Goal: Information Seeking & Learning: Check status

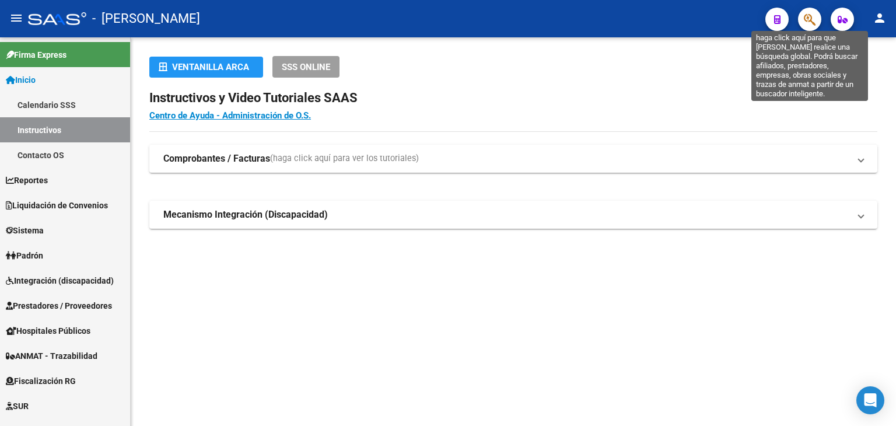
click at [804, 22] on icon "button" at bounding box center [810, 19] width 12 height 13
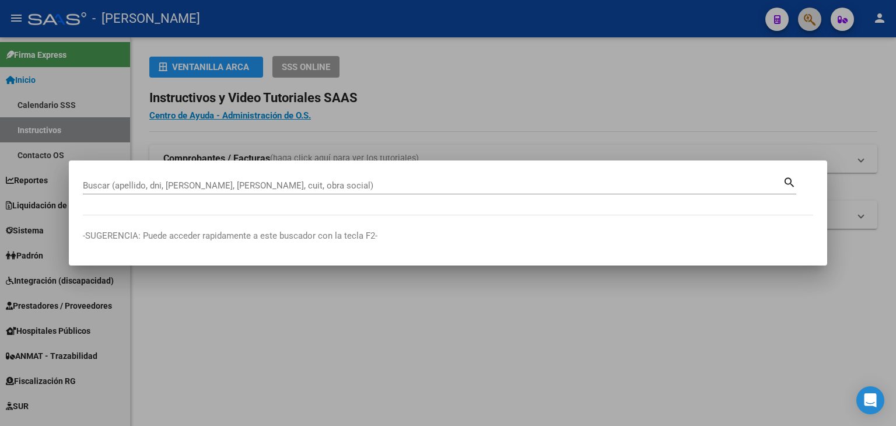
paste input "23465188219"
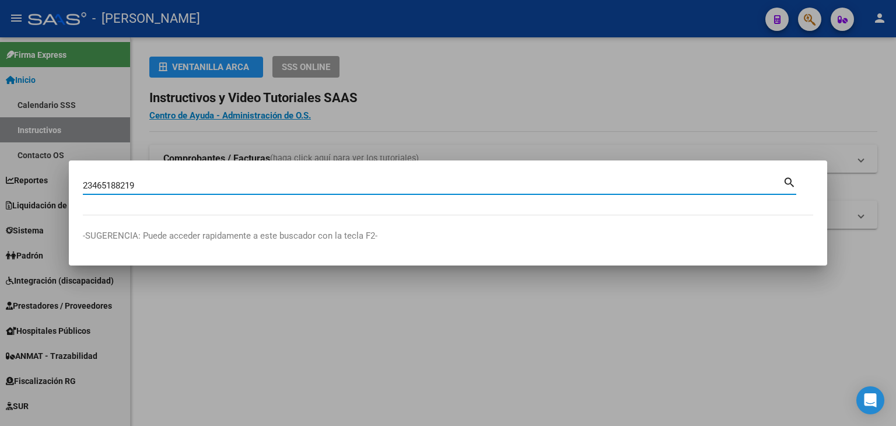
type input "23465188219"
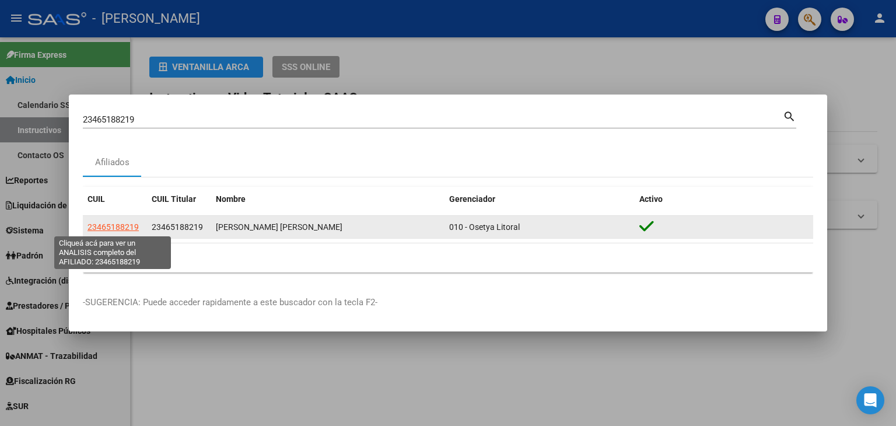
click at [118, 231] on span "23465188219" at bounding box center [113, 226] width 51 height 9
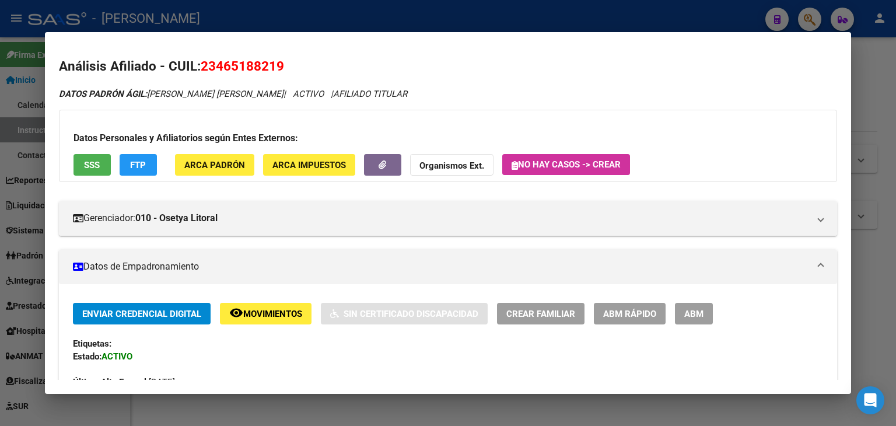
click at [212, 173] on button "ARCA Padrón" at bounding box center [214, 165] width 79 height 22
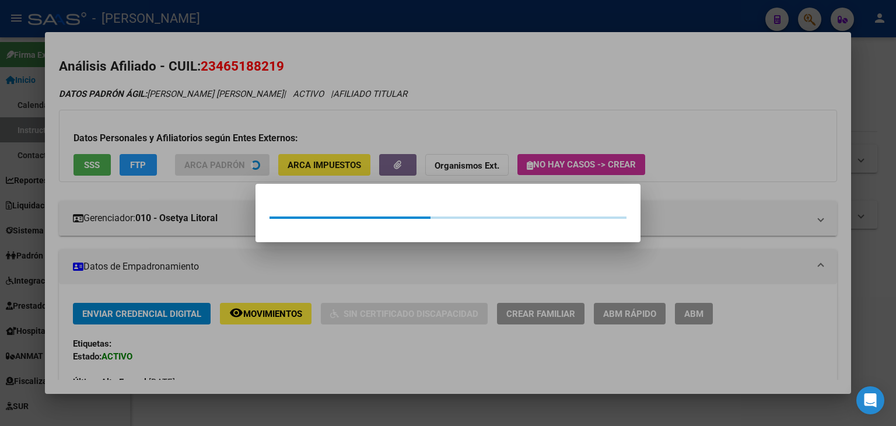
drag, startPoint x: 194, startPoint y: 134, endPoint x: 97, endPoint y: 174, distance: 104.9
click at [194, 134] on div at bounding box center [448, 213] width 896 height 426
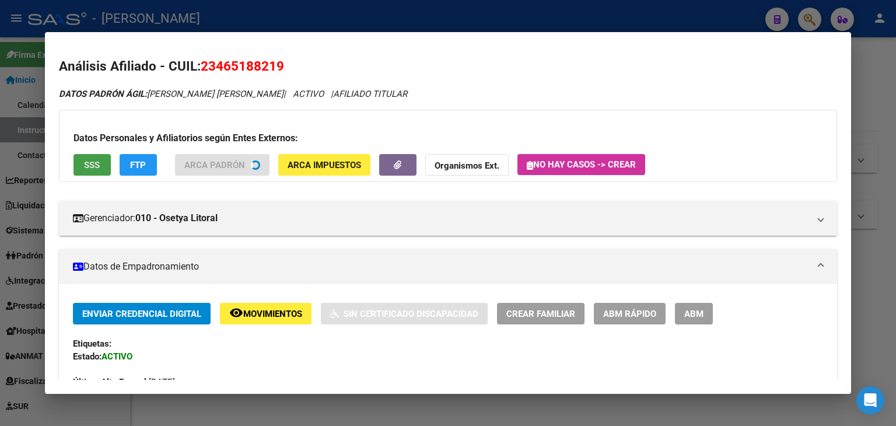
click at [96, 175] on button "SSS" at bounding box center [92, 165] width 37 height 22
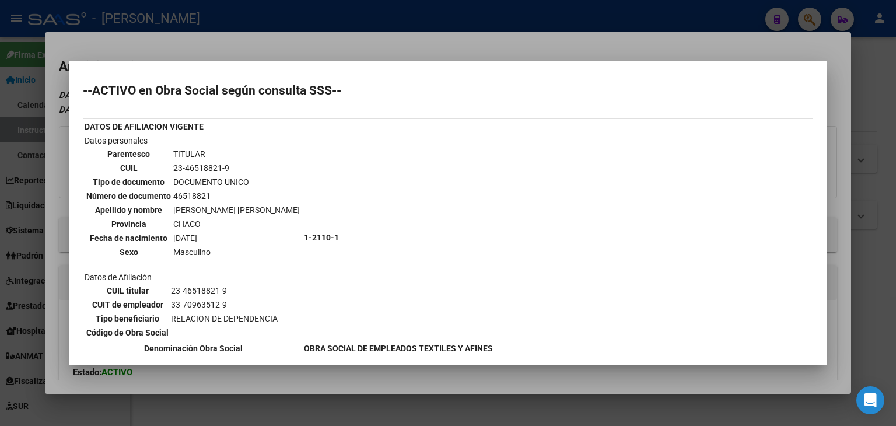
drag, startPoint x: 197, startPoint y: 45, endPoint x: 208, endPoint y: 132, distance: 88.3
click at [197, 47] on div at bounding box center [448, 213] width 896 height 426
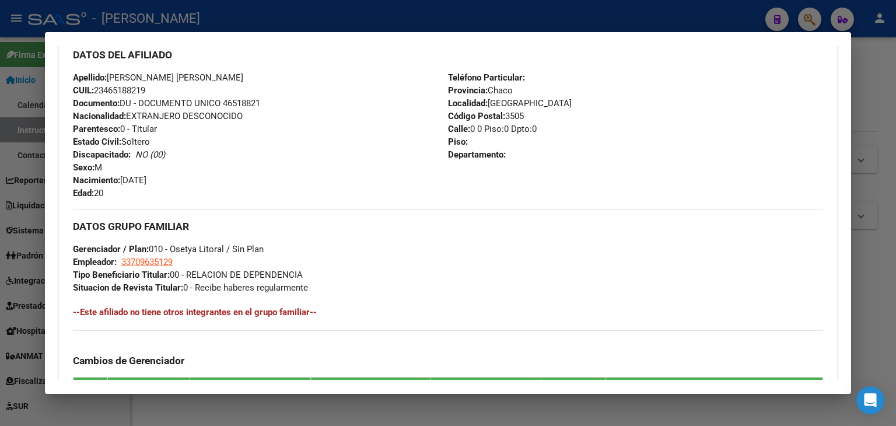
scroll to position [640, 0]
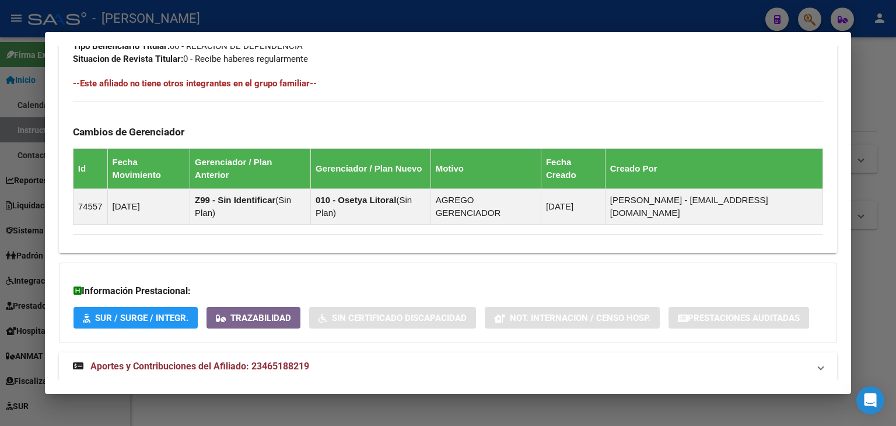
click at [289, 359] on strong "Aportes y Contribuciones del Afiliado: 23465188219" at bounding box center [191, 366] width 236 height 14
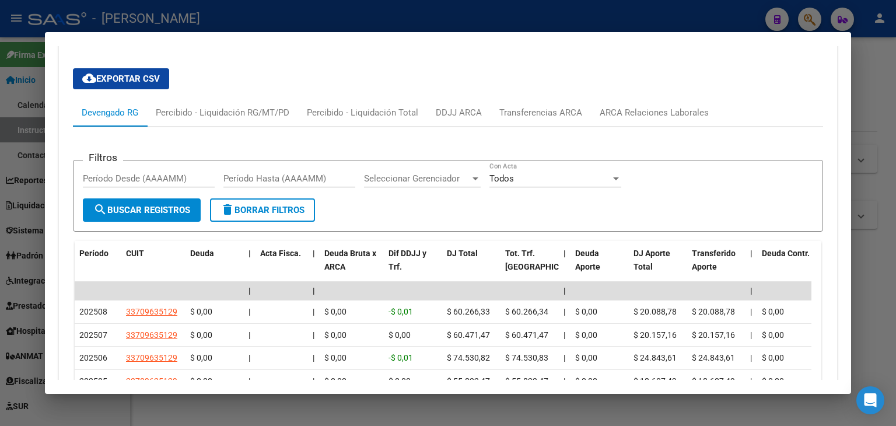
scroll to position [1000, 0]
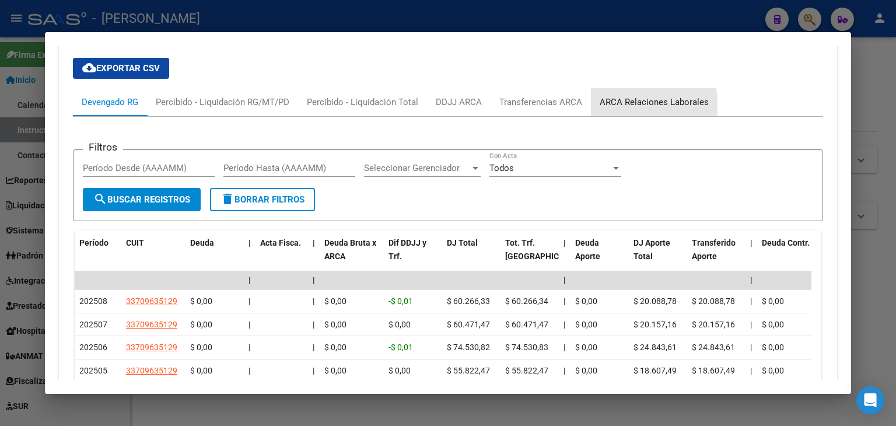
click at [647, 96] on div "ARCA Relaciones Laborales" at bounding box center [654, 102] width 109 height 13
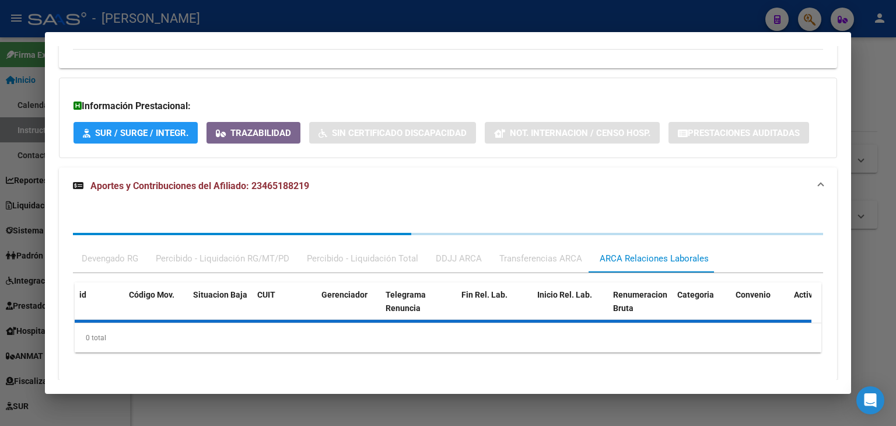
scroll to position [880, 0]
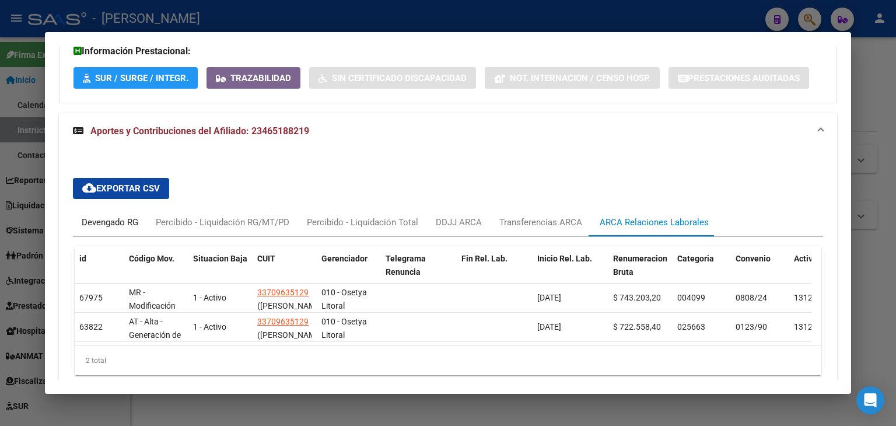
click at [93, 208] on div "Devengado RG" at bounding box center [110, 222] width 74 height 28
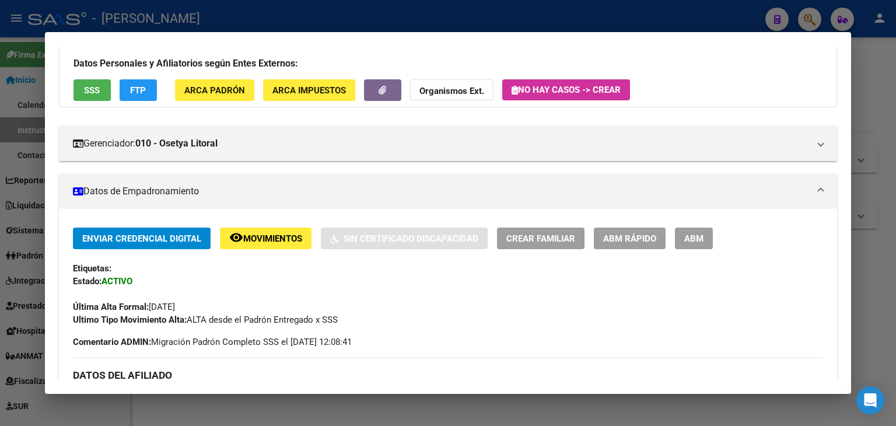
scroll to position [5, 0]
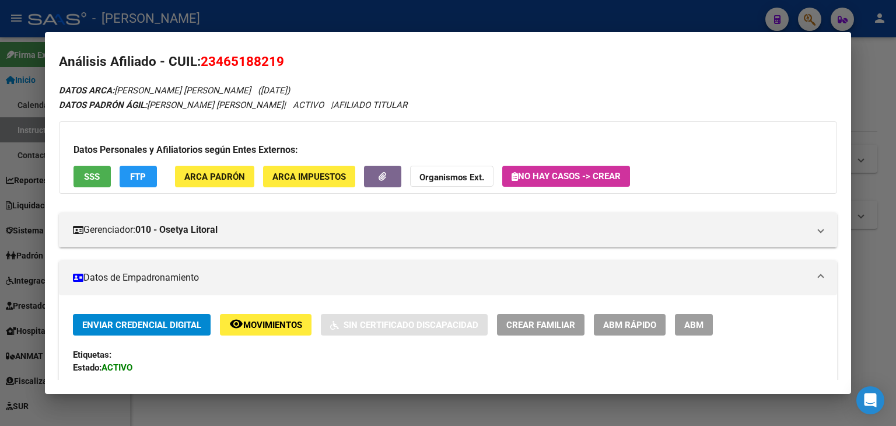
click at [228, 172] on span "ARCA Padrón" at bounding box center [214, 176] width 61 height 11
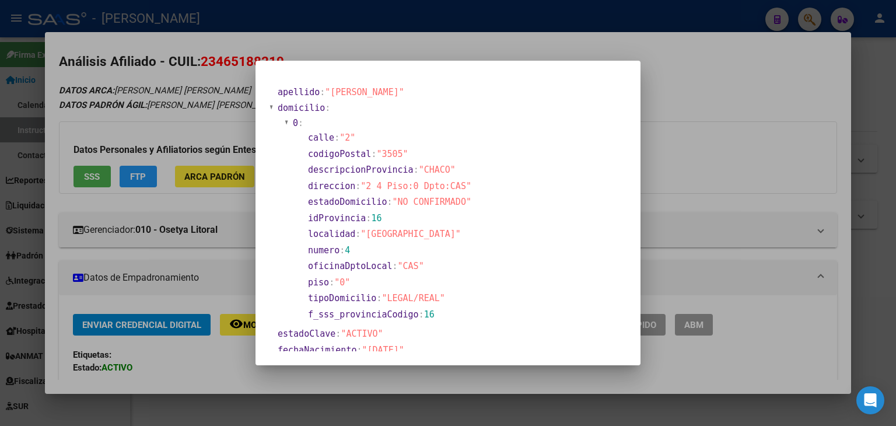
click at [125, 112] on div at bounding box center [448, 213] width 896 height 426
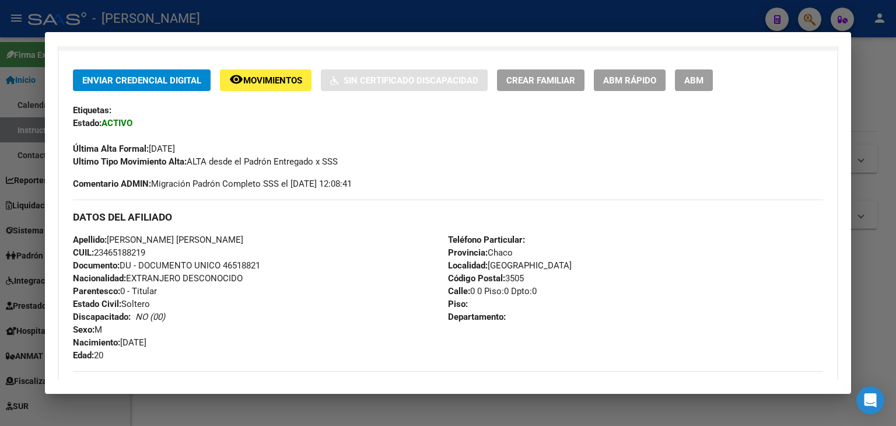
scroll to position [121, 0]
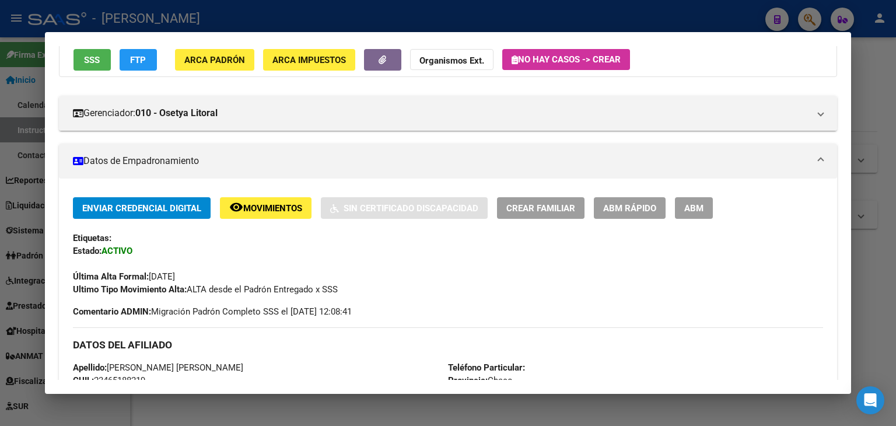
click at [90, 58] on span "SSS" at bounding box center [92, 60] width 16 height 11
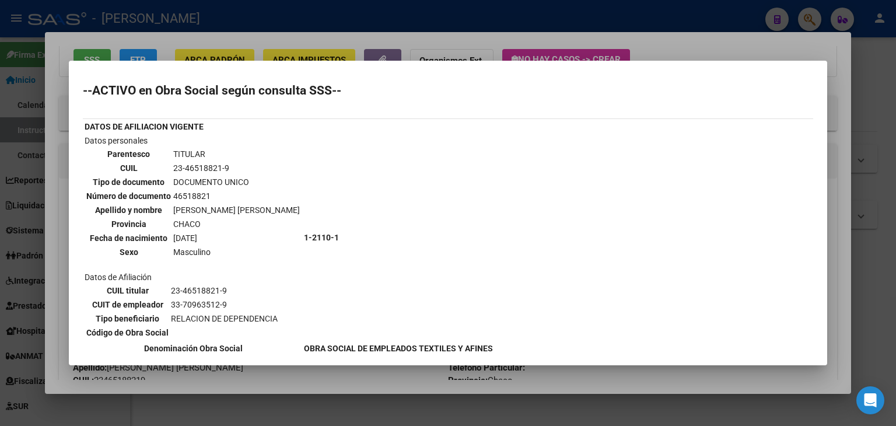
click at [114, 43] on div at bounding box center [448, 213] width 896 height 426
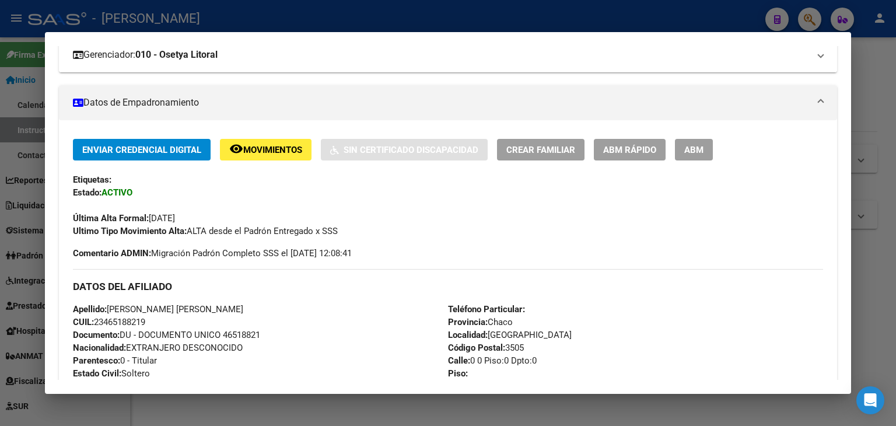
scroll to position [5, 0]
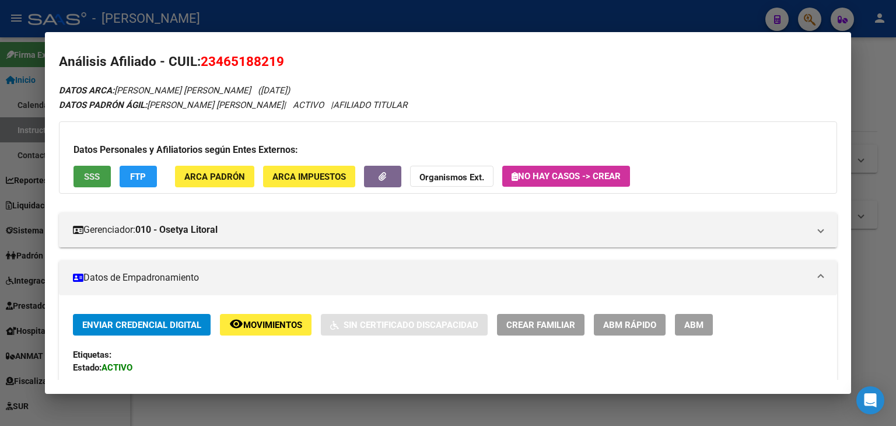
click at [92, 178] on span "SSS" at bounding box center [92, 177] width 16 height 11
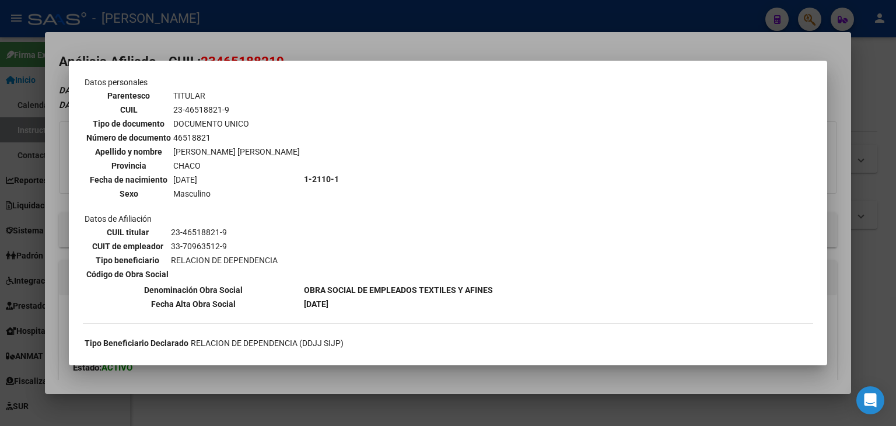
scroll to position [117, 0]
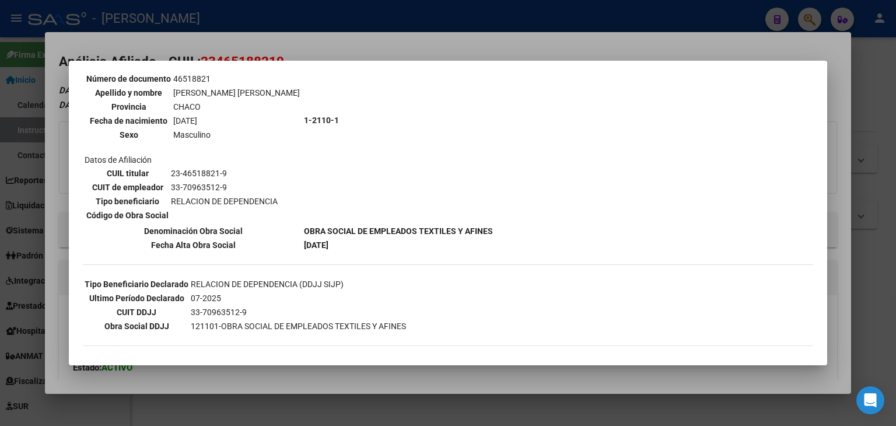
click at [185, 46] on div at bounding box center [448, 213] width 896 height 426
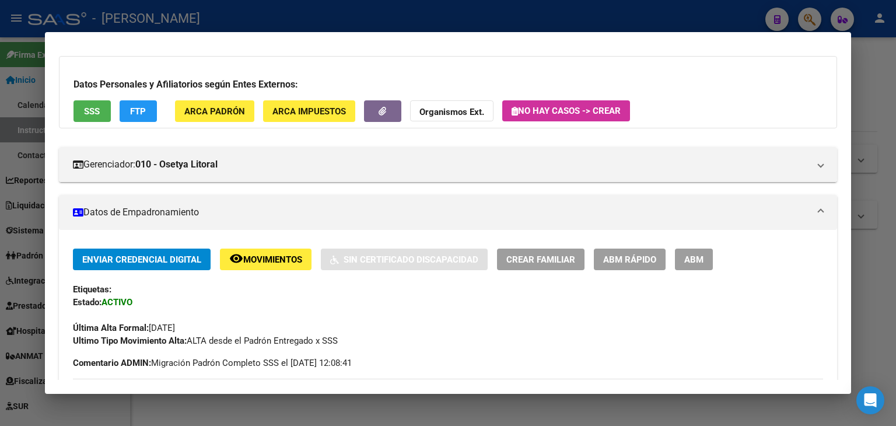
scroll to position [238, 0]
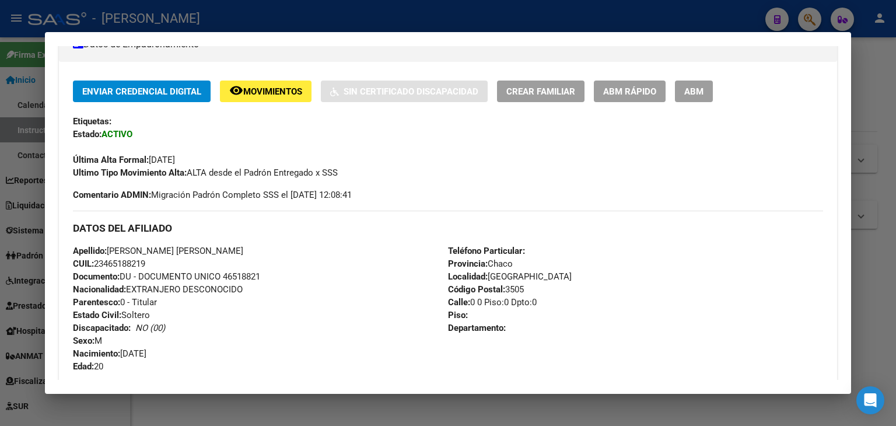
click at [248, 278] on span "Documento: DU - DOCUMENTO UNICO 46518821" at bounding box center [166, 276] width 187 height 11
copy span "46518821"
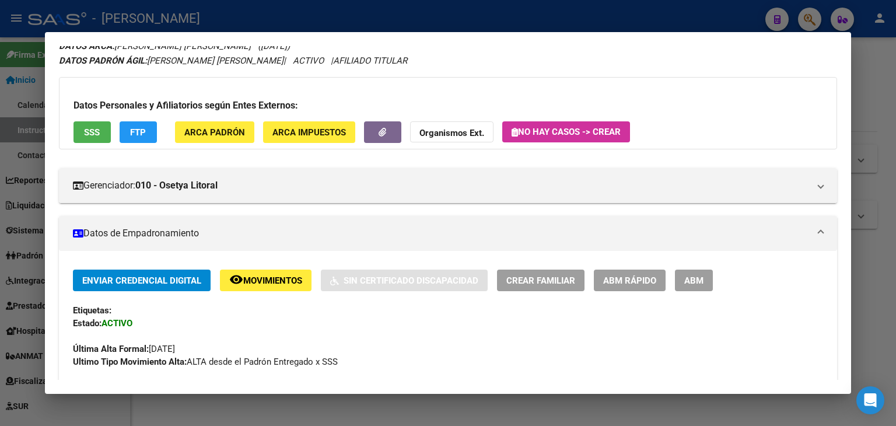
scroll to position [5, 0]
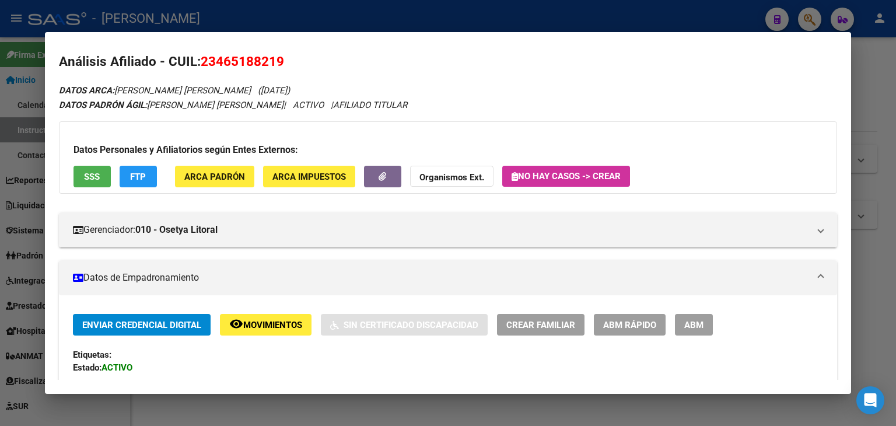
click at [200, 183] on button "ARCA Padrón" at bounding box center [214, 177] width 79 height 22
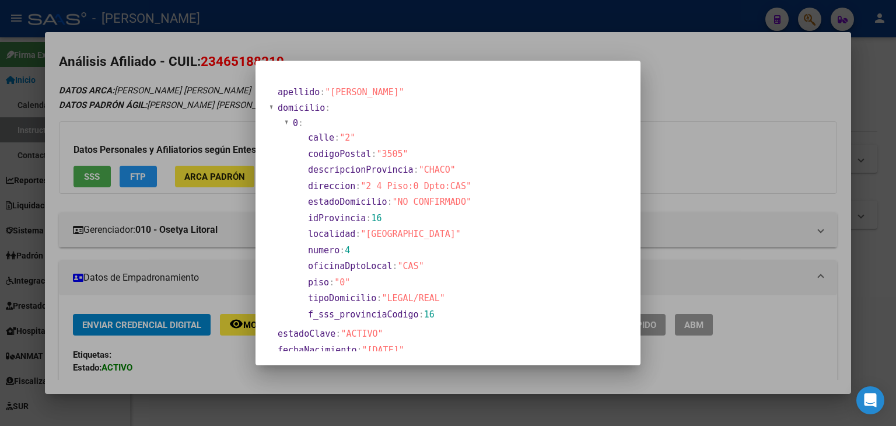
drag, startPoint x: 215, startPoint y: 100, endPoint x: 441, endPoint y: 150, distance: 231.3
click at [215, 100] on div at bounding box center [448, 213] width 896 height 426
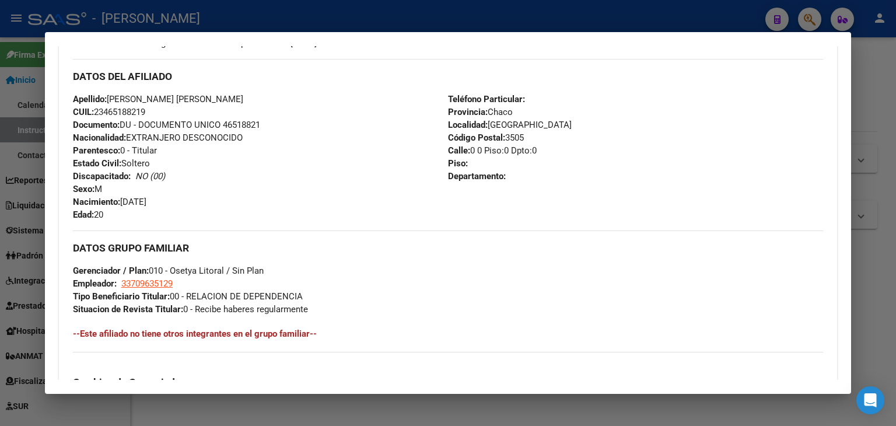
scroll to position [530, 0]
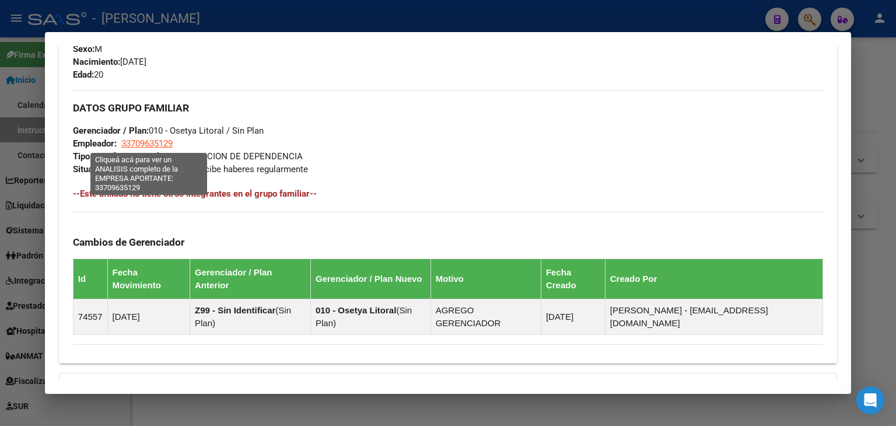
click at [156, 146] on span "33709635129" at bounding box center [146, 143] width 51 height 11
type textarea "33709635129"
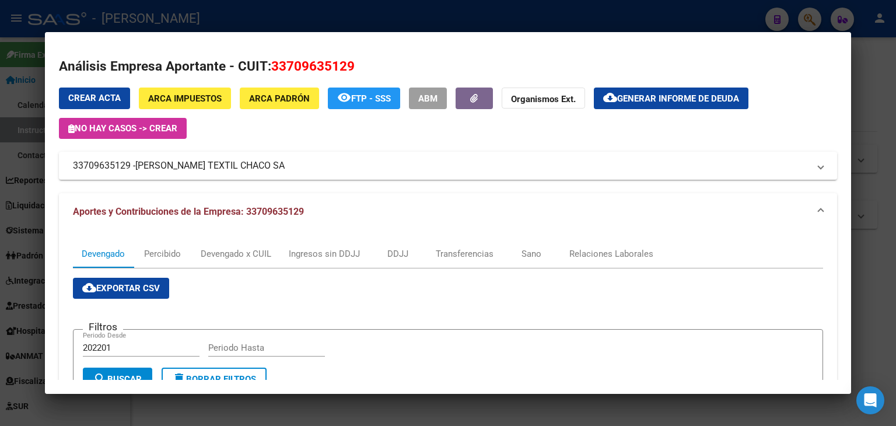
click at [198, 5] on div at bounding box center [448, 213] width 896 height 426
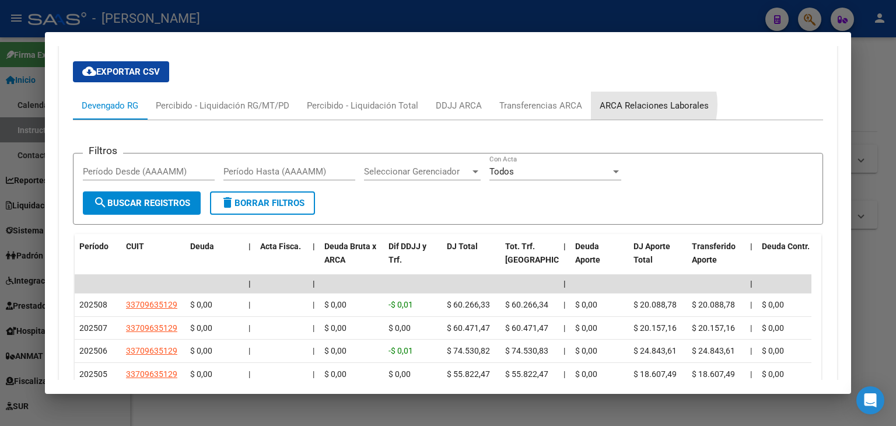
click at [635, 99] on div "ARCA Relaciones Laborales" at bounding box center [654, 105] width 109 height 13
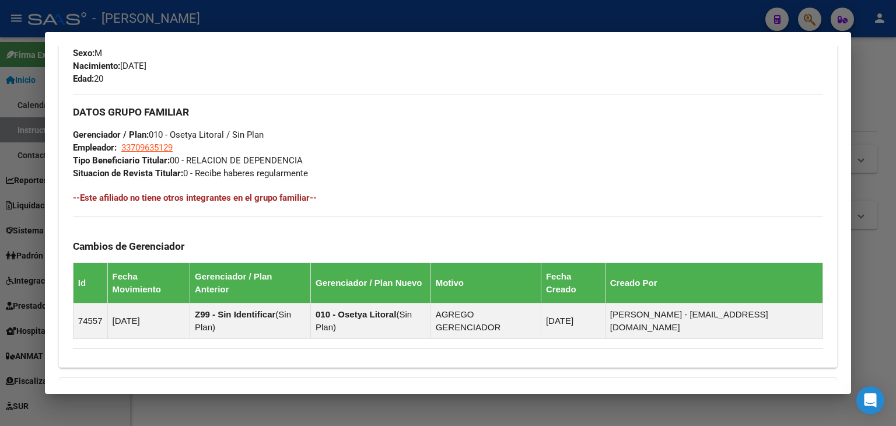
scroll to position [642, 0]
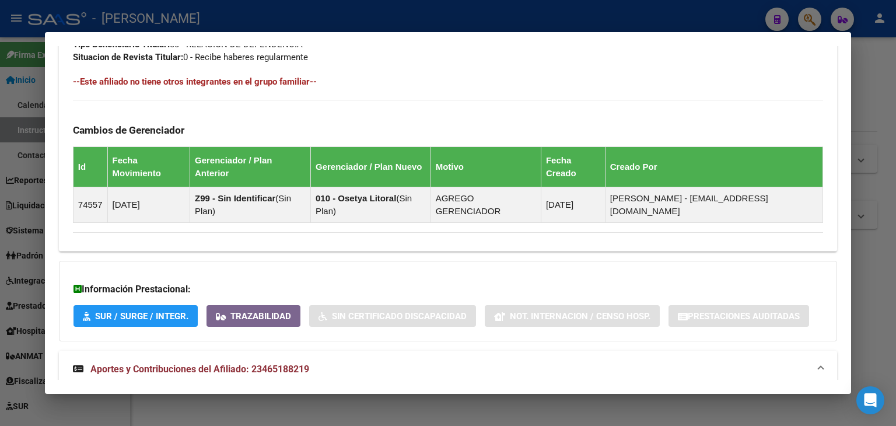
click at [221, 15] on div at bounding box center [448, 213] width 896 height 426
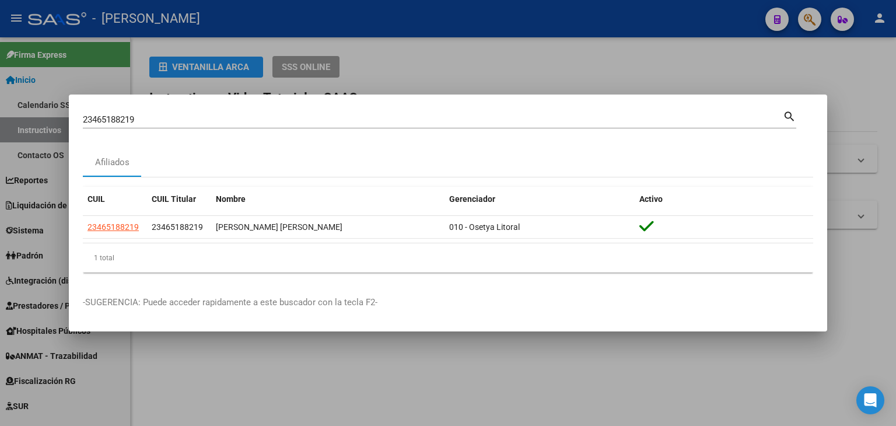
click at [173, 117] on input "23465188219" at bounding box center [433, 119] width 700 height 11
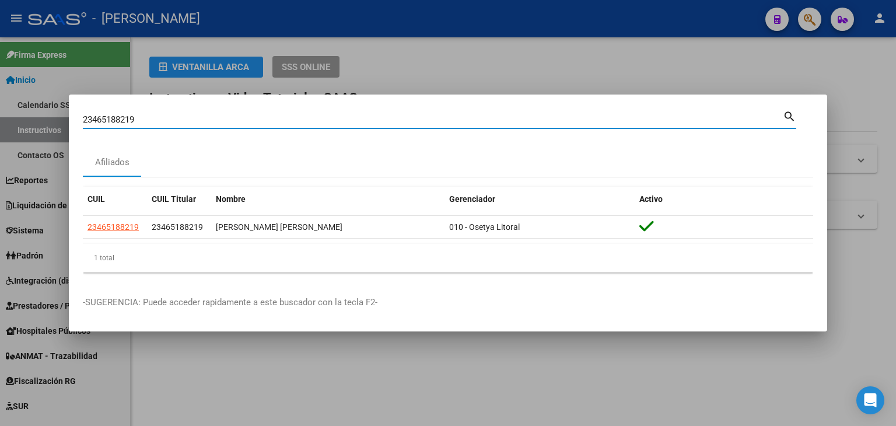
click at [173, 117] on input "23465188219" at bounding box center [433, 119] width 700 height 11
paste input "37823"
type input "23465378239"
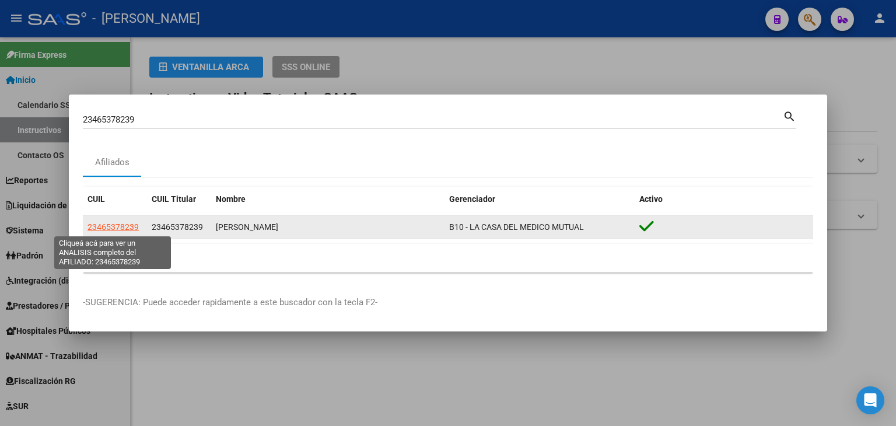
click at [123, 228] on span "23465378239" at bounding box center [113, 226] width 51 height 9
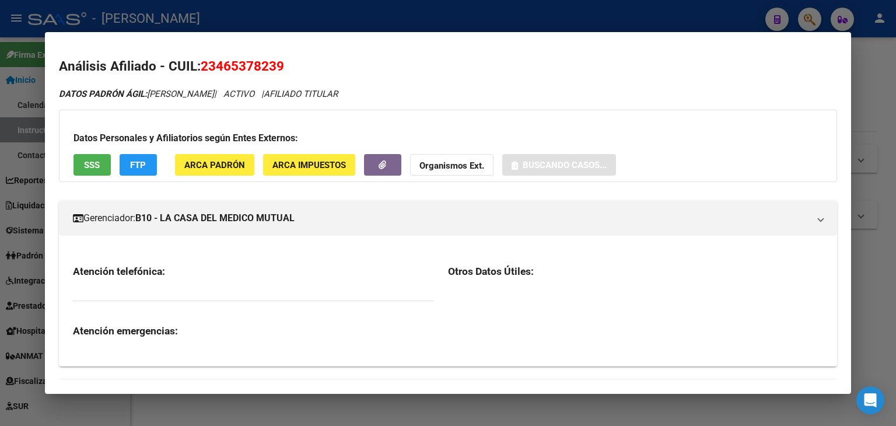
click at [226, 142] on h3 "Datos Personales y Afiliatorios según Entes Externos:" at bounding box center [448, 138] width 749 height 14
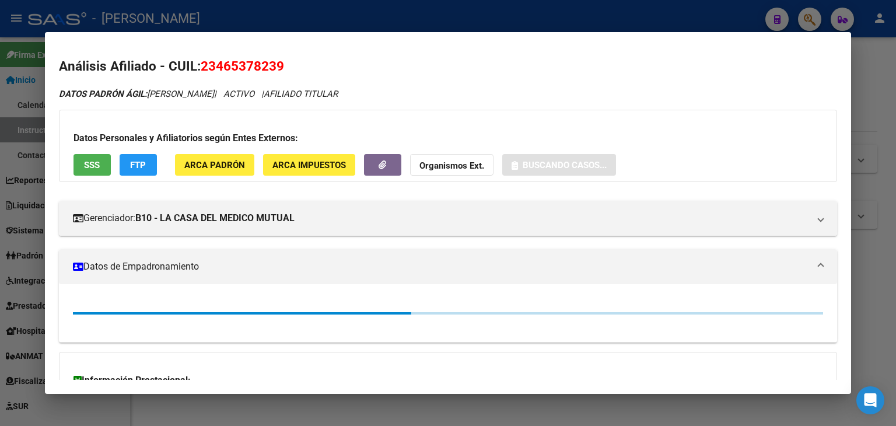
click at [226, 146] on div "Datos Personales y Afiliatorios según Entes Externos: SSS FTP ARCA Padrón ARCA …" at bounding box center [448, 146] width 778 height 72
click at [222, 160] on span "ARCA Padrón" at bounding box center [214, 165] width 61 height 11
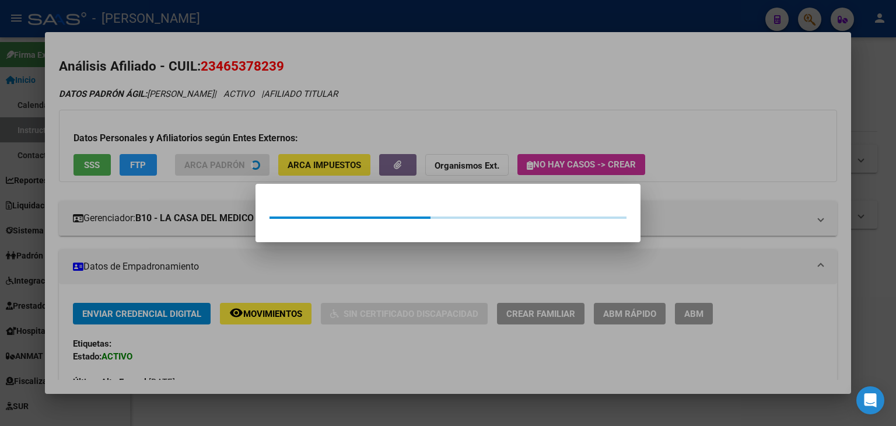
click at [214, 106] on div at bounding box center [448, 213] width 896 height 426
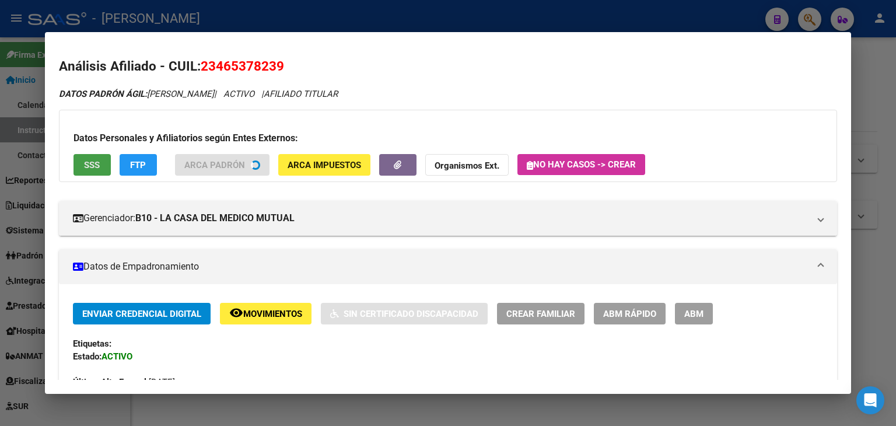
click at [79, 170] on button "SSS" at bounding box center [92, 165] width 37 height 22
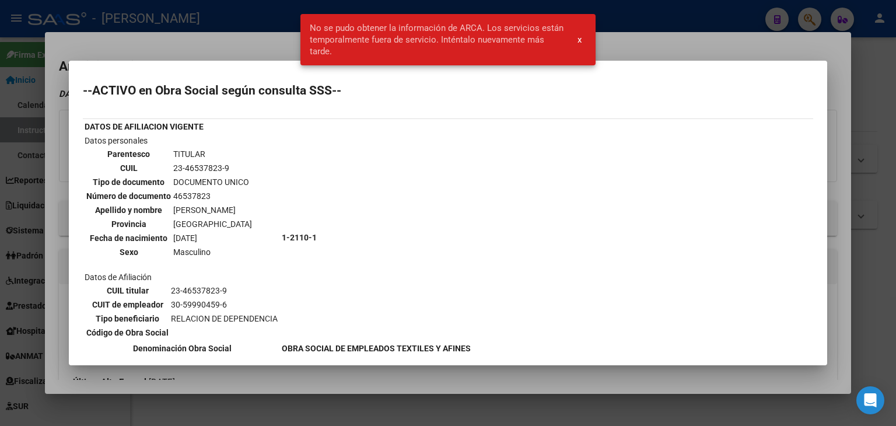
click at [89, 149] on th "Parentesco" at bounding box center [129, 154] width 86 height 13
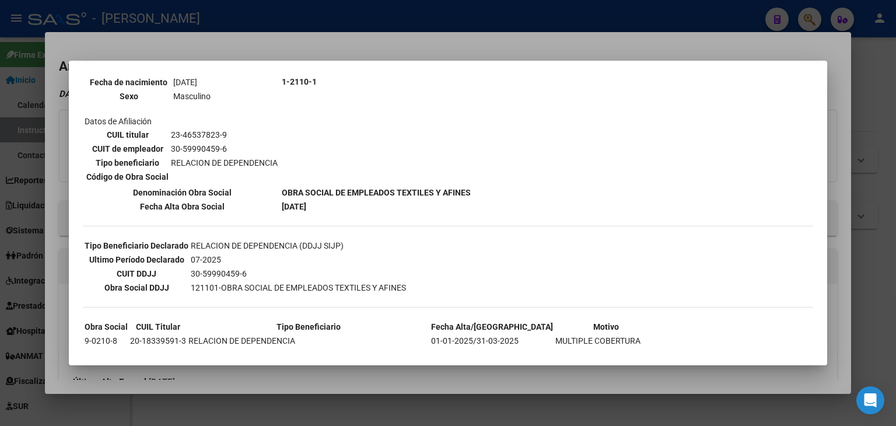
scroll to position [211, 0]
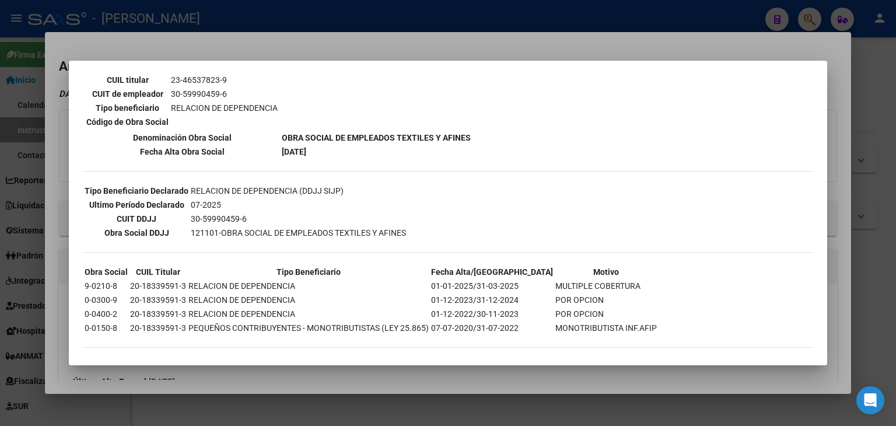
drag, startPoint x: 245, startPoint y: 44, endPoint x: 366, endPoint y: 188, distance: 188.5
click at [245, 44] on div at bounding box center [448, 213] width 896 height 426
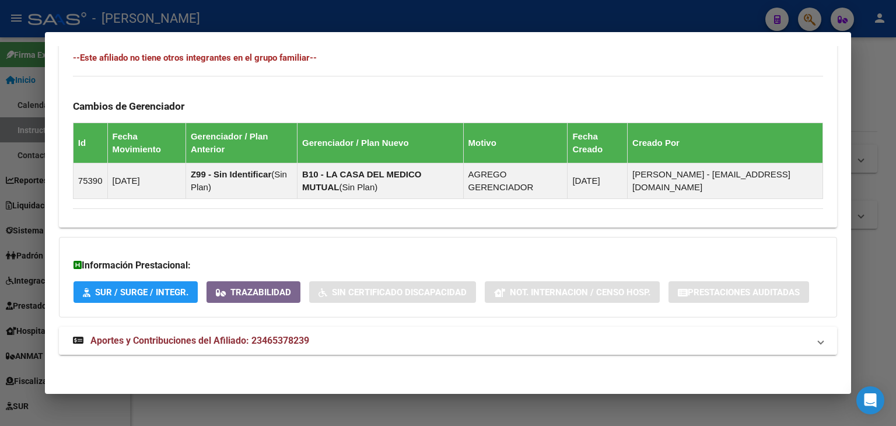
click at [362, 339] on mat-panel-title "Aportes y Contribuciones del Afiliado: 23465378239" at bounding box center [441, 341] width 736 height 14
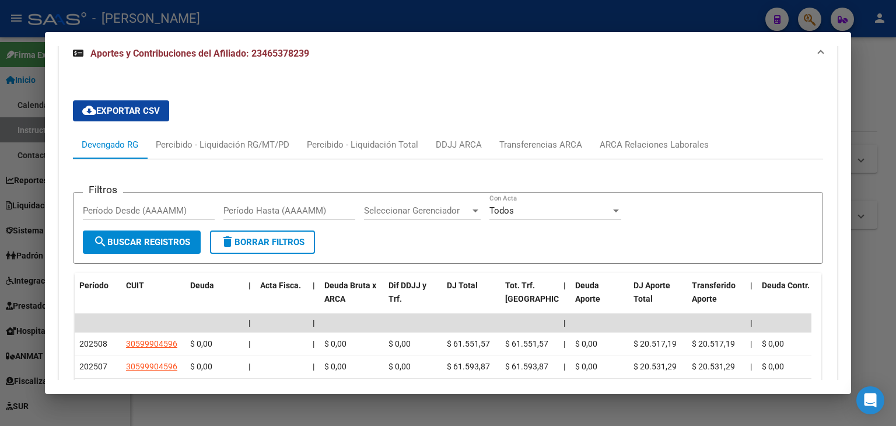
scroll to position [1000, 0]
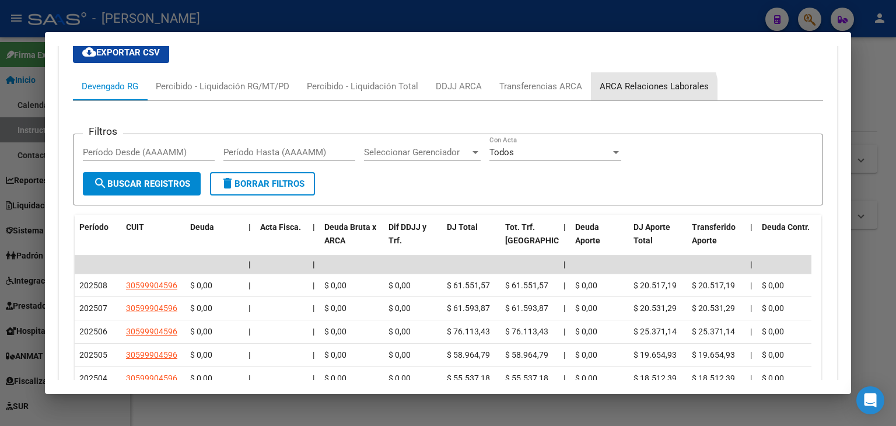
click at [647, 91] on div "ARCA Relaciones Laborales" at bounding box center [654, 86] width 109 height 13
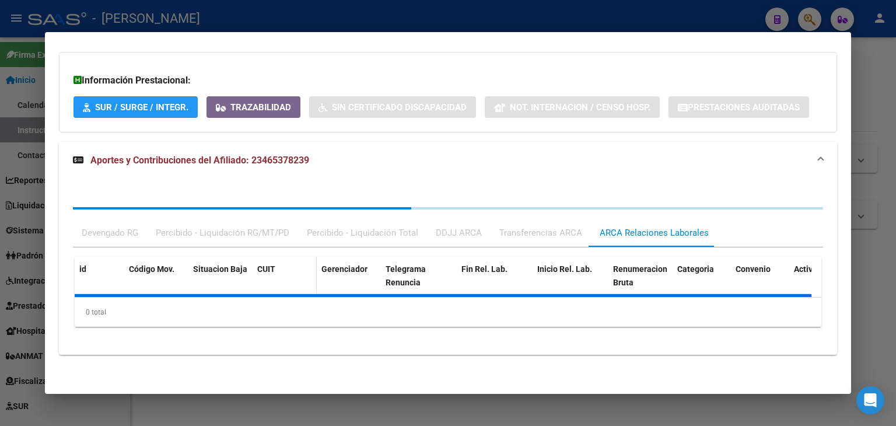
scroll to position [890, 0]
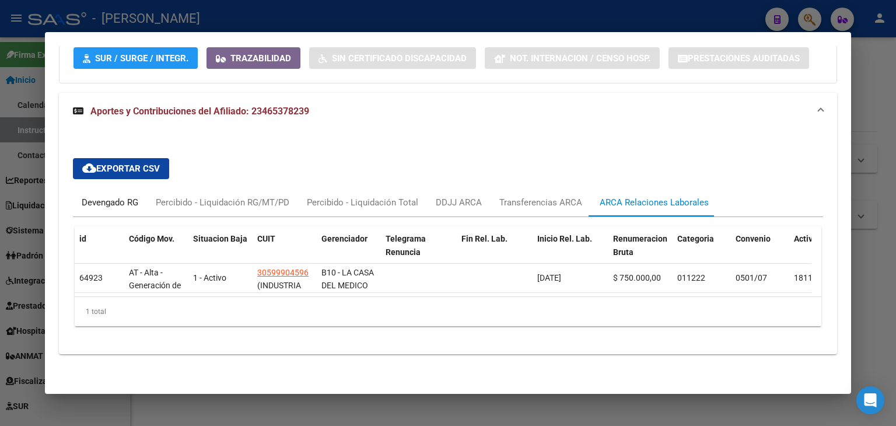
click at [121, 196] on div "Devengado RG" at bounding box center [110, 202] width 57 height 13
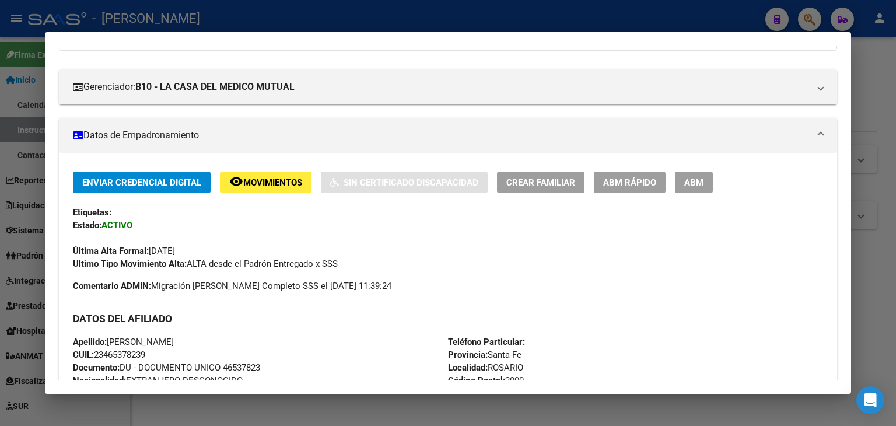
scroll to position [0, 0]
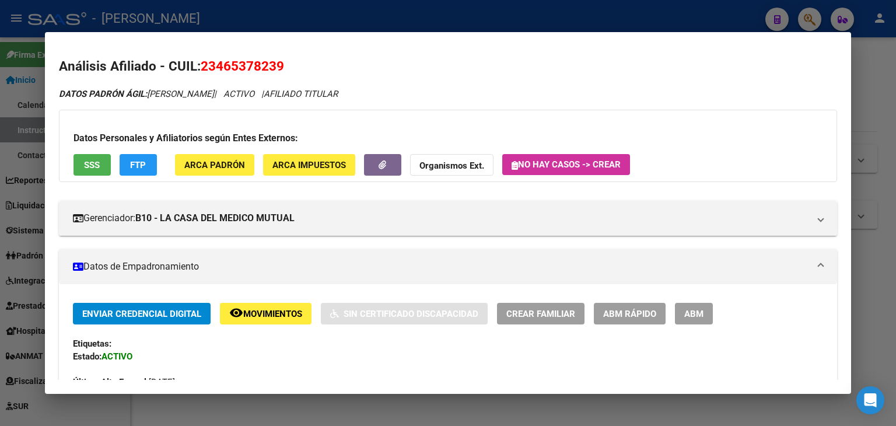
click at [211, 158] on button "ARCA Padrón" at bounding box center [214, 165] width 79 height 22
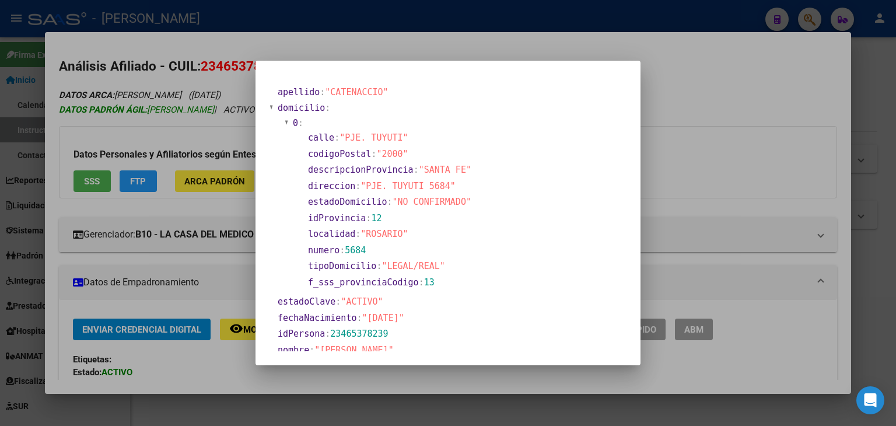
drag, startPoint x: 187, startPoint y: 80, endPoint x: 187, endPoint y: 103, distance: 23.3
click at [187, 80] on div at bounding box center [448, 213] width 896 height 426
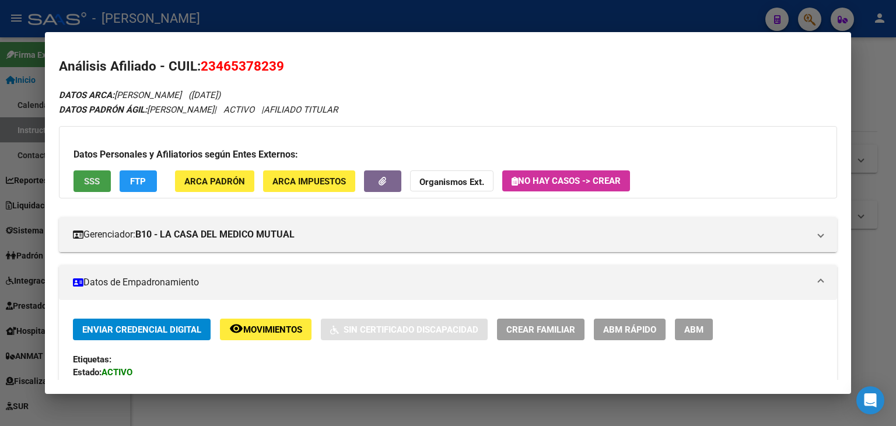
click at [80, 185] on button "SSS" at bounding box center [92, 181] width 37 height 22
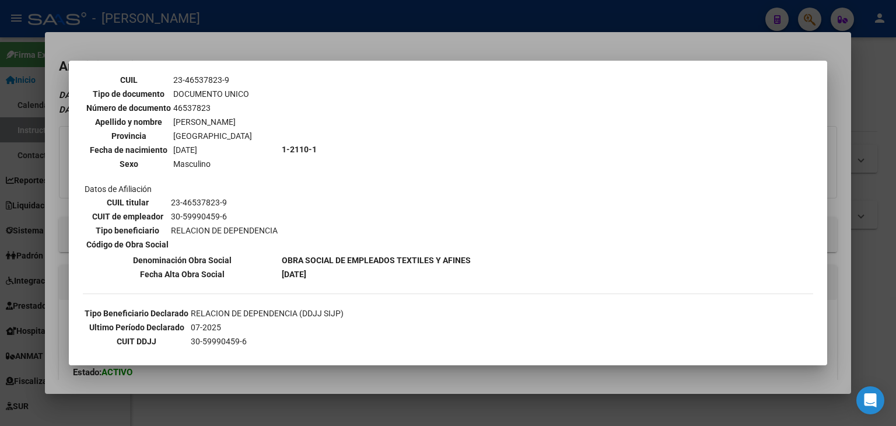
scroll to position [211, 0]
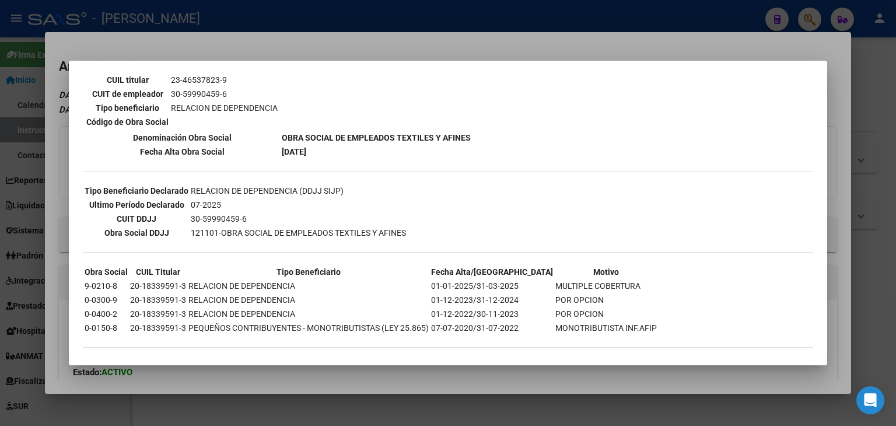
click at [211, 47] on div at bounding box center [448, 213] width 896 height 426
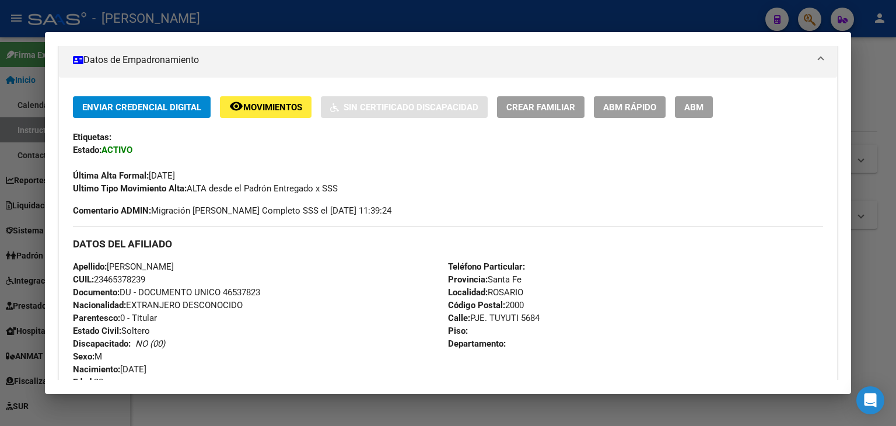
scroll to position [233, 0]
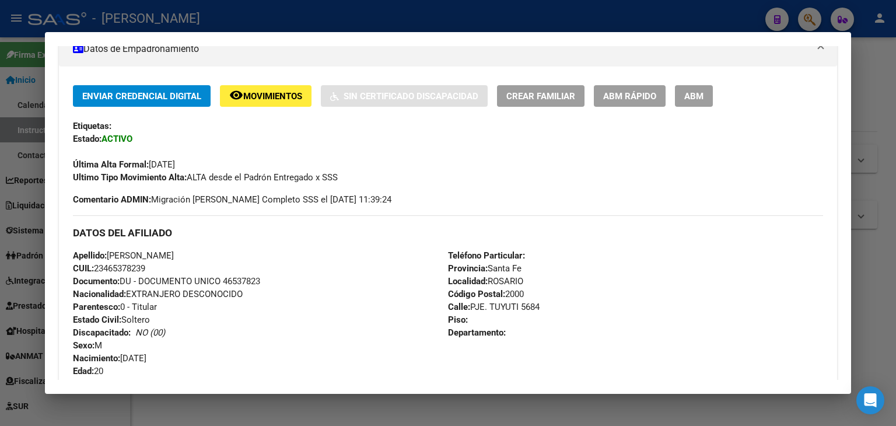
click at [247, 276] on span "Documento: DU - DOCUMENTO UNICO 46537823" at bounding box center [166, 281] width 187 height 11
copy span "46537823"
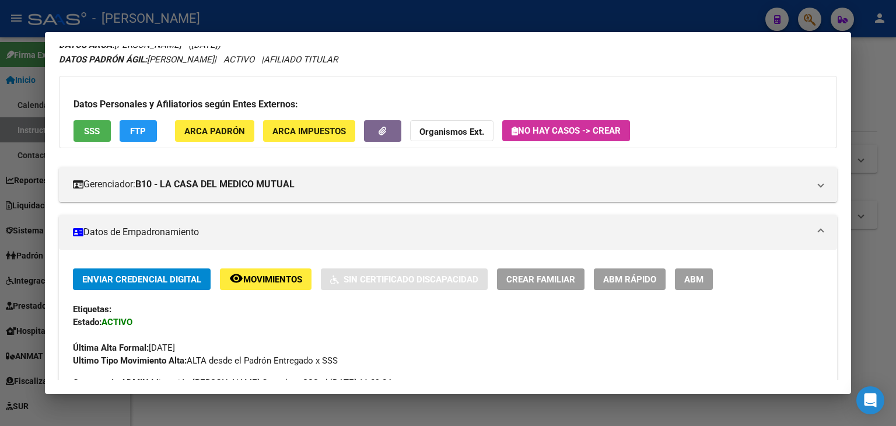
scroll to position [0, 0]
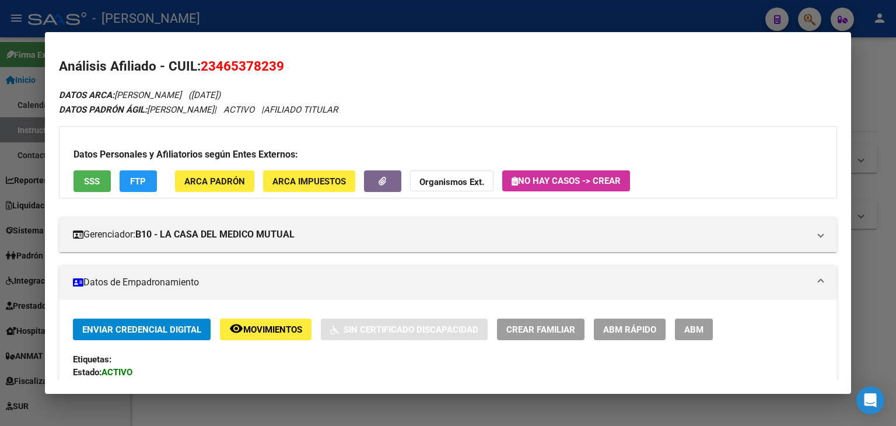
click at [211, 187] on button "ARCA Padrón" at bounding box center [214, 181] width 79 height 22
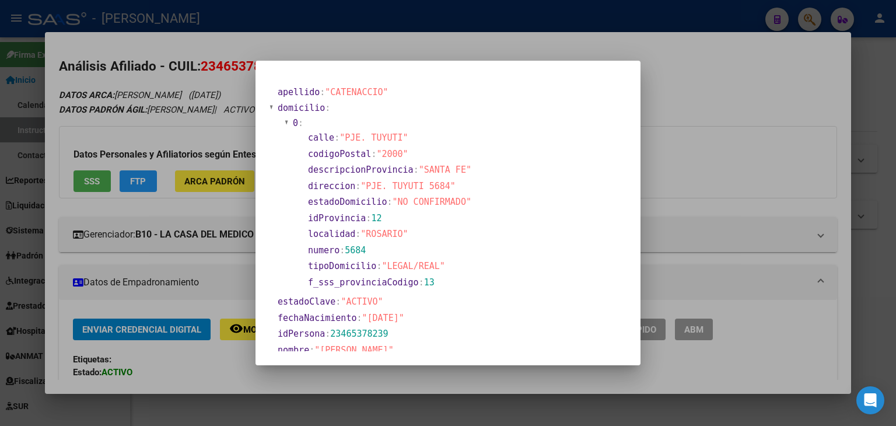
click at [168, 68] on div at bounding box center [448, 213] width 896 height 426
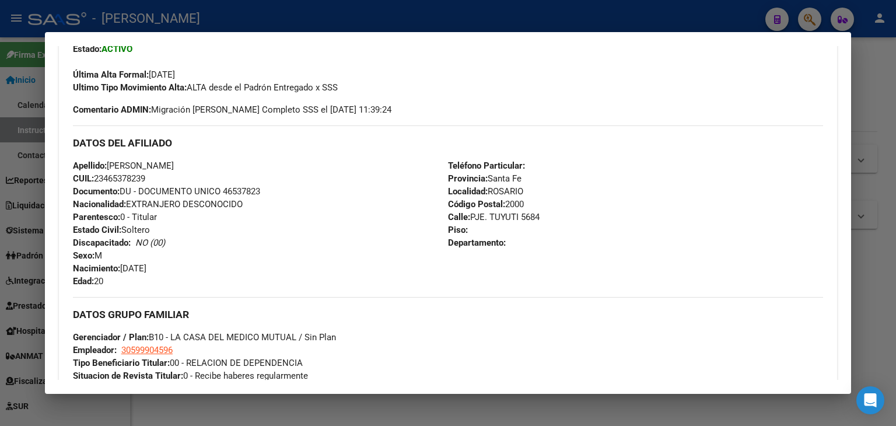
scroll to position [467, 0]
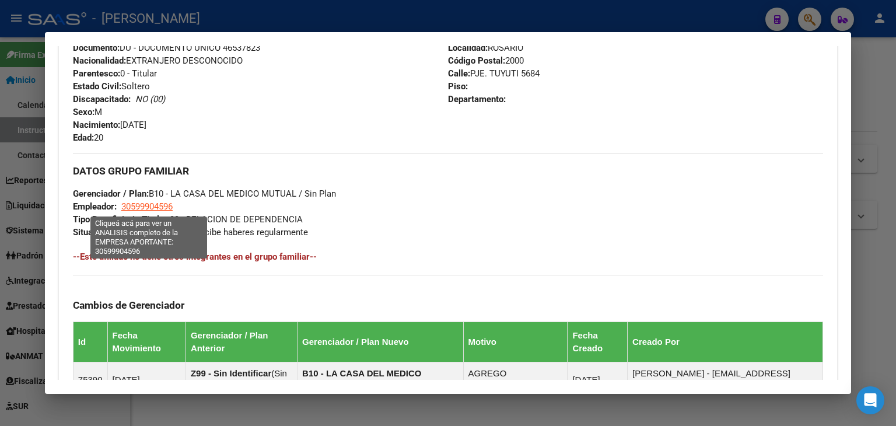
click at [159, 210] on span "30599904596" at bounding box center [146, 206] width 51 height 11
type textarea "30599904596"
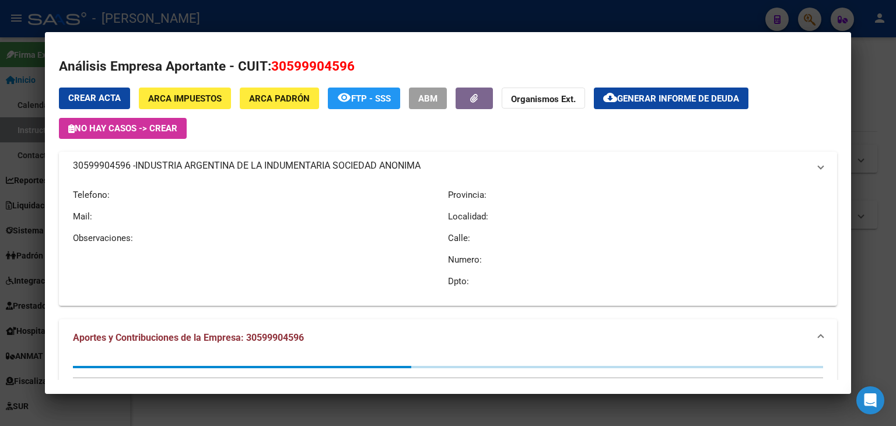
click at [207, 11] on div at bounding box center [448, 213] width 896 height 426
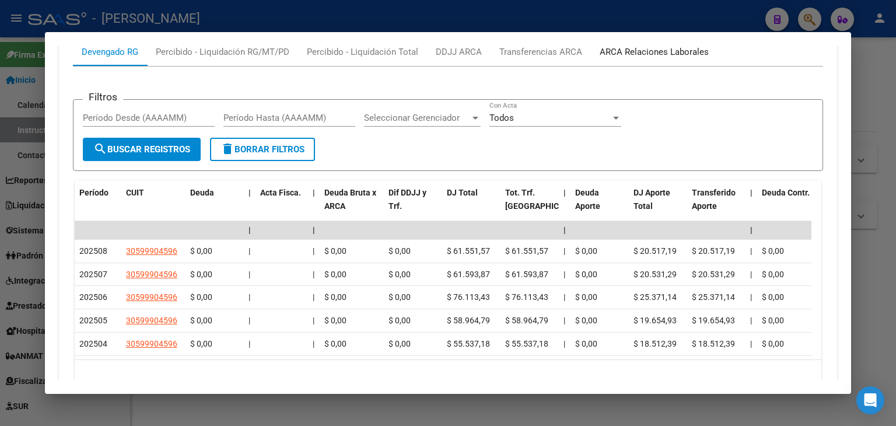
click at [635, 55] on div "ARCA Relaciones Laborales" at bounding box center [654, 52] width 109 height 13
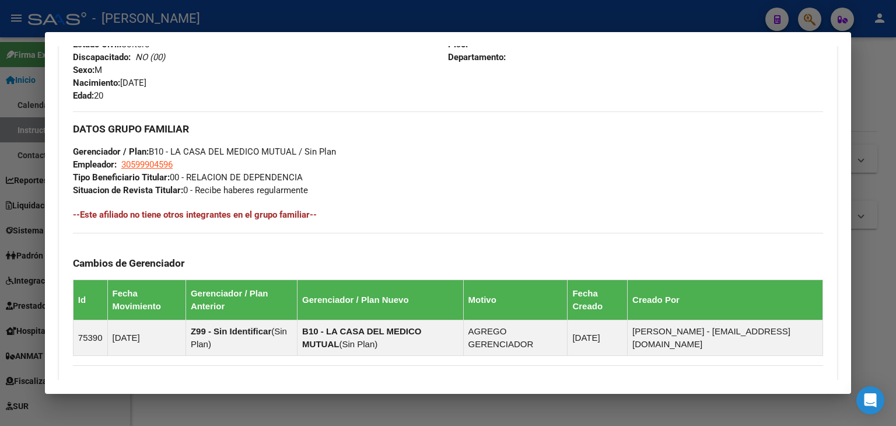
scroll to position [501, 0]
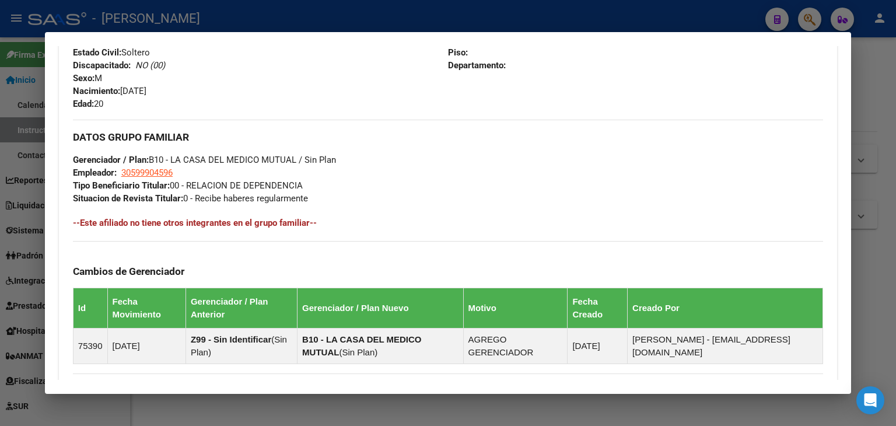
click at [207, 10] on div at bounding box center [448, 213] width 896 height 426
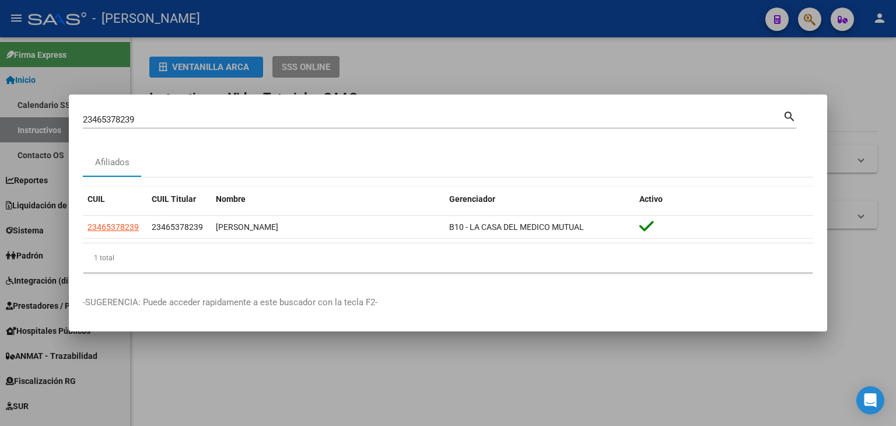
click at [219, 118] on input "23465378239" at bounding box center [433, 119] width 700 height 11
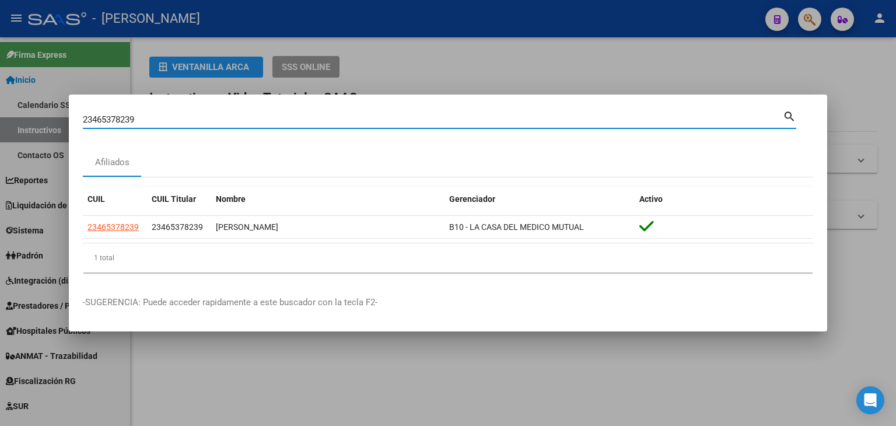
click at [219, 118] on input "23465378239" at bounding box center [433, 119] width 700 height 11
paste input "48286"
type input "23465482869"
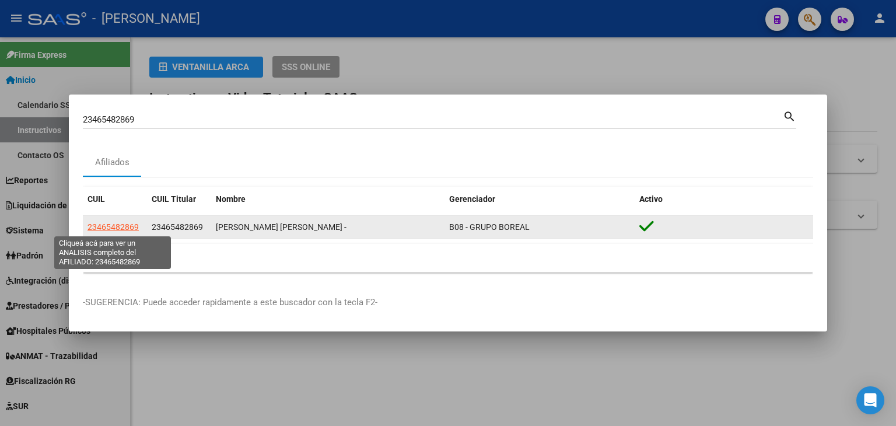
click at [115, 226] on span "23465482869" at bounding box center [113, 226] width 51 height 9
type textarea "23465482869"
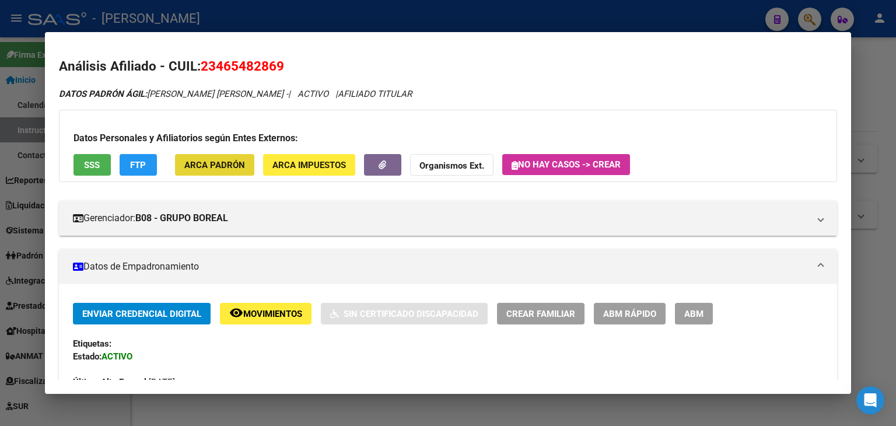
click at [222, 167] on span "ARCA Padrón" at bounding box center [214, 165] width 61 height 11
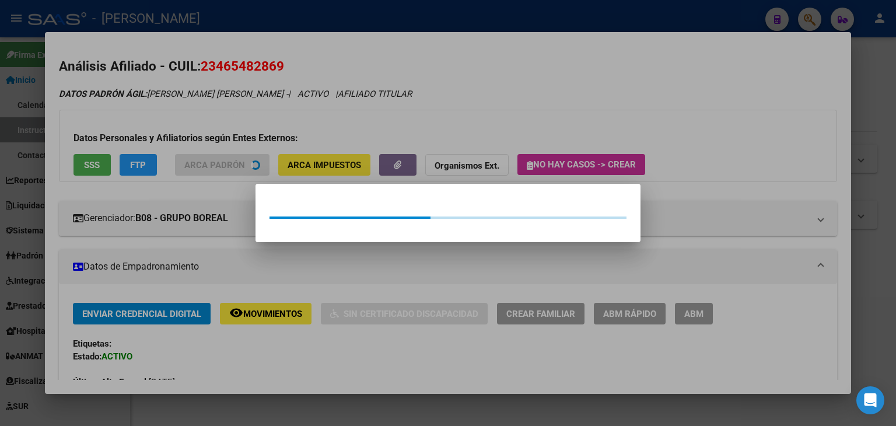
drag, startPoint x: 205, startPoint y: 129, endPoint x: 102, endPoint y: 176, distance: 113.4
click at [205, 129] on div at bounding box center [448, 213] width 896 height 426
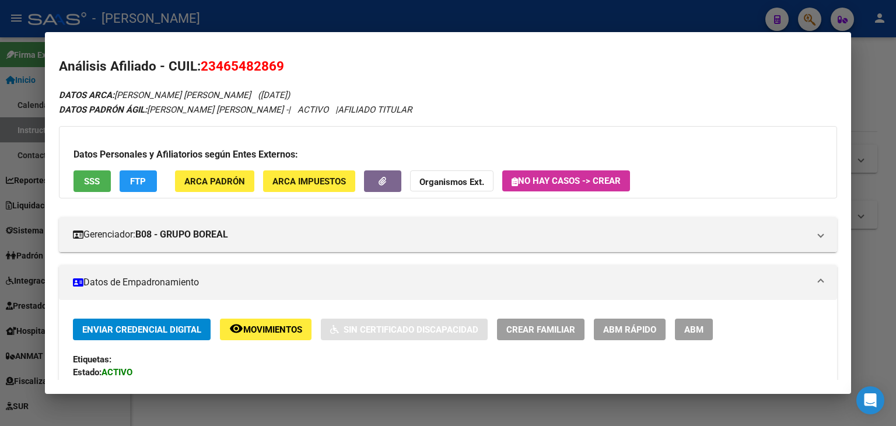
click at [88, 181] on span "SSS" at bounding box center [92, 181] width 16 height 11
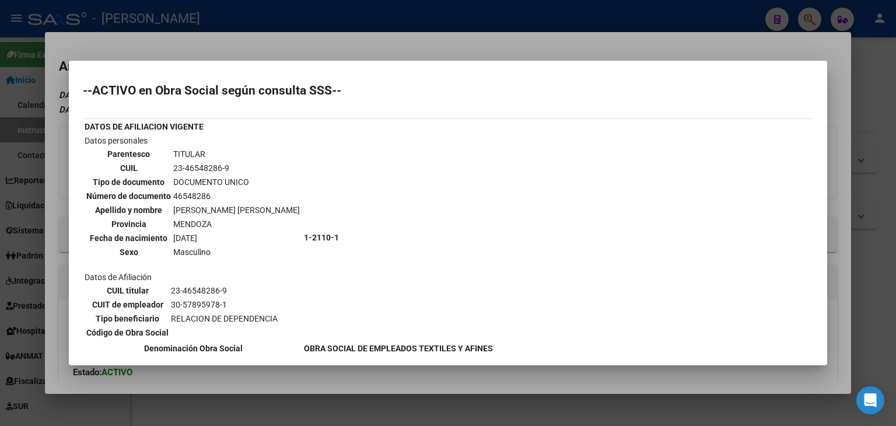
click at [165, 45] on div at bounding box center [448, 213] width 896 height 426
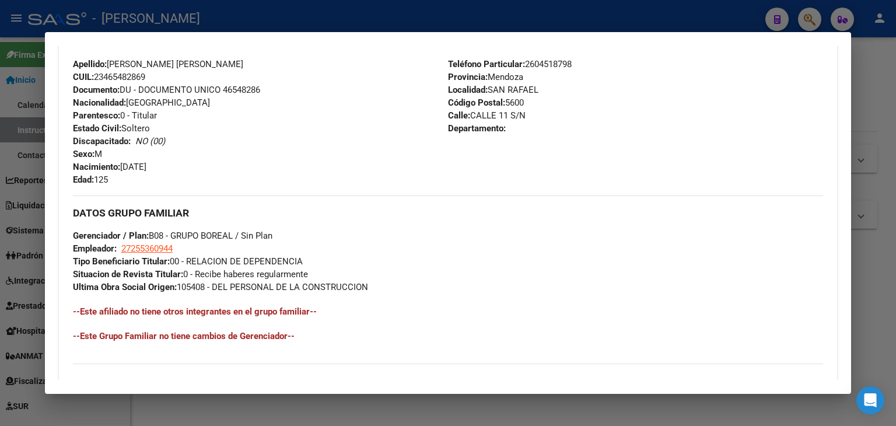
scroll to position [581, 0]
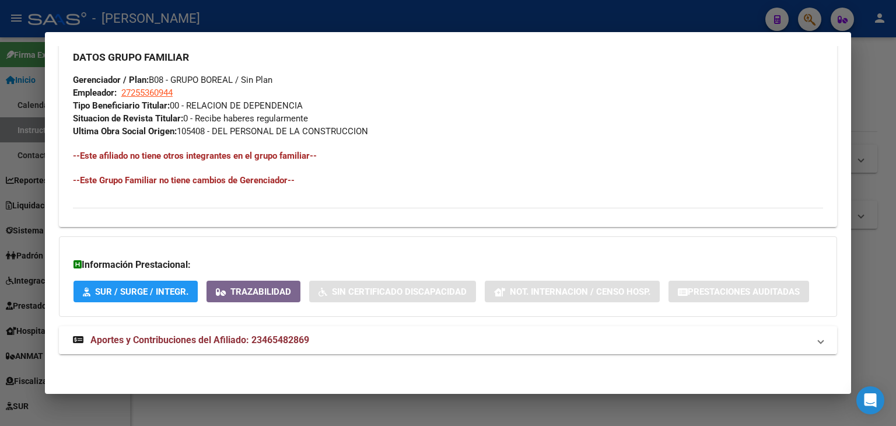
click at [299, 327] on mat-expansion-panel-header "Aportes y Contribuciones del Afiliado: 23465482869" at bounding box center [448, 340] width 778 height 28
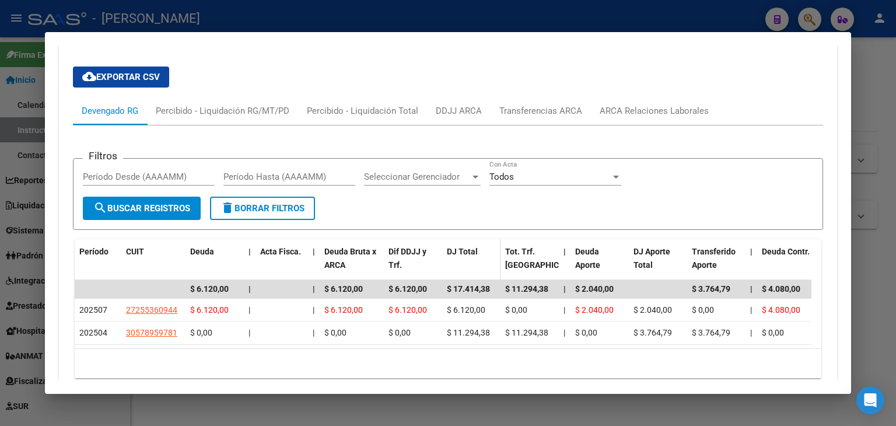
scroll to position [941, 0]
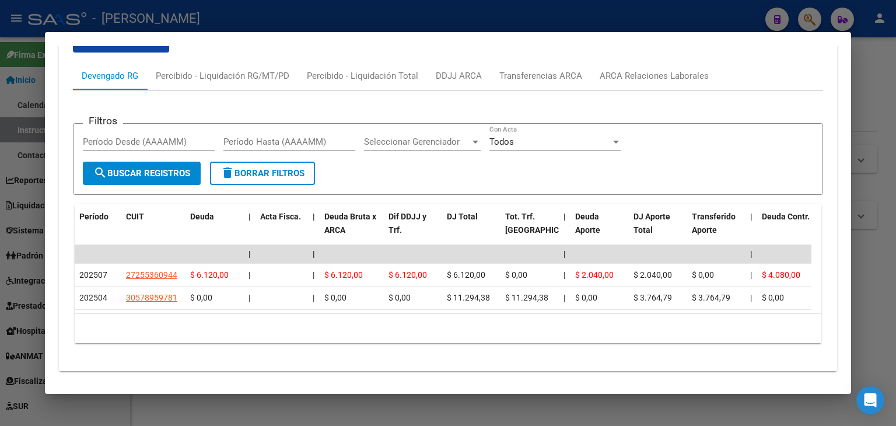
click at [187, 25] on div at bounding box center [448, 213] width 896 height 426
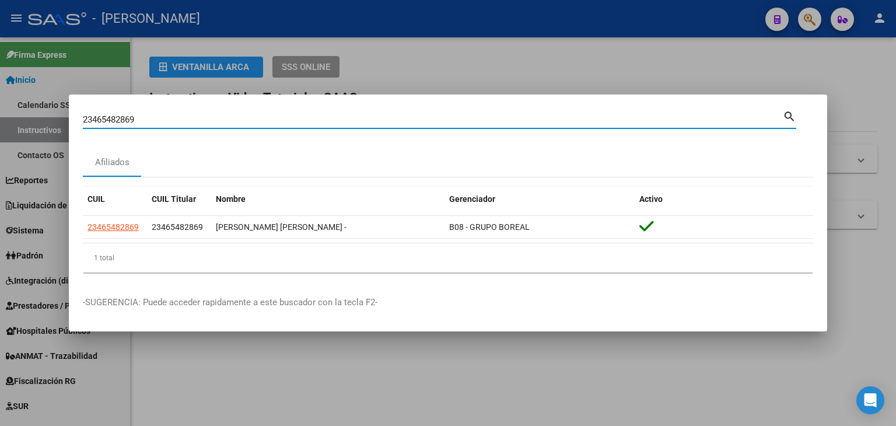
click at [168, 116] on input "23465482869" at bounding box center [433, 119] width 700 height 11
paste input "661704"
click at [168, 116] on input "23465661704" at bounding box center [433, 119] width 700 height 11
type input "23465661704"
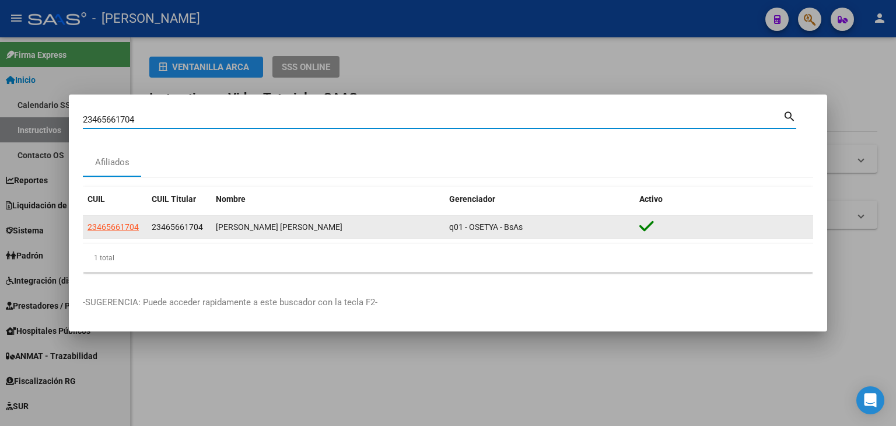
click at [124, 220] on datatable-body-cell "23465661704" at bounding box center [115, 227] width 64 height 23
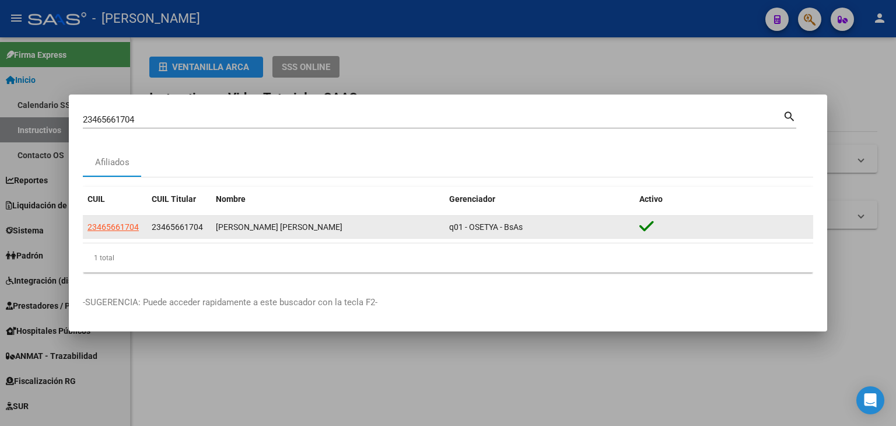
click at [123, 223] on span "23465661704" at bounding box center [113, 226] width 51 height 9
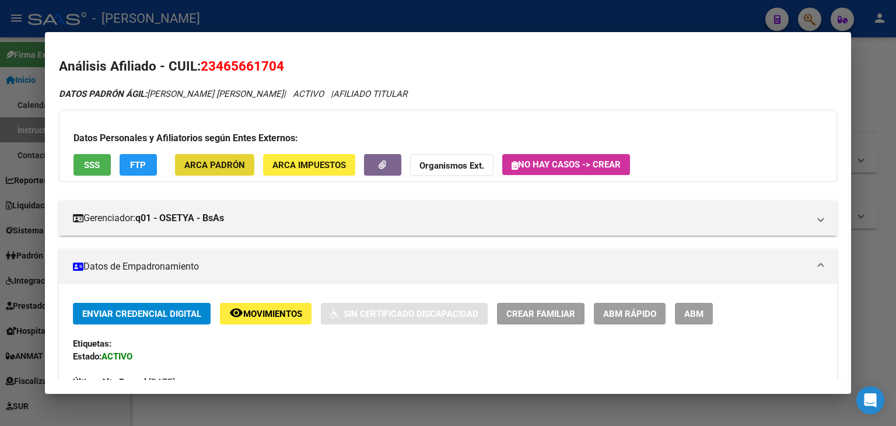
click at [196, 165] on span "ARCA Padrón" at bounding box center [214, 165] width 61 height 11
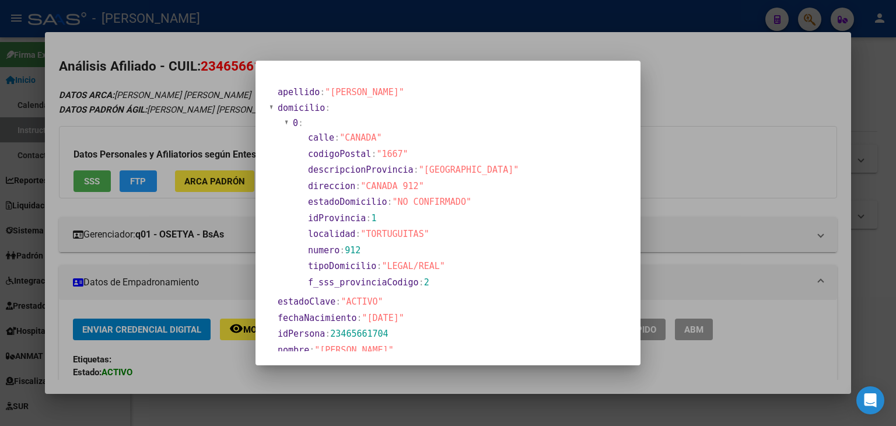
drag, startPoint x: 191, startPoint y: 138, endPoint x: 184, endPoint y: 158, distance: 21.0
click at [192, 132] on div at bounding box center [448, 213] width 896 height 426
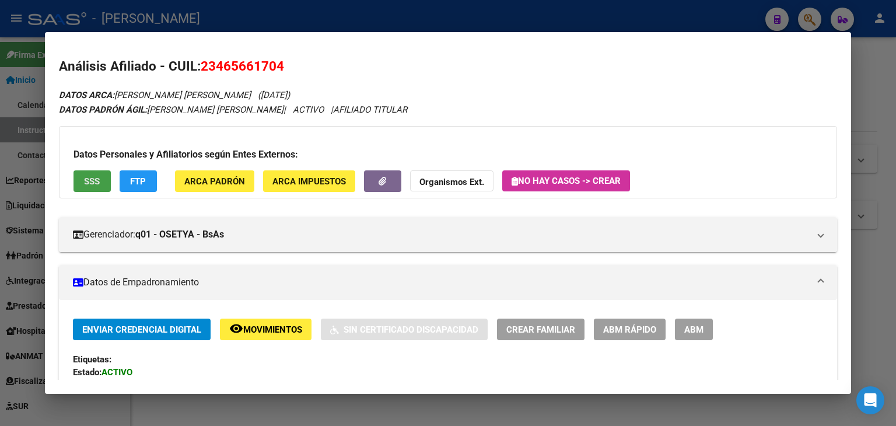
click at [103, 183] on button "SSS" at bounding box center [92, 181] width 37 height 22
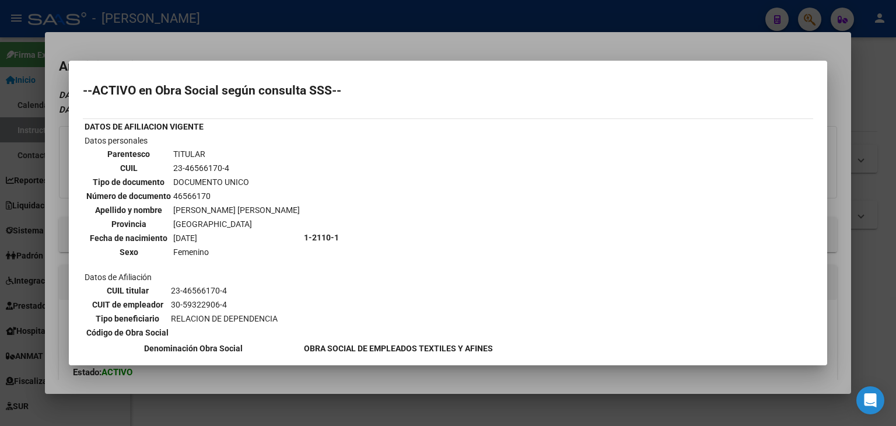
click at [210, 34] on div at bounding box center [448, 213] width 896 height 426
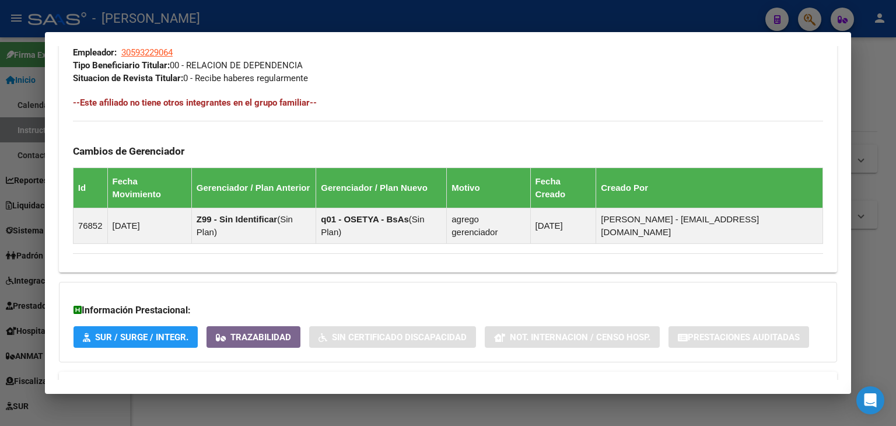
scroll to position [640, 0]
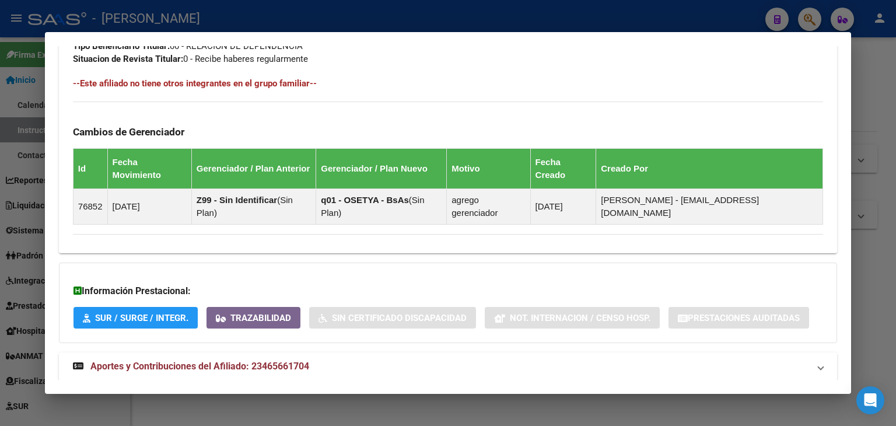
click at [316, 359] on mat-panel-title "Aportes y Contribuciones del Afiliado: 23465661704" at bounding box center [441, 366] width 736 height 14
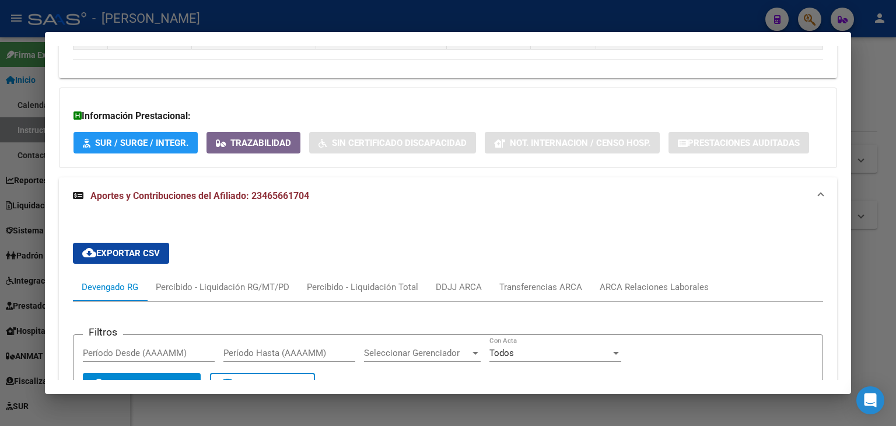
scroll to position [932, 0]
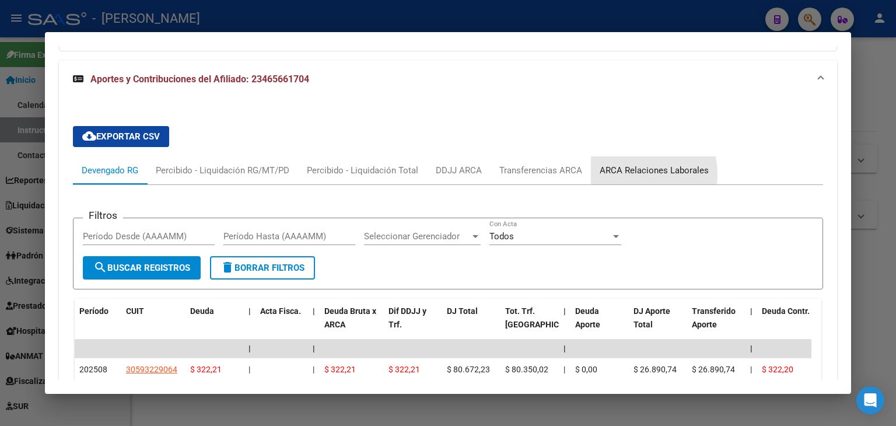
click at [624, 164] on div "ARCA Relaciones Laborales" at bounding box center [654, 170] width 109 height 13
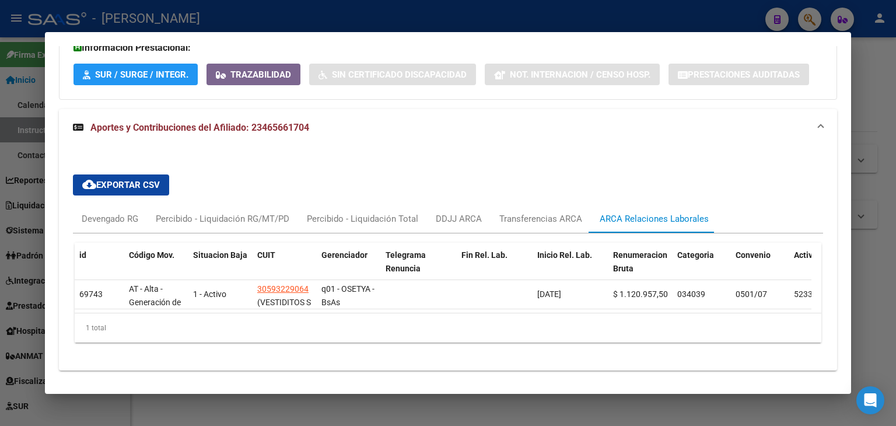
scroll to position [883, 0]
click at [103, 213] on div "Devengado RG" at bounding box center [110, 219] width 57 height 13
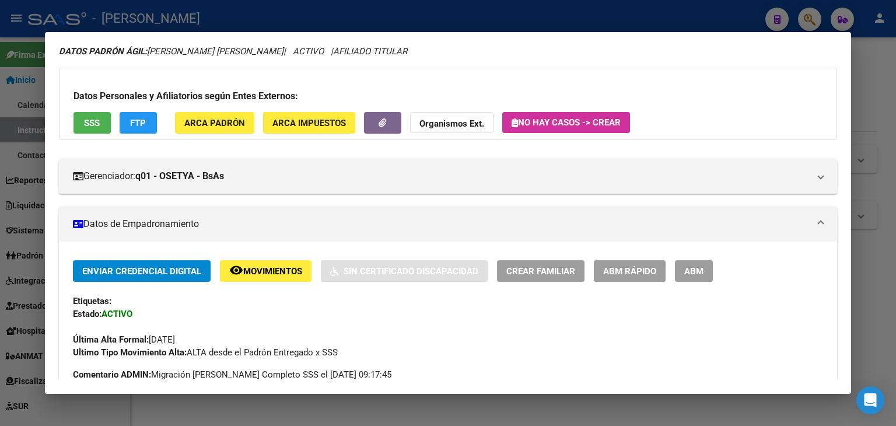
scroll to position [57, 0]
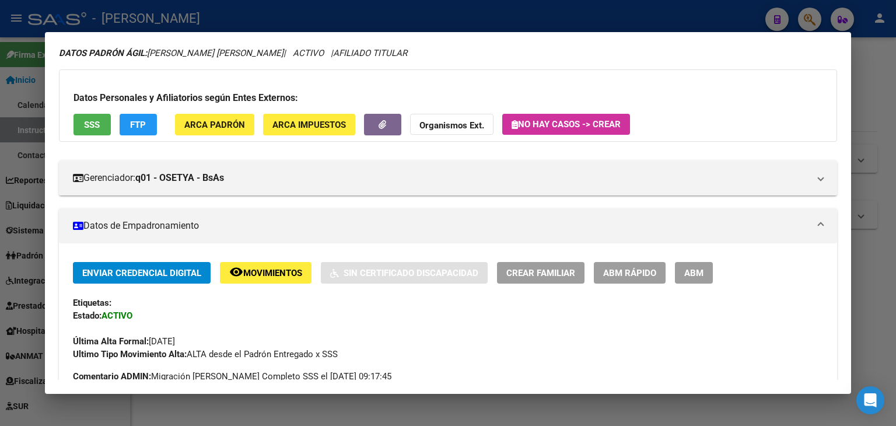
click at [96, 134] on button "SSS" at bounding box center [92, 125] width 37 height 22
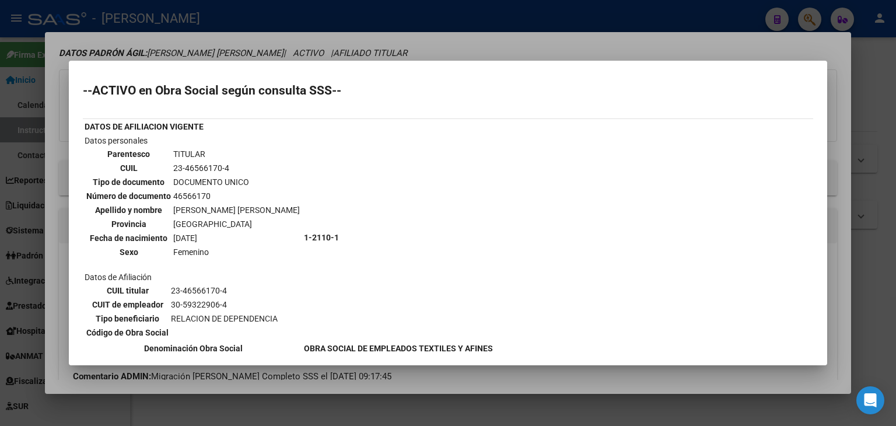
drag, startPoint x: 158, startPoint y: 47, endPoint x: 130, endPoint y: 5, distance: 50.5
click at [156, 47] on div at bounding box center [448, 213] width 896 height 426
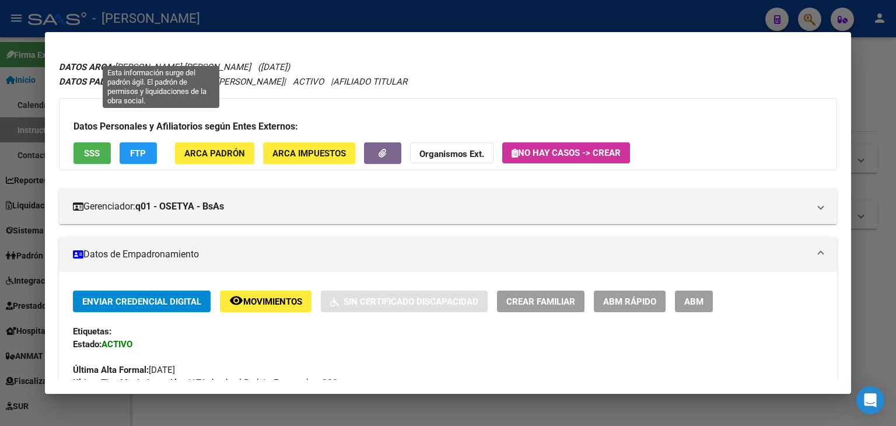
scroll to position [0, 0]
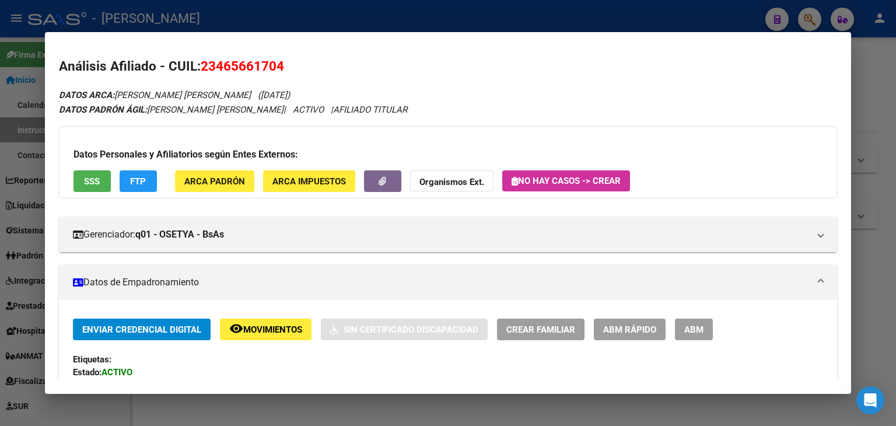
click at [205, 176] on span "ARCA Padrón" at bounding box center [214, 181] width 61 height 11
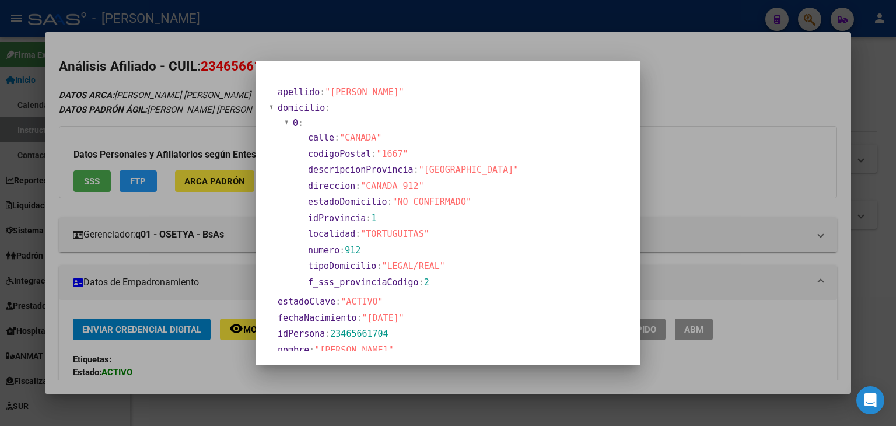
click at [205, 134] on div at bounding box center [448, 213] width 896 height 426
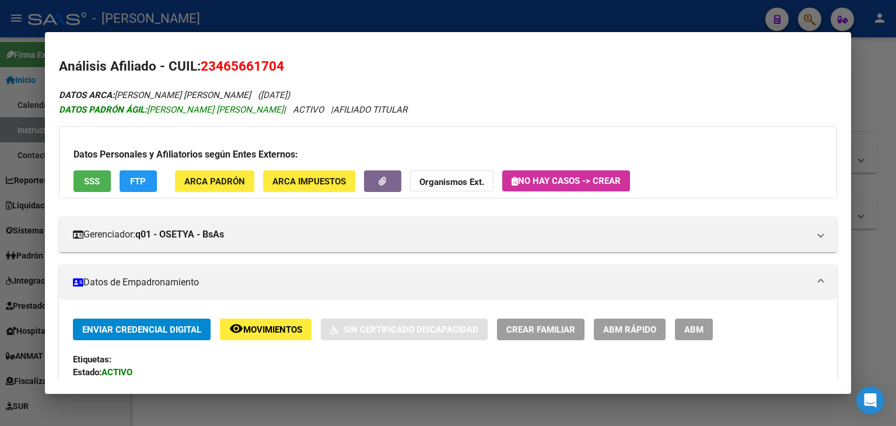
click at [164, 108] on span "DATOS PADRÓN ÁGIL: BARBOZA DELFINA ARACELI" at bounding box center [171, 109] width 225 height 11
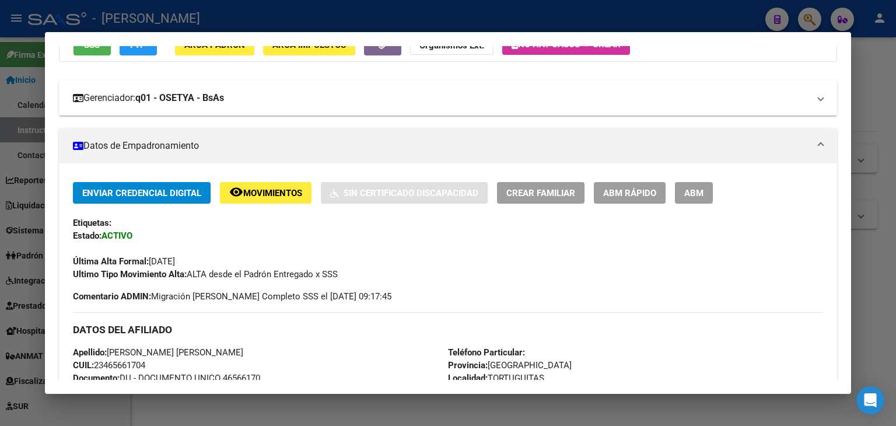
scroll to position [117, 0]
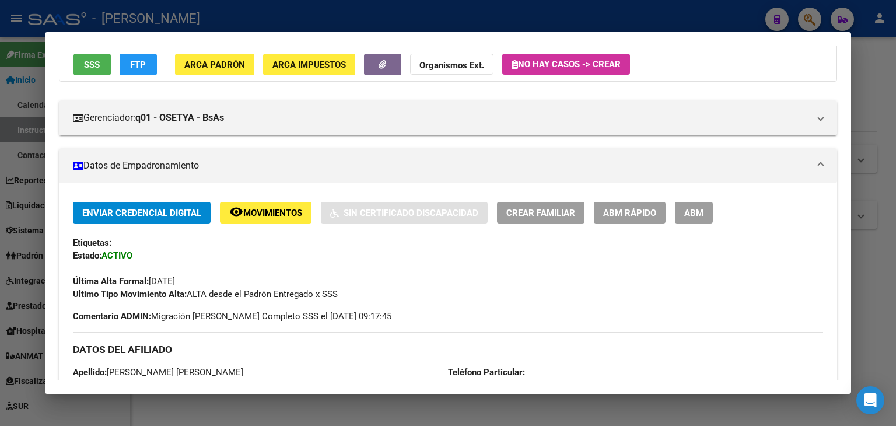
click at [101, 77] on div "Datos Personales y Afiliatorios según Entes Externos: SSS FTP ARCA Padrón ARCA …" at bounding box center [448, 45] width 778 height 72
click at [101, 73] on button "SSS" at bounding box center [92, 65] width 37 height 22
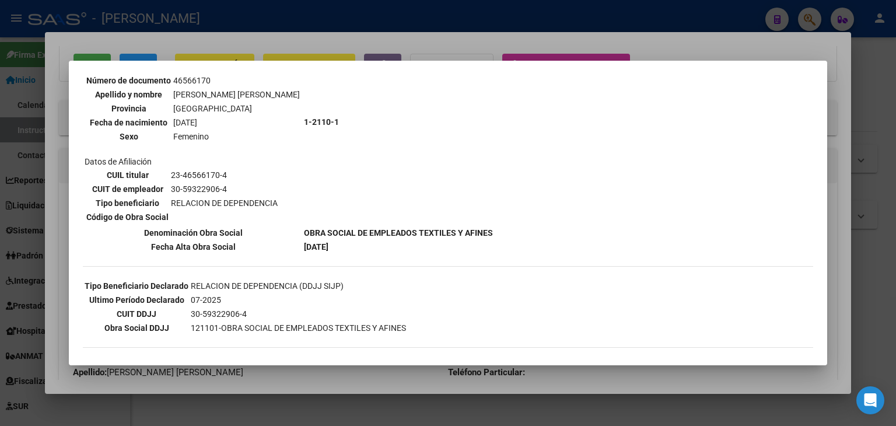
scroll to position [211, 0]
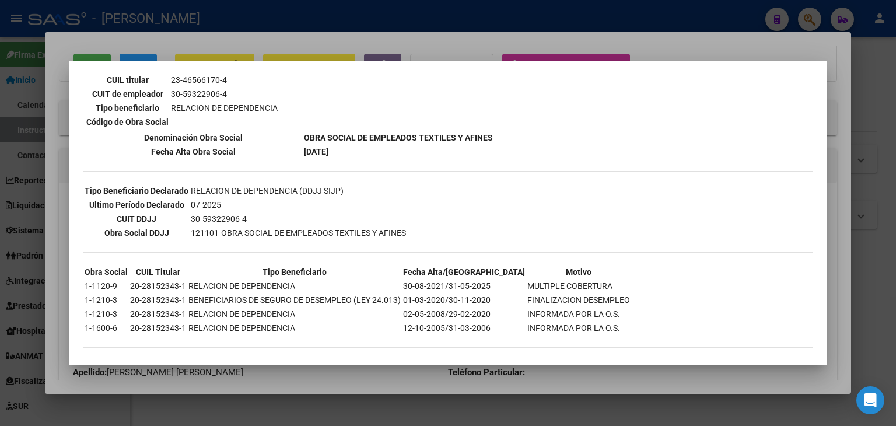
click at [209, 46] on div at bounding box center [448, 213] width 896 height 426
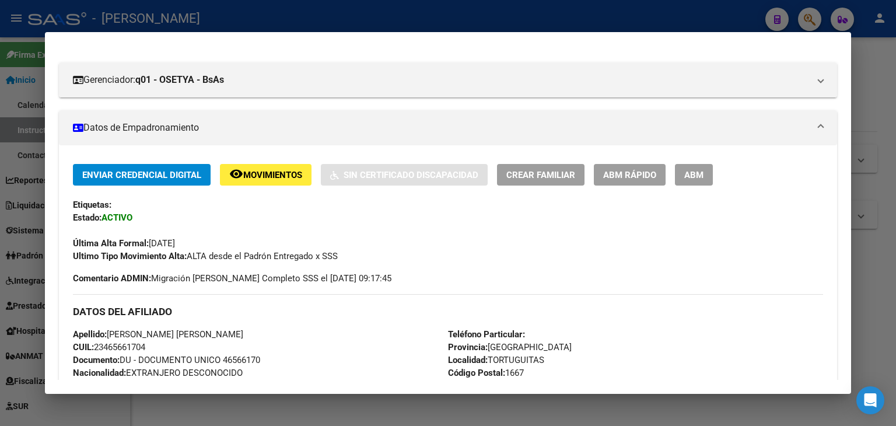
scroll to position [233, 0]
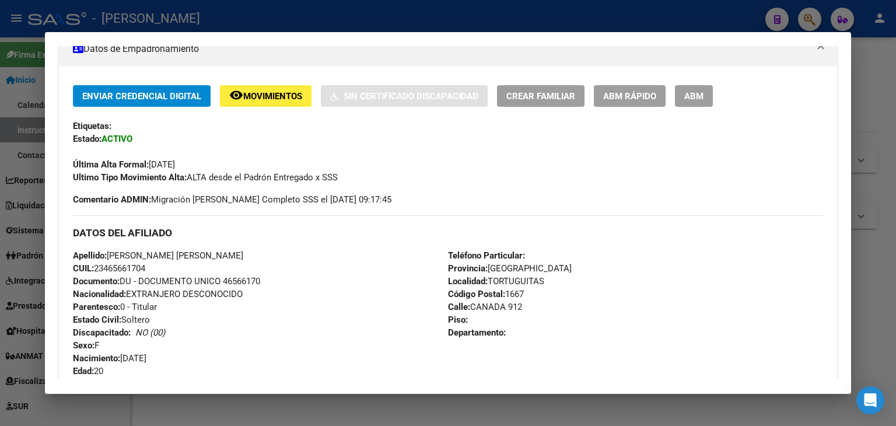
click at [249, 282] on span "Documento: DU - DOCUMENTO UNICO 46566170" at bounding box center [166, 281] width 187 height 11
copy span "46566170"
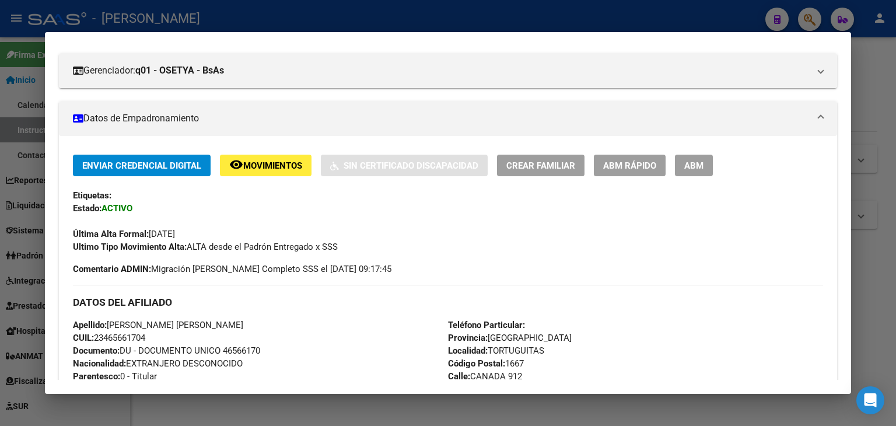
scroll to position [58, 0]
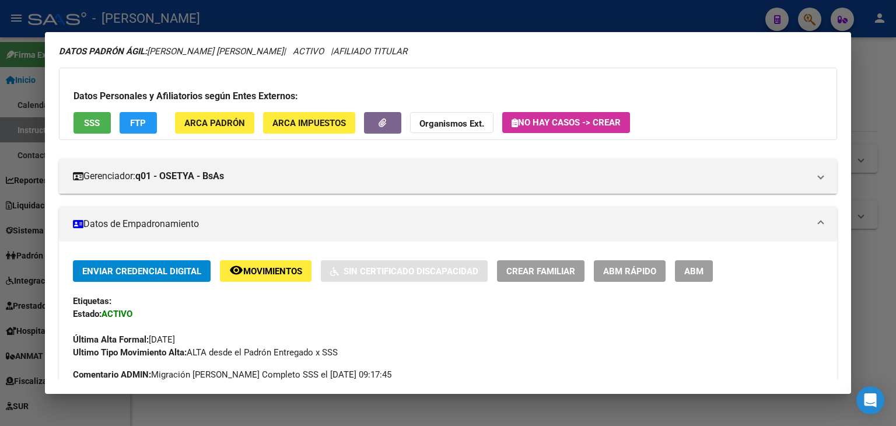
click at [225, 131] on button "ARCA Padrón" at bounding box center [214, 123] width 79 height 22
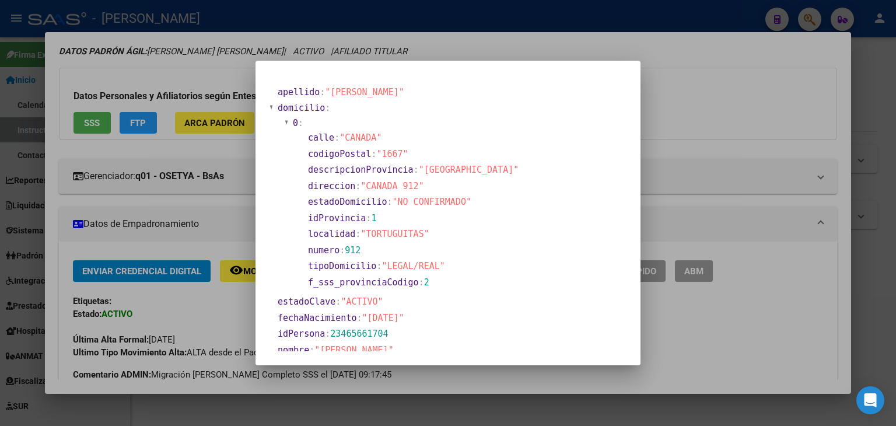
click at [152, 85] on div at bounding box center [448, 213] width 896 height 426
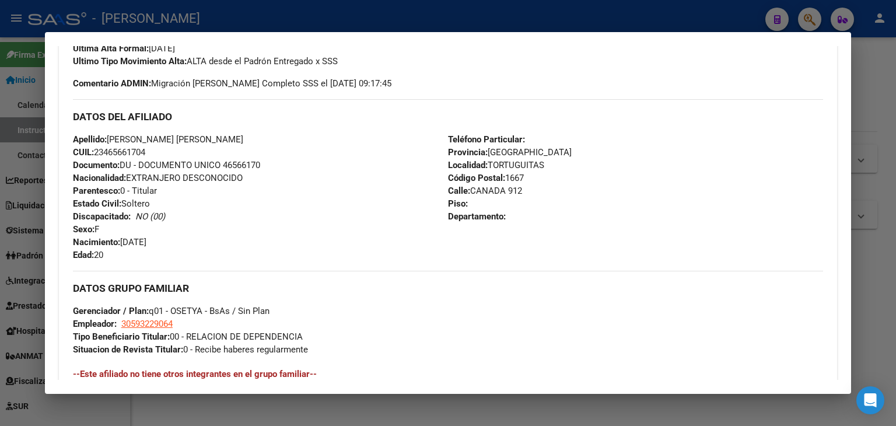
scroll to position [408, 0]
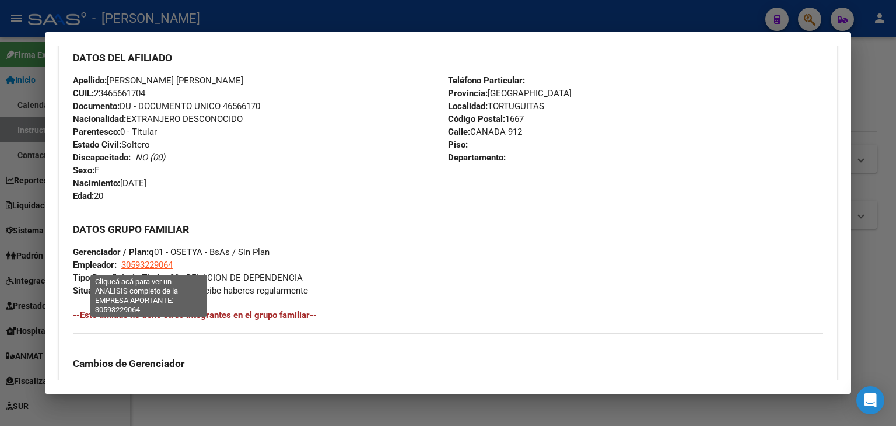
click at [140, 268] on span "30593229064" at bounding box center [146, 265] width 51 height 11
type textarea "30593229064"
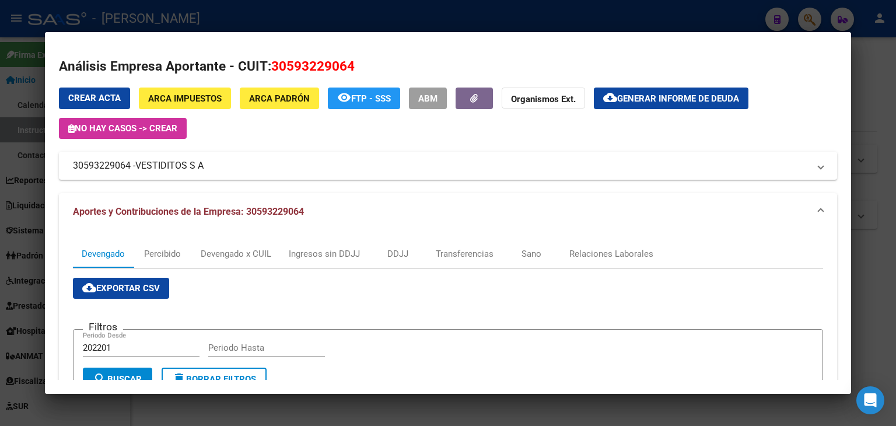
click at [233, 10] on div at bounding box center [448, 213] width 896 height 426
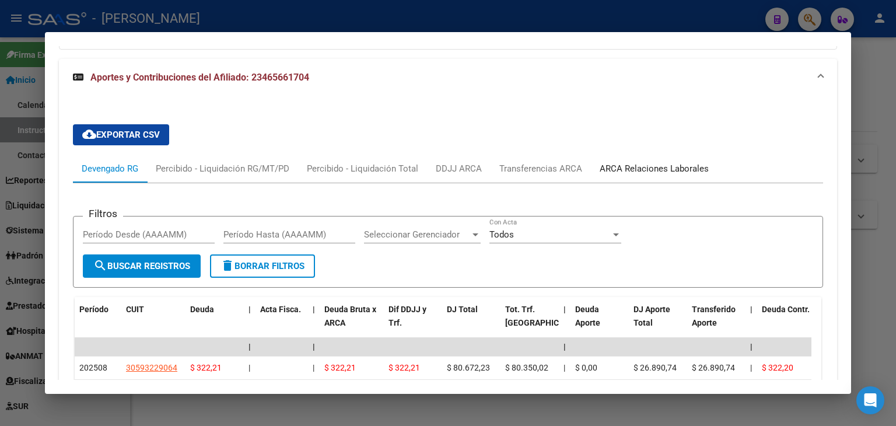
click at [643, 162] on div "ARCA Relaciones Laborales" at bounding box center [654, 168] width 109 height 13
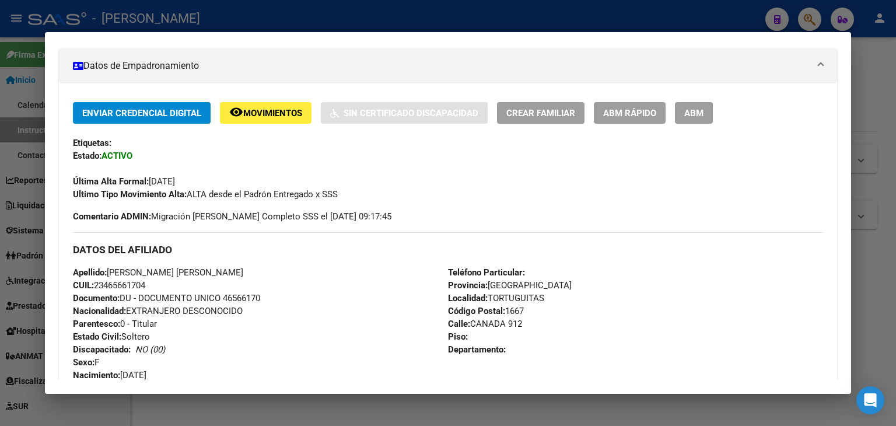
scroll to position [183, 0]
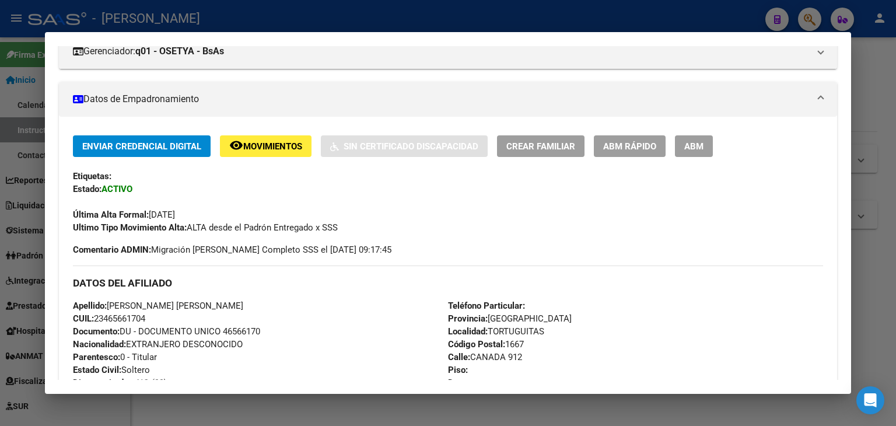
click at [247, 16] on div at bounding box center [448, 213] width 896 height 426
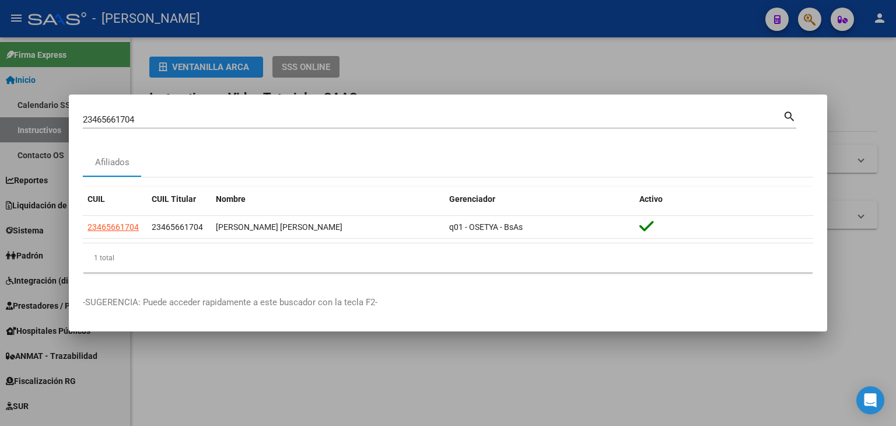
click at [176, 122] on input "23465661704" at bounding box center [433, 119] width 700 height 11
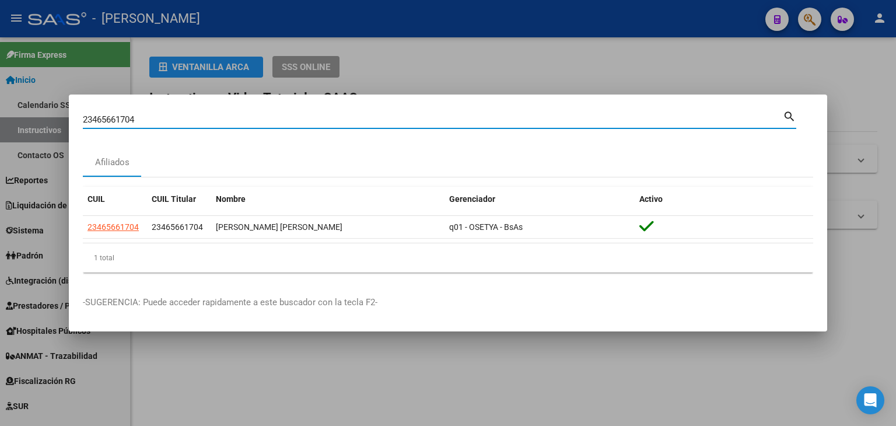
click at [176, 122] on input "23465661704" at bounding box center [433, 119] width 700 height 11
paste input "6244589"
type input "23466244589"
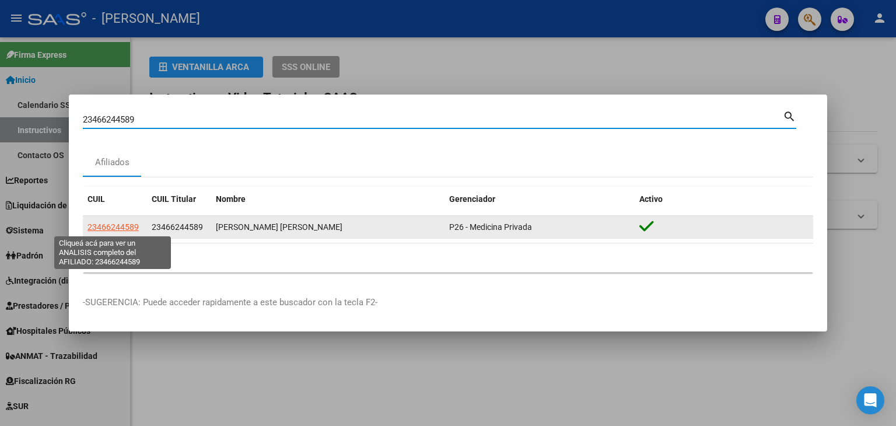
click at [125, 225] on span "23466244589" at bounding box center [113, 226] width 51 height 9
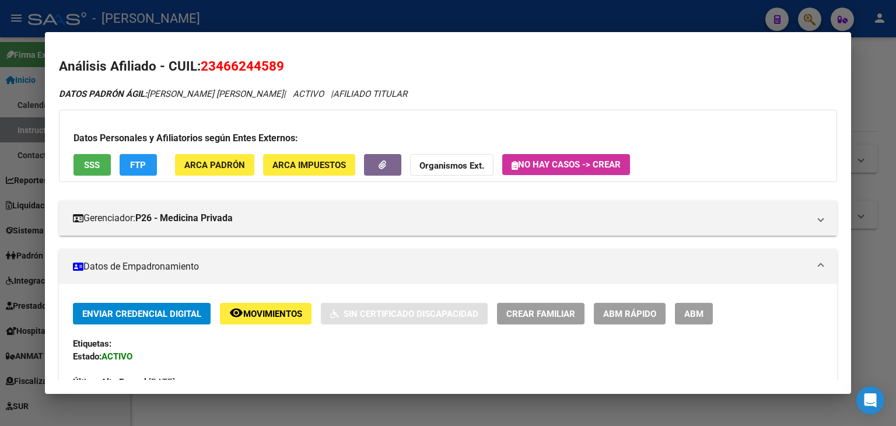
click at [186, 169] on span "ARCA Padrón" at bounding box center [214, 165] width 61 height 11
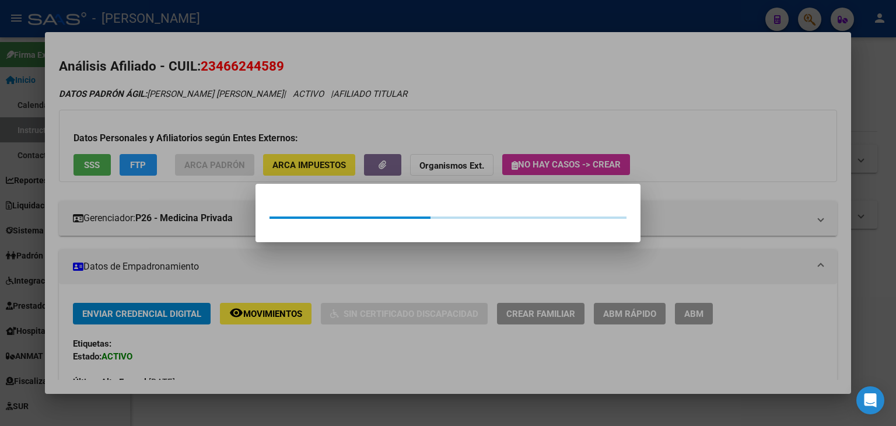
click at [169, 85] on div at bounding box center [448, 213] width 896 height 426
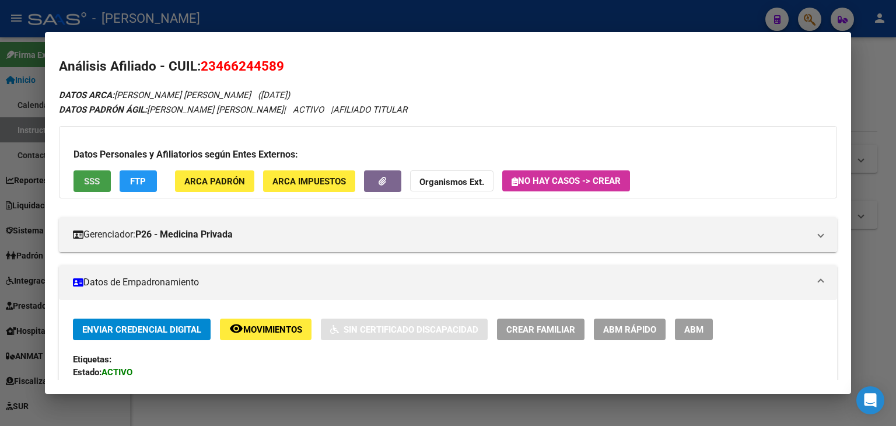
click at [99, 174] on button "SSS" at bounding box center [92, 181] width 37 height 22
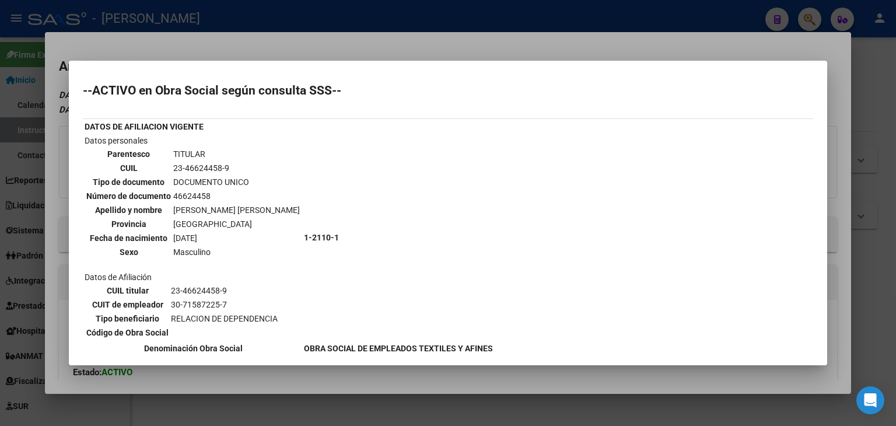
drag, startPoint x: 200, startPoint y: 37, endPoint x: 242, endPoint y: 222, distance: 190.3
click at [200, 38] on div at bounding box center [448, 213] width 896 height 426
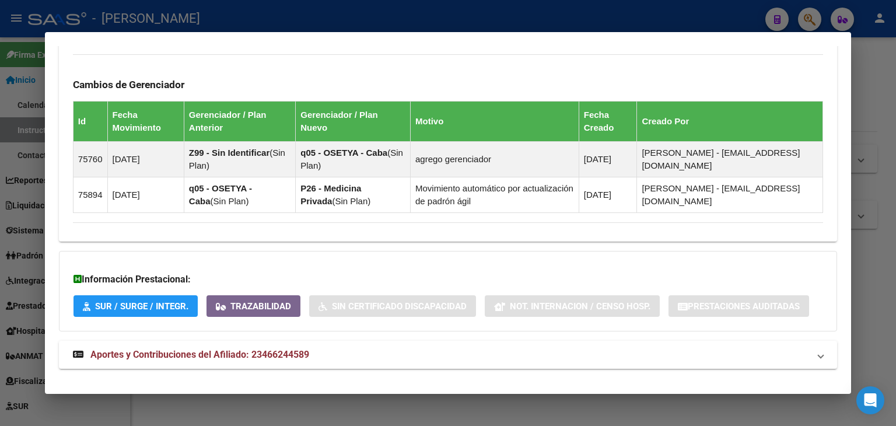
scroll to position [714, 0]
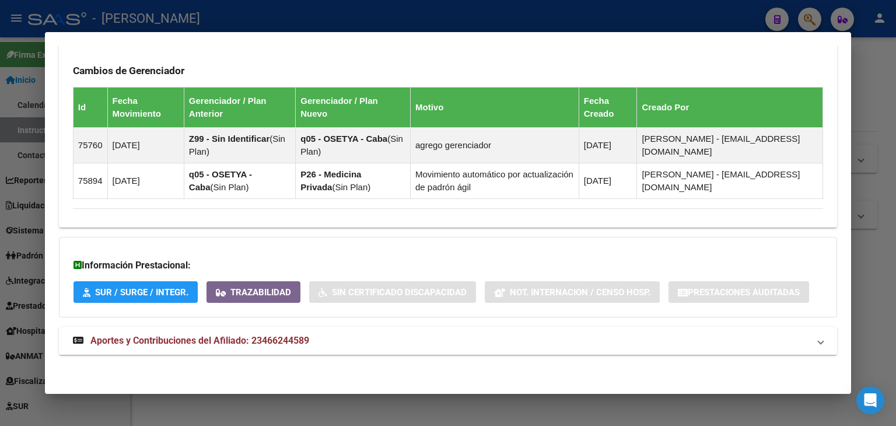
click at [296, 343] on span "Aportes y Contribuciones del Afiliado: 23466244589" at bounding box center [199, 340] width 219 height 11
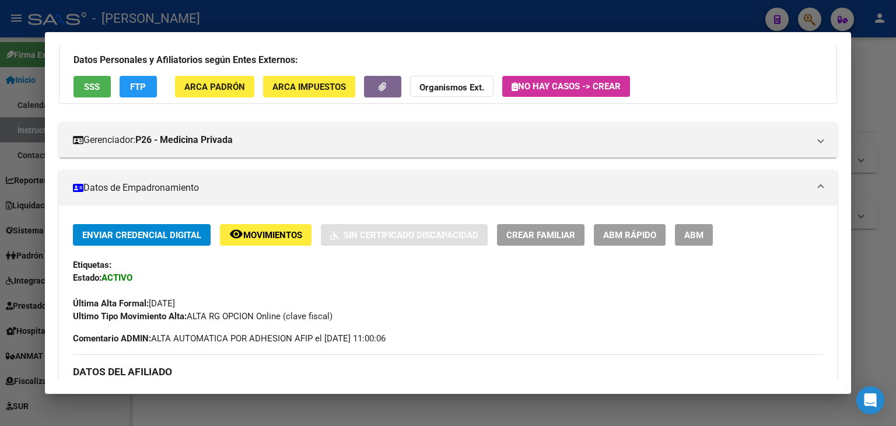
scroll to position [72, 0]
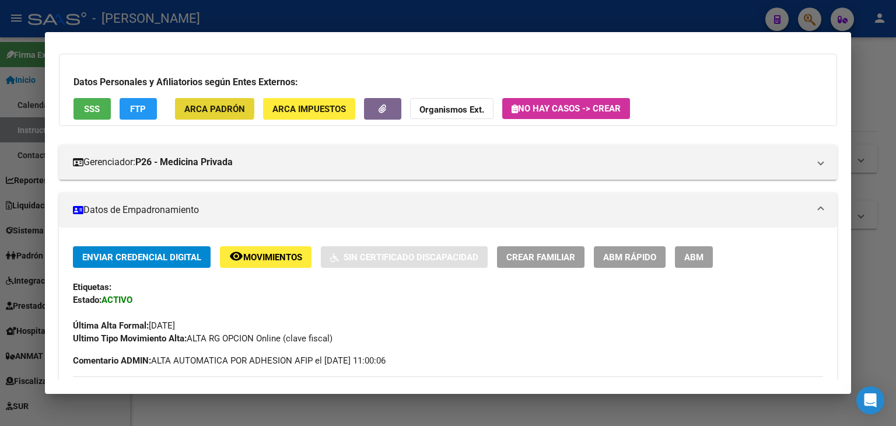
click at [196, 104] on span "ARCA Padrón" at bounding box center [214, 109] width 61 height 11
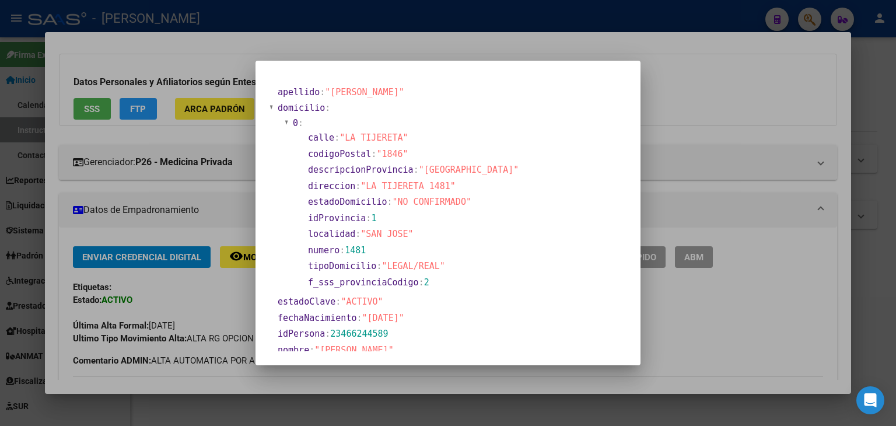
drag, startPoint x: 171, startPoint y: 86, endPoint x: 204, endPoint y: 187, distance: 105.7
click at [171, 89] on div at bounding box center [448, 213] width 896 height 426
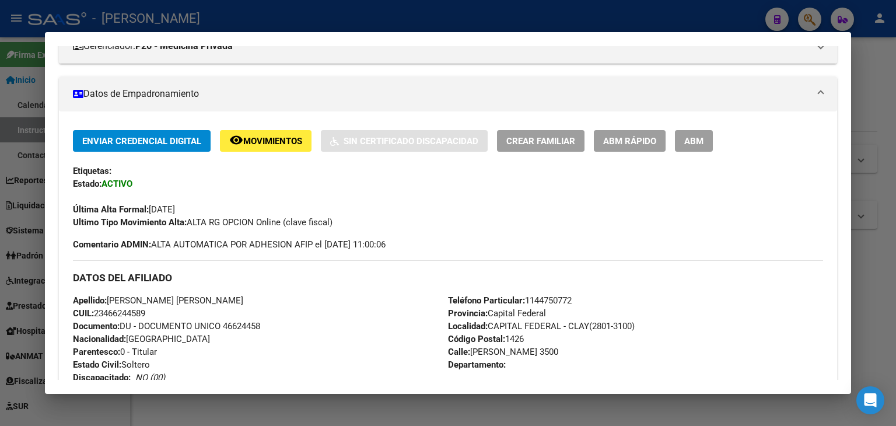
scroll to position [306, 0]
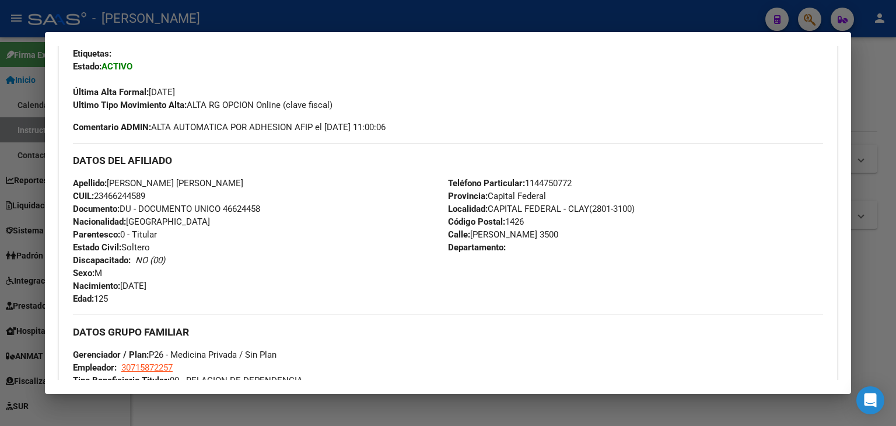
click at [239, 209] on span "Documento: DU - DOCUMENTO UNICO 46624458" at bounding box center [166, 209] width 187 height 11
copy span "46624458"
copy span "ALEXIS ALEJANDRO EZEQUIEL"
drag, startPoint x: 135, startPoint y: 182, endPoint x: 259, endPoint y: 182, distance: 123.1
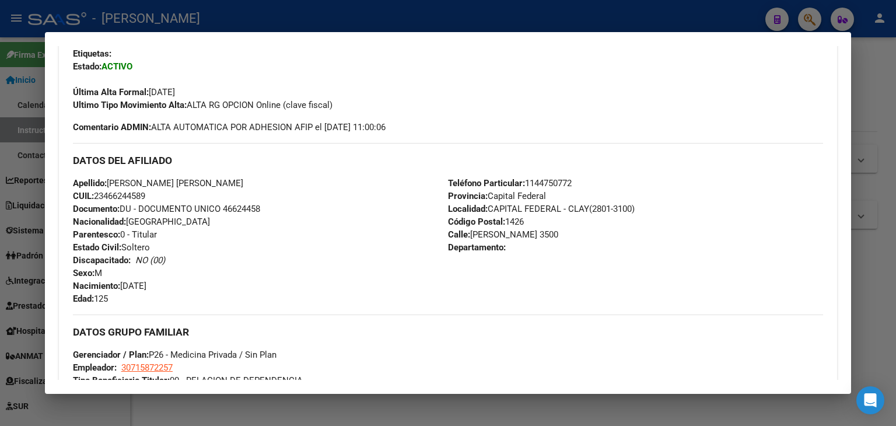
click at [259, 182] on div "Apellido: SOSA ALEXIS ALEJANDRO EZEQUIEL CUIL: 23466244589 Documento: DU - DOCU…" at bounding box center [260, 241] width 375 height 128
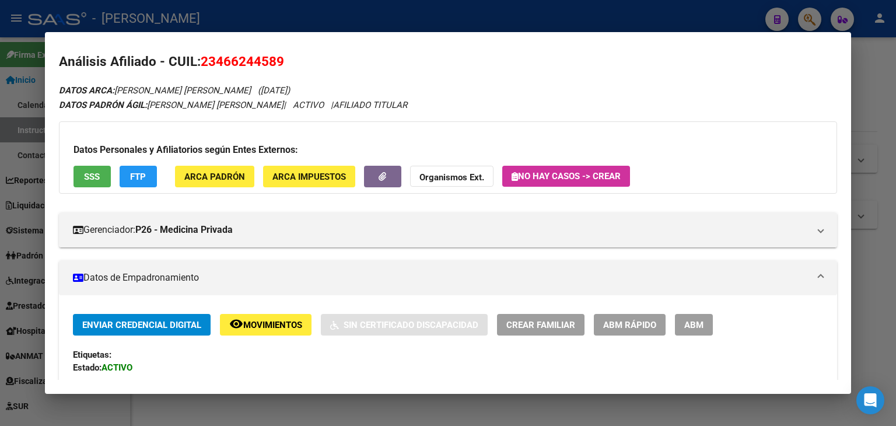
scroll to position [0, 0]
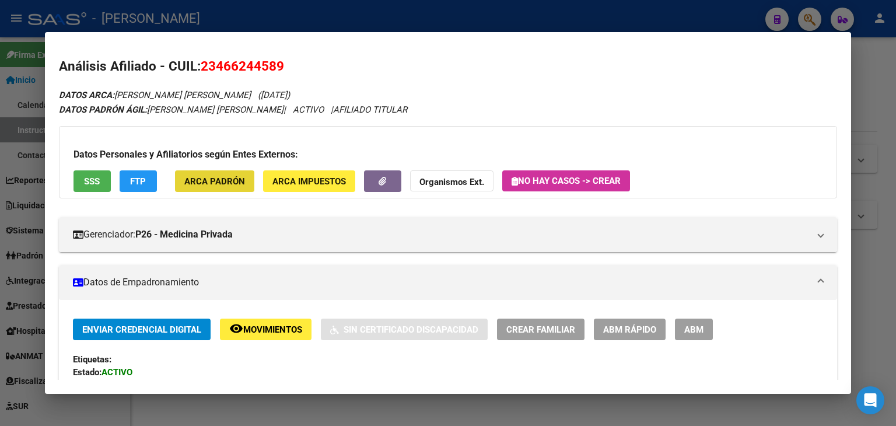
click at [238, 170] on button "ARCA Padrón" at bounding box center [214, 181] width 79 height 22
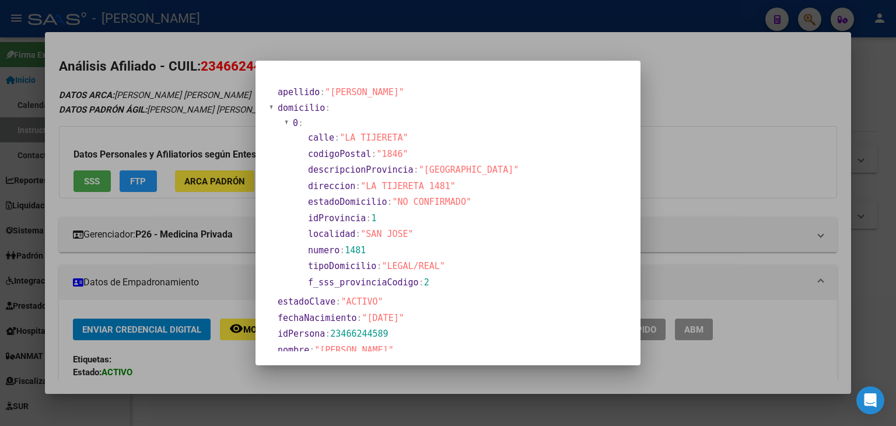
click at [151, 134] on div at bounding box center [448, 213] width 896 height 426
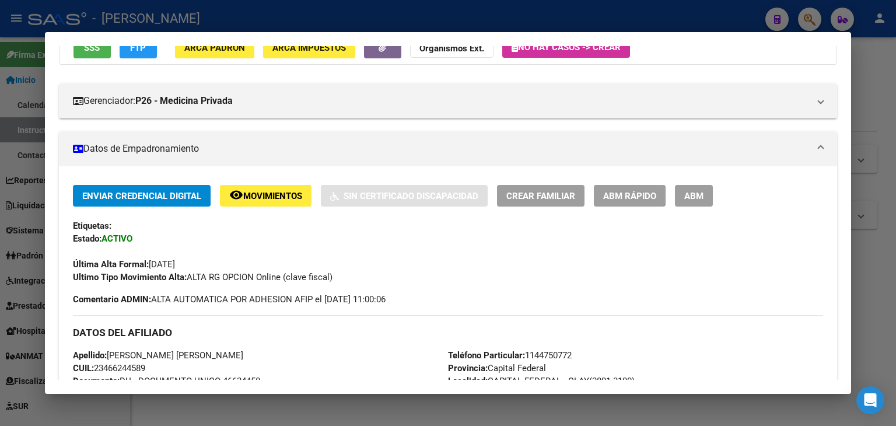
scroll to position [292, 0]
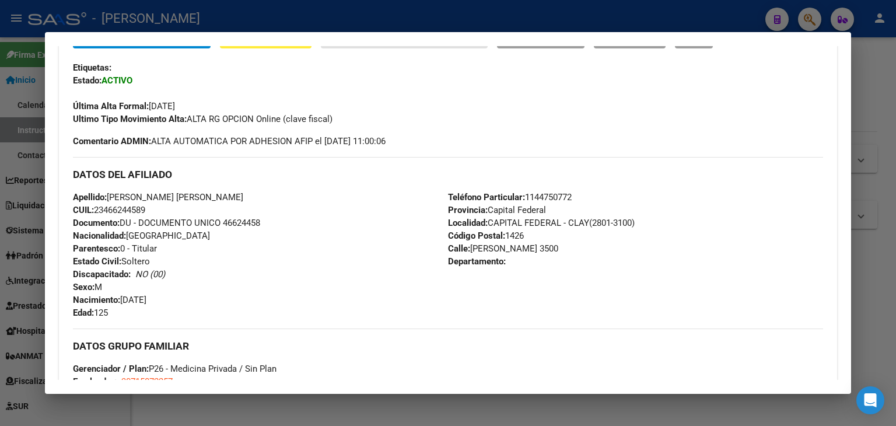
click at [560, 197] on span "Teléfono Particular: 1144750772" at bounding box center [510, 197] width 124 height 11
copy span "1144750772"
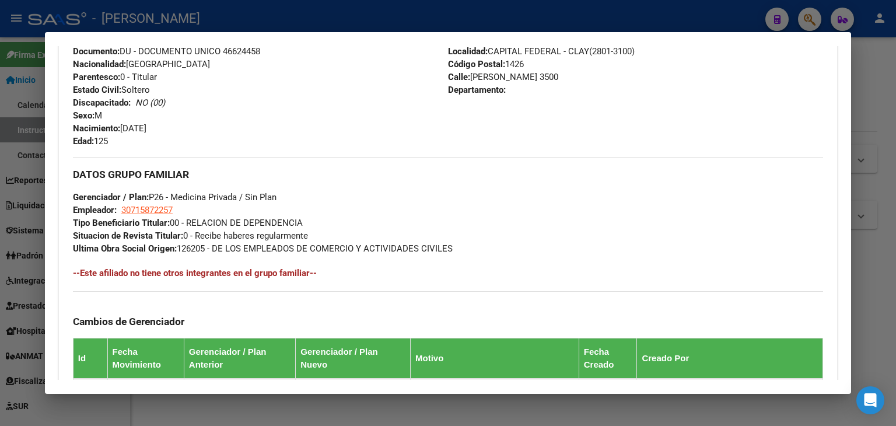
scroll to position [584, 0]
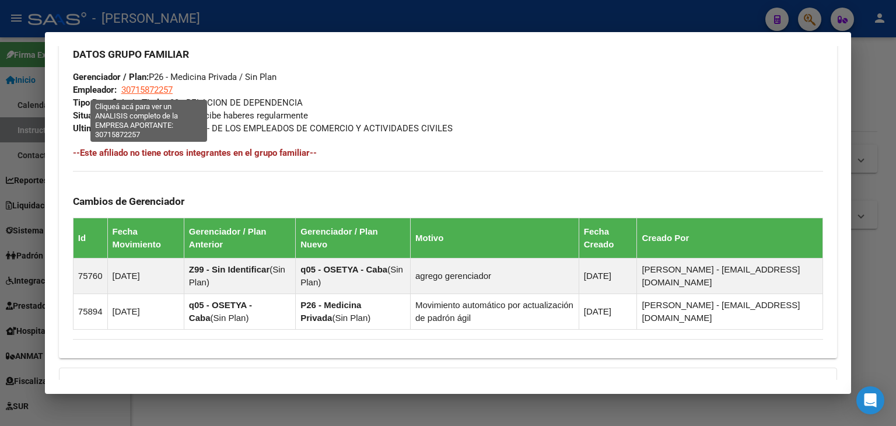
click at [147, 87] on span "30715872257" at bounding box center [146, 90] width 51 height 11
type textarea "30715872257"
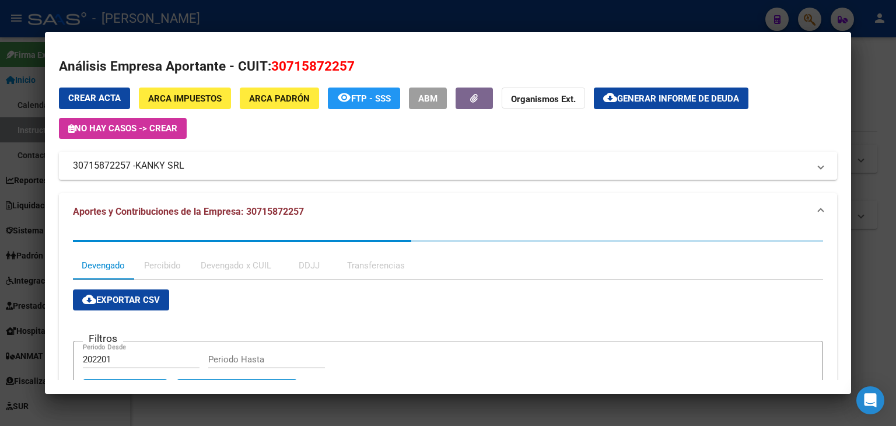
click at [161, 177] on mat-expansion-panel-header "30715872257 - KANKY SRL" at bounding box center [448, 166] width 778 height 28
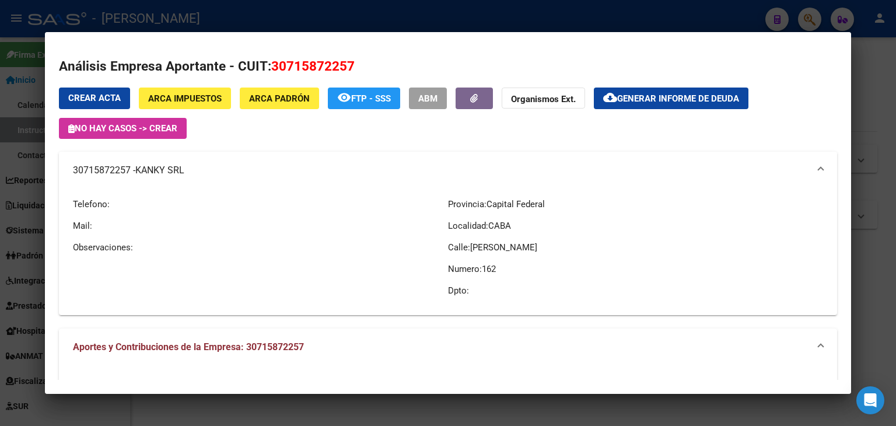
click at [161, 170] on span "KANKY SRL" at bounding box center [159, 170] width 49 height 14
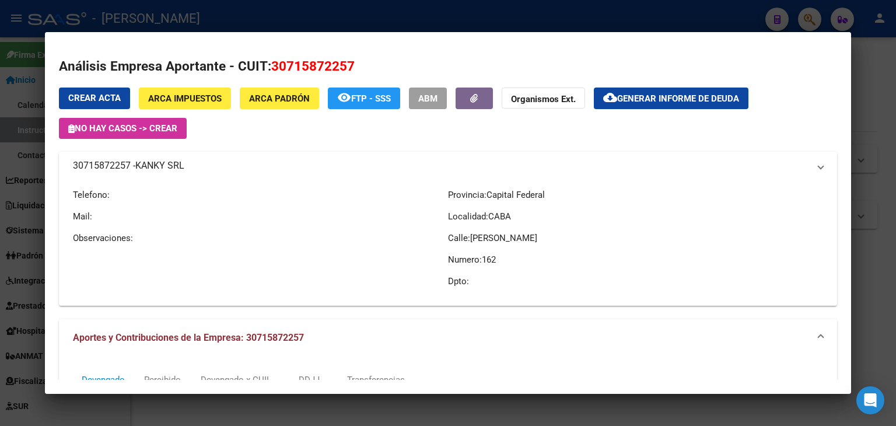
copy span "KANKY SRL"
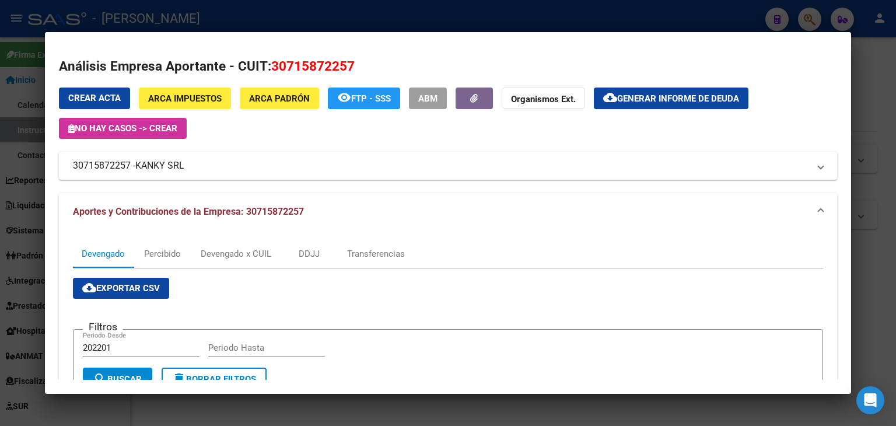
click at [215, 17] on div at bounding box center [448, 213] width 896 height 426
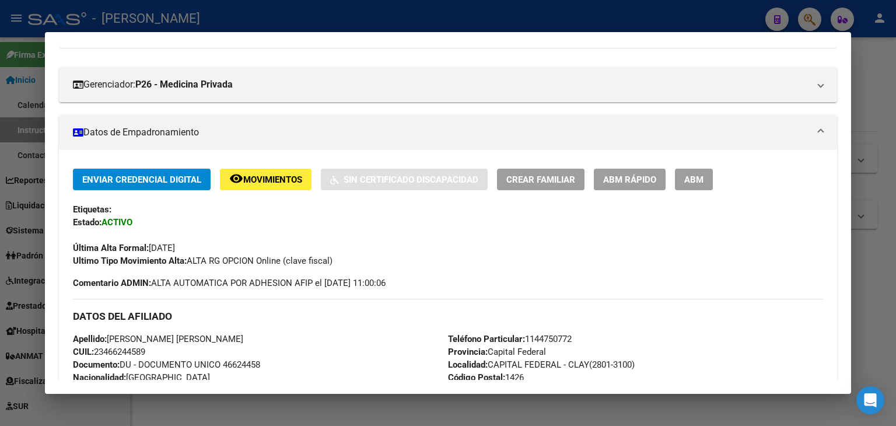
scroll to position [131, 0]
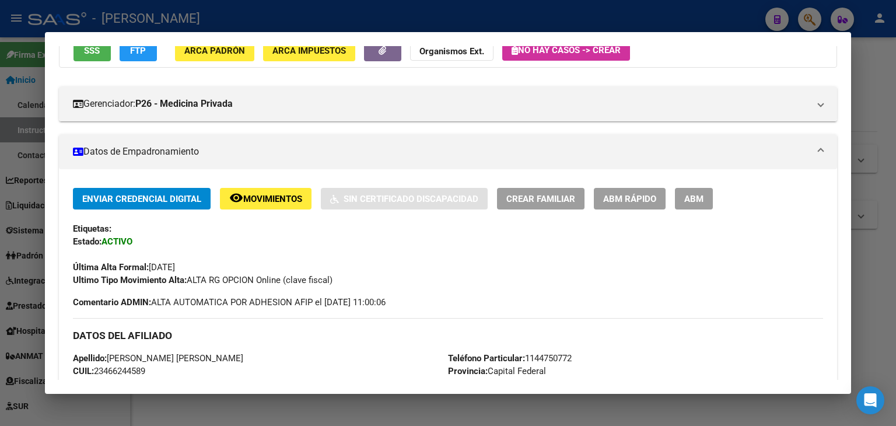
click at [200, 12] on div at bounding box center [448, 213] width 896 height 426
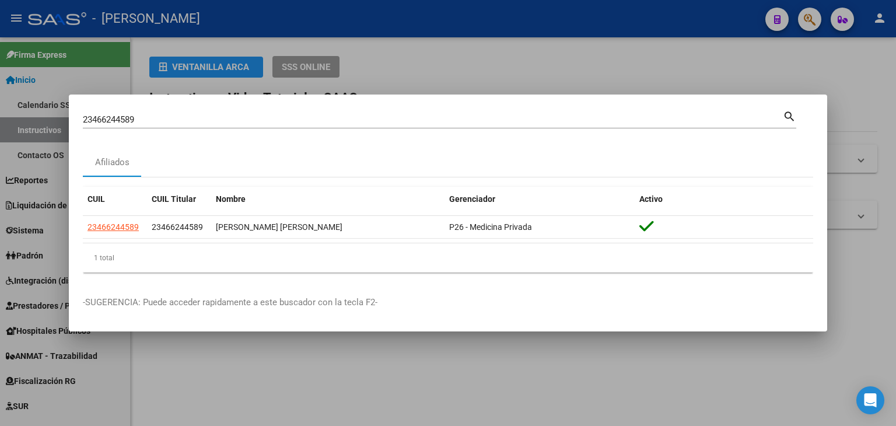
click at [168, 112] on div "23466244589 Buscar (apellido, dni, cuil, nro traspaso, cuit, obra social)" at bounding box center [433, 120] width 700 height 18
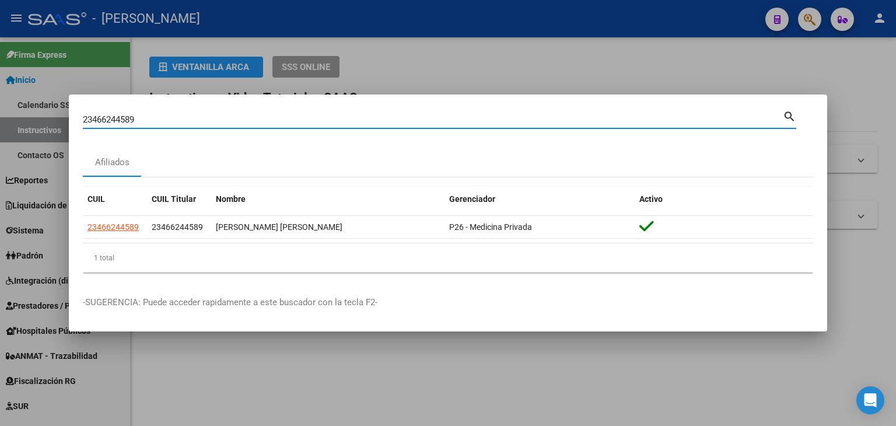
click at [168, 119] on input "23466244589" at bounding box center [433, 119] width 700 height 11
paste input "709607"
type input "23467096079"
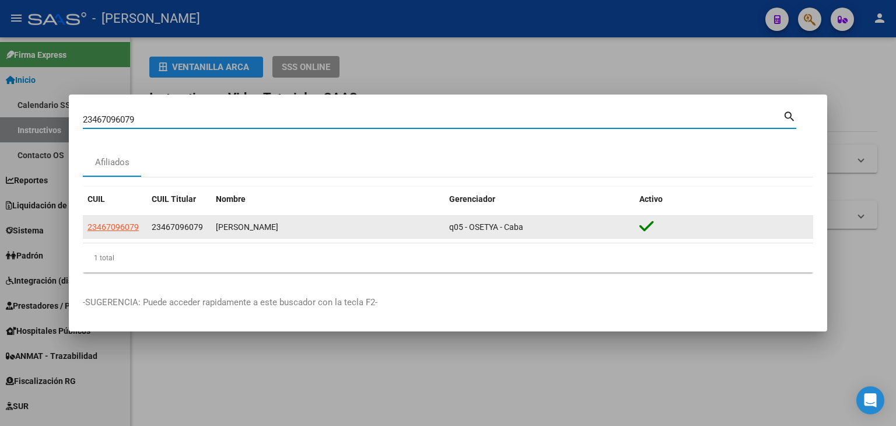
click at [122, 227] on span "23467096079" at bounding box center [113, 226] width 51 height 9
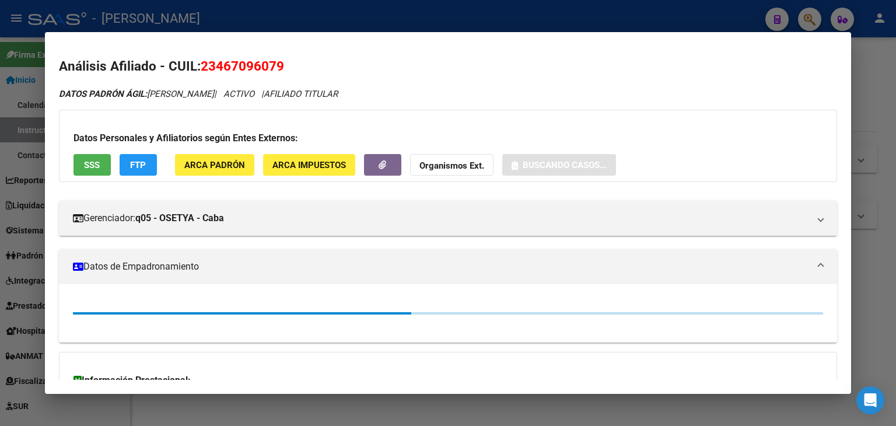
click at [267, 153] on div "Datos Personales y Afiliatorios según Entes Externos: SSS FTP ARCA Padrón ARCA …" at bounding box center [448, 146] width 778 height 72
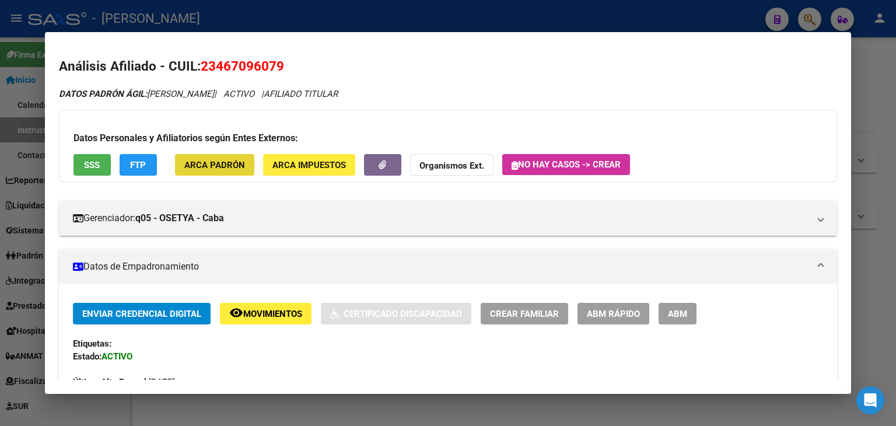
click at [239, 160] on span "ARCA Padrón" at bounding box center [214, 165] width 61 height 11
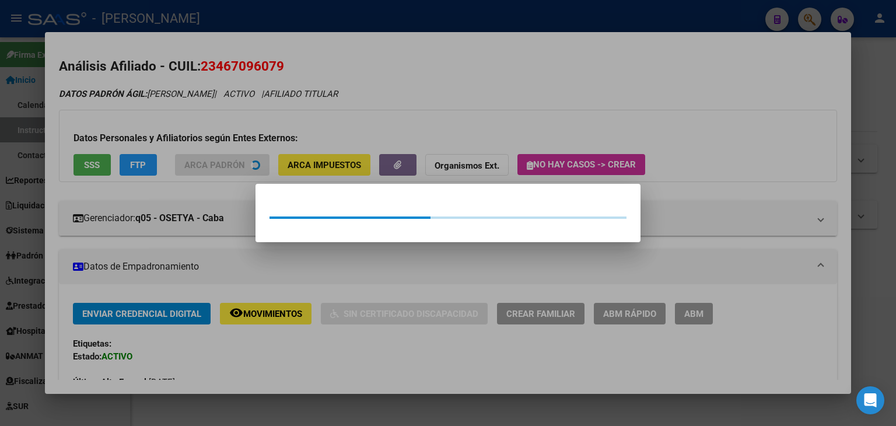
click at [227, 106] on div at bounding box center [448, 213] width 896 height 426
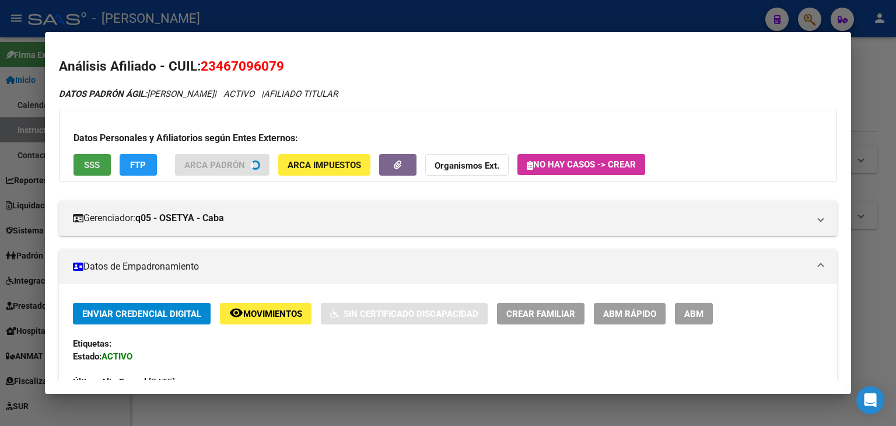
click at [78, 165] on button "SSS" at bounding box center [92, 165] width 37 height 22
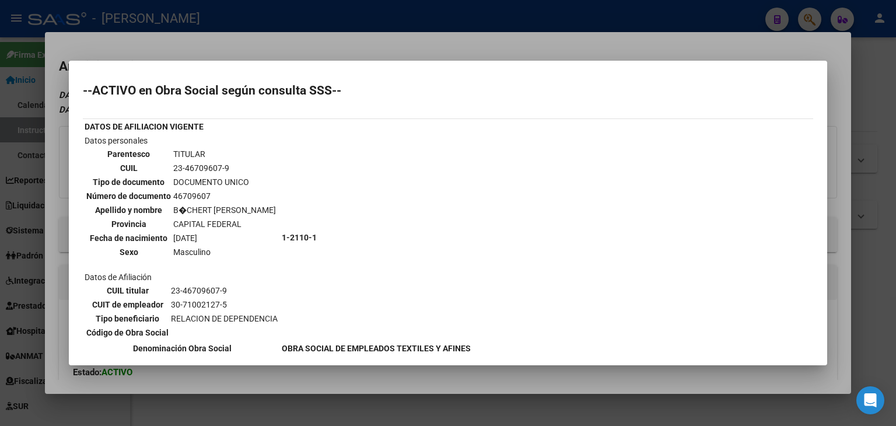
click at [253, 64] on mat-dialog-container "--ACTIVO en Obra Social según consulta SSS-- DATOS DE AFILIACION VIGENTE Datos …" at bounding box center [448, 213] width 759 height 305
click at [265, 38] on div at bounding box center [448, 213] width 896 height 426
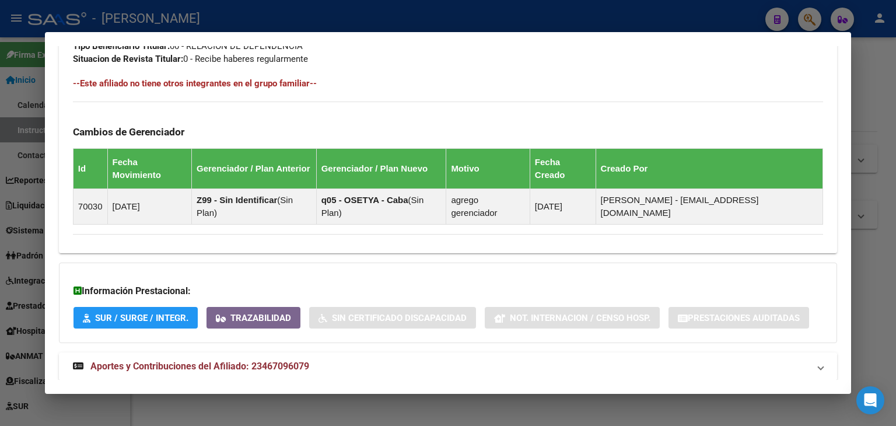
click at [318, 359] on mat-panel-title "Aportes y Contribuciones del Afiliado: 23467096079" at bounding box center [441, 366] width 736 height 14
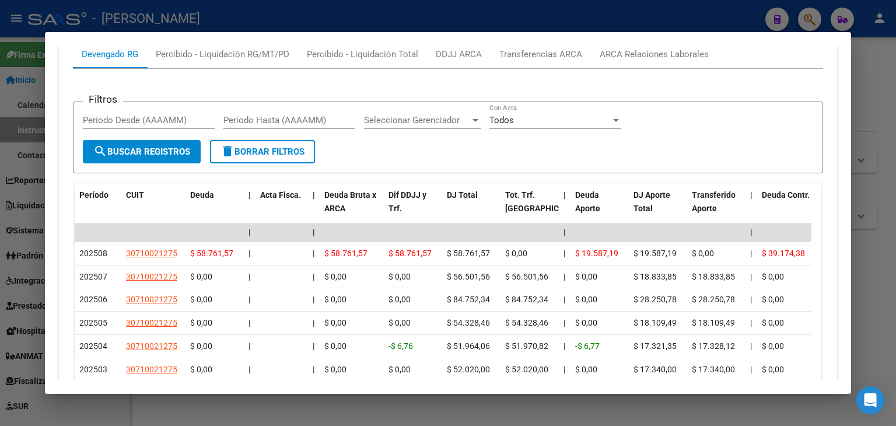
scroll to position [1049, 0]
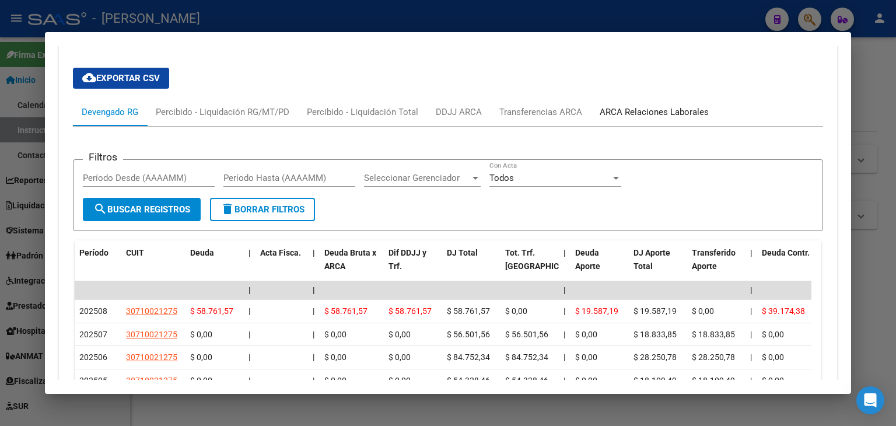
click at [664, 106] on div "ARCA Relaciones Laborales" at bounding box center [654, 112] width 109 height 13
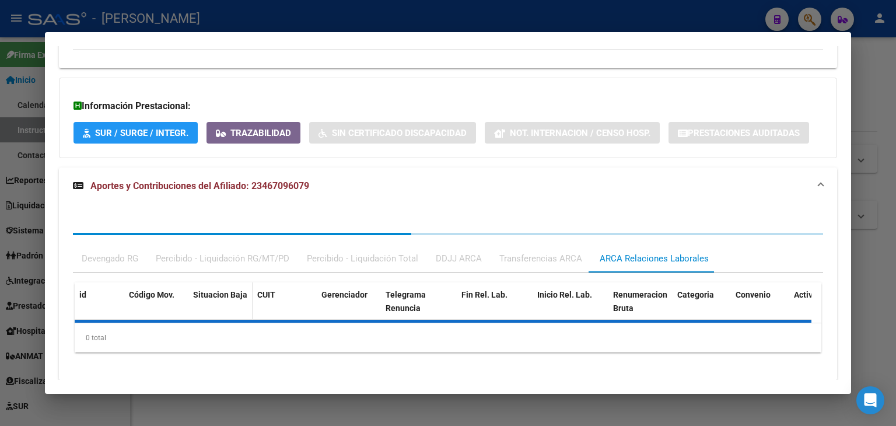
scroll to position [880, 0]
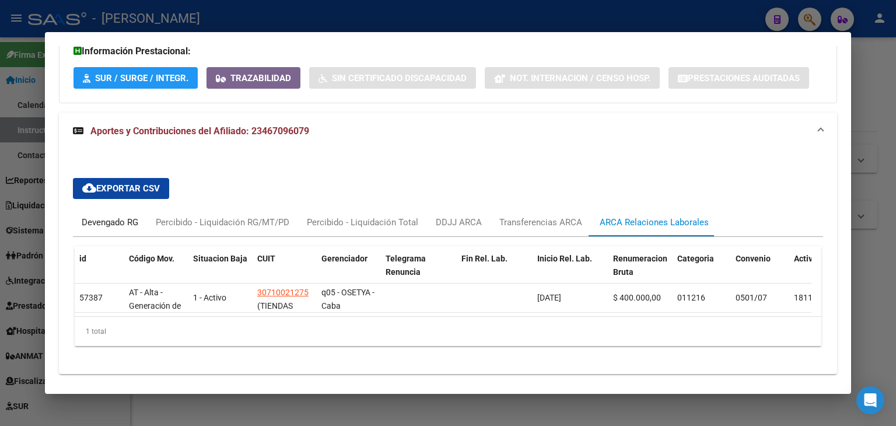
click at [111, 208] on div "Devengado RG" at bounding box center [110, 222] width 74 height 28
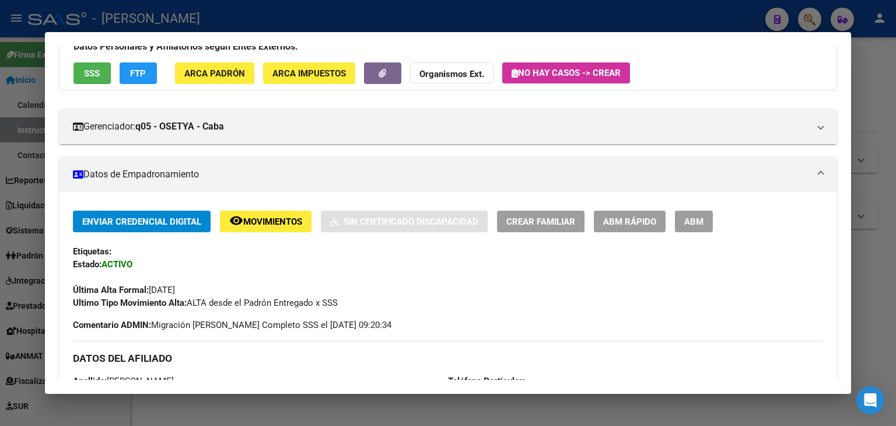
scroll to position [5, 0]
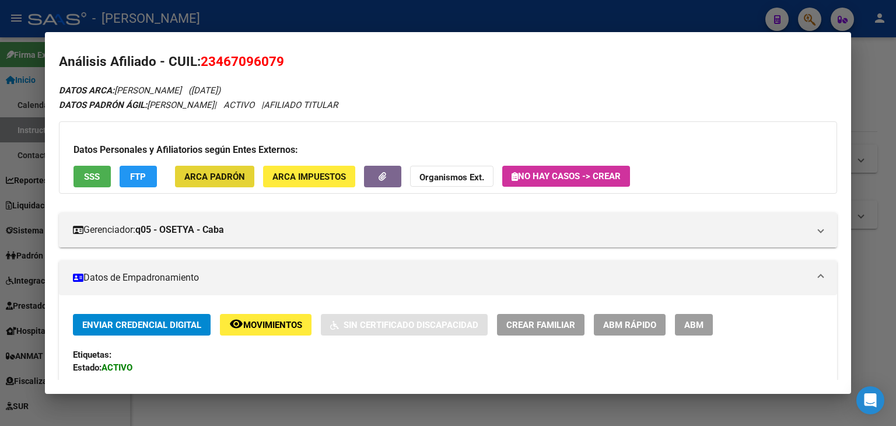
click at [212, 168] on button "ARCA Padrón" at bounding box center [214, 177] width 79 height 22
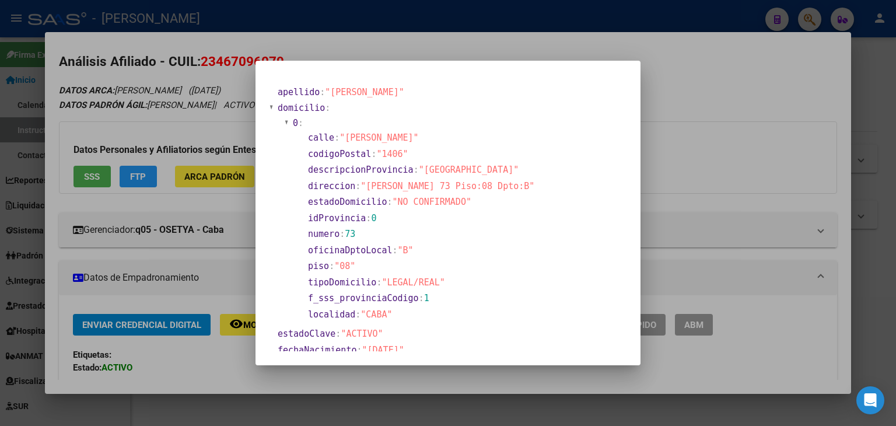
click at [212, 88] on div at bounding box center [448, 213] width 896 height 426
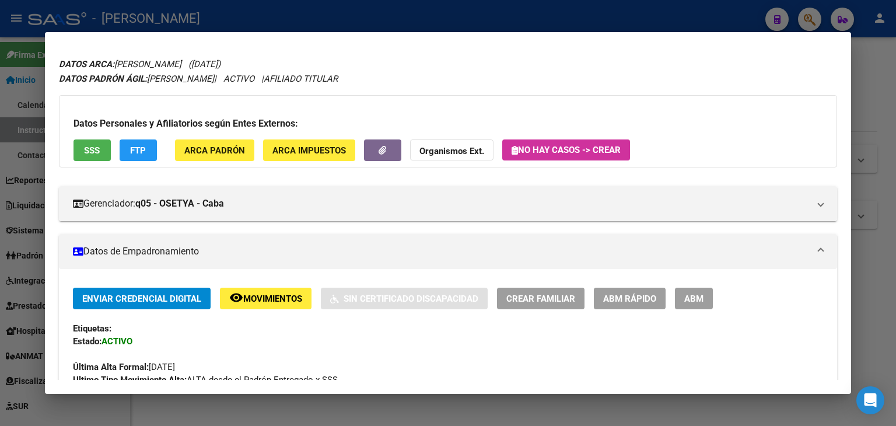
scroll to position [0, 0]
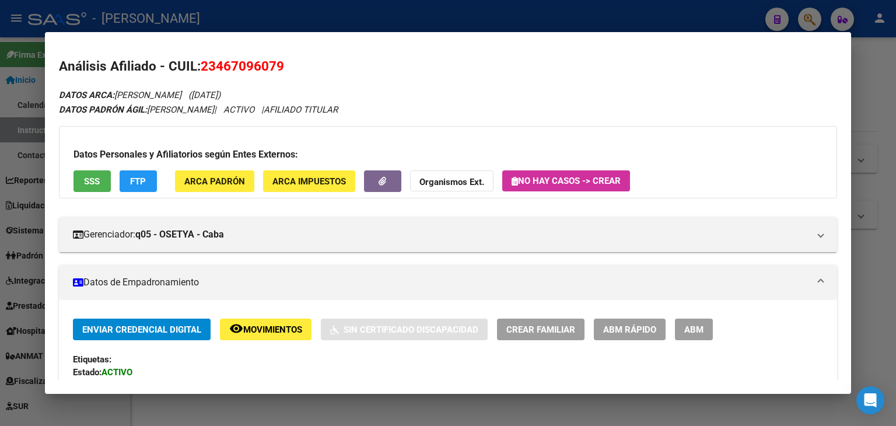
drag, startPoint x: 101, startPoint y: 165, endPoint x: 97, endPoint y: 181, distance: 16.7
click at [100, 165] on div "Datos Personales y Afiliatorios según Entes Externos: SSS FTP ARCA Padrón ARCA …" at bounding box center [448, 162] width 778 height 72
click at [97, 184] on span "SSS" at bounding box center [92, 181] width 16 height 11
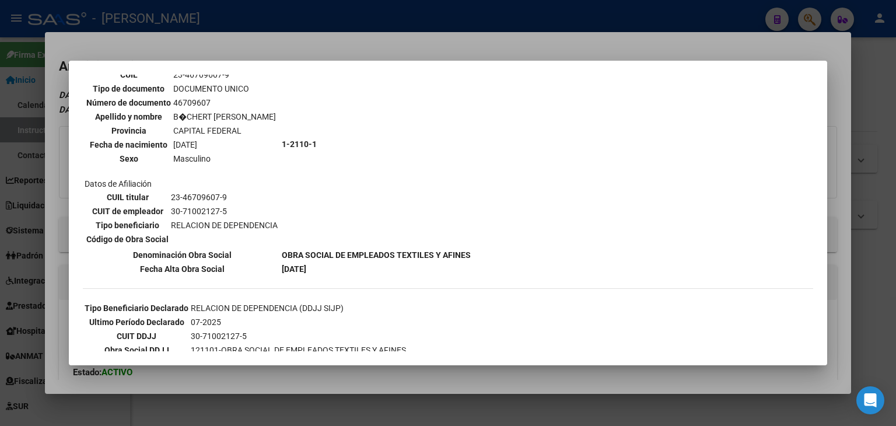
scroll to position [211, 0]
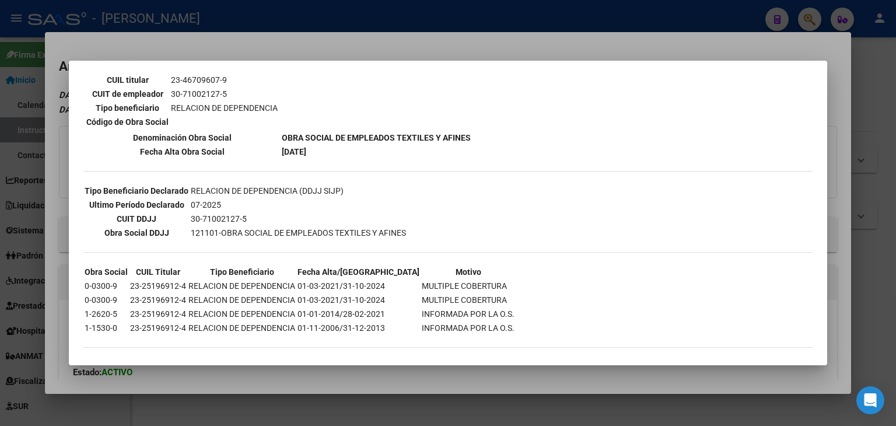
click at [195, 45] on div at bounding box center [448, 213] width 896 height 426
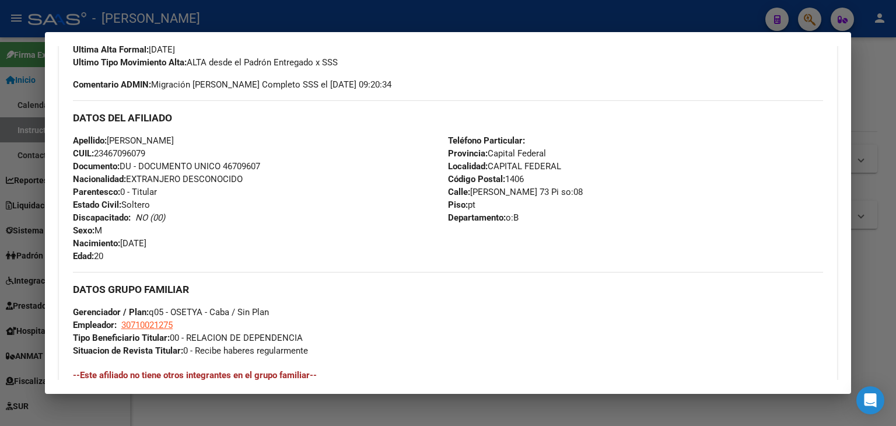
scroll to position [350, 0]
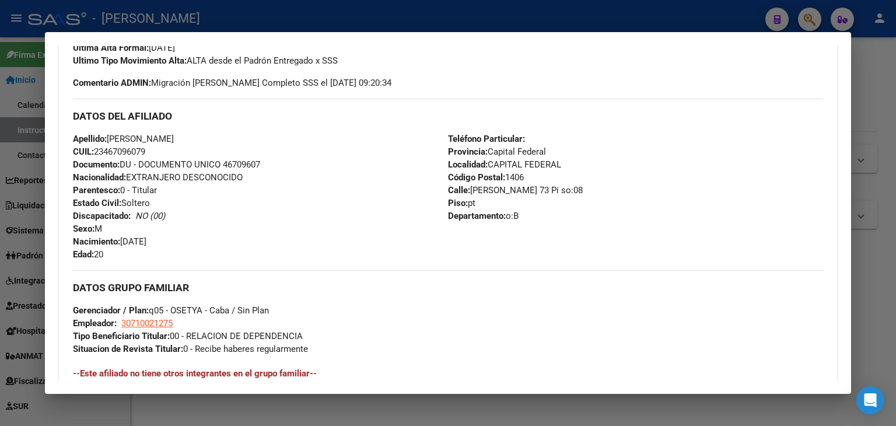
click at [256, 161] on span "Documento: DU - DOCUMENTO UNICO 46709607" at bounding box center [166, 164] width 187 height 11
copy span "46709607"
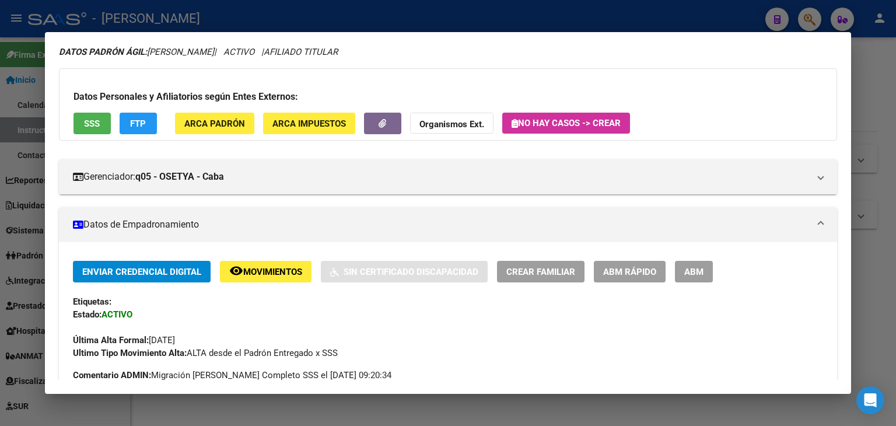
scroll to position [0, 0]
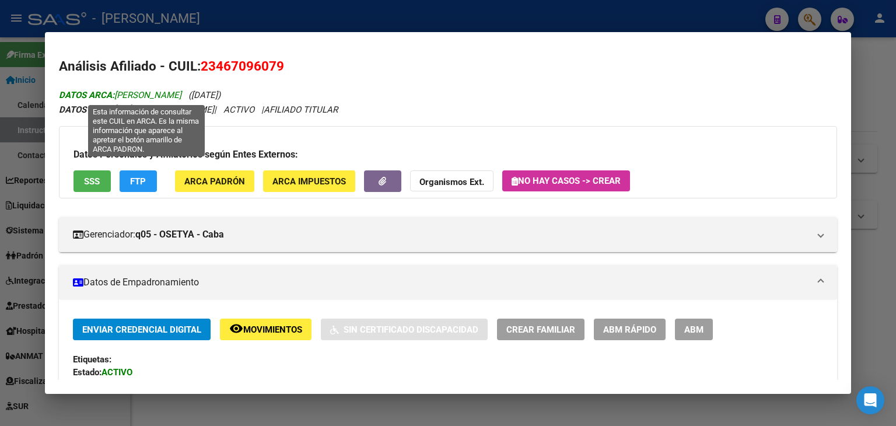
copy span "BÜCHERT"
drag, startPoint x: 117, startPoint y: 92, endPoint x: 155, endPoint y: 92, distance: 37.9
click at [155, 92] on span "DATOS ARCA: BÜCHERT FACUNDO NAHUEL" at bounding box center [120, 95] width 123 height 11
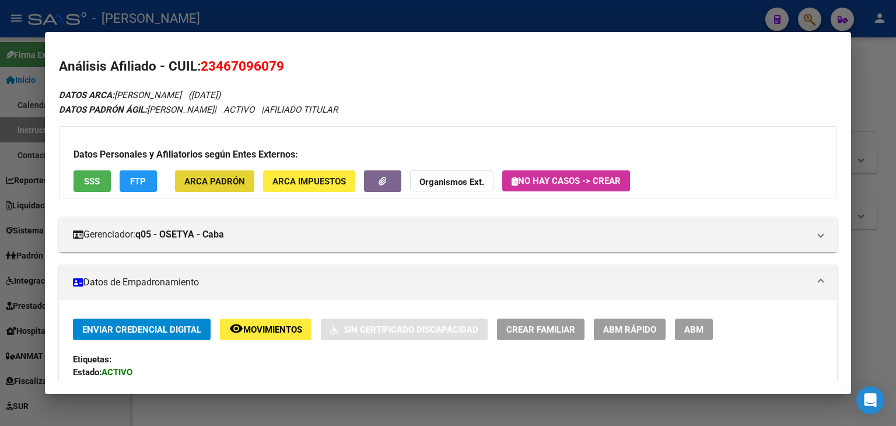
click at [212, 184] on span "ARCA Padrón" at bounding box center [214, 181] width 61 height 11
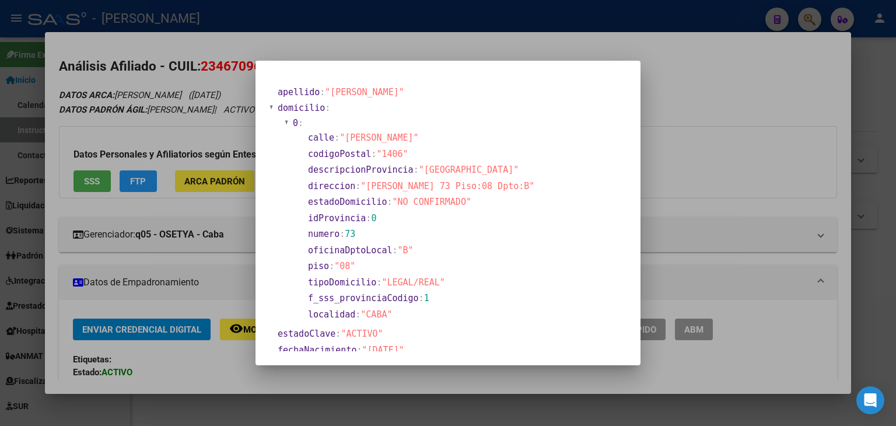
drag, startPoint x: 209, startPoint y: 64, endPoint x: 217, endPoint y: 68, distance: 8.6
click at [209, 65] on div at bounding box center [448, 213] width 896 height 426
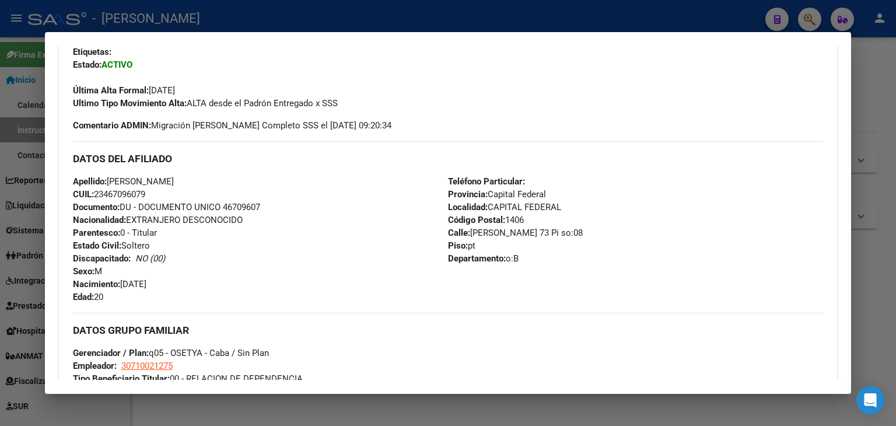
scroll to position [408, 0]
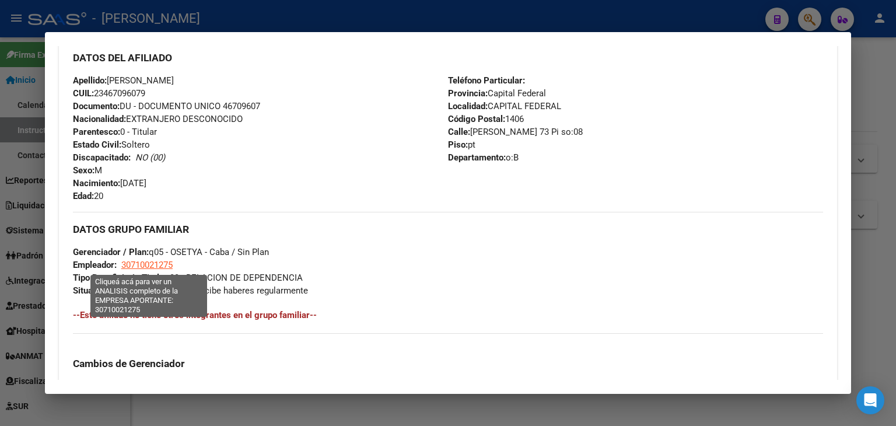
click at [151, 264] on span "30710021275" at bounding box center [146, 265] width 51 height 11
type textarea "30710021275"
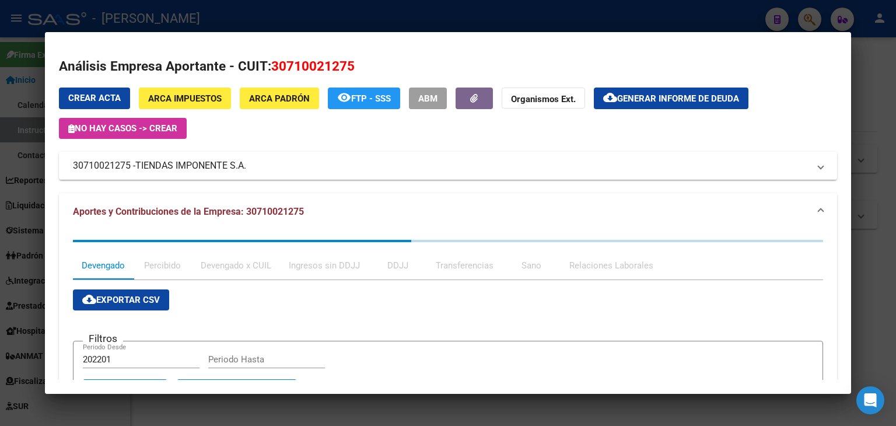
click at [233, 18] on div at bounding box center [448, 213] width 896 height 426
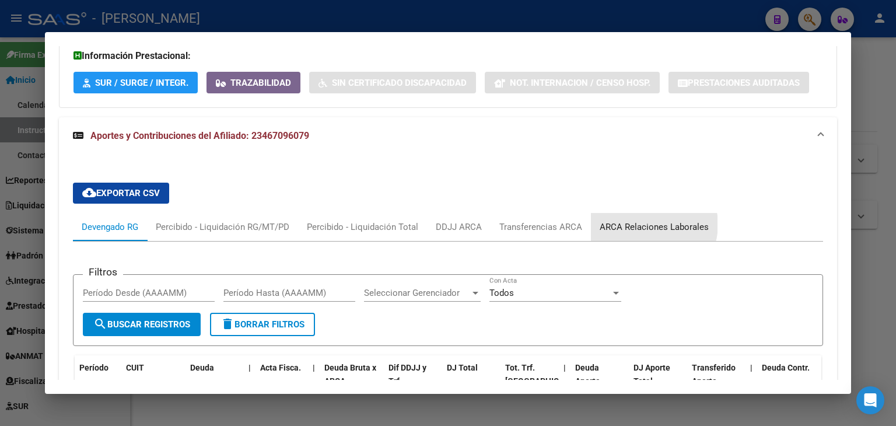
click at [647, 221] on div "ARCA Relaciones Laborales" at bounding box center [654, 227] width 109 height 13
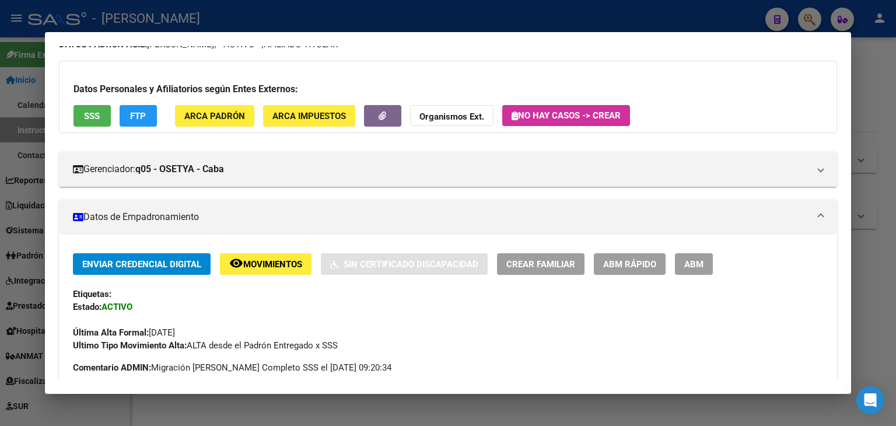
scroll to position [58, 0]
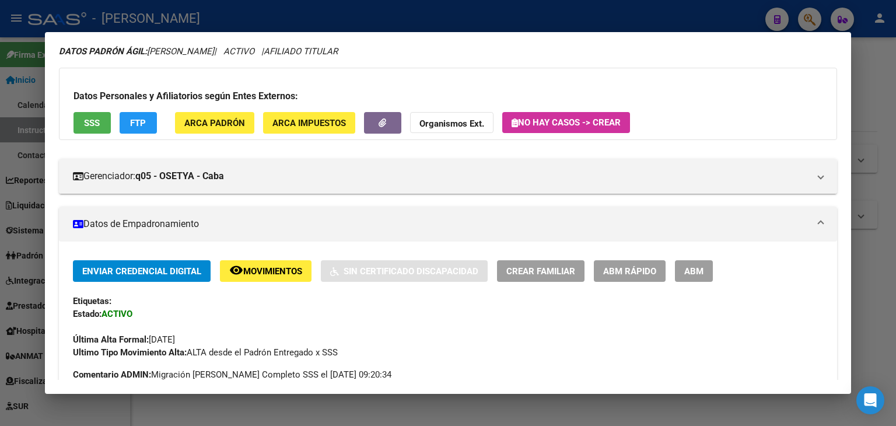
click at [193, 31] on div at bounding box center [448, 213] width 896 height 426
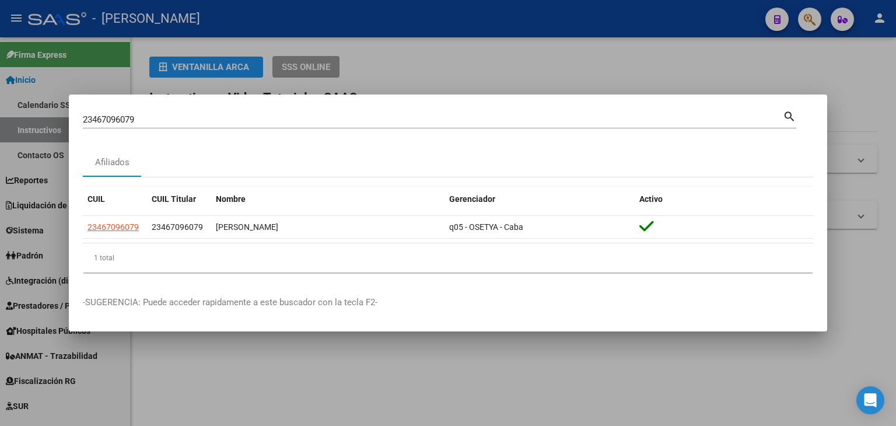
click at [173, 111] on div "23467096079 Buscar (apellido, dni, cuil, nro traspaso, cuit, obra social)" at bounding box center [433, 120] width 700 height 18
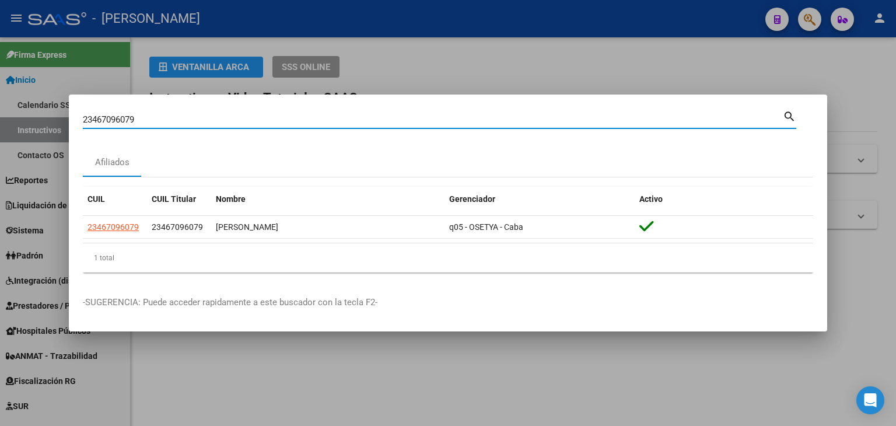
click at [173, 117] on input "23467096079" at bounding box center [433, 119] width 700 height 11
paste input "446134"
type input "23467446134"
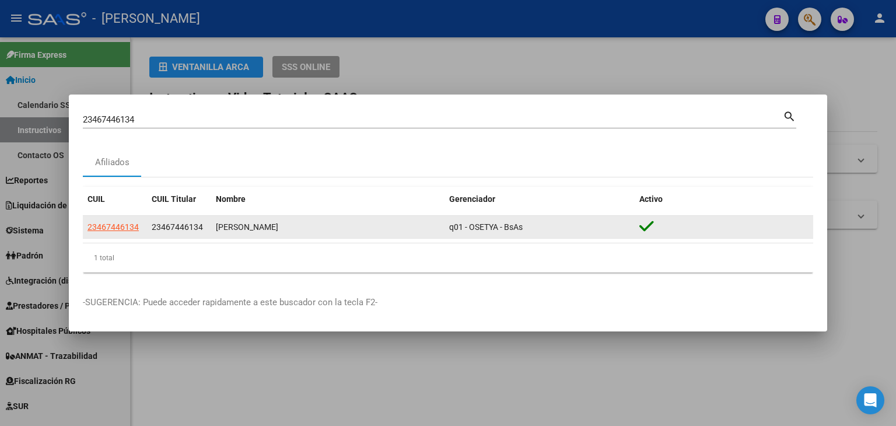
click at [116, 216] on datatable-body-cell "23467446134" at bounding box center [115, 227] width 64 height 23
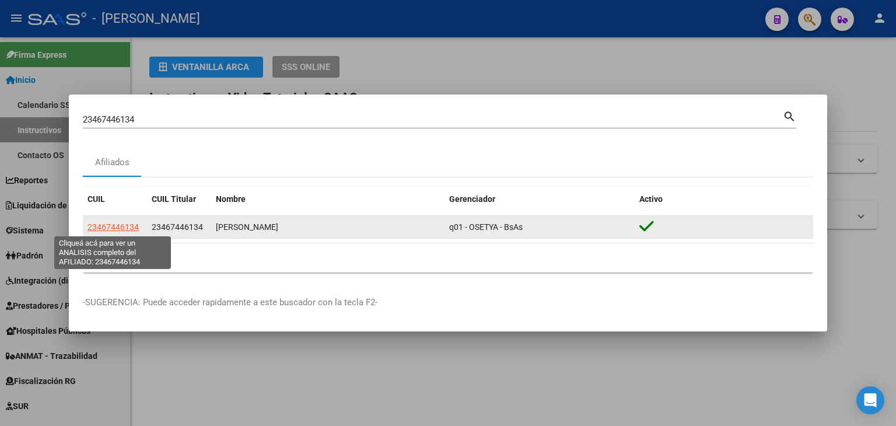
click at [117, 228] on span "23467446134" at bounding box center [113, 226] width 51 height 9
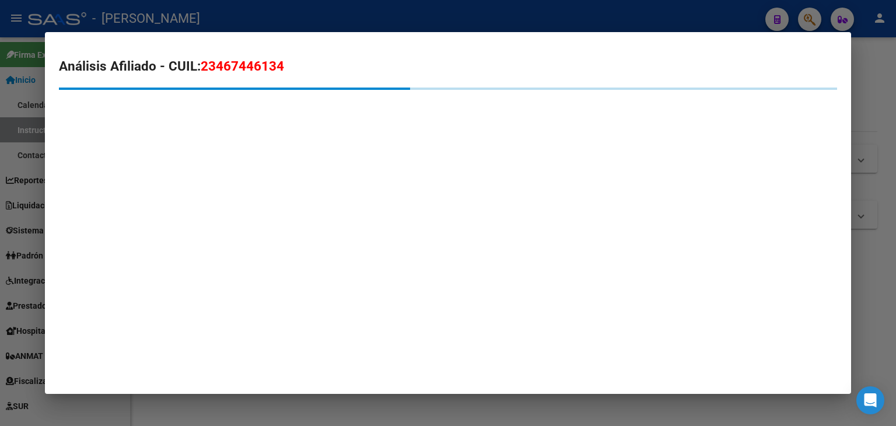
click at [212, 152] on mat-dialog-container "Análisis Afiliado - CUIL: 23467446134" at bounding box center [448, 213] width 806 height 362
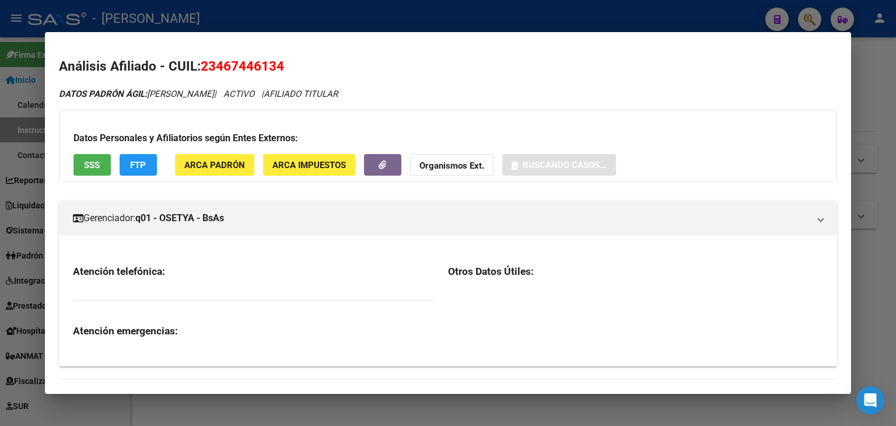
click at [205, 156] on button "ARCA Padrón" at bounding box center [214, 165] width 79 height 22
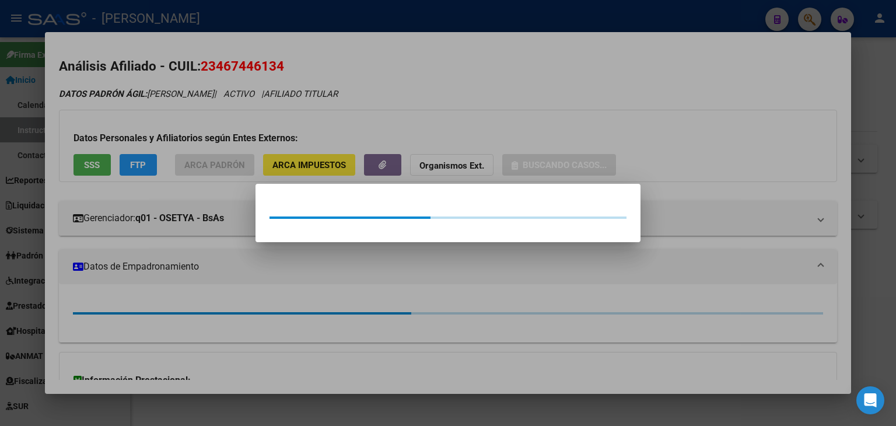
click at [195, 124] on div at bounding box center [448, 213] width 896 height 426
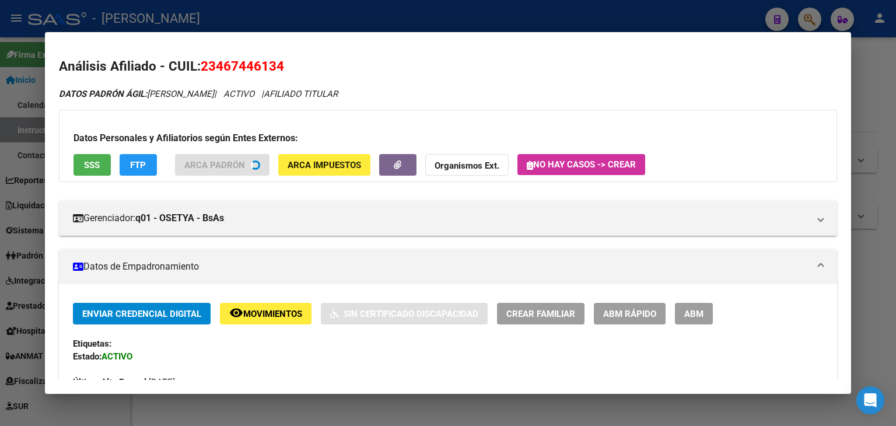
click at [96, 165] on span "SSS" at bounding box center [92, 165] width 16 height 11
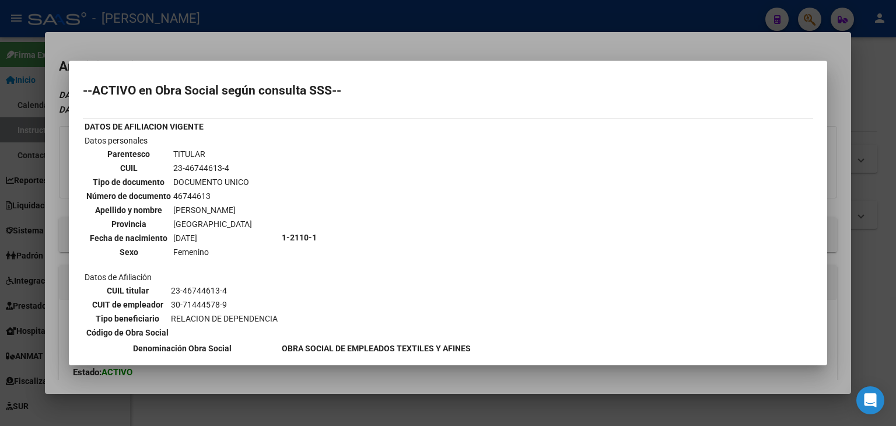
click at [221, 50] on div at bounding box center [448, 213] width 896 height 426
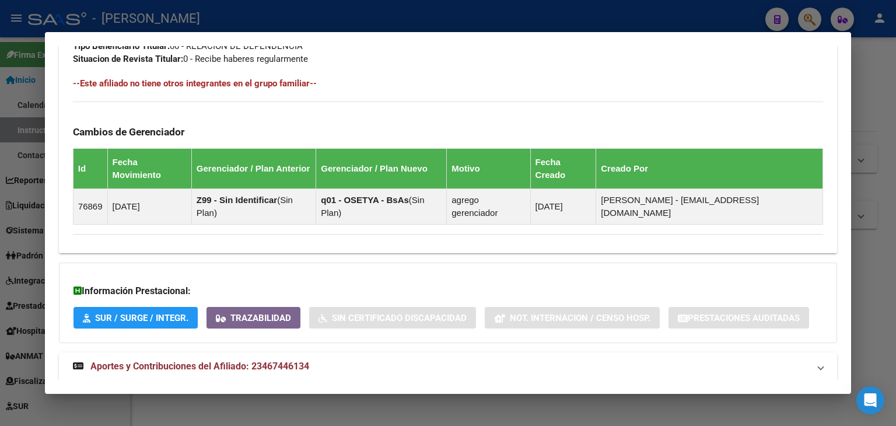
click at [273, 361] on span "Aportes y Contribuciones del Afiliado: 23467446134" at bounding box center [199, 366] width 219 height 11
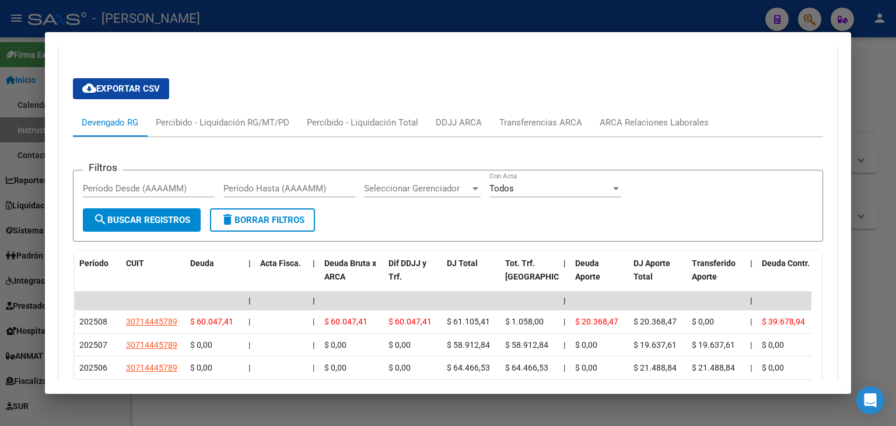
scroll to position [1000, 0]
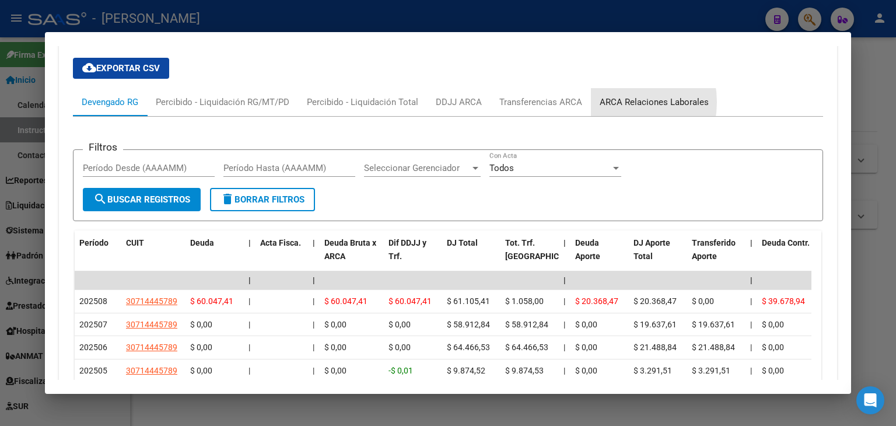
click at [616, 96] on div "ARCA Relaciones Laborales" at bounding box center [654, 102] width 109 height 13
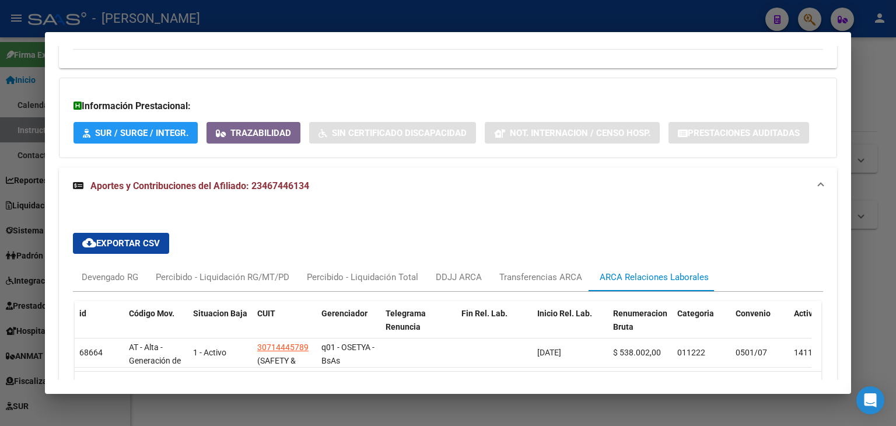
scroll to position [880, 0]
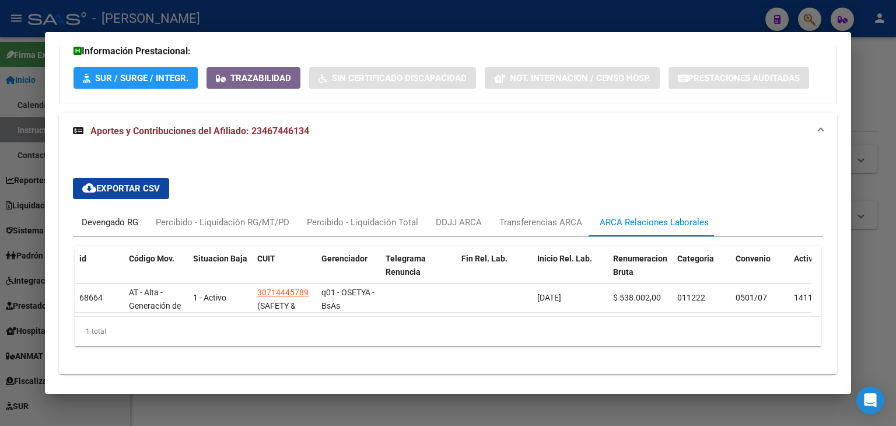
click at [107, 216] on div "Devengado RG" at bounding box center [110, 222] width 57 height 13
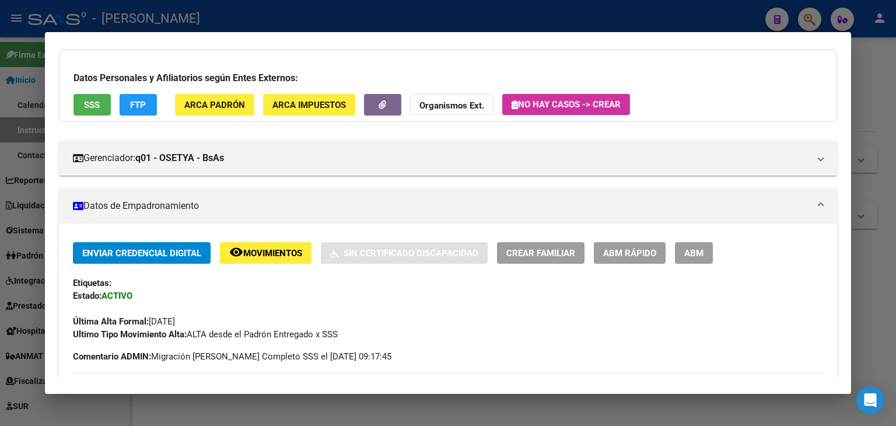
scroll to position [63, 0]
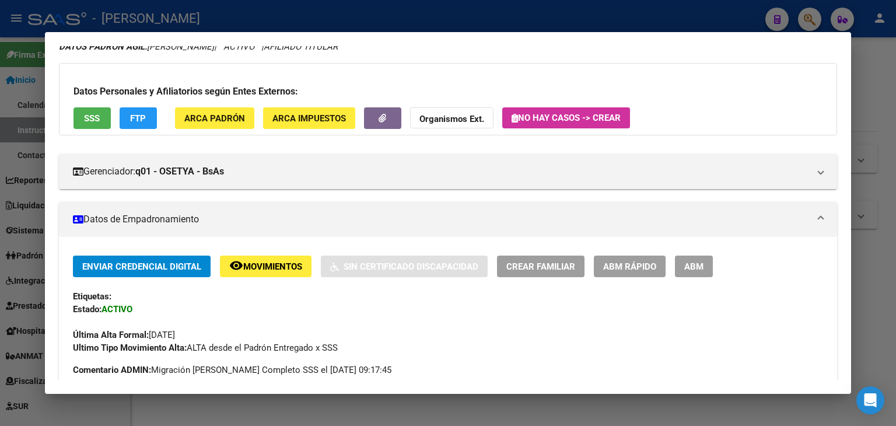
click at [222, 101] on div "Datos Personales y Afiliatorios según Entes Externos: SSS FTP ARCA Padrón ARCA …" at bounding box center [448, 99] width 778 height 72
click at [225, 115] on span "ARCA Padrón" at bounding box center [214, 118] width 61 height 11
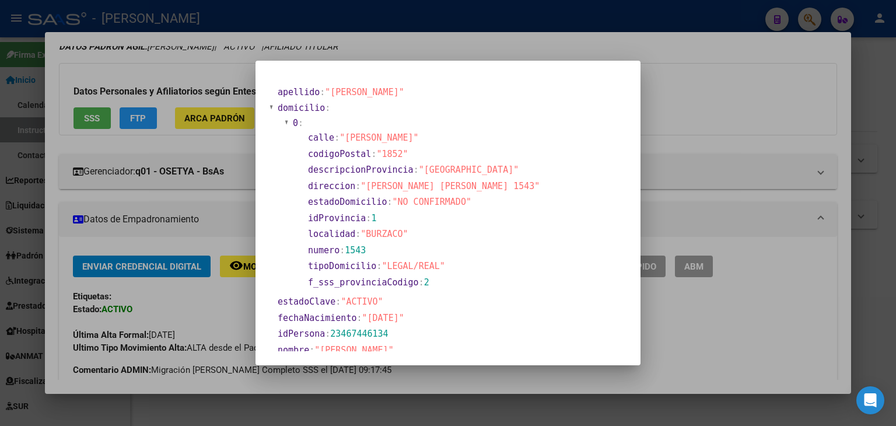
drag, startPoint x: 180, startPoint y: 82, endPoint x: 188, endPoint y: 103, distance: 22.3
click at [180, 85] on div at bounding box center [448, 213] width 896 height 426
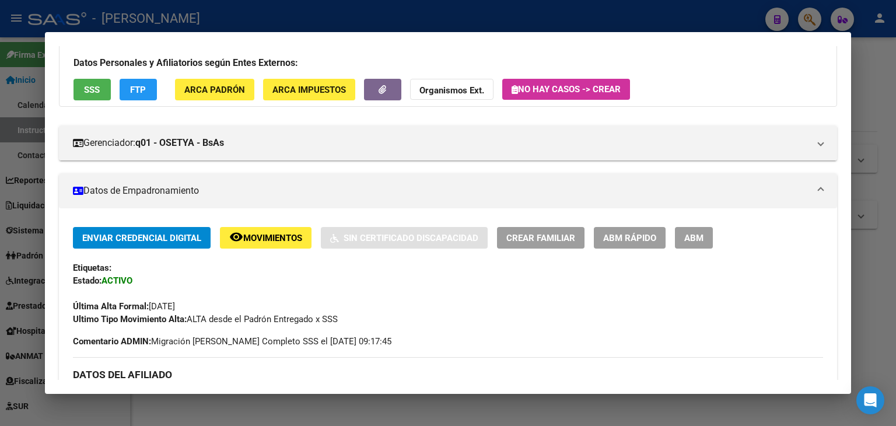
scroll to position [5, 0]
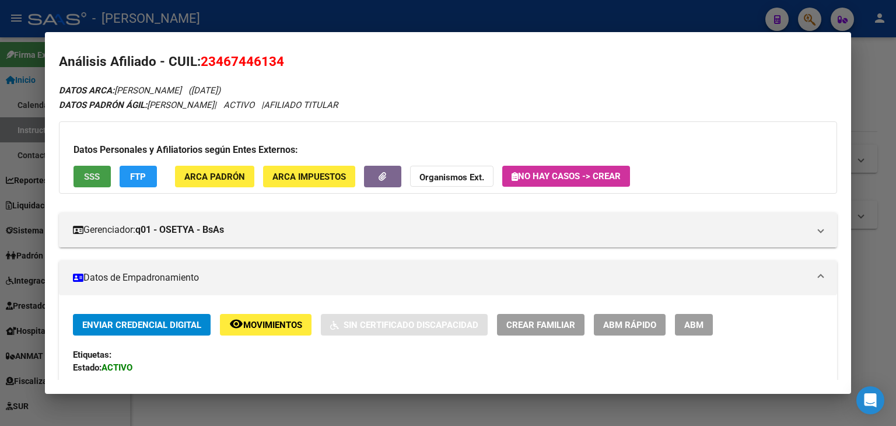
click at [97, 172] on span "SSS" at bounding box center [92, 177] width 16 height 11
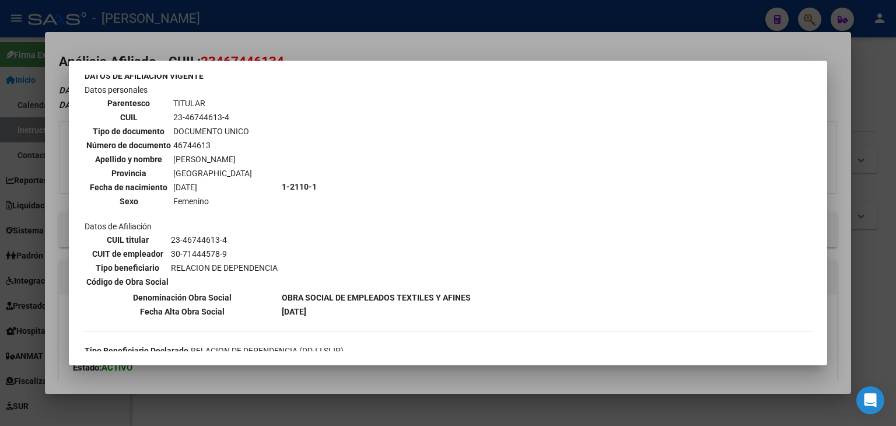
scroll to position [117, 0]
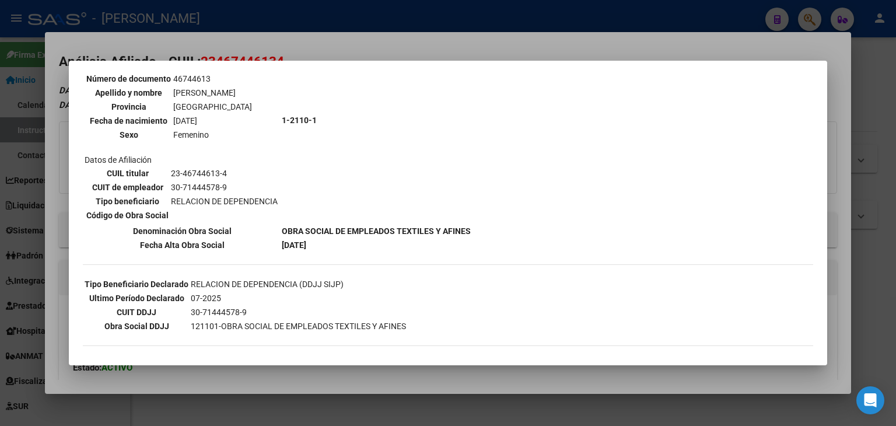
click at [214, 57] on div at bounding box center [448, 213] width 896 height 426
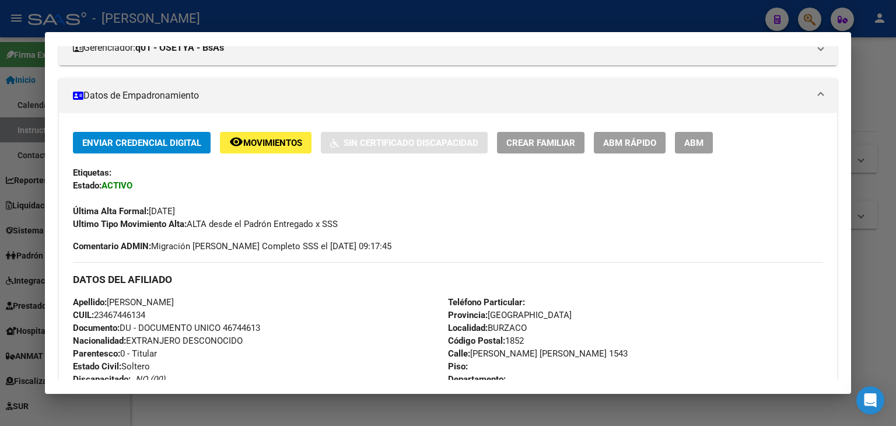
scroll to position [238, 0]
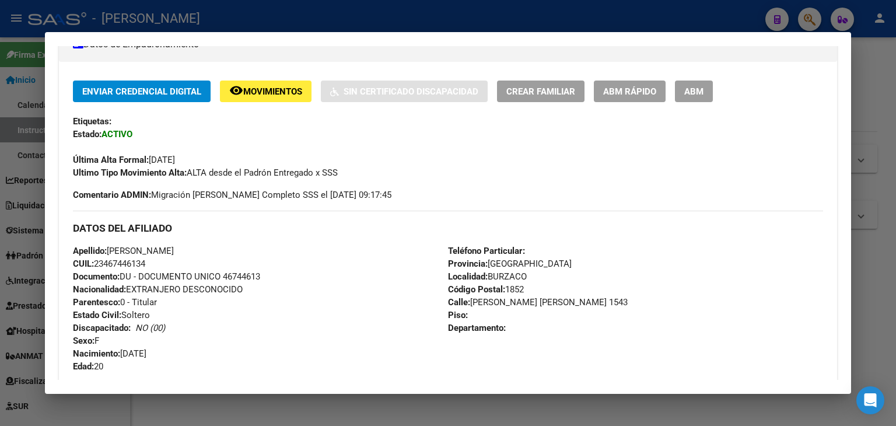
click at [243, 284] on span "Nacionalidad: EXTRANJERO DESCONOCIDO" at bounding box center [158, 289] width 170 height 11
click at [244, 279] on span "Documento: DU - DOCUMENTO UNICO 46744613" at bounding box center [166, 276] width 187 height 11
copy span "46744613"
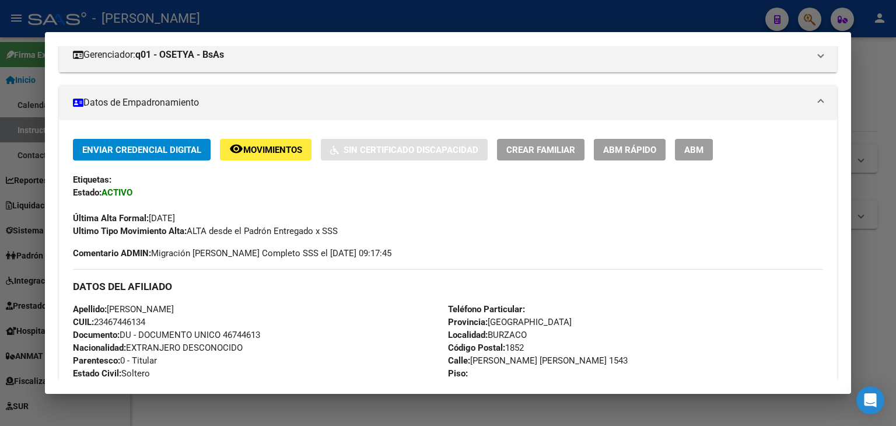
scroll to position [0, 0]
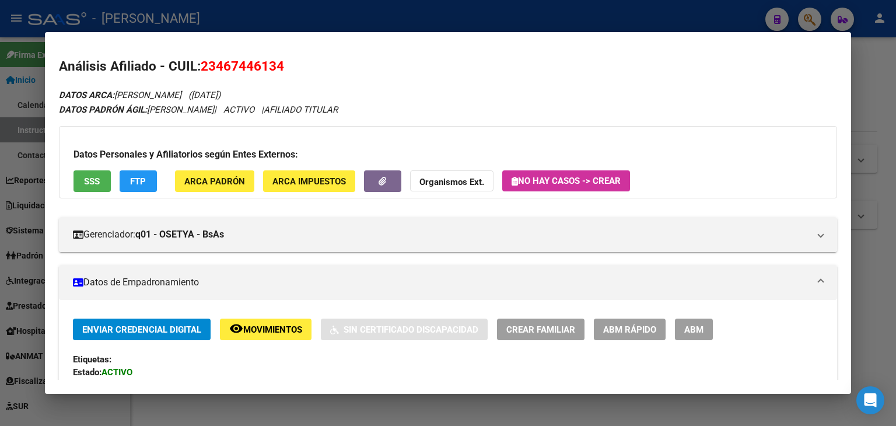
click at [222, 163] on div "Datos Personales y Afiliatorios según Entes Externos: SSS FTP ARCA Padrón ARCA …" at bounding box center [448, 162] width 778 height 72
click at [220, 176] on span "ARCA Padrón" at bounding box center [214, 181] width 61 height 11
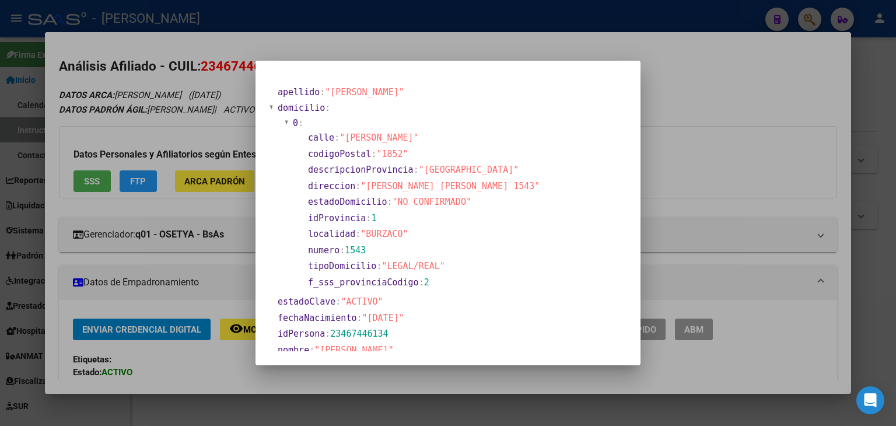
click at [173, 73] on div at bounding box center [448, 213] width 896 height 426
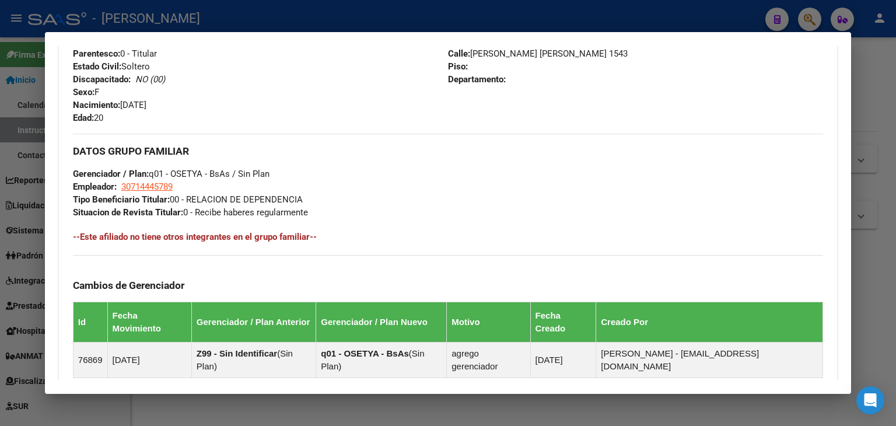
scroll to position [584, 0]
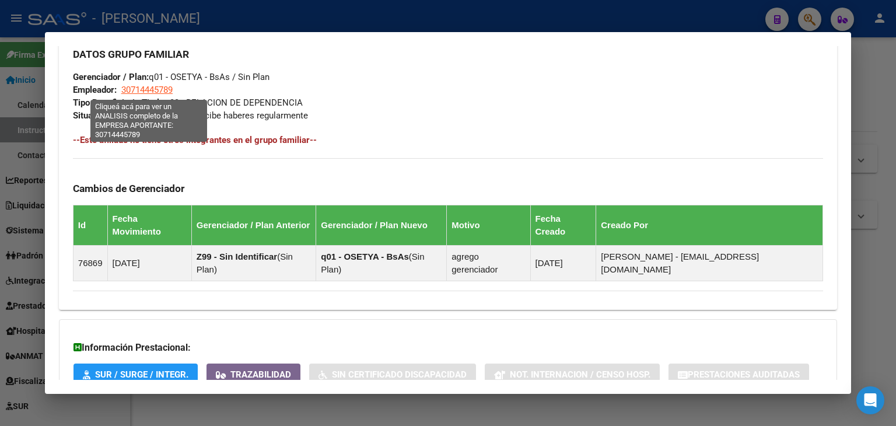
click at [162, 92] on span "30714445789" at bounding box center [146, 90] width 51 height 11
type textarea "30714445789"
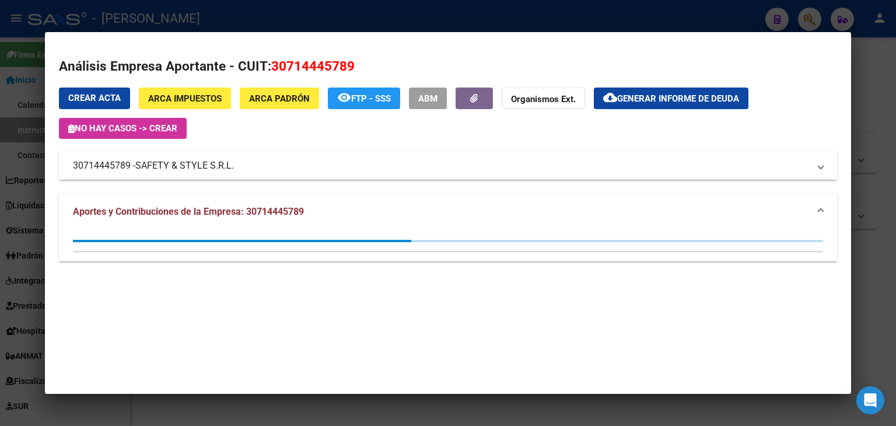
click at [216, 23] on div at bounding box center [448, 213] width 896 height 426
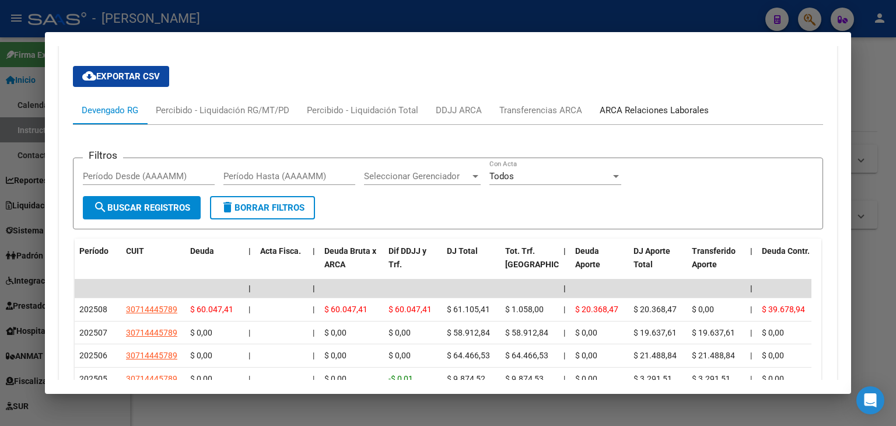
click at [634, 104] on div "ARCA Relaciones Laborales" at bounding box center [654, 110] width 109 height 13
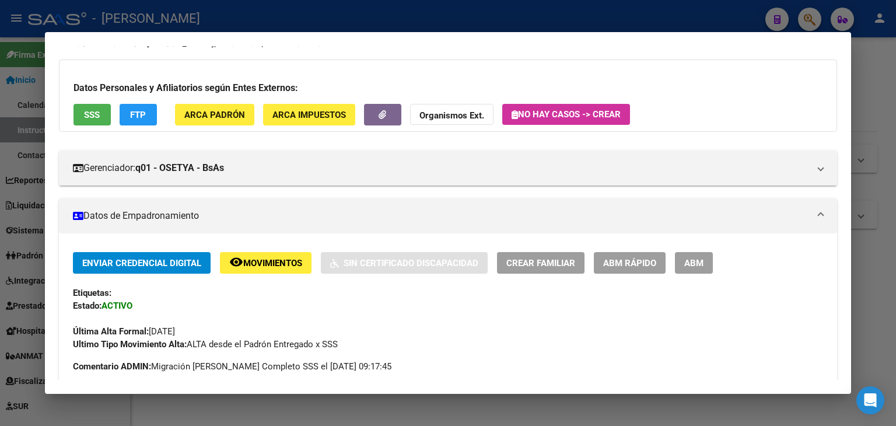
scroll to position [0, 0]
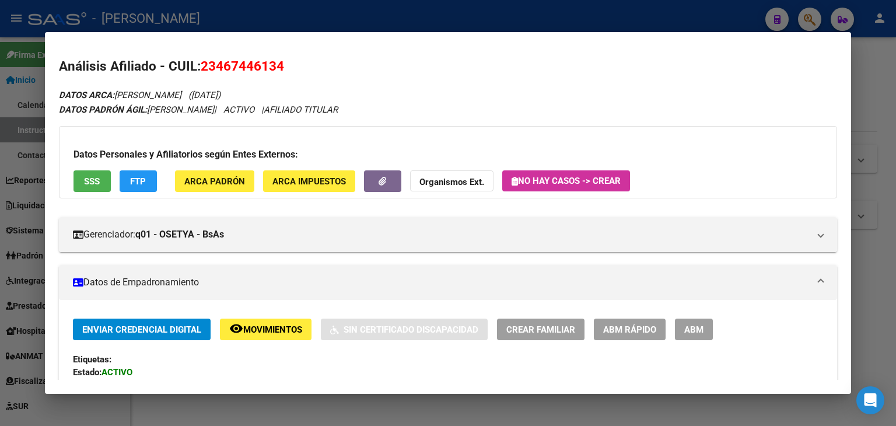
click at [223, 18] on div at bounding box center [448, 213] width 896 height 426
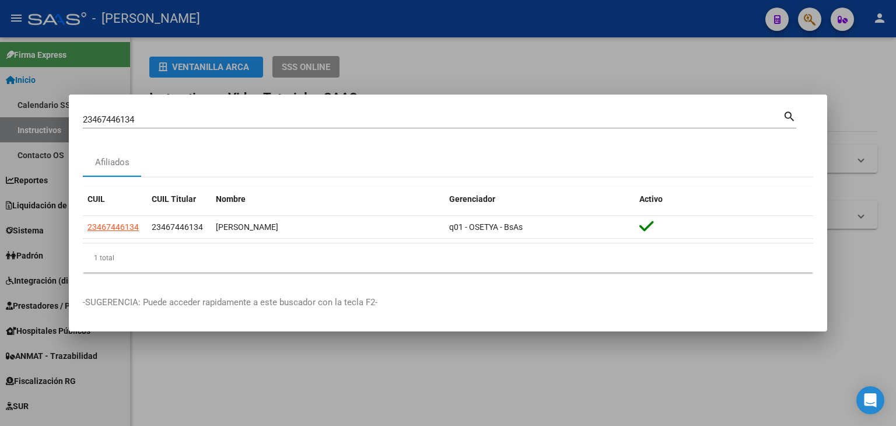
click at [185, 113] on div "23467446134 Buscar (apellido, dni, cuil, nro traspaso, cuit, obra social)" at bounding box center [433, 120] width 700 height 18
click at [184, 116] on div "23467446134 Buscar (apellido, dni, cuil, nro traspaso, cuit, obra social)" at bounding box center [433, 120] width 700 height 18
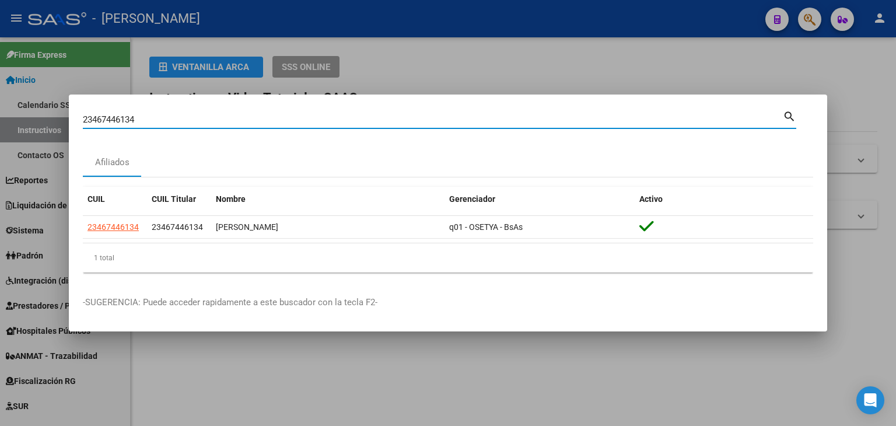
click at [184, 118] on input "23467446134" at bounding box center [433, 119] width 700 height 11
paste input "63839"
type input "23467638394"
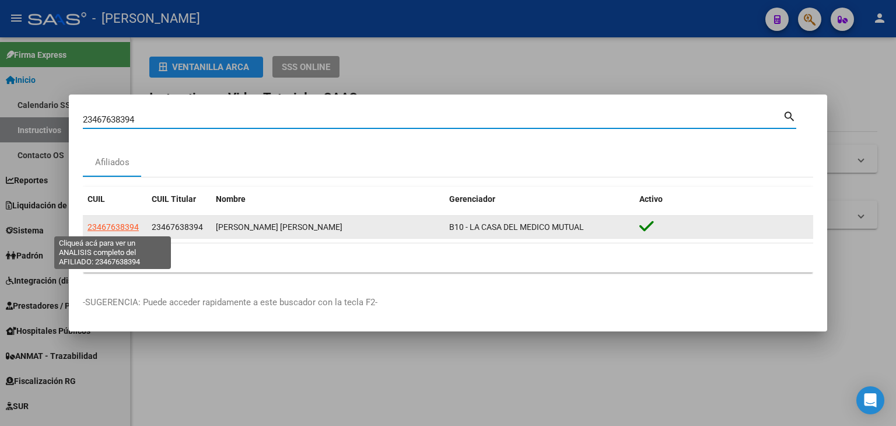
click at [131, 228] on span "23467638394" at bounding box center [113, 226] width 51 height 9
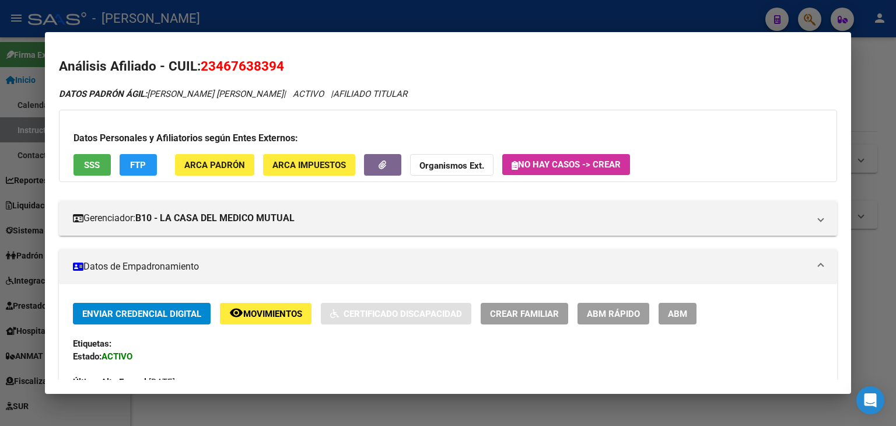
click at [183, 180] on div "Datos Personales y Afiliatorios según Entes Externos: SSS FTP ARCA Padrón ARCA …" at bounding box center [448, 146] width 778 height 72
click at [177, 138] on h3 "Datos Personales y Afiliatorios según Entes Externos:" at bounding box center [448, 138] width 749 height 14
click at [189, 166] on span "ARCA Padrón" at bounding box center [214, 165] width 61 height 11
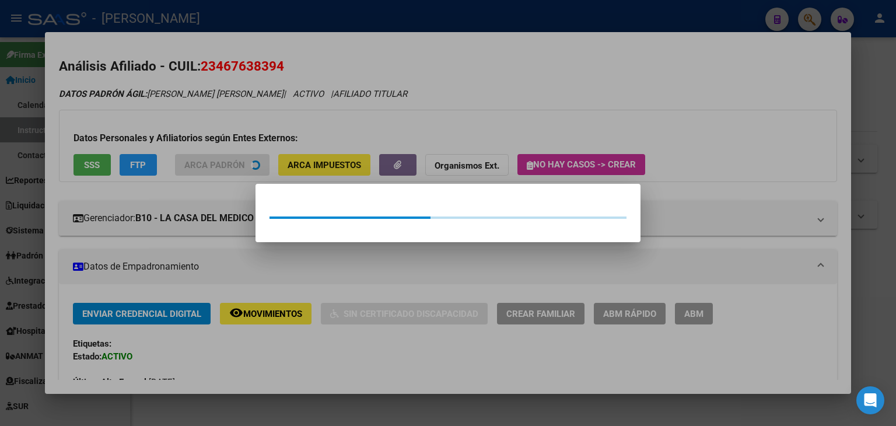
drag, startPoint x: 183, startPoint y: 138, endPoint x: 142, endPoint y: 132, distance: 40.7
click at [179, 134] on div at bounding box center [448, 213] width 896 height 426
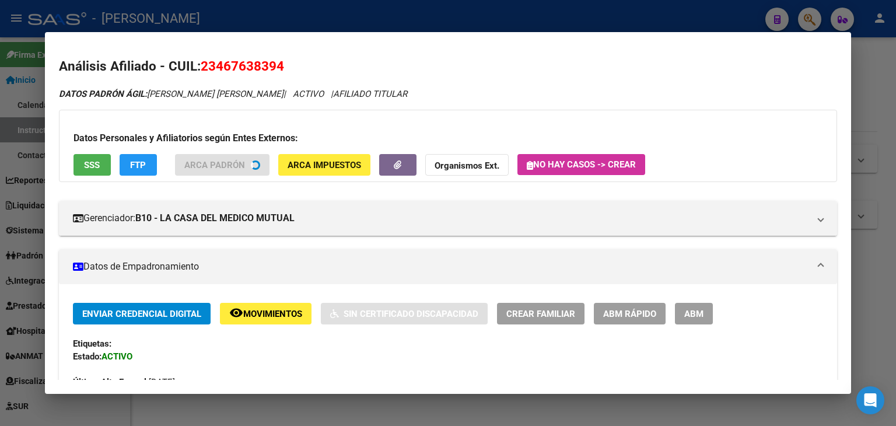
drag, startPoint x: 97, startPoint y: 141, endPoint x: 92, endPoint y: 147, distance: 8.3
click at [96, 142] on h3 "Datos Personales y Afiliatorios según Entes Externos:" at bounding box center [448, 138] width 749 height 14
click at [88, 145] on h3 "Datos Personales y Afiliatorios según Entes Externos:" at bounding box center [448, 138] width 749 height 14
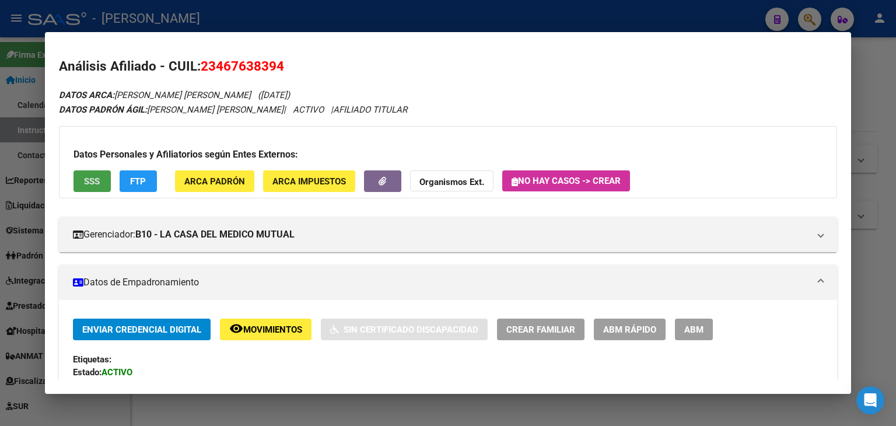
click at [80, 185] on button "SSS" at bounding box center [92, 181] width 37 height 22
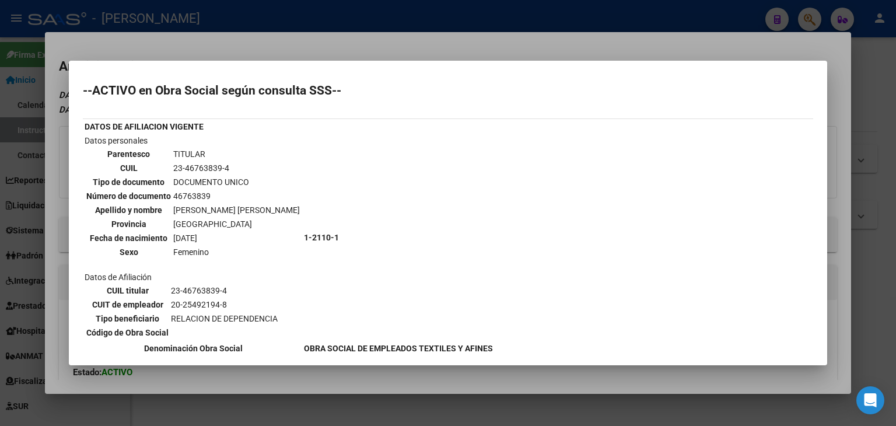
click at [160, 61] on mat-dialog-container "--ACTIVO en Obra Social según consulta SSS-- DATOS DE AFILIACION VIGENTE Datos …" at bounding box center [448, 213] width 759 height 305
click at [163, 47] on div at bounding box center [448, 213] width 896 height 426
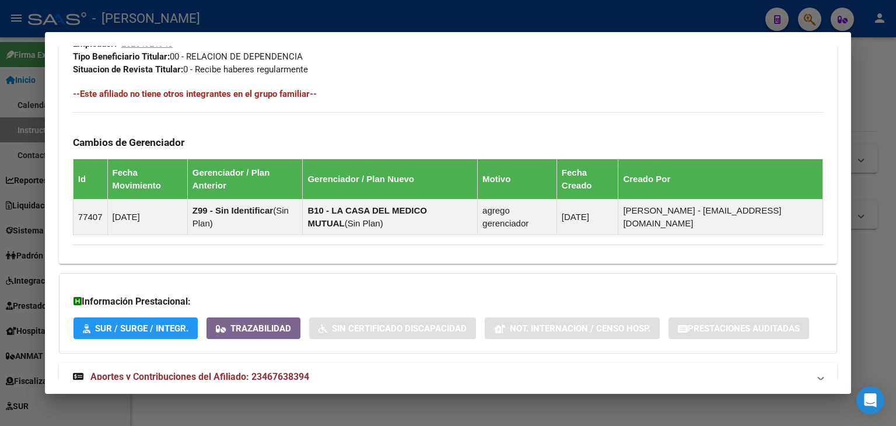
scroll to position [666, 0]
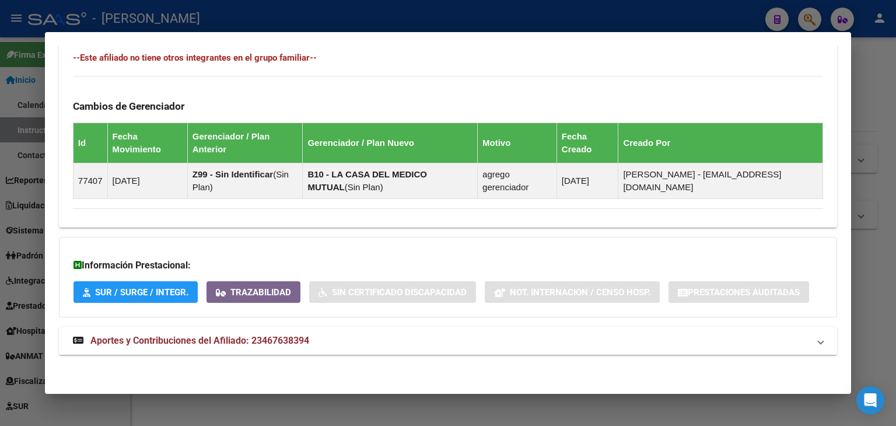
drag, startPoint x: 289, startPoint y: 368, endPoint x: 296, endPoint y: 355, distance: 14.9
click at [297, 351] on mat-expansion-panel-header "Aportes y Contribuciones del Afiliado: 23467638394" at bounding box center [448, 341] width 778 height 28
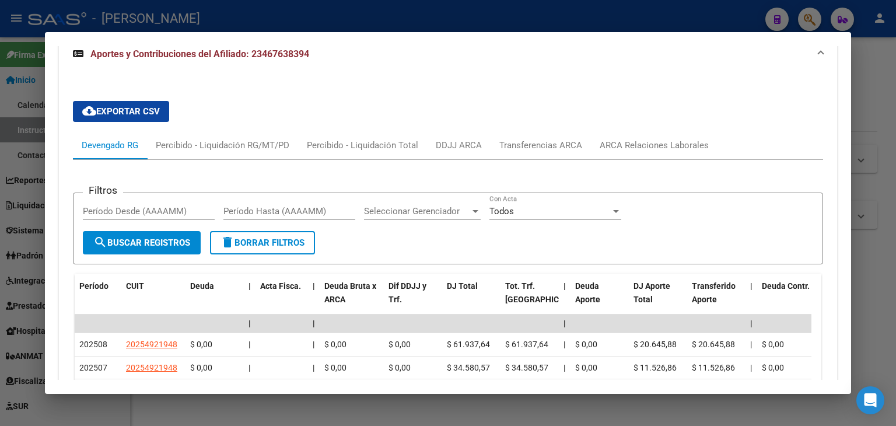
scroll to position [958, 0]
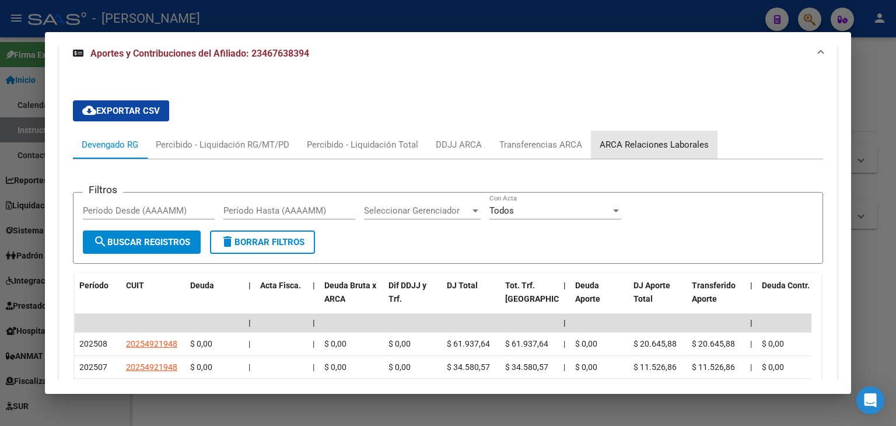
click at [658, 132] on div "ARCA Relaciones Laborales" at bounding box center [654, 145] width 127 height 28
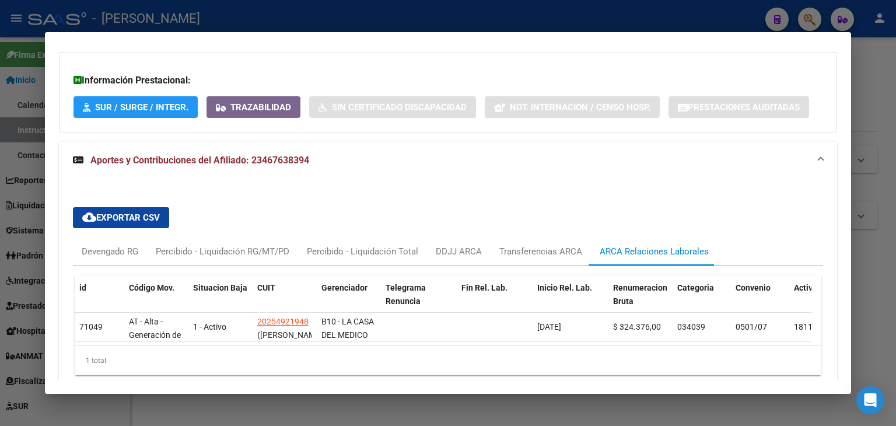
scroll to position [909, 0]
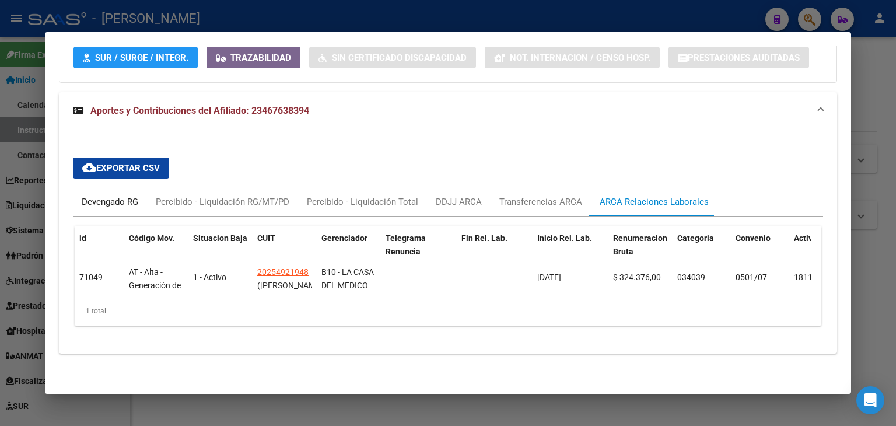
click at [107, 195] on div "Devengado RG" at bounding box center [110, 201] width 57 height 13
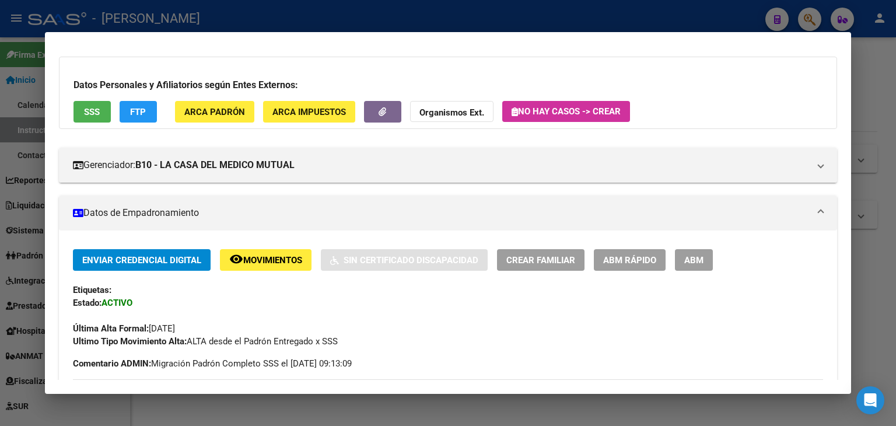
scroll to position [1, 0]
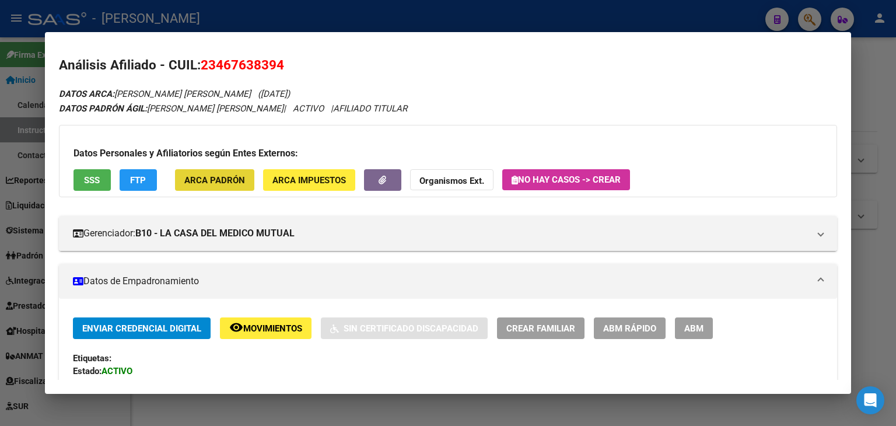
click at [224, 180] on span "ARCA Padrón" at bounding box center [214, 180] width 61 height 11
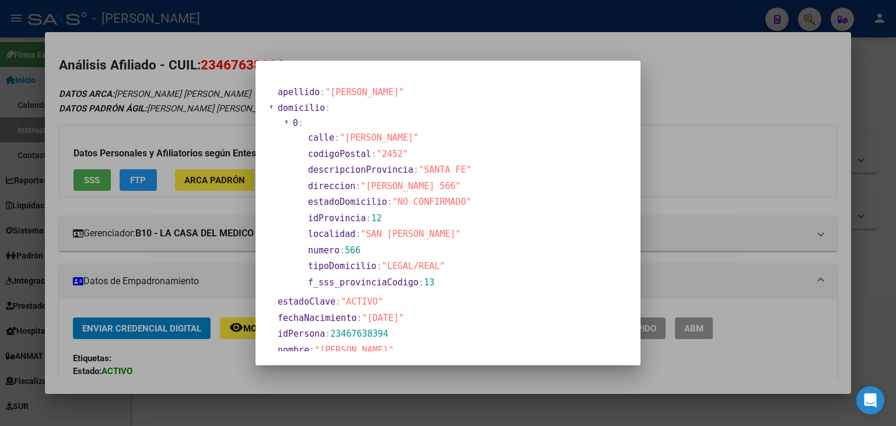
click at [191, 84] on div at bounding box center [448, 213] width 896 height 426
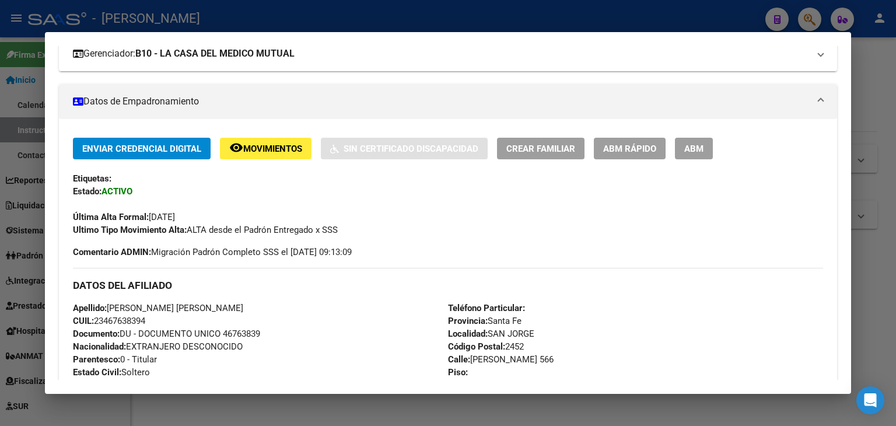
scroll to position [118, 0]
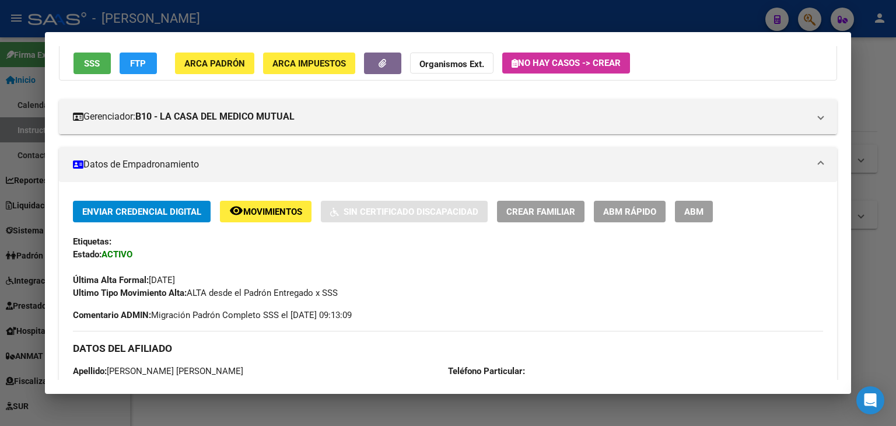
click at [108, 63] on button "SSS" at bounding box center [92, 64] width 37 height 22
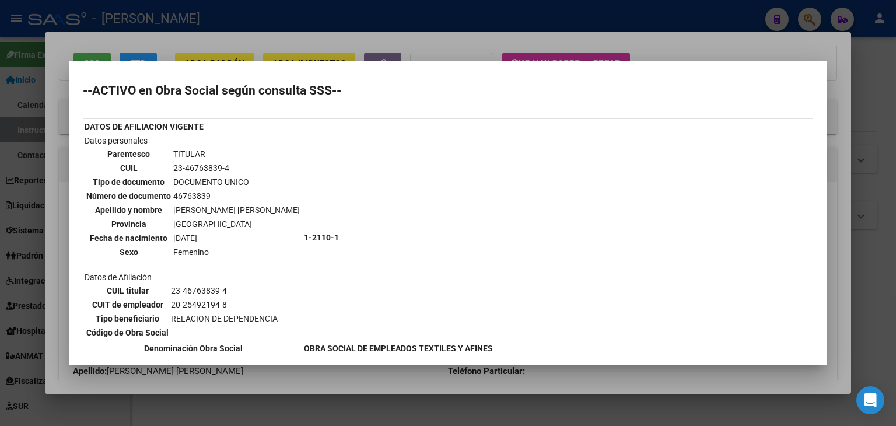
scroll to position [170, 0]
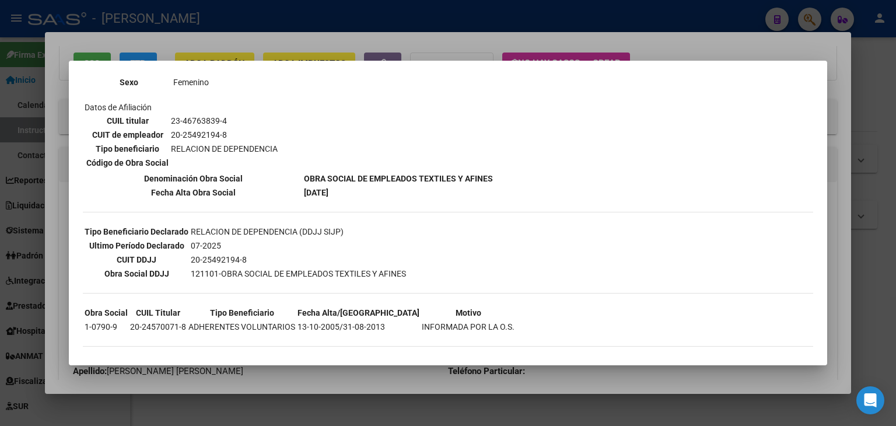
click at [200, 49] on div at bounding box center [448, 213] width 896 height 426
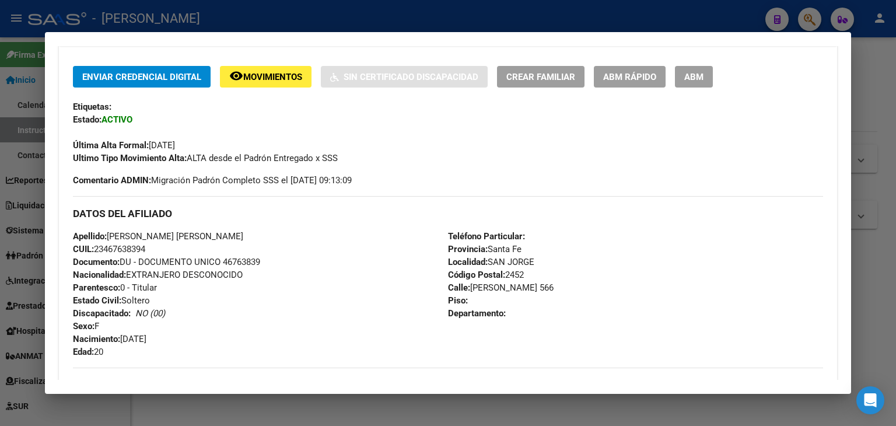
scroll to position [410, 0]
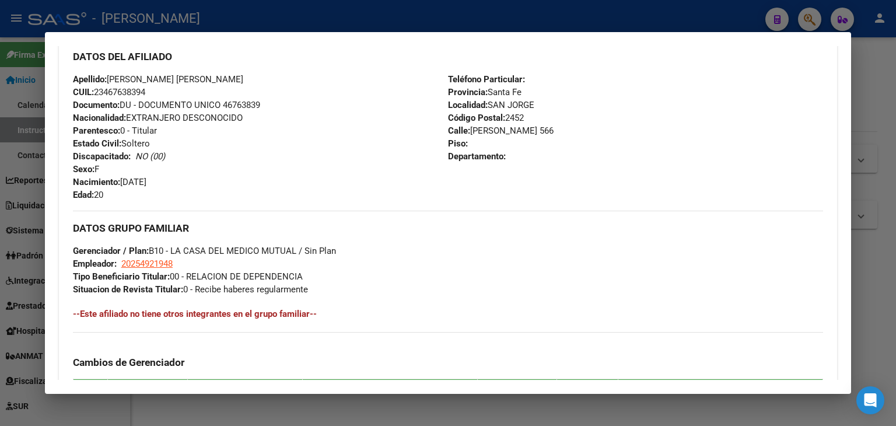
click at [250, 103] on span "Documento: DU - DOCUMENTO UNICO 46763839" at bounding box center [166, 105] width 187 height 11
click at [323, 203] on div "Enviar Credencial Digital remove_red_eye Movimientos Sin Certificado Discapacid…" at bounding box center [448, 187] width 750 height 556
click at [195, 44] on mat-dialog-container "Análisis Afiliado - CUIL: 23467638394 DATOS ARCA: BERTOTTO AVRIL MICAELA (16/09…" at bounding box center [448, 213] width 806 height 362
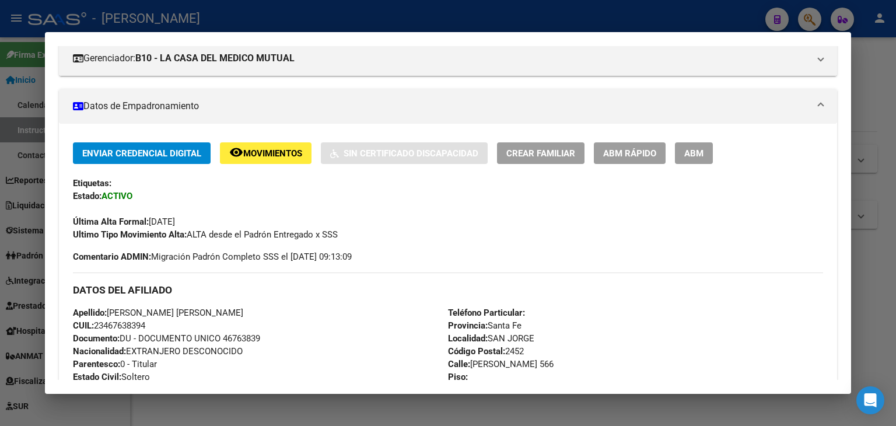
scroll to position [1, 0]
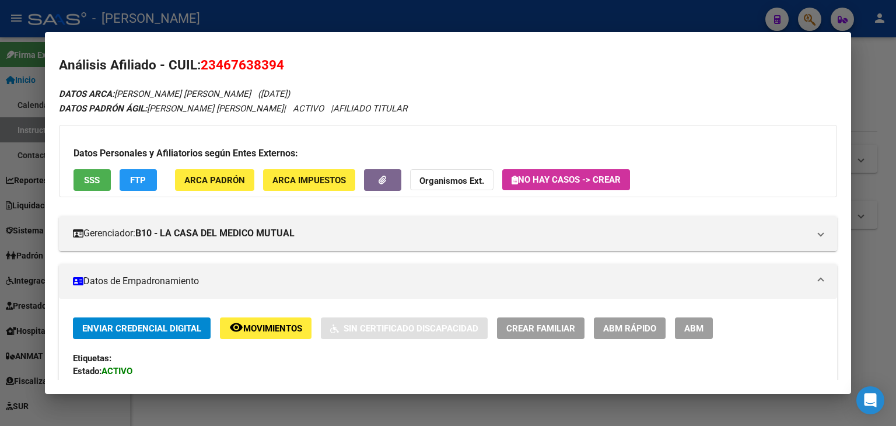
click at [196, 185] on button "ARCA Padrón" at bounding box center [214, 180] width 79 height 22
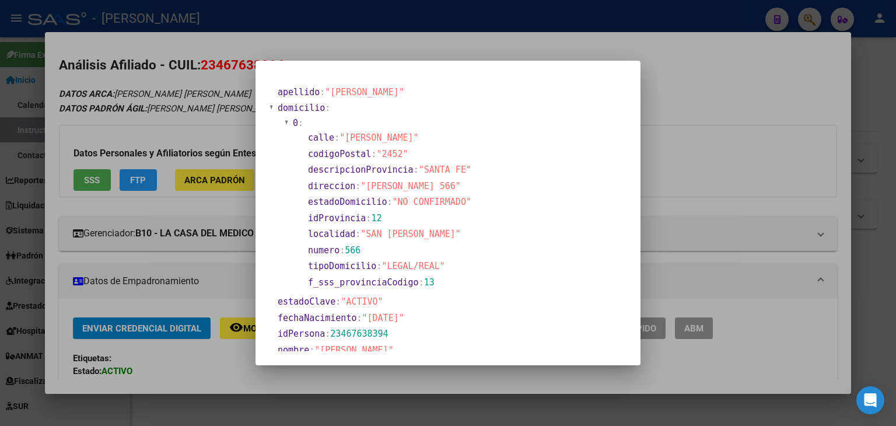
click at [176, 80] on div at bounding box center [448, 213] width 896 height 426
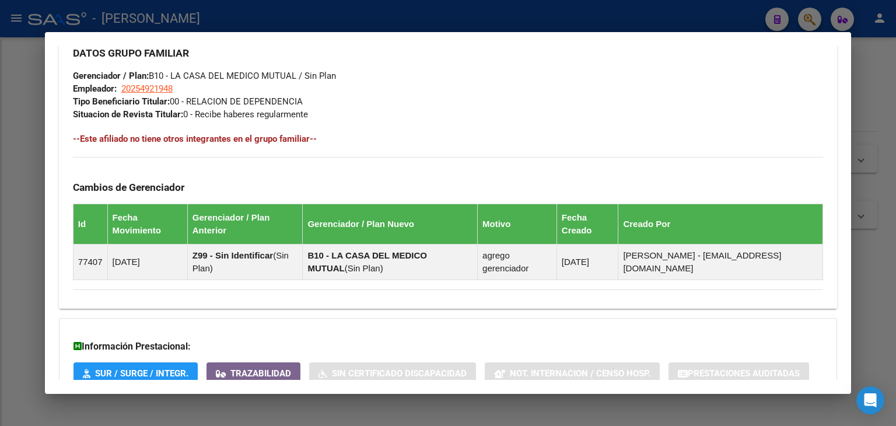
scroll to position [511, 0]
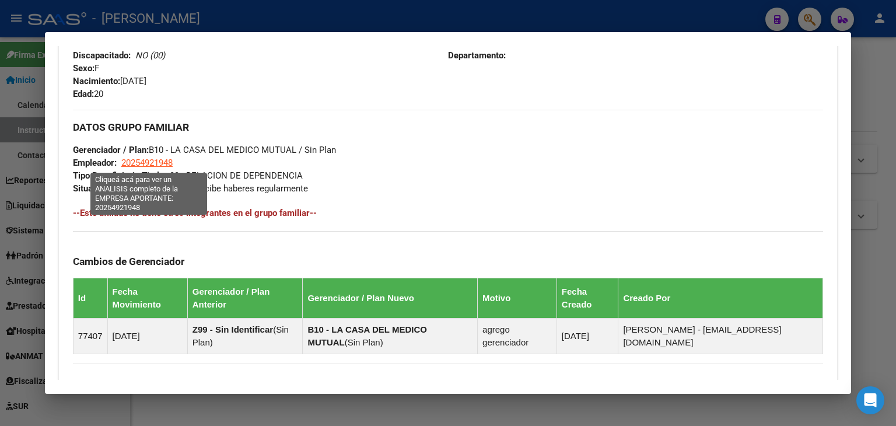
click at [154, 158] on span "20254921948" at bounding box center [146, 163] width 51 height 11
type textarea "20254921948"
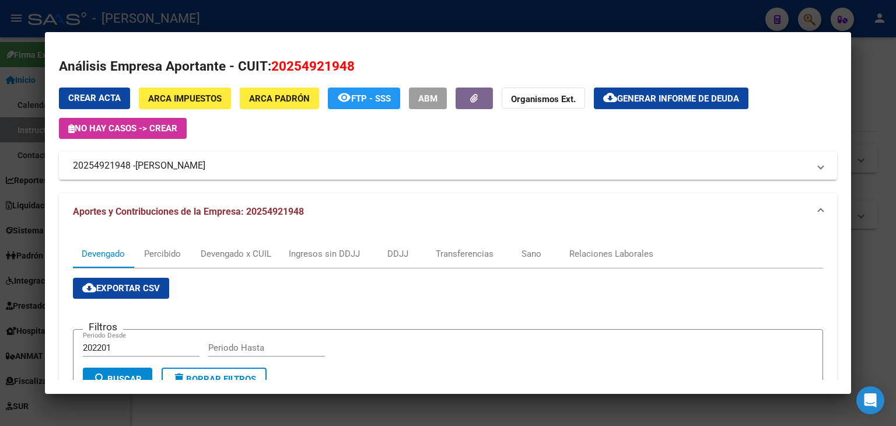
click at [209, 10] on div at bounding box center [448, 213] width 896 height 426
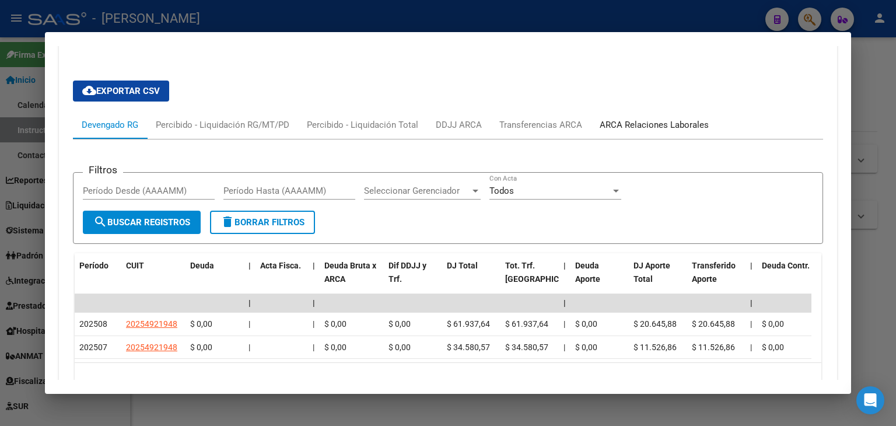
click at [658, 129] on div "ARCA Relaciones Laborales" at bounding box center [654, 124] width 109 height 13
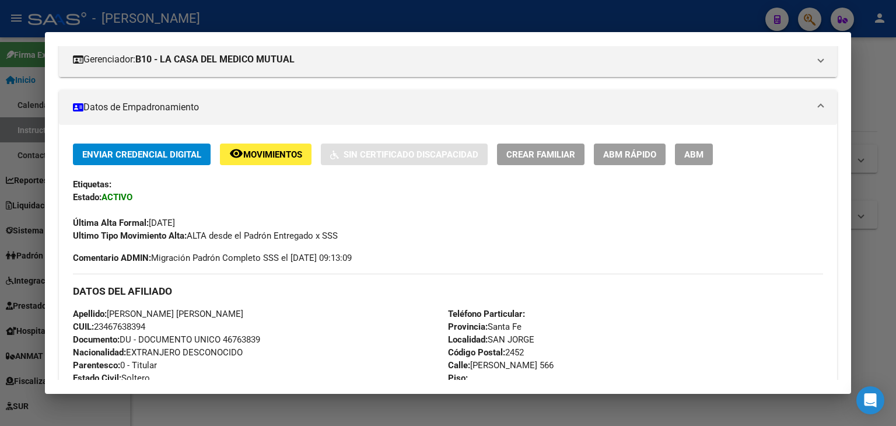
scroll to position [233, 0]
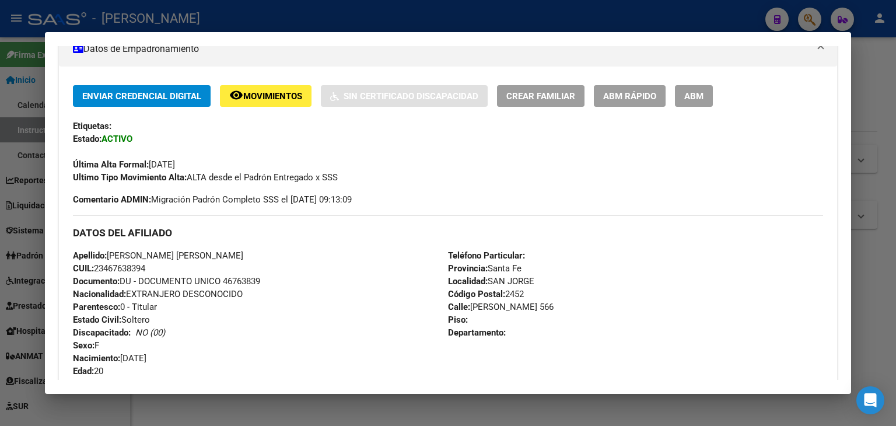
click at [198, 18] on div at bounding box center [448, 213] width 896 height 426
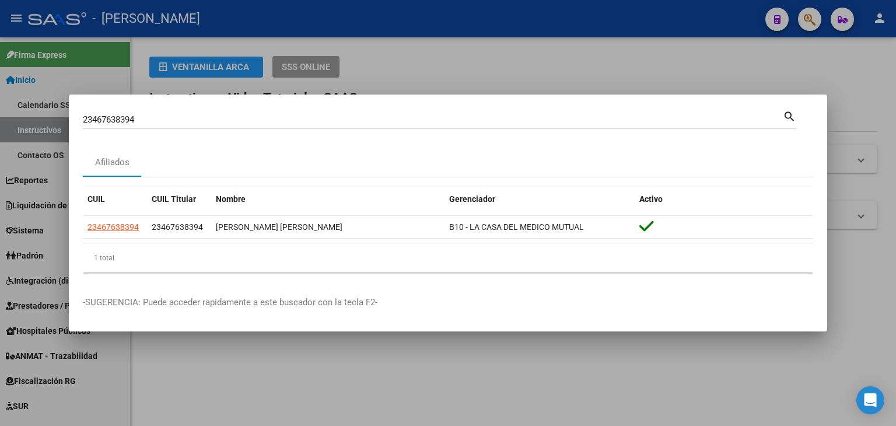
click at [162, 114] on input "23467638394" at bounding box center [433, 119] width 700 height 11
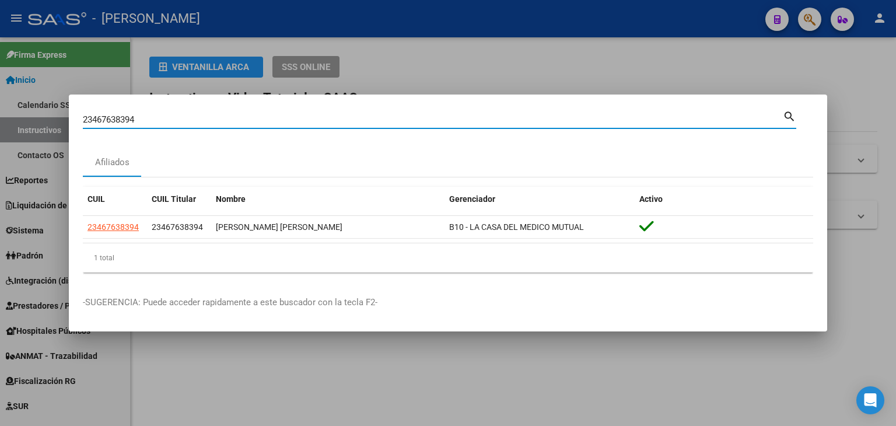
click at [162, 114] on input "23467638394" at bounding box center [433, 119] width 700 height 11
paste input "8738449"
type input "23468738449"
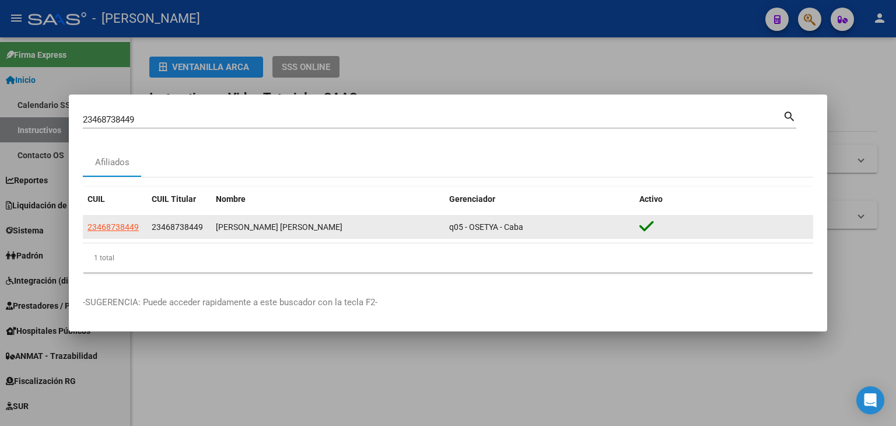
drag, startPoint x: 114, startPoint y: 215, endPoint x: 114, endPoint y: 222, distance: 6.4
click at [114, 217] on datatable-body-cell "23468738449" at bounding box center [115, 227] width 64 height 23
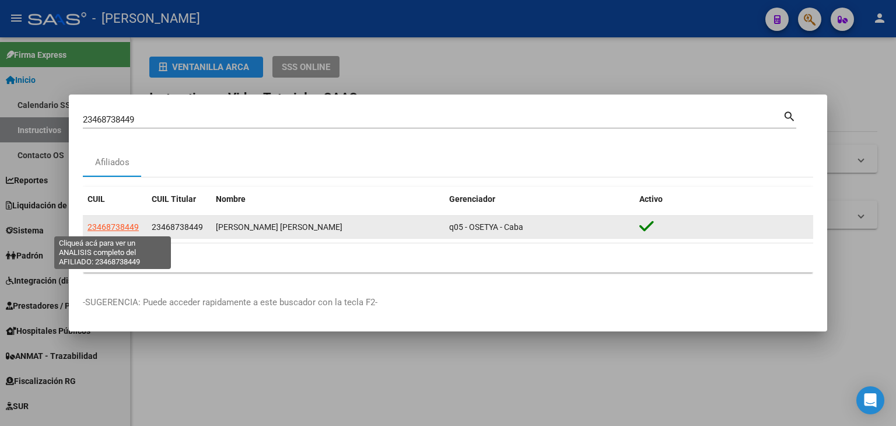
click at [114, 222] on span "23468738449" at bounding box center [113, 226] width 51 height 9
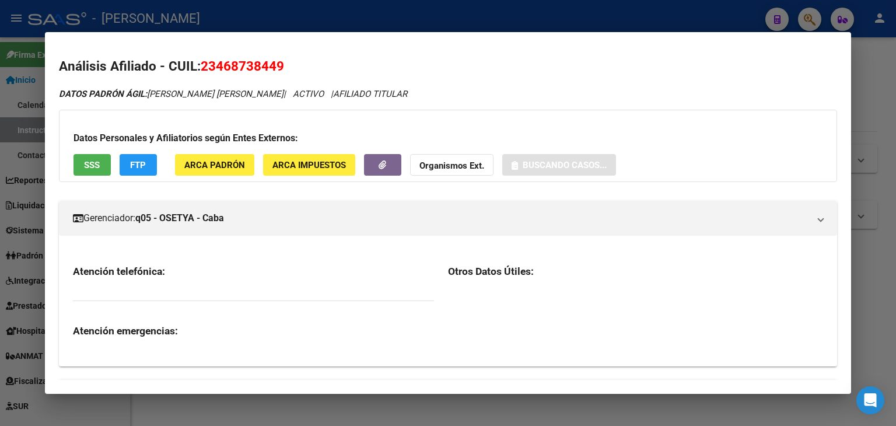
click at [200, 169] on span "ARCA Padrón" at bounding box center [214, 165] width 61 height 11
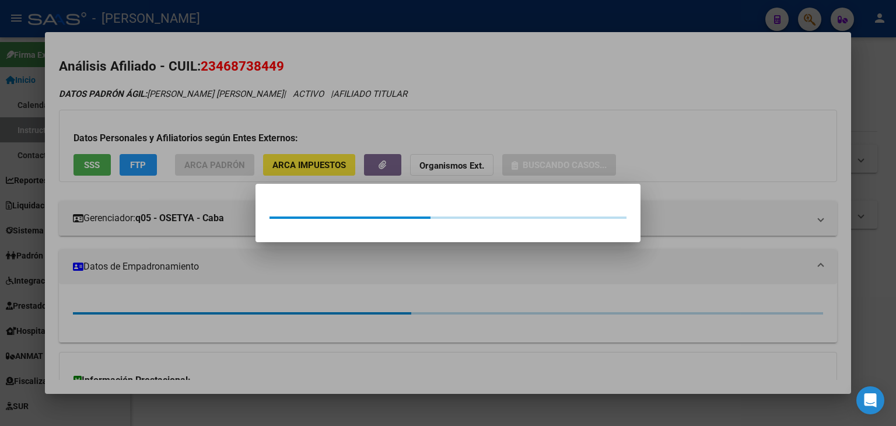
click at [201, 131] on div at bounding box center [448, 213] width 896 height 426
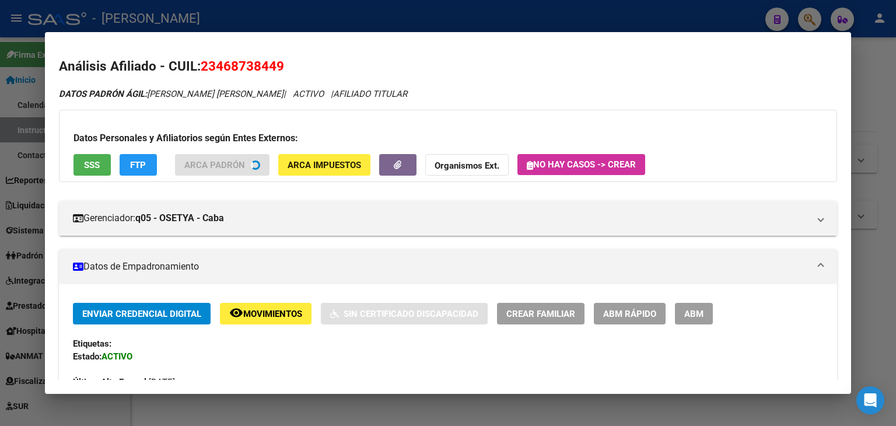
click at [93, 164] on span "SSS" at bounding box center [92, 165] width 16 height 11
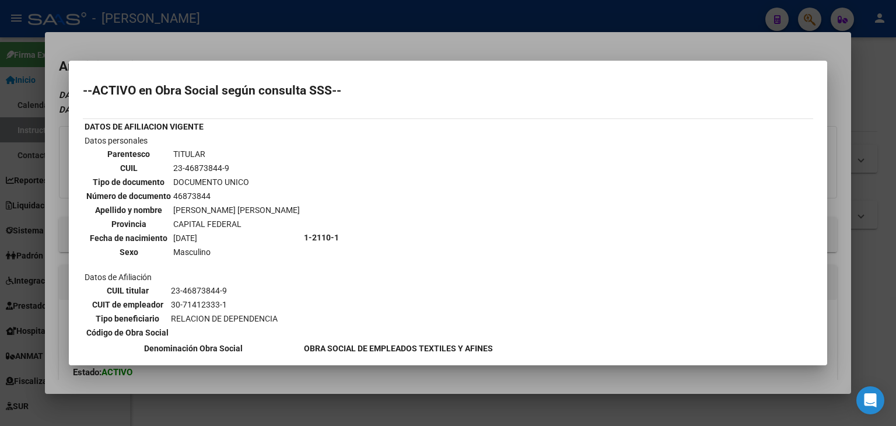
click at [197, 40] on div at bounding box center [448, 213] width 896 height 426
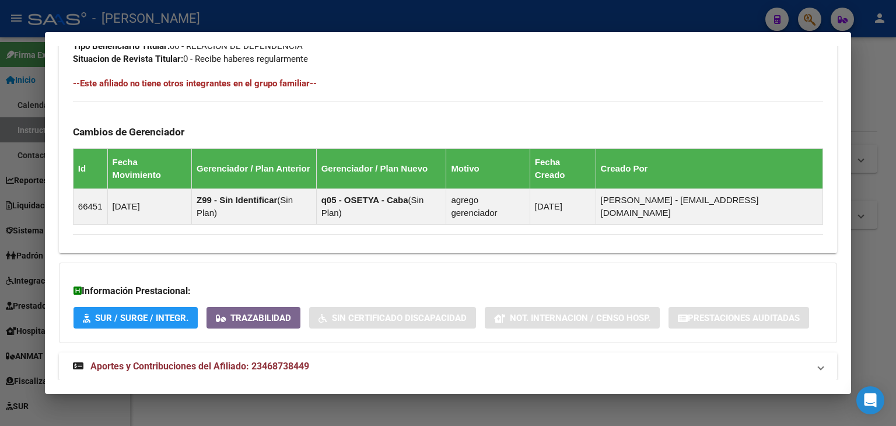
click at [292, 361] on span "Aportes y Contribuciones del Afiliado: 23468738449" at bounding box center [199, 366] width 219 height 11
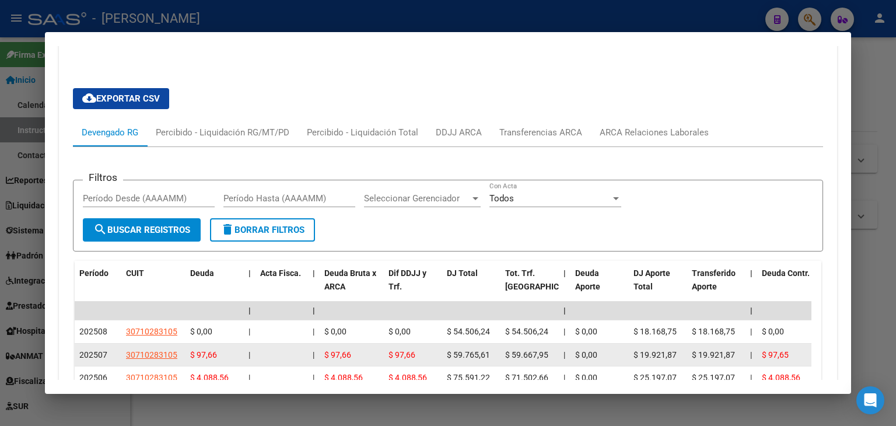
scroll to position [990, 0]
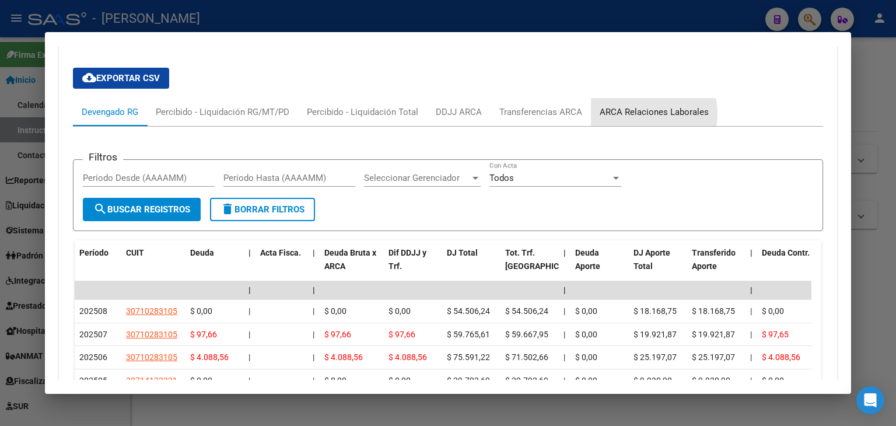
click at [639, 106] on div "ARCA Relaciones Laborales" at bounding box center [654, 112] width 109 height 13
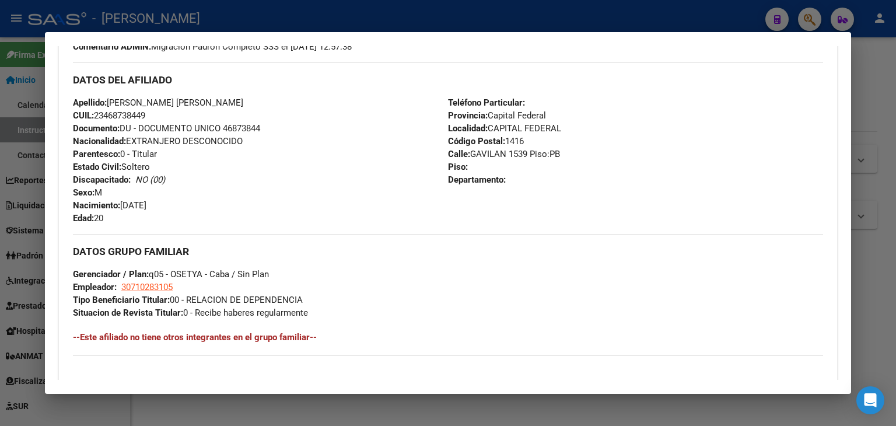
scroll to position [467, 0]
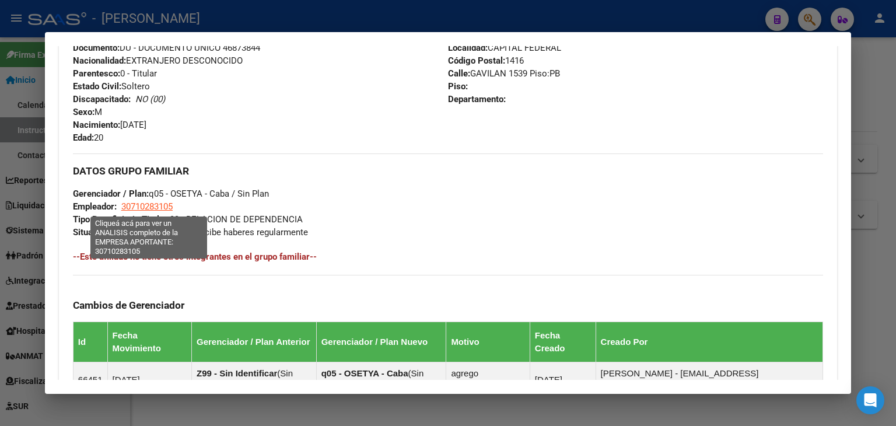
click at [152, 208] on span "30710283105" at bounding box center [146, 206] width 51 height 11
type textarea "30710283105"
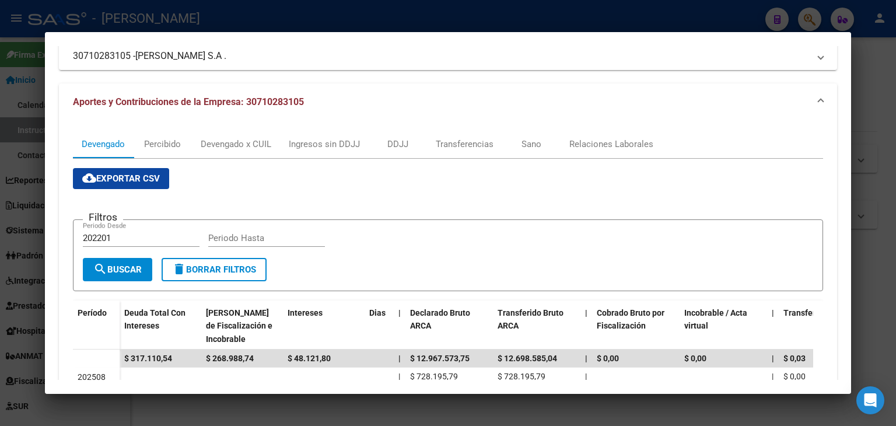
scroll to position [117, 0]
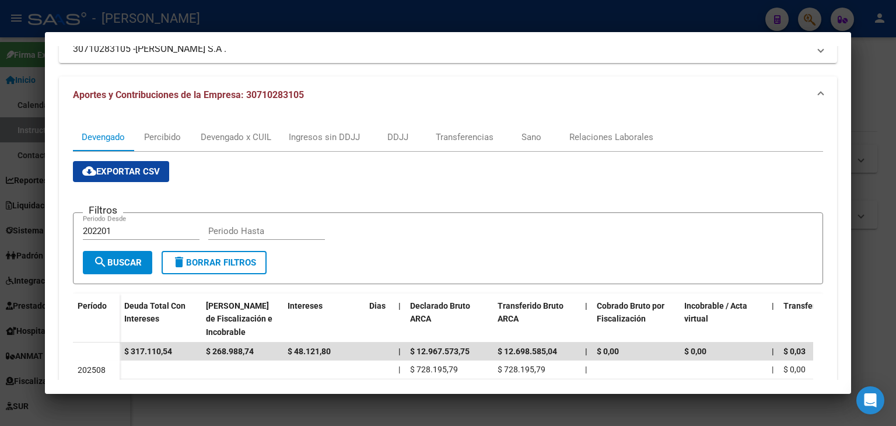
click at [454, 28] on div at bounding box center [448, 213] width 896 height 426
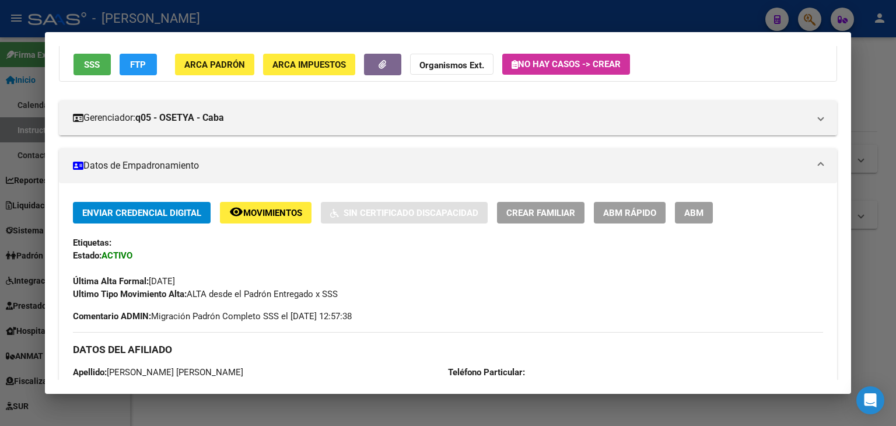
click at [220, 25] on div at bounding box center [448, 213] width 896 height 426
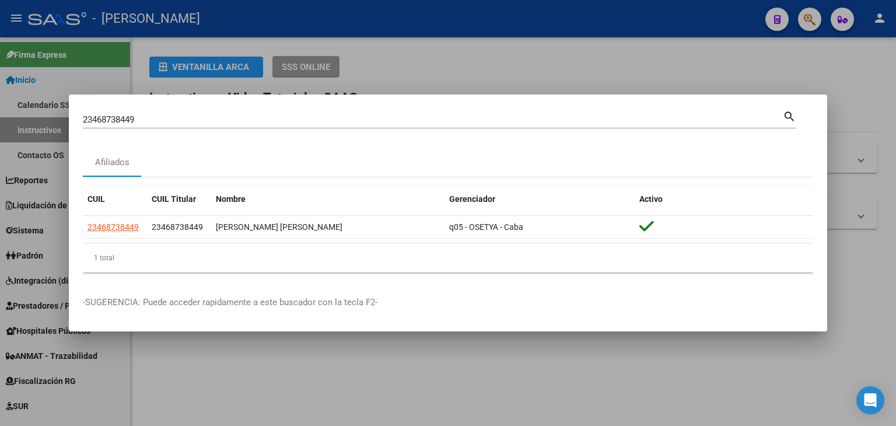
click at [183, 118] on input "23468738449" at bounding box center [433, 119] width 700 height 11
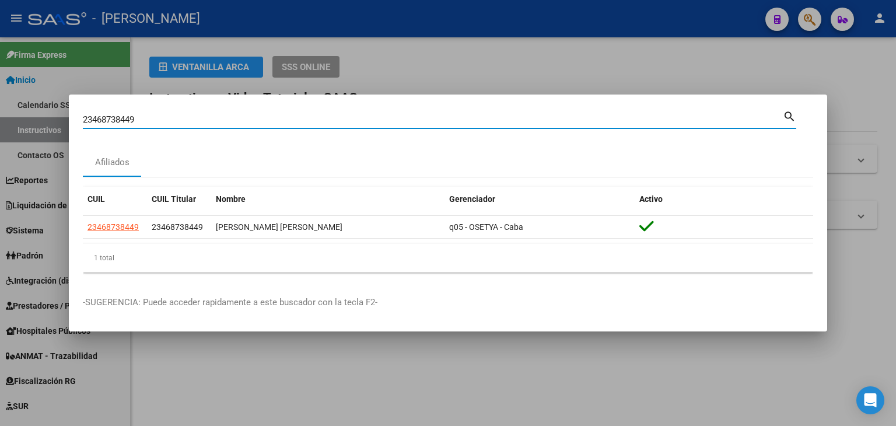
click at [183, 118] on input "23468738449" at bounding box center [433, 119] width 700 height 11
paste input "942242"
type input "23469422429"
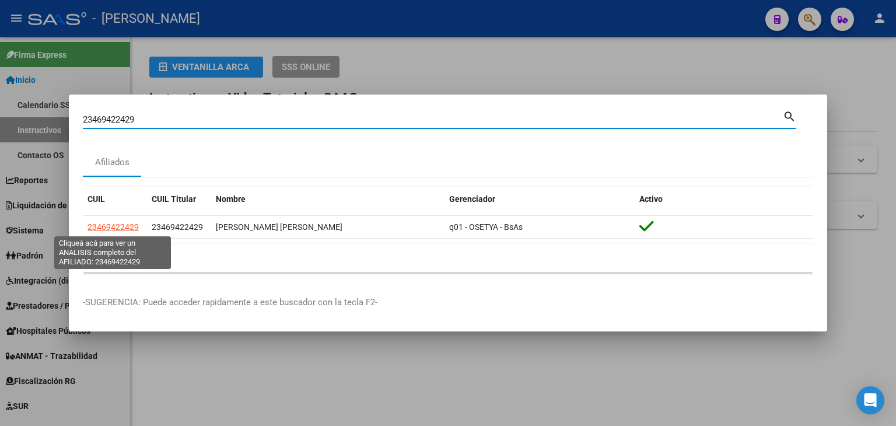
click at [118, 229] on span "23469422429" at bounding box center [113, 226] width 51 height 9
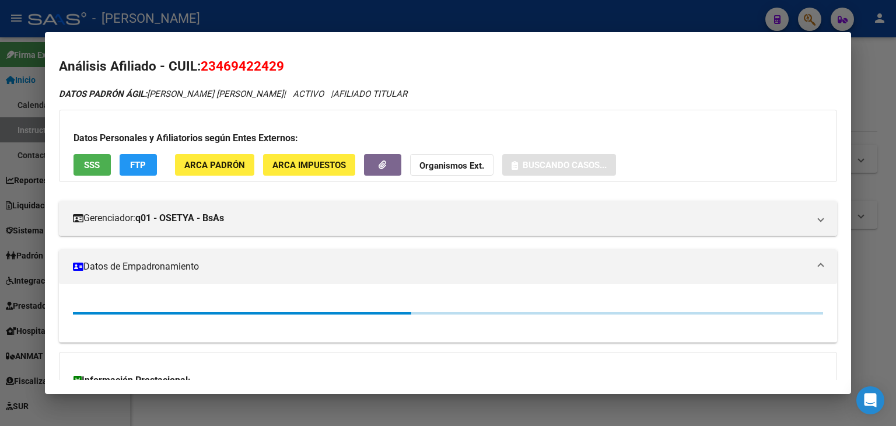
drag, startPoint x: 212, startPoint y: 196, endPoint x: 222, endPoint y: 160, distance: 37.0
click at [212, 195] on div "Gerenciador: q01 - OSETYA - BsAs Atención telefónica: Atención emergencias: Otr…" at bounding box center [448, 213] width 778 height 44
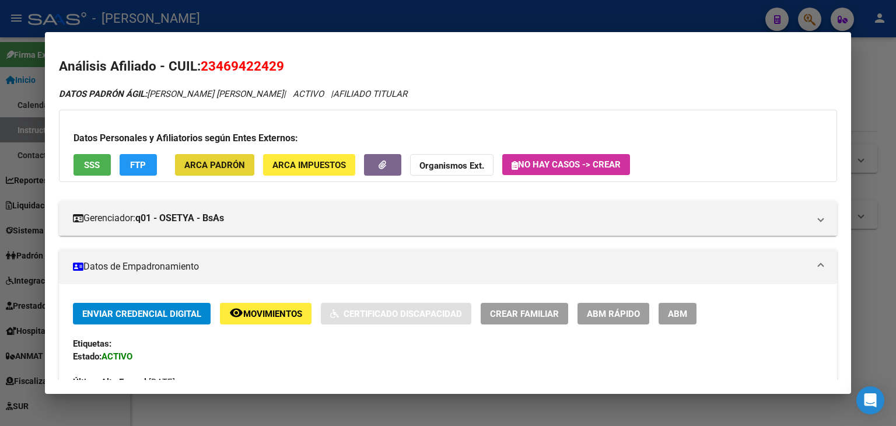
click at [222, 160] on span "ARCA Padrón" at bounding box center [214, 165] width 61 height 11
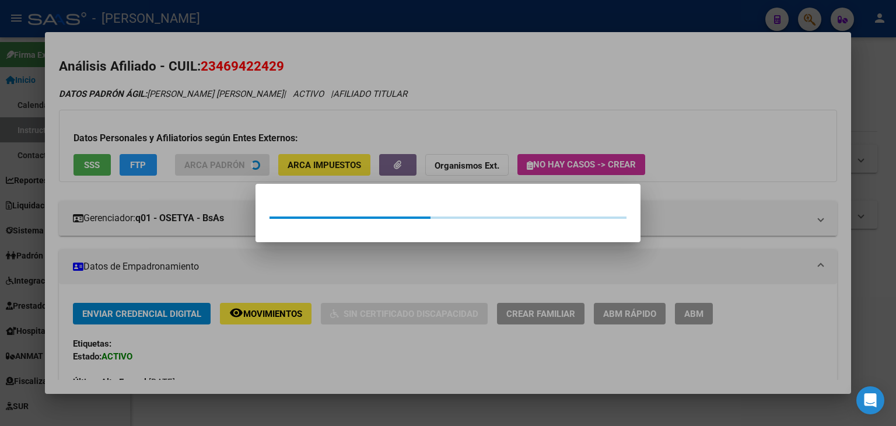
click at [208, 125] on div at bounding box center [448, 213] width 896 height 426
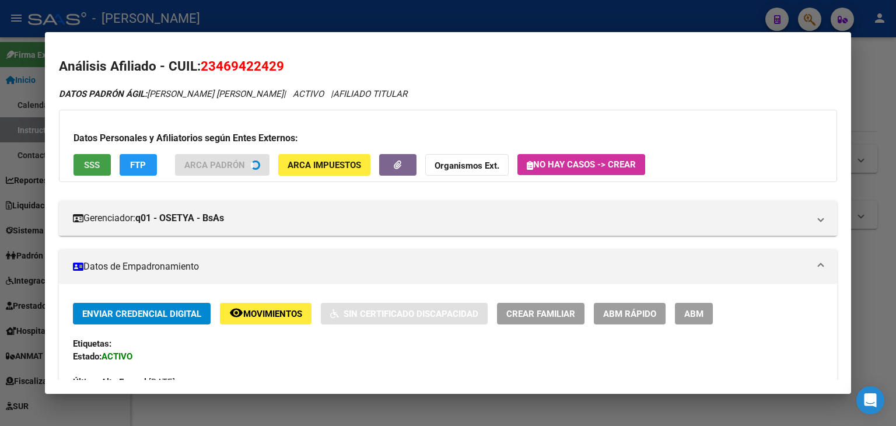
click at [96, 166] on span "SSS" at bounding box center [92, 165] width 16 height 11
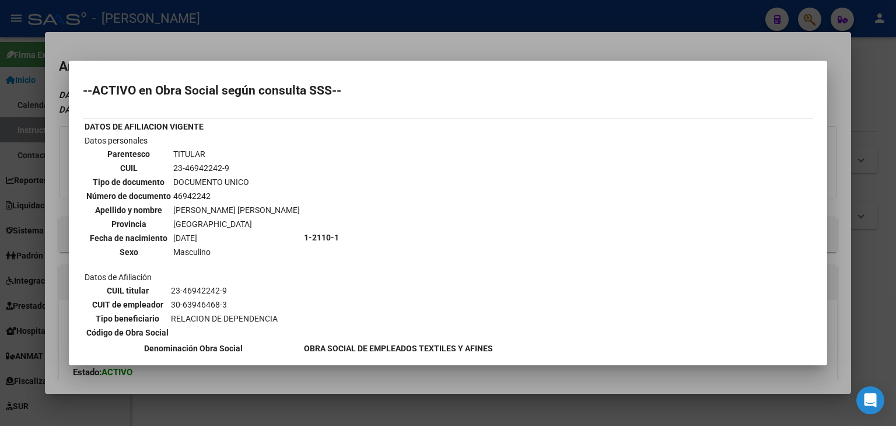
click at [201, 33] on div at bounding box center [448, 213] width 896 height 426
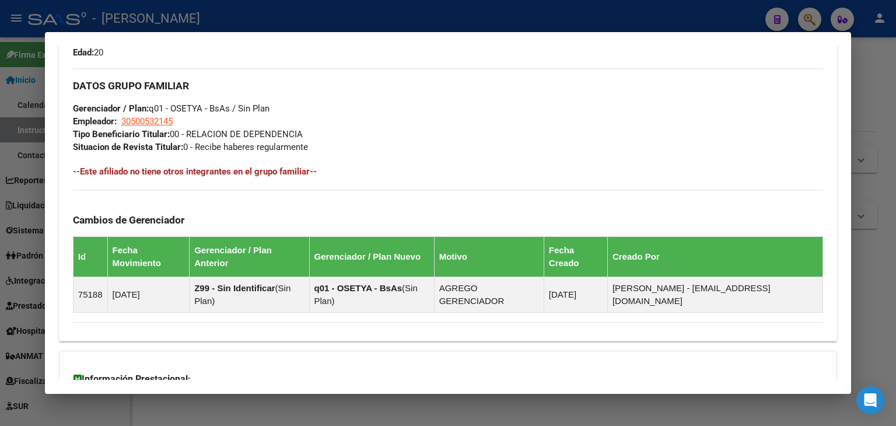
scroll to position [640, 0]
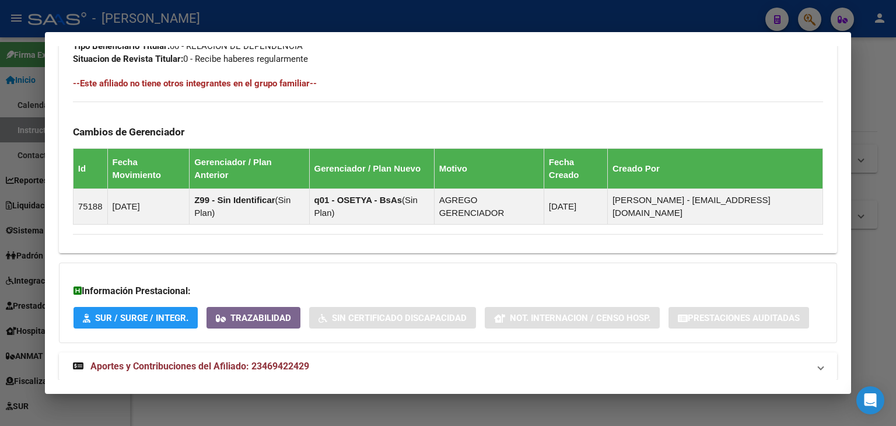
click at [266, 361] on span "Aportes y Contribuciones del Afiliado: 23469422429" at bounding box center [199, 366] width 219 height 11
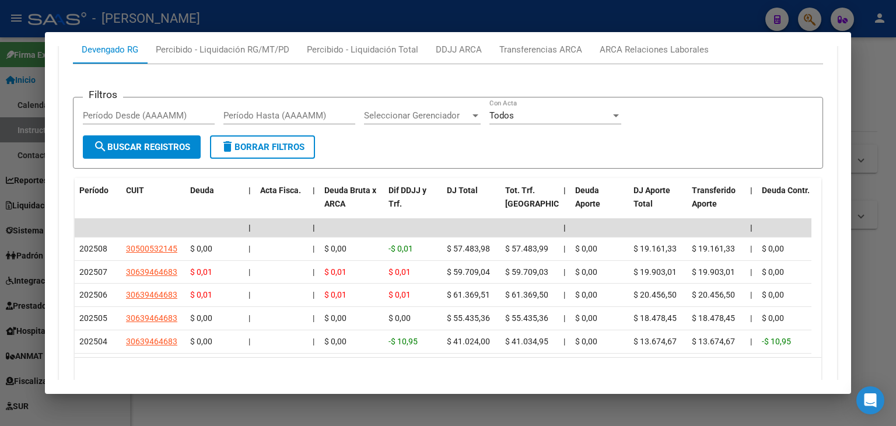
scroll to position [1059, 0]
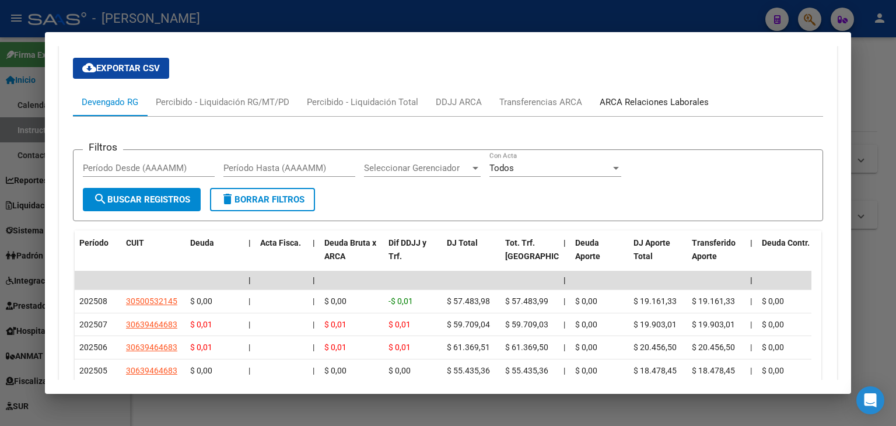
click at [682, 88] on div "ARCA Relaciones Laborales" at bounding box center [654, 102] width 127 height 28
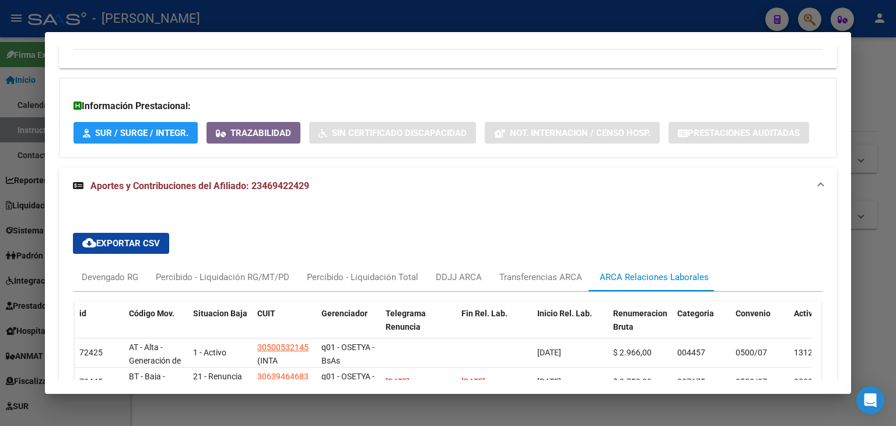
scroll to position [880, 0]
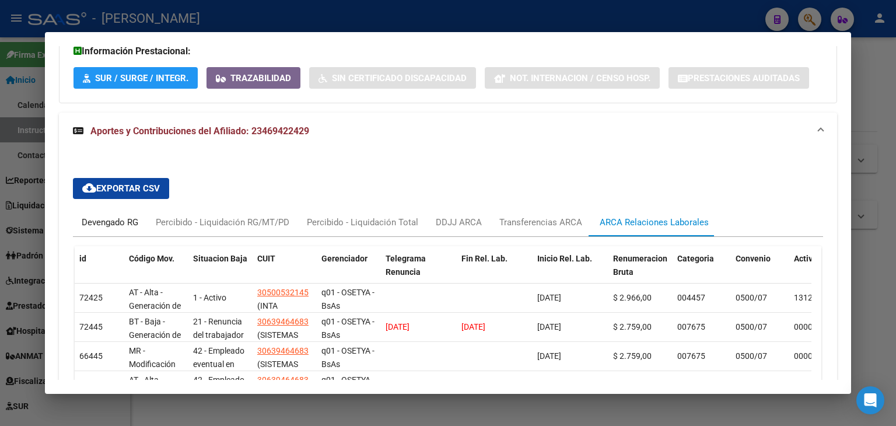
click at [89, 216] on div "Devengado RG" at bounding box center [110, 222] width 57 height 13
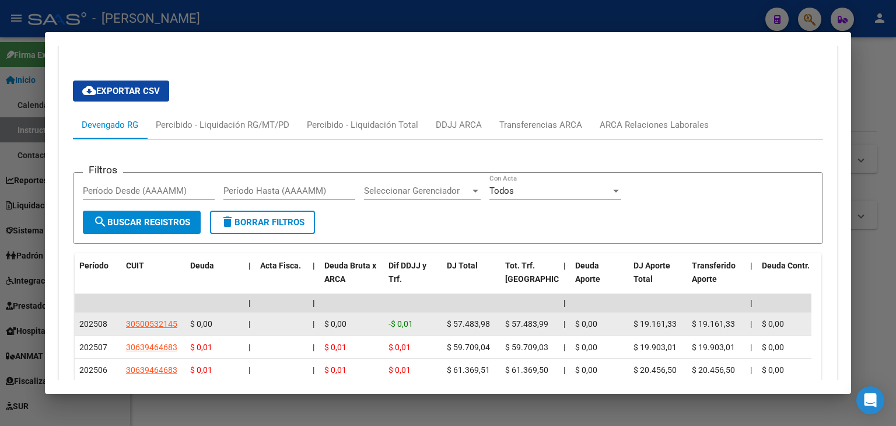
scroll to position [1095, 0]
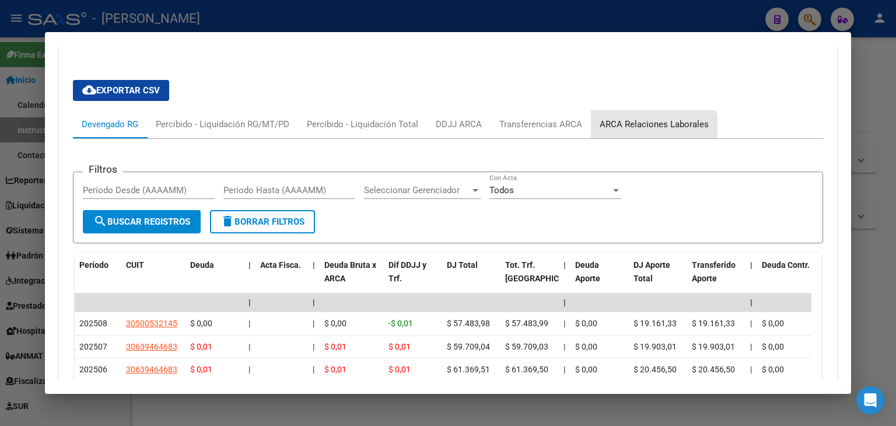
click at [636, 110] on div "ARCA Relaciones Laborales" at bounding box center [654, 124] width 127 height 28
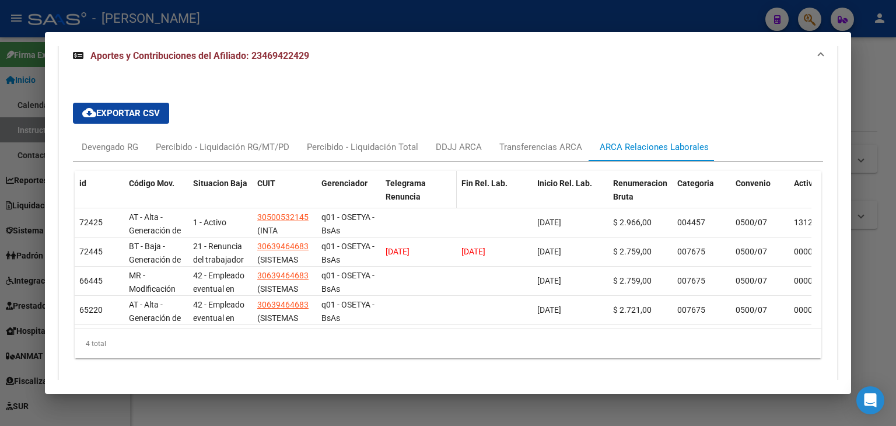
scroll to position [971, 0]
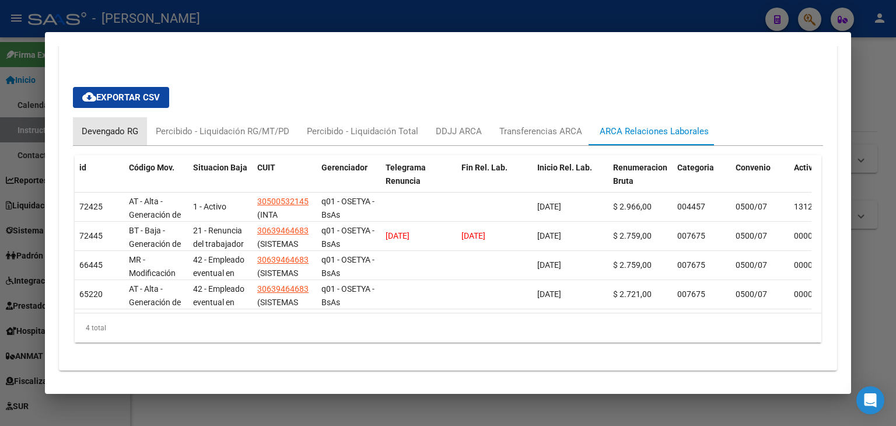
click at [116, 125] on div "Devengado RG" at bounding box center [110, 131] width 57 height 13
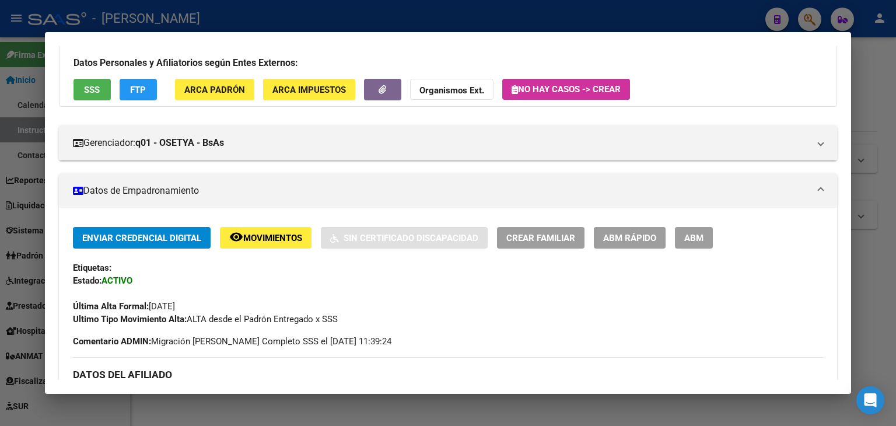
scroll to position [175, 0]
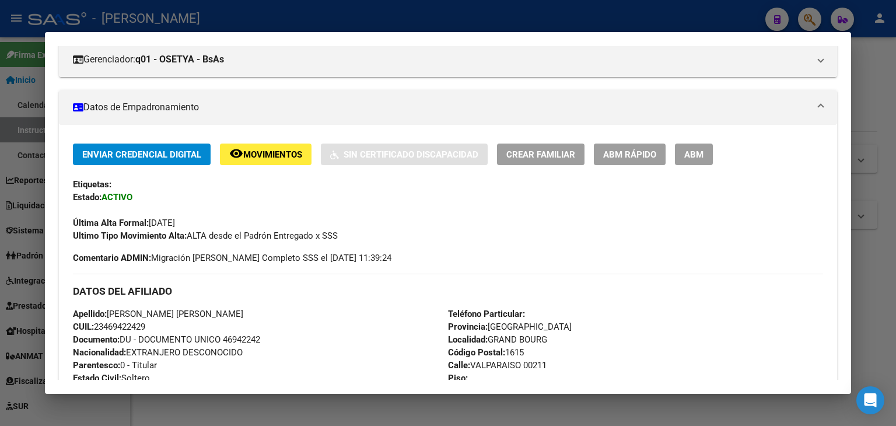
click at [240, 336] on span "Documento: DU - DOCUMENTO UNICO 46942242" at bounding box center [166, 339] width 187 height 11
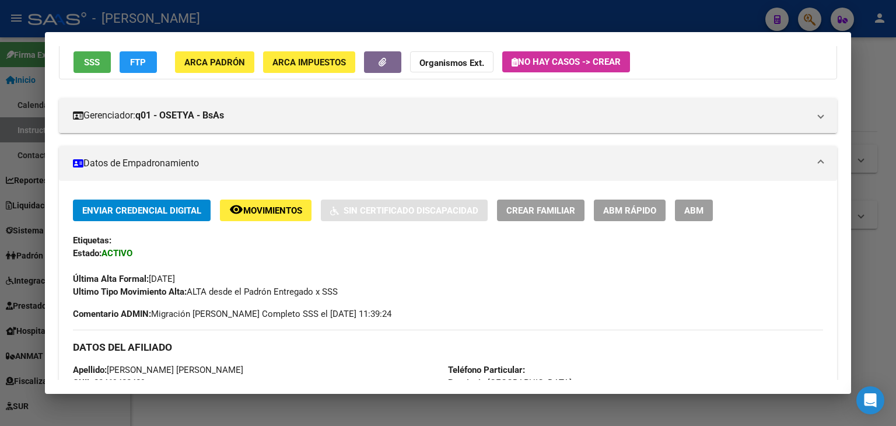
scroll to position [58, 0]
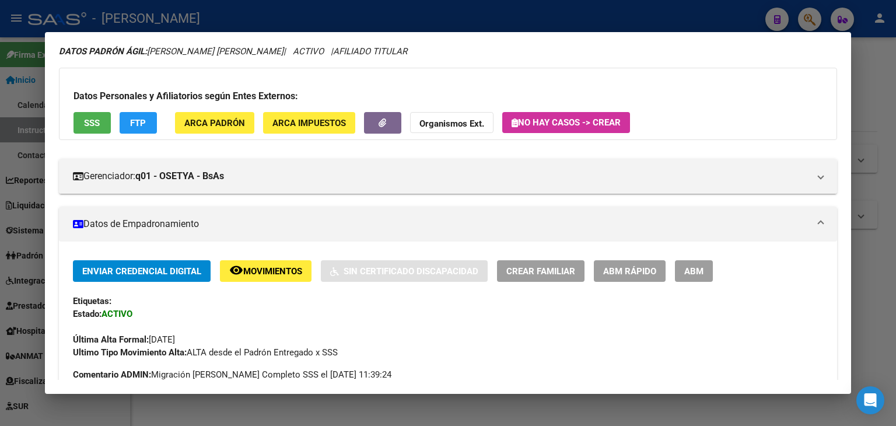
click at [205, 118] on span "ARCA Padrón" at bounding box center [214, 123] width 61 height 11
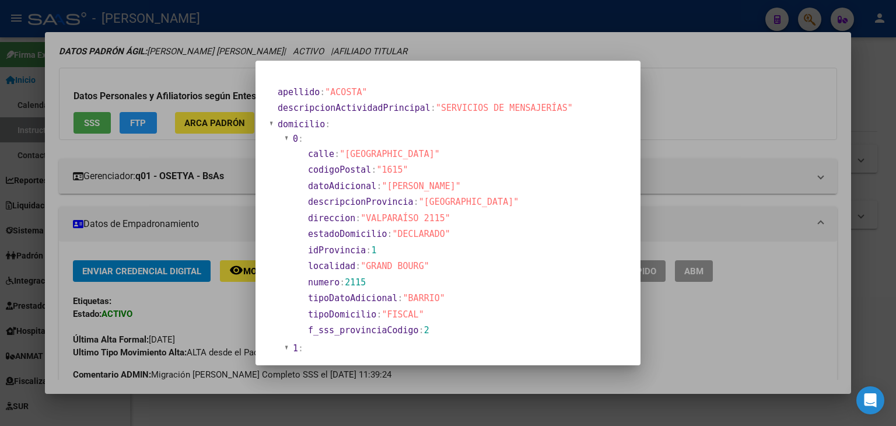
drag, startPoint x: 149, startPoint y: 94, endPoint x: 266, endPoint y: 153, distance: 131.3
click at [149, 94] on div at bounding box center [448, 213] width 896 height 426
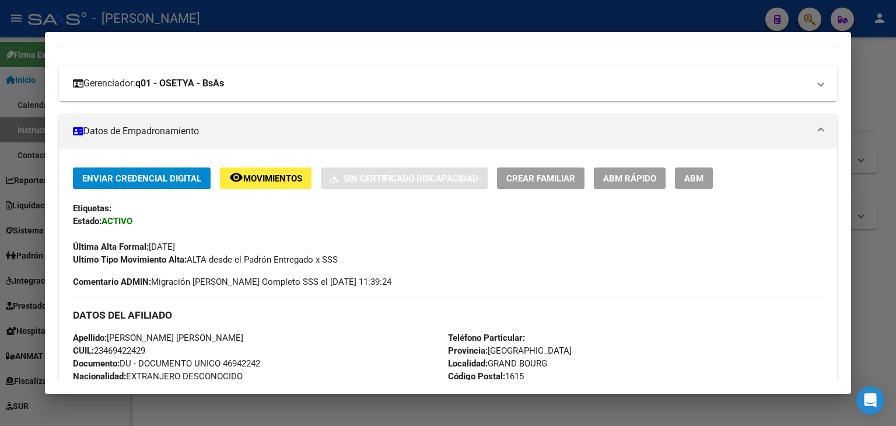
scroll to position [117, 0]
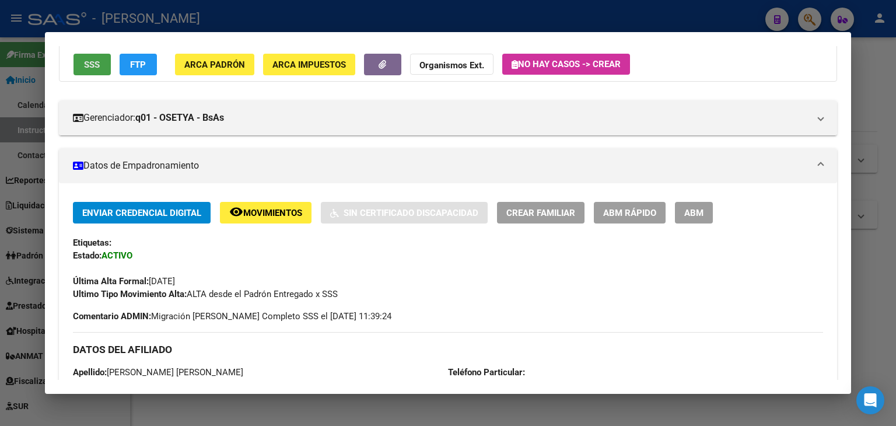
click at [104, 73] on button "SSS" at bounding box center [92, 65] width 37 height 22
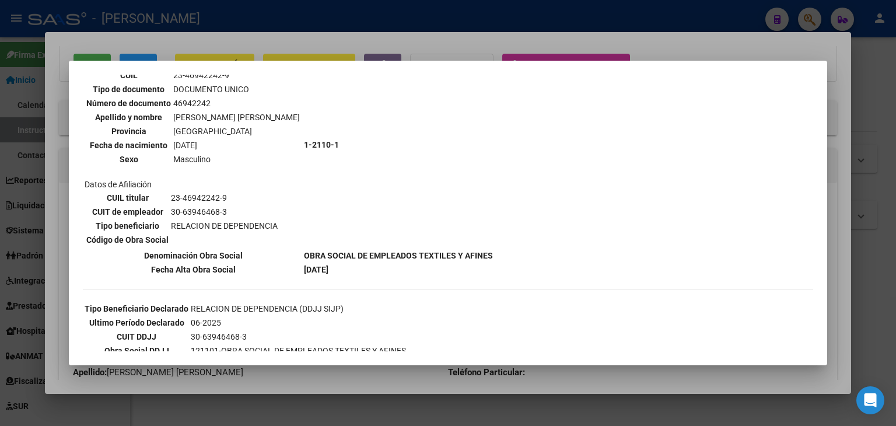
scroll to position [225, 0]
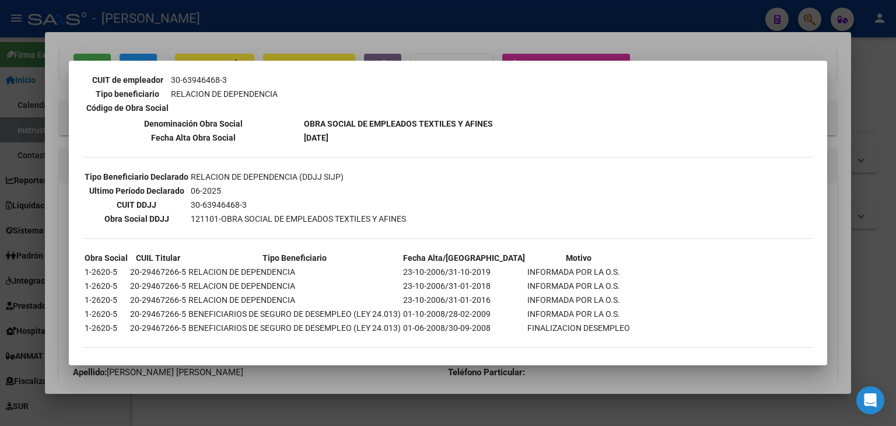
click at [212, 58] on div at bounding box center [448, 213] width 896 height 426
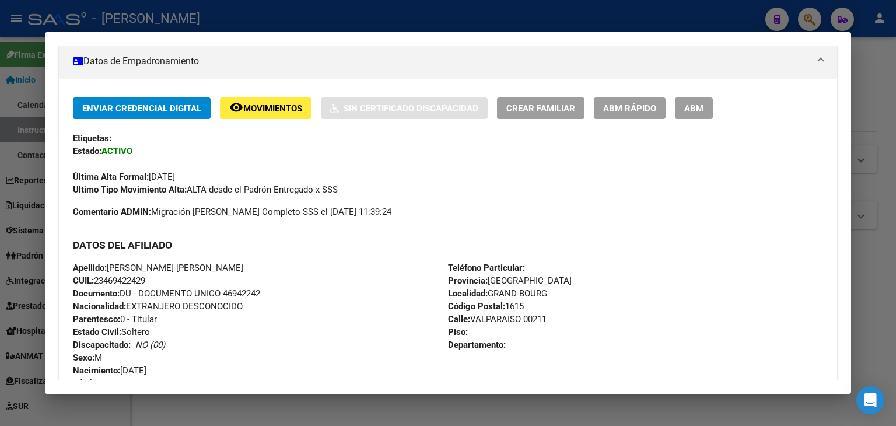
scroll to position [350, 0]
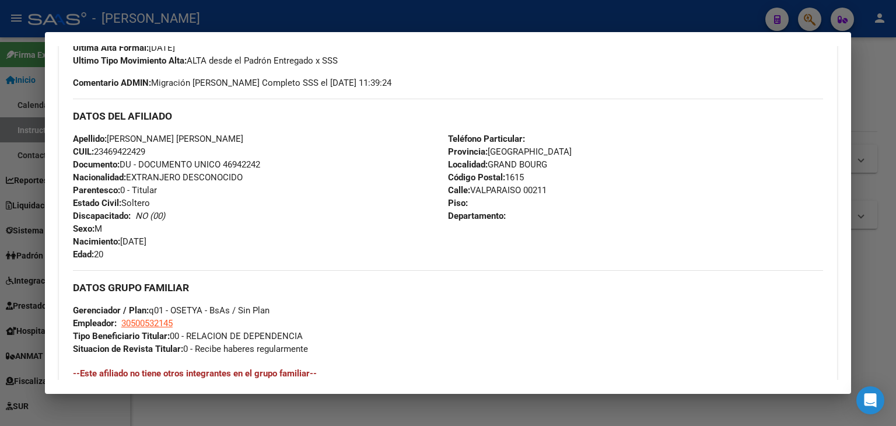
click at [247, 162] on span "Documento: DU - DOCUMENTO UNICO 46942242" at bounding box center [166, 164] width 187 height 11
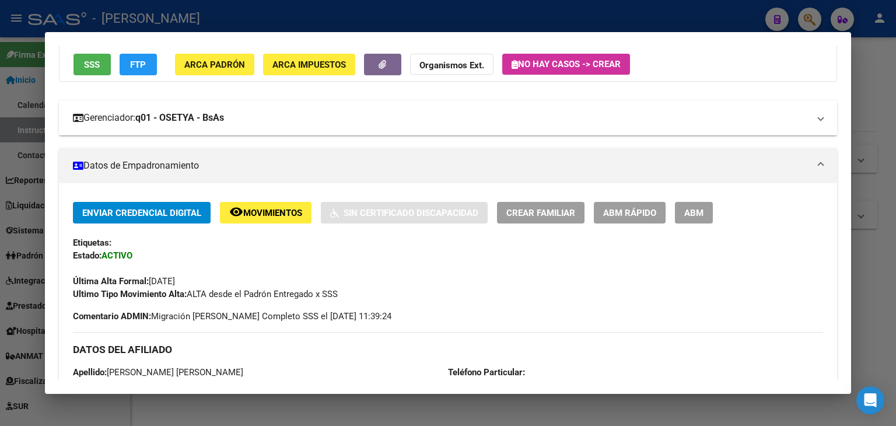
scroll to position [117, 0]
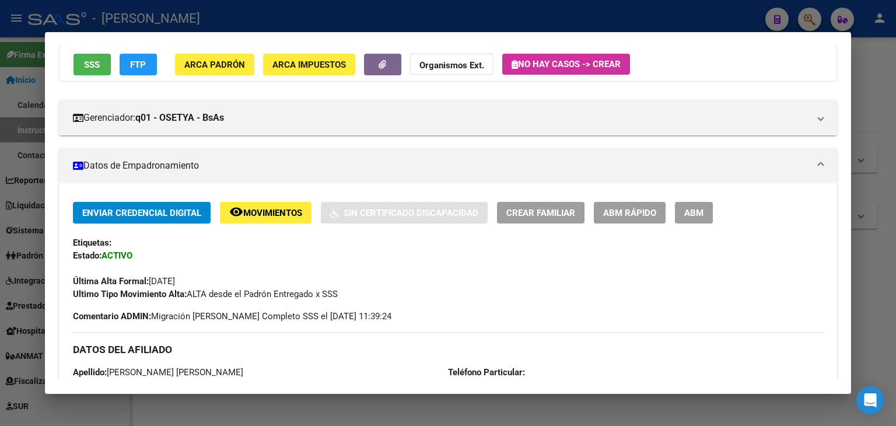
drag, startPoint x: 222, startPoint y: 77, endPoint x: 224, endPoint y: 65, distance: 11.9
click at [222, 75] on div "Datos Personales y Afiliatorios según Entes Externos: SSS FTP ARCA Padrón ARCA …" at bounding box center [448, 45] width 778 height 72
click at [224, 65] on span "ARCA Padrón" at bounding box center [214, 65] width 61 height 11
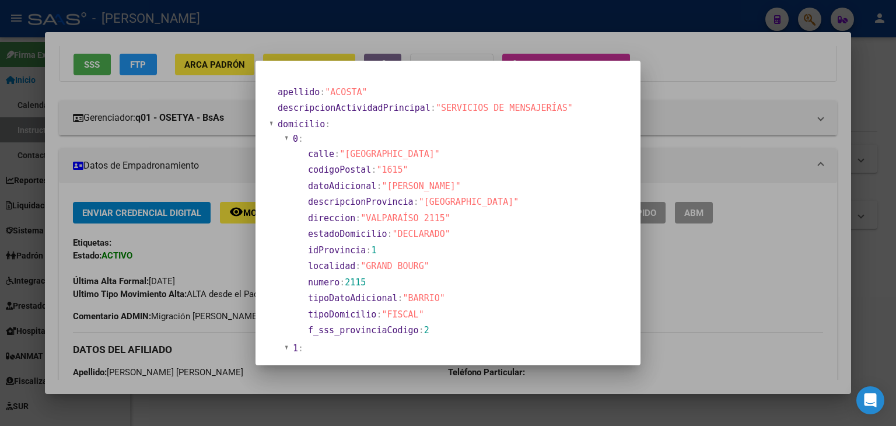
drag, startPoint x: 194, startPoint y: 41, endPoint x: 217, endPoint y: 82, distance: 46.5
click at [194, 42] on div at bounding box center [448, 213] width 896 height 426
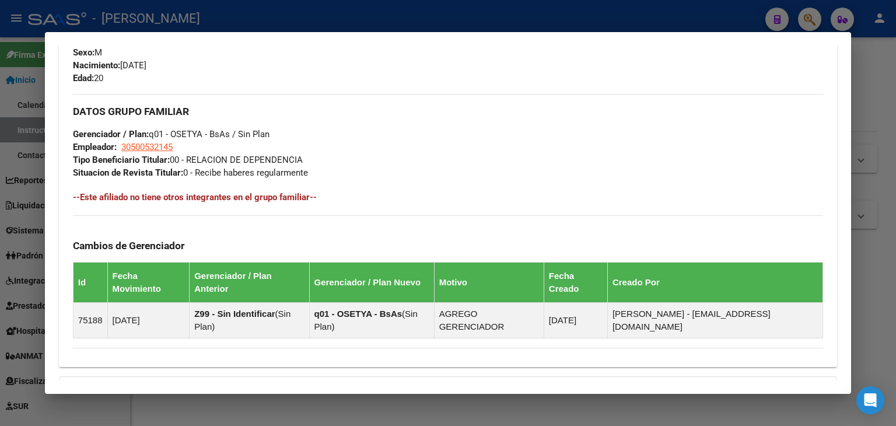
scroll to position [525, 0]
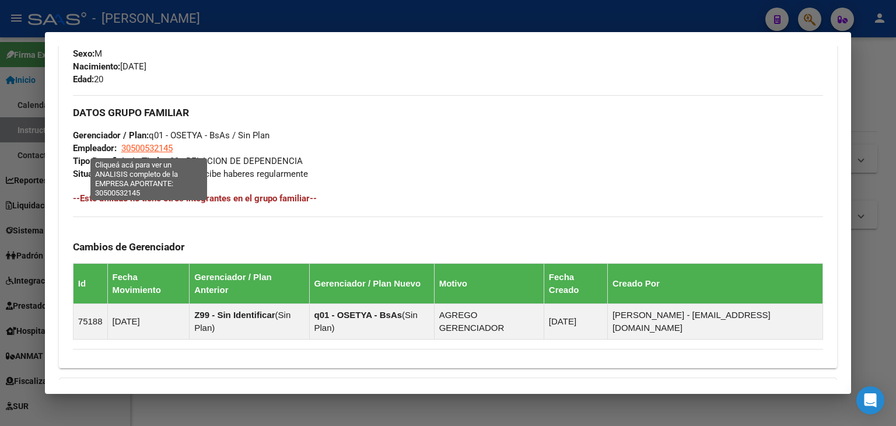
click at [162, 150] on span "30500532145" at bounding box center [146, 148] width 51 height 11
type textarea "30500532145"
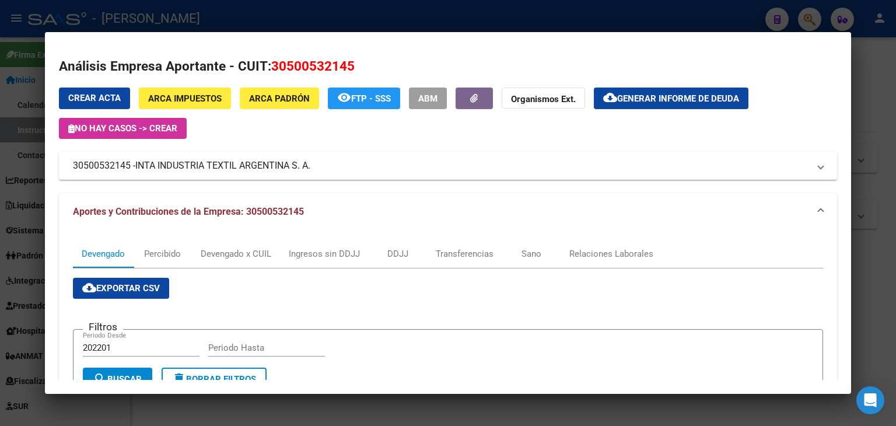
click at [201, 10] on div at bounding box center [448, 213] width 896 height 426
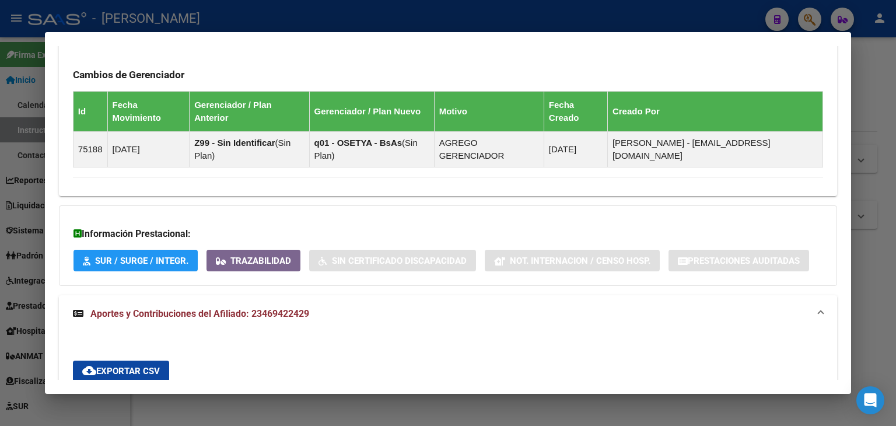
scroll to position [817, 0]
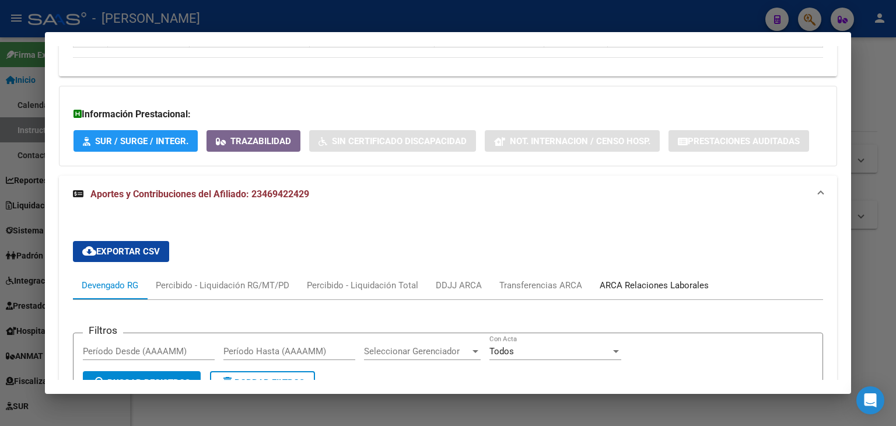
click at [672, 271] on div "ARCA Relaciones Laborales" at bounding box center [654, 285] width 127 height 28
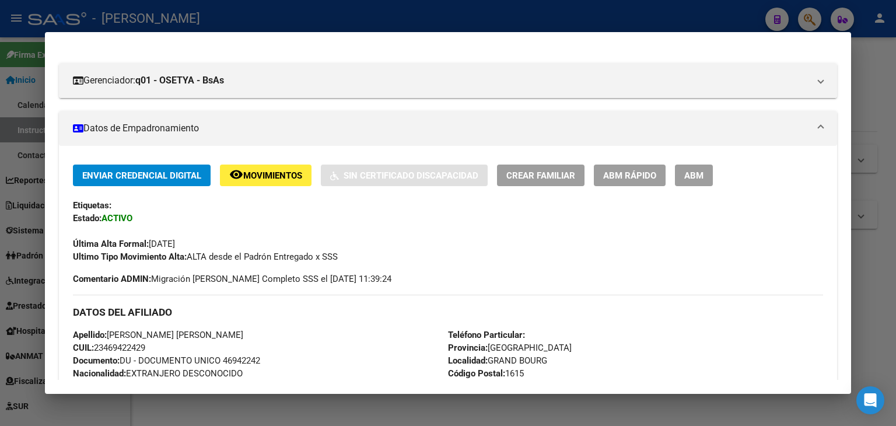
scroll to position [96, 0]
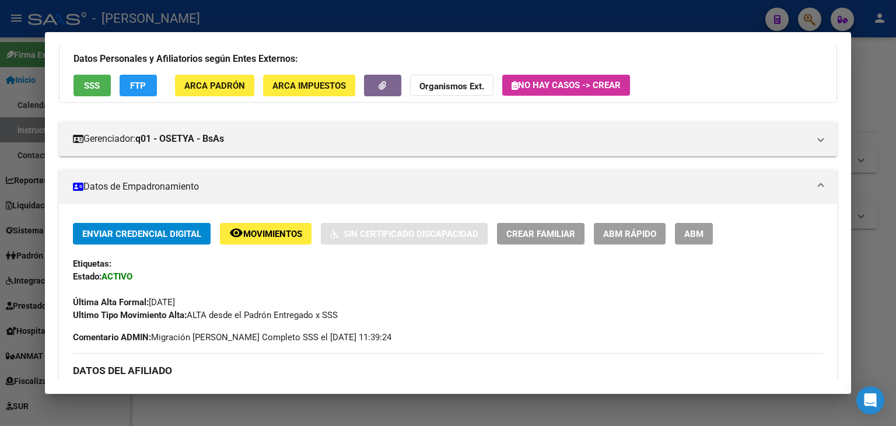
click at [211, 22] on div at bounding box center [448, 213] width 896 height 426
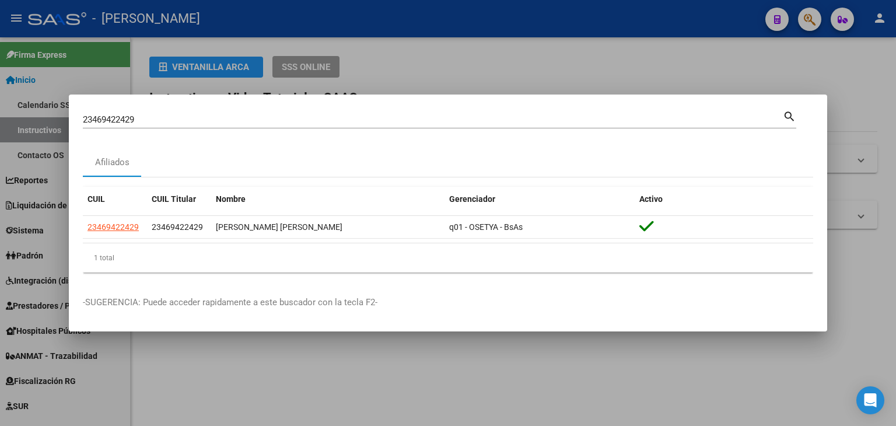
click at [195, 116] on input "23469422429" at bounding box center [433, 119] width 700 height 11
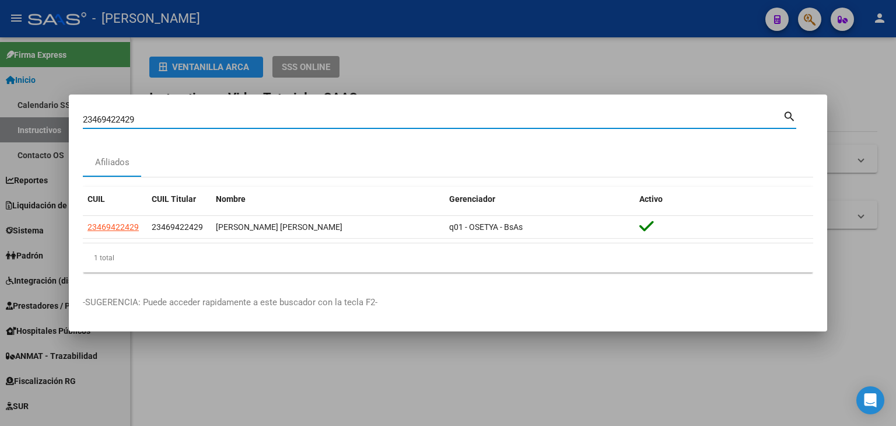
click at [195, 116] on input "23469422429" at bounding box center [433, 119] width 700 height 11
paste input "71463574"
type input "23471463574"
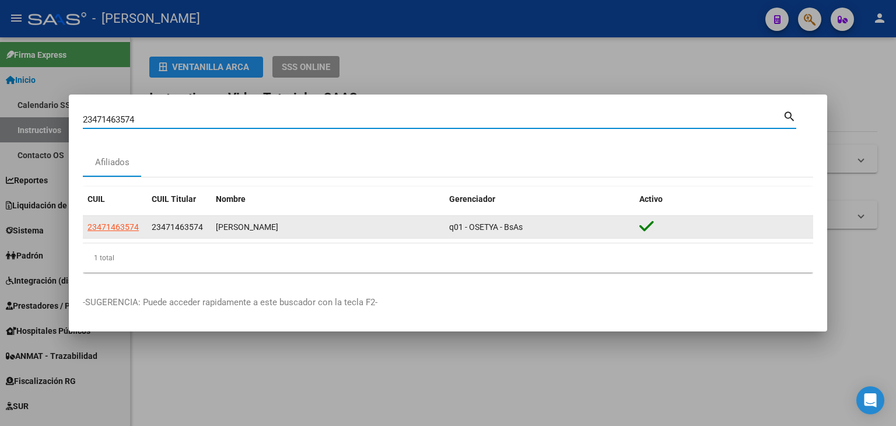
click at [90, 220] on datatable-body-cell "23471463574" at bounding box center [115, 227] width 64 height 23
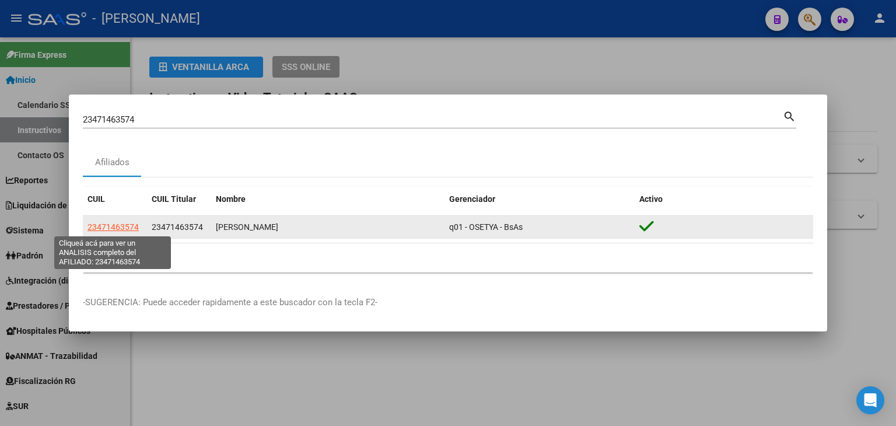
click at [91, 226] on span "23471463574" at bounding box center [113, 226] width 51 height 9
type textarea "23471463574"
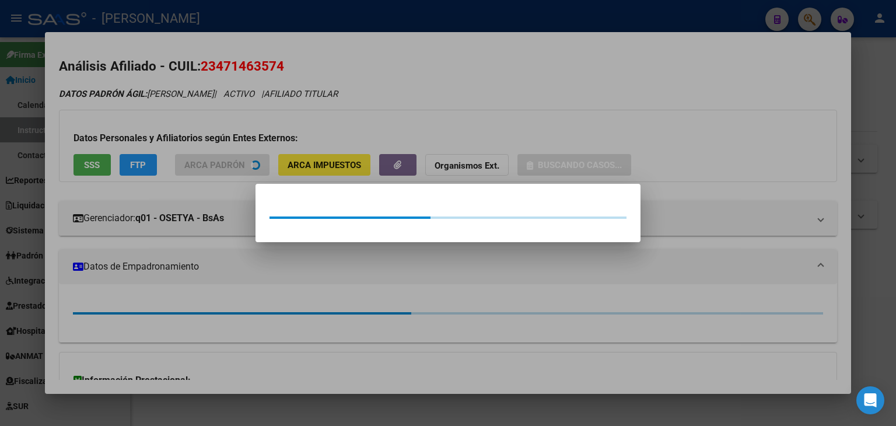
click at [196, 145] on div at bounding box center [448, 213] width 896 height 426
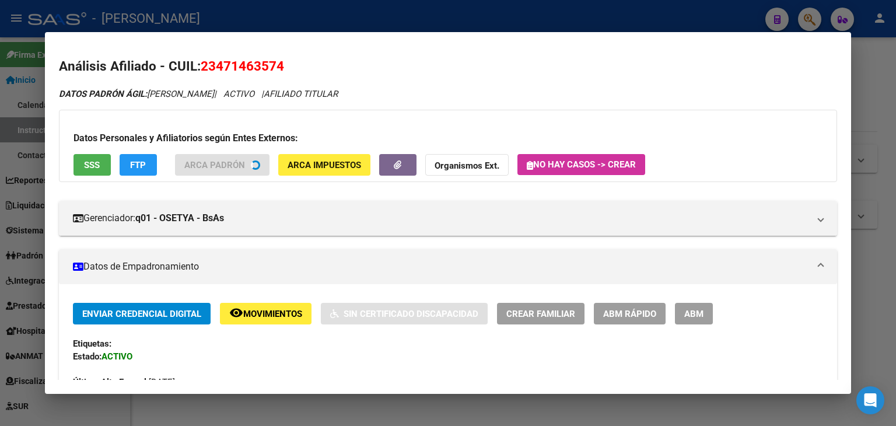
drag, startPoint x: 65, startPoint y: 174, endPoint x: 83, endPoint y: 169, distance: 18.8
click at [68, 173] on div "Datos Personales y Afiliatorios según Entes Externos: SSS FTP ARCA Padrón ARCA …" at bounding box center [448, 146] width 778 height 72
click at [84, 169] on span "SSS" at bounding box center [92, 165] width 16 height 11
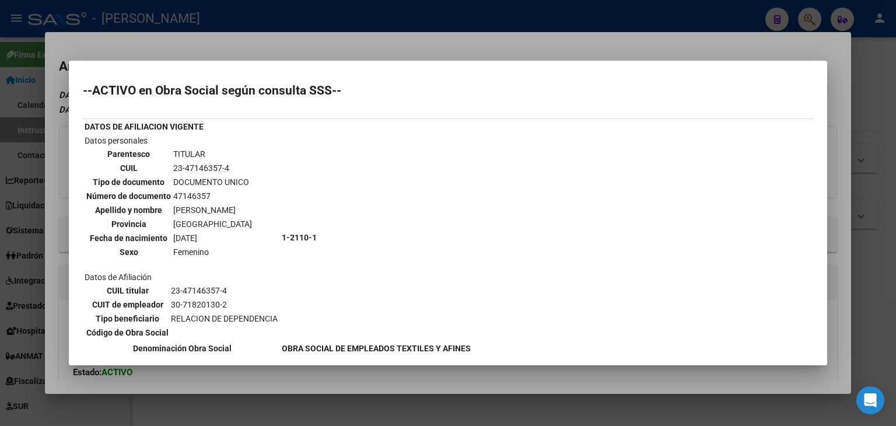
drag, startPoint x: 139, startPoint y: 61, endPoint x: 143, endPoint y: 52, distance: 10.0
click at [141, 59] on div "23471463574 Buscar (apellido, dni, cuil, nro traspaso, cuit, obra social) searc…" at bounding box center [448, 213] width 896 height 426
click at [143, 52] on div at bounding box center [448, 213] width 896 height 426
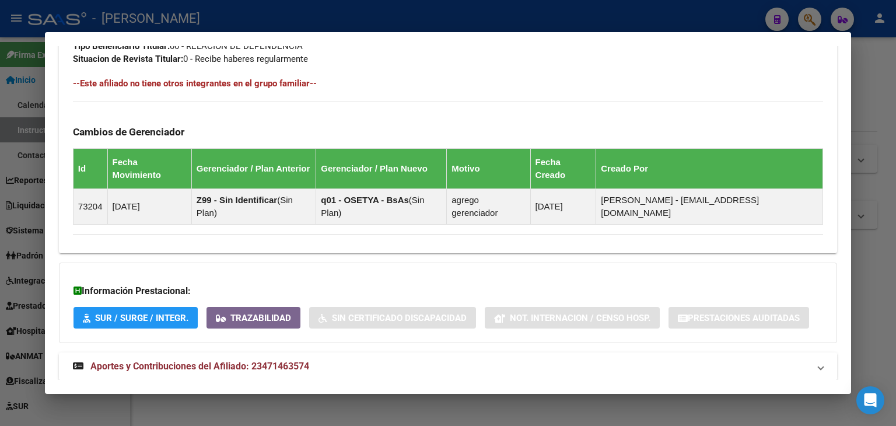
click at [262, 361] on span "Aportes y Contribuciones del Afiliado: 23471463574" at bounding box center [199, 366] width 219 height 11
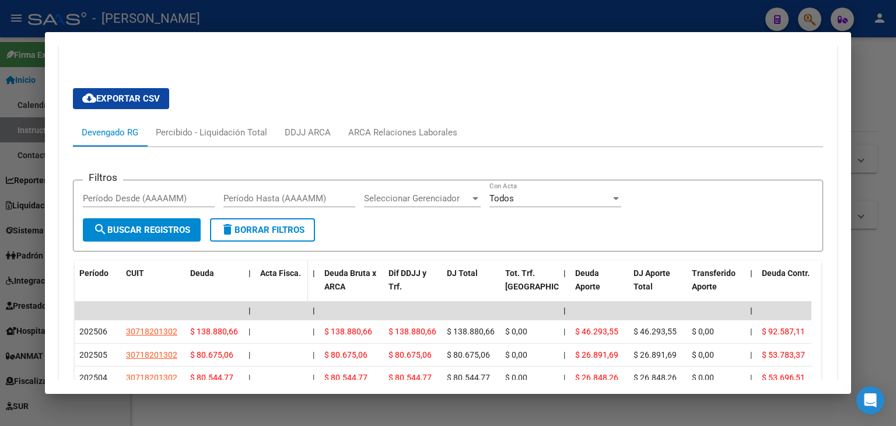
scroll to position [990, 0]
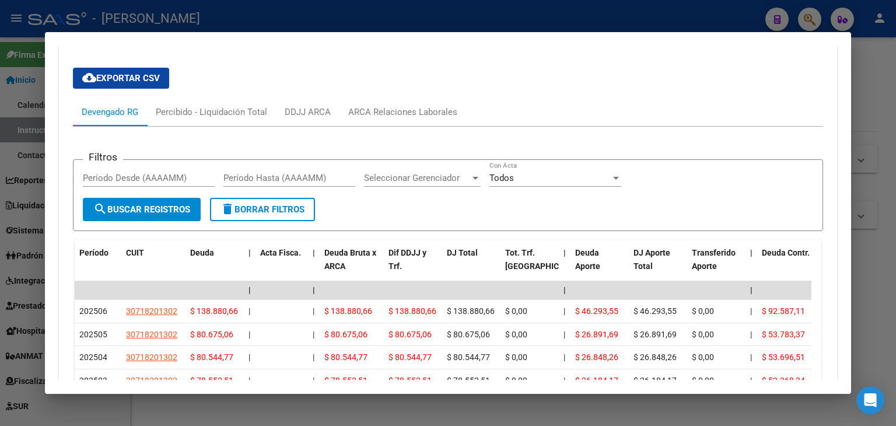
click at [247, 22] on div at bounding box center [448, 213] width 896 height 426
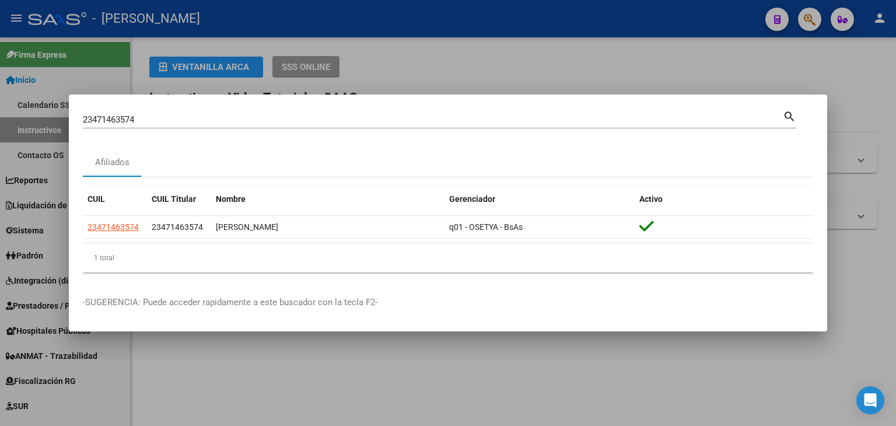
click at [192, 112] on div "23471463574 Buscar (apellido, dni, cuil, nro traspaso, cuit, obra social)" at bounding box center [433, 120] width 700 height 18
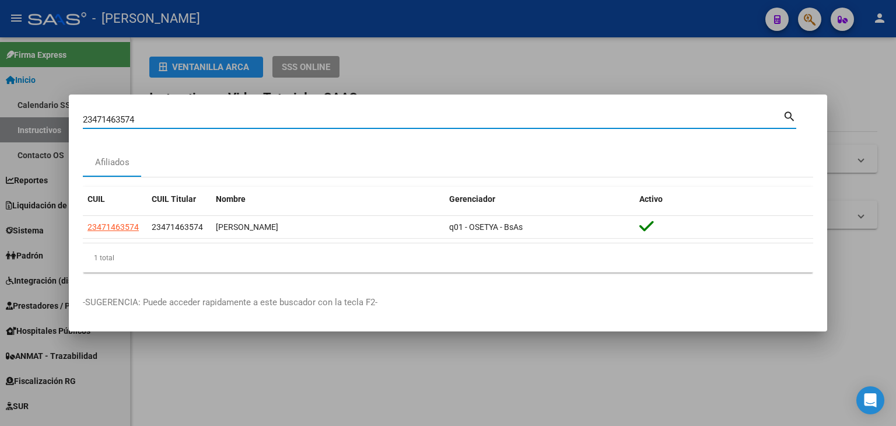
click at [192, 114] on div "23471463574 Buscar (apellido, dni, cuil, nro traspaso, cuit, obra social)" at bounding box center [433, 120] width 700 height 18
click at [192, 115] on input "23471463574" at bounding box center [433, 119] width 700 height 11
paste input "85594"
type input "23471855944"
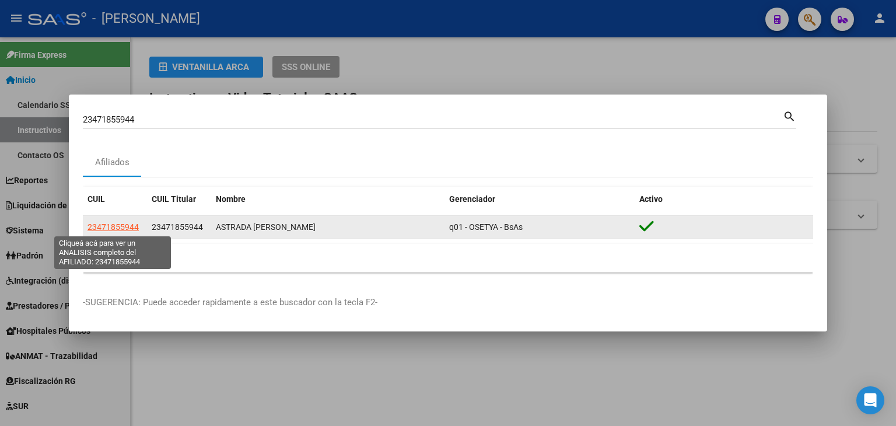
click at [97, 227] on span "23471855944" at bounding box center [113, 226] width 51 height 9
type textarea "23471855944"
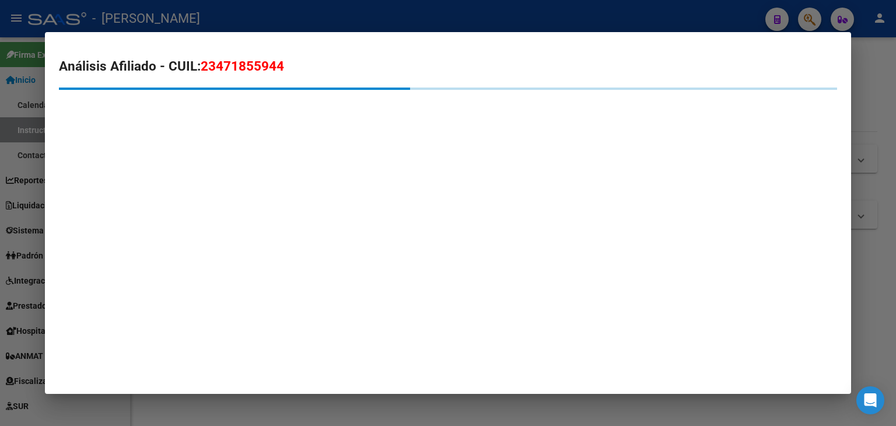
click at [207, 134] on div "Análisis Afiliado - CUIL: 23471855944" at bounding box center [448, 98] width 778 height 82
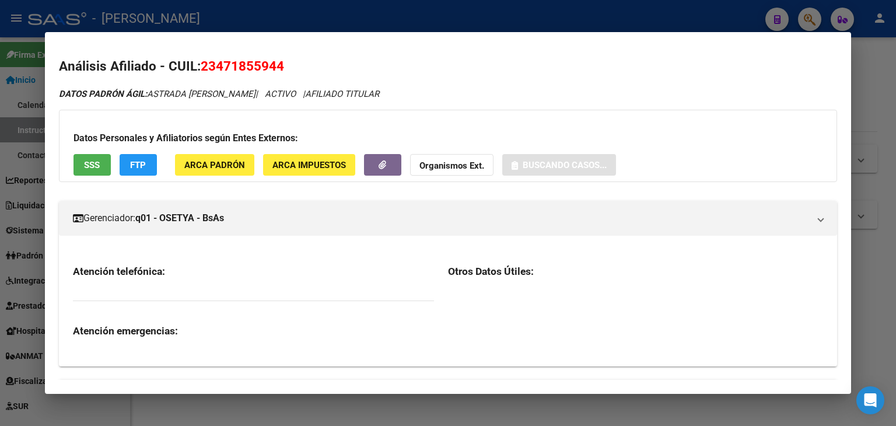
click at [207, 145] on h3 "Datos Personales y Afiliatorios según Entes Externos:" at bounding box center [448, 138] width 749 height 14
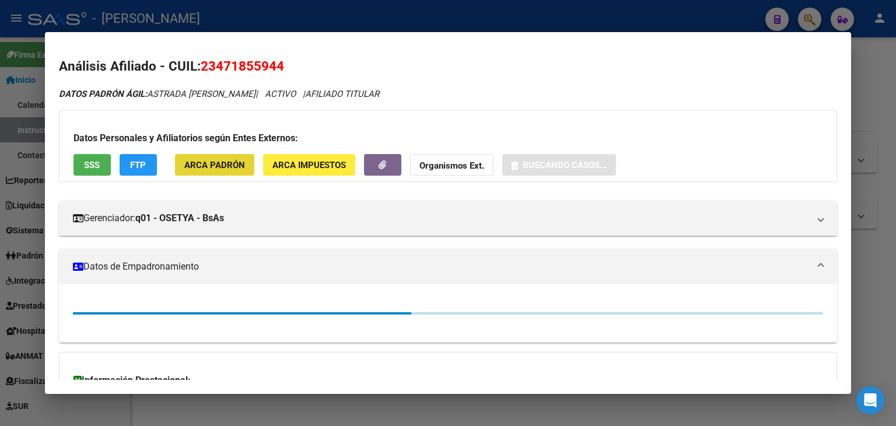
click at [207, 156] on button "ARCA Padrón" at bounding box center [214, 165] width 79 height 22
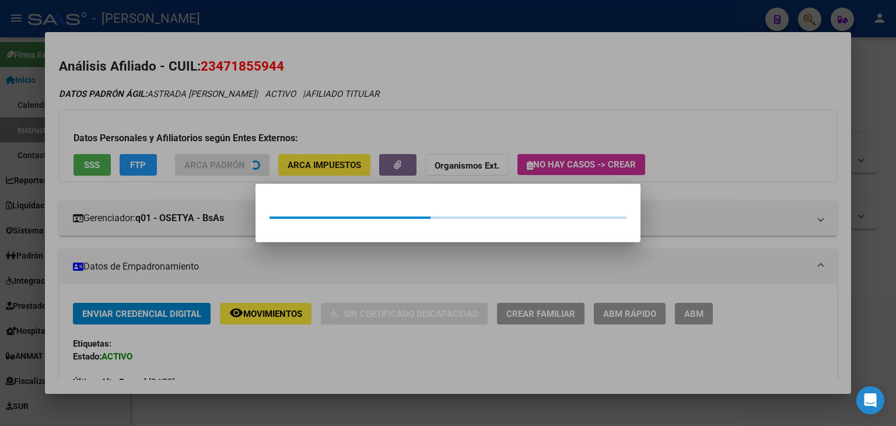
click at [206, 122] on div at bounding box center [448, 213] width 896 height 426
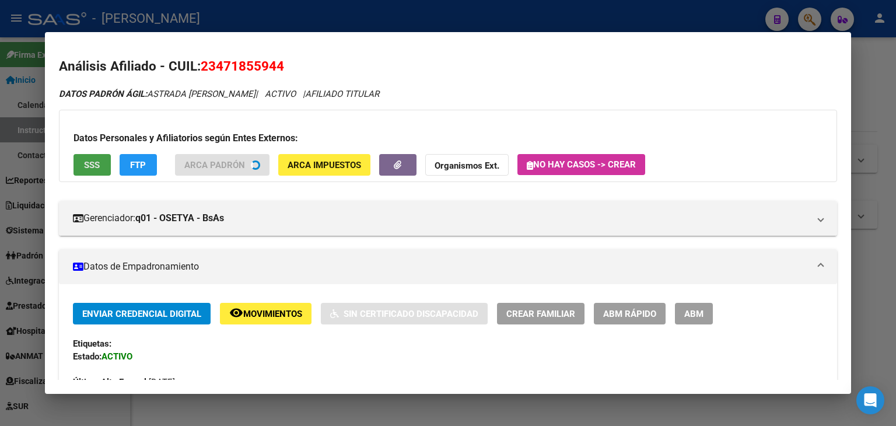
click at [97, 167] on span "SSS" at bounding box center [92, 165] width 16 height 11
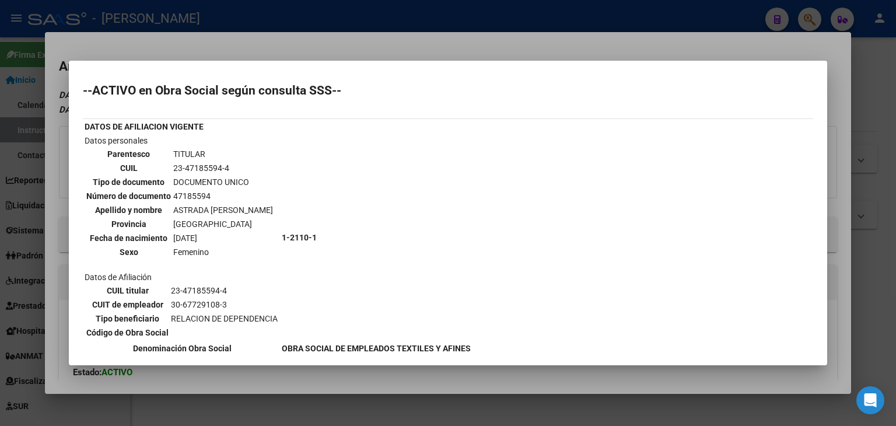
click at [193, 36] on div at bounding box center [448, 213] width 896 height 426
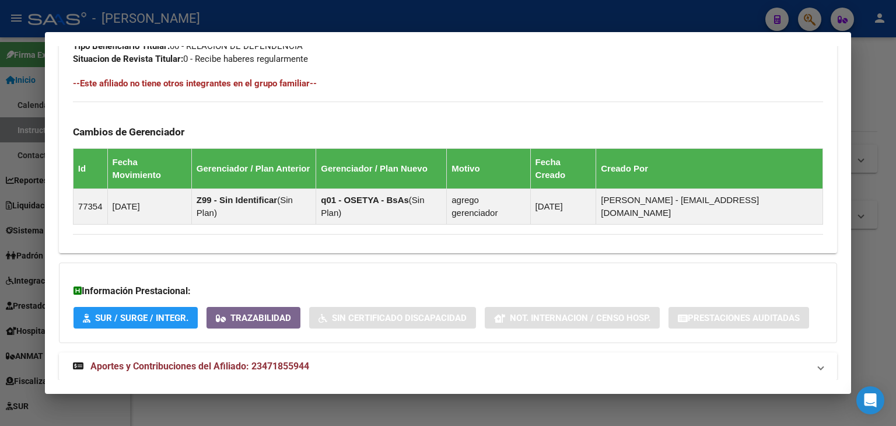
click at [287, 361] on span "Aportes y Contribuciones del Afiliado: 23471855944" at bounding box center [199, 366] width 219 height 11
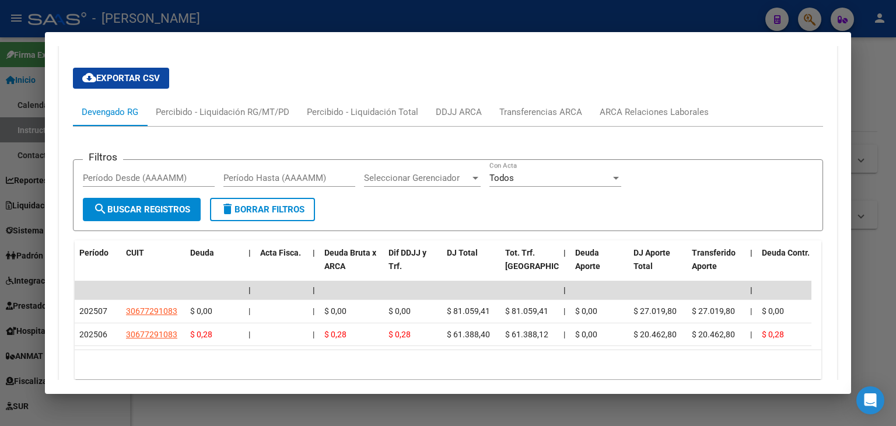
click at [194, 18] on div at bounding box center [448, 213] width 896 height 426
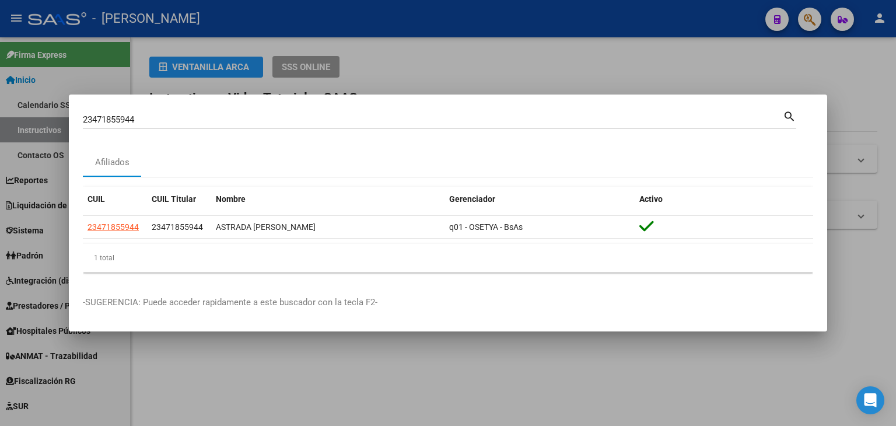
click at [174, 120] on input "23471855944" at bounding box center [433, 119] width 700 height 11
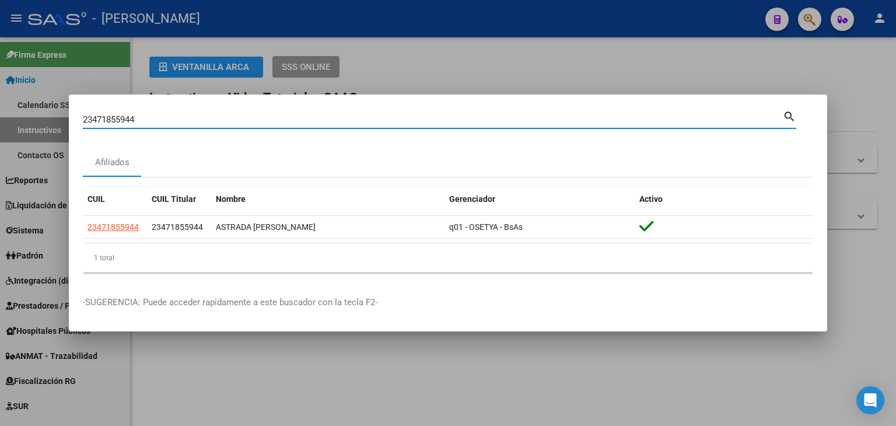
drag, startPoint x: 174, startPoint y: 120, endPoint x: 204, endPoint y: 115, distance: 29.6
click at [177, 120] on input "23471855944" at bounding box center [433, 119] width 700 height 11
paste input "3388049"
type input "23473388049"
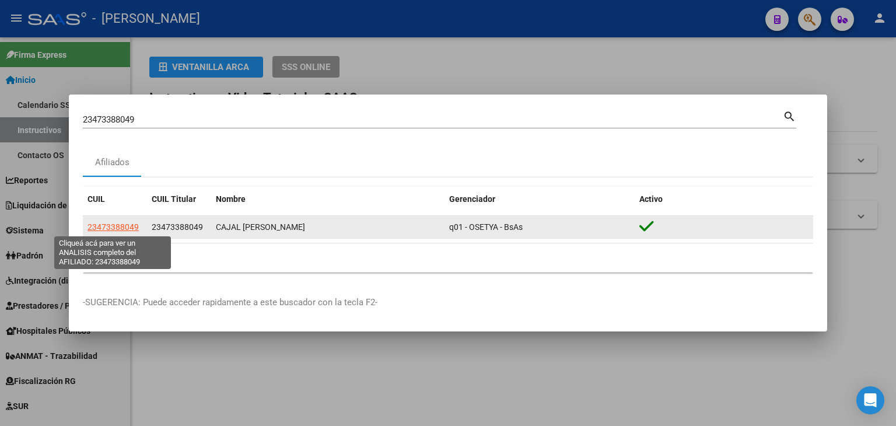
click at [129, 222] on span "23473388049" at bounding box center [113, 226] width 51 height 9
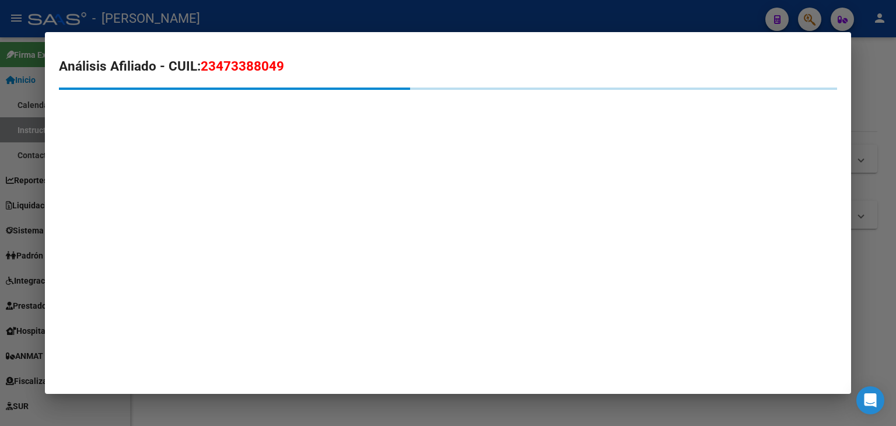
click at [242, 164] on mat-dialog-container "Análisis Afiliado - CUIL: 23473388049" at bounding box center [448, 213] width 806 height 362
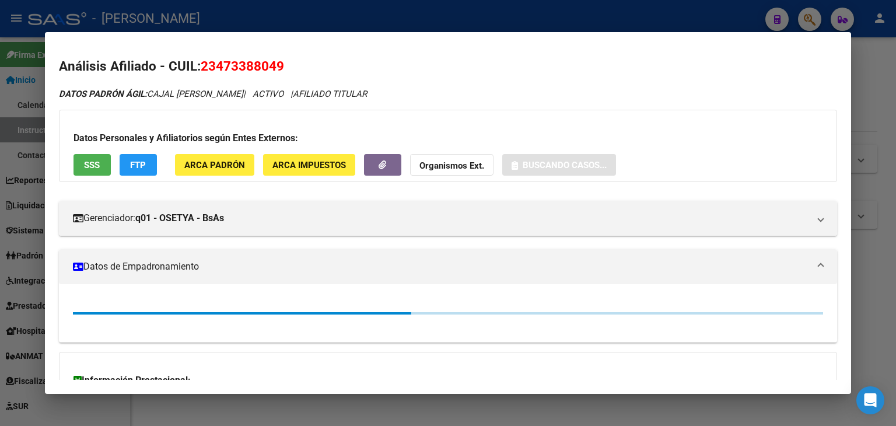
click at [212, 165] on span "ARCA Padrón" at bounding box center [214, 165] width 61 height 11
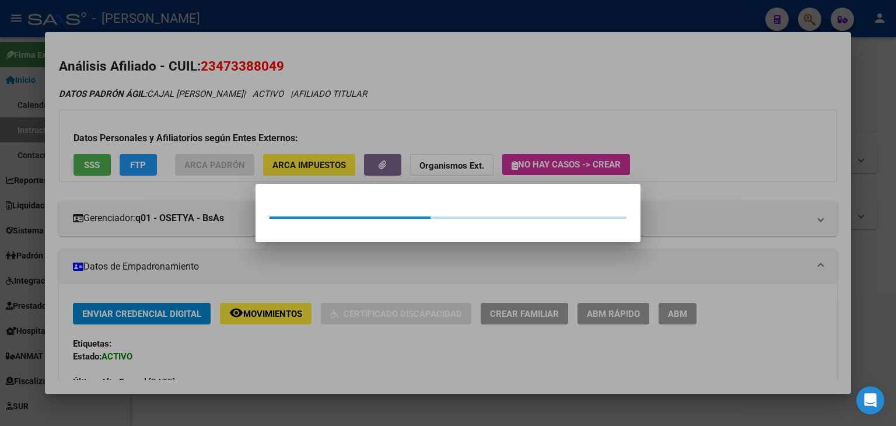
drag, startPoint x: 210, startPoint y: 125, endPoint x: 186, endPoint y: 131, distance: 24.6
click at [209, 125] on div at bounding box center [448, 213] width 896 height 426
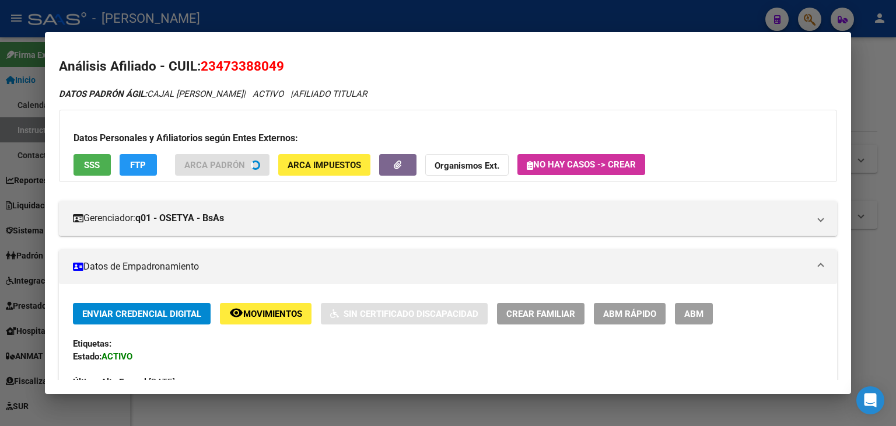
click at [85, 160] on span "SSS" at bounding box center [92, 165] width 16 height 11
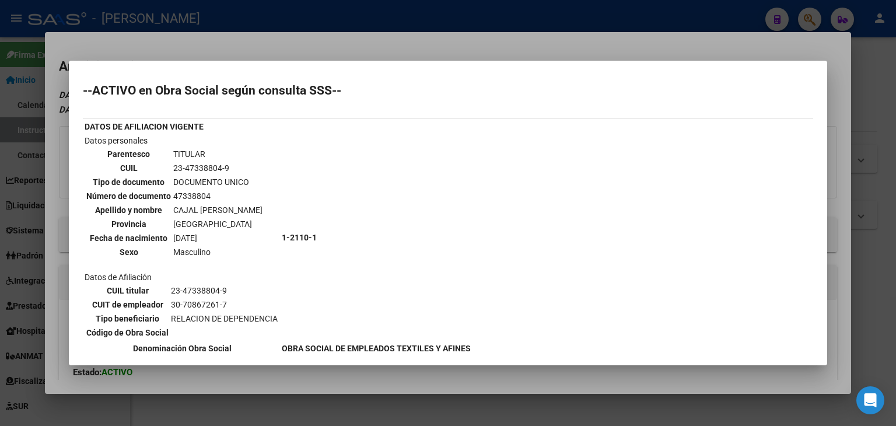
click at [163, 45] on div at bounding box center [448, 213] width 896 height 426
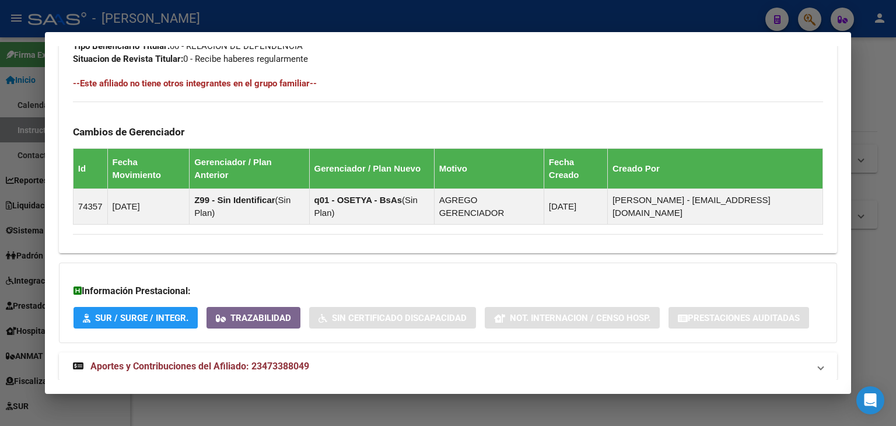
click at [275, 361] on span "Aportes y Contribuciones del Afiliado: 23473388049" at bounding box center [199, 366] width 219 height 11
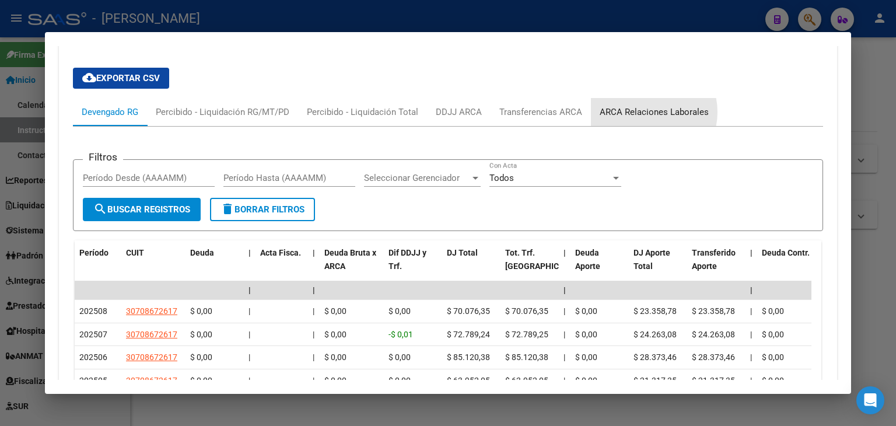
click at [642, 106] on div "ARCA Relaciones Laborales" at bounding box center [654, 112] width 109 height 13
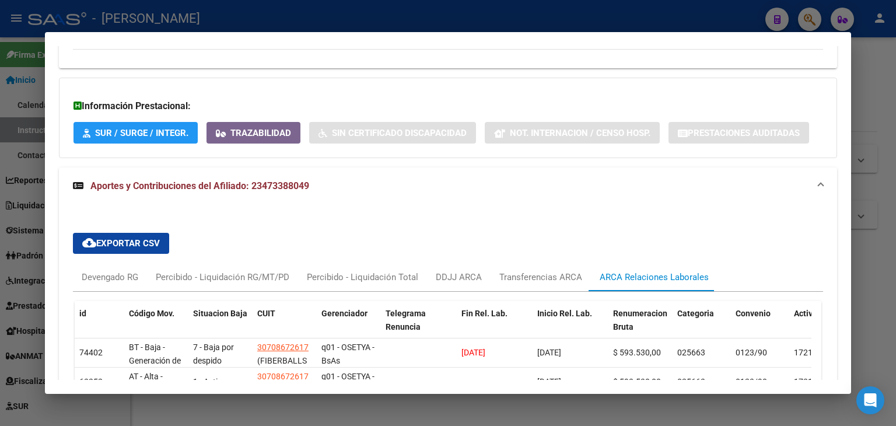
scroll to position [880, 0]
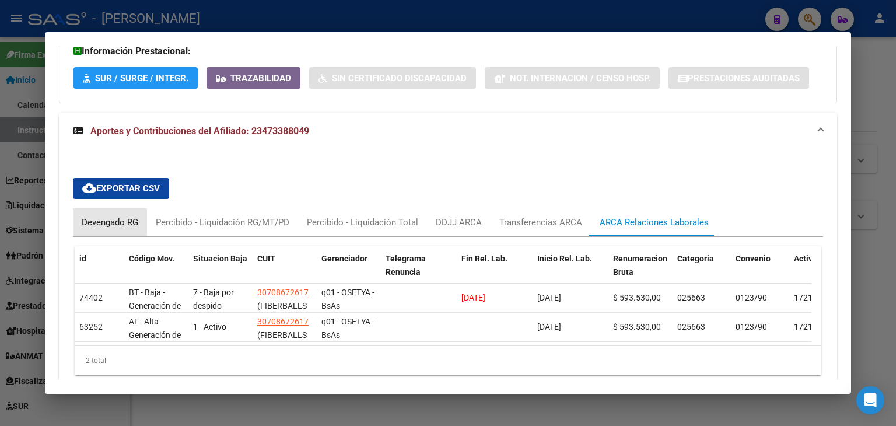
click at [114, 216] on div "Devengado RG" at bounding box center [110, 222] width 57 height 13
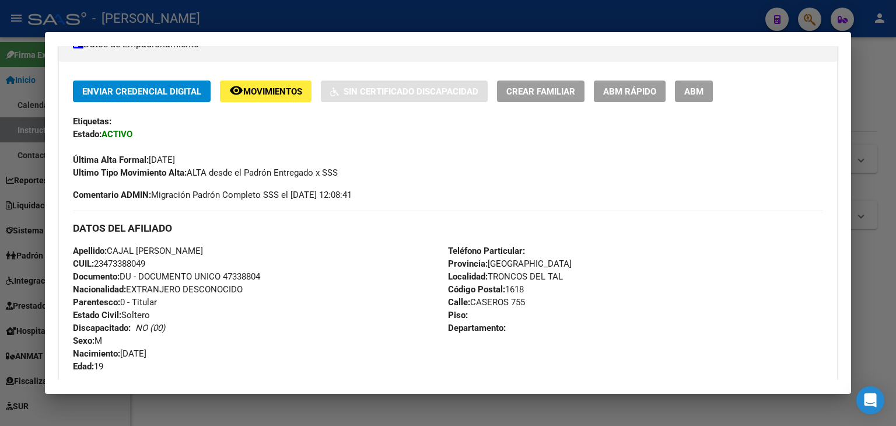
scroll to position [63, 0]
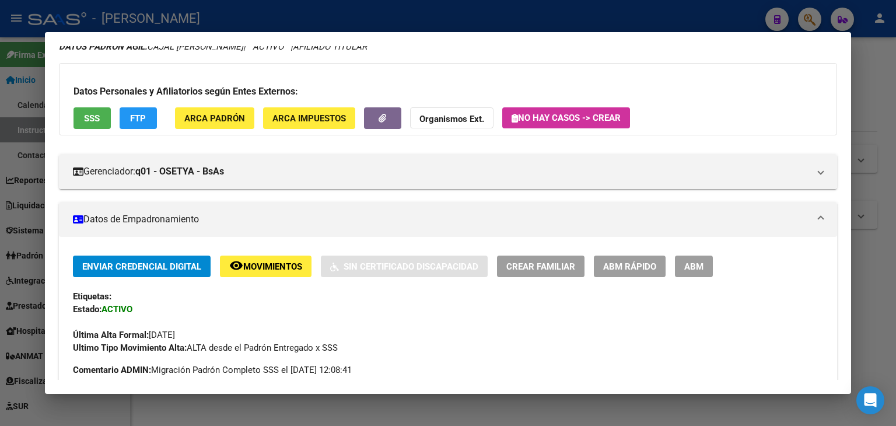
click at [220, 113] on span "ARCA Padrón" at bounding box center [214, 118] width 61 height 11
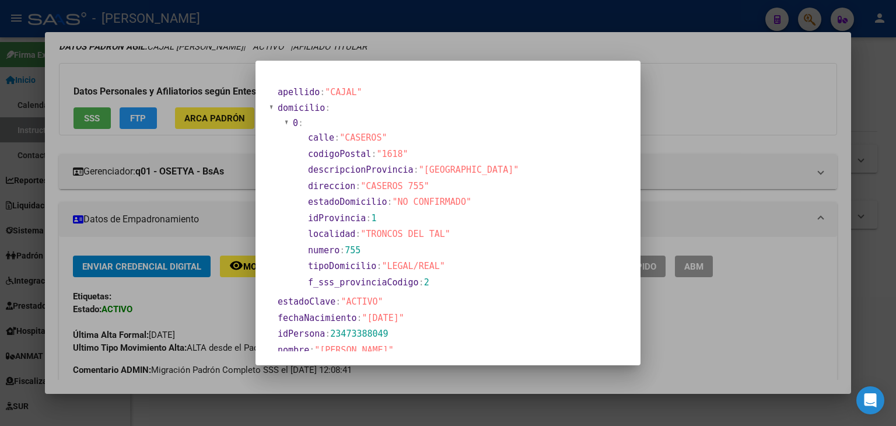
click at [160, 91] on div at bounding box center [448, 213] width 896 height 426
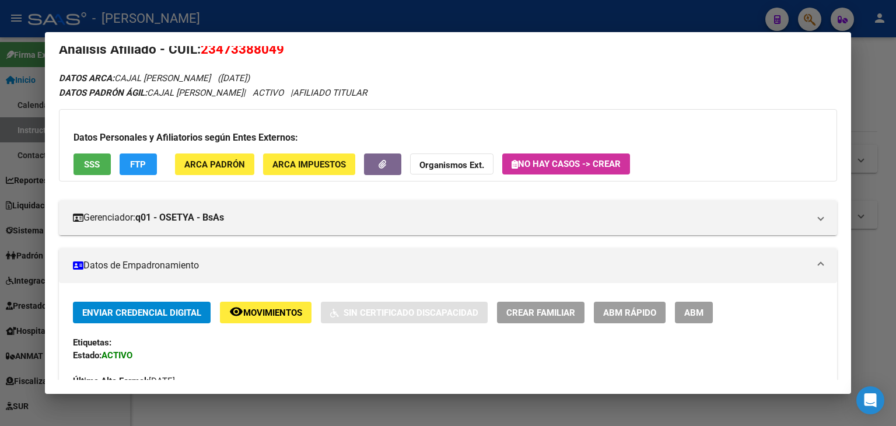
scroll to position [0, 0]
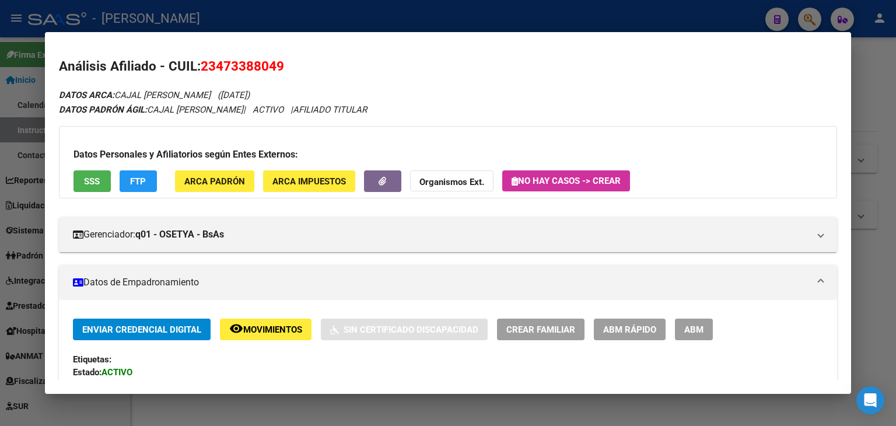
click at [84, 168] on div "Datos Personales y Afiliatorios según Entes Externos: SSS FTP ARCA Padrón ARCA …" at bounding box center [448, 162] width 778 height 72
click at [81, 180] on button "SSS" at bounding box center [92, 181] width 37 height 22
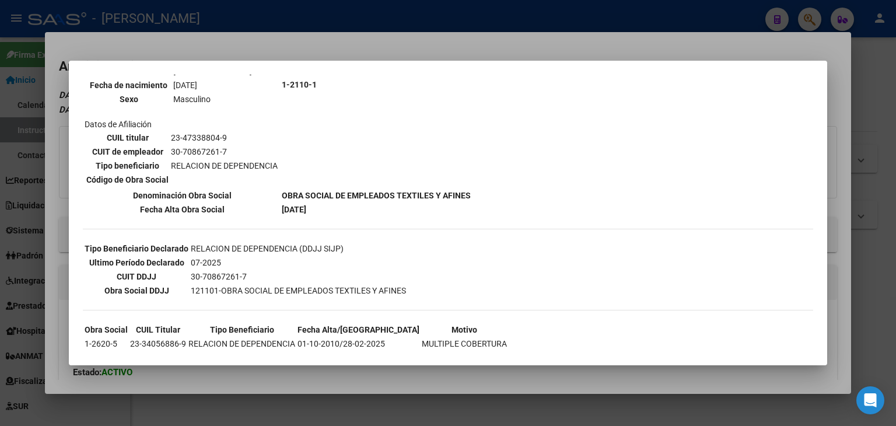
scroll to position [175, 0]
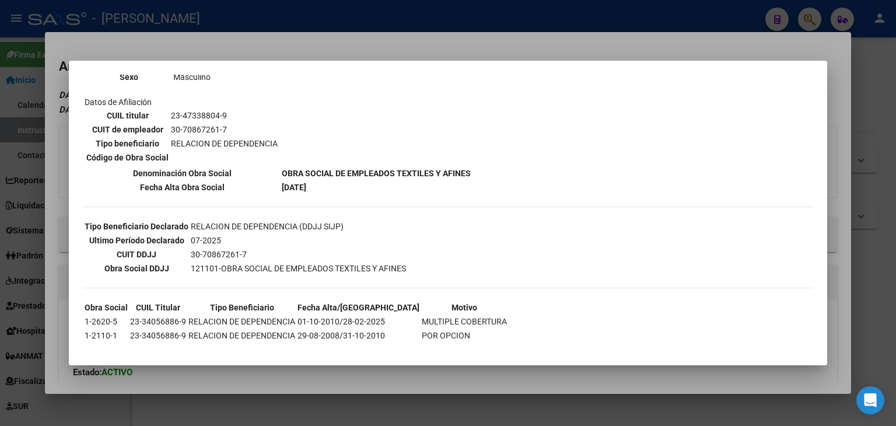
click at [219, 61] on mat-dialog-container "--ACTIVO en Obra Social según consulta SSS-- DATOS DE AFILIACION VIGENTE Datos …" at bounding box center [448, 213] width 759 height 305
click at [226, 54] on div at bounding box center [448, 213] width 896 height 426
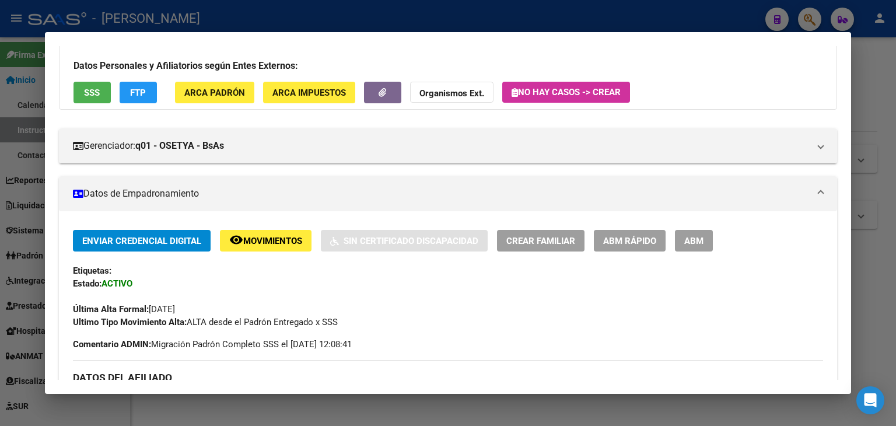
scroll to position [292, 0]
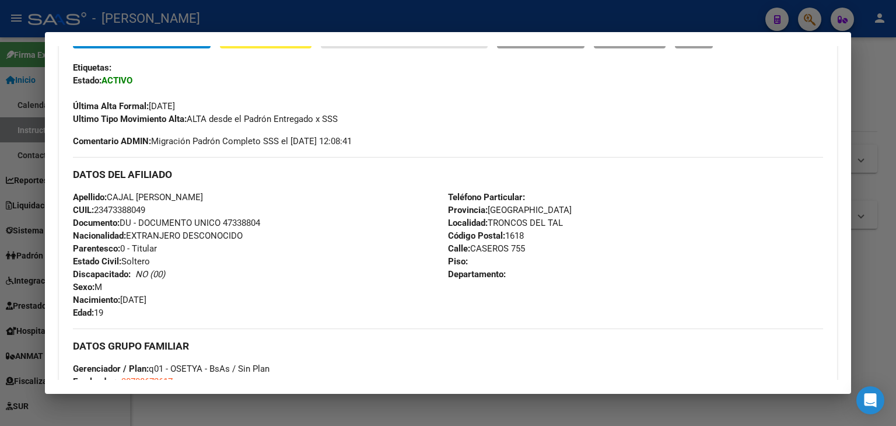
click at [236, 229] on div "Apellido: CAJAL NAHIEL IGNACIO CUIL: 23473388049 Documento: DU - DOCUMENTO UNIC…" at bounding box center [260, 255] width 375 height 128
click at [238, 223] on span "Documento: DU - DOCUMENTO UNICO 47338804" at bounding box center [166, 223] width 187 height 11
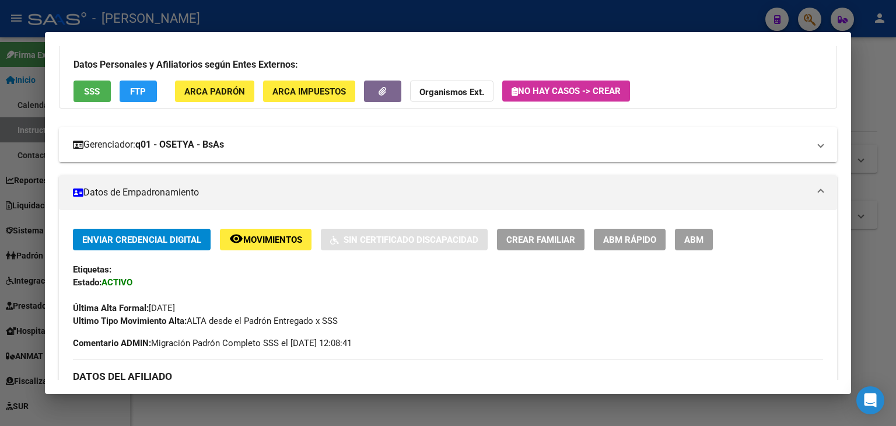
scroll to position [0, 0]
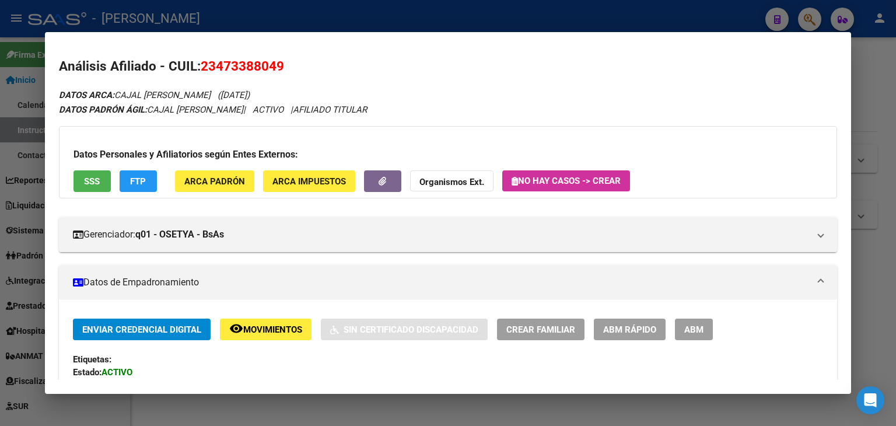
click at [226, 171] on button "ARCA Padrón" at bounding box center [214, 181] width 79 height 22
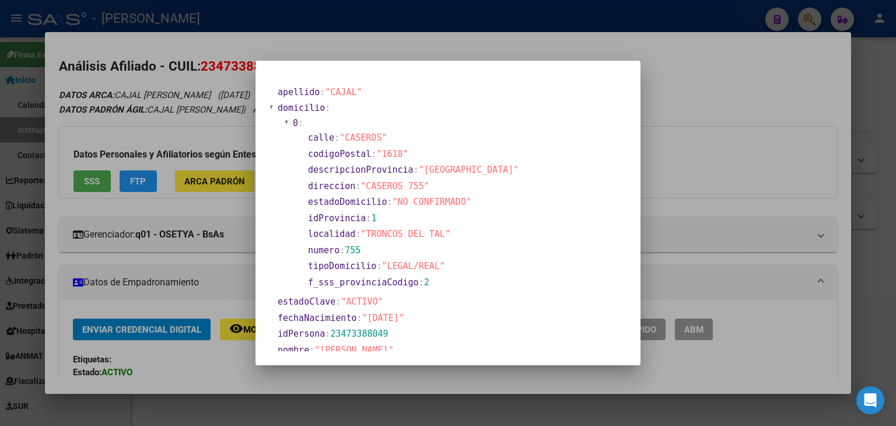
drag, startPoint x: 174, startPoint y: 78, endPoint x: 226, endPoint y: 76, distance: 52.0
click at [177, 78] on div at bounding box center [448, 213] width 896 height 426
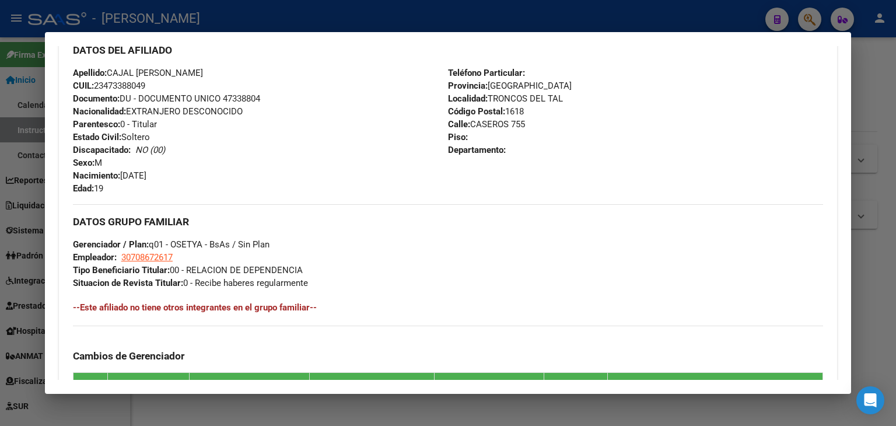
scroll to position [467, 0]
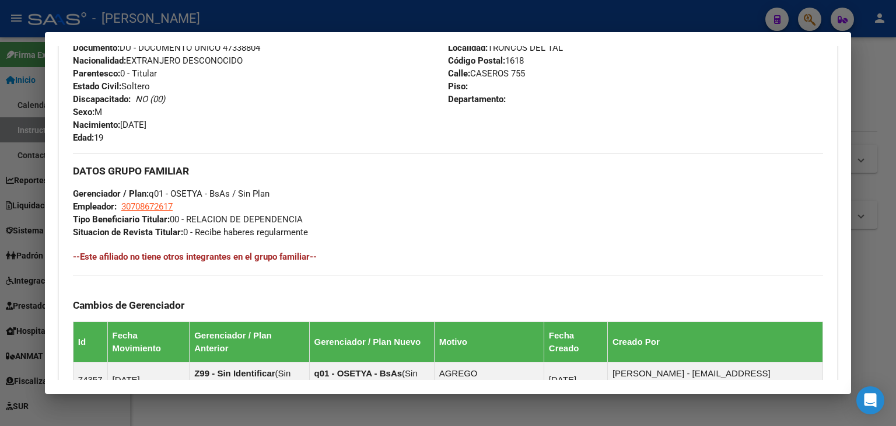
click at [152, 206] on span "30708672617" at bounding box center [146, 206] width 51 height 11
type textarea "30708672617"
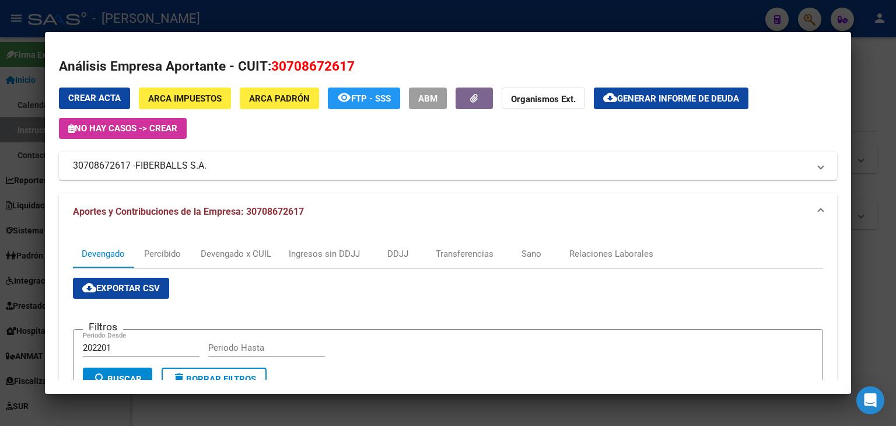
click at [242, 26] on div at bounding box center [448, 213] width 896 height 426
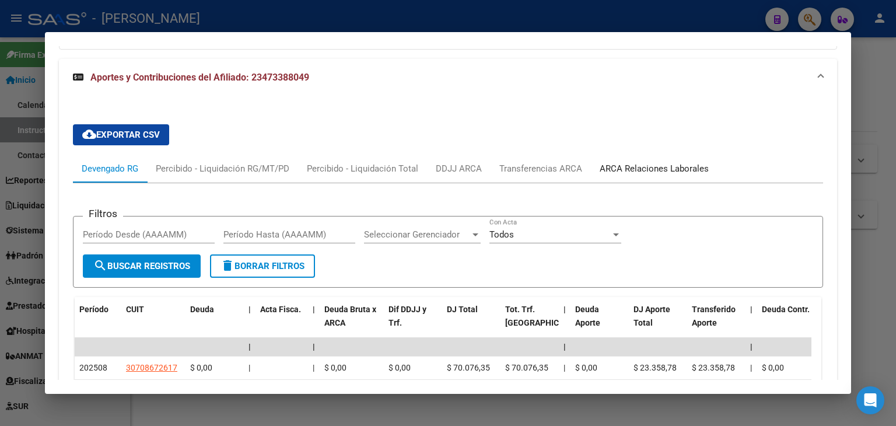
click at [656, 162] on div "ARCA Relaciones Laborales" at bounding box center [654, 168] width 109 height 13
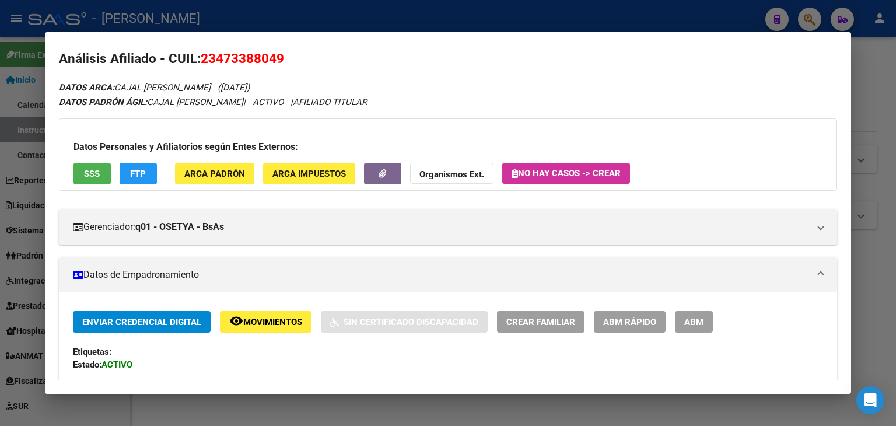
scroll to position [0, 0]
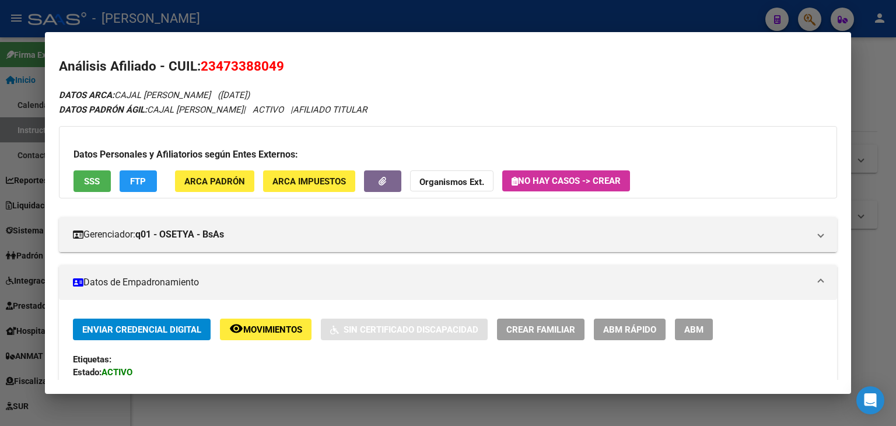
click at [202, 15] on div at bounding box center [448, 213] width 896 height 426
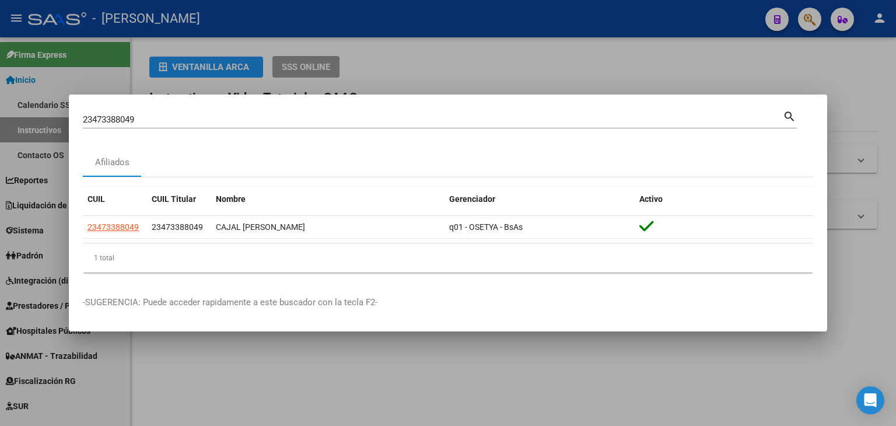
click at [172, 125] on div "23473388049 Buscar (apellido, dni, cuil, nro traspaso, cuit, obra social)" at bounding box center [433, 120] width 700 height 18
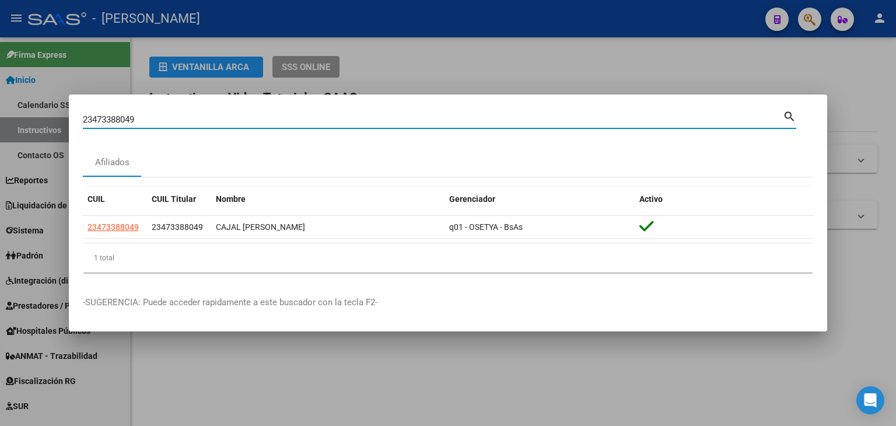
click at [172, 123] on input "23473388049" at bounding box center [433, 119] width 700 height 11
paste input "6483344"
type input "23476483344"
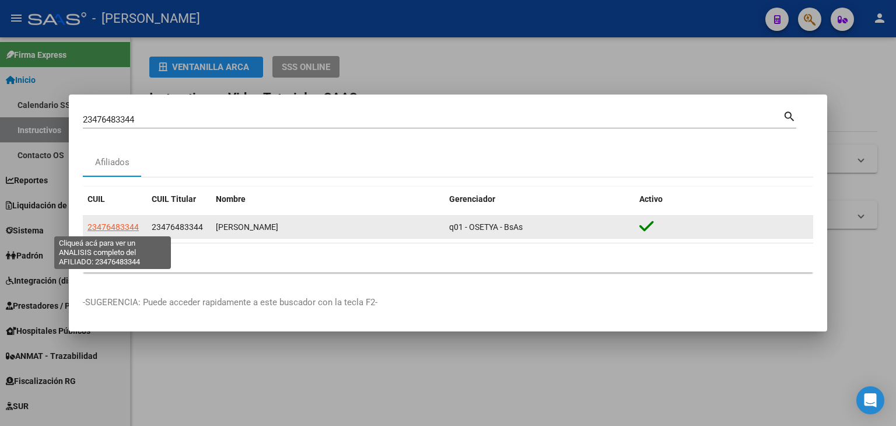
click at [125, 230] on span "23476483344" at bounding box center [113, 226] width 51 height 9
type textarea "23476483344"
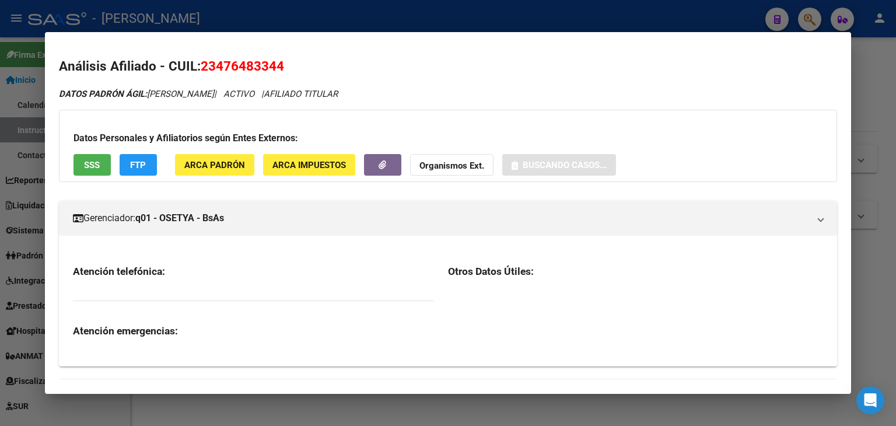
drag, startPoint x: 217, startPoint y: 151, endPoint x: 215, endPoint y: 161, distance: 10.2
click at [217, 157] on div "Datos Personales y Afiliatorios según Entes Externos: SSS FTP ARCA Padrón ARCA …" at bounding box center [448, 146] width 778 height 72
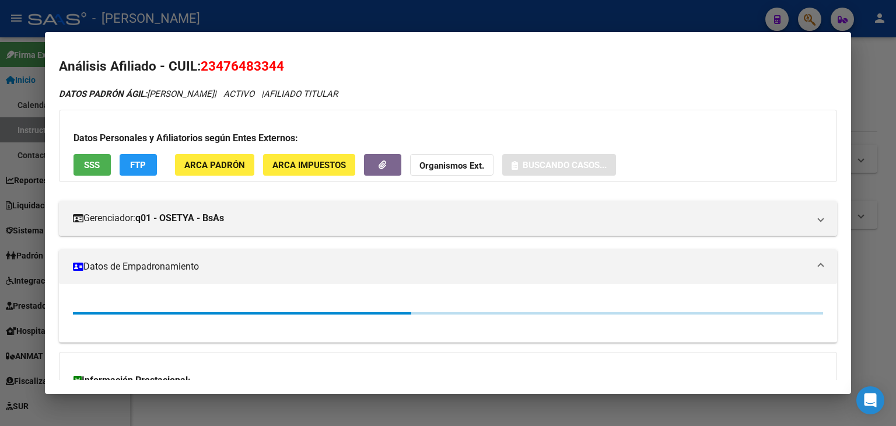
click at [215, 162] on span "ARCA Padrón" at bounding box center [214, 165] width 61 height 11
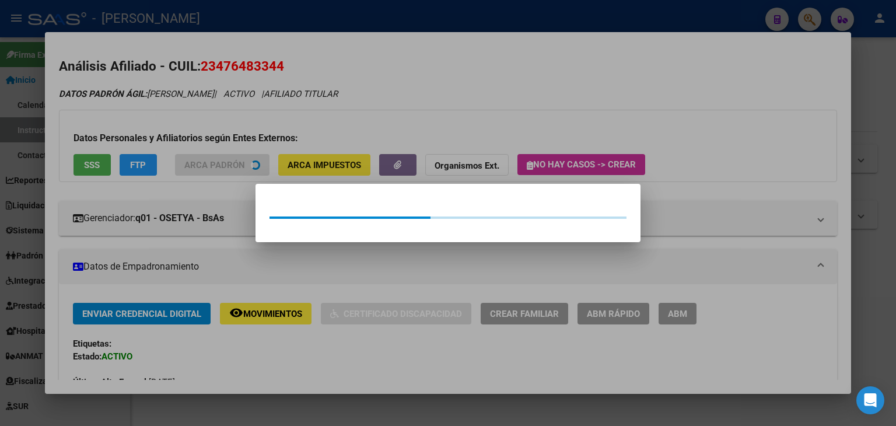
click at [210, 136] on div at bounding box center [448, 213] width 896 height 426
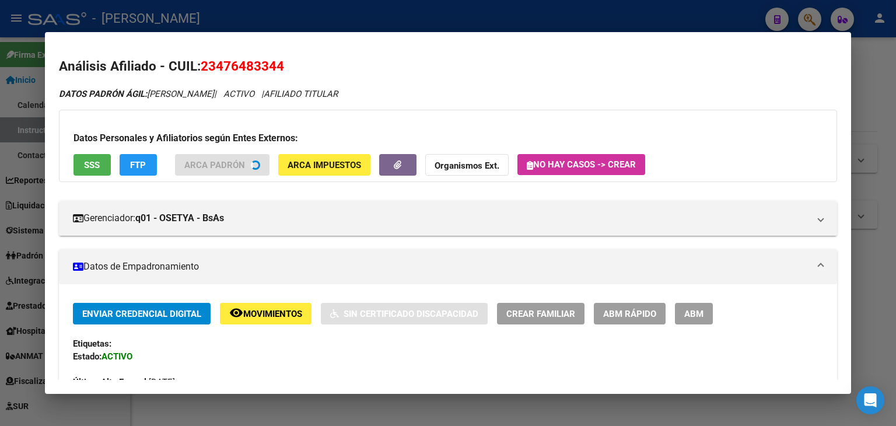
click at [107, 166] on button "SSS" at bounding box center [92, 165] width 37 height 22
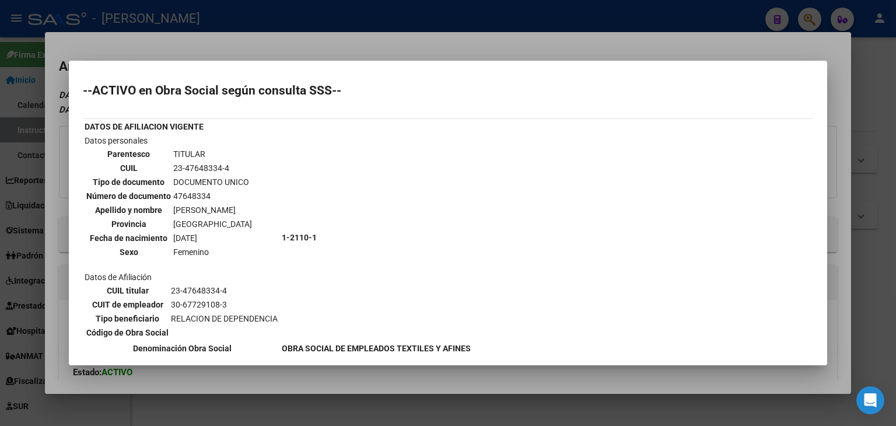
click at [138, 47] on div at bounding box center [448, 213] width 896 height 426
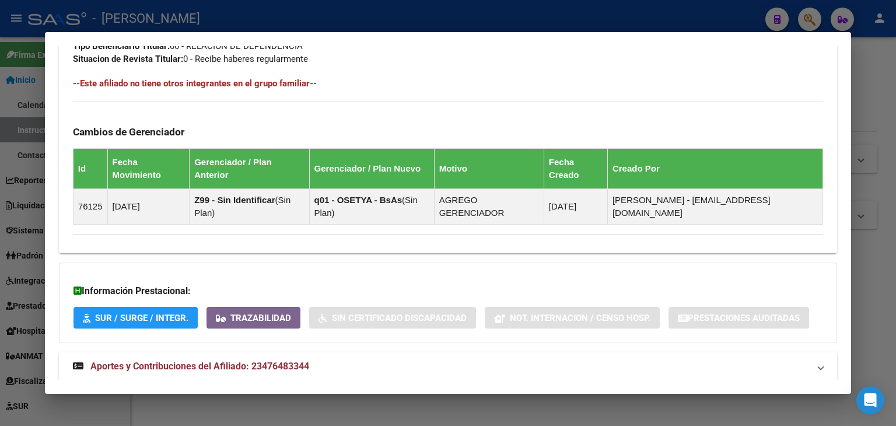
click at [301, 352] on mat-expansion-panel-header "Aportes y Contribuciones del Afiliado: 23476483344" at bounding box center [448, 366] width 778 height 28
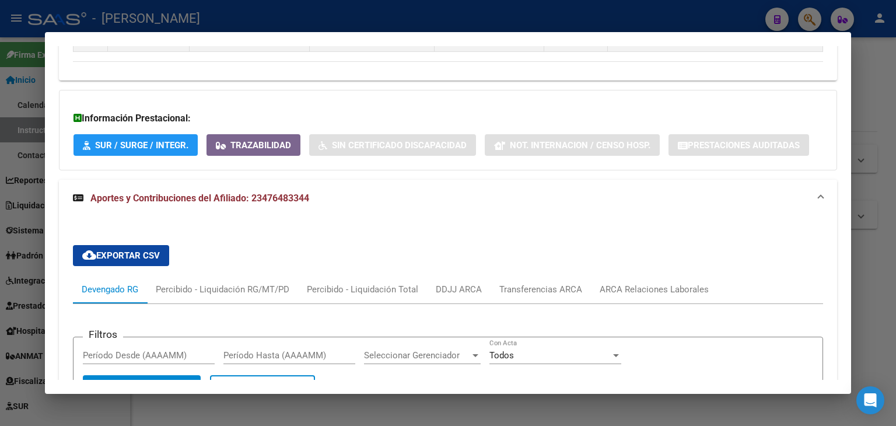
scroll to position [942, 0]
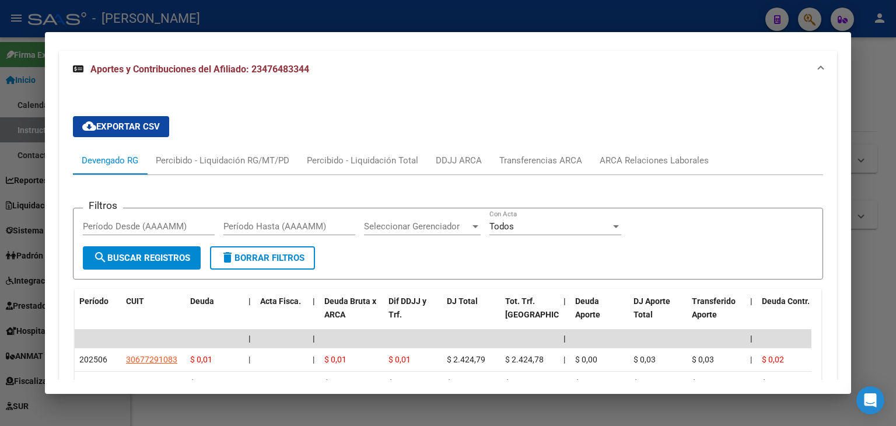
click at [184, 12] on div at bounding box center [448, 213] width 896 height 426
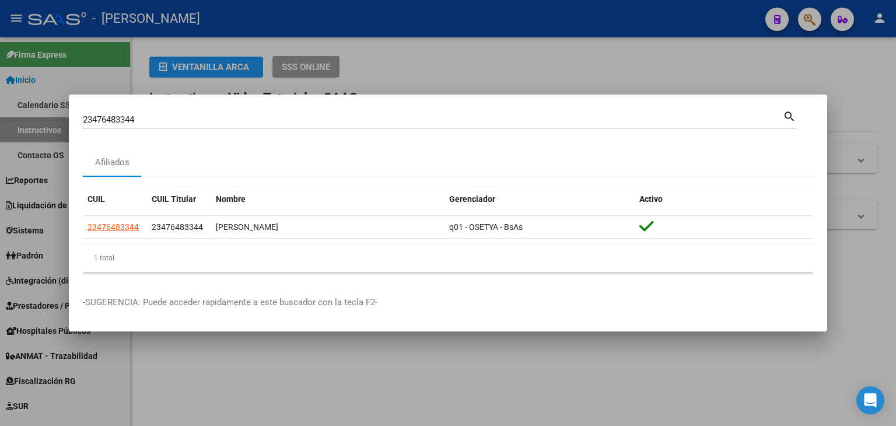
click at [141, 119] on input "23476483344" at bounding box center [433, 119] width 700 height 11
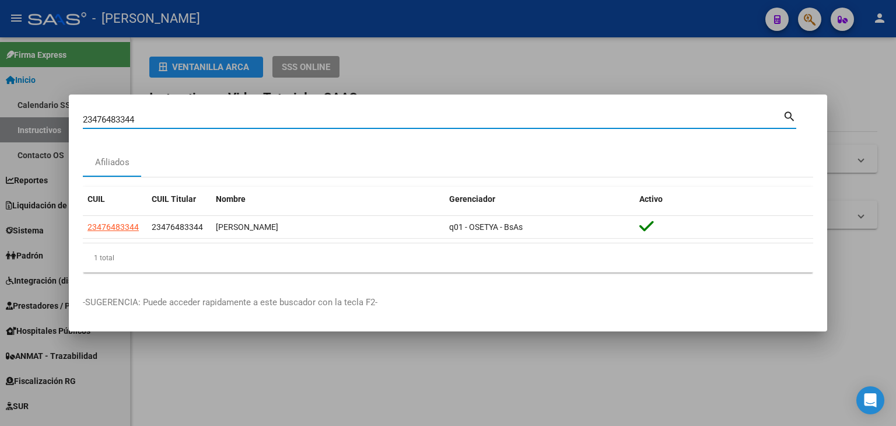
click at [141, 119] on input "23476483344" at bounding box center [433, 119] width 700 height 11
paste input "718759"
type input "23476718759"
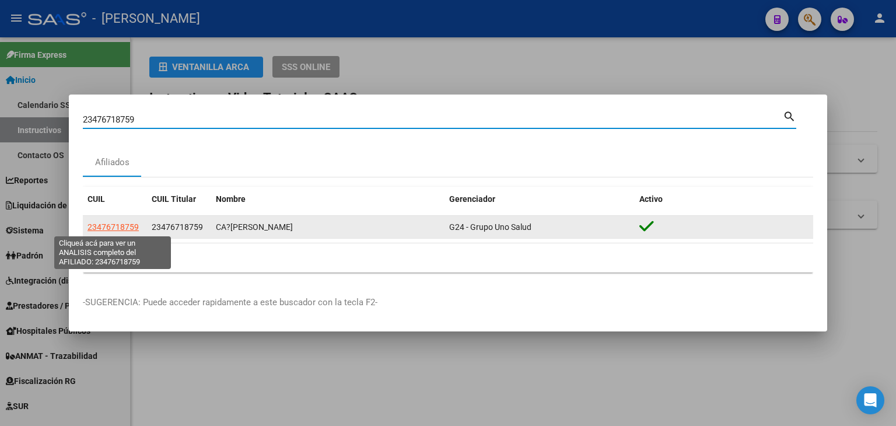
click at [120, 225] on span "23476718759" at bounding box center [113, 226] width 51 height 9
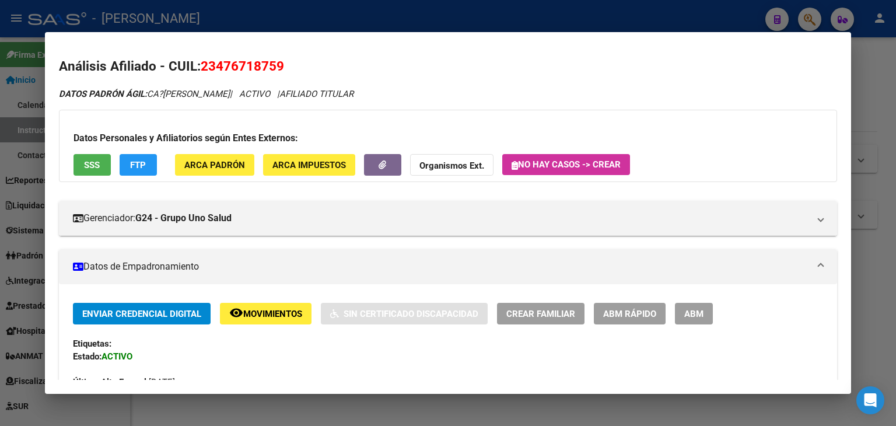
click at [200, 169] on span "ARCA Padrón" at bounding box center [214, 165] width 61 height 11
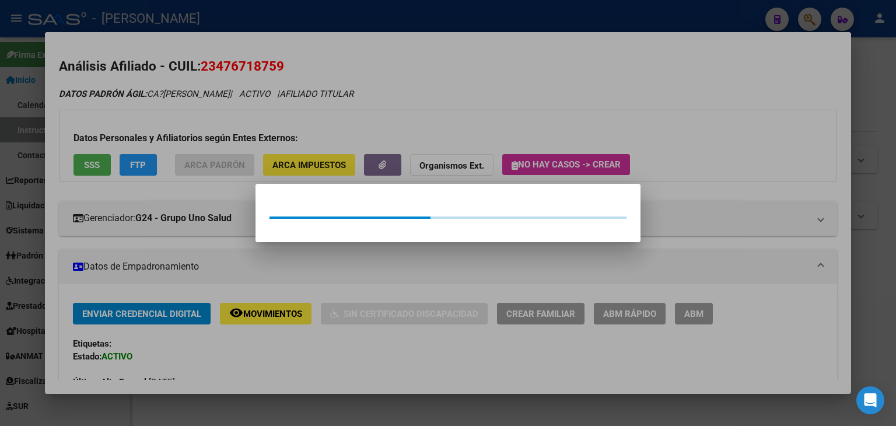
drag, startPoint x: 176, startPoint y: 139, endPoint x: 168, endPoint y: 141, distance: 8.4
click at [174, 139] on div at bounding box center [448, 213] width 896 height 426
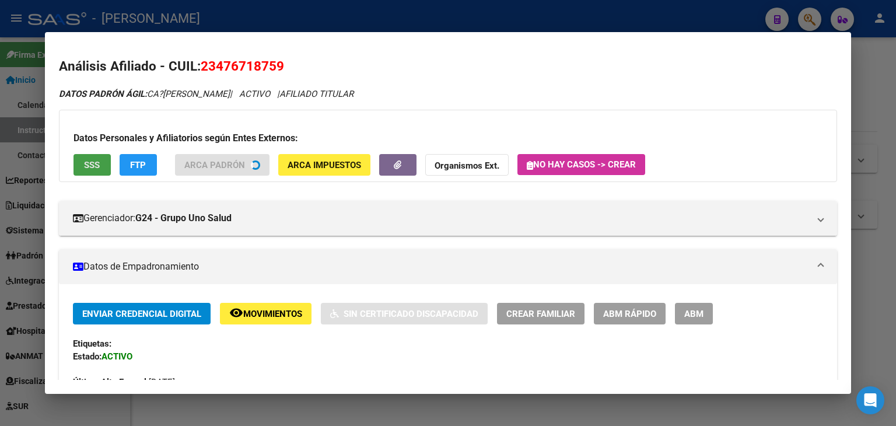
click at [101, 165] on button "SSS" at bounding box center [92, 165] width 37 height 22
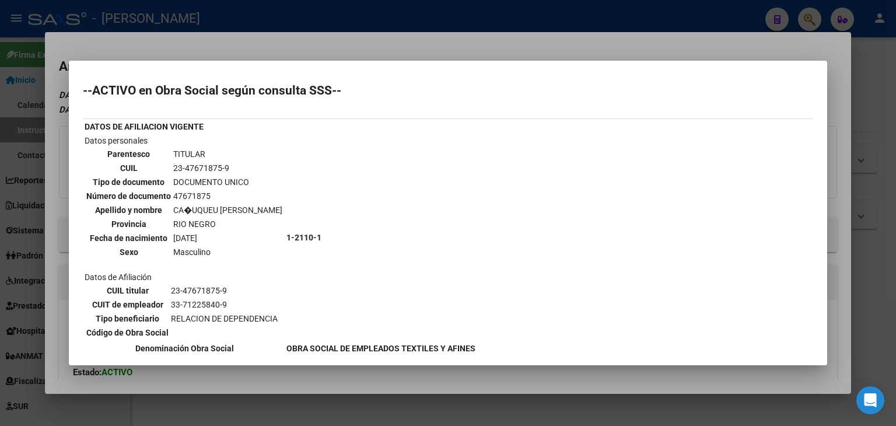
click at [229, 30] on div at bounding box center [448, 213] width 896 height 426
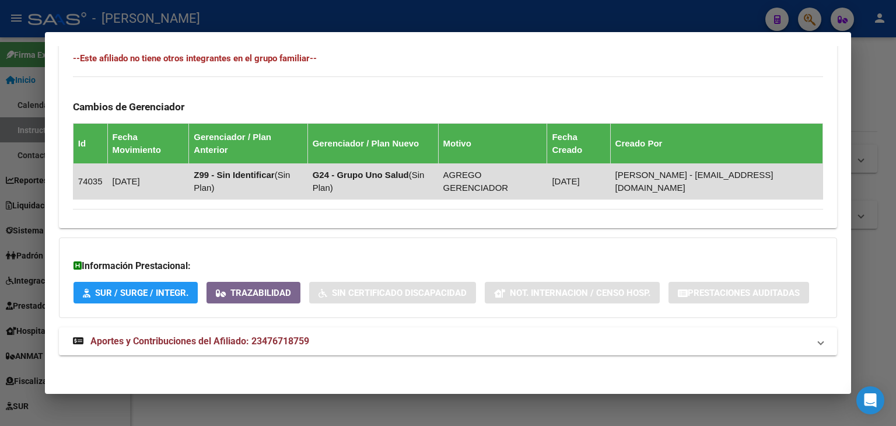
scroll to position [666, 0]
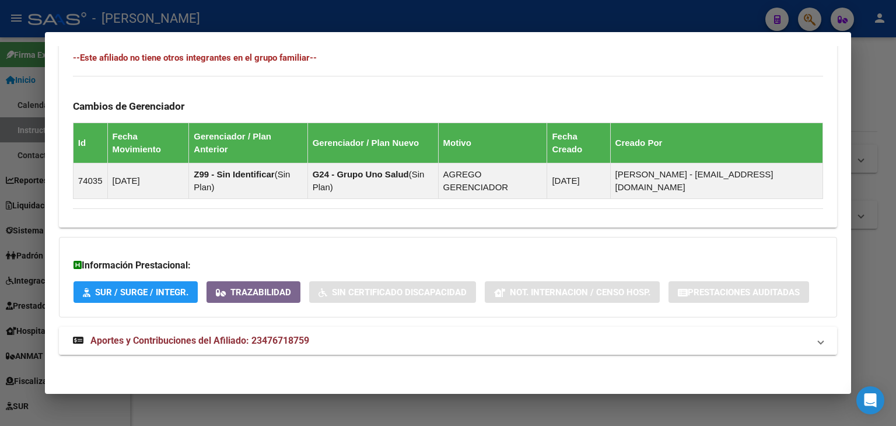
click at [294, 341] on span "Aportes y Contribuciones del Afiliado: 23476718759" at bounding box center [199, 340] width 219 height 11
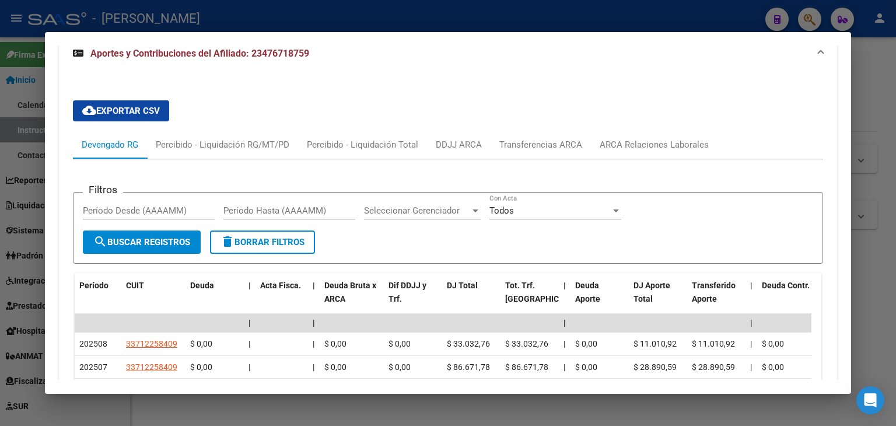
scroll to position [1016, 0]
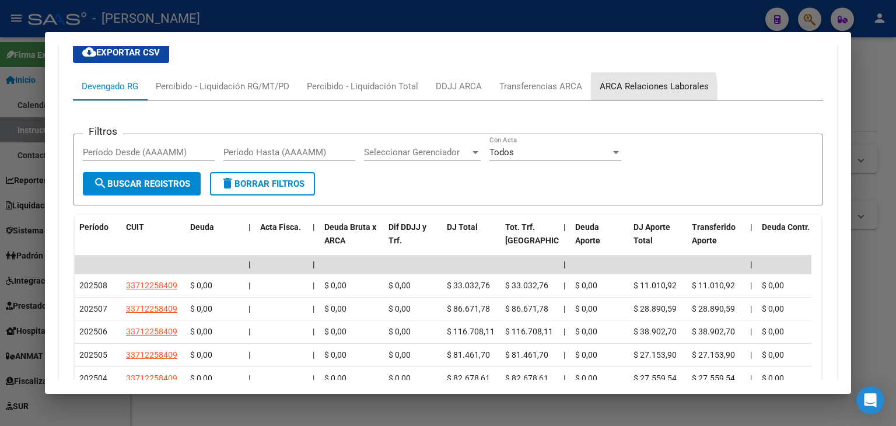
click at [612, 89] on div "ARCA Relaciones Laborales" at bounding box center [654, 86] width 109 height 13
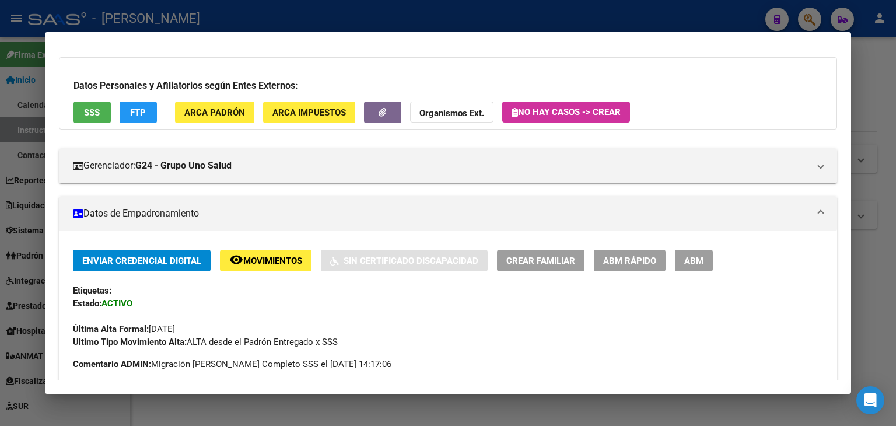
scroll to position [30, 0]
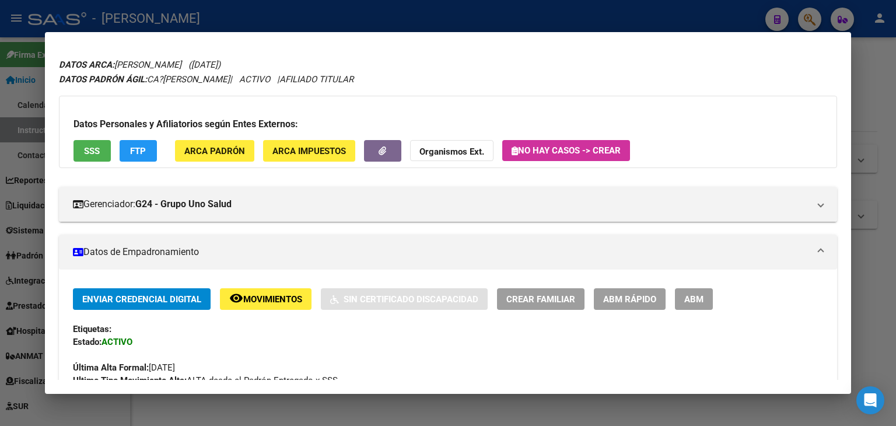
click at [217, 150] on span "ARCA Padrón" at bounding box center [214, 151] width 61 height 11
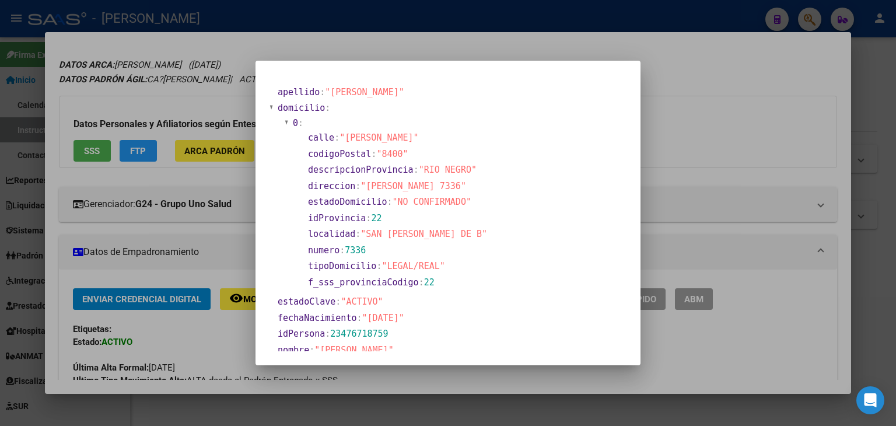
drag, startPoint x: 233, startPoint y: 78, endPoint x: 236, endPoint y: 152, distance: 74.2
click at [233, 80] on div at bounding box center [448, 213] width 896 height 426
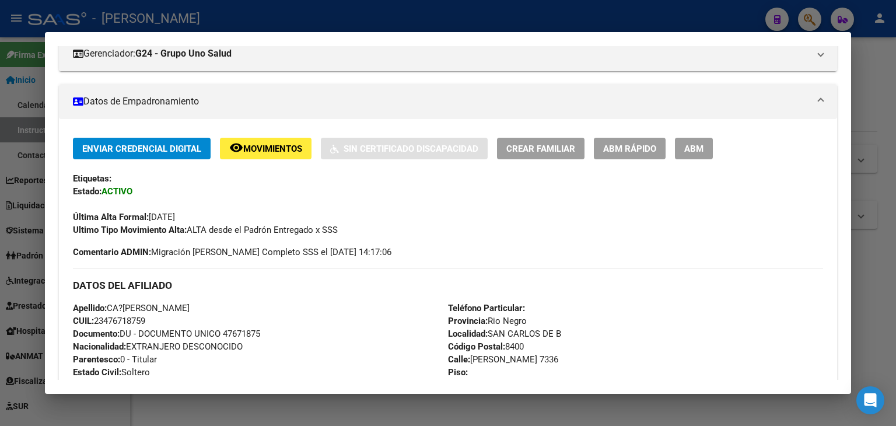
scroll to position [380, 0]
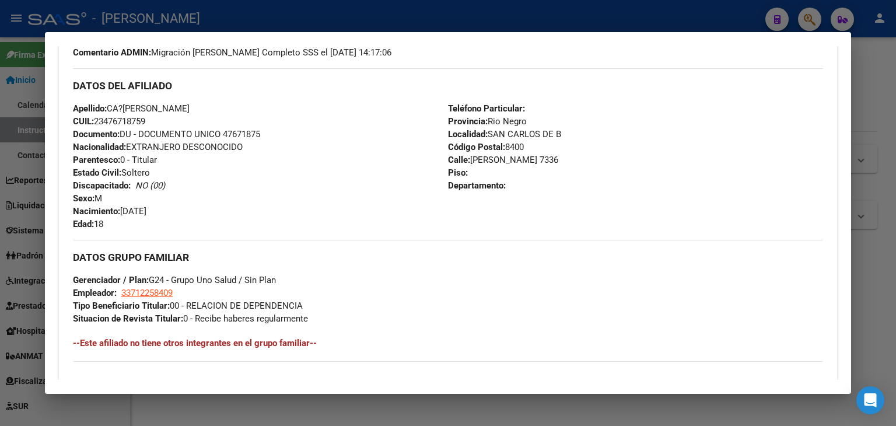
click at [247, 134] on span "Documento: DU - DOCUMENTO UNICO 47671875" at bounding box center [166, 134] width 187 height 11
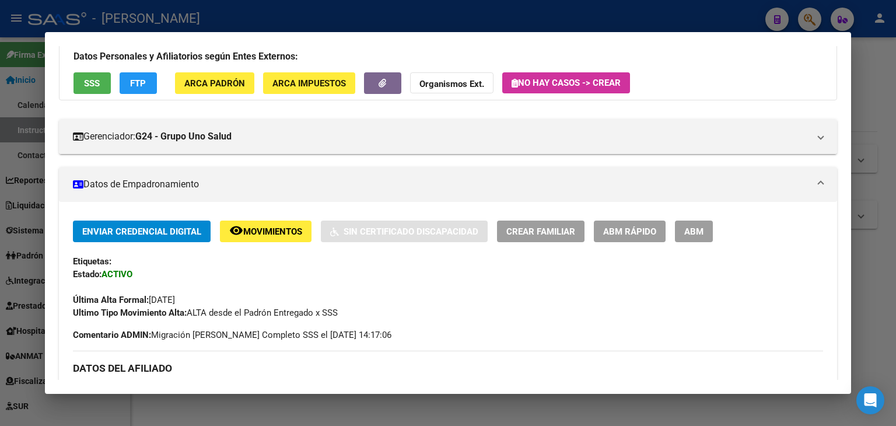
scroll to position [30, 0]
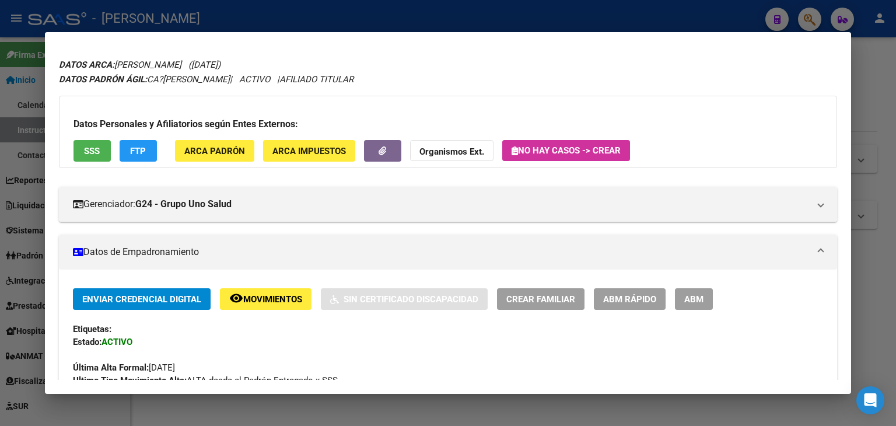
click at [210, 150] on span "ARCA Padrón" at bounding box center [214, 151] width 61 height 11
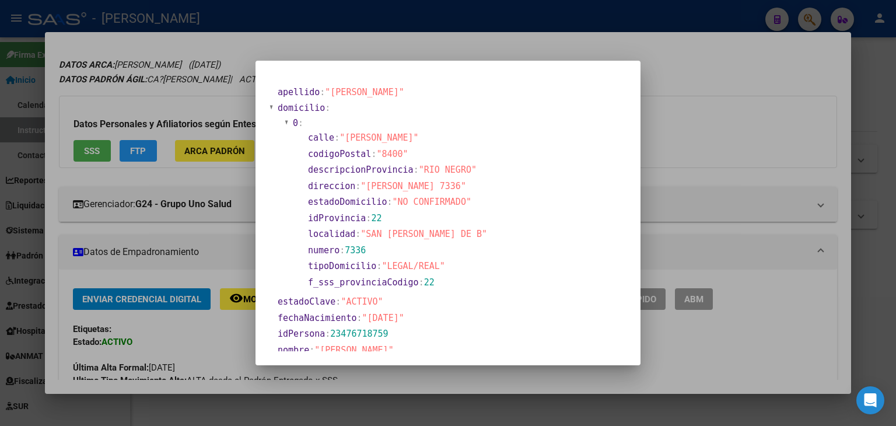
click at [138, 107] on div at bounding box center [448, 213] width 896 height 426
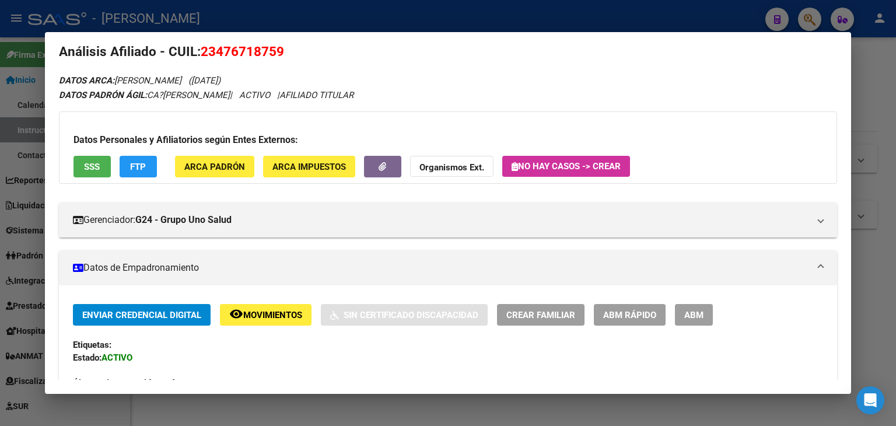
scroll to position [0, 0]
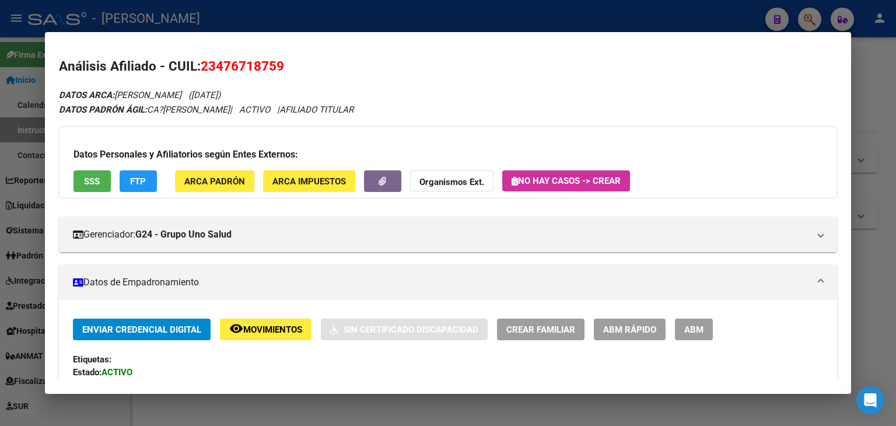
click at [219, 186] on span "ARCA Padrón" at bounding box center [214, 181] width 61 height 11
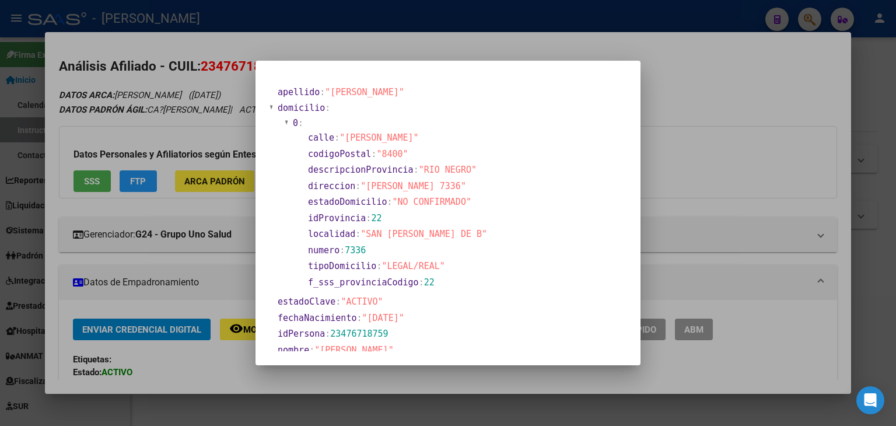
click at [169, 147] on div at bounding box center [448, 213] width 896 height 426
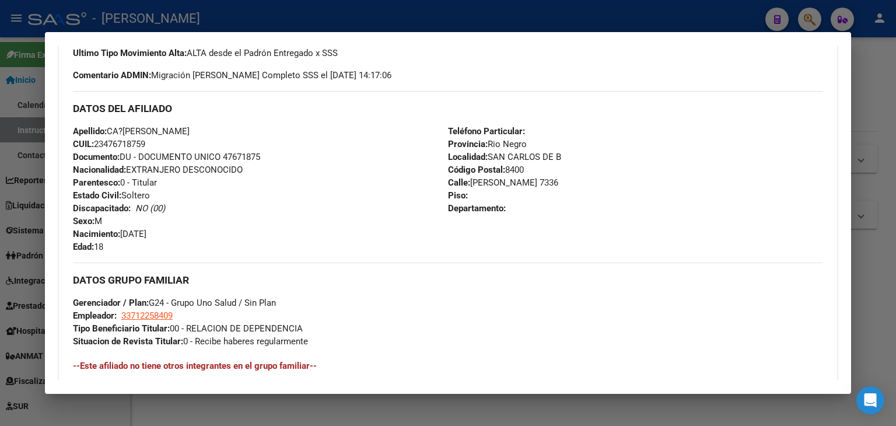
scroll to position [408, 0]
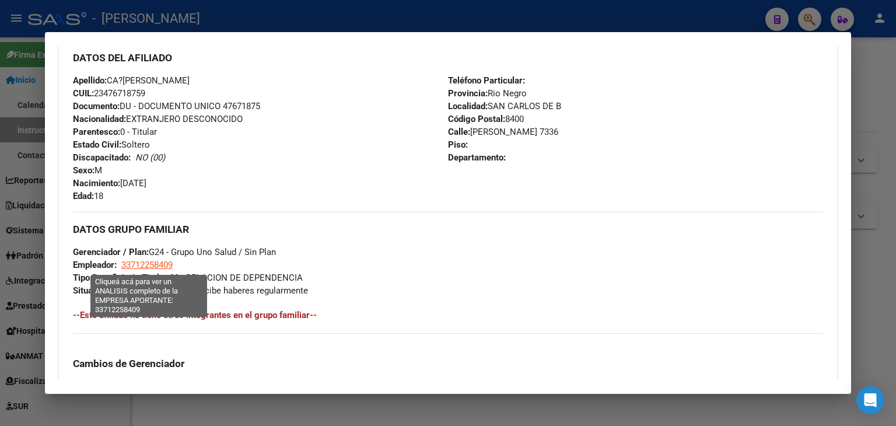
click at [151, 263] on span "33712258409" at bounding box center [146, 265] width 51 height 11
type textarea "33712258409"
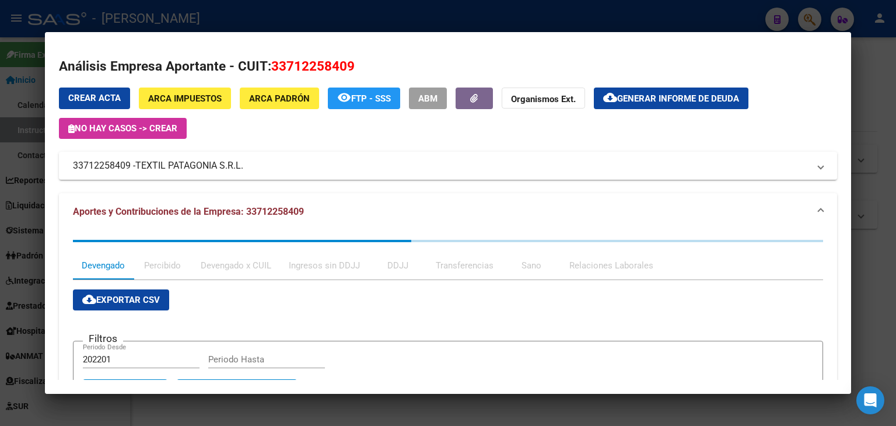
click at [229, 19] on div at bounding box center [448, 213] width 896 height 426
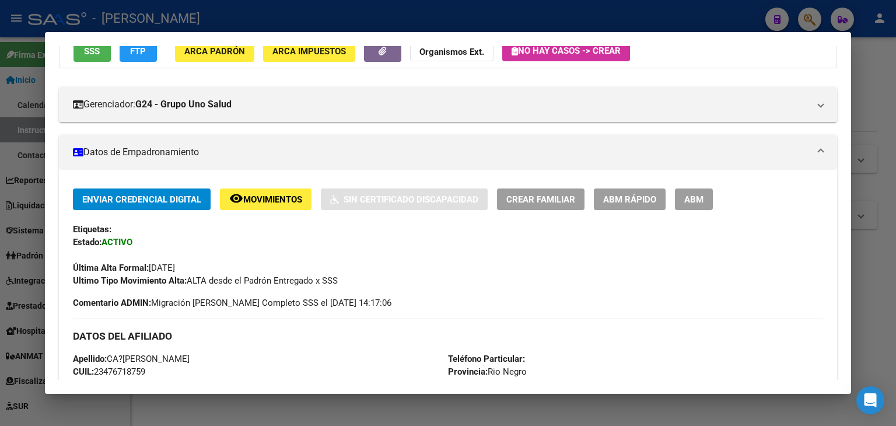
scroll to position [0, 0]
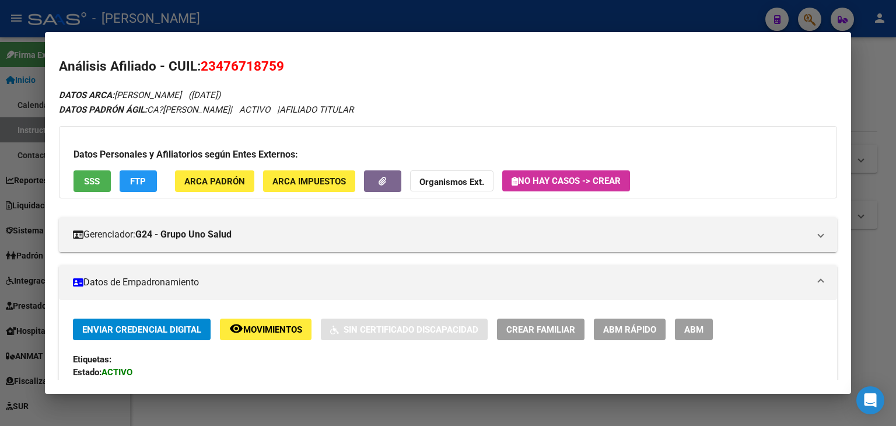
click at [215, 9] on div at bounding box center [448, 213] width 896 height 426
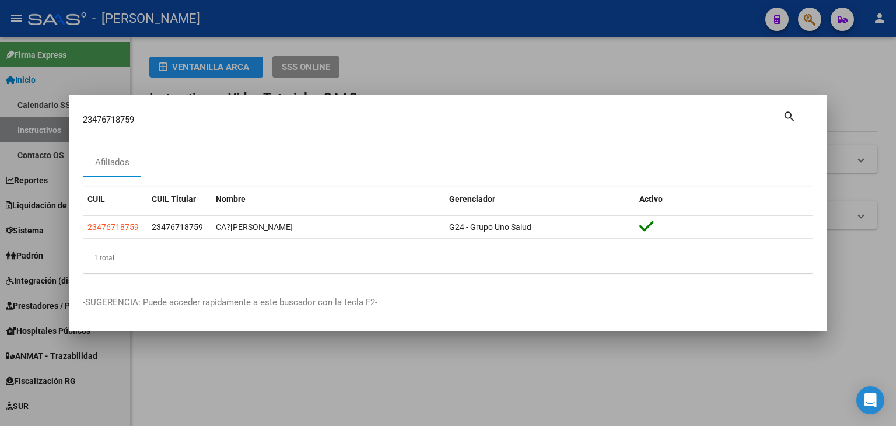
click at [180, 117] on input "23476718759" at bounding box center [433, 119] width 700 height 11
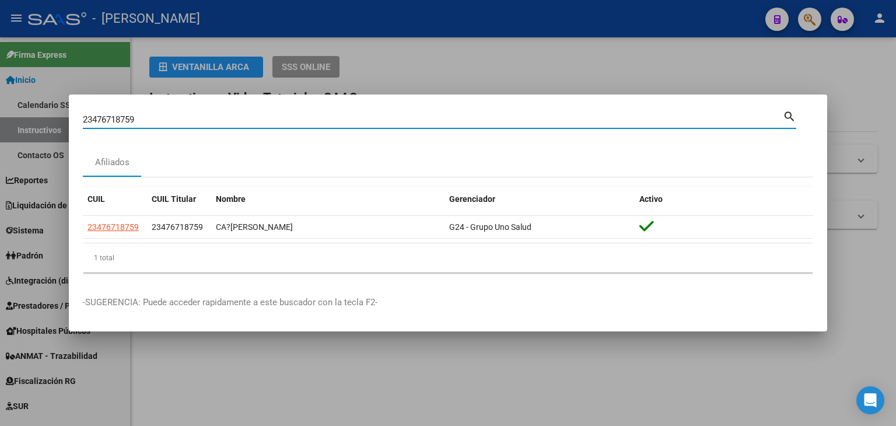
click at [180, 117] on input "23476718759" at bounding box center [433, 119] width 700 height 11
paste input "787576"
type input "23477875769"
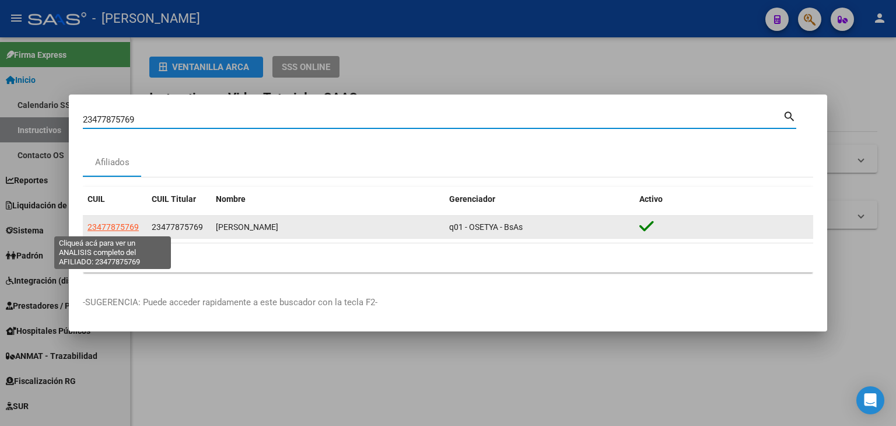
click at [125, 225] on span "23477875769" at bounding box center [113, 226] width 51 height 9
type textarea "23477875769"
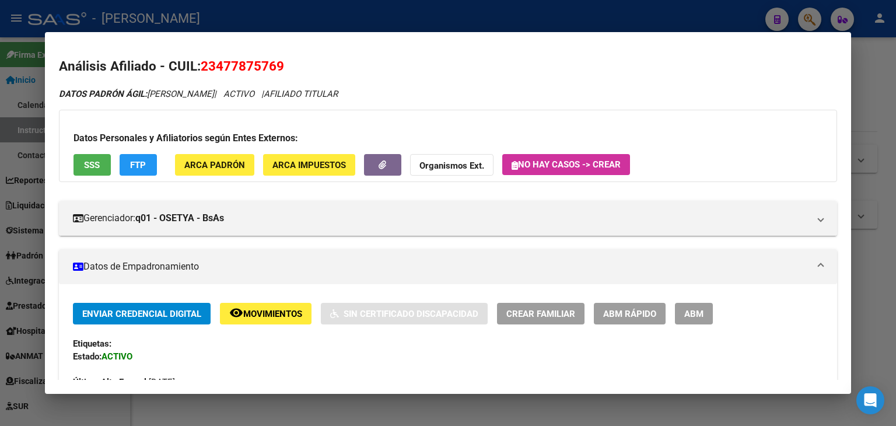
click at [187, 160] on span "ARCA Padrón" at bounding box center [214, 165] width 61 height 11
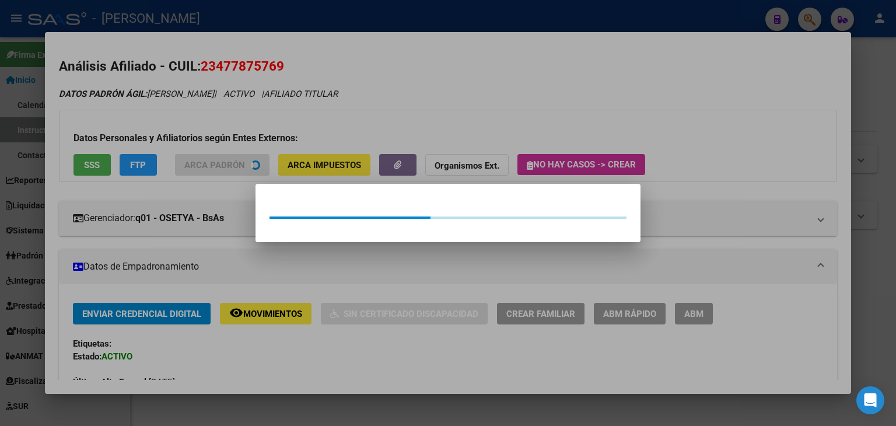
drag, startPoint x: 187, startPoint y: 160, endPoint x: 125, endPoint y: 164, distance: 61.4
click at [187, 137] on div at bounding box center [448, 213] width 896 height 426
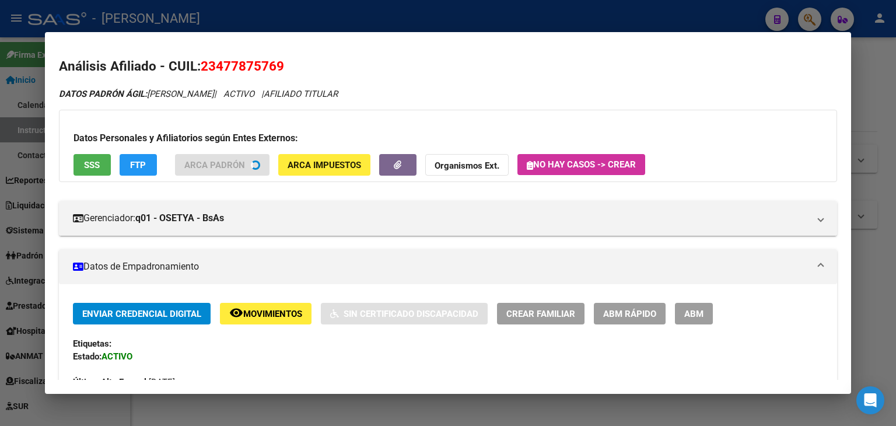
click at [95, 166] on span "SSS" at bounding box center [92, 165] width 16 height 11
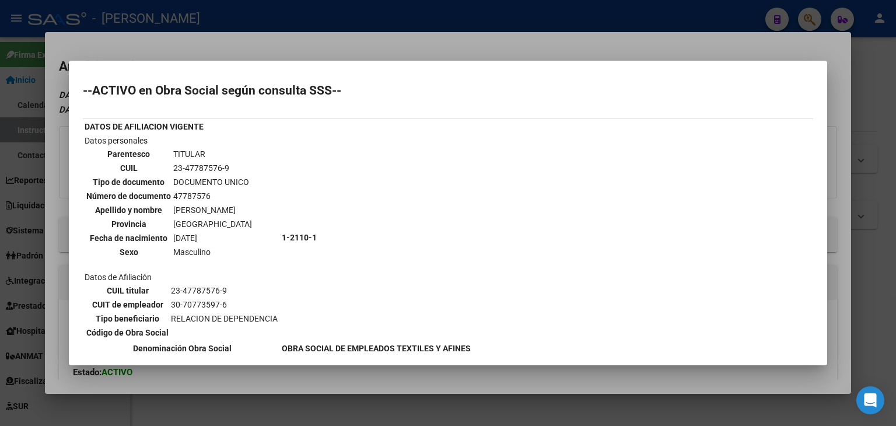
drag, startPoint x: 156, startPoint y: 38, endPoint x: 261, endPoint y: 243, distance: 231.0
click at [156, 41] on div at bounding box center [448, 213] width 896 height 426
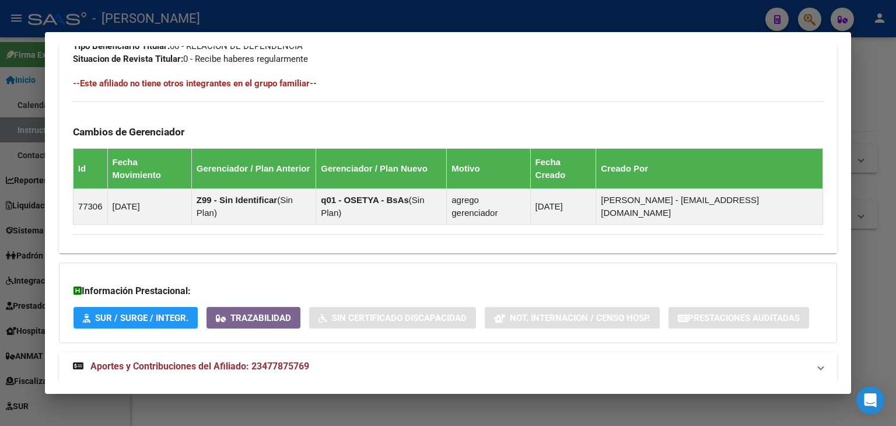
click at [209, 352] on mat-expansion-panel-header "Aportes y Contribuciones del Afiliado: 23477875769" at bounding box center [448, 366] width 778 height 28
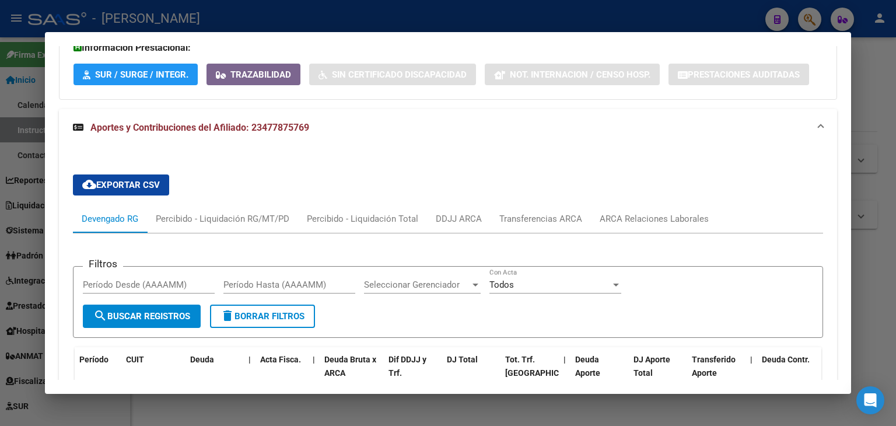
scroll to position [1003, 0]
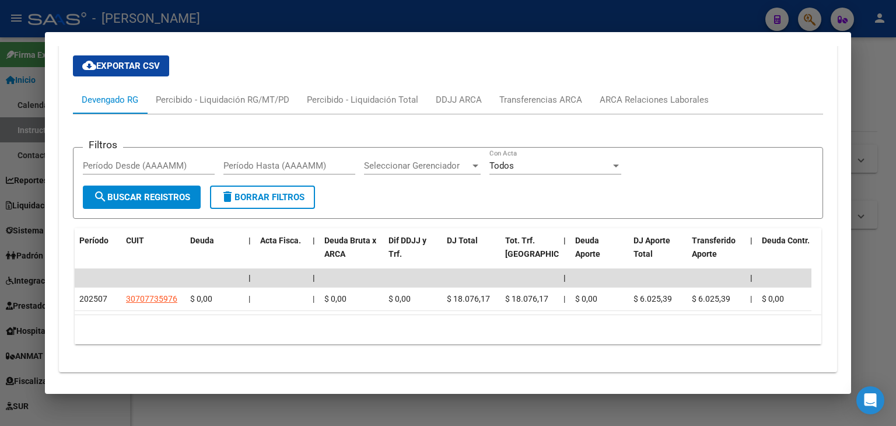
click at [217, 11] on div at bounding box center [448, 213] width 896 height 426
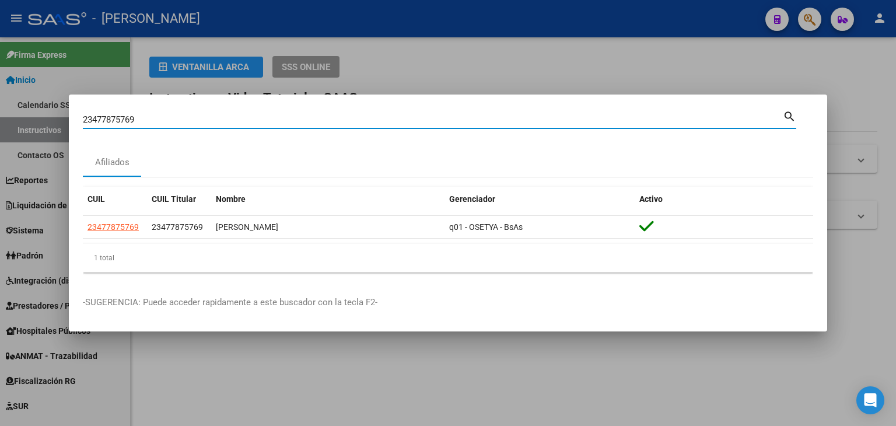
click at [138, 124] on input "23477875769" at bounding box center [433, 119] width 700 height 11
paste input "942563"
type input "23479425639"
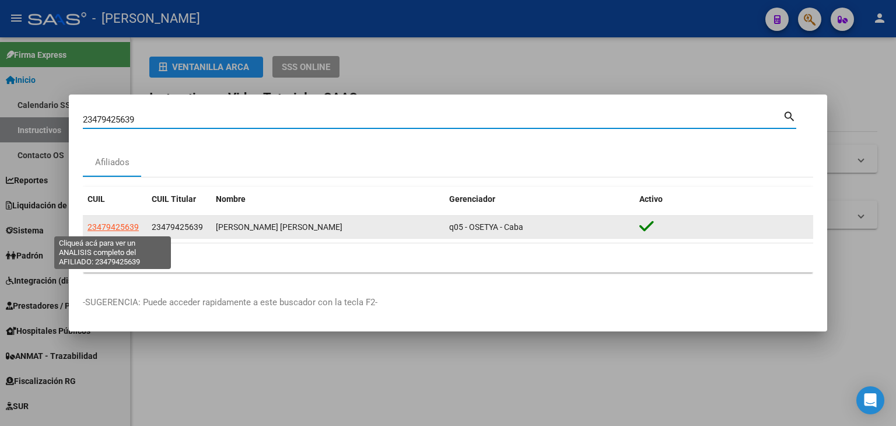
click at [127, 225] on span "23479425639" at bounding box center [113, 226] width 51 height 9
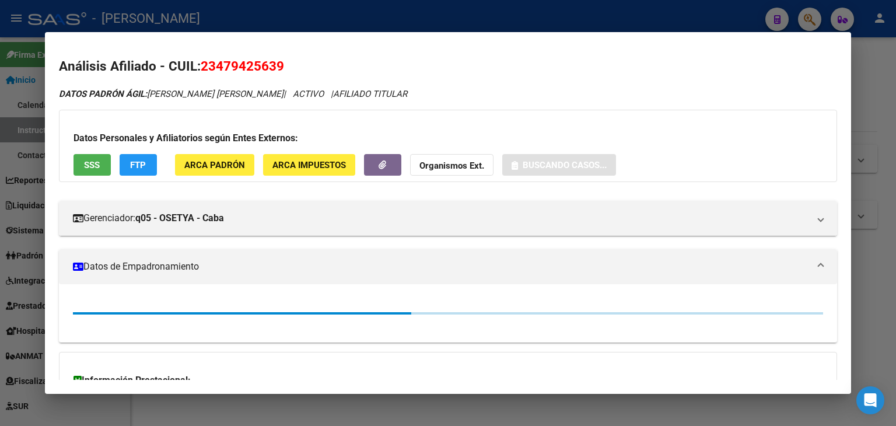
click at [211, 168] on span "ARCA Padrón" at bounding box center [214, 165] width 61 height 11
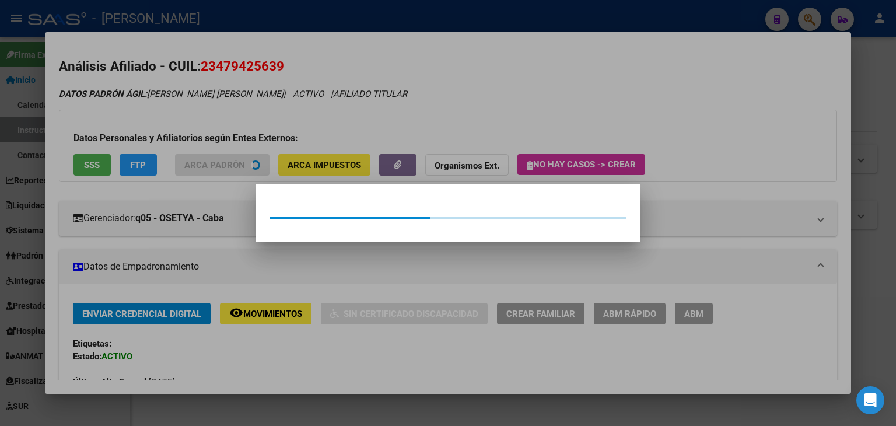
drag, startPoint x: 194, startPoint y: 117, endPoint x: 102, endPoint y: 150, distance: 98.6
click at [192, 117] on div at bounding box center [448, 213] width 896 height 426
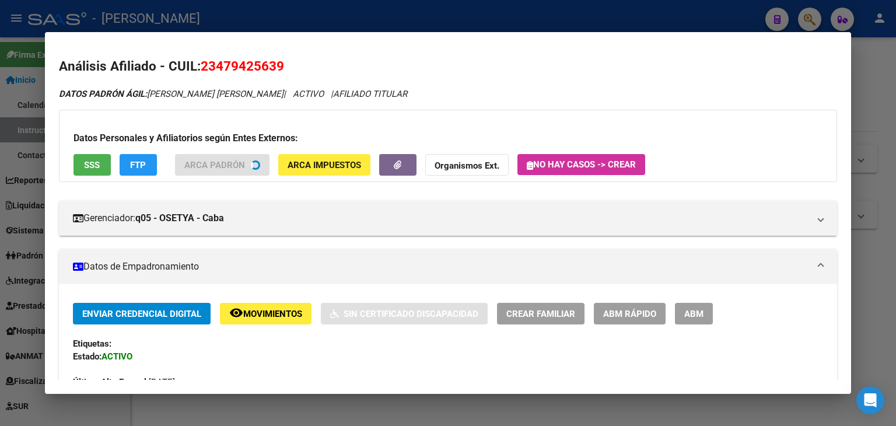
click at [84, 165] on span "SSS" at bounding box center [92, 165] width 16 height 11
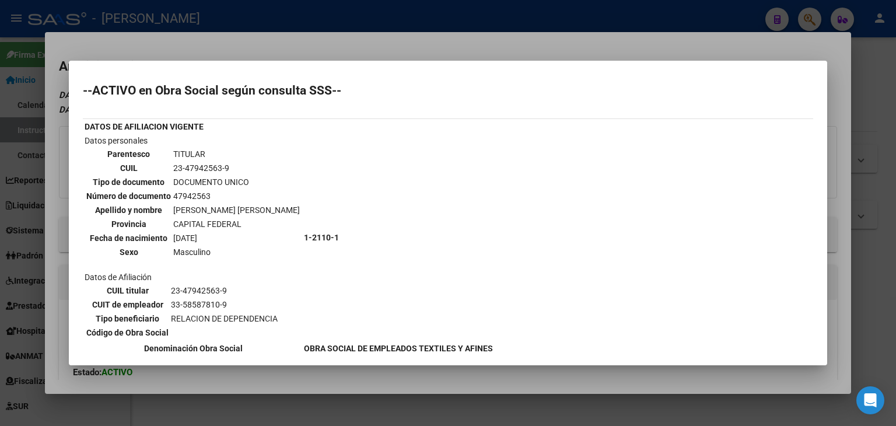
click at [164, 40] on div at bounding box center [448, 213] width 896 height 426
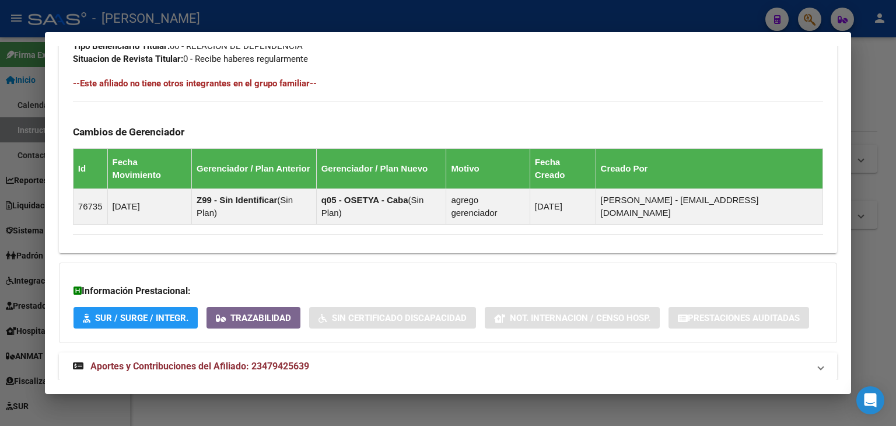
click at [204, 361] on span "Aportes y Contribuciones del Afiliado: 23479425639" at bounding box center [199, 366] width 219 height 11
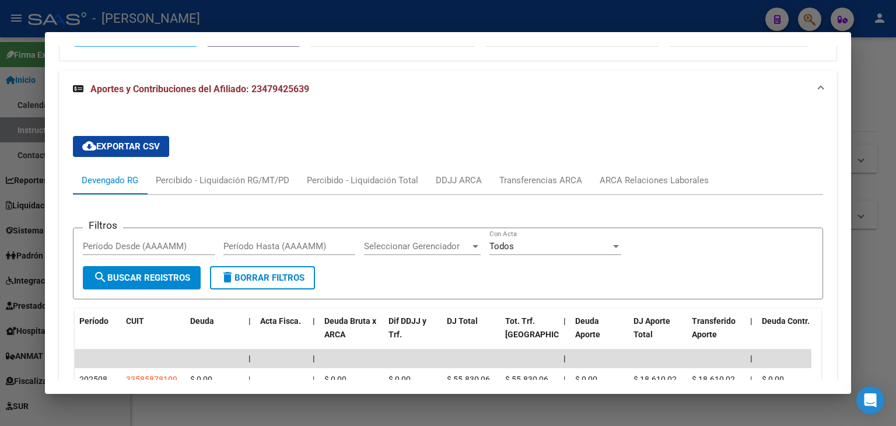
scroll to position [942, 0]
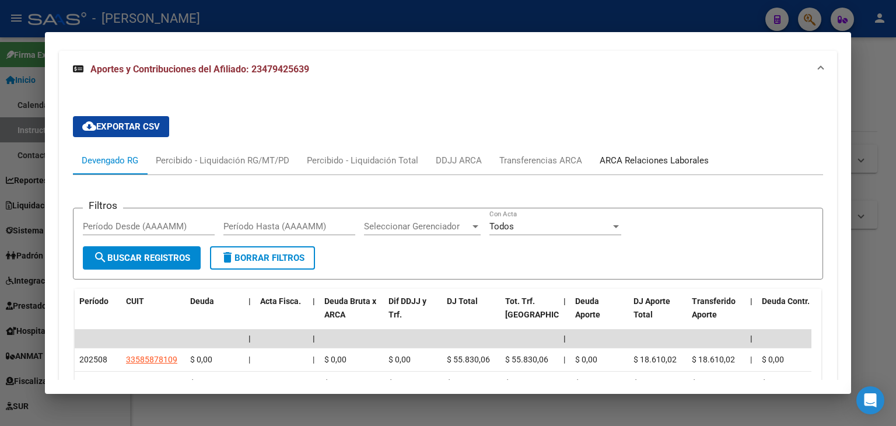
click at [616, 154] on div "ARCA Relaciones Laborales" at bounding box center [654, 160] width 109 height 13
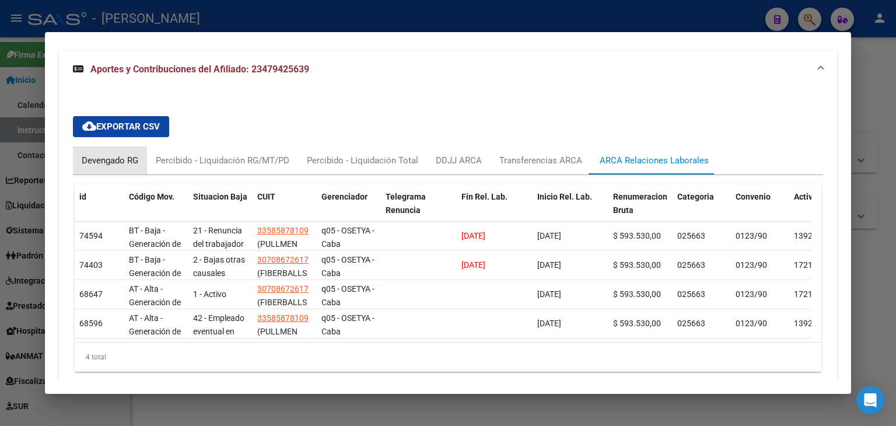
click at [127, 154] on div "Devengado RG" at bounding box center [110, 160] width 57 height 13
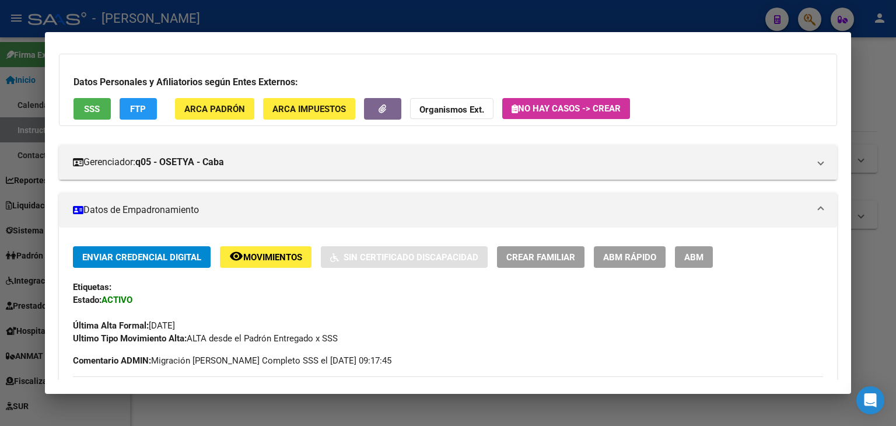
scroll to position [0, 0]
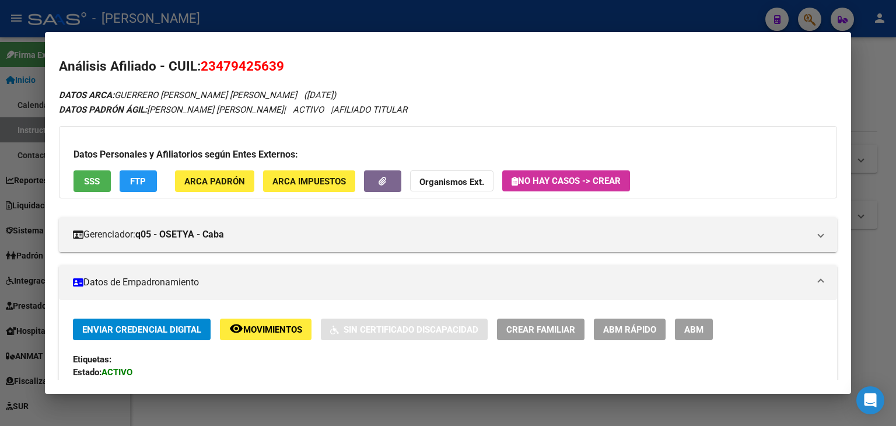
click at [208, 172] on button "ARCA Padrón" at bounding box center [214, 181] width 79 height 22
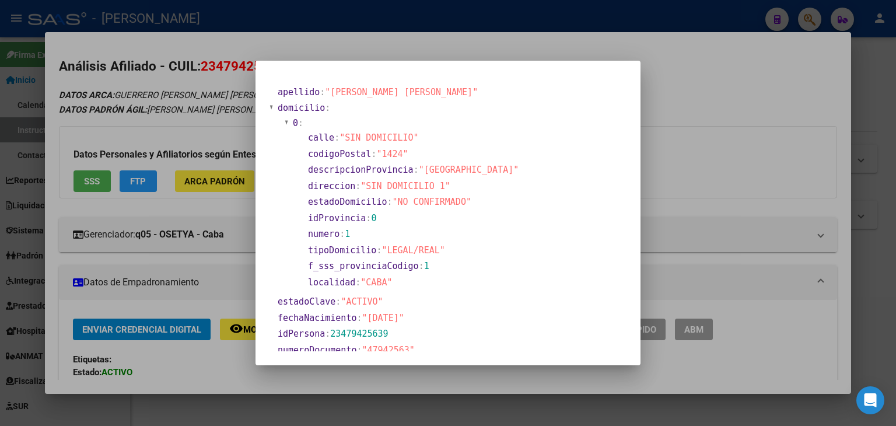
drag, startPoint x: 145, startPoint y: 141, endPoint x: 152, endPoint y: 149, distance: 9.9
click at [151, 145] on div at bounding box center [448, 213] width 896 height 426
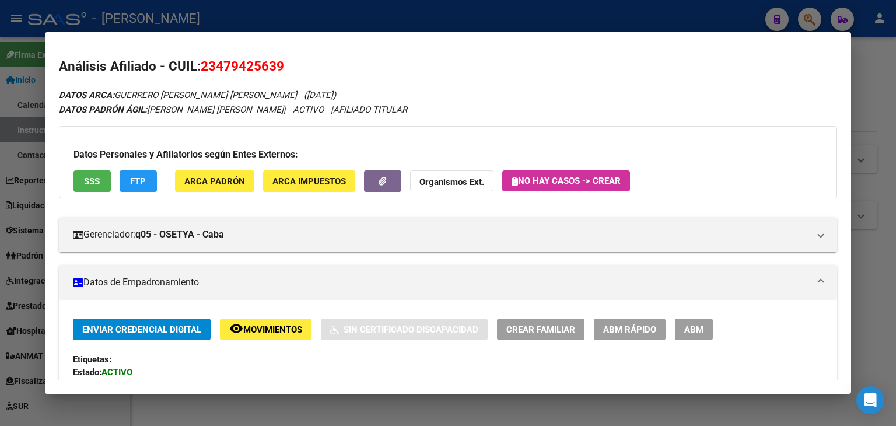
click at [193, 58] on h2 "Análisis Afiliado - CUIL: 23479425639" at bounding box center [448, 67] width 778 height 20
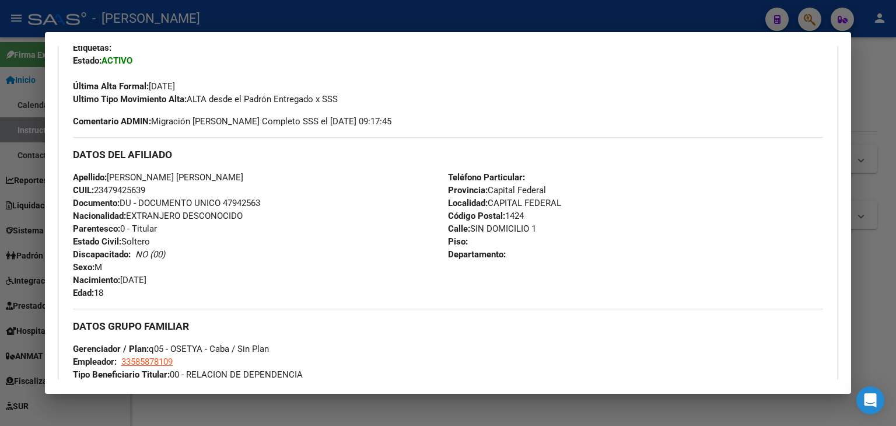
scroll to position [58, 0]
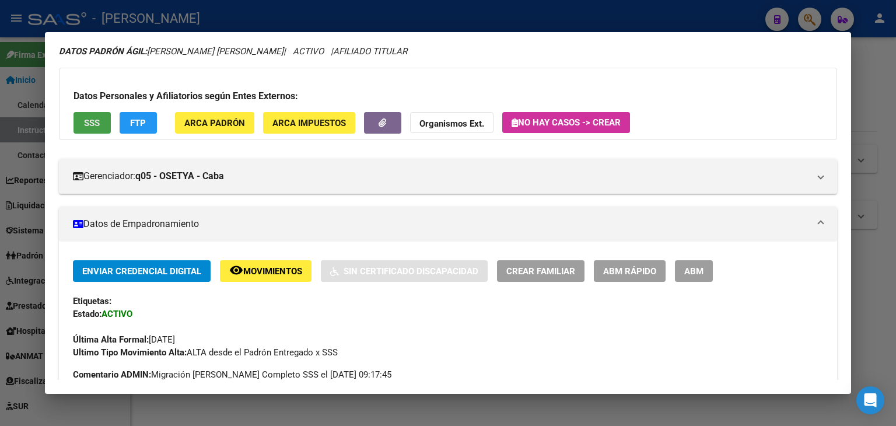
click at [77, 130] on button "SSS" at bounding box center [92, 123] width 37 height 22
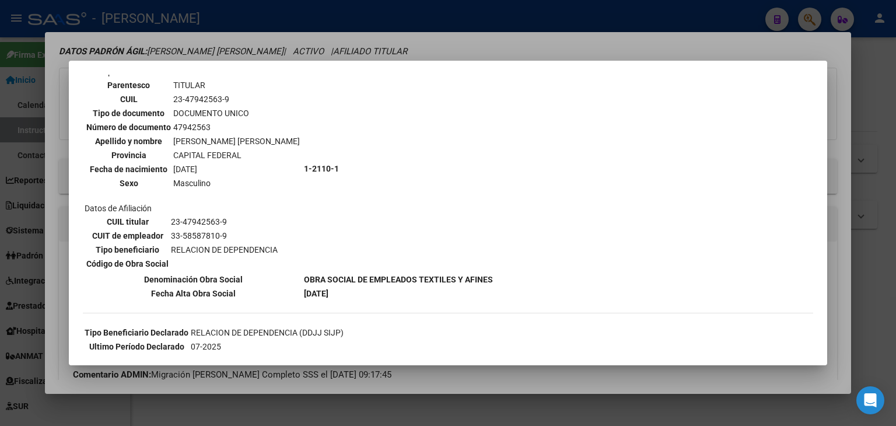
scroll to position [117, 0]
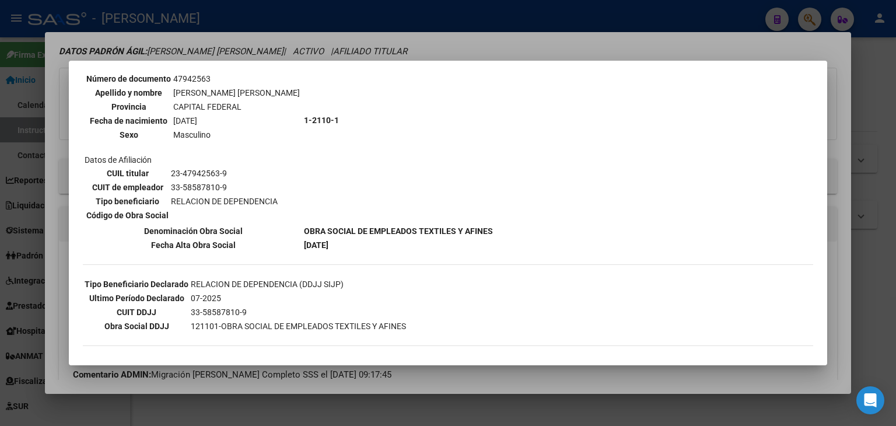
click at [155, 37] on div at bounding box center [448, 213] width 896 height 426
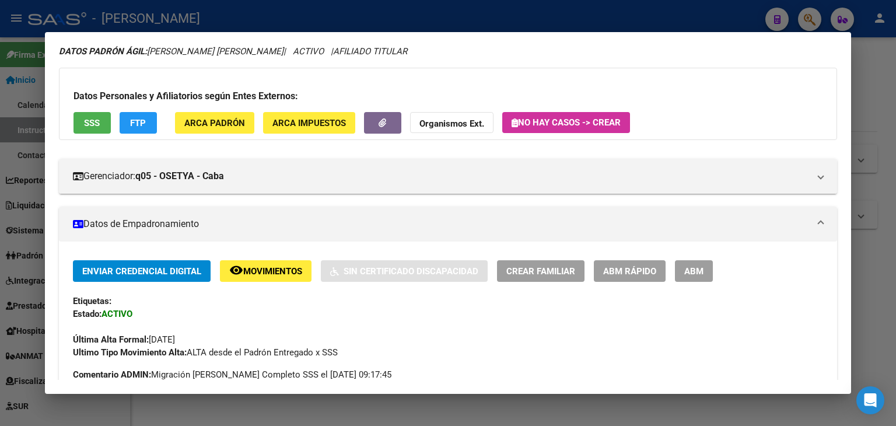
click at [219, 89] on h3 "Datos Personales y Afiliatorios según Entes Externos:" at bounding box center [448, 96] width 749 height 14
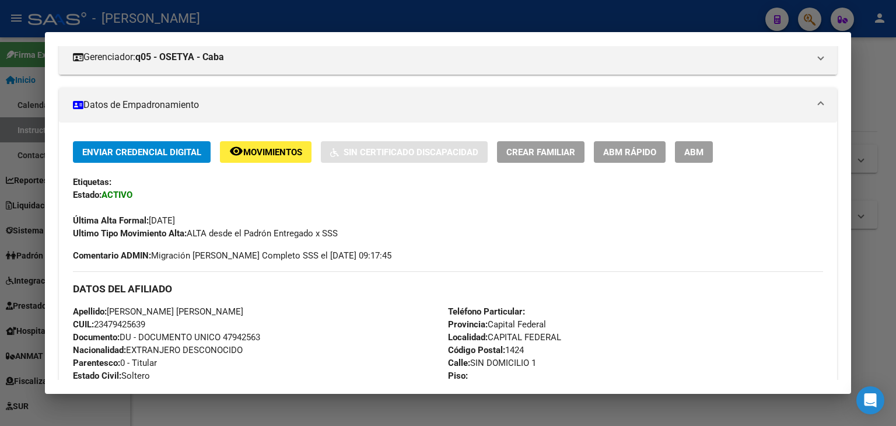
scroll to position [233, 0]
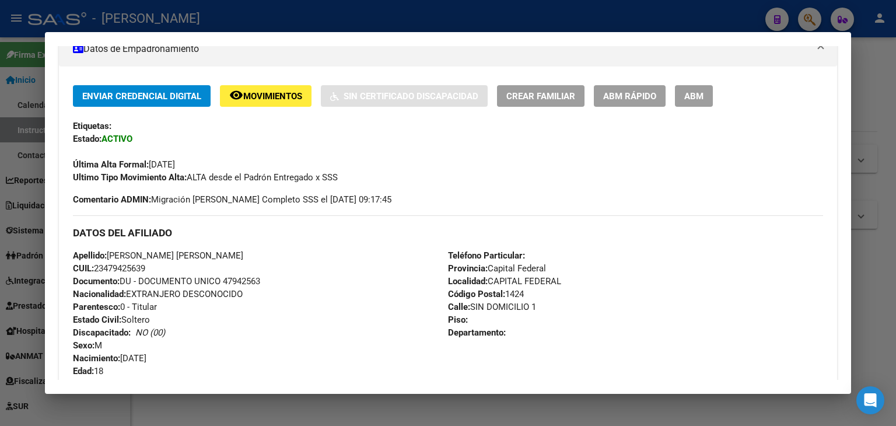
click at [254, 279] on span "Documento: DU - DOCUMENTO UNICO 47942563" at bounding box center [166, 281] width 187 height 11
click at [175, 45] on mat-dialog-container "Análisis Afiliado - CUIL: 23479425639 DATOS ARCA: GUERRERO ESCUDERO NICOLAS MAU…" at bounding box center [448, 213] width 806 height 362
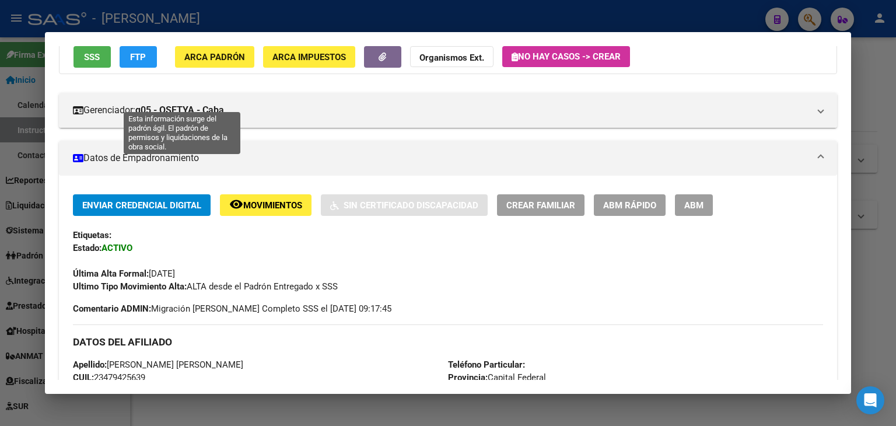
scroll to position [0, 0]
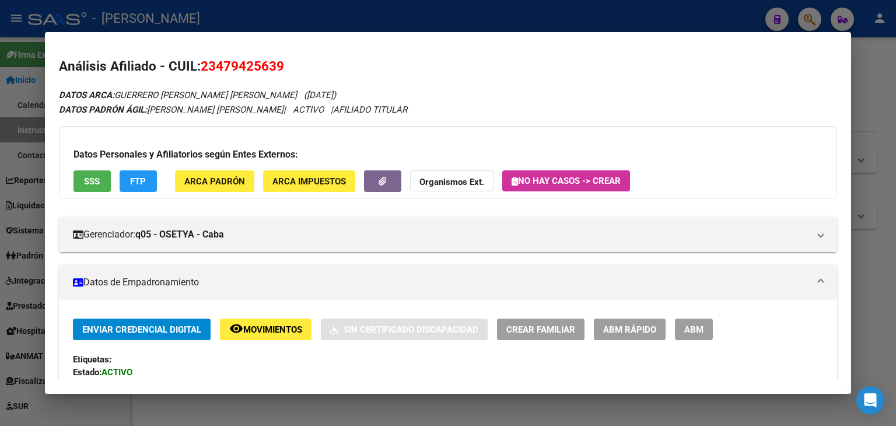
click at [228, 186] on span "ARCA Padrón" at bounding box center [214, 181] width 61 height 11
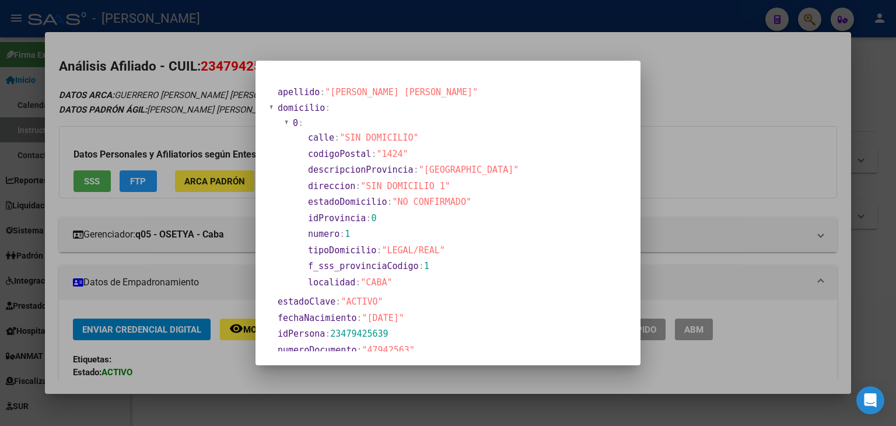
click at [214, 135] on div at bounding box center [448, 213] width 896 height 426
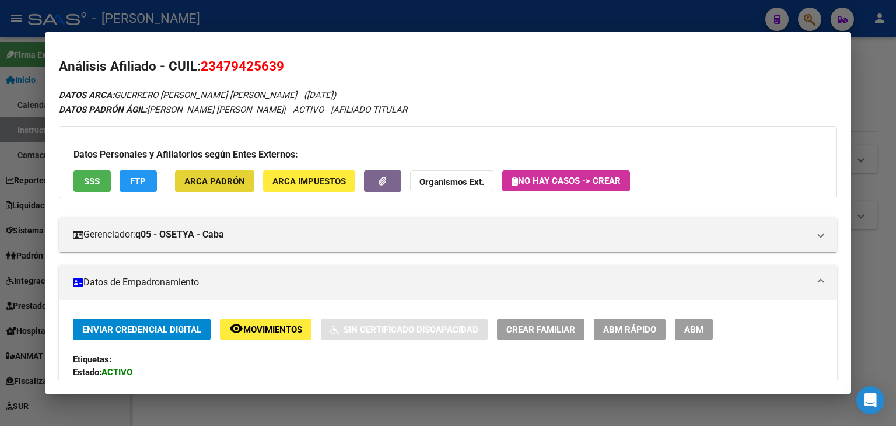
click at [224, 185] on span "ARCA Padrón" at bounding box center [214, 181] width 61 height 11
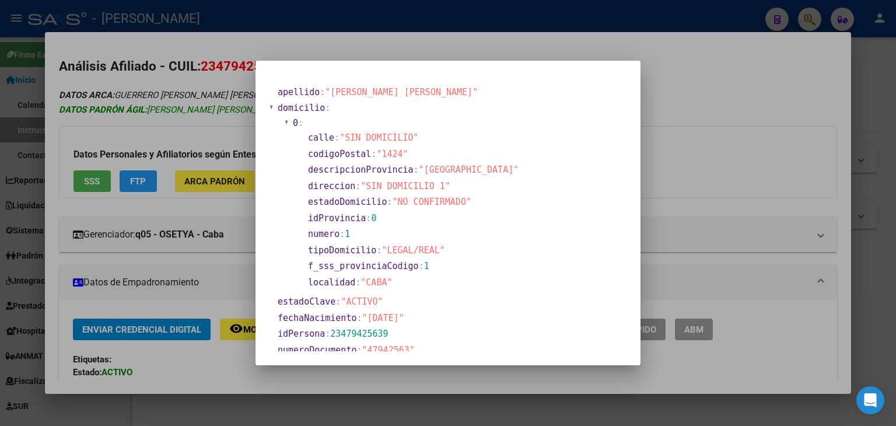
drag, startPoint x: 161, startPoint y: 107, endPoint x: 177, endPoint y: 109, distance: 16.4
click at [163, 106] on div at bounding box center [448, 213] width 896 height 426
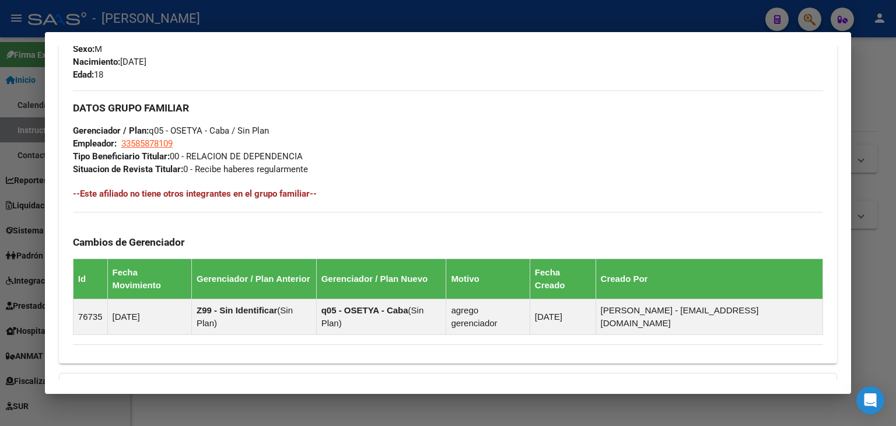
scroll to position [525, 0]
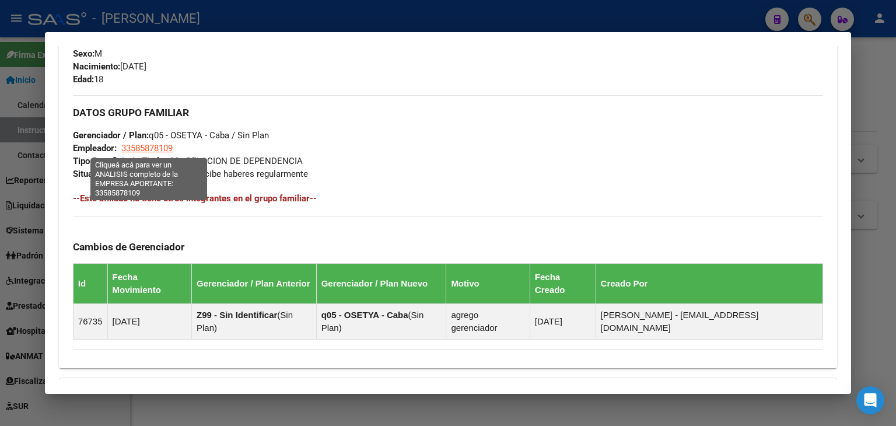
click at [160, 145] on span "33585878109" at bounding box center [146, 148] width 51 height 11
type textarea "33585878109"
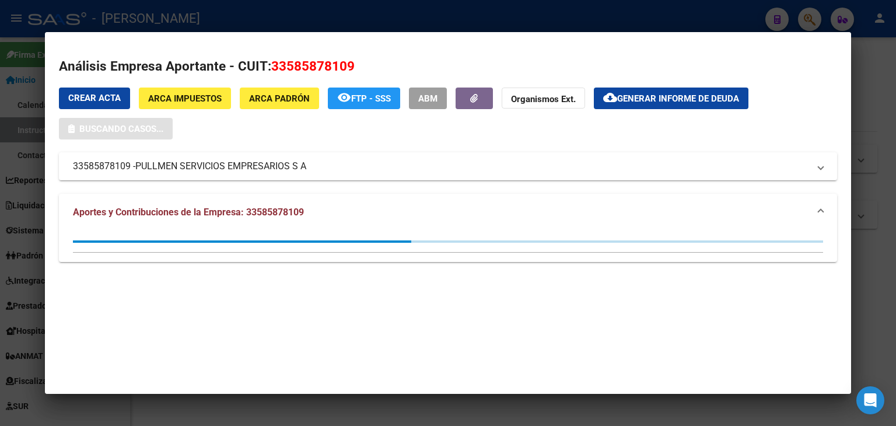
click at [226, 18] on div at bounding box center [448, 213] width 896 height 426
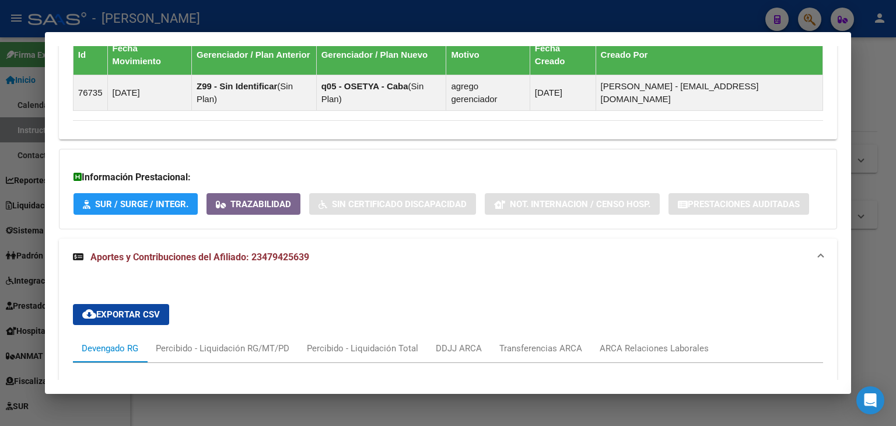
scroll to position [875, 0]
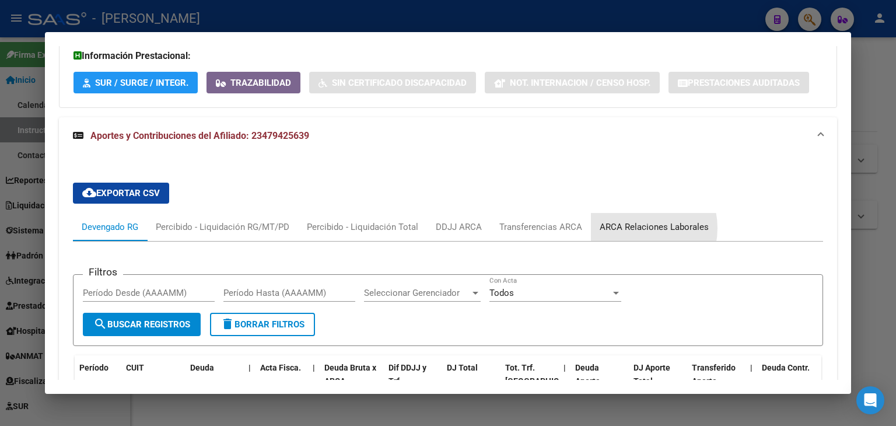
click at [630, 221] on div "ARCA Relaciones Laborales" at bounding box center [654, 227] width 109 height 13
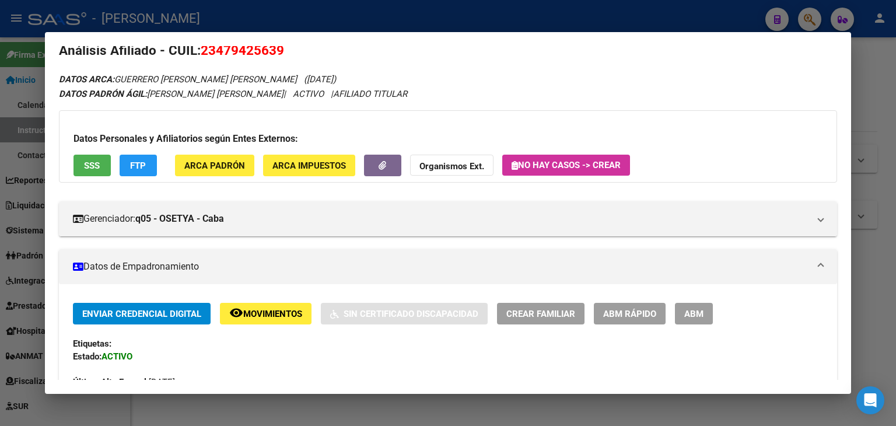
scroll to position [0, 0]
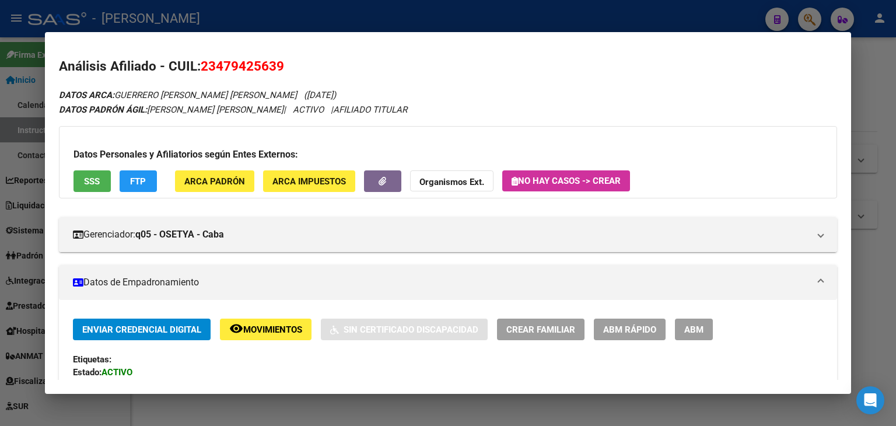
click at [188, 7] on div at bounding box center [448, 213] width 896 height 426
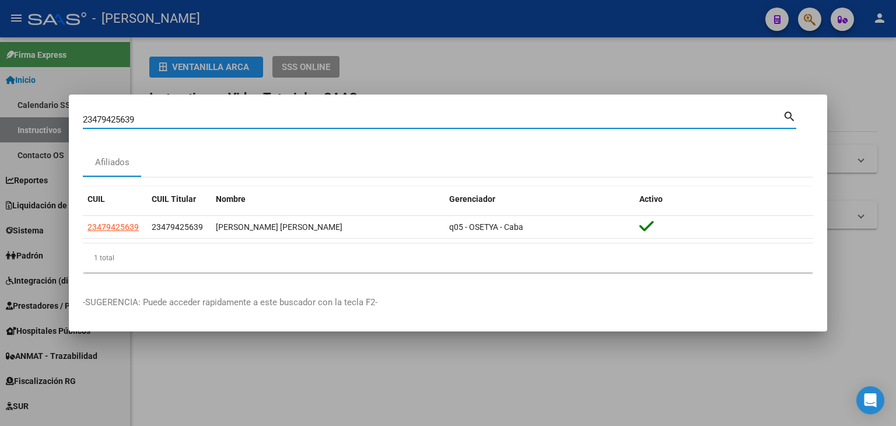
click at [151, 115] on input "23479425639" at bounding box center [433, 119] width 700 height 11
paste input "81587794"
type input "23481587794"
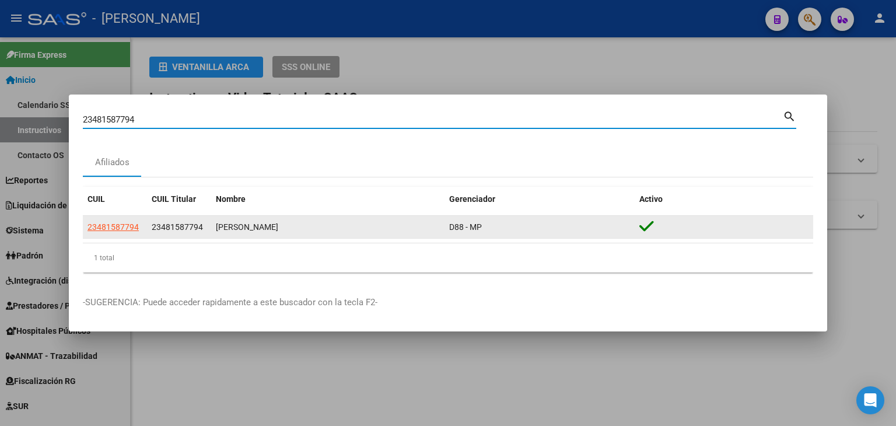
click at [139, 223] on div "23481587794" at bounding box center [115, 227] width 55 height 13
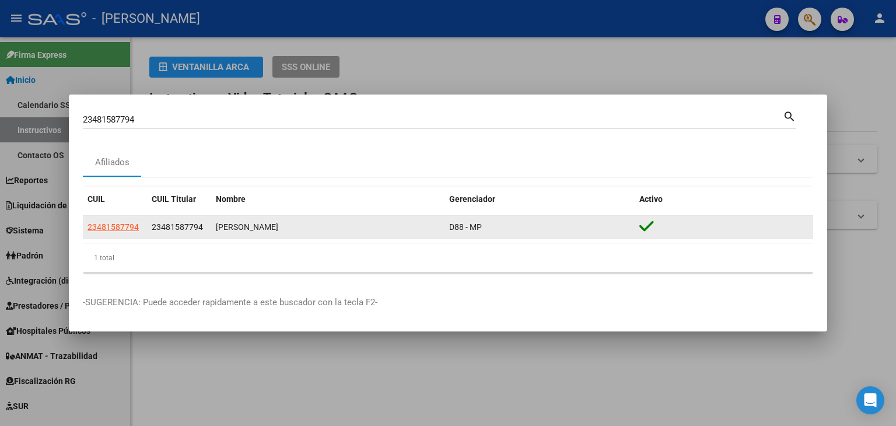
click at [138, 229] on div "23481587794" at bounding box center [115, 227] width 55 height 13
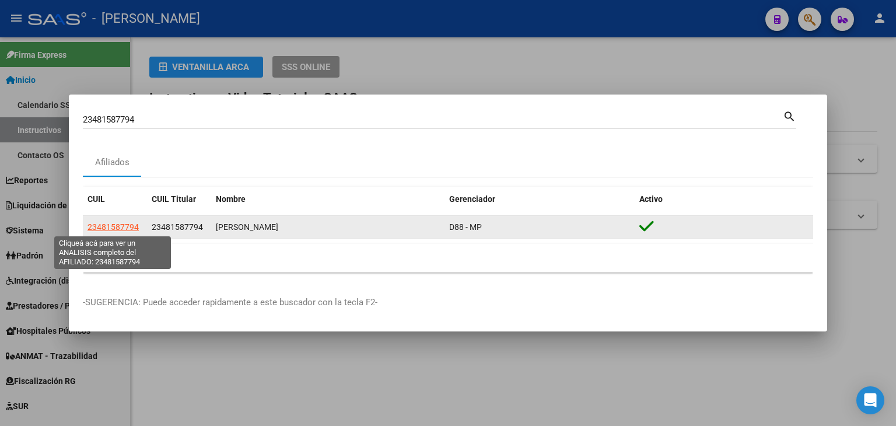
click at [132, 229] on span "23481587794" at bounding box center [113, 226] width 51 height 9
type textarea "23481587794"
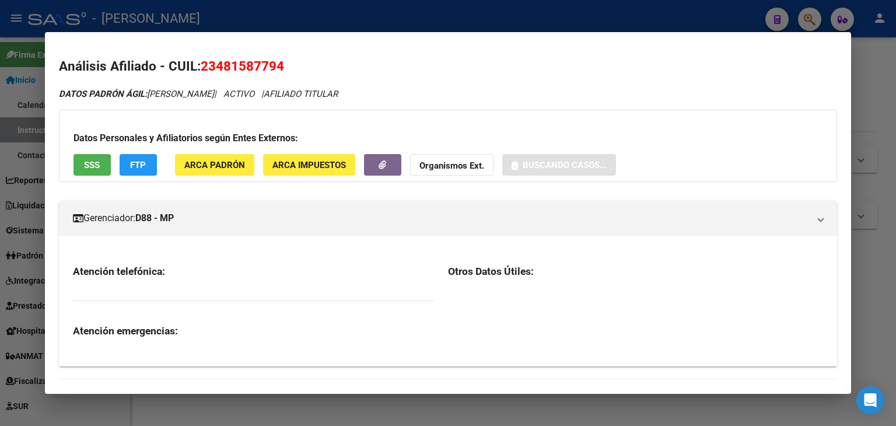
click at [221, 160] on span "ARCA Padrón" at bounding box center [214, 165] width 61 height 11
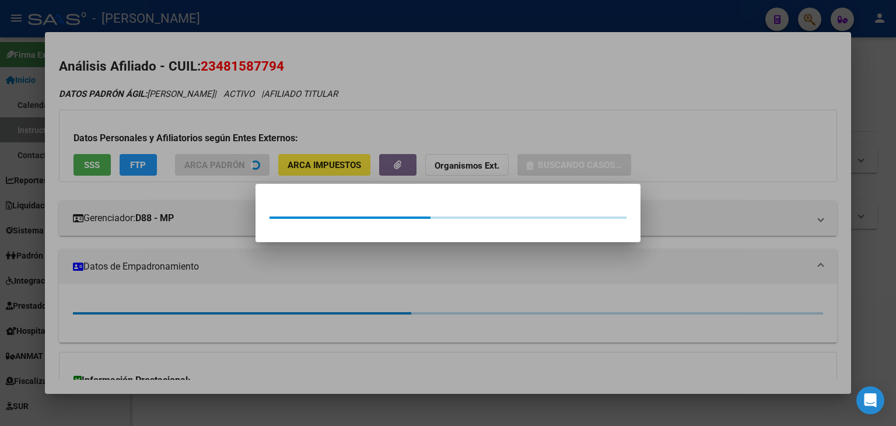
click at [221, 131] on div at bounding box center [448, 213] width 896 height 426
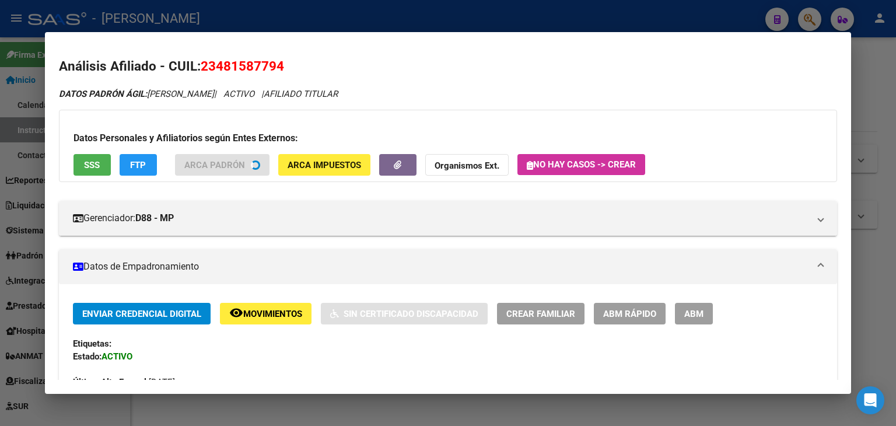
click at [96, 171] on button "SSS" at bounding box center [92, 165] width 37 height 22
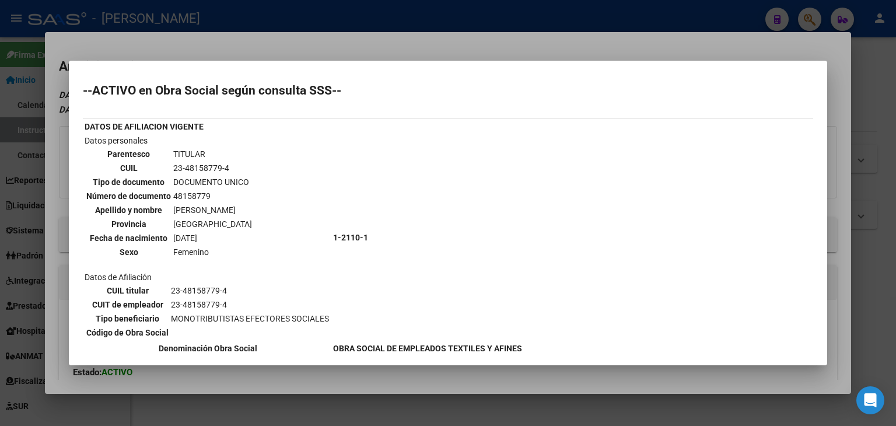
click at [177, 31] on div at bounding box center [448, 213] width 896 height 426
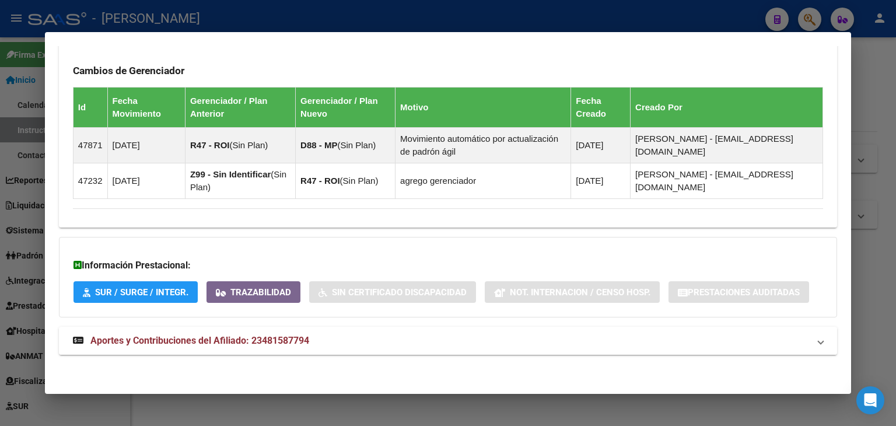
click at [266, 332] on mat-expansion-panel-header "Aportes y Contribuciones del Afiliado: 23481587794" at bounding box center [448, 341] width 778 height 28
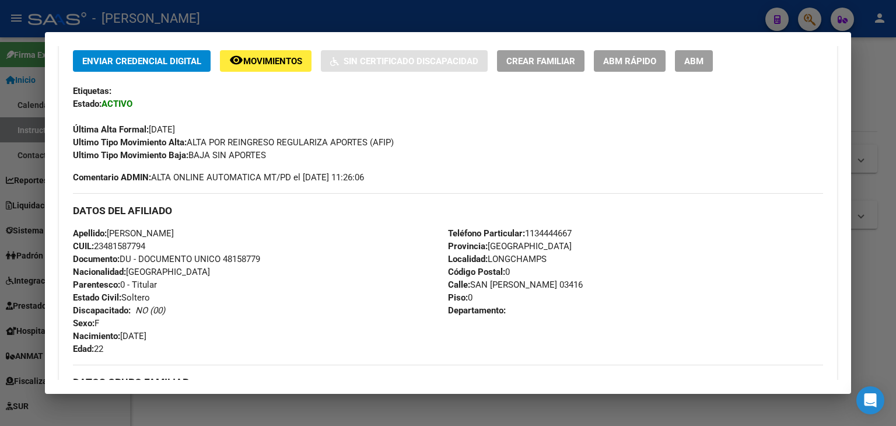
scroll to position [93, 0]
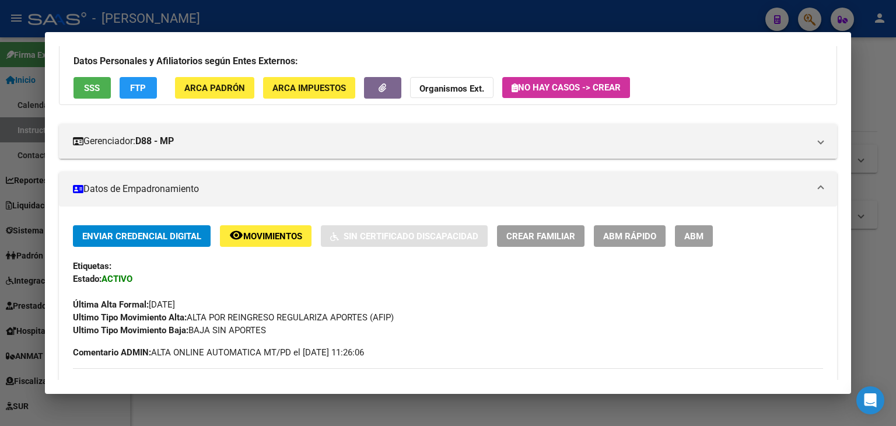
click at [225, 77] on button "ARCA Padrón" at bounding box center [214, 88] width 79 height 22
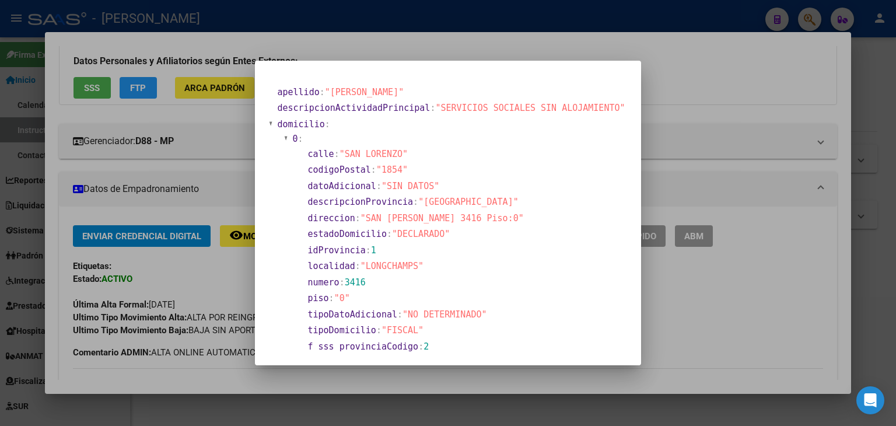
click at [219, 43] on div at bounding box center [448, 213] width 896 height 426
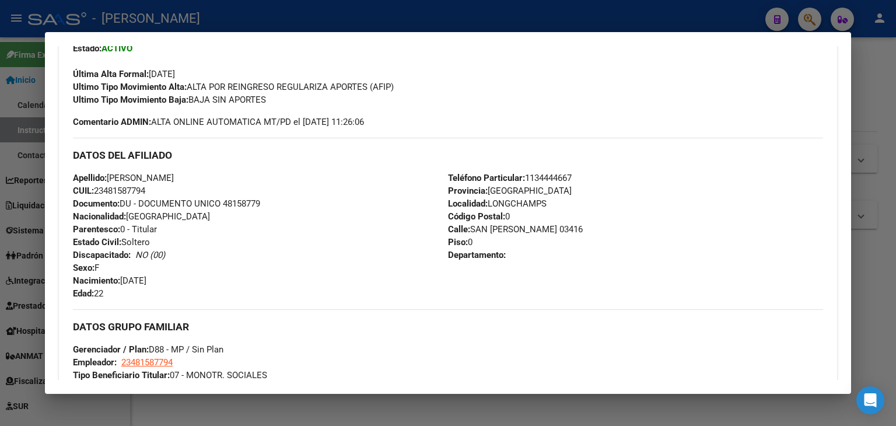
scroll to position [327, 0]
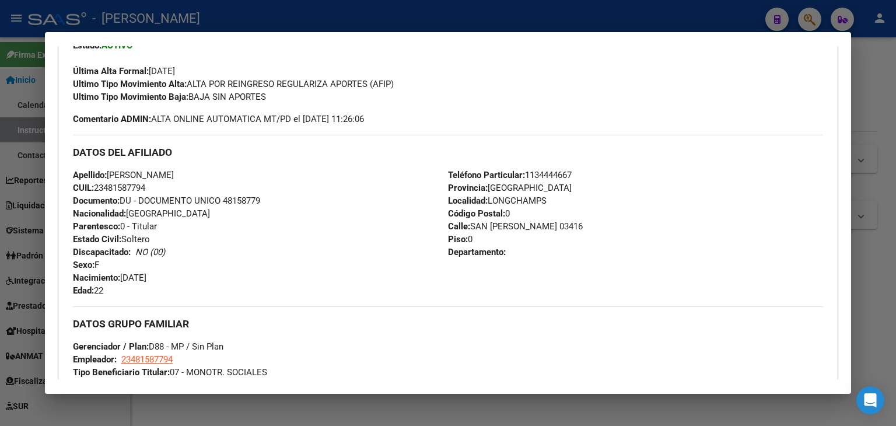
click at [234, 202] on span "Documento: DU - DOCUMENTO UNICO 48158779" at bounding box center [166, 200] width 187 height 11
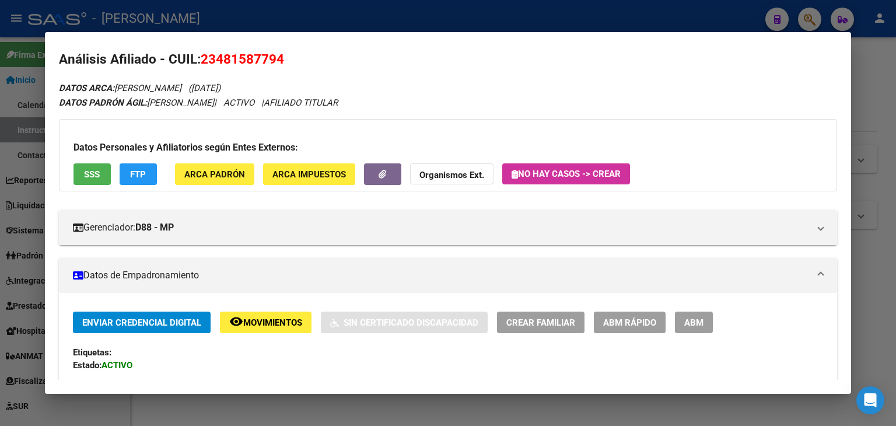
scroll to position [0, 0]
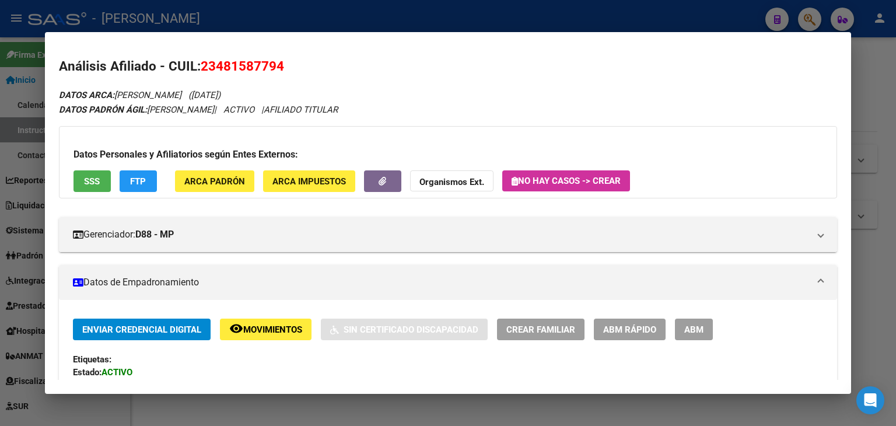
click at [203, 172] on button "ARCA Padrón" at bounding box center [214, 181] width 79 height 22
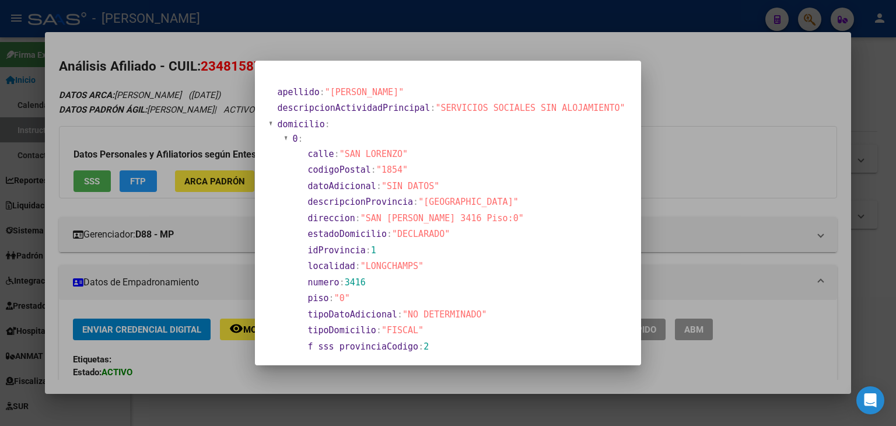
drag, startPoint x: 195, startPoint y: 102, endPoint x: 257, endPoint y: 119, distance: 64.1
click at [195, 103] on div at bounding box center [448, 213] width 896 height 426
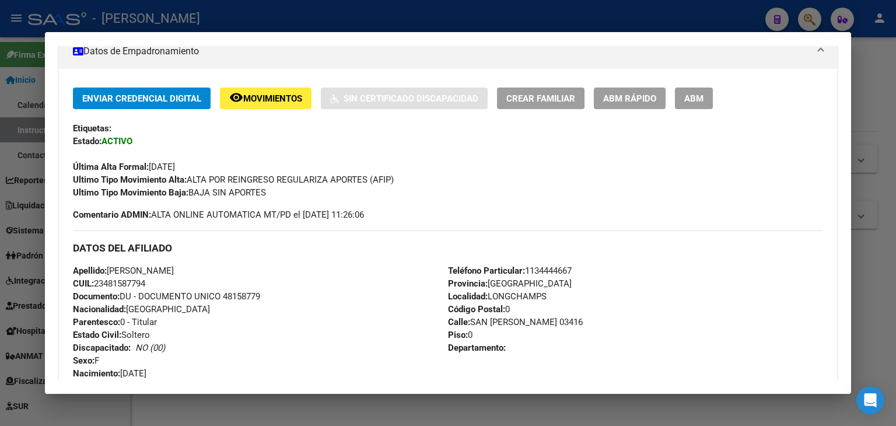
scroll to position [292, 0]
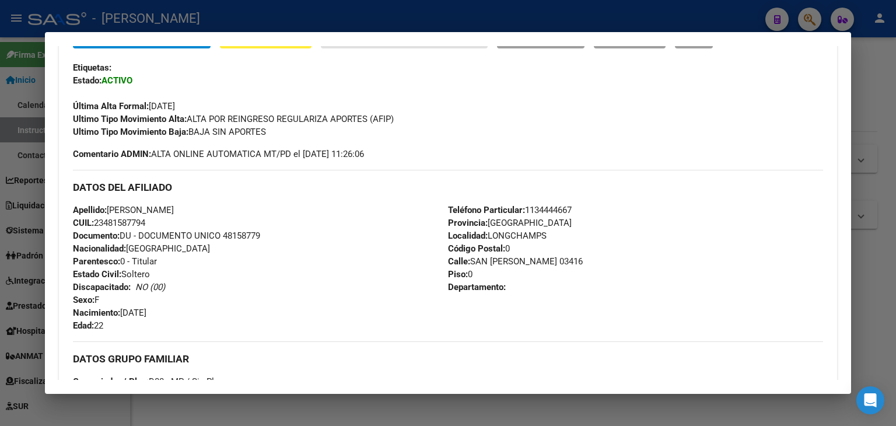
click at [562, 208] on span "Teléfono Particular: 1134444667" at bounding box center [510, 210] width 124 height 11
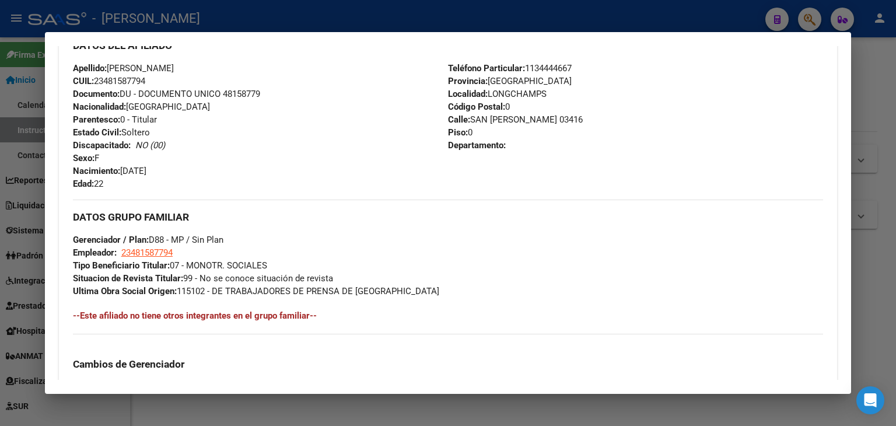
scroll to position [467, 0]
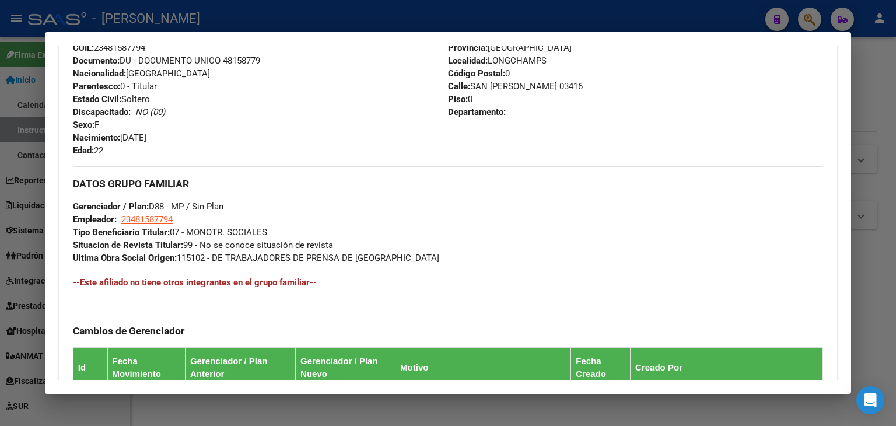
click at [210, 23] on div at bounding box center [448, 213] width 896 height 426
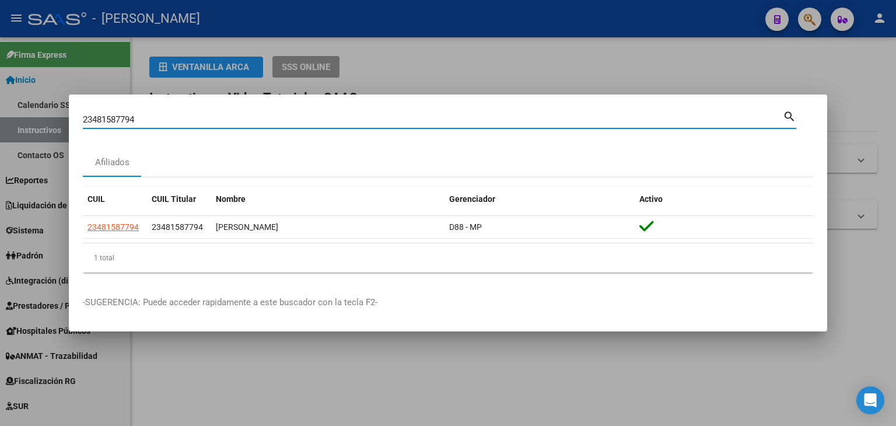
click at [167, 114] on input "23481587794" at bounding box center [433, 119] width 700 height 11
paste input "2246419"
type input "23482246419"
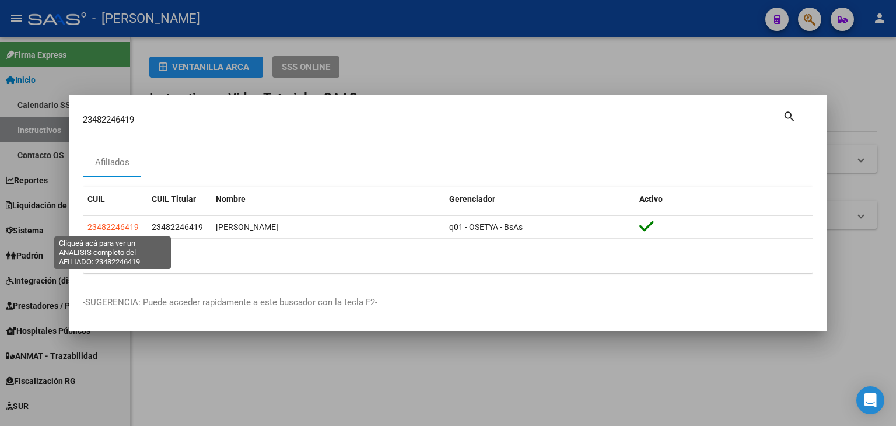
click at [121, 230] on span "23482246419" at bounding box center [113, 226] width 51 height 9
type textarea "23482246419"
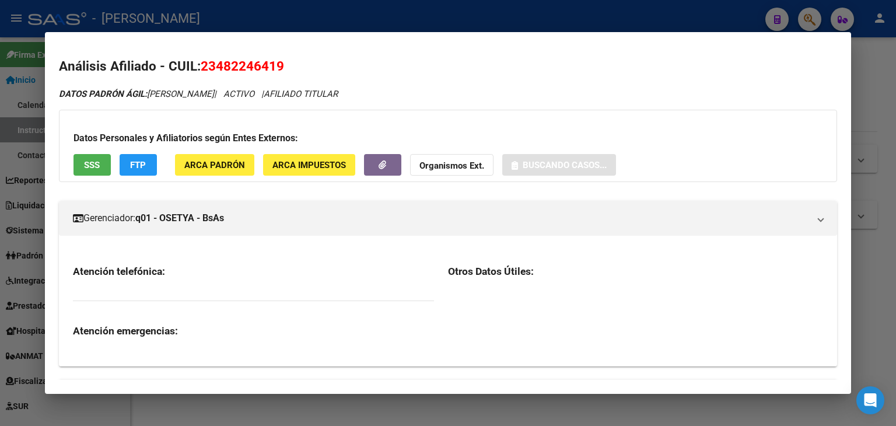
click at [217, 178] on div "Datos Personales y Afiliatorios según Entes Externos: SSS FTP ARCA Padrón ARCA …" at bounding box center [448, 146] width 778 height 72
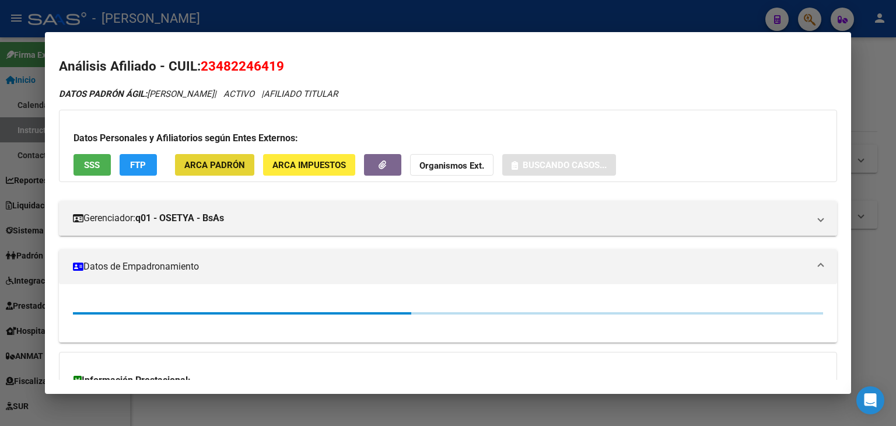
click at [217, 169] on span "ARCA Padrón" at bounding box center [214, 165] width 61 height 11
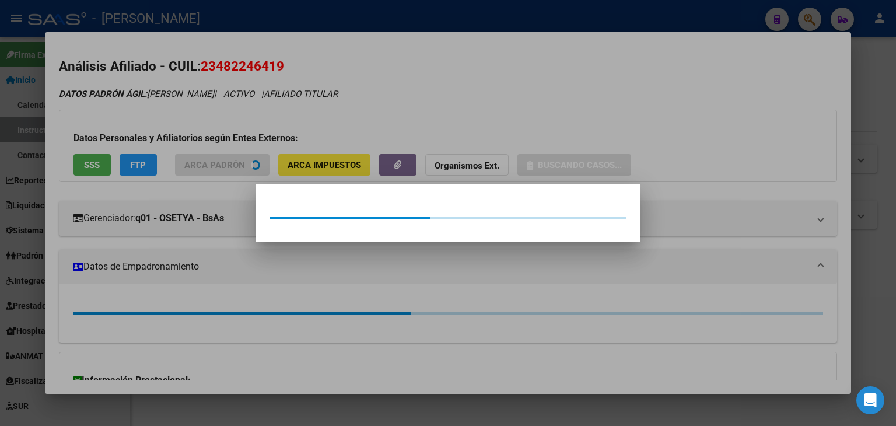
click at [203, 139] on div at bounding box center [448, 213] width 896 height 426
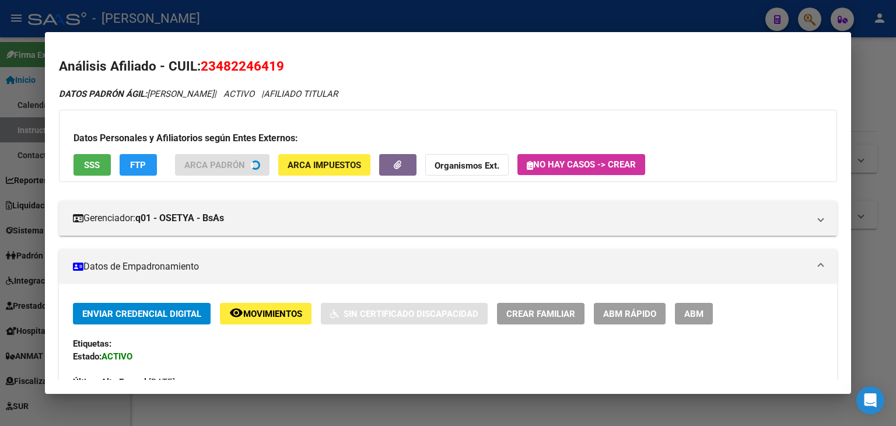
click at [112, 162] on div "Datos Personales y Afiliatorios según Entes Externos: SSS FTP ARCA Padrón ARCA …" at bounding box center [448, 146] width 778 height 72
drag, startPoint x: 61, startPoint y: 164, endPoint x: 119, endPoint y: 163, distance: 58.4
click at [62, 164] on div "Datos Personales y Afiliatorios según Entes Externos: SSS FTP ARCA Padrón ARCA …" at bounding box center [448, 146] width 778 height 72
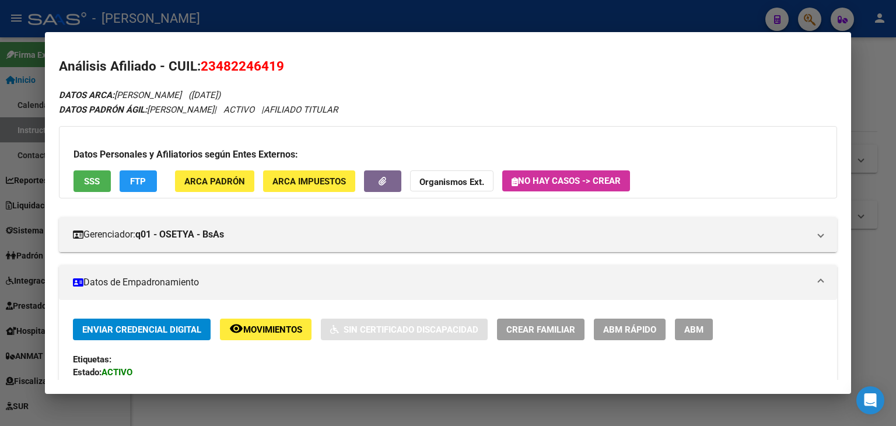
click at [122, 163] on div "Datos Personales y Afiliatorios según Entes Externos: SSS FTP ARCA Padrón ARCA …" at bounding box center [448, 162] width 778 height 72
click at [104, 171] on button "SSS" at bounding box center [92, 181] width 37 height 22
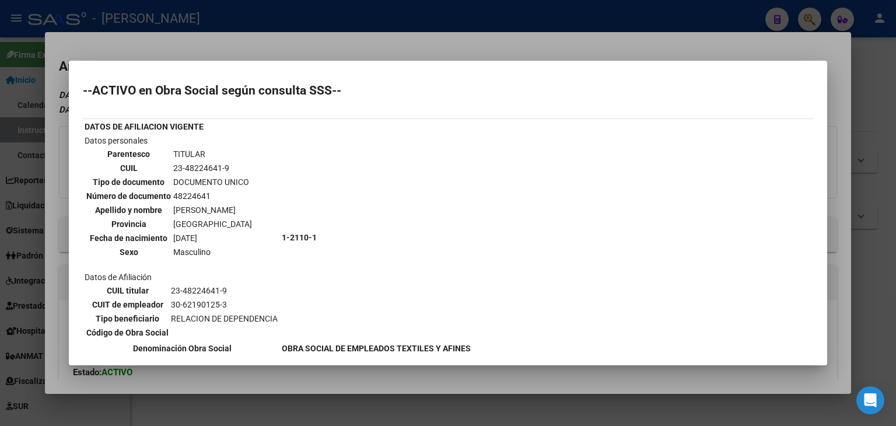
click at [189, 37] on div at bounding box center [448, 213] width 896 height 426
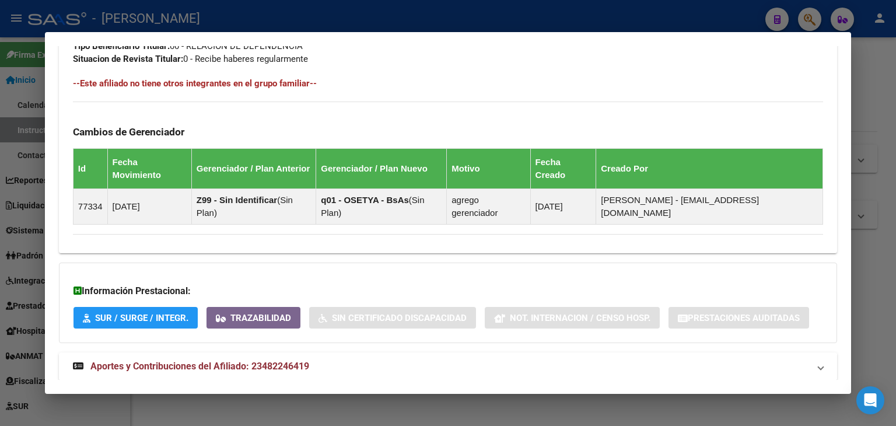
drag, startPoint x: 292, startPoint y: 340, endPoint x: 304, endPoint y: 319, distance: 23.8
click at [292, 361] on span "Aportes y Contribuciones del Afiliado: 23482246419" at bounding box center [199, 366] width 219 height 11
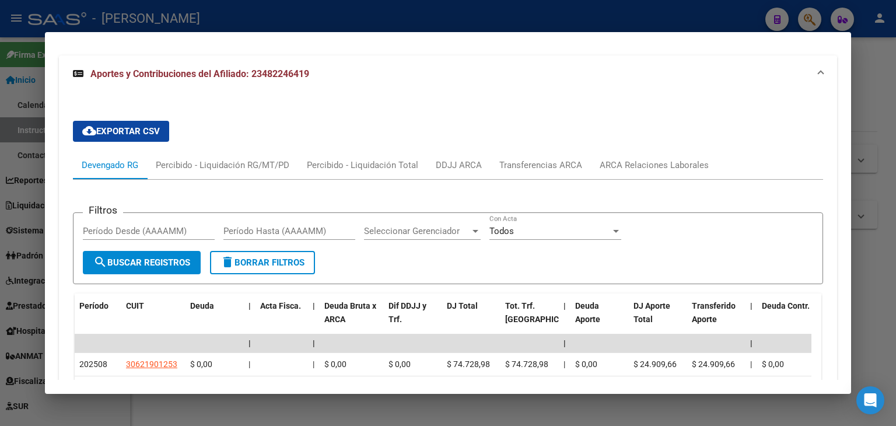
scroll to position [1000, 0]
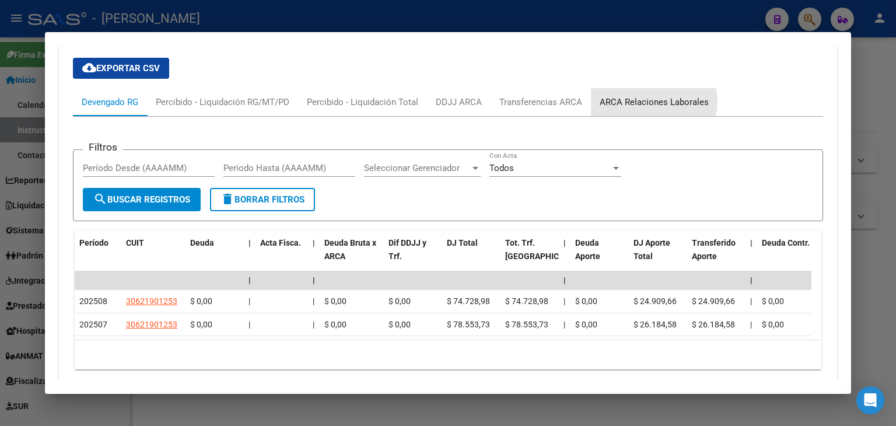
click at [650, 96] on div "ARCA Relaciones Laborales" at bounding box center [654, 102] width 109 height 13
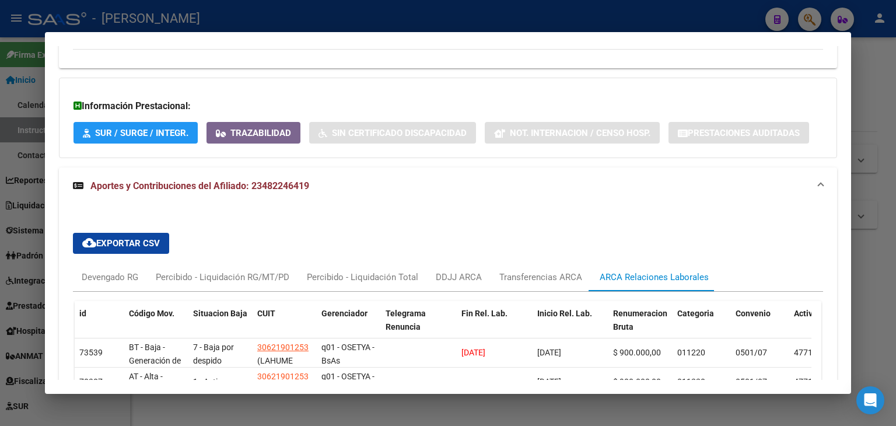
scroll to position [880, 0]
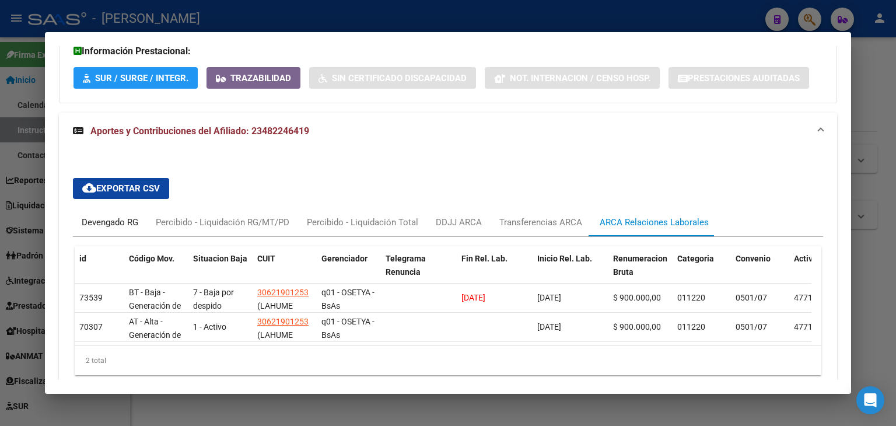
click at [126, 216] on div "Devengado RG" at bounding box center [110, 222] width 57 height 13
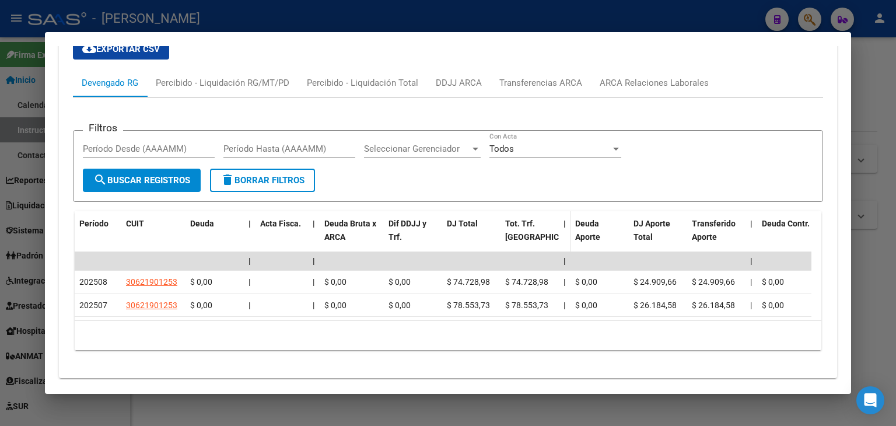
scroll to position [1026, 0]
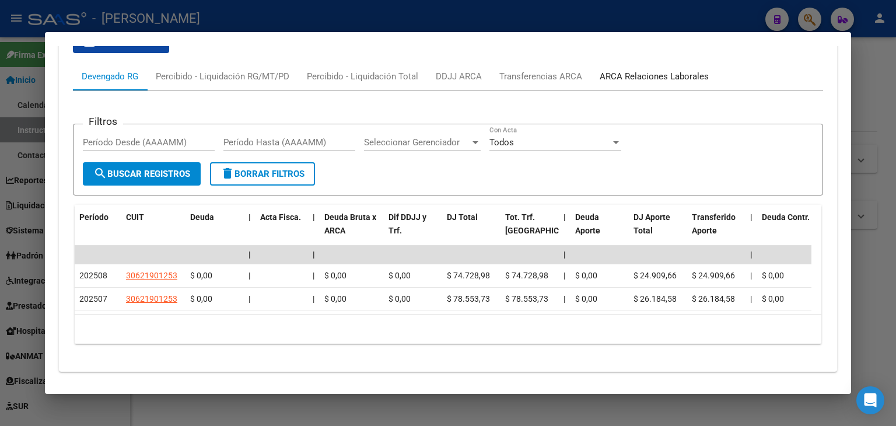
click at [678, 62] on div "ARCA Relaciones Laborales" at bounding box center [654, 76] width 127 height 28
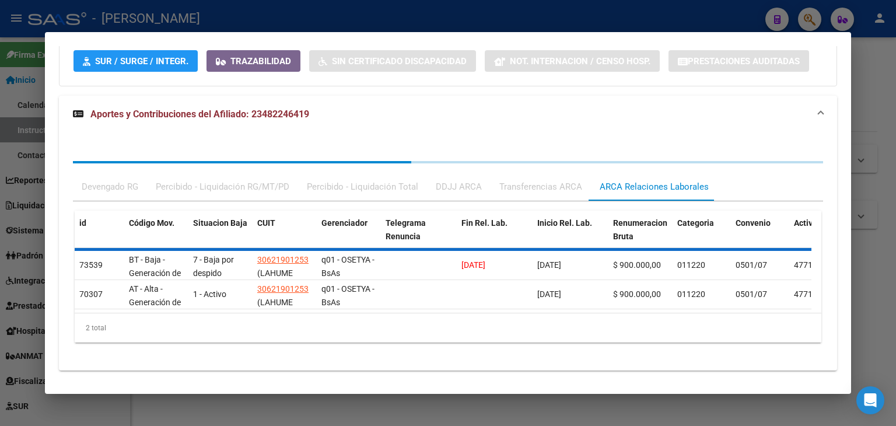
scroll to position [913, 0]
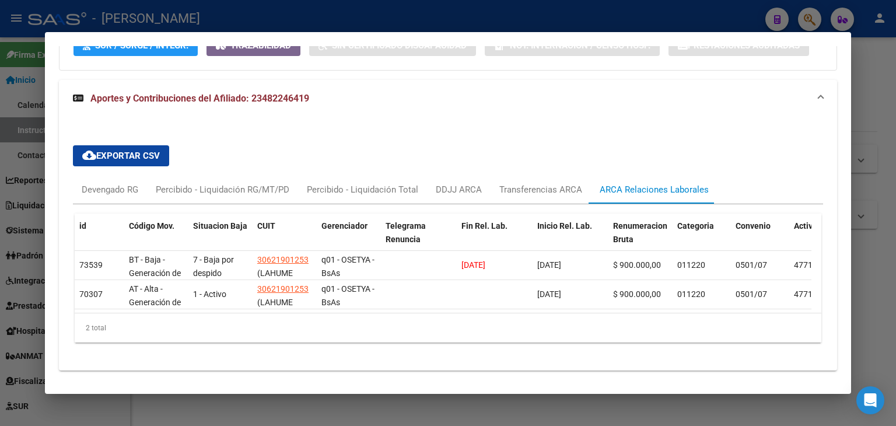
click at [211, 7] on div at bounding box center [448, 213] width 896 height 426
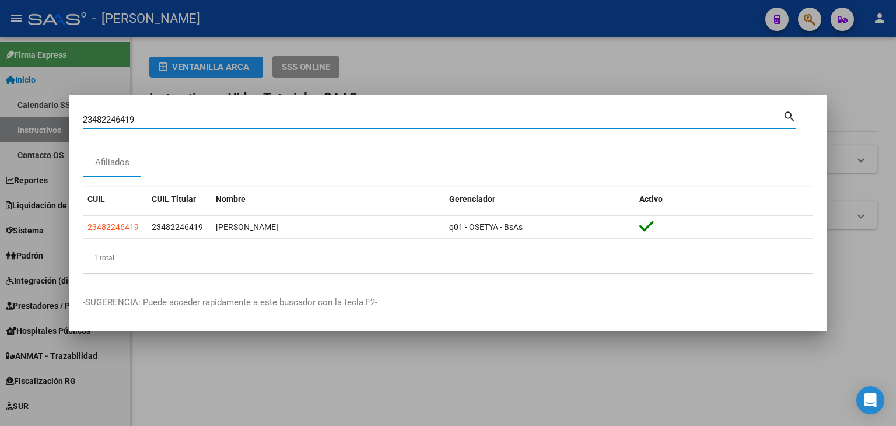
click at [156, 117] on input "23482246419" at bounding box center [433, 119] width 700 height 11
click at [155, 115] on input "23482246419" at bounding box center [433, 119] width 700 height 11
paste input "6937874"
type input "23486937874"
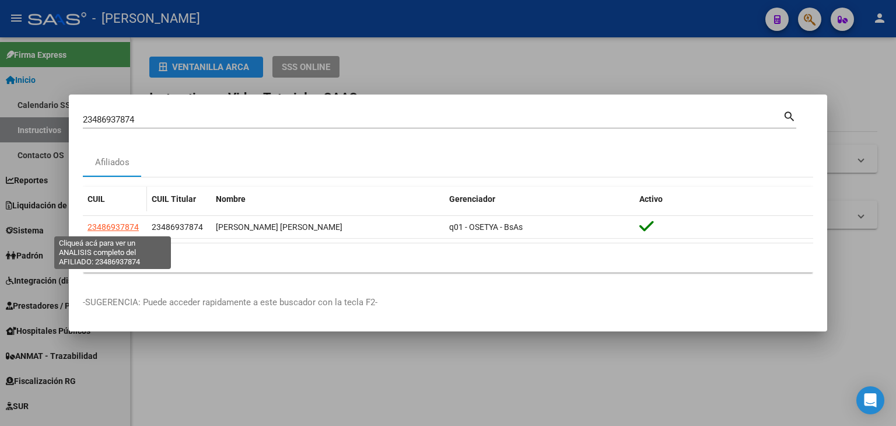
click at [121, 222] on span "23486937874" at bounding box center [113, 226] width 51 height 9
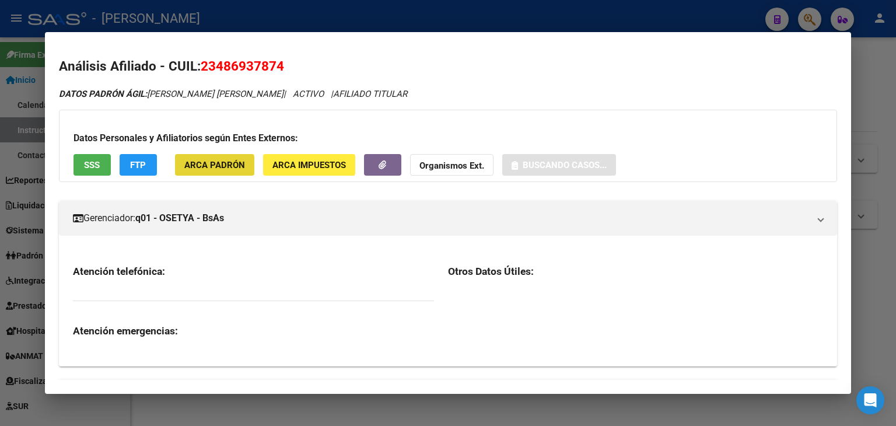
click at [198, 173] on button "ARCA Padrón" at bounding box center [214, 165] width 79 height 22
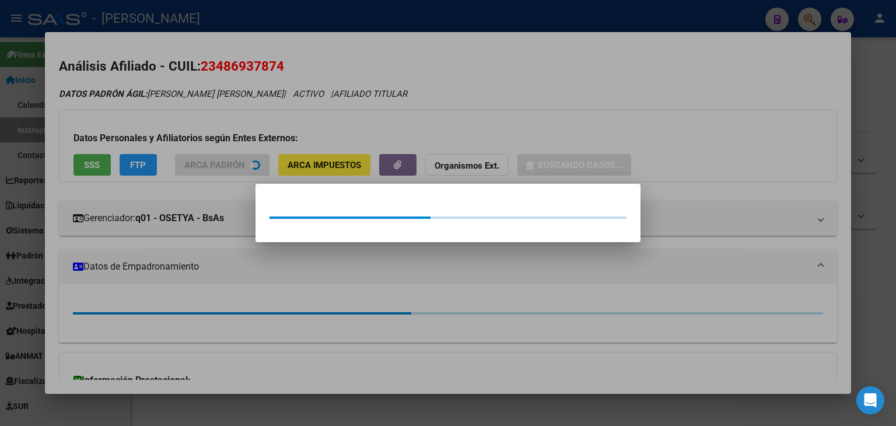
click at [170, 123] on div at bounding box center [448, 213] width 896 height 426
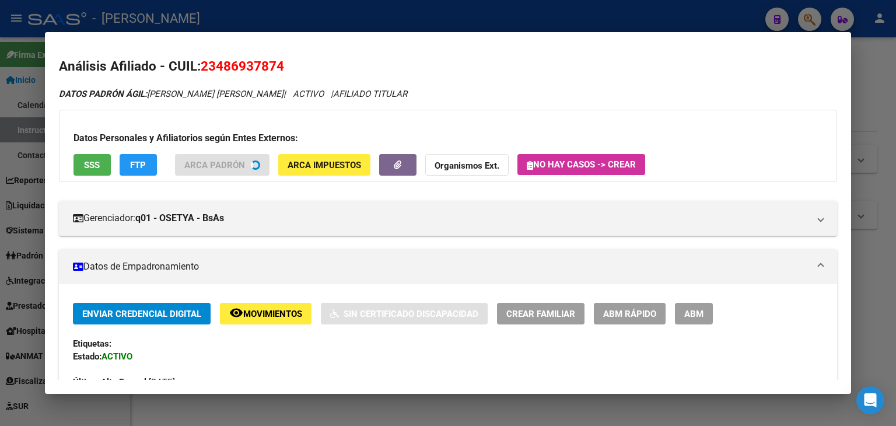
click at [117, 169] on div "Datos Personales y Afiliatorios según Entes Externos: SSS FTP ARCA Padrón ARCA …" at bounding box center [448, 146] width 778 height 72
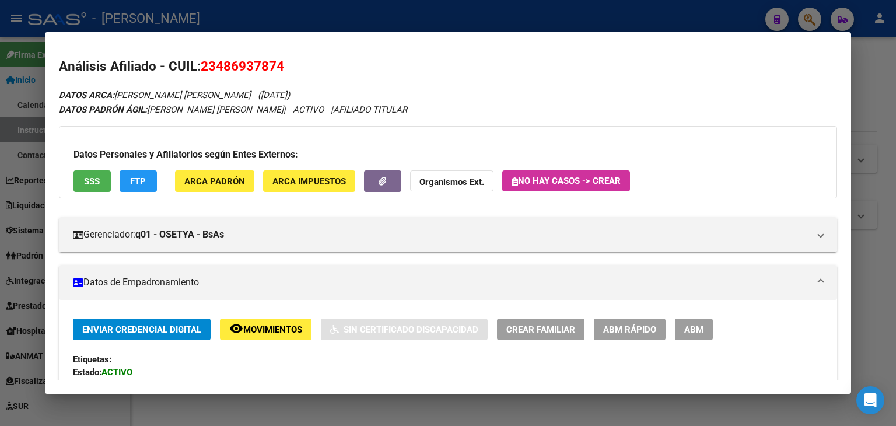
click at [105, 160] on h3 "Datos Personales y Afiliatorios según Entes Externos:" at bounding box center [448, 155] width 749 height 14
click at [104, 168] on div "Datos Personales y Afiliatorios según Entes Externos: SSS FTP ARCA Padrón ARCA …" at bounding box center [448, 162] width 778 height 72
click at [104, 172] on button "SSS" at bounding box center [92, 181] width 37 height 22
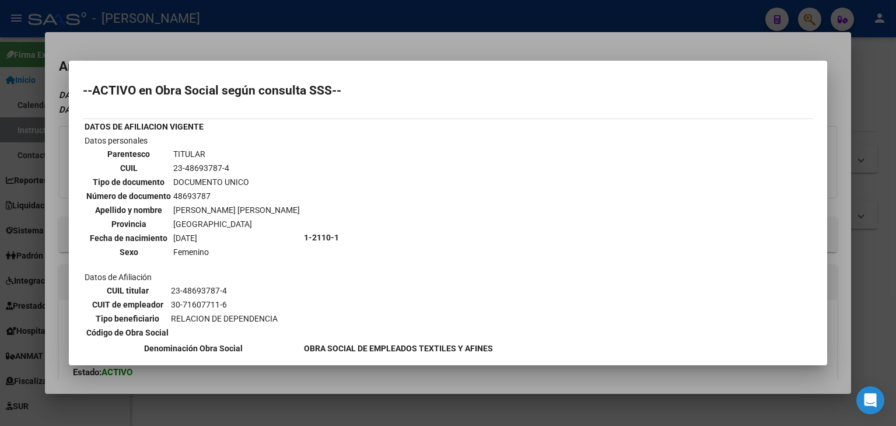
drag, startPoint x: 182, startPoint y: 30, endPoint x: 284, endPoint y: 266, distance: 256.7
click at [182, 30] on div at bounding box center [448, 213] width 896 height 426
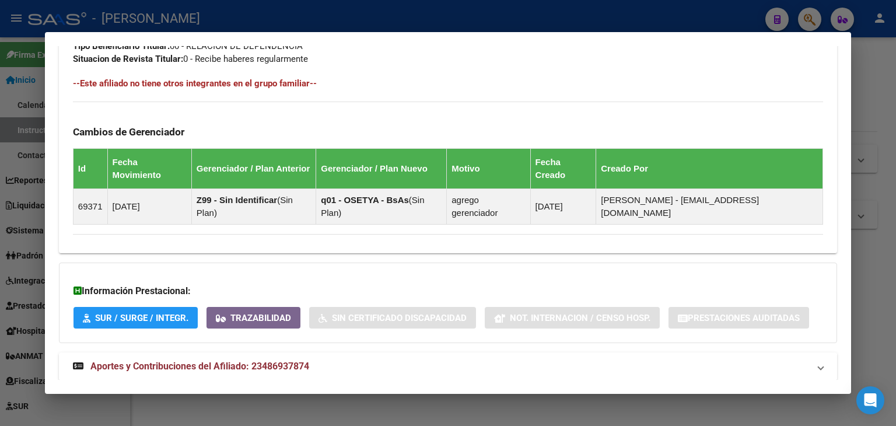
click at [287, 361] on span "Aportes y Contribuciones del Afiliado: 23486937874" at bounding box center [199, 366] width 219 height 11
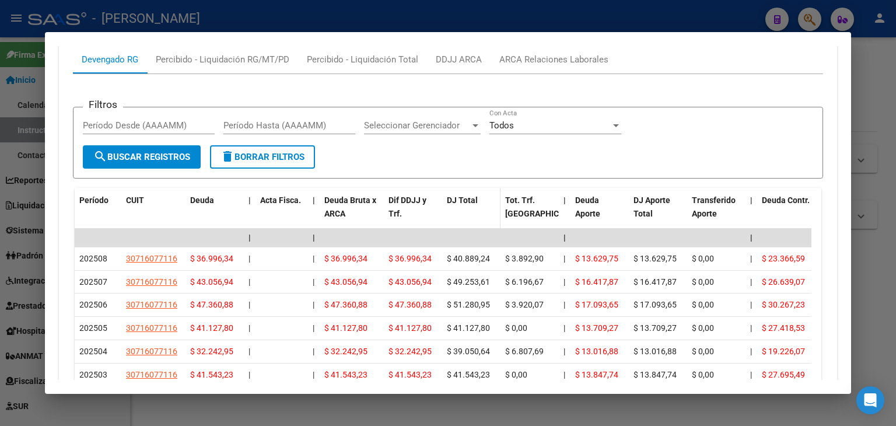
scroll to position [1049, 0]
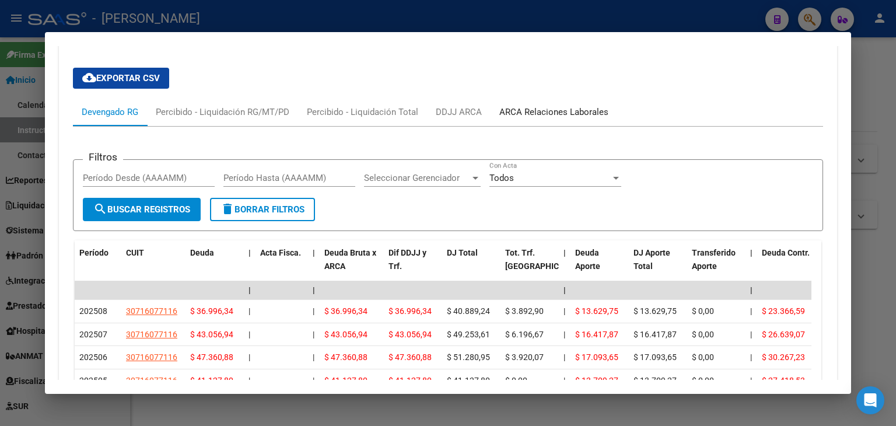
click at [585, 98] on div "ARCA Relaciones Laborales" at bounding box center [554, 112] width 127 height 28
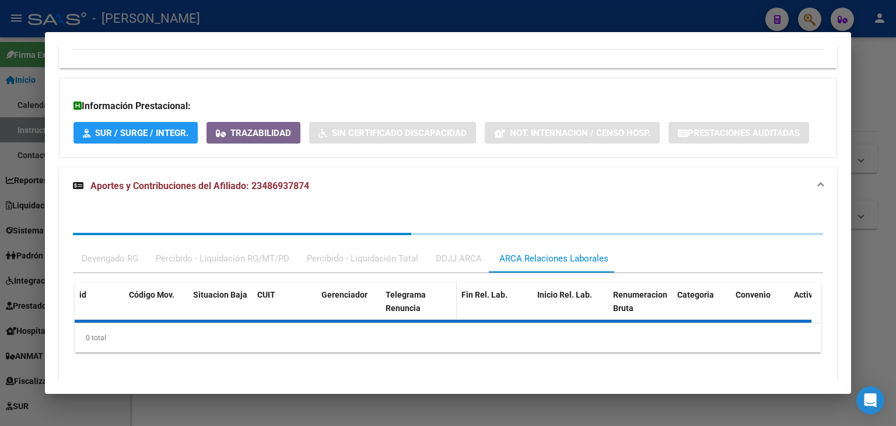
scroll to position [880, 0]
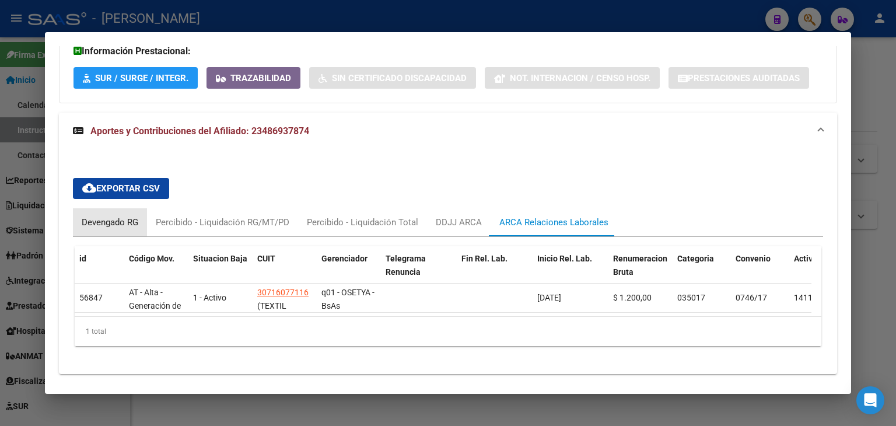
click at [128, 216] on div "Devengado RG" at bounding box center [110, 222] width 57 height 13
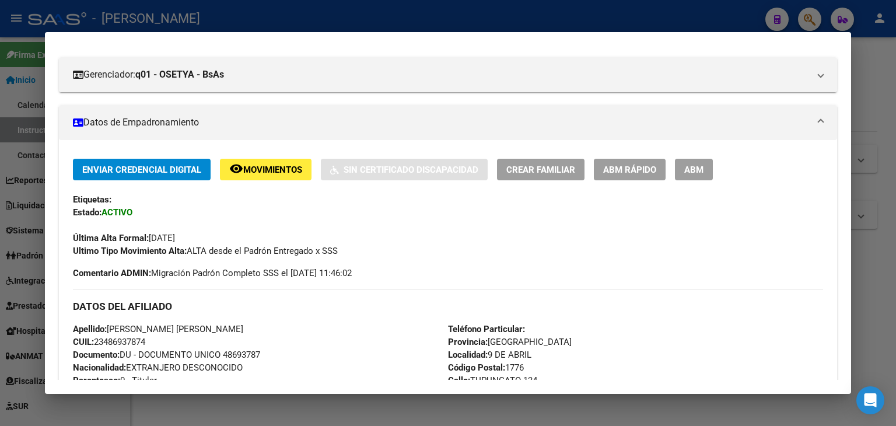
scroll to position [0, 0]
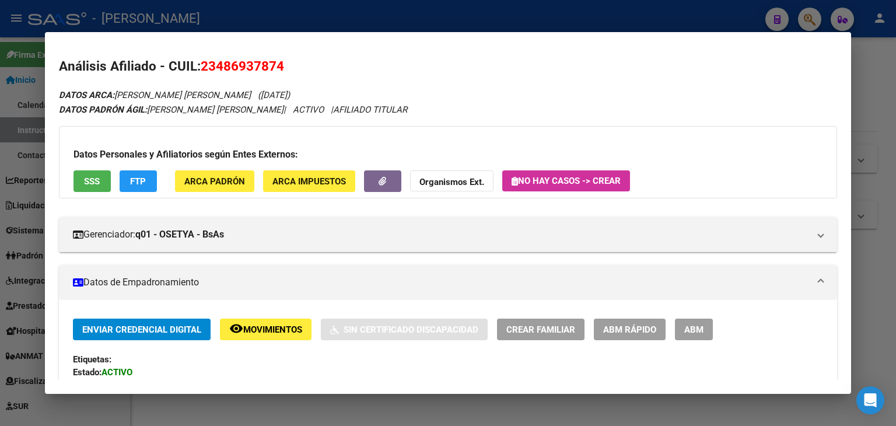
drag, startPoint x: 221, startPoint y: 159, endPoint x: 219, endPoint y: 166, distance: 7.1
click at [221, 160] on h3 "Datos Personales y Afiliatorios según Entes Externos:" at bounding box center [448, 155] width 749 height 14
click at [219, 167] on div "Datos Personales y Afiliatorios según Entes Externos: SSS FTP ARCA Padrón ARCA …" at bounding box center [448, 162] width 778 height 72
click at [219, 178] on span "ARCA Padrón" at bounding box center [214, 181] width 61 height 11
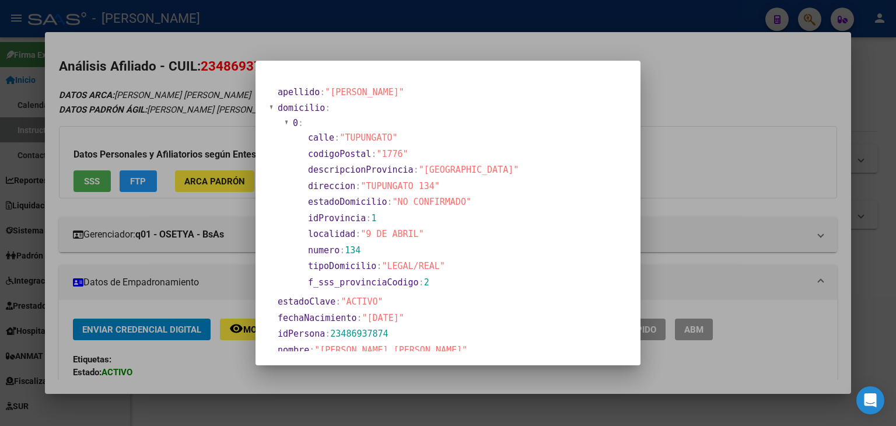
drag, startPoint x: 153, startPoint y: 129, endPoint x: 161, endPoint y: 139, distance: 13.0
click at [154, 129] on div at bounding box center [448, 213] width 896 height 426
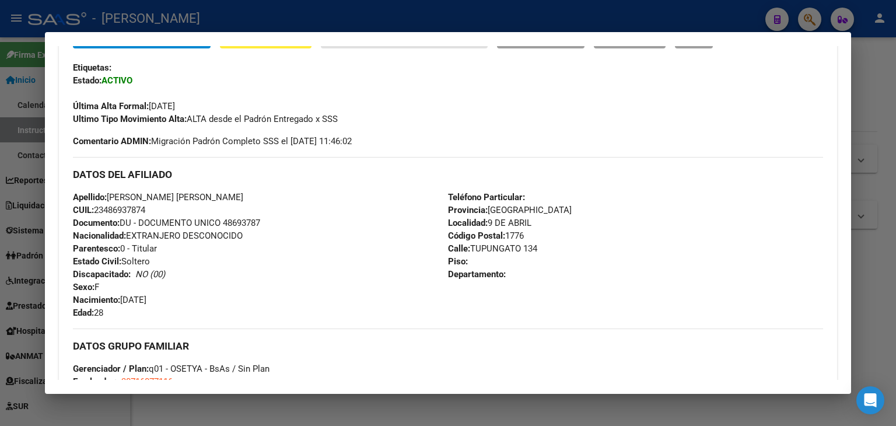
scroll to position [58, 0]
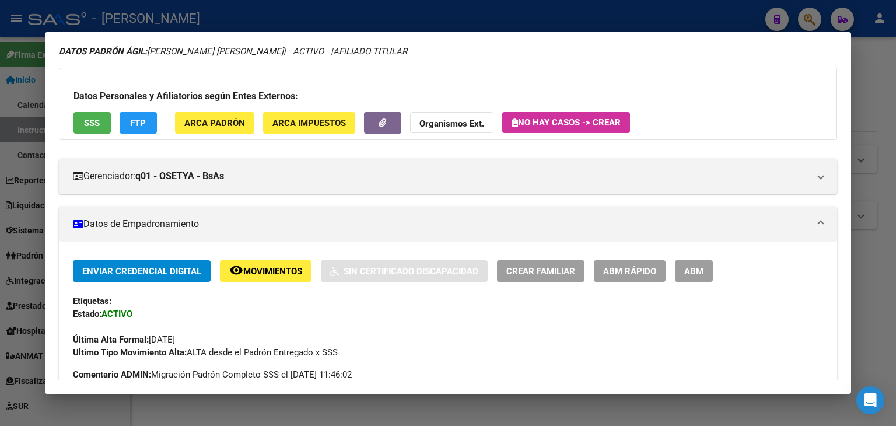
click at [108, 131] on button "SSS" at bounding box center [92, 123] width 37 height 22
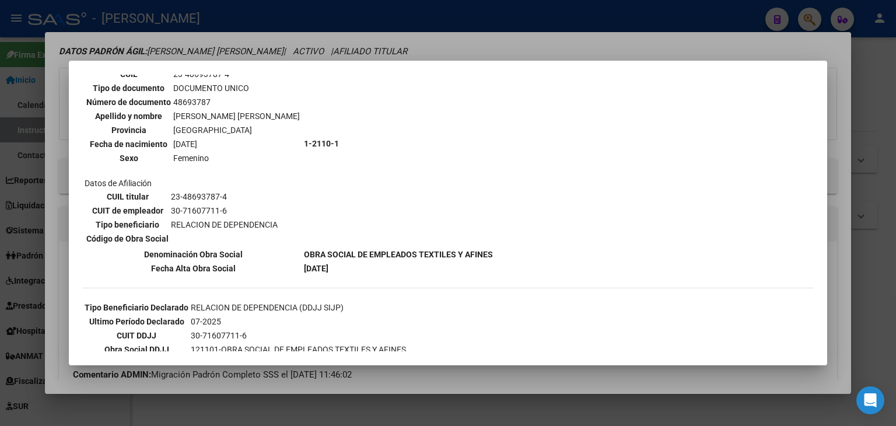
scroll to position [183, 0]
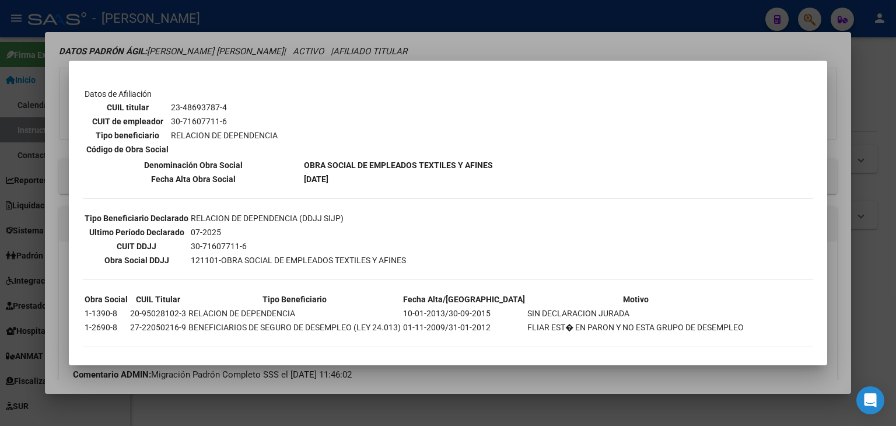
click at [163, 45] on div at bounding box center [448, 213] width 896 height 426
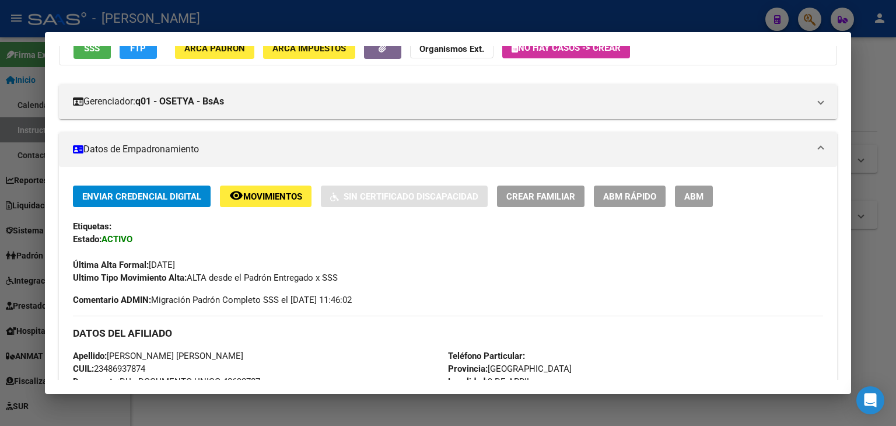
scroll to position [233, 0]
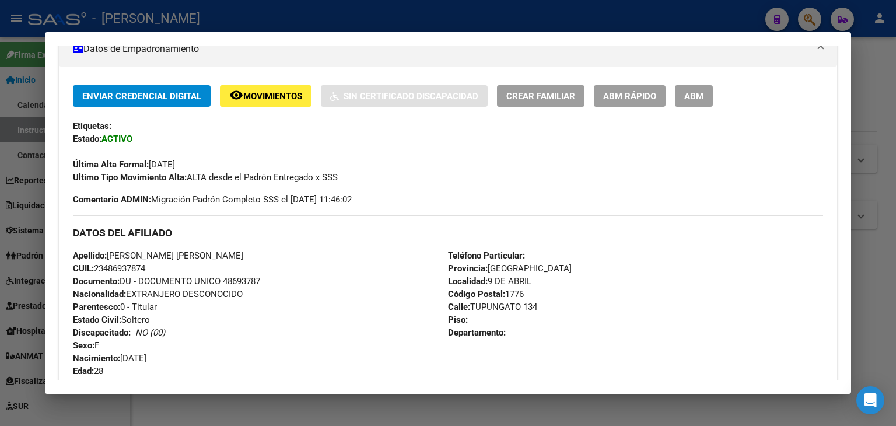
click at [236, 282] on span "Documento: DU - DOCUMENTO UNICO 48693787" at bounding box center [166, 281] width 187 height 11
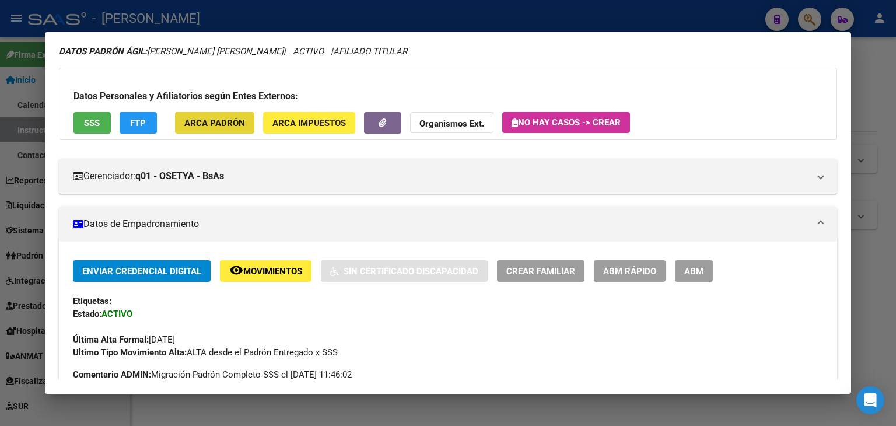
click at [223, 131] on button "ARCA Padrón" at bounding box center [214, 123] width 79 height 22
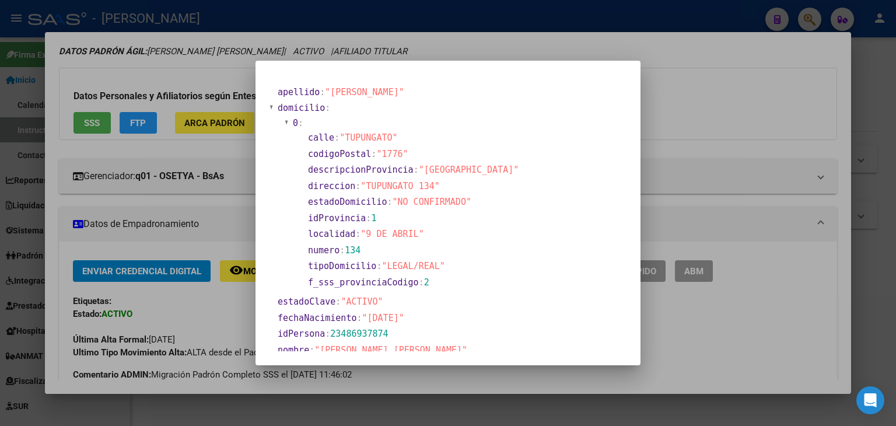
drag, startPoint x: 170, startPoint y: 76, endPoint x: 108, endPoint y: 6, distance: 93.4
click at [167, 74] on div at bounding box center [448, 213] width 896 height 426
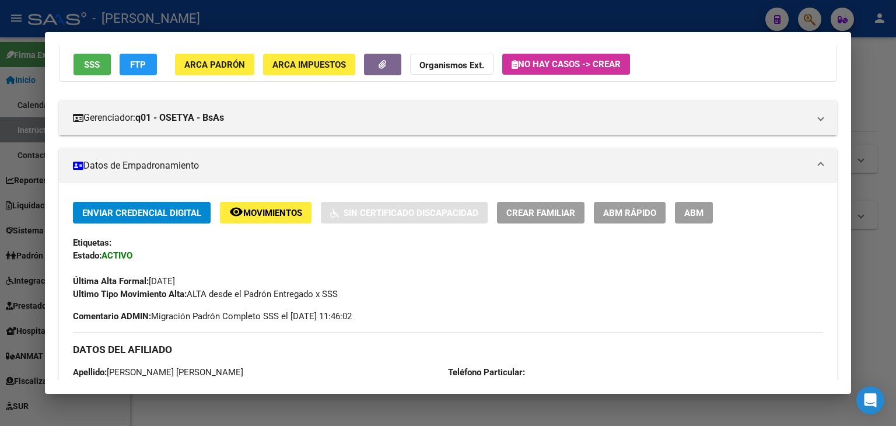
scroll to position [0, 0]
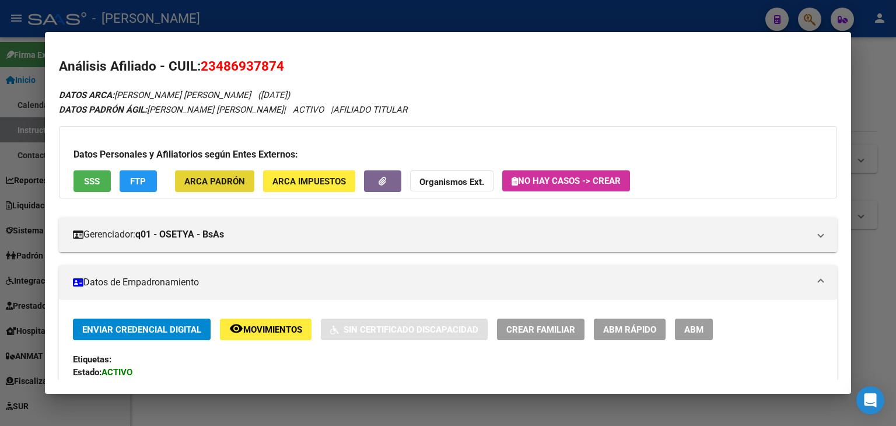
click at [225, 178] on span "ARCA Padrón" at bounding box center [214, 181] width 61 height 11
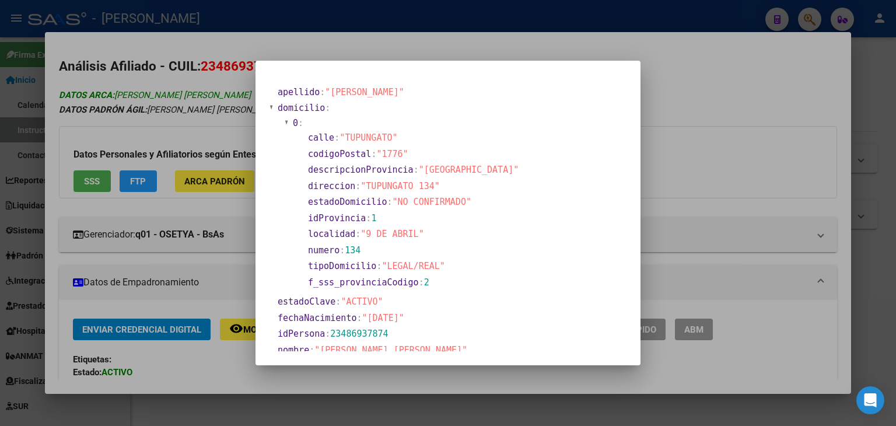
drag, startPoint x: 174, startPoint y: 80, endPoint x: 194, endPoint y: 100, distance: 28.1
click at [174, 82] on div at bounding box center [448, 213] width 896 height 426
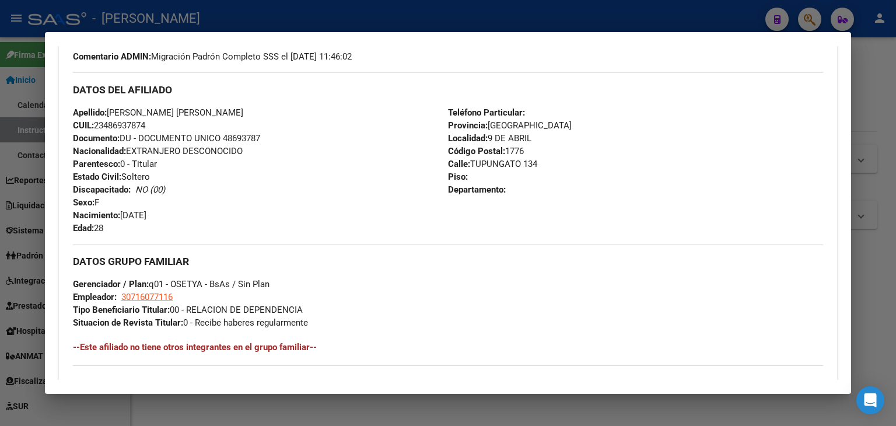
scroll to position [525, 0]
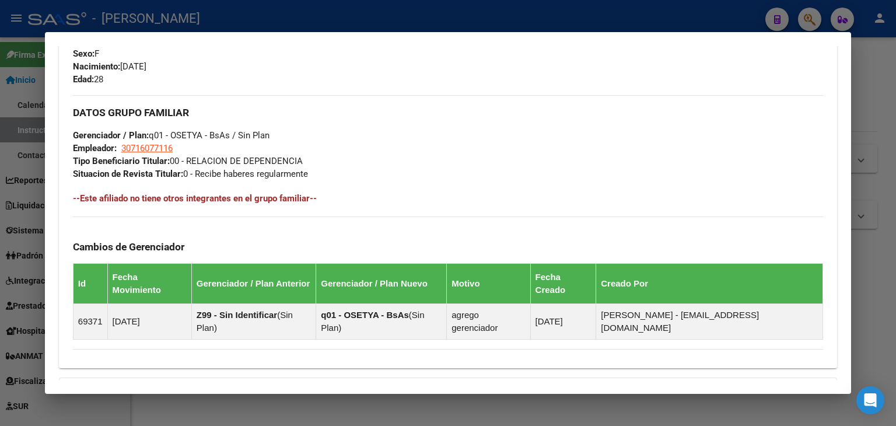
drag, startPoint x: 157, startPoint y: 145, endPoint x: 147, endPoint y: 147, distance: 10.1
click at [147, 147] on span "30716077116" at bounding box center [146, 148] width 51 height 11
type textarea "30716077116"
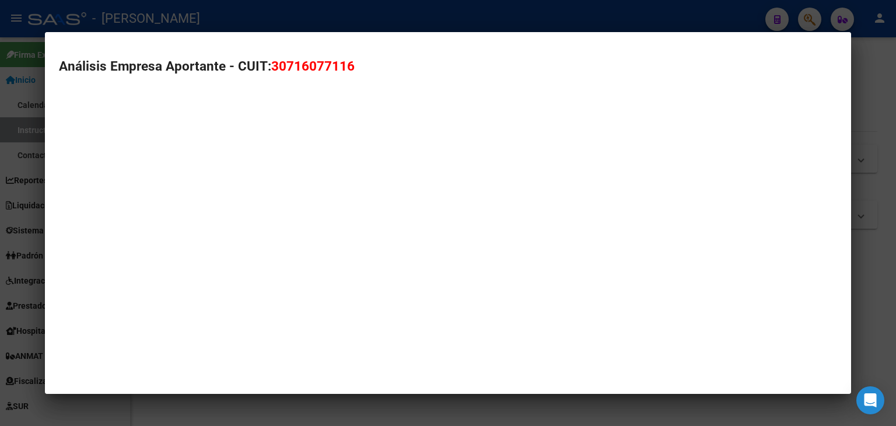
click at [145, 147] on mat-dialog-container "Análisis Empresa Aportante - CUIT: 30716077116" at bounding box center [448, 213] width 806 height 362
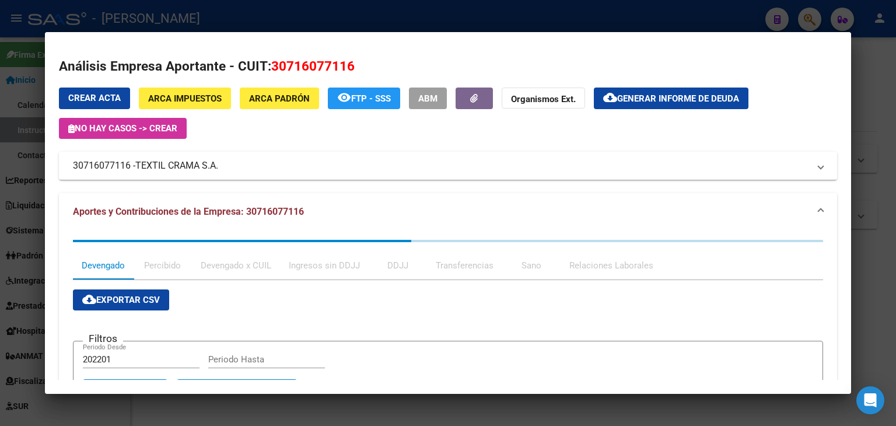
click at [222, 24] on div at bounding box center [448, 213] width 896 height 426
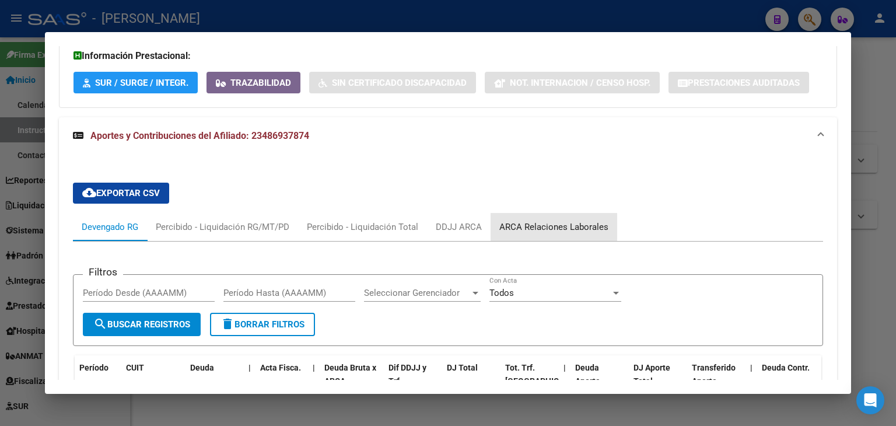
click at [565, 213] on div "ARCA Relaciones Laborales" at bounding box center [554, 227] width 127 height 28
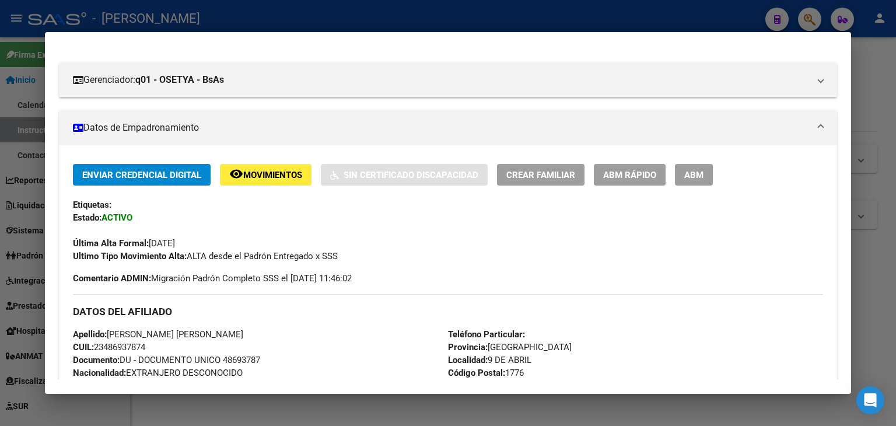
scroll to position [58, 0]
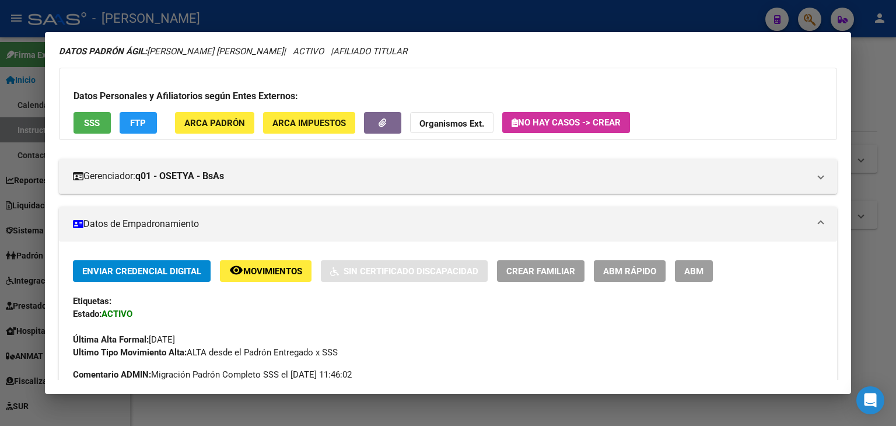
click at [194, 26] on div at bounding box center [448, 213] width 896 height 426
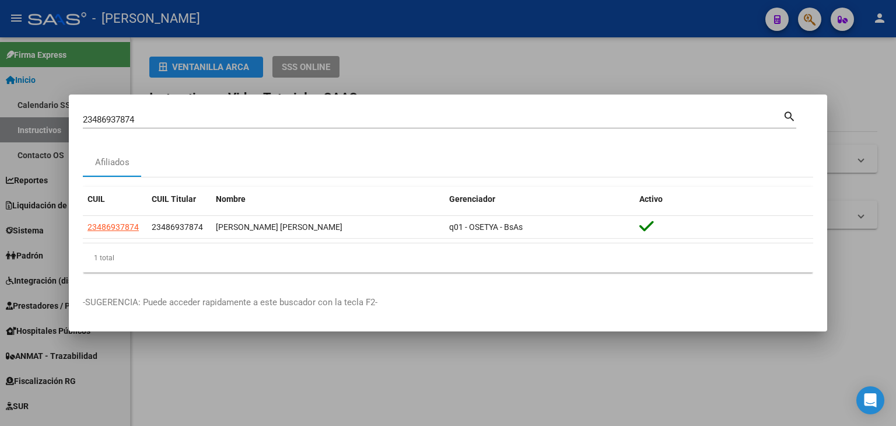
click at [173, 125] on div "23486937874 Buscar (apellido, dni, cuil, nro traspaso, cuit, obra social)" at bounding box center [433, 120] width 700 height 18
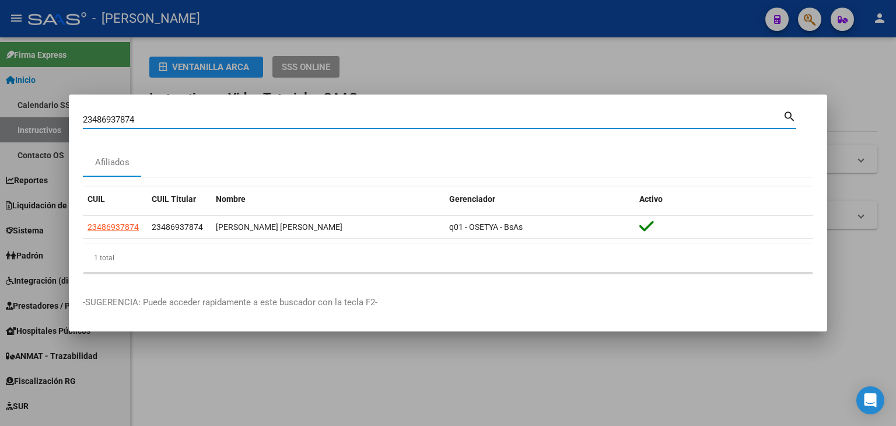
click at [173, 125] on div "23486937874 Buscar (apellido, dni, cuil, nro traspaso, cuit, obra social)" at bounding box center [433, 120] width 700 height 18
click at [175, 120] on input "23486937874" at bounding box center [433, 119] width 700 height 11
paste input "92678454"
type input "23926784544"
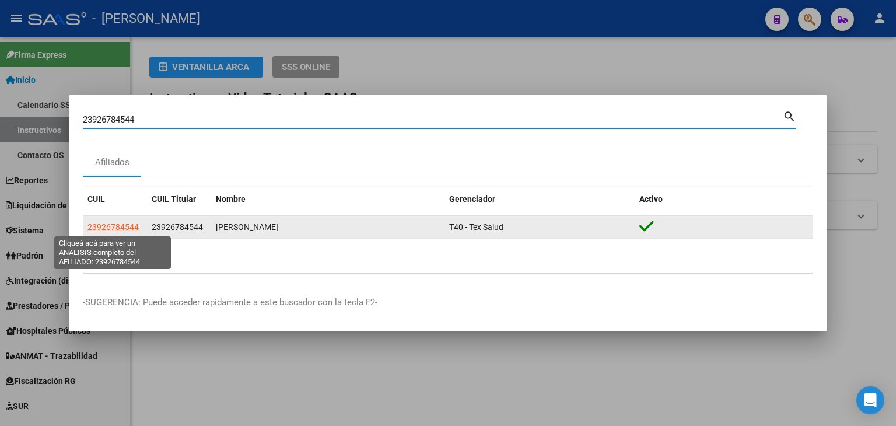
click at [124, 225] on span "23926784544" at bounding box center [113, 226] width 51 height 9
type textarea "23926784544"
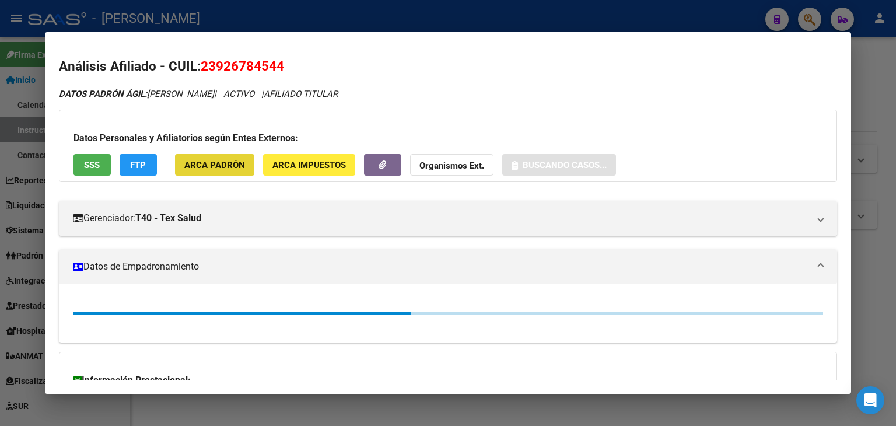
click at [215, 155] on button "ARCA Padrón" at bounding box center [214, 165] width 79 height 22
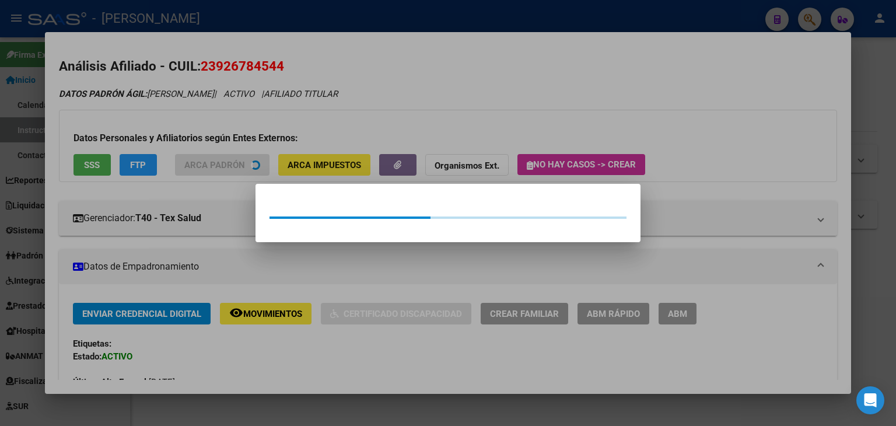
click at [190, 122] on div at bounding box center [448, 213] width 896 height 426
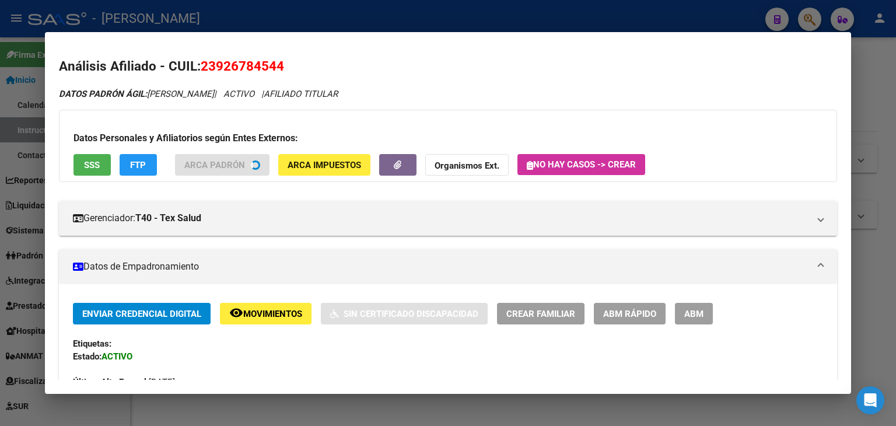
click at [91, 166] on span "SSS" at bounding box center [92, 165] width 16 height 11
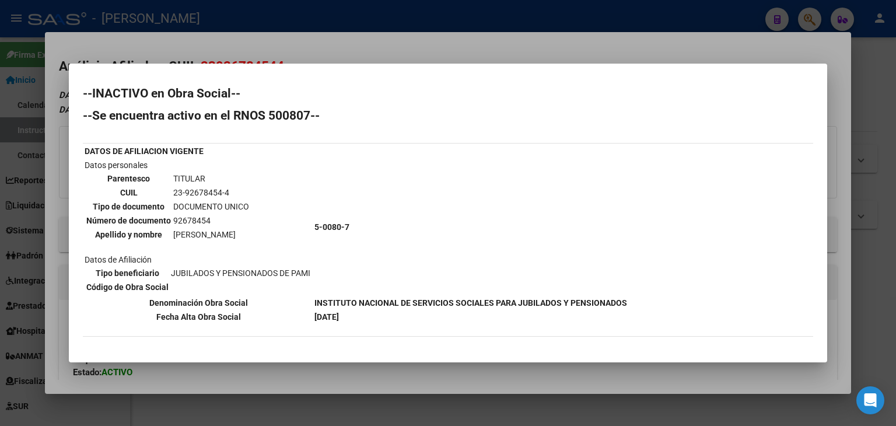
click at [159, 54] on div at bounding box center [448, 213] width 896 height 426
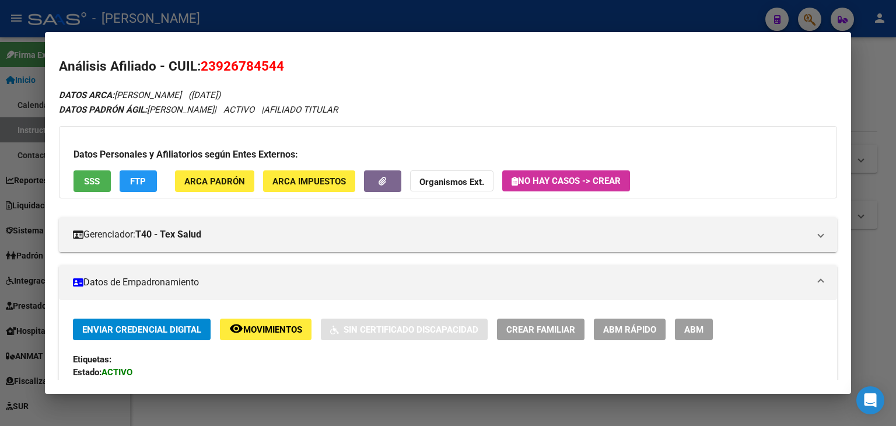
click at [215, 13] on div at bounding box center [448, 213] width 896 height 426
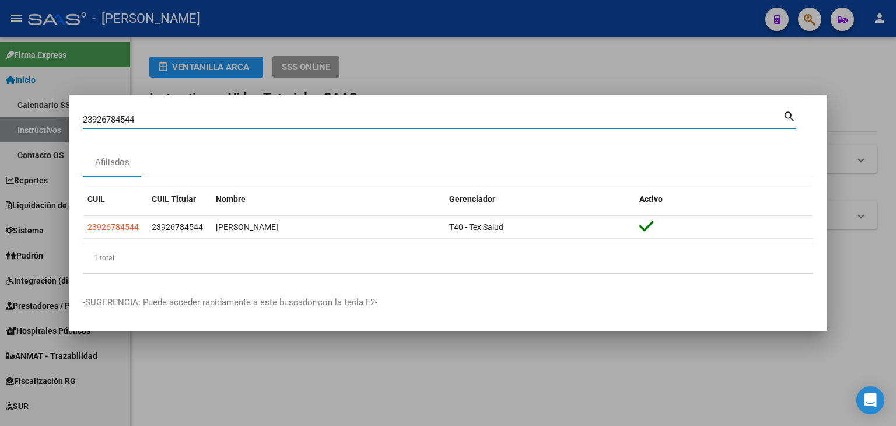
click at [169, 118] on input "23926784544" at bounding box center [433, 119] width 700 height 11
click at [169, 117] on input "23926784544" at bounding box center [433, 119] width 700 height 11
paste input "7235749"
type input "23927235749"
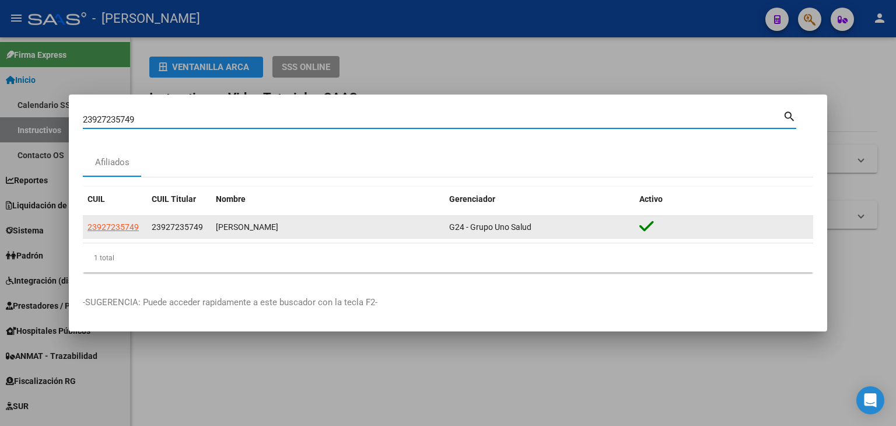
drag, startPoint x: 82, startPoint y: 236, endPoint x: 90, endPoint y: 228, distance: 12.4
click at [82, 236] on mat-dialog-content "23927235749 Buscar (apellido, dni, cuil, nro traspaso, cuit, obra social) searc…" at bounding box center [448, 195] width 759 height 173
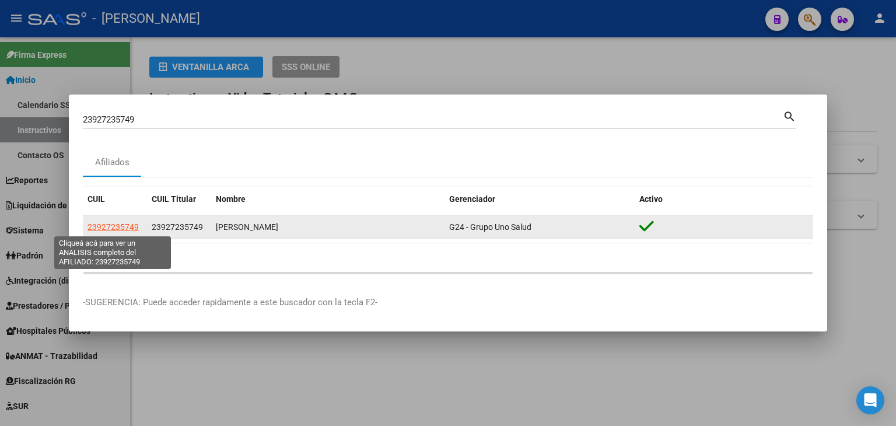
click at [95, 224] on span "23927235749" at bounding box center [113, 226] width 51 height 9
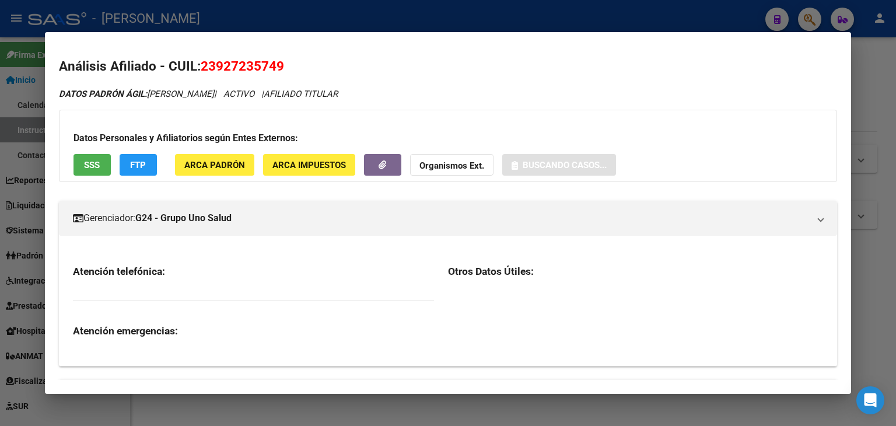
click at [193, 171] on button "ARCA Padrón" at bounding box center [214, 165] width 79 height 22
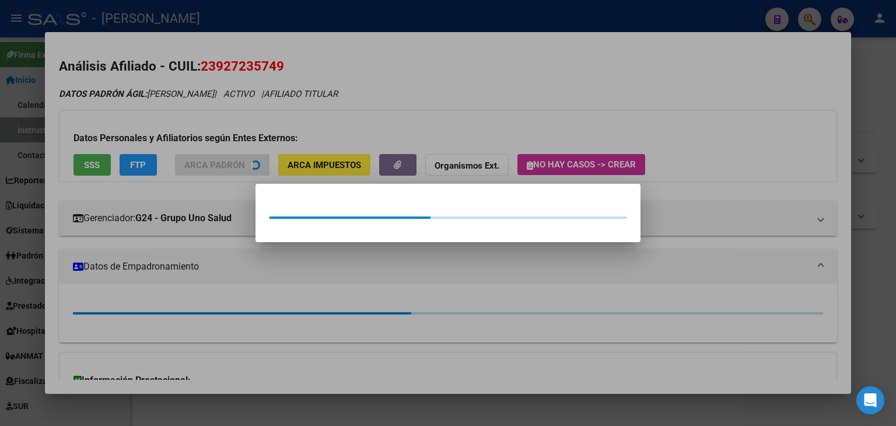
click at [195, 118] on div at bounding box center [448, 213] width 896 height 426
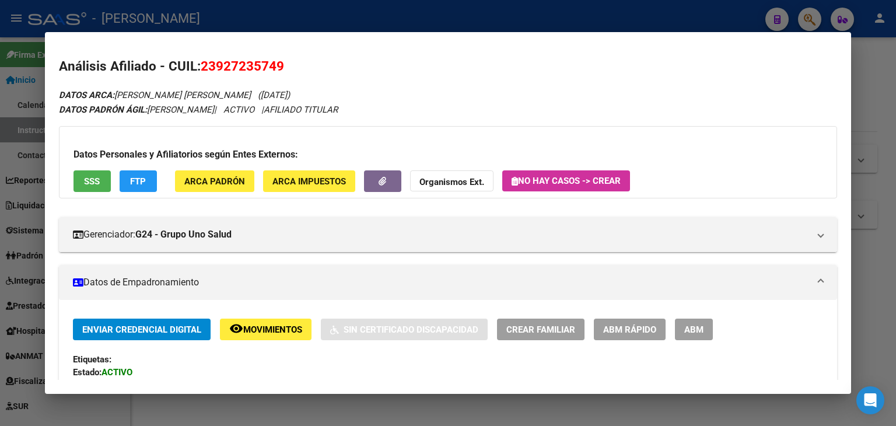
click at [221, 19] on div at bounding box center [448, 213] width 896 height 426
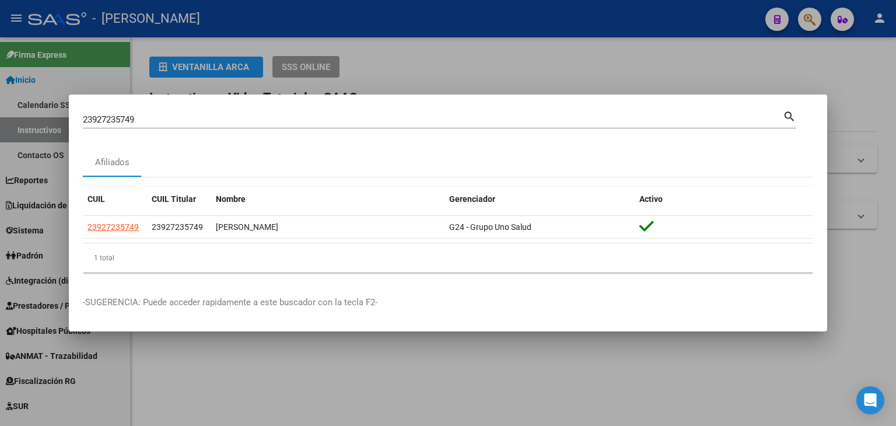
click at [187, 113] on div "23927235749 Buscar (apellido, dni, cuil, nro traspaso, cuit, obra social)" at bounding box center [433, 120] width 700 height 18
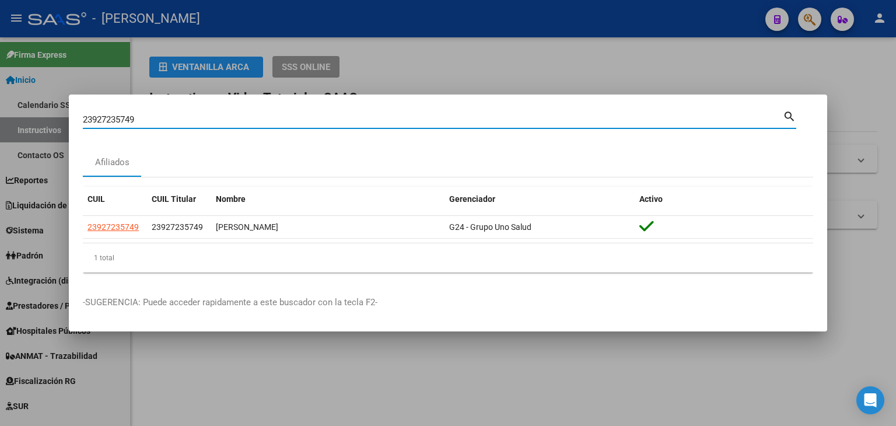
click at [187, 117] on input "23927235749" at bounding box center [433, 119] width 700 height 11
click at [187, 116] on input "23927235749" at bounding box center [433, 119] width 700 height 11
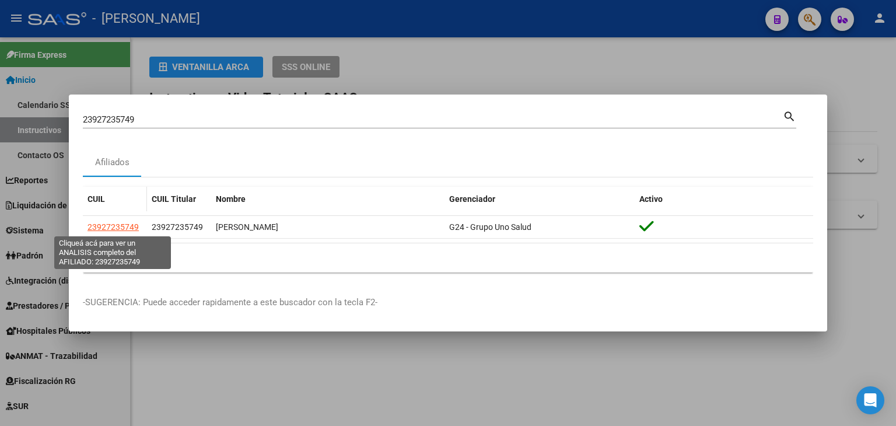
click at [105, 225] on span "23927235749" at bounding box center [113, 226] width 51 height 9
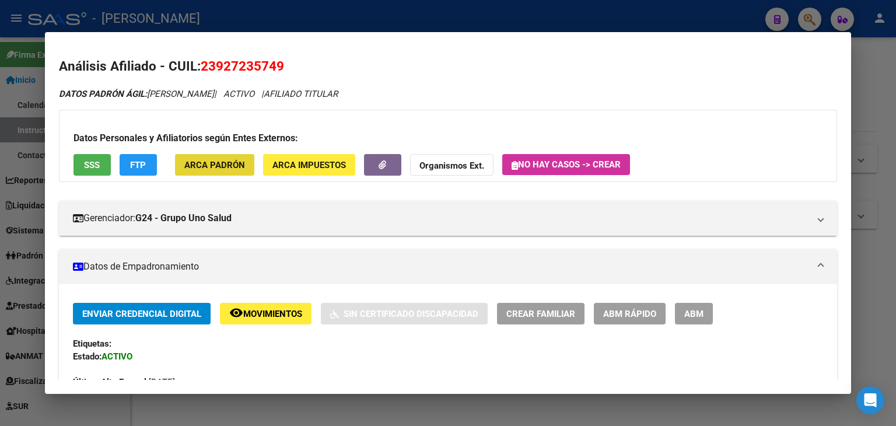
click at [248, 163] on button "ARCA Padrón" at bounding box center [214, 165] width 79 height 22
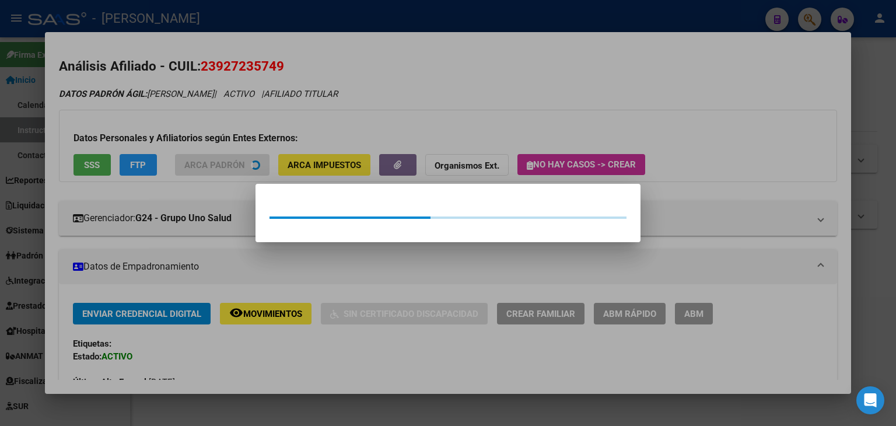
click at [232, 125] on div at bounding box center [448, 213] width 896 height 426
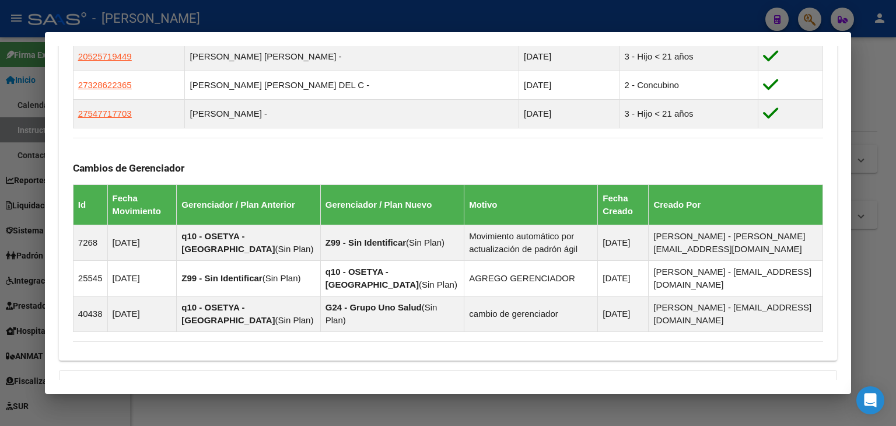
scroll to position [833, 0]
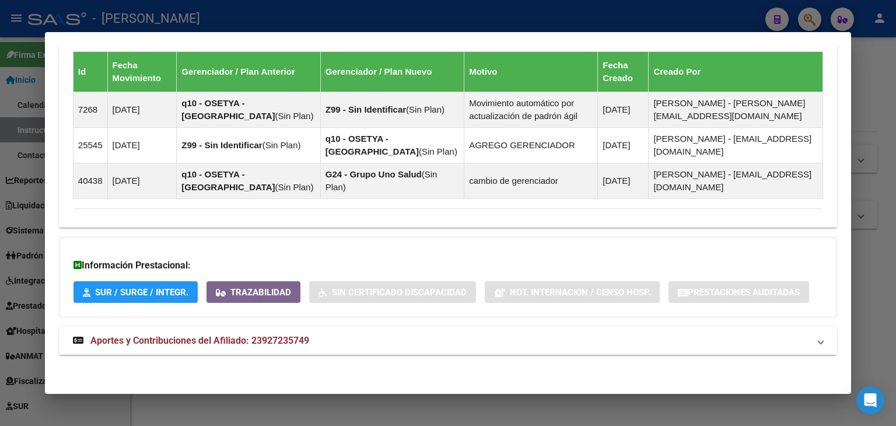
click at [301, 330] on mat-expansion-panel-header "Aportes y Contribuciones del Afiliado: 23927235749" at bounding box center [448, 341] width 778 height 28
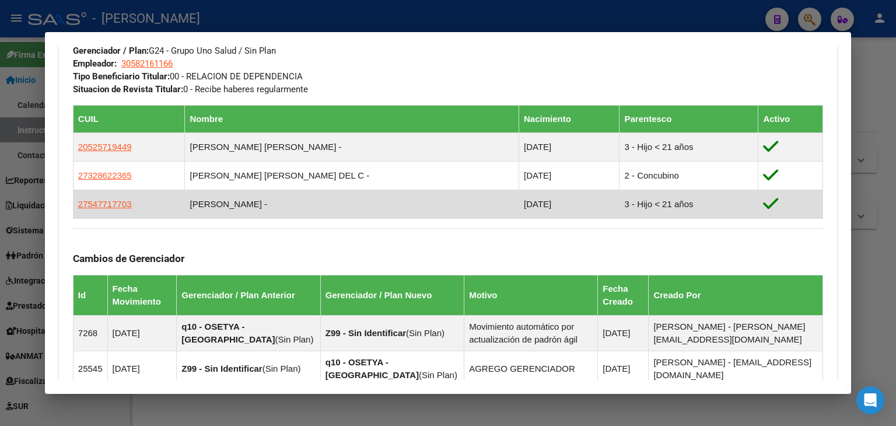
scroll to position [493, 0]
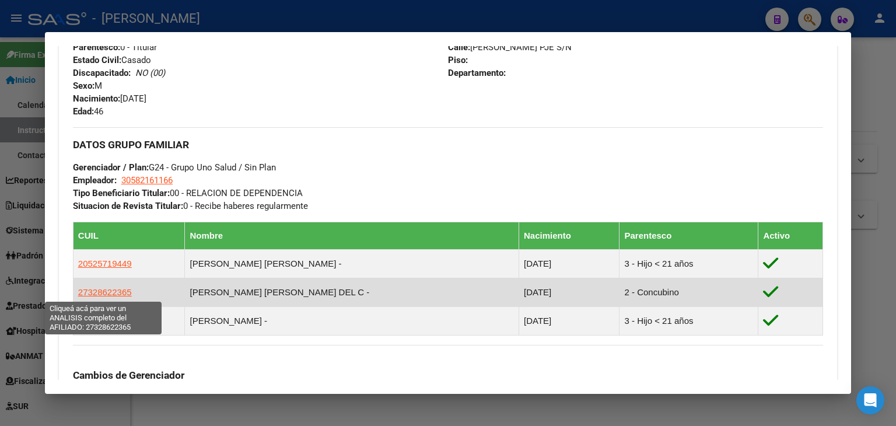
click at [110, 290] on span "27328622365" at bounding box center [105, 292] width 54 height 10
type textarea "27328622365"
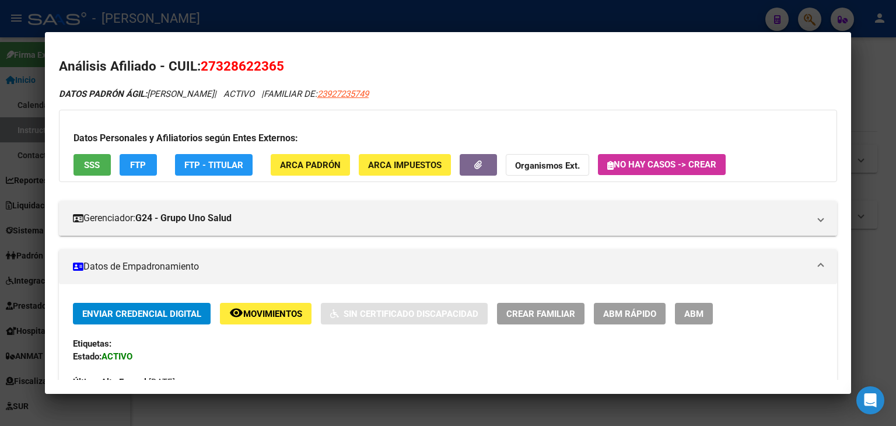
click at [303, 152] on div "Datos Personales y Afiliatorios según Entes Externos: SSS FTP FTP - Titular ARC…" at bounding box center [448, 146] width 778 height 72
click at [299, 164] on span "ARCA Padrón" at bounding box center [310, 165] width 61 height 11
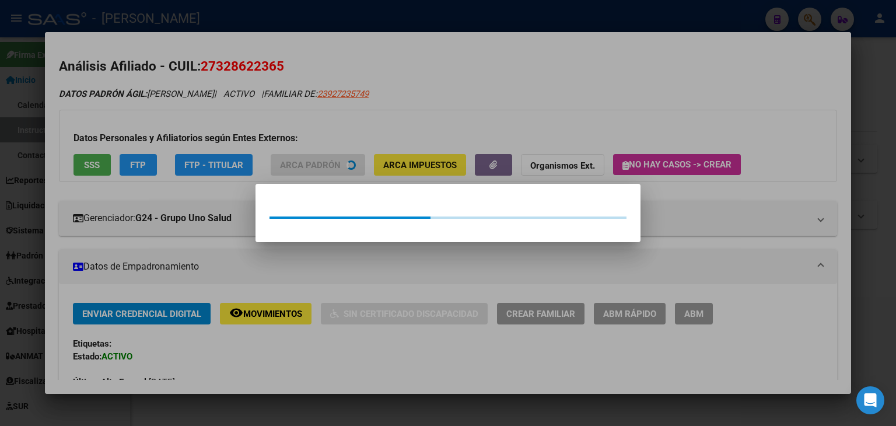
click at [261, 78] on div at bounding box center [448, 213] width 896 height 426
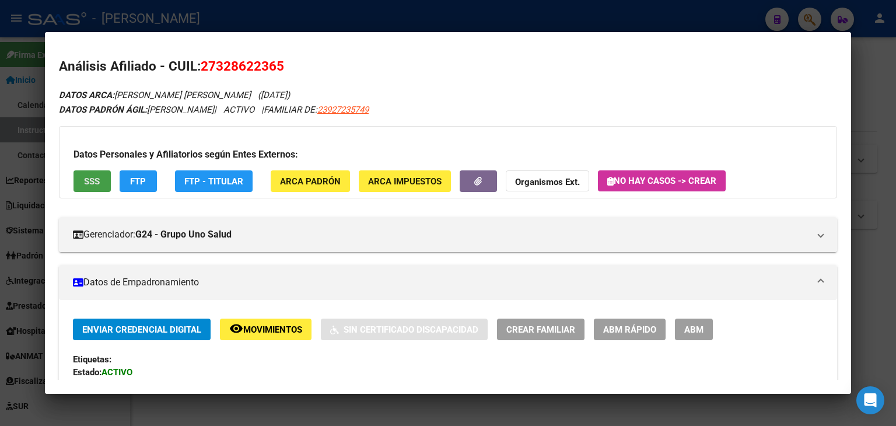
click at [95, 181] on span "SSS" at bounding box center [92, 181] width 16 height 11
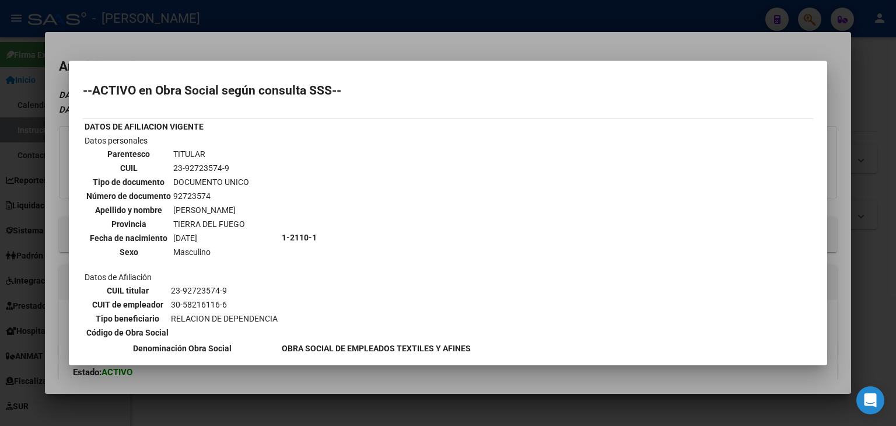
click at [153, 15] on div at bounding box center [448, 213] width 896 height 426
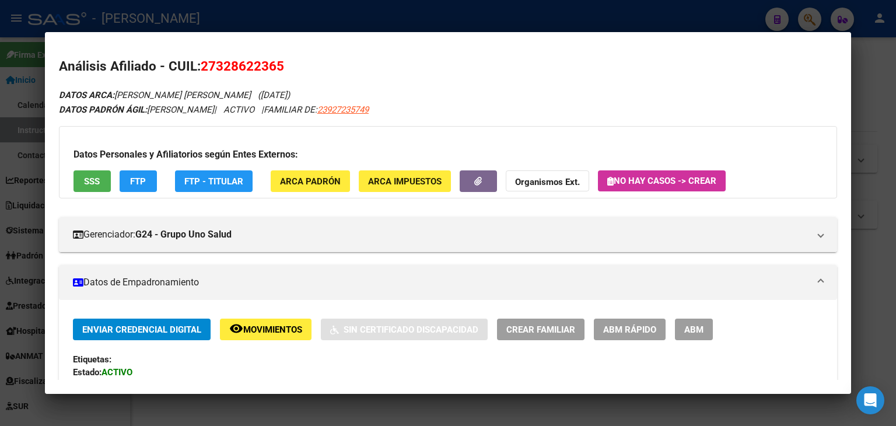
click at [293, 187] on button "ARCA Padrón" at bounding box center [310, 181] width 79 height 22
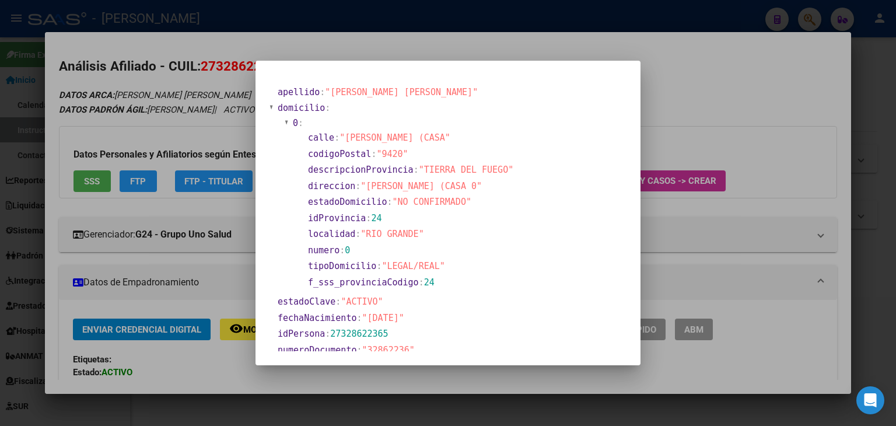
click at [266, 54] on div at bounding box center [448, 213] width 896 height 426
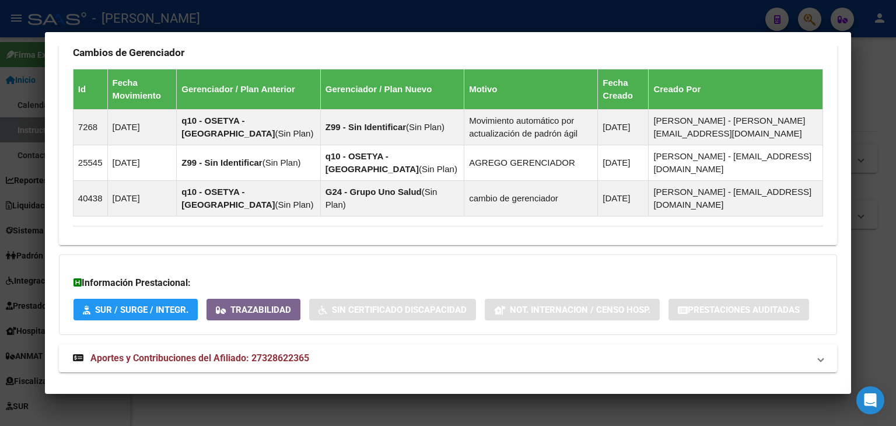
scroll to position [861, 0]
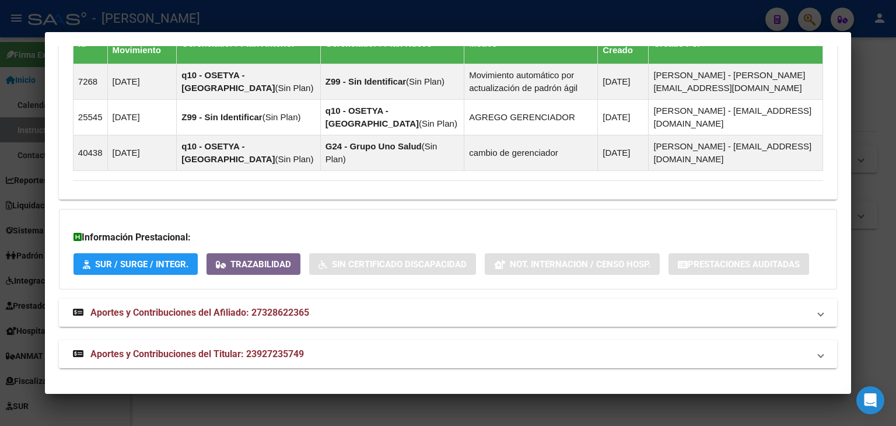
click at [317, 341] on mat-expansion-panel-header "Aportes y Contribuciones del Titular: 23927235749" at bounding box center [448, 354] width 778 height 28
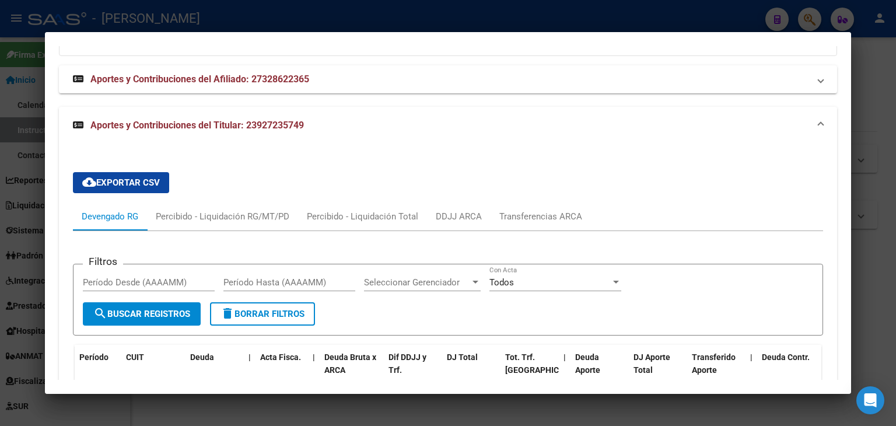
click at [236, 126] on span "Aportes y Contribuciones del Titular: 23927235749" at bounding box center [197, 125] width 214 height 11
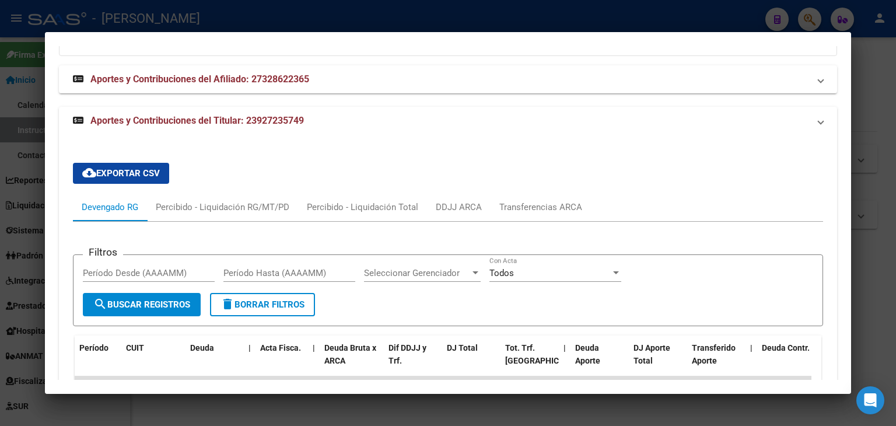
scroll to position [861, 0]
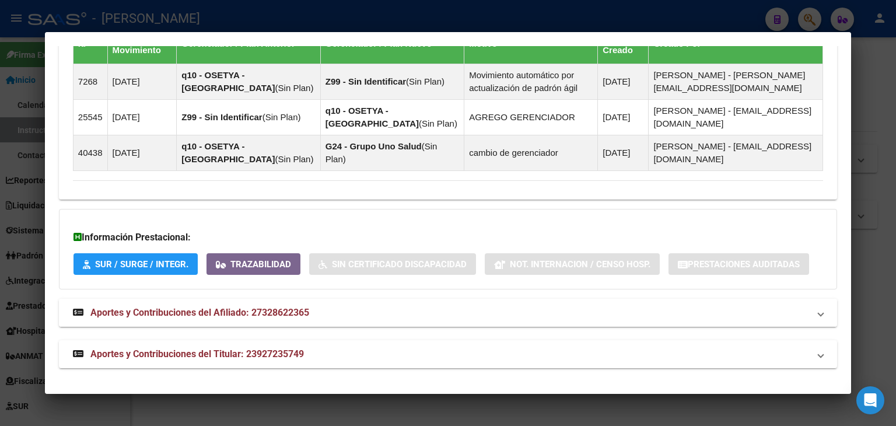
click at [240, 312] on span "Aportes y Contribuciones del Afiliado: 27328622365" at bounding box center [199, 312] width 219 height 11
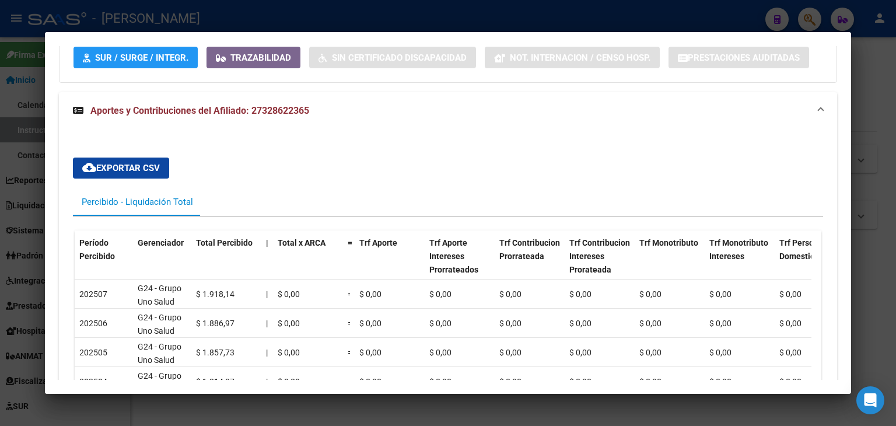
scroll to position [1105, 0]
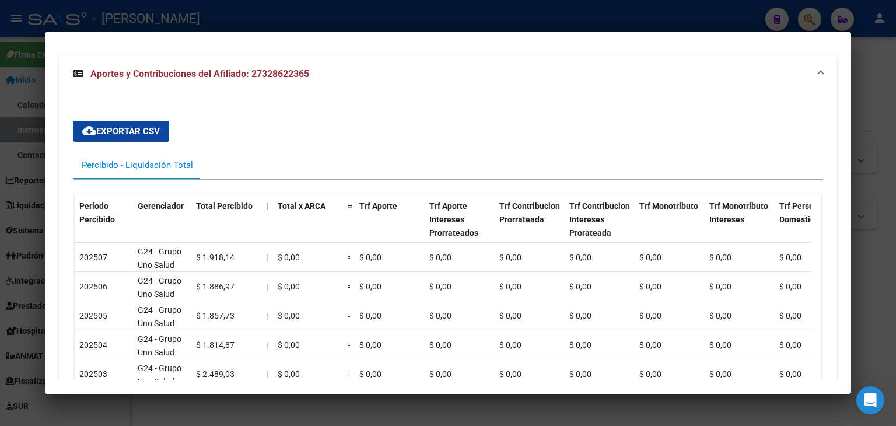
click at [249, 78] on span "Aportes y Contribuciones del Afiliado: 27328622365" at bounding box center [199, 73] width 219 height 11
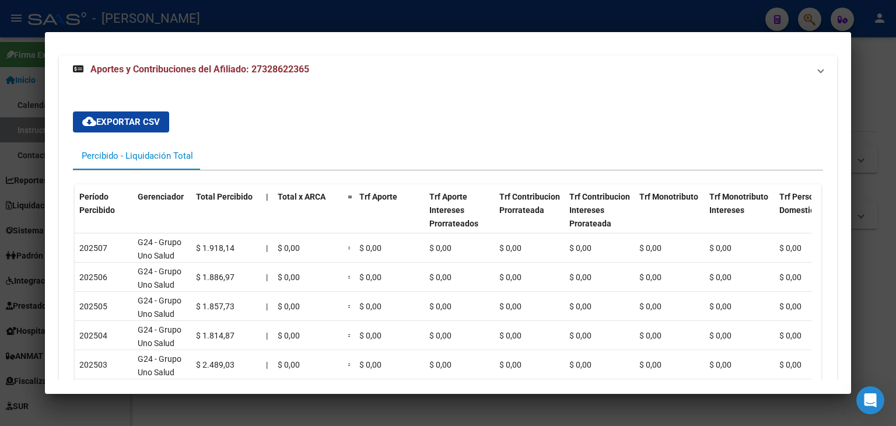
scroll to position [861, 0]
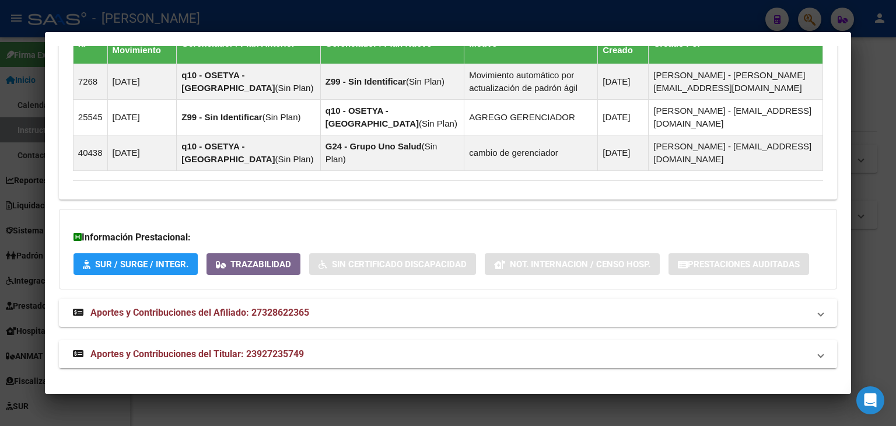
click at [293, 358] on span "Aportes y Contribuciones del Titular: 23927235749" at bounding box center [197, 353] width 214 height 11
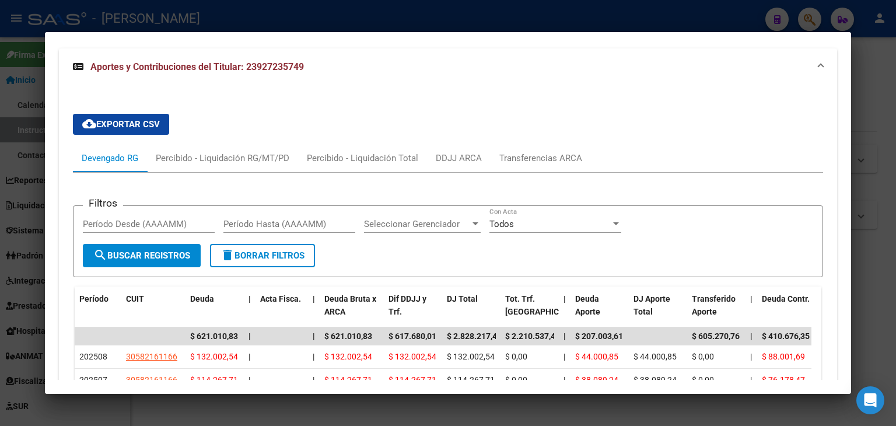
scroll to position [978, 0]
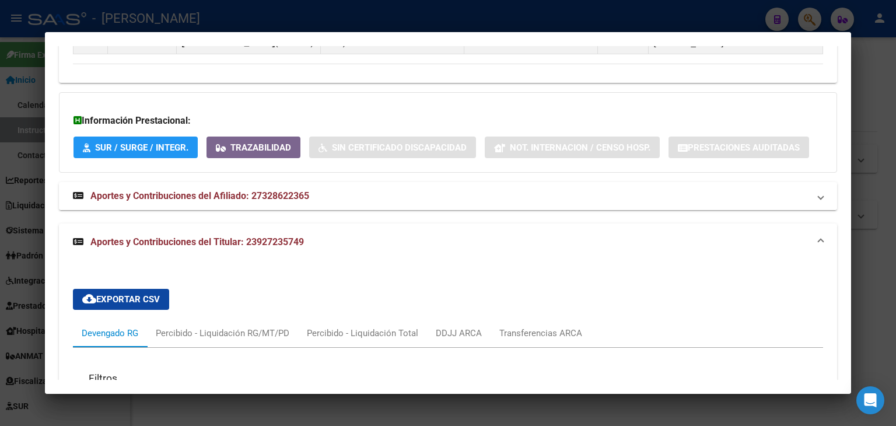
click at [218, 198] on span "Aportes y Contribuciones del Afiliado: 27328622365" at bounding box center [199, 195] width 219 height 11
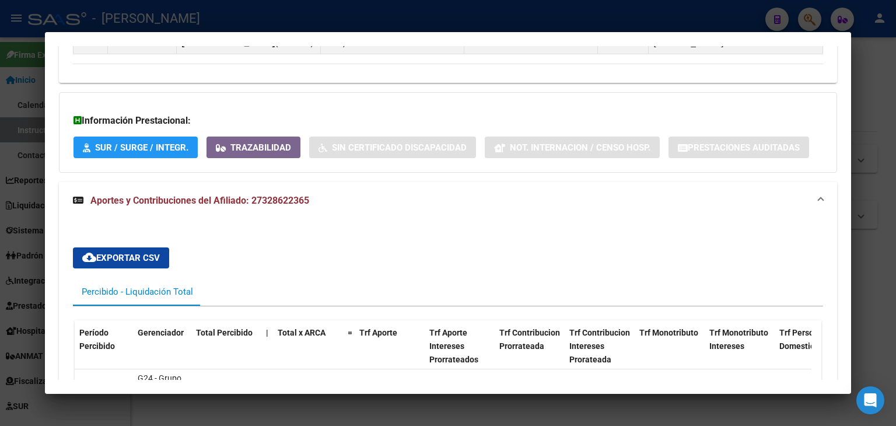
click at [184, 195] on span "Aportes y Contribuciones del Afiliado: 27328622365" at bounding box center [199, 200] width 219 height 11
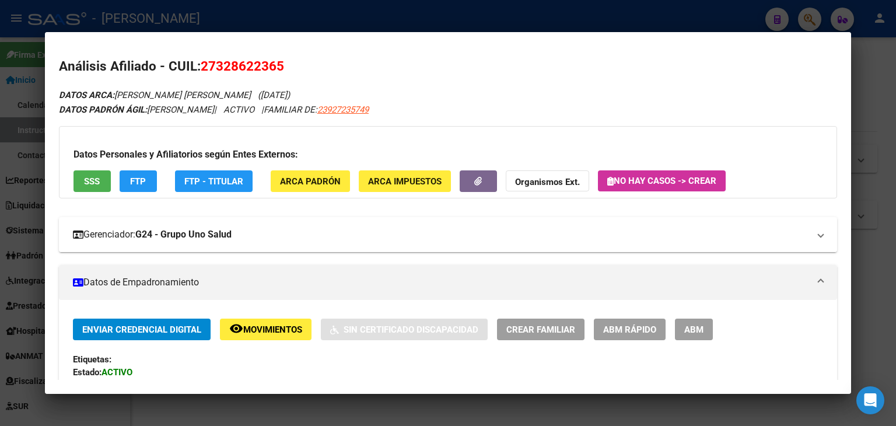
scroll to position [0, 0]
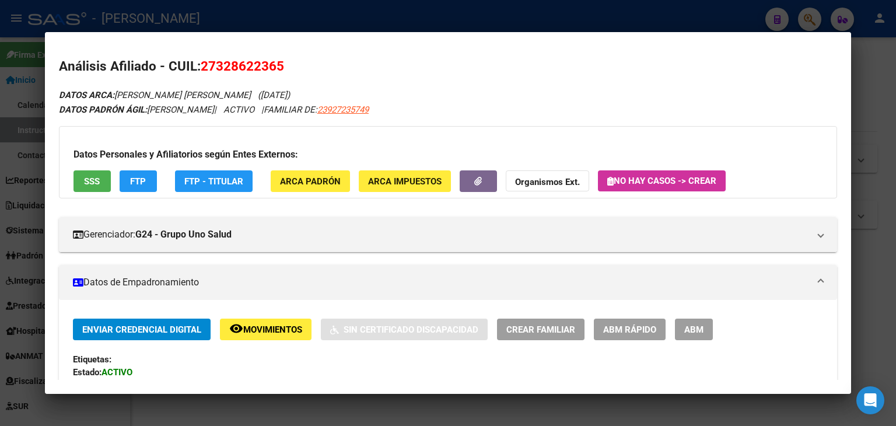
click at [105, 176] on button "SSS" at bounding box center [92, 181] width 37 height 22
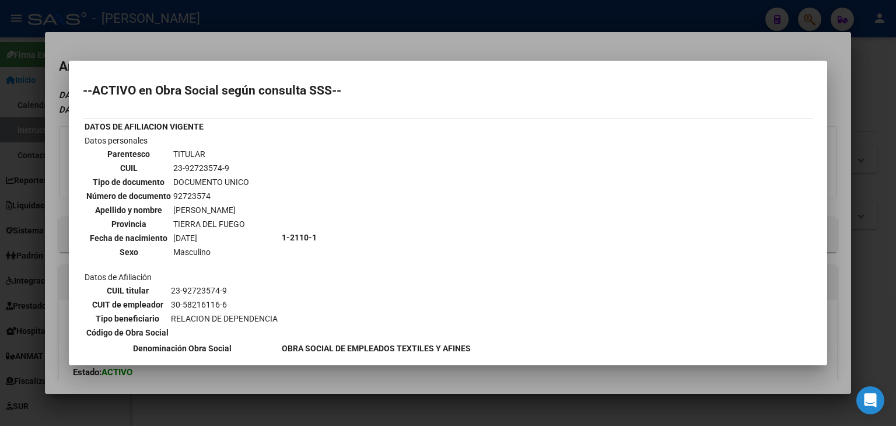
click at [172, 55] on div at bounding box center [448, 213] width 896 height 426
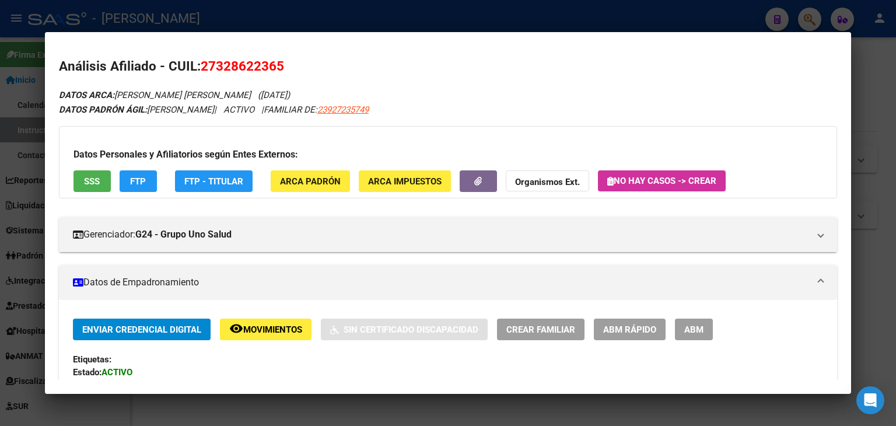
click at [289, 193] on div "Datos Personales y Afiliatorios según Entes Externos: SSS FTP FTP - Titular ARC…" at bounding box center [448, 162] width 778 height 72
click at [292, 180] on span "ARCA Padrón" at bounding box center [310, 181] width 61 height 11
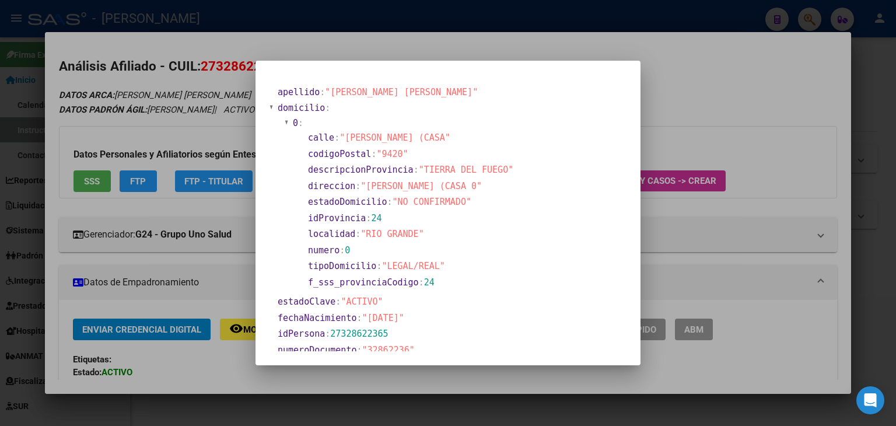
click at [188, 106] on div at bounding box center [448, 213] width 896 height 426
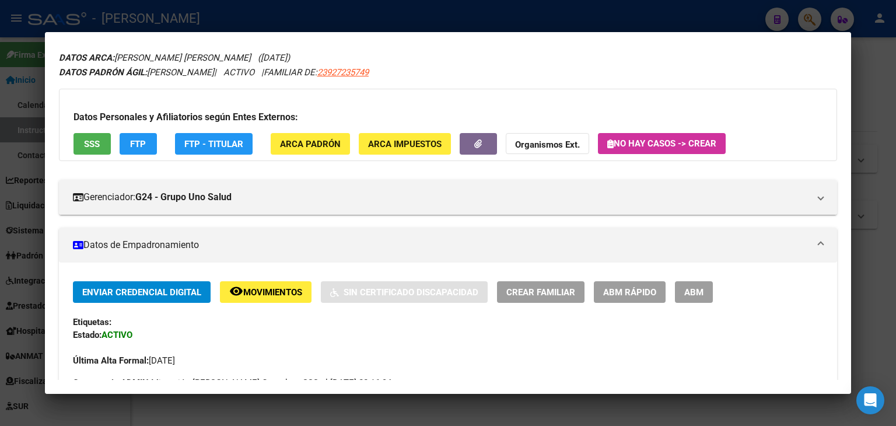
scroll to position [58, 0]
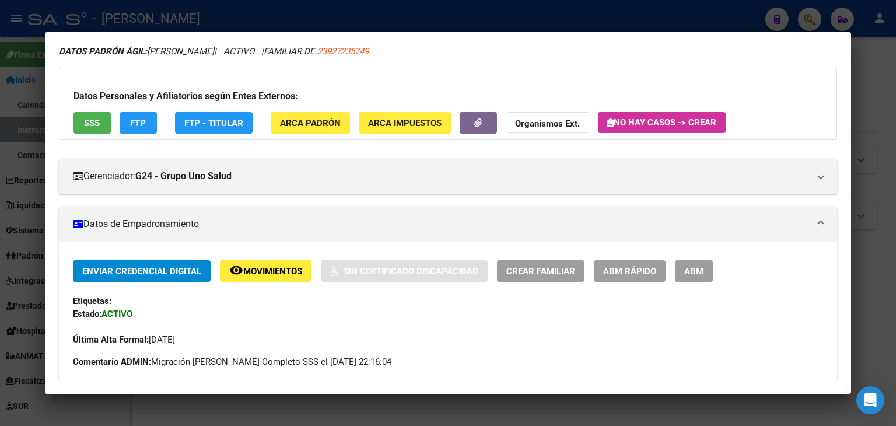
click at [233, 9] on div at bounding box center [448, 213] width 896 height 426
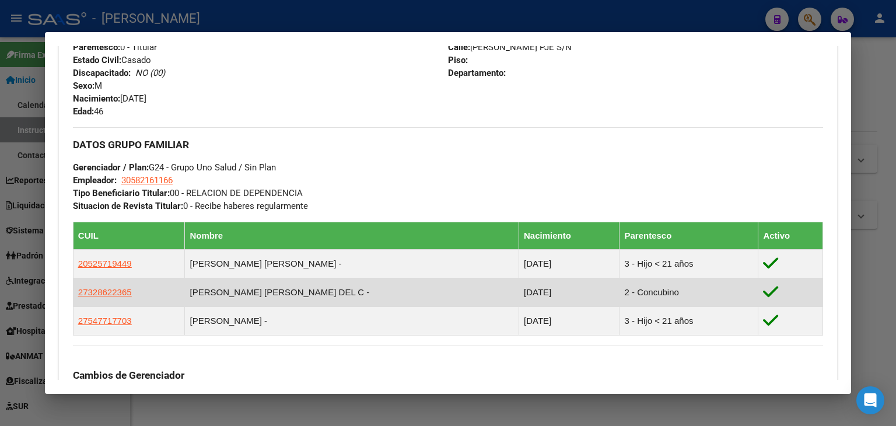
click at [116, 297] on app-link-go-to "27328622365" at bounding box center [105, 292] width 54 height 13
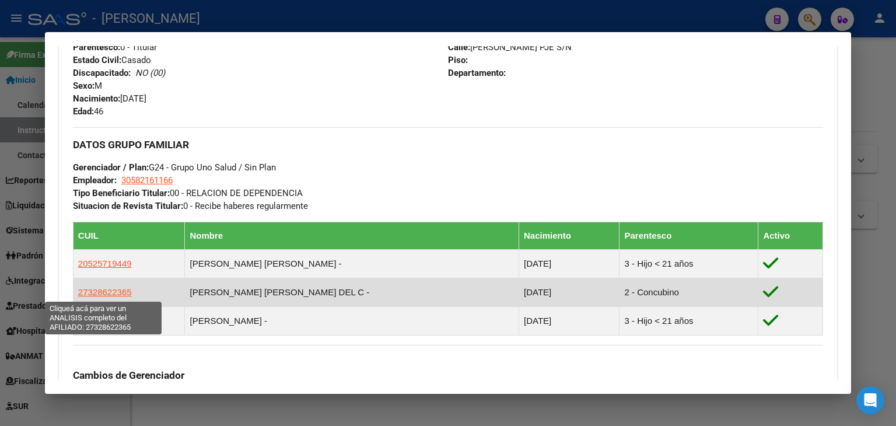
click at [114, 292] on span "27328622365" at bounding box center [105, 292] width 54 height 10
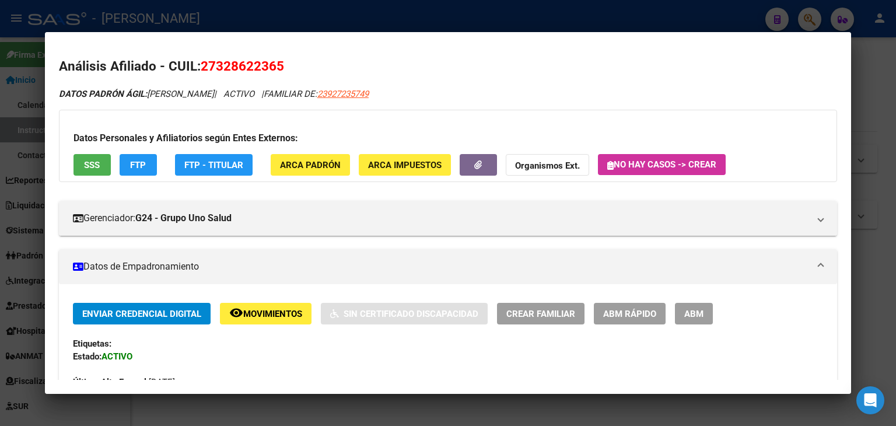
click at [86, 174] on button "SSS" at bounding box center [92, 165] width 37 height 22
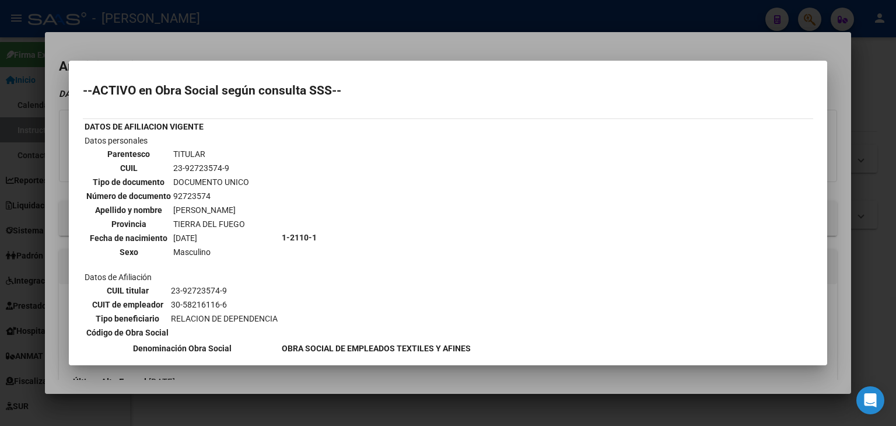
click at [156, 57] on div at bounding box center [448, 213] width 896 height 426
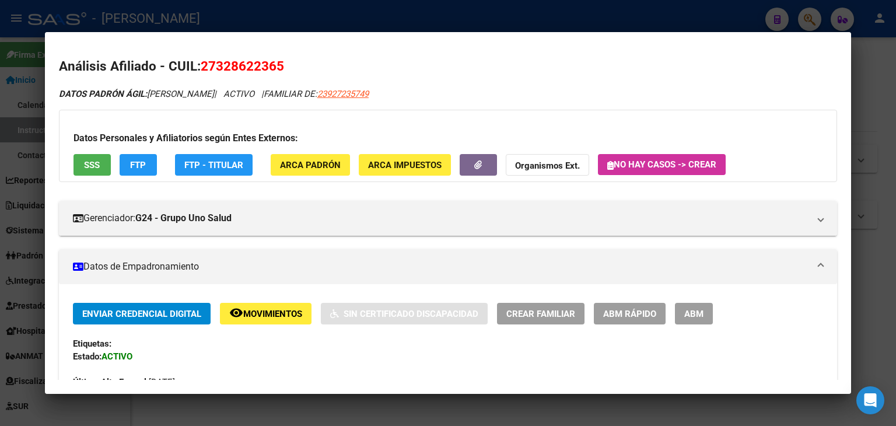
click at [224, 21] on div at bounding box center [448, 213] width 896 height 426
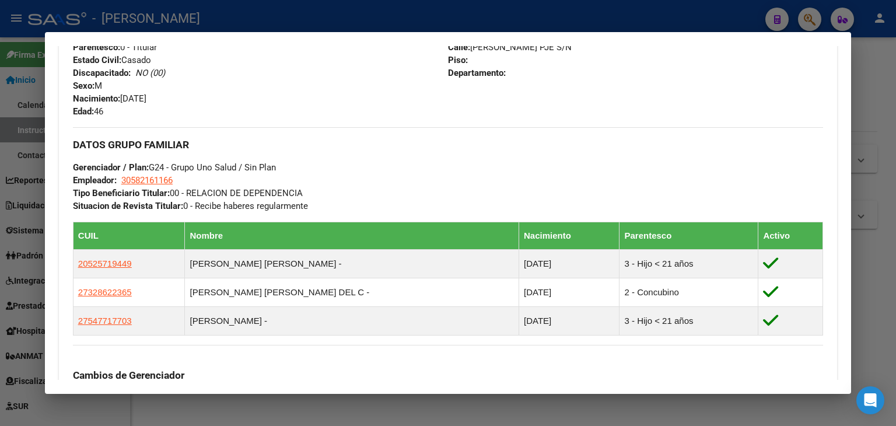
click at [179, 29] on div at bounding box center [448, 213] width 896 height 426
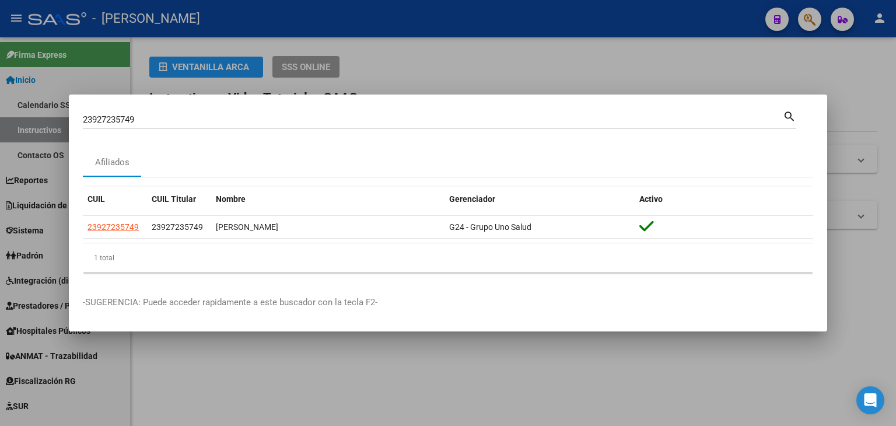
click at [181, 125] on div "23927235749 Buscar (apellido, dni, cuil, nro traspaso, cuit, obra social)" at bounding box center [433, 120] width 700 height 18
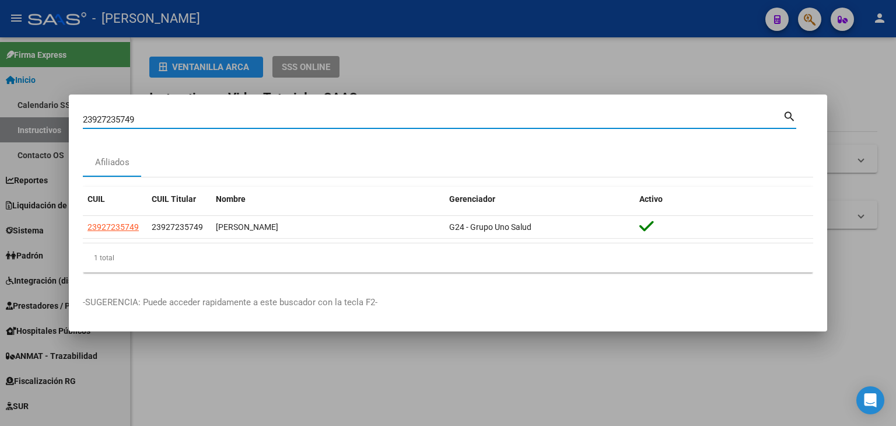
click at [181, 125] on div "23927235749 Buscar (apellido, dni, cuil, nro traspaso, cuit, obra social)" at bounding box center [433, 120] width 700 height 18
click at [183, 122] on input "23927235749" at bounding box center [433, 119] width 700 height 11
paste input "9557344"
type input "23929557344"
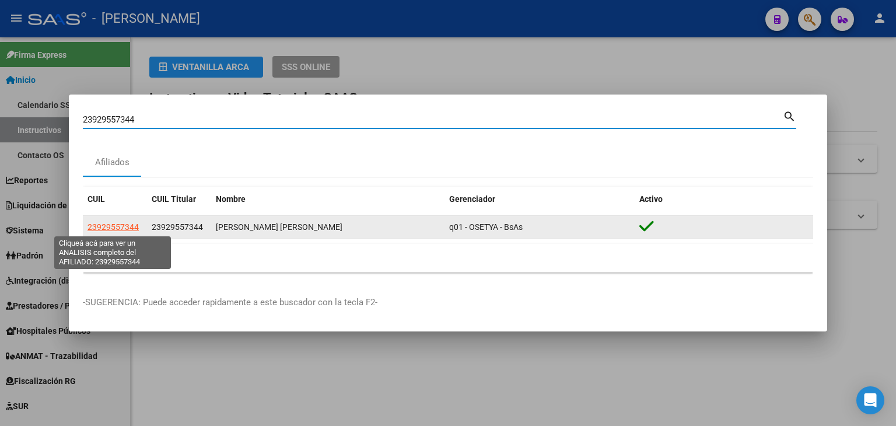
click at [131, 225] on span "23929557344" at bounding box center [113, 226] width 51 height 9
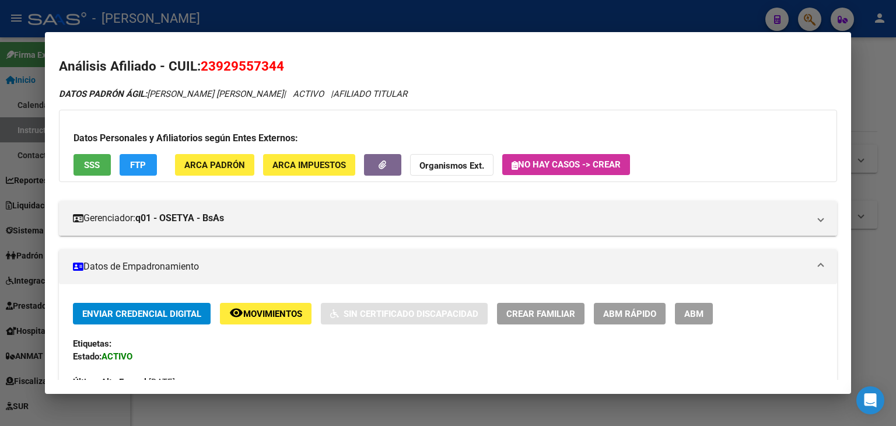
click at [204, 158] on button "ARCA Padrón" at bounding box center [214, 165] width 79 height 22
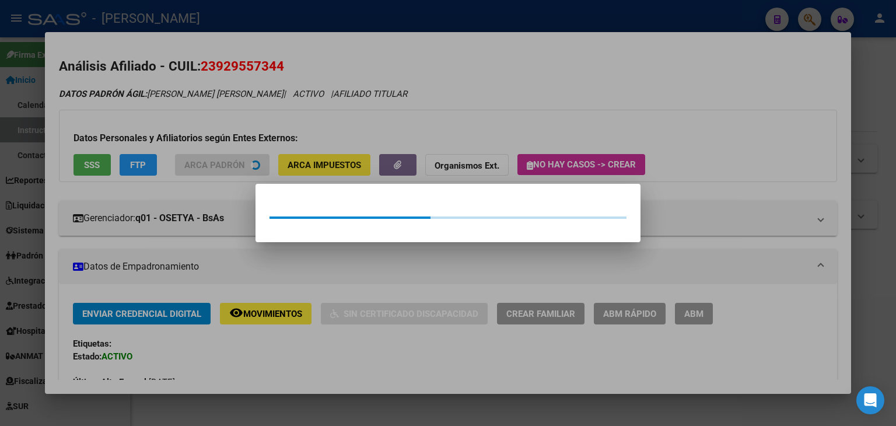
drag, startPoint x: 206, startPoint y: 139, endPoint x: 124, endPoint y: 152, distance: 83.3
click at [205, 139] on div at bounding box center [448, 213] width 896 height 426
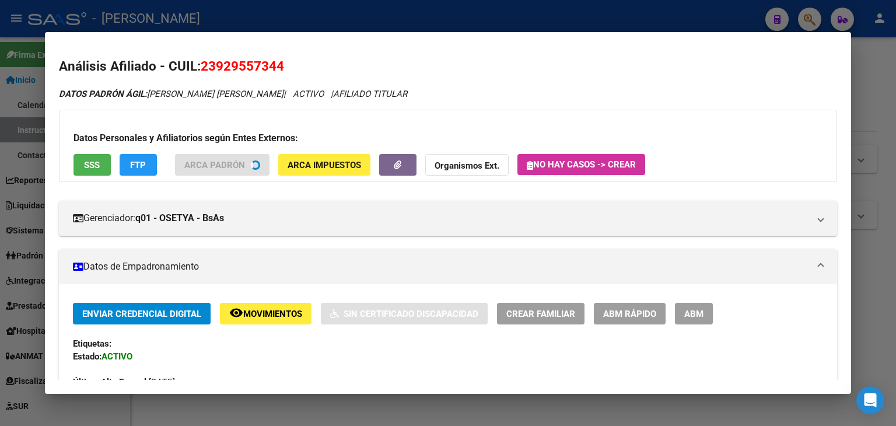
click at [91, 162] on div "Datos Personales y Afiliatorios según Entes Externos: SSS FTP ARCA Padrón ARCA …" at bounding box center [448, 146] width 778 height 72
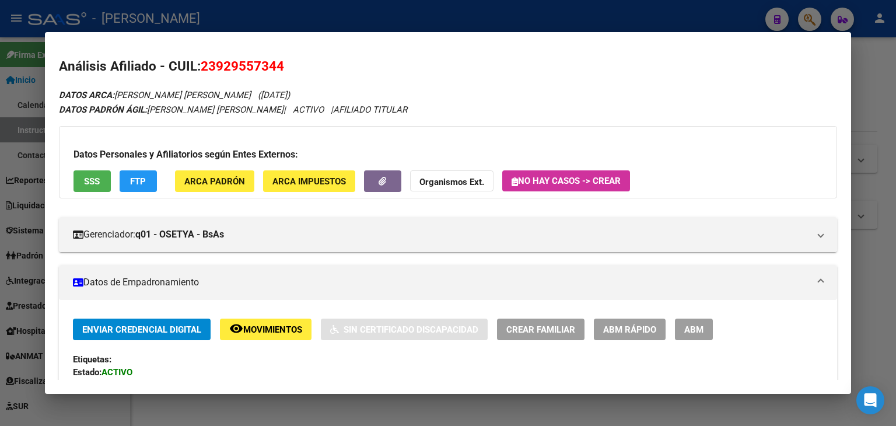
click at [93, 176] on span "SSS" at bounding box center [92, 181] width 16 height 11
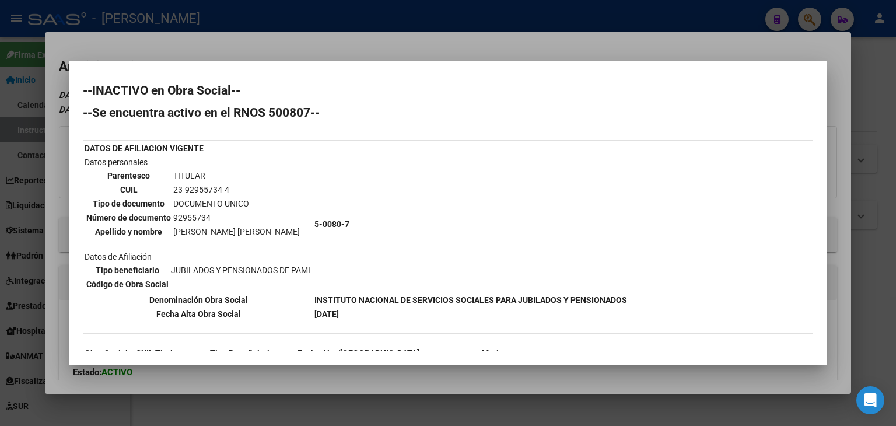
click at [136, 48] on div at bounding box center [448, 213] width 896 height 426
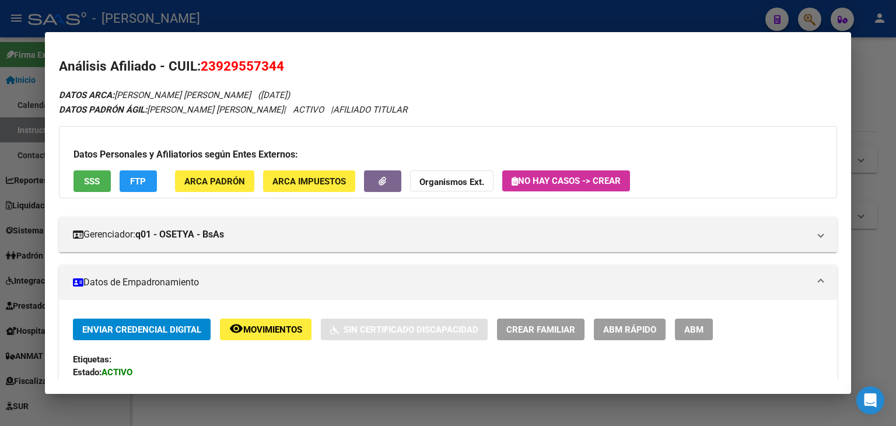
click at [153, 17] on div at bounding box center [448, 213] width 896 height 426
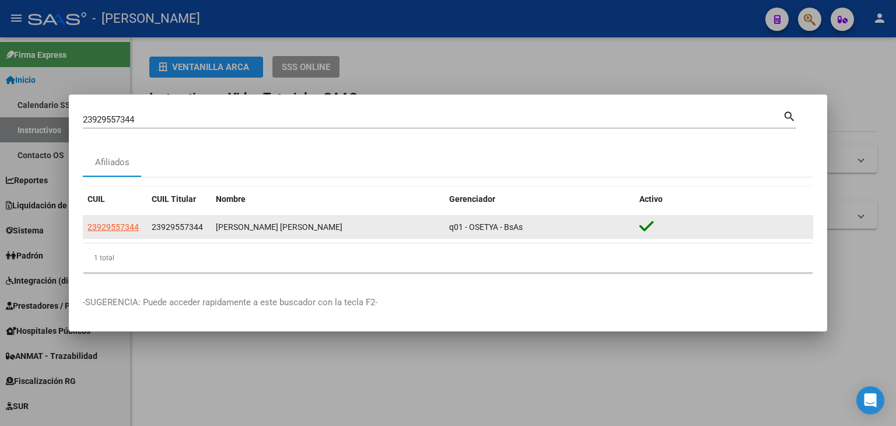
click at [131, 219] on datatable-body-cell "23929557344" at bounding box center [115, 227] width 64 height 23
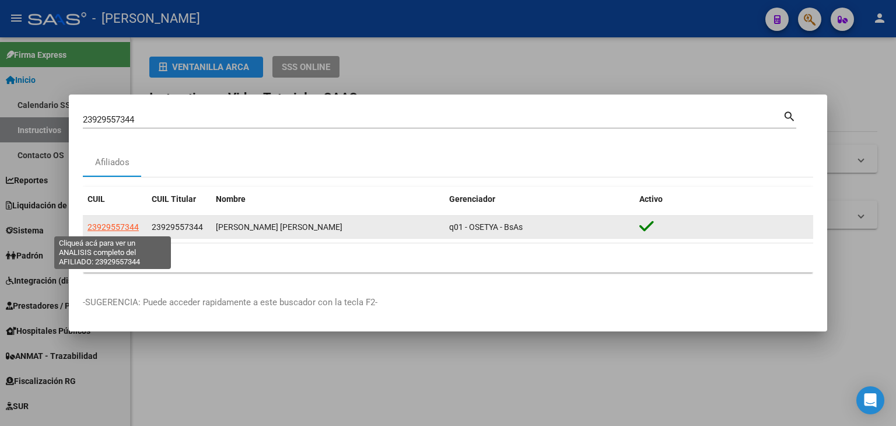
click at [131, 222] on span "23929557344" at bounding box center [113, 226] width 51 height 9
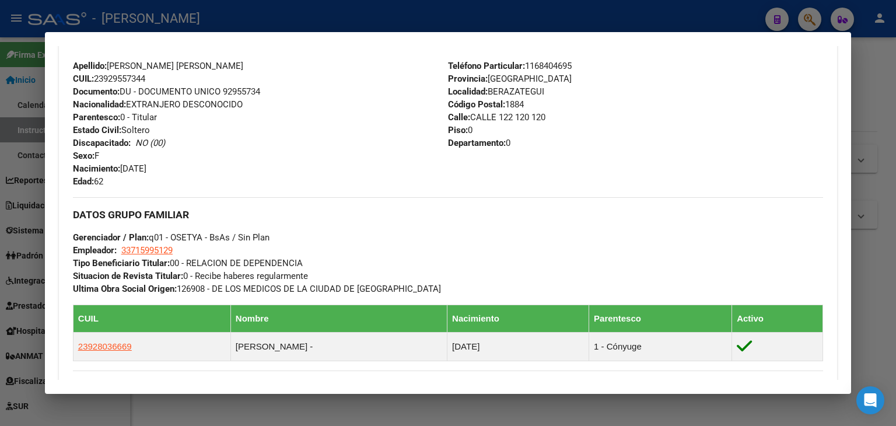
scroll to position [524, 0]
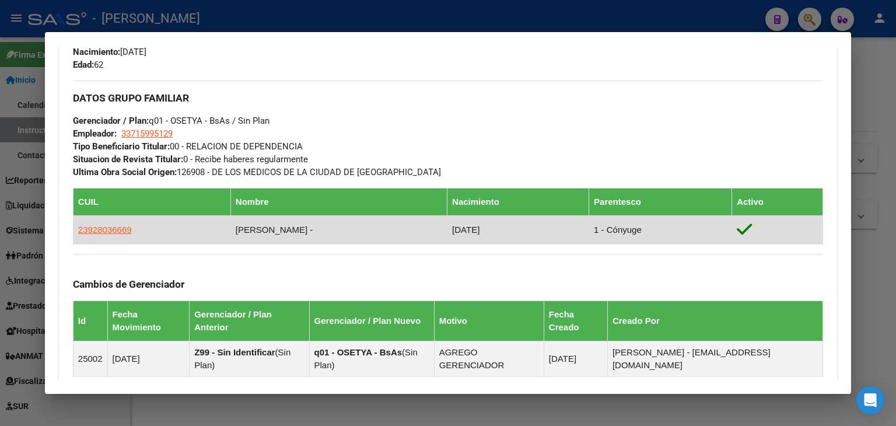
click at [114, 226] on span "23928036669" at bounding box center [105, 230] width 54 height 10
type textarea "23928036669"
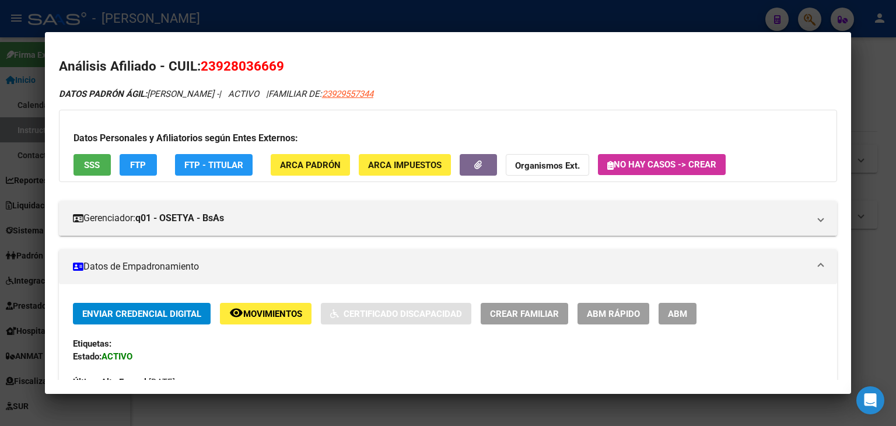
click at [299, 174] on button "ARCA Padrón" at bounding box center [310, 165] width 79 height 22
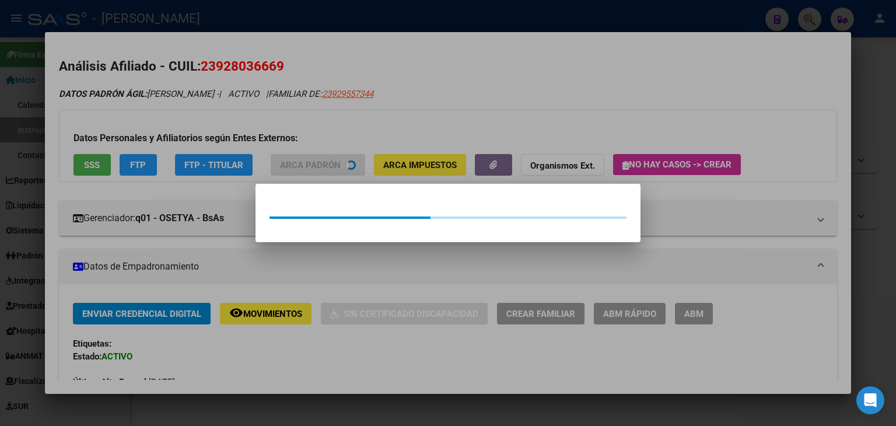
drag, startPoint x: 288, startPoint y: 135, endPoint x: 174, endPoint y: 143, distance: 114.6
click at [282, 134] on div at bounding box center [448, 213] width 896 height 426
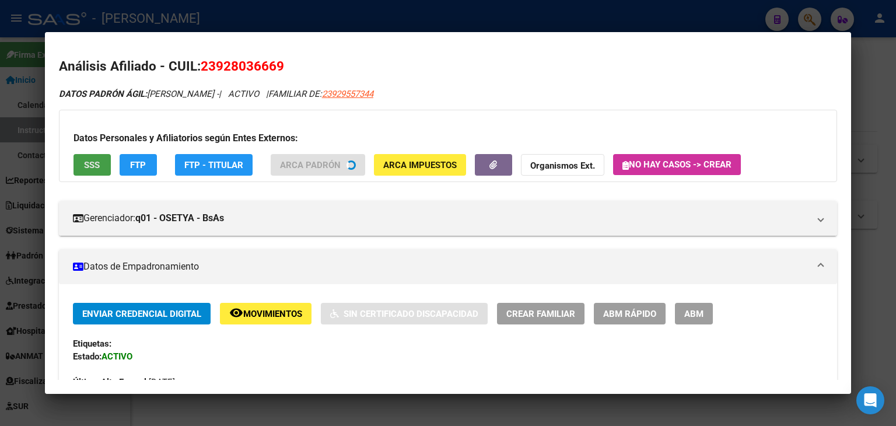
click at [98, 169] on span "SSS" at bounding box center [92, 165] width 16 height 11
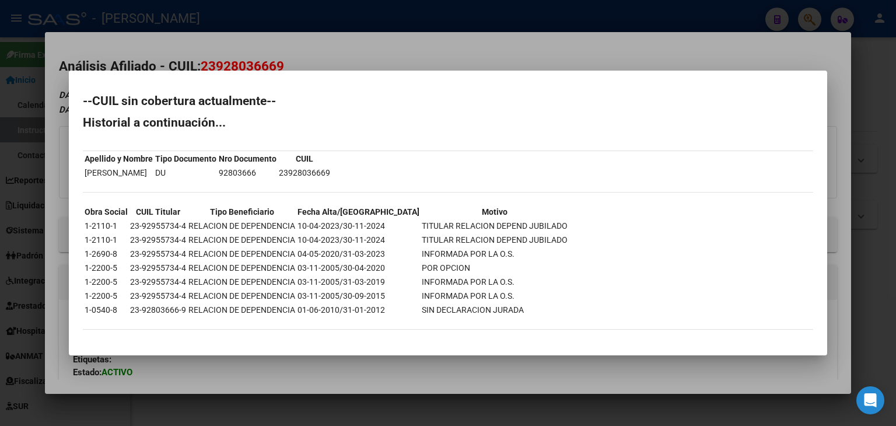
click at [175, 50] on div at bounding box center [448, 213] width 896 height 426
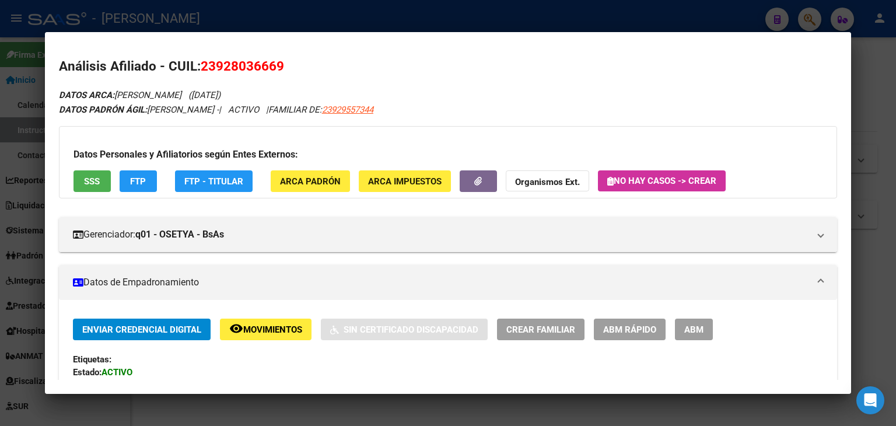
click at [180, 26] on div at bounding box center [448, 213] width 896 height 426
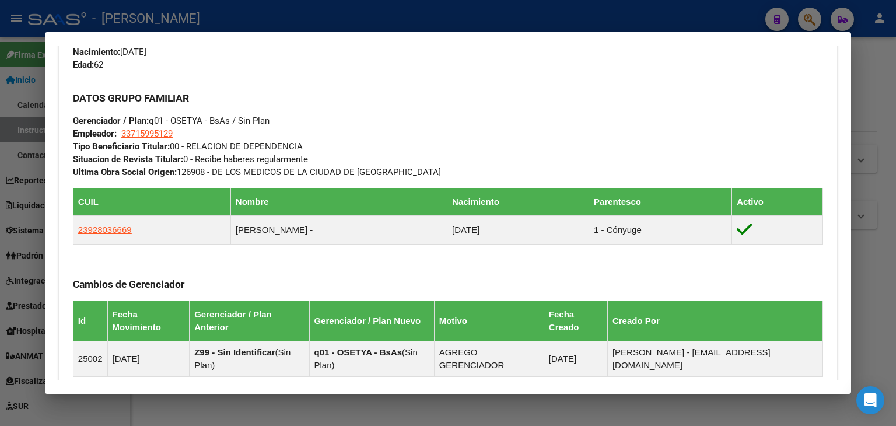
click at [187, 29] on div at bounding box center [448, 213] width 896 height 426
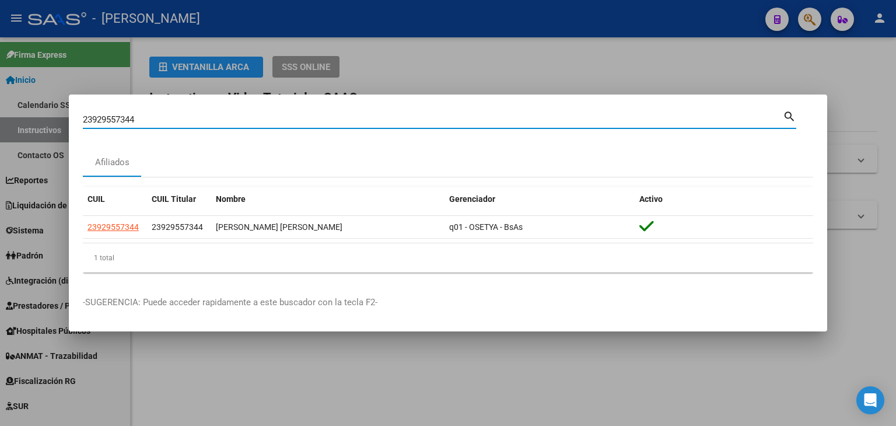
click at [172, 123] on input "23929557344" at bounding box center [433, 119] width 700 height 11
paste input "3035309"
type input "23930353094"
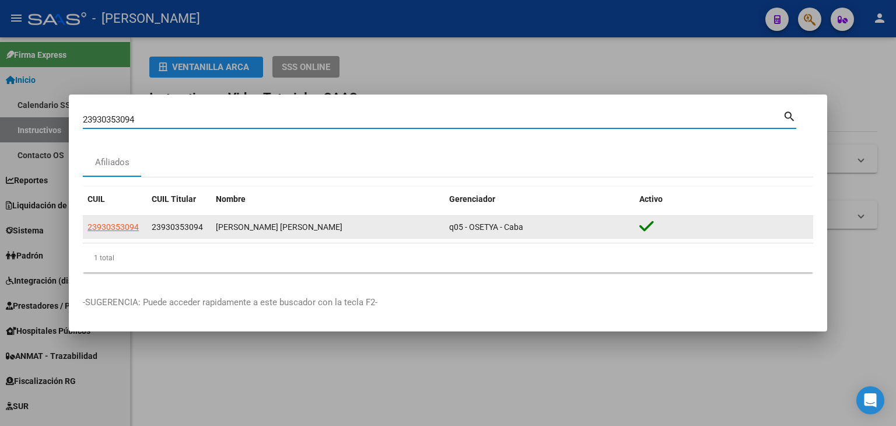
click at [117, 232] on datatable-body-cell "23930353094" at bounding box center [115, 227] width 64 height 23
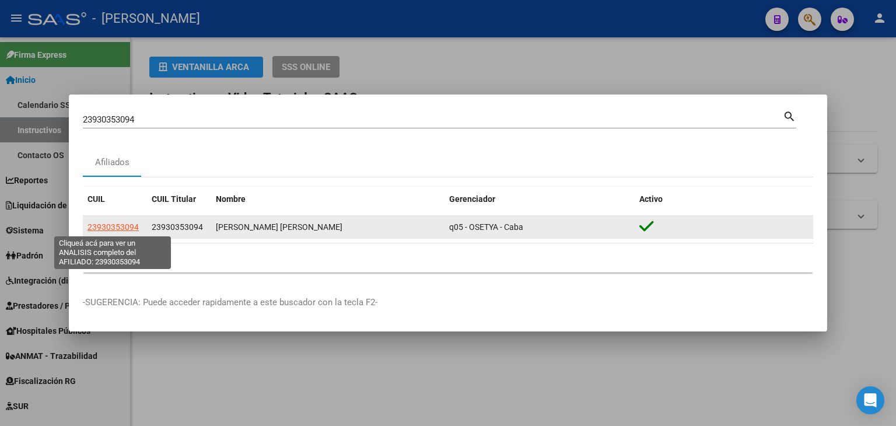
click at [117, 229] on span "23930353094" at bounding box center [113, 226] width 51 height 9
type textarea "23930353094"
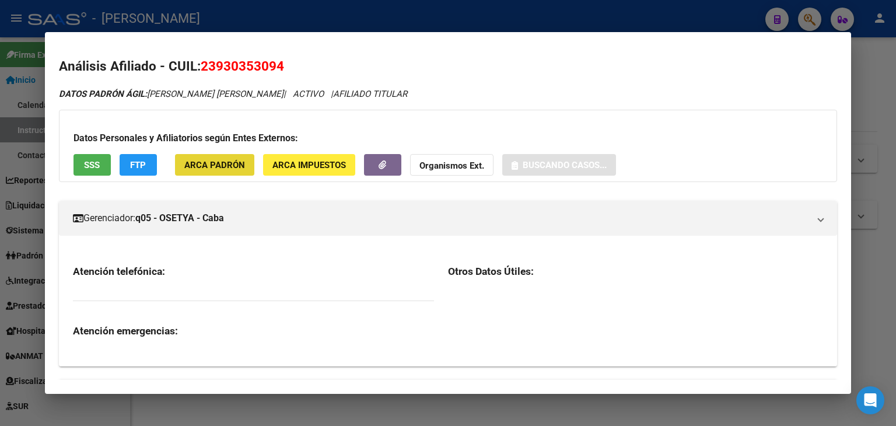
click at [229, 167] on span "ARCA Padrón" at bounding box center [214, 165] width 61 height 11
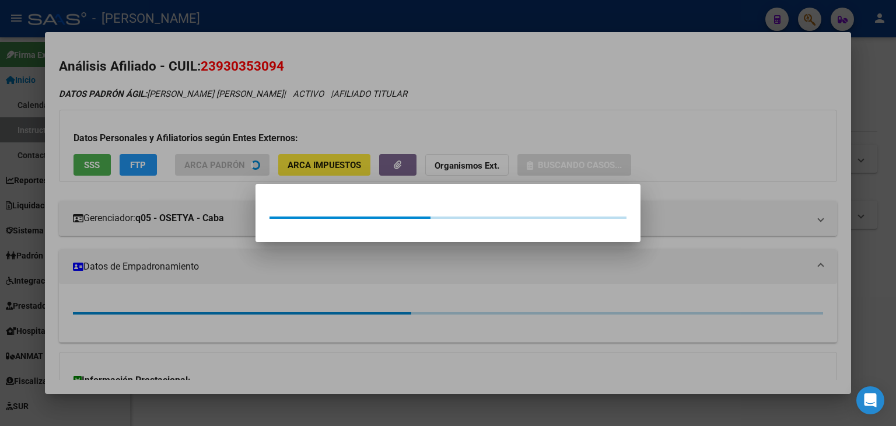
click at [216, 137] on div at bounding box center [448, 213] width 896 height 426
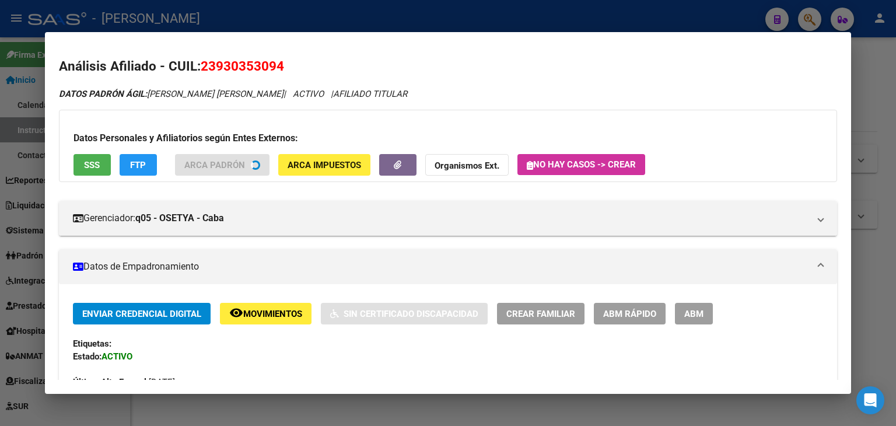
click at [71, 173] on div "Datos Personales y Afiliatorios según Entes Externos: SSS FTP ARCA Padrón ARCA …" at bounding box center [448, 146] width 778 height 72
click at [84, 170] on span "SSS" at bounding box center [92, 165] width 16 height 11
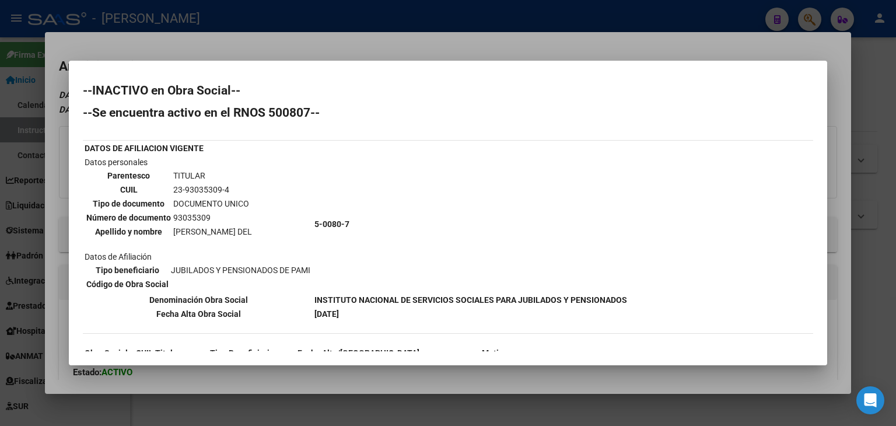
click at [213, 44] on div at bounding box center [448, 213] width 896 height 426
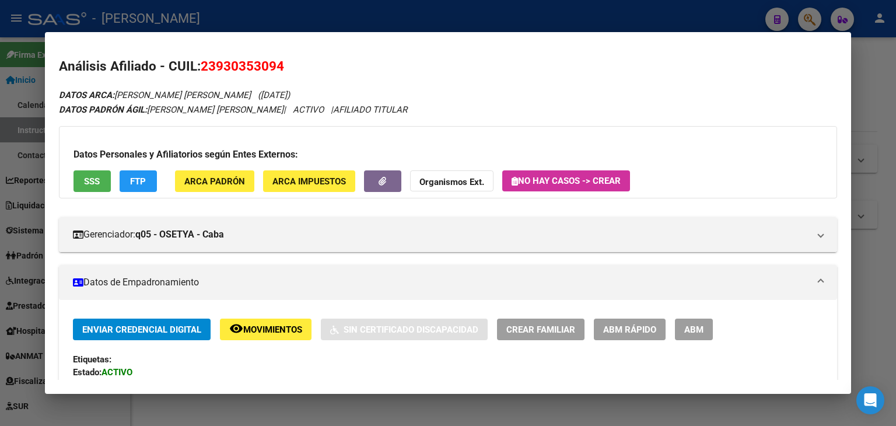
click at [216, 18] on div at bounding box center [448, 213] width 896 height 426
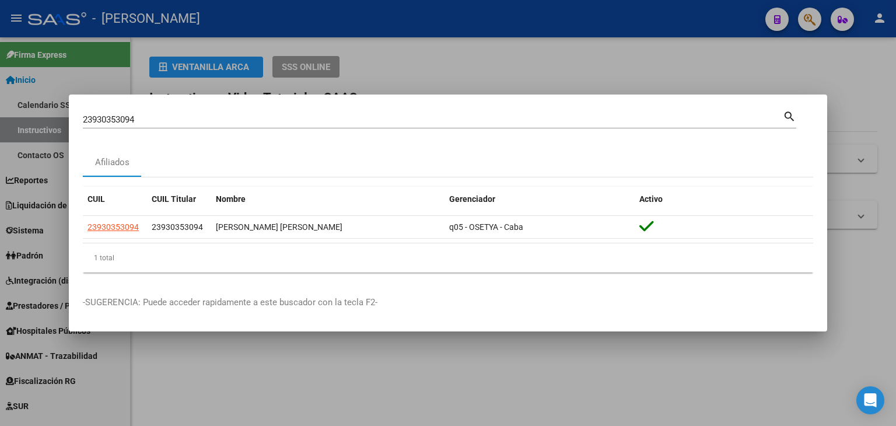
click at [163, 110] on mat-dialog-container "23930353094 Buscar (apellido, dni, cuil, nro traspaso, cuit, obra social) searc…" at bounding box center [448, 214] width 759 height 238
click at [163, 117] on input "23930353094" at bounding box center [433, 119] width 700 height 11
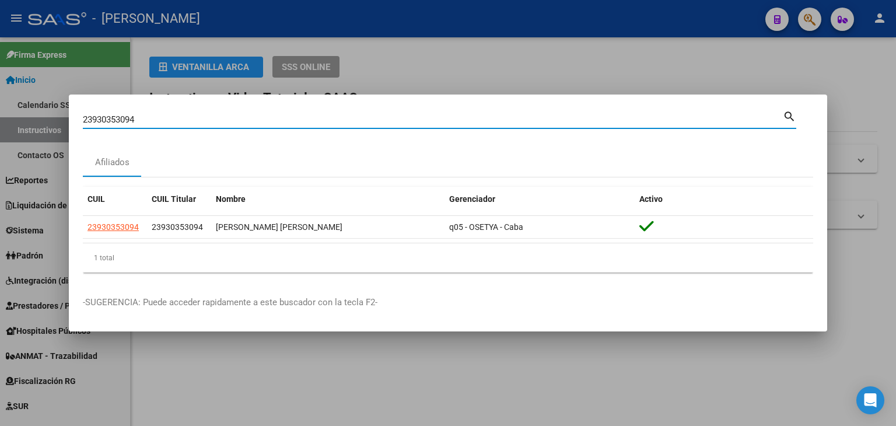
click at [163, 117] on input "23930353094" at bounding box center [433, 119] width 700 height 11
paste input "563920"
type input "23935639204"
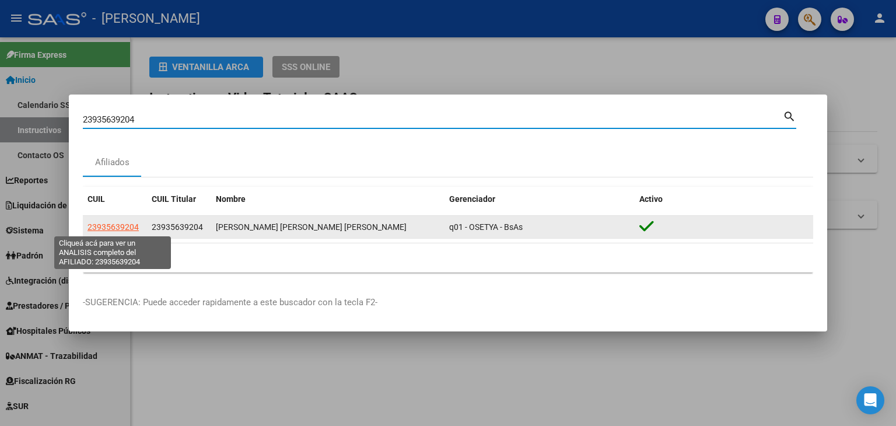
click at [129, 225] on span "23935639204" at bounding box center [113, 226] width 51 height 9
type textarea "23935639204"
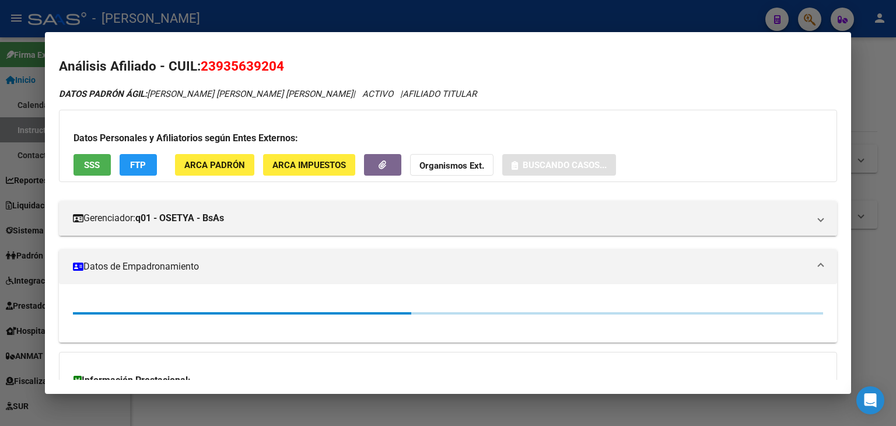
click at [231, 159] on span "ARCA Padrón" at bounding box center [214, 164] width 61 height 11
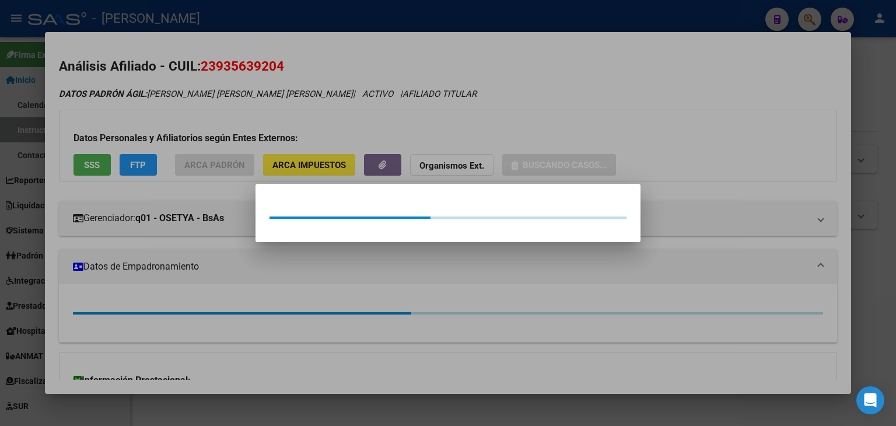
click at [209, 109] on div at bounding box center [448, 213] width 896 height 426
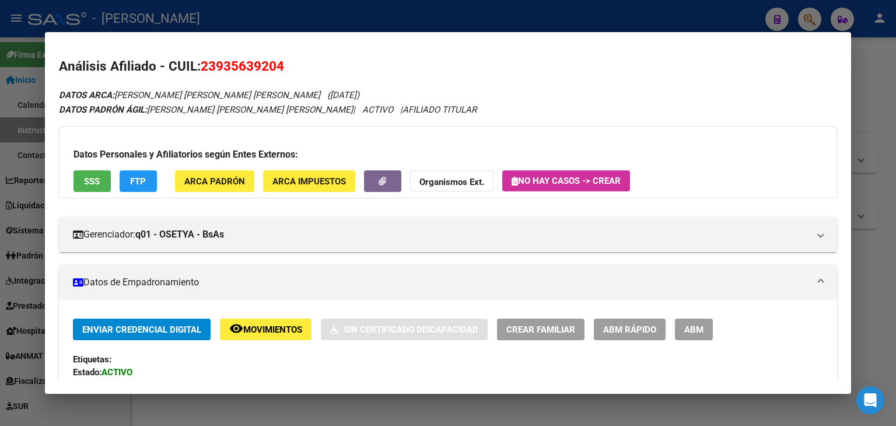
click at [91, 180] on span "SSS" at bounding box center [92, 181] width 16 height 11
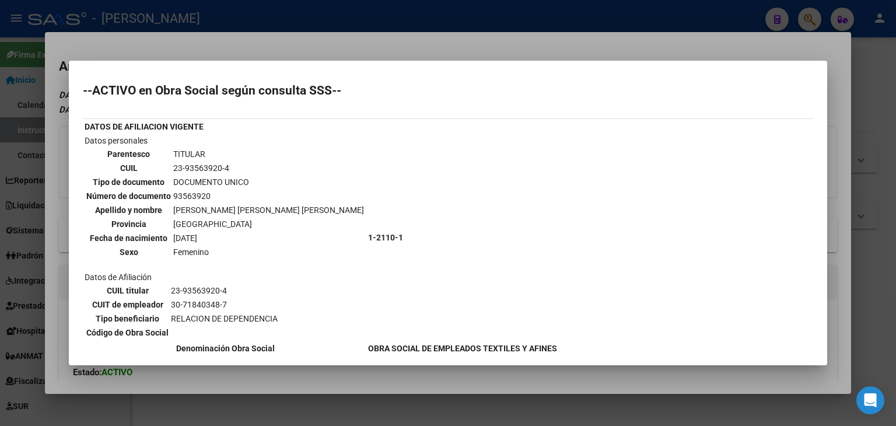
drag, startPoint x: 200, startPoint y: 40, endPoint x: 242, endPoint y: 229, distance: 194.3
click at [200, 43] on div at bounding box center [448, 213] width 896 height 426
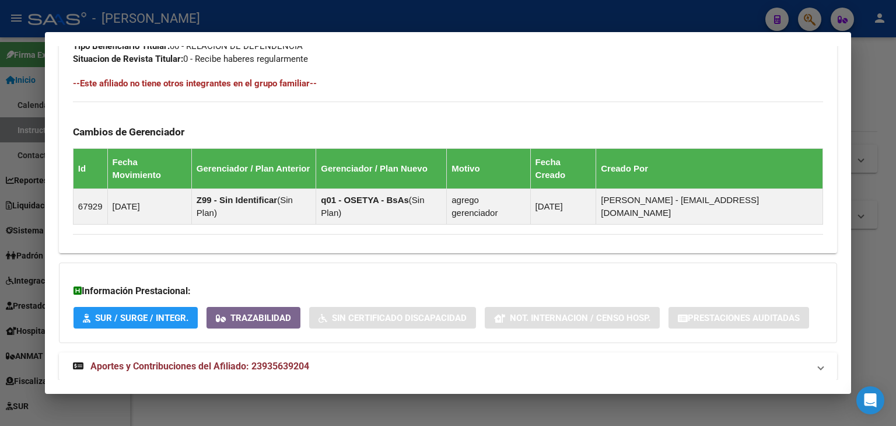
drag, startPoint x: 270, startPoint y: 341, endPoint x: 282, endPoint y: 306, distance: 37.6
click at [270, 361] on span "Aportes y Contribuciones del Afiliado: 23935639204" at bounding box center [199, 366] width 219 height 11
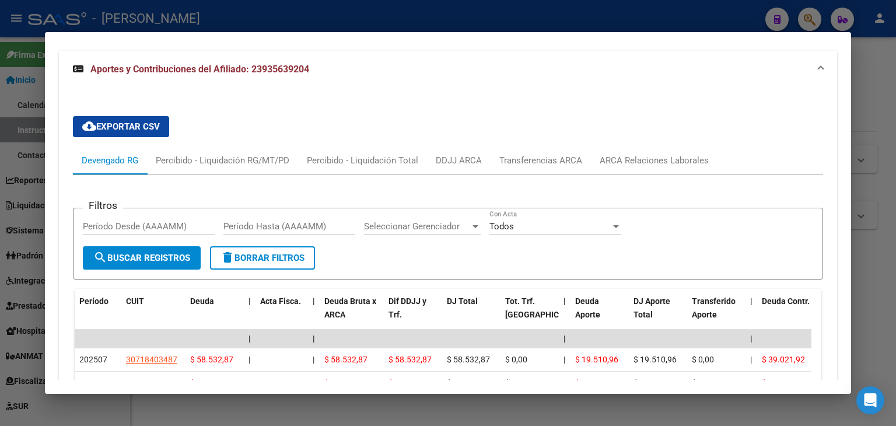
scroll to position [1000, 0]
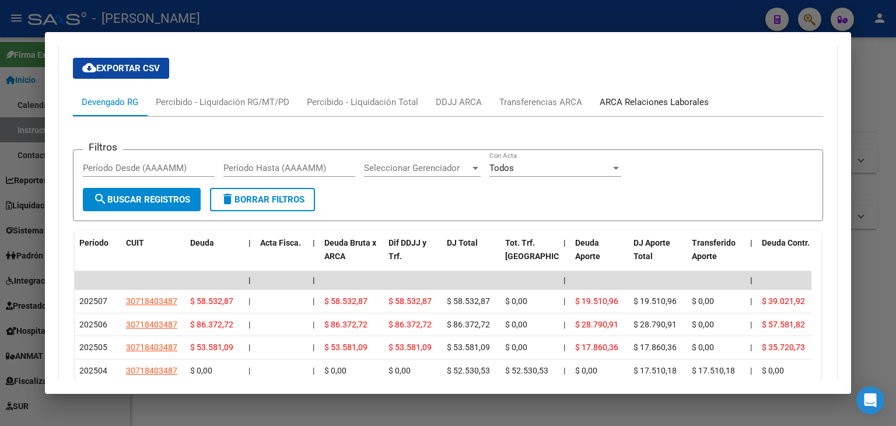
click at [621, 96] on div "ARCA Relaciones Laborales" at bounding box center [654, 102] width 109 height 13
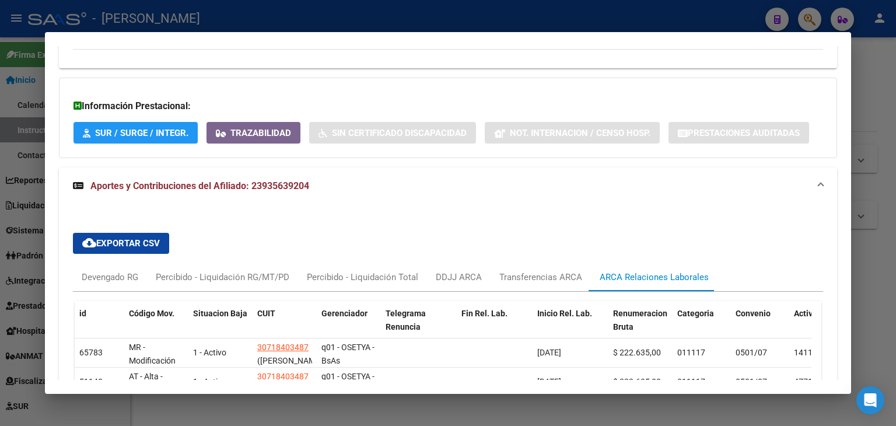
scroll to position [880, 0]
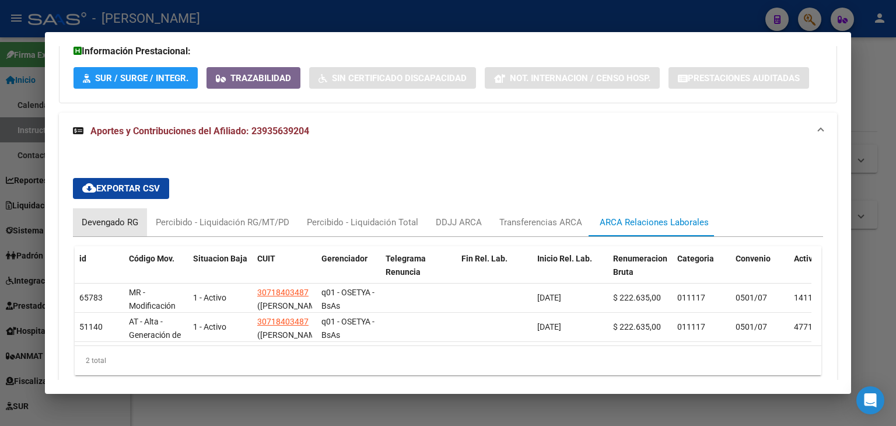
click at [103, 216] on div "Devengado RG" at bounding box center [110, 222] width 57 height 13
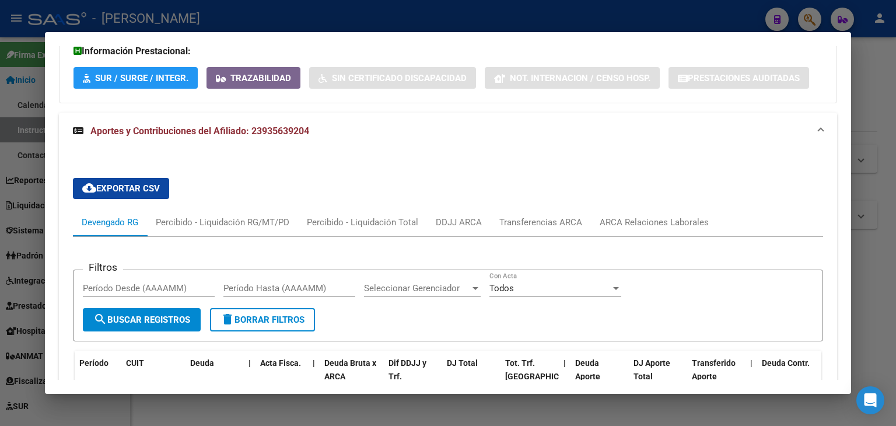
click at [188, 29] on div at bounding box center [448, 213] width 896 height 426
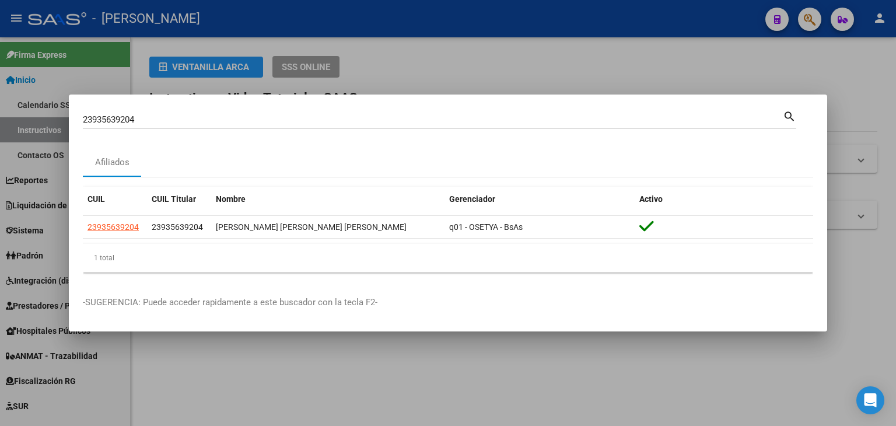
click at [158, 120] on input "23935639204" at bounding box center [433, 119] width 700 height 11
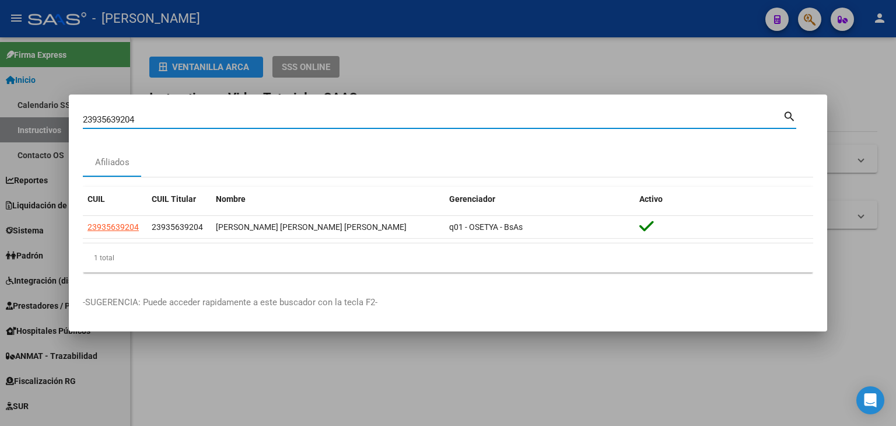
click at [158, 120] on input "23935639204" at bounding box center [433, 119] width 700 height 11
paste input "791187"
type input "23937911874"
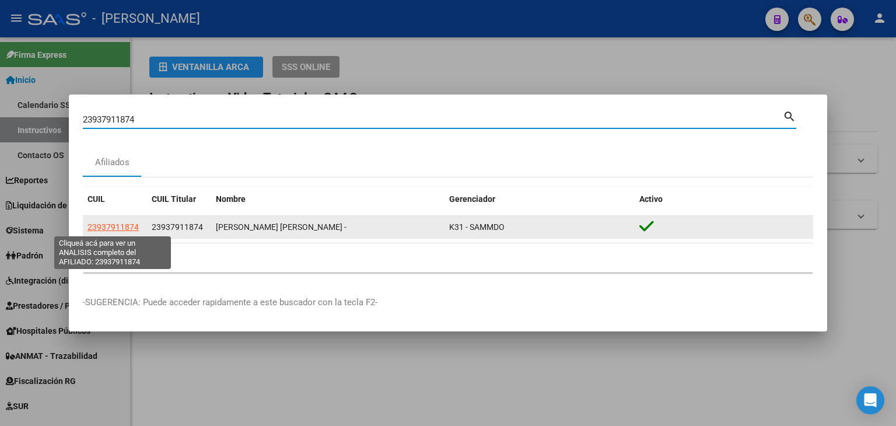
click at [129, 226] on span "23937911874" at bounding box center [113, 226] width 51 height 9
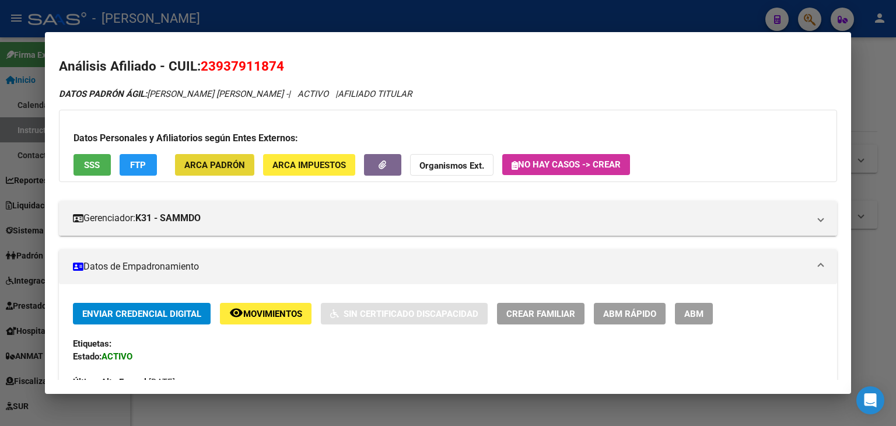
click at [194, 169] on span "ARCA Padrón" at bounding box center [214, 165] width 61 height 11
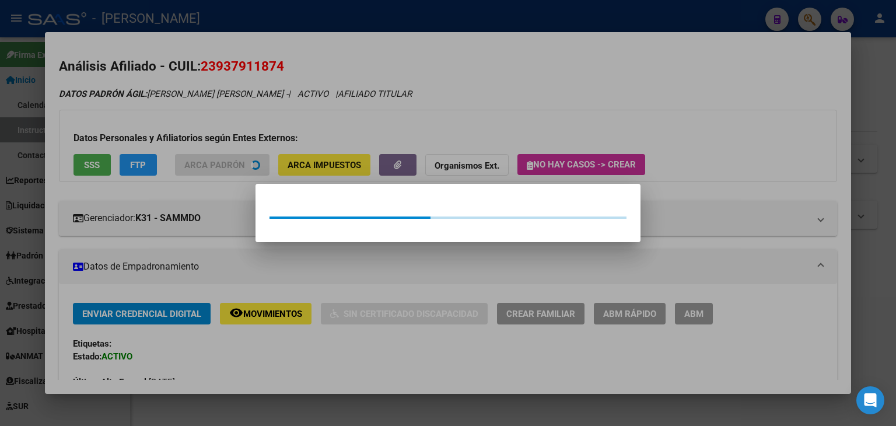
click at [171, 96] on div at bounding box center [448, 213] width 896 height 426
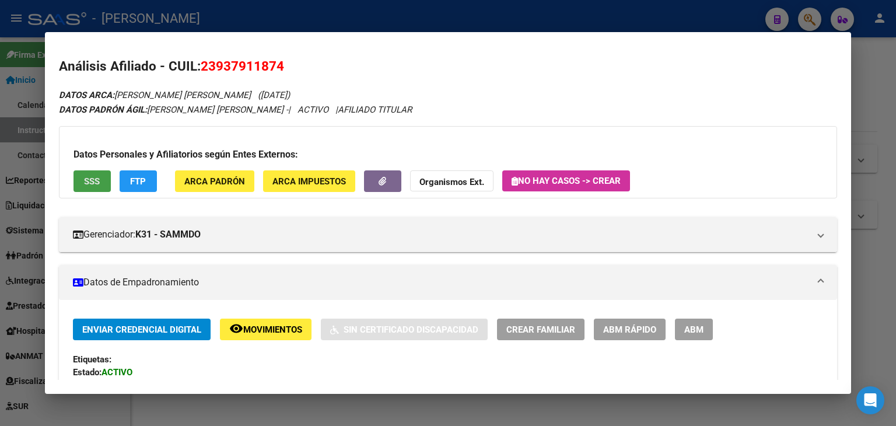
click at [106, 183] on button "SSS" at bounding box center [92, 181] width 37 height 22
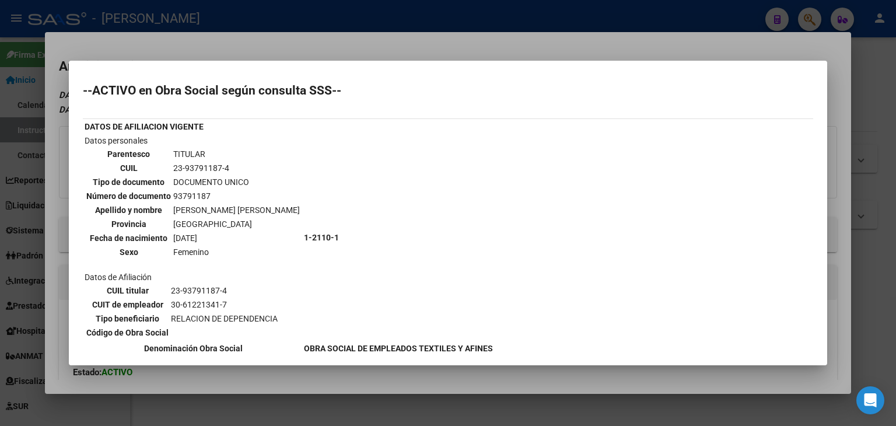
click at [183, 32] on div at bounding box center [448, 213] width 896 height 426
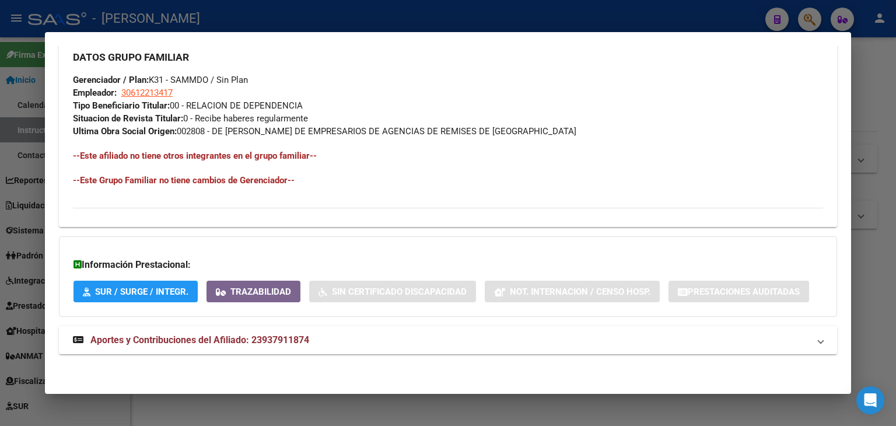
click at [249, 336] on span "Aportes y Contribuciones del Afiliado: 23937911874" at bounding box center [199, 339] width 219 height 11
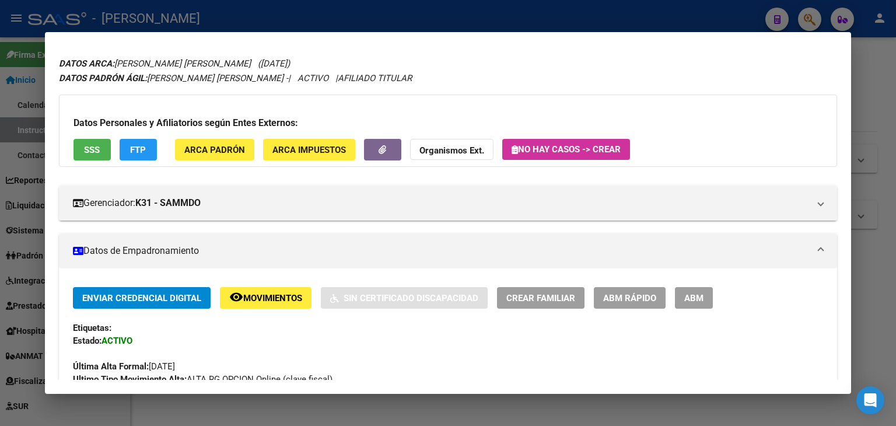
scroll to position [0, 0]
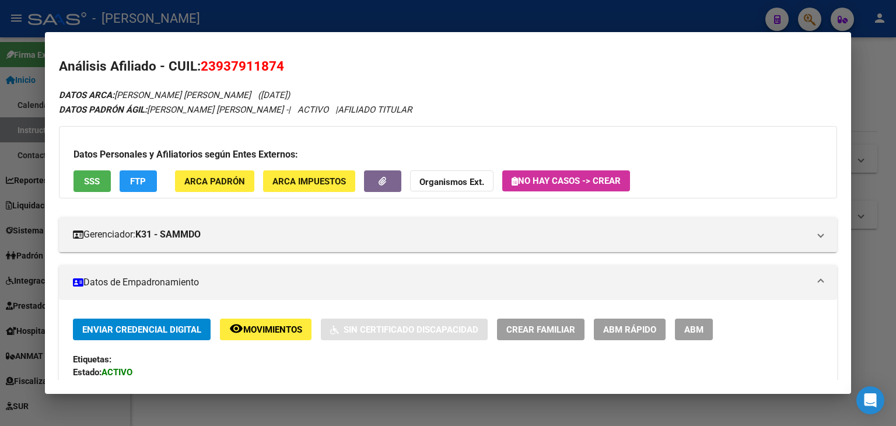
click at [217, 191] on button "ARCA Padrón" at bounding box center [214, 181] width 79 height 22
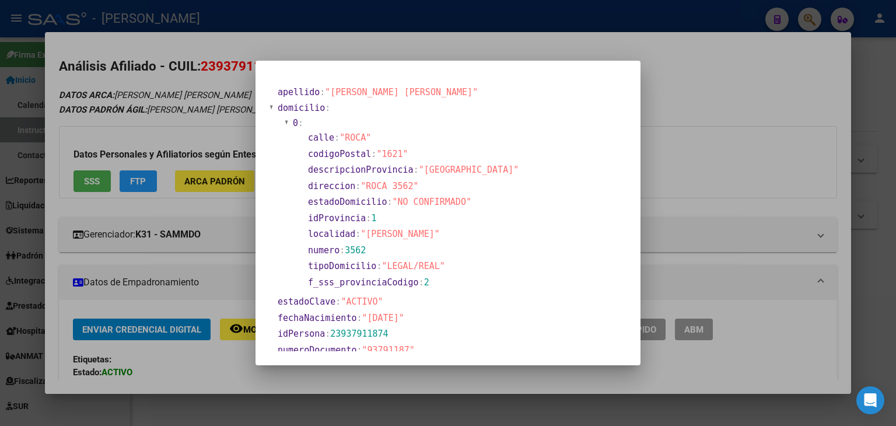
drag, startPoint x: 152, startPoint y: 97, endPoint x: 131, endPoint y: 64, distance: 38.8
click at [151, 96] on div at bounding box center [448, 213] width 896 height 426
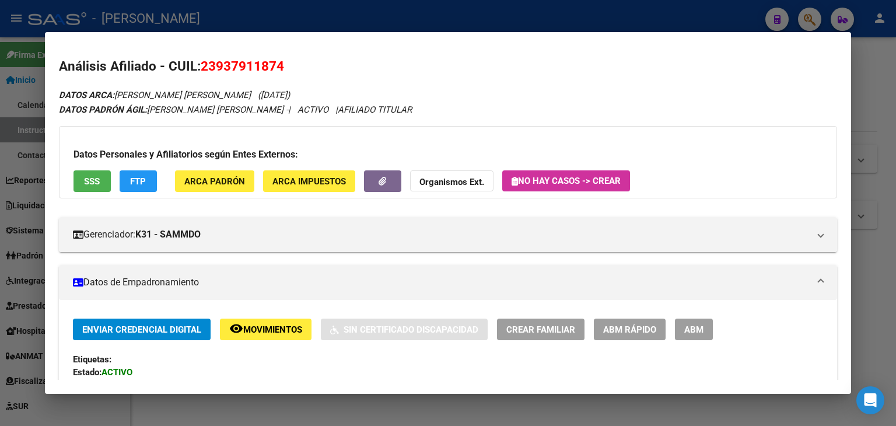
click at [219, 181] on span "ARCA Padrón" at bounding box center [214, 181] width 61 height 11
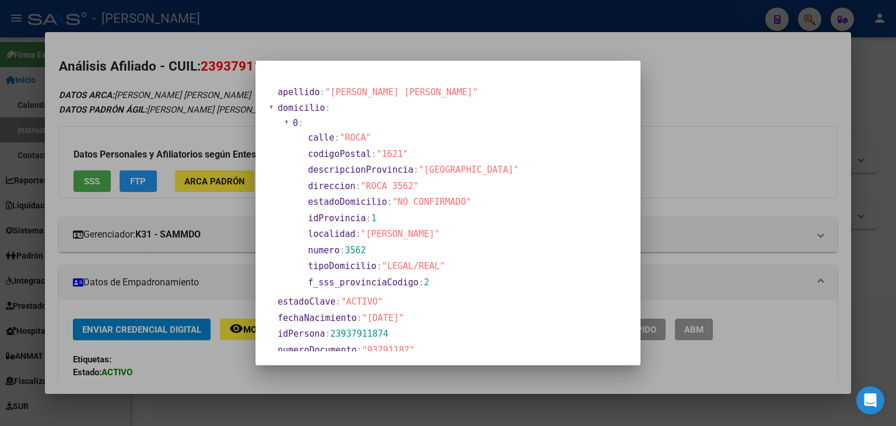
drag, startPoint x: 176, startPoint y: 87, endPoint x: 188, endPoint y: 129, distance: 43.8
click at [176, 88] on div at bounding box center [448, 213] width 896 height 426
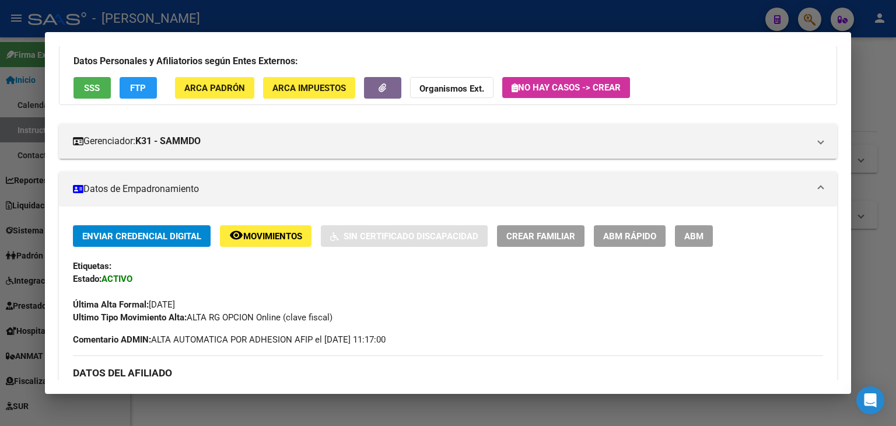
scroll to position [292, 0]
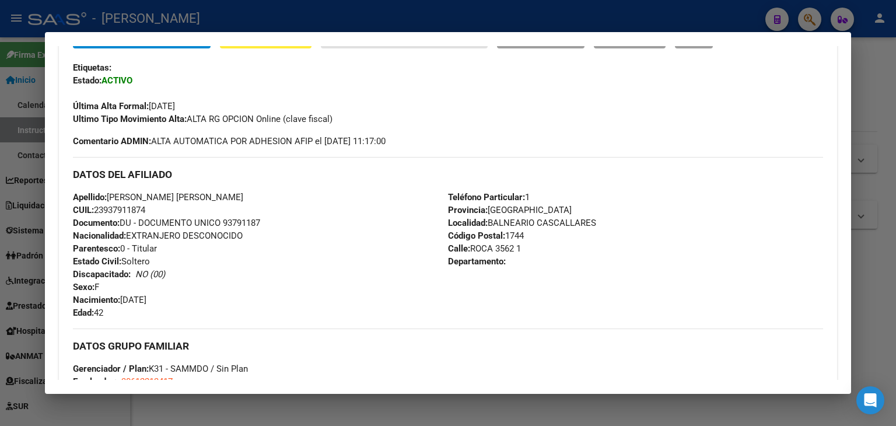
drag, startPoint x: 238, startPoint y: 213, endPoint x: 238, endPoint y: 222, distance: 9.3
click at [238, 214] on div "Apellido: CANO VERA ADA ESTELA CUIL: 23937911874 Documento: DU - DOCUMENTO UNIC…" at bounding box center [260, 255] width 375 height 128
click at [238, 222] on span "Documento: DU - DOCUMENTO UNICO 93791187" at bounding box center [166, 223] width 187 height 11
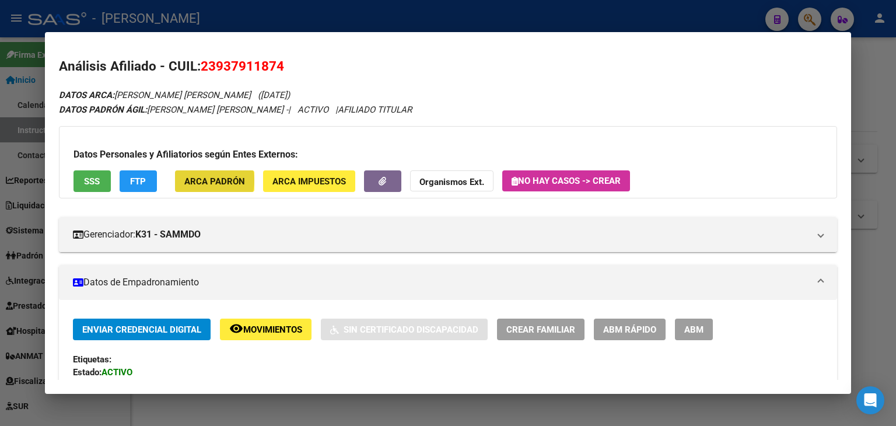
click at [205, 180] on span "ARCA Padrón" at bounding box center [214, 181] width 61 height 11
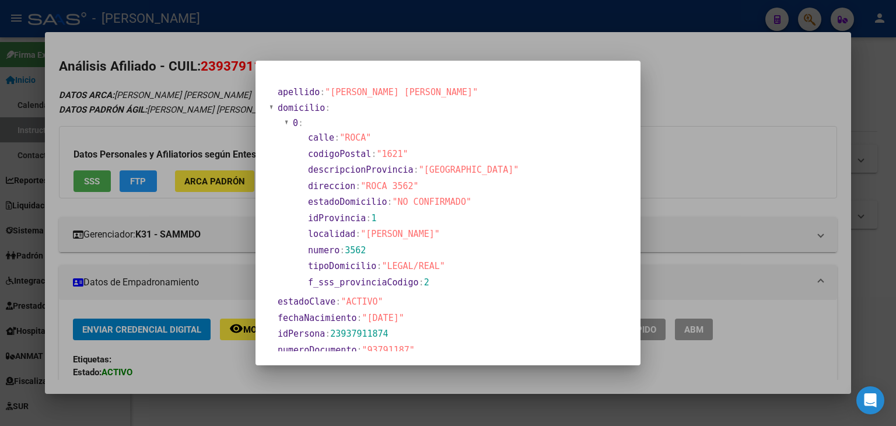
click at [187, 65] on div at bounding box center [448, 213] width 896 height 426
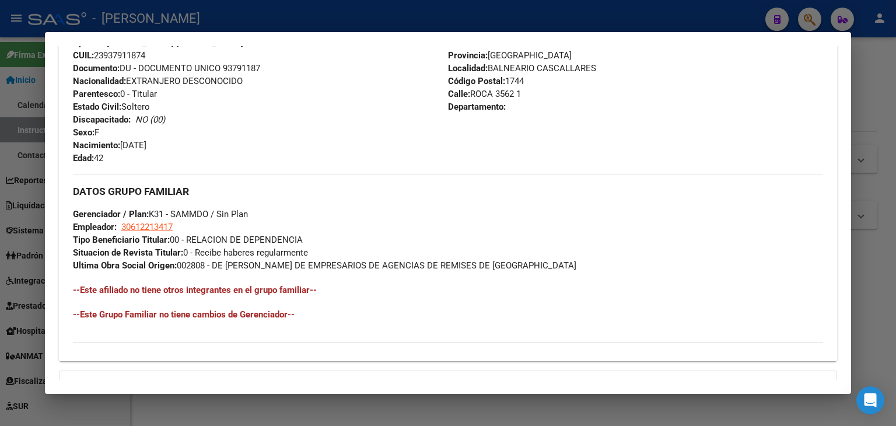
scroll to position [467, 0]
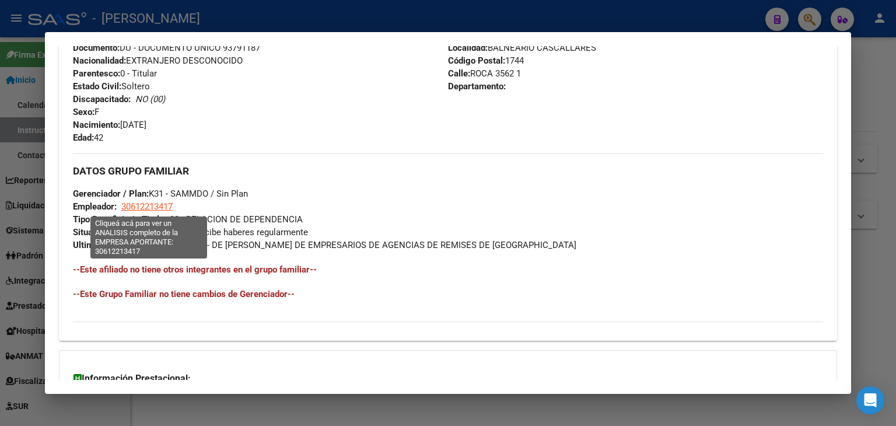
click at [169, 208] on span "30612213417" at bounding box center [146, 206] width 51 height 11
type textarea "30612213417"
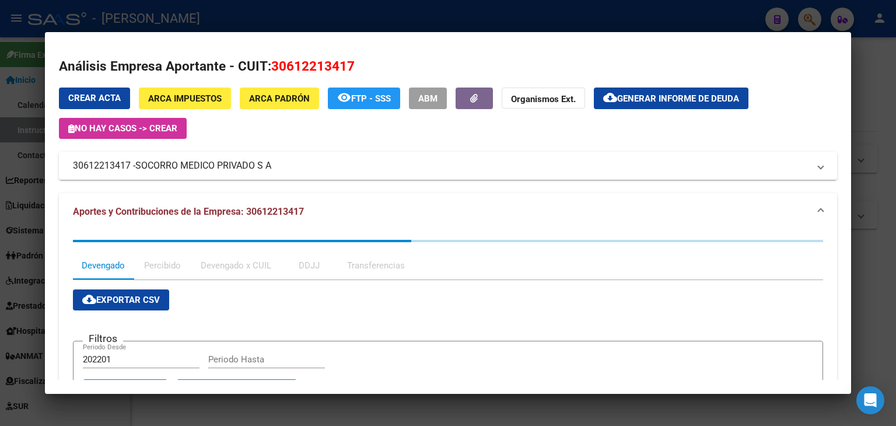
click at [187, 166] on span "SOCORRO MEDICO PRIVADO S A" at bounding box center [203, 166] width 136 height 14
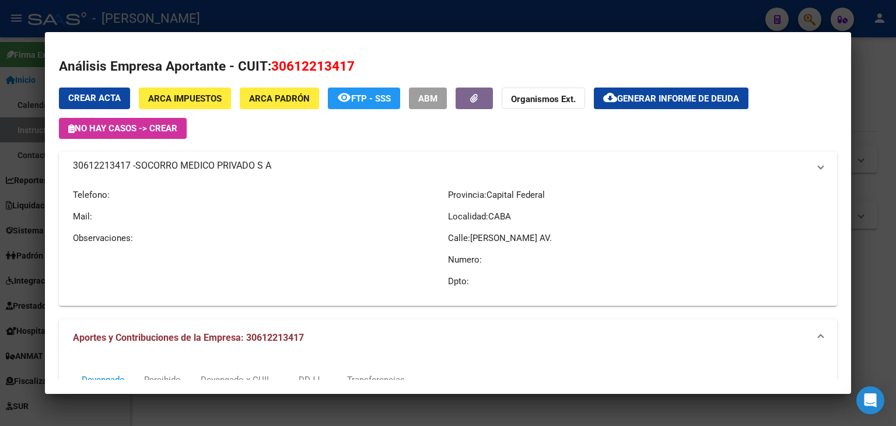
click at [187, 166] on span "SOCORRO MEDICO PRIVADO S A" at bounding box center [203, 166] width 136 height 14
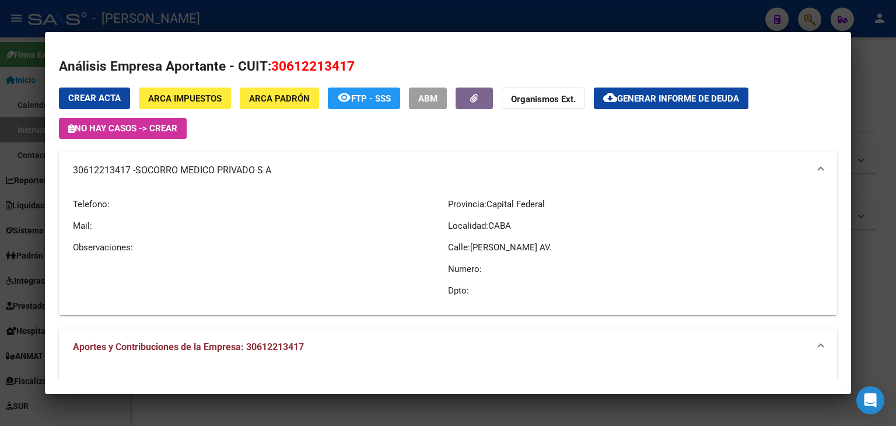
click at [211, 18] on div at bounding box center [448, 213] width 896 height 426
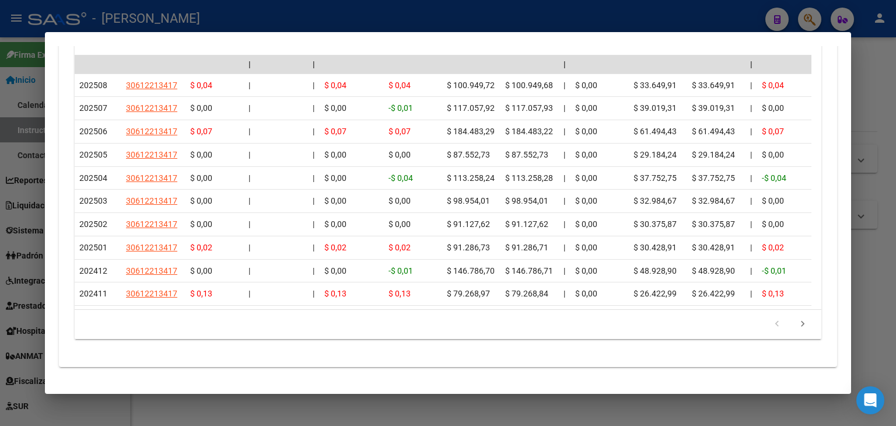
scroll to position [1151, 0]
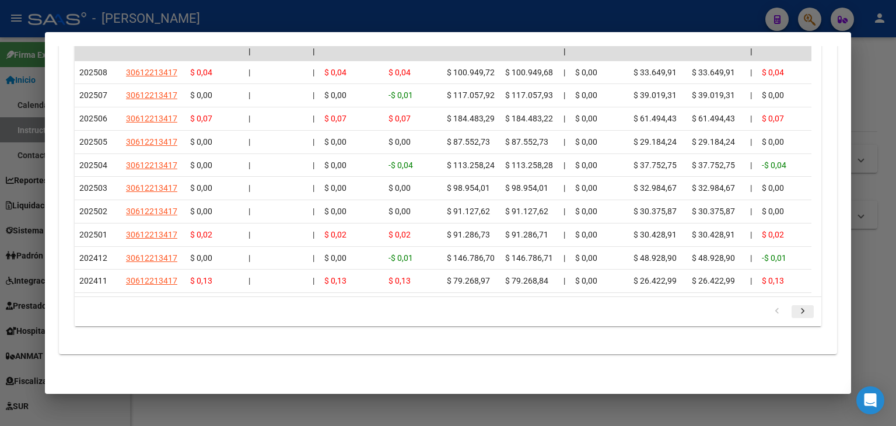
click at [795, 308] on icon "go to next page" at bounding box center [802, 313] width 15 height 14
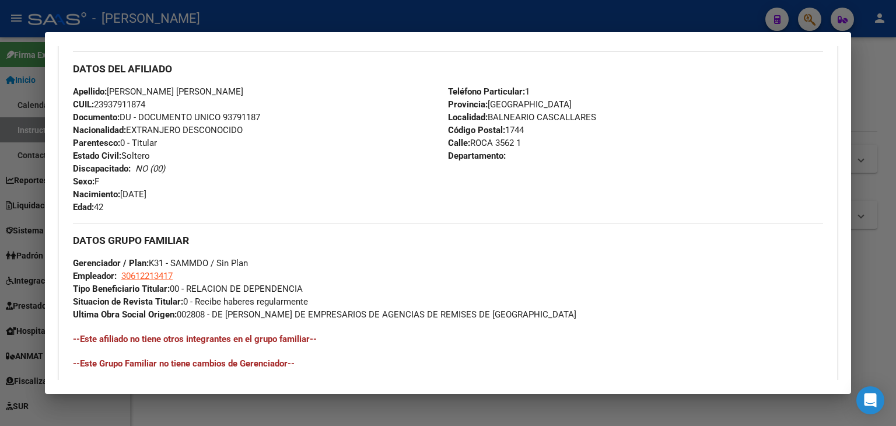
scroll to position [486, 0]
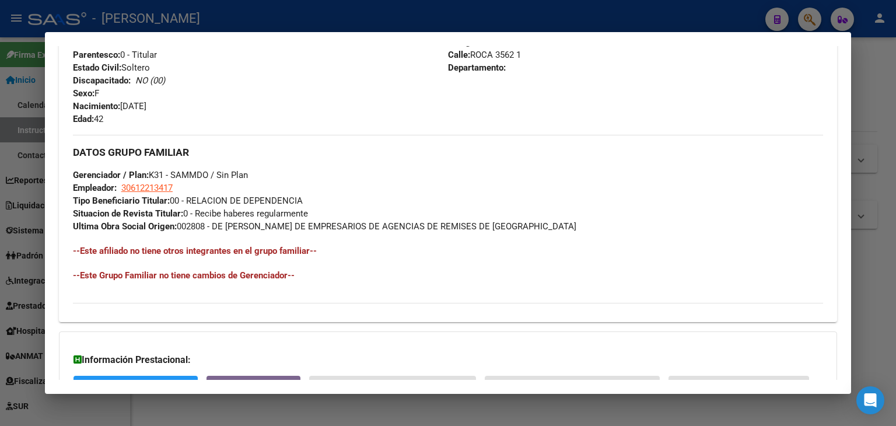
click at [206, 12] on div at bounding box center [448, 213] width 896 height 426
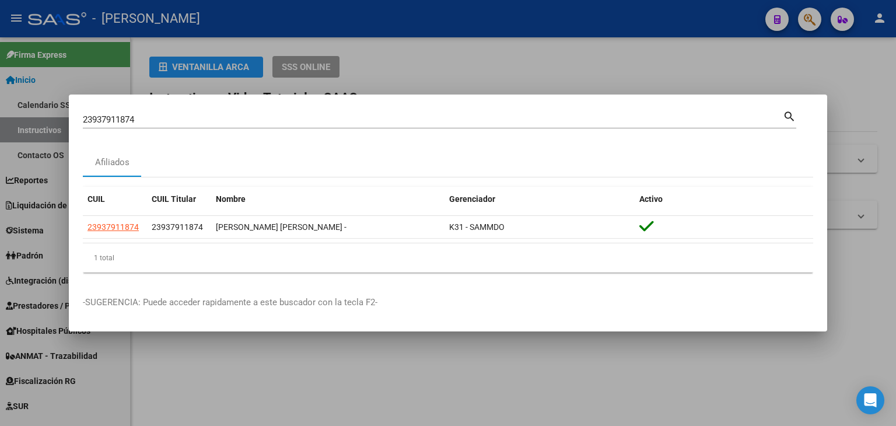
click at [179, 117] on input "23937911874" at bounding box center [433, 119] width 700 height 11
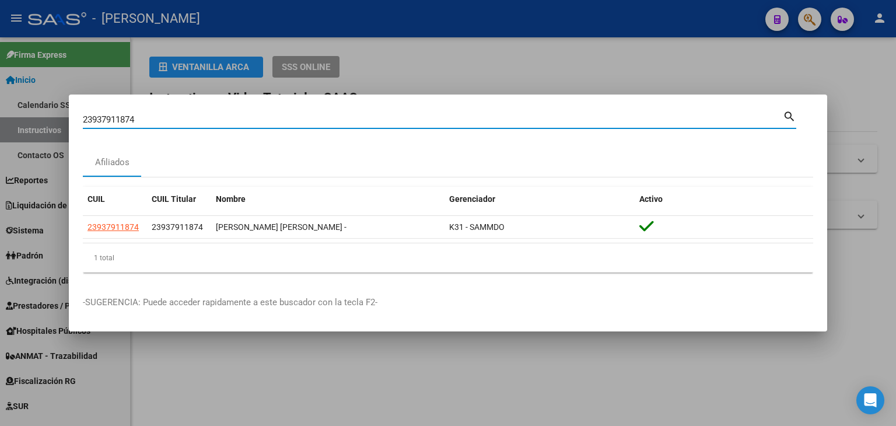
click at [177, 119] on input "23937911874" at bounding box center [433, 119] width 700 height 11
paste input "991678"
type input "23939916784"
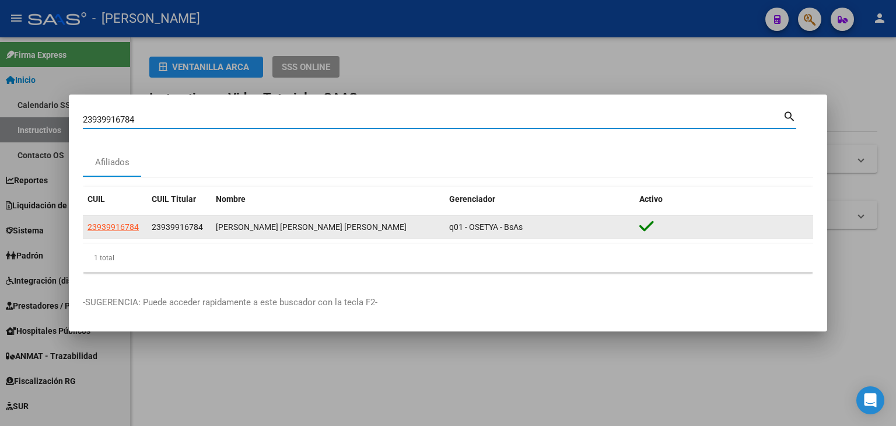
click at [115, 229] on span "23939916784" at bounding box center [113, 226] width 51 height 9
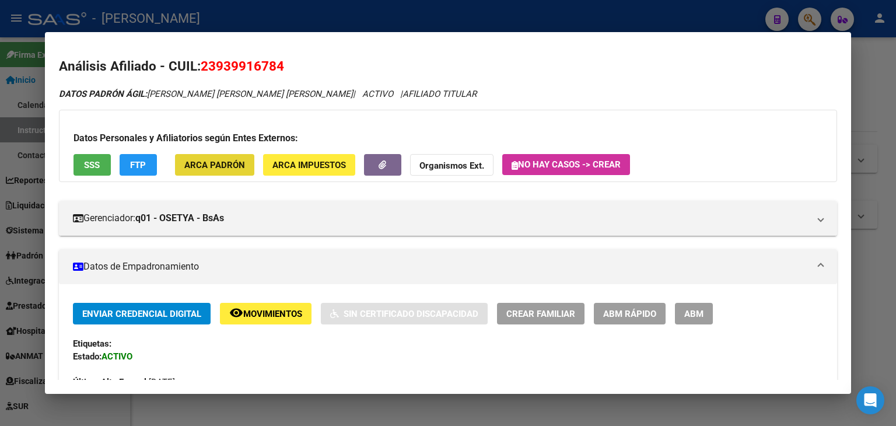
click at [218, 154] on button "ARCA Padrón" at bounding box center [214, 165] width 79 height 22
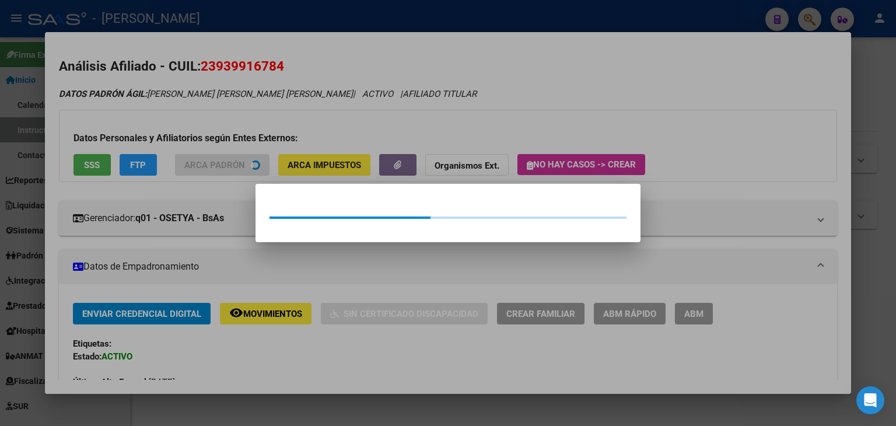
click at [167, 131] on div at bounding box center [448, 213] width 896 height 426
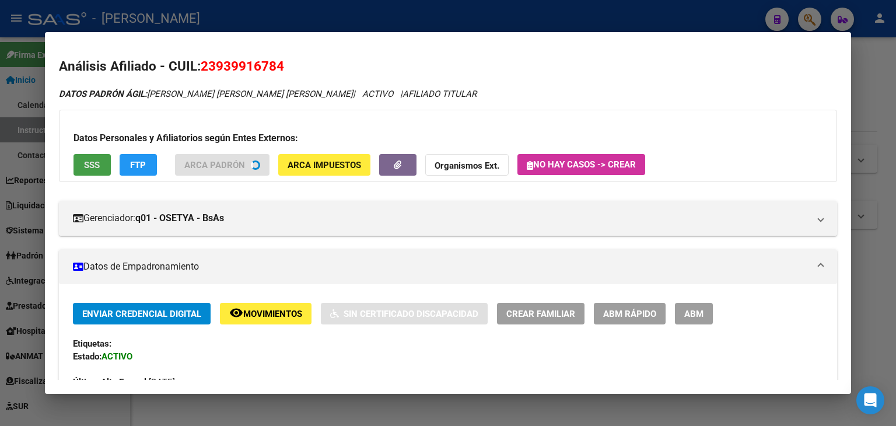
click at [93, 172] on button "SSS" at bounding box center [92, 165] width 37 height 22
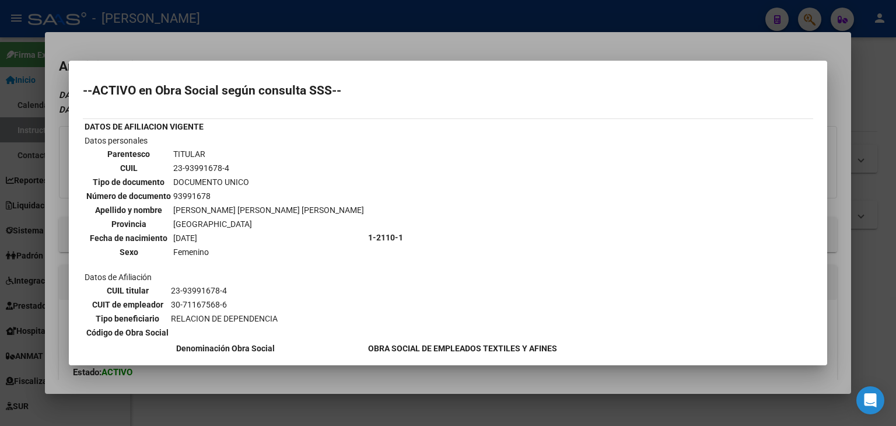
drag, startPoint x: 179, startPoint y: 40, endPoint x: 283, endPoint y: 227, distance: 213.7
click at [180, 41] on div at bounding box center [448, 213] width 896 height 426
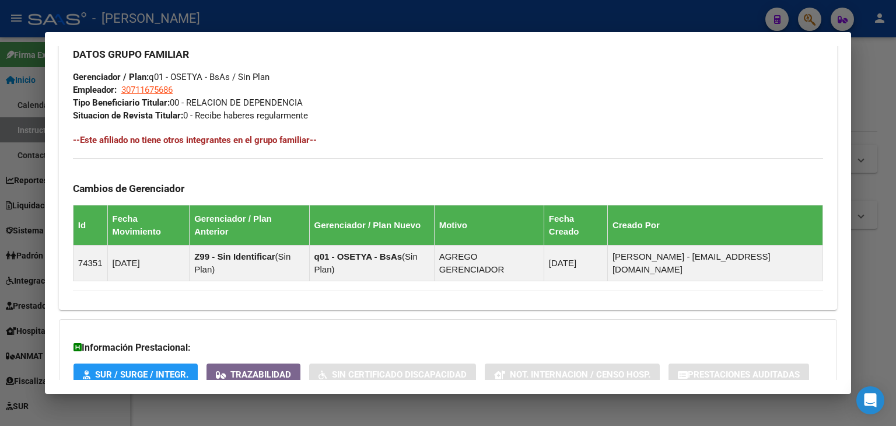
scroll to position [640, 0]
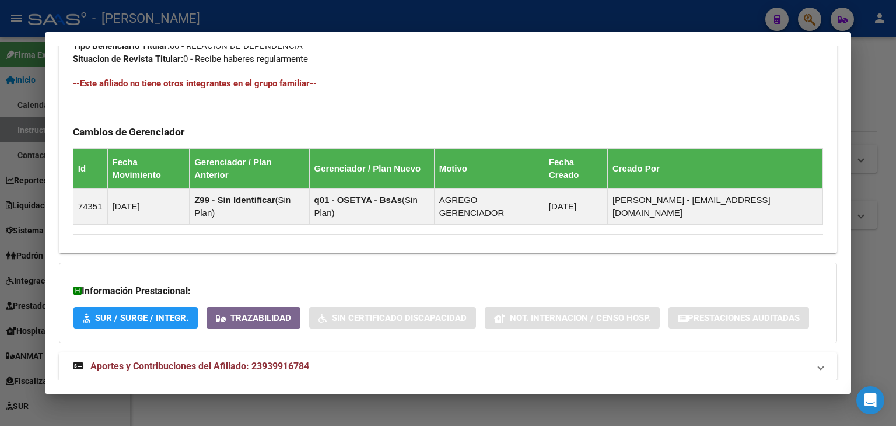
click at [315, 352] on mat-expansion-panel-header "Aportes y Contribuciones del Afiliado: 23939916784" at bounding box center [448, 366] width 778 height 28
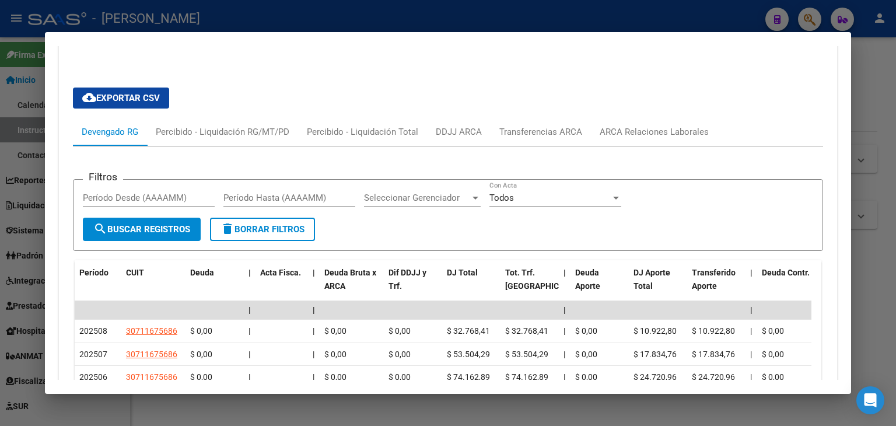
scroll to position [990, 0]
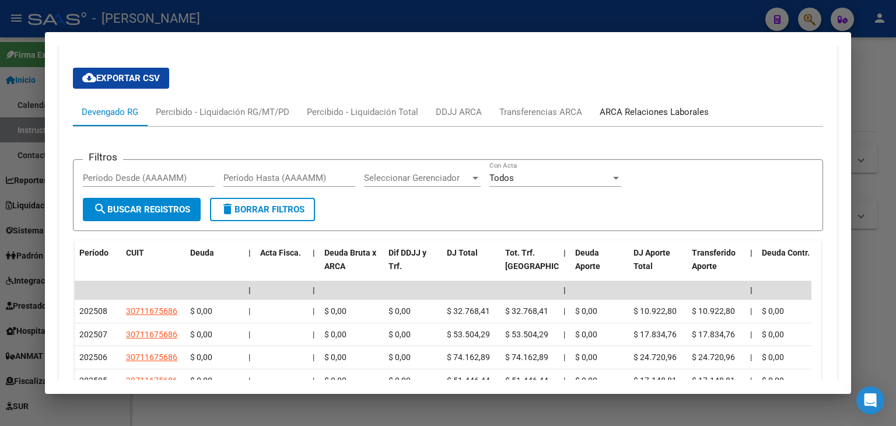
click at [655, 106] on div "ARCA Relaciones Laborales" at bounding box center [654, 112] width 109 height 13
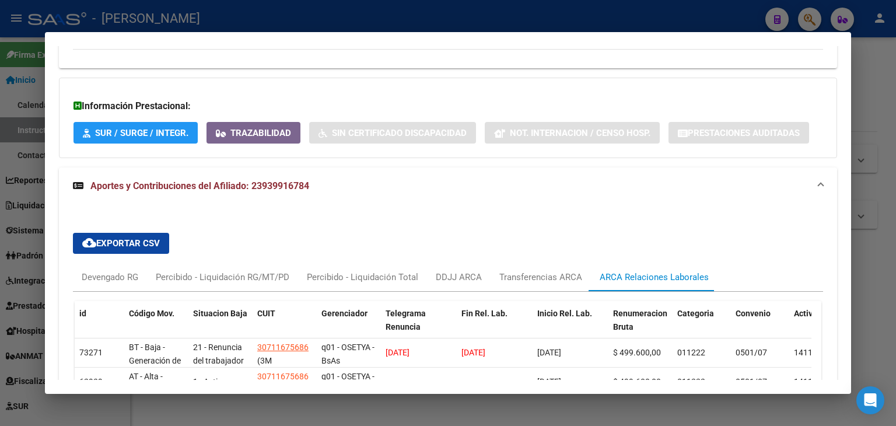
scroll to position [880, 0]
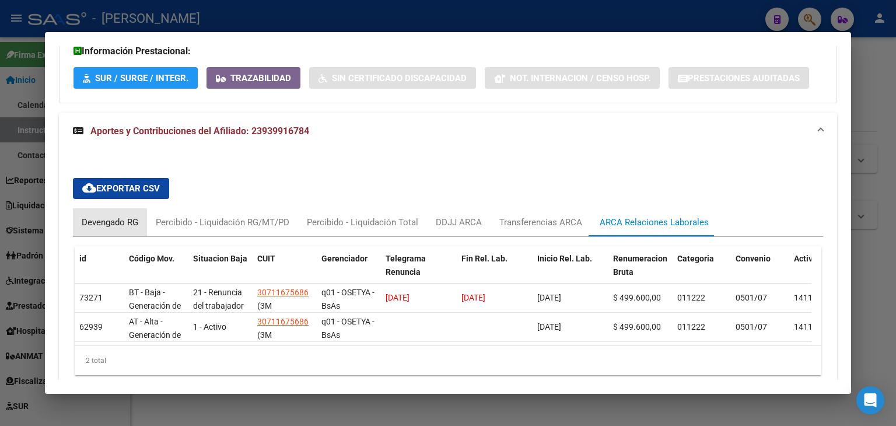
click at [112, 216] on div "Devengado RG" at bounding box center [110, 222] width 57 height 13
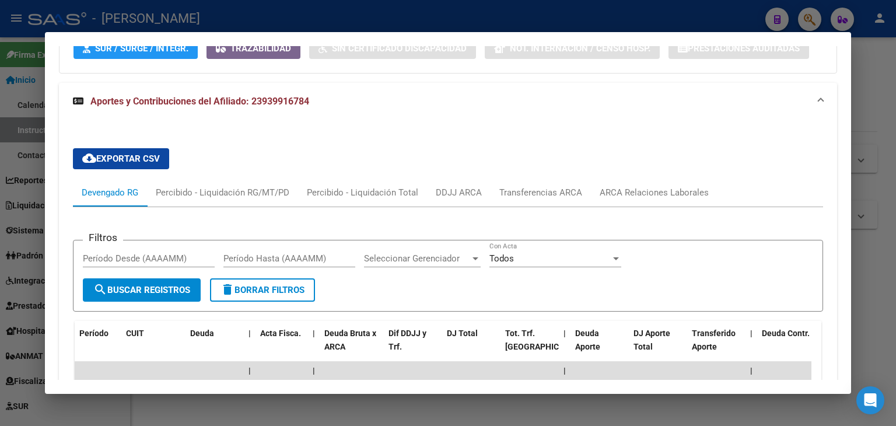
scroll to position [938, 0]
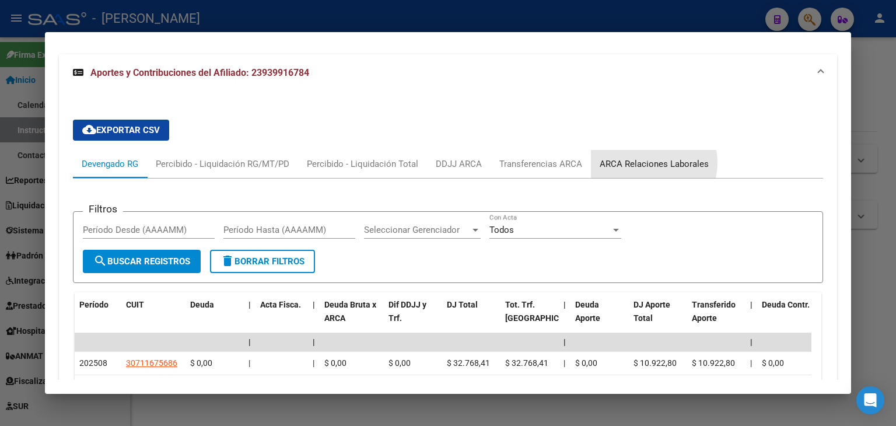
click at [641, 158] on div "ARCA Relaciones Laborales" at bounding box center [654, 164] width 109 height 13
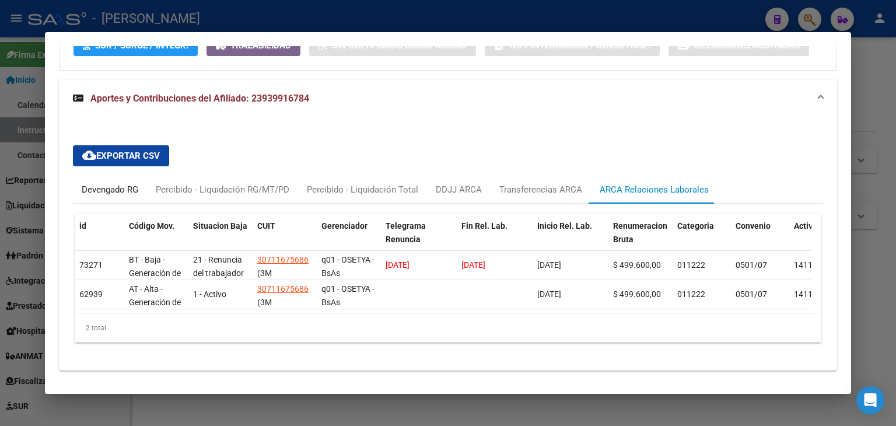
click at [120, 183] on div "Devengado RG" at bounding box center [110, 189] width 57 height 13
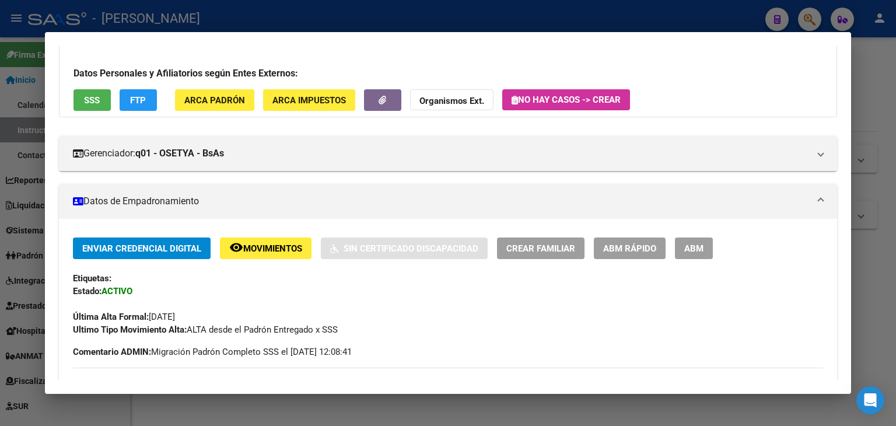
scroll to position [0, 0]
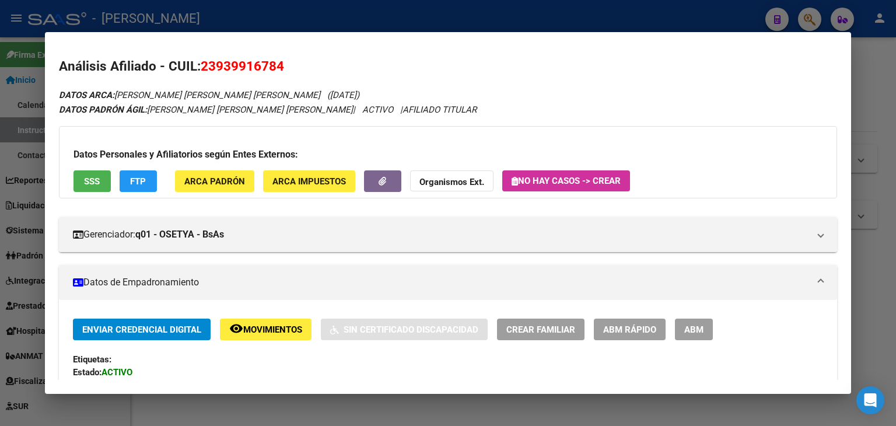
click at [217, 187] on button "ARCA Padrón" at bounding box center [214, 181] width 79 height 22
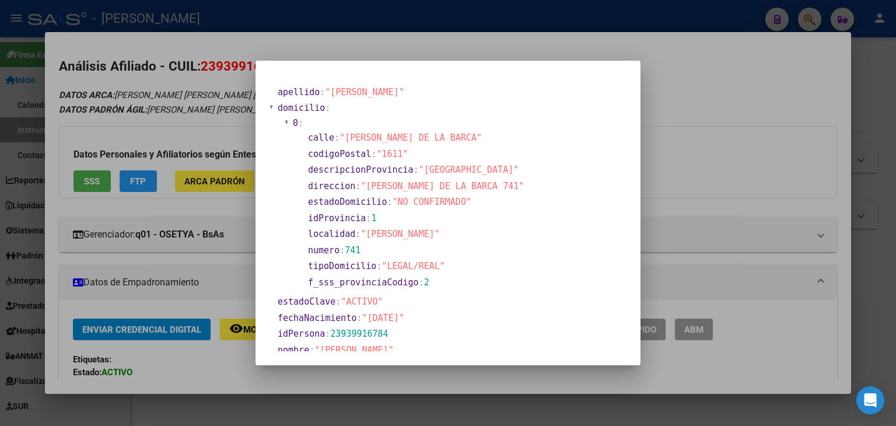
click at [183, 134] on div at bounding box center [448, 213] width 896 height 426
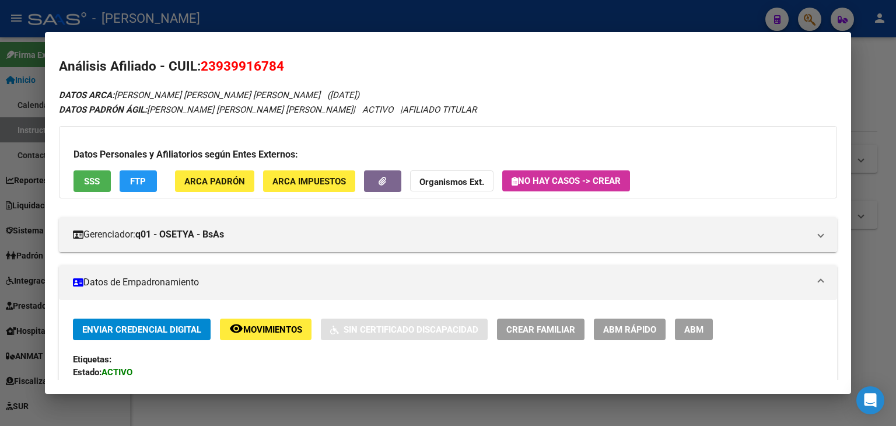
click at [96, 181] on span "SSS" at bounding box center [92, 181] width 16 height 11
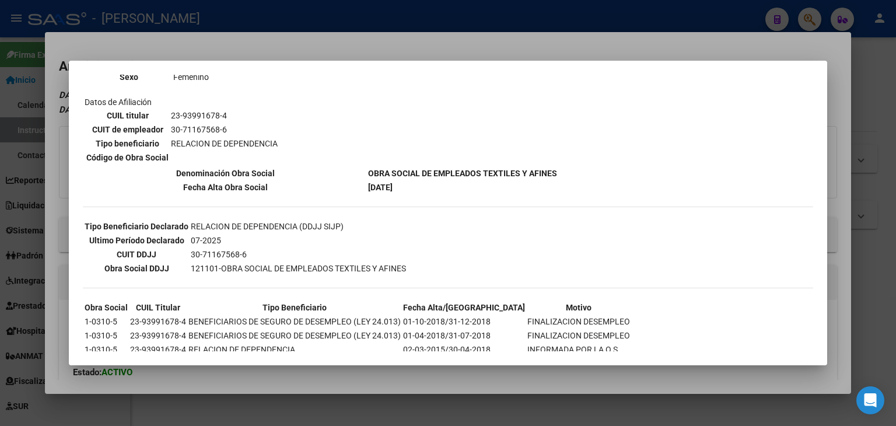
scroll to position [211, 0]
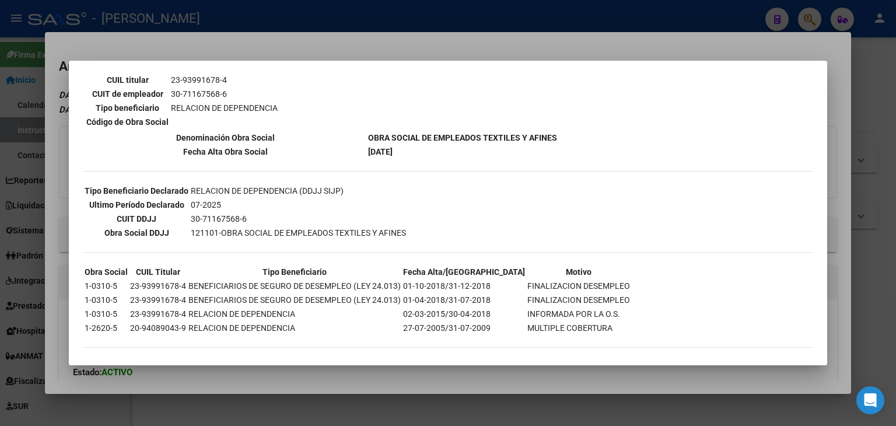
click at [180, 50] on div at bounding box center [448, 213] width 896 height 426
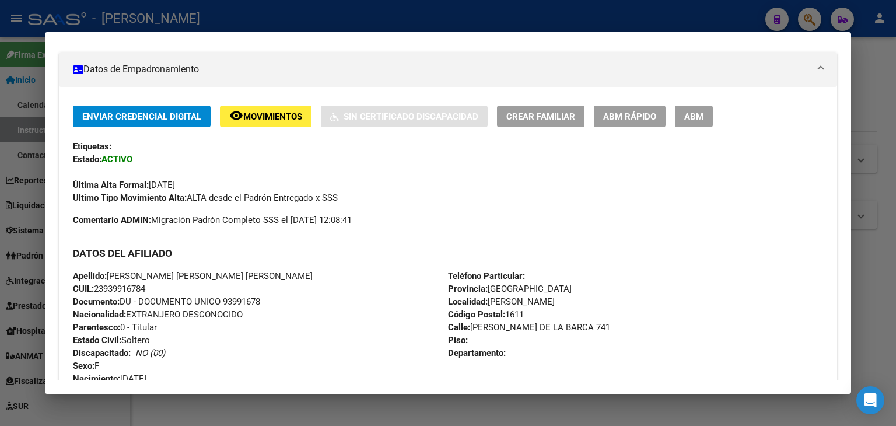
scroll to position [233, 0]
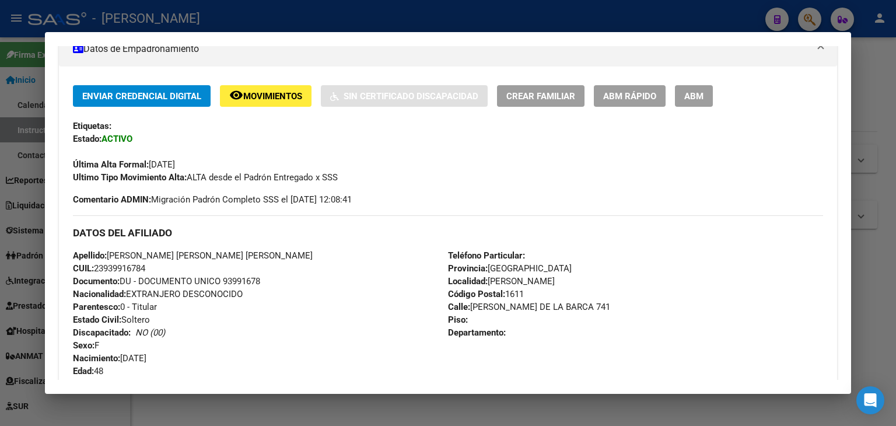
click at [254, 280] on span "Documento: DU - DOCUMENTO UNICO 93991678" at bounding box center [166, 281] width 187 height 11
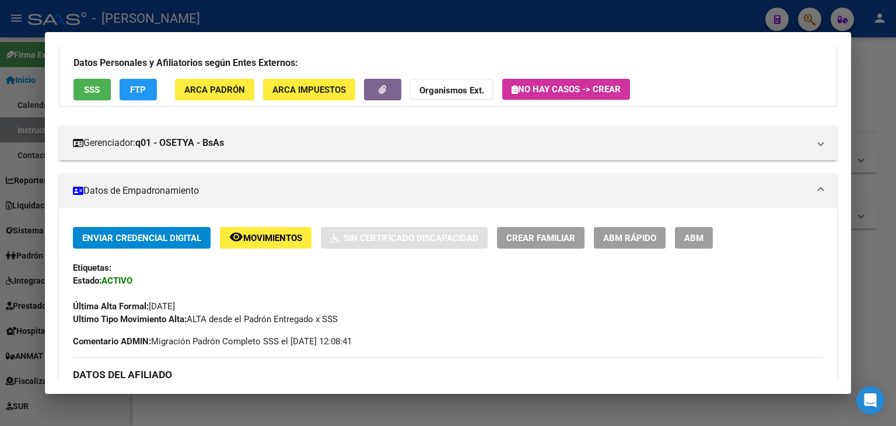
scroll to position [0, 0]
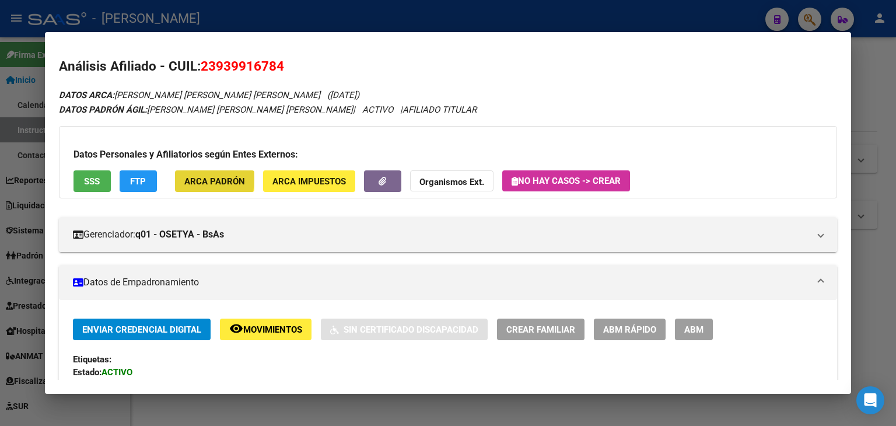
click at [180, 179] on button "ARCA Padrón" at bounding box center [214, 181] width 79 height 22
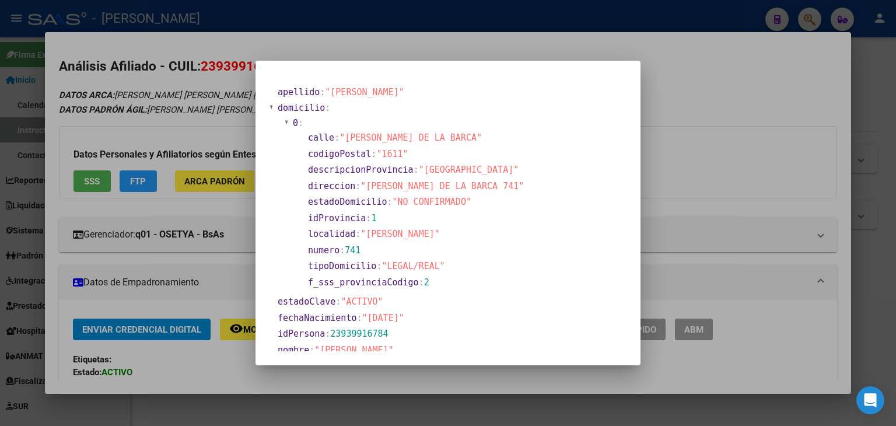
drag, startPoint x: 126, startPoint y: 94, endPoint x: 112, endPoint y: 13, distance: 81.7
click at [126, 90] on div at bounding box center [448, 213] width 896 height 426
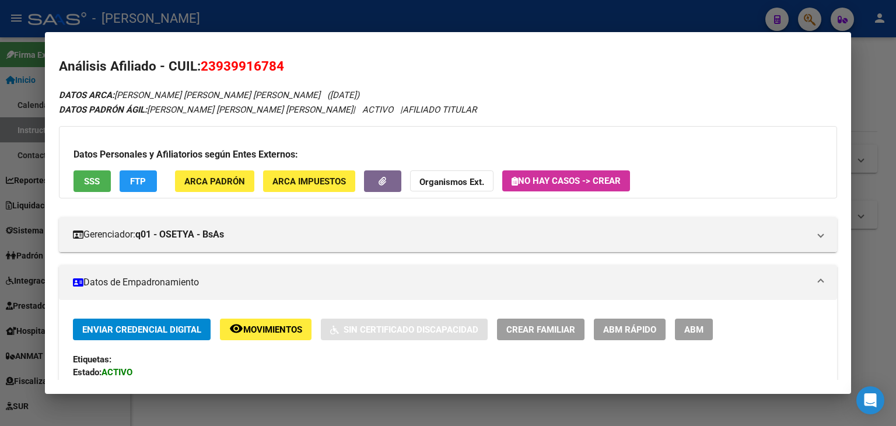
click at [206, 170] on div "Datos Personales y Afiliatorios según Entes Externos: SSS FTP ARCA Padrón ARCA …" at bounding box center [448, 162] width 778 height 72
click at [206, 173] on button "ARCA Padrón" at bounding box center [214, 181] width 79 height 22
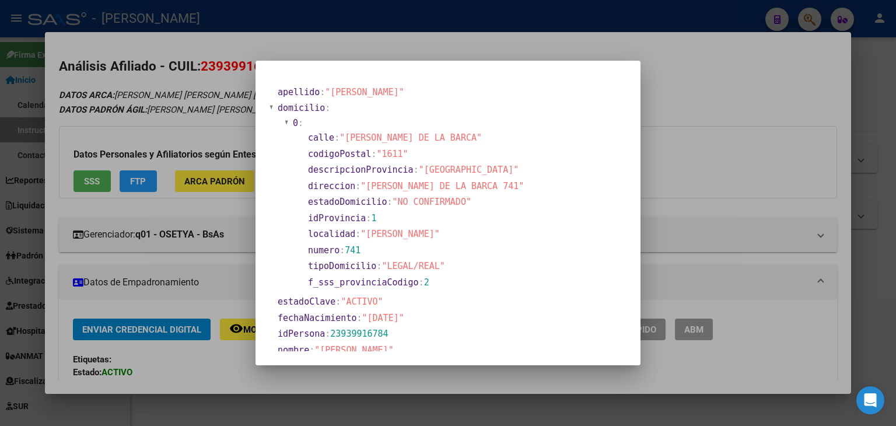
click at [183, 69] on div at bounding box center [448, 213] width 896 height 426
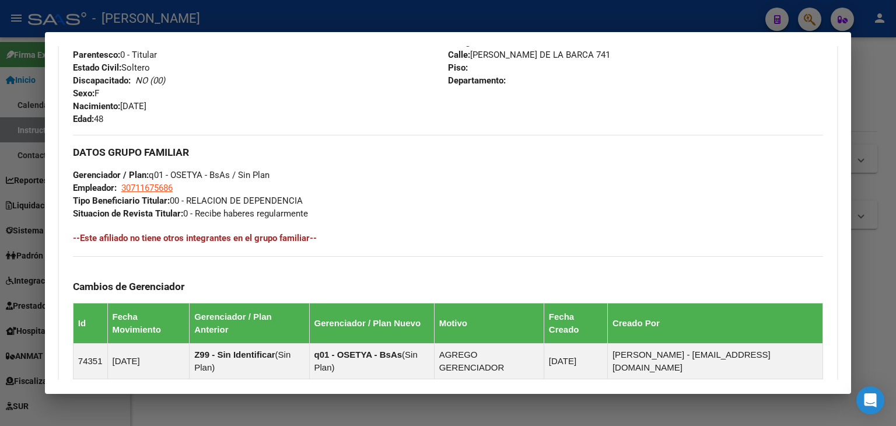
scroll to position [525, 0]
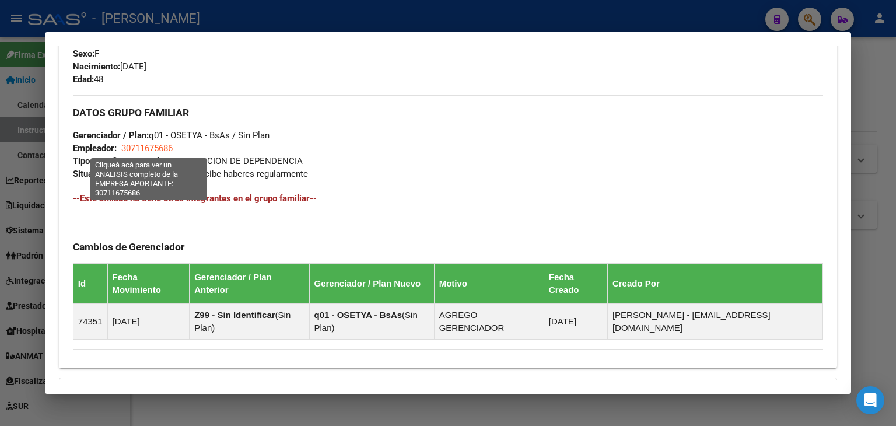
click at [151, 152] on span "30711675686" at bounding box center [146, 148] width 51 height 11
type textarea "30711675686"
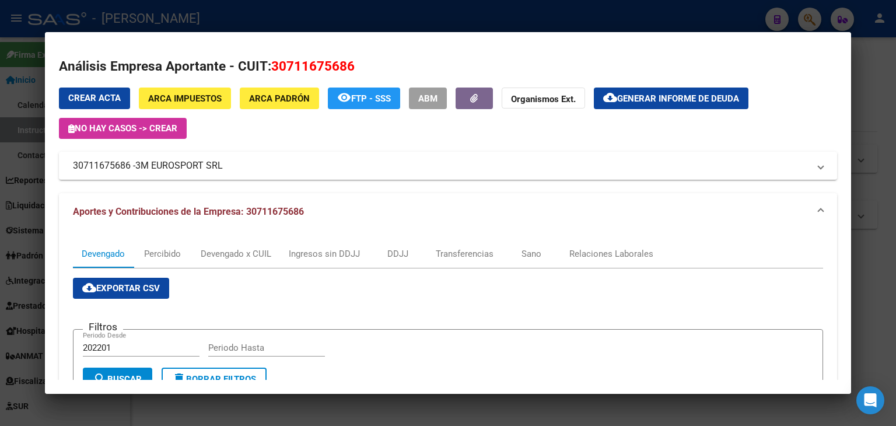
click at [258, 12] on div at bounding box center [448, 213] width 896 height 426
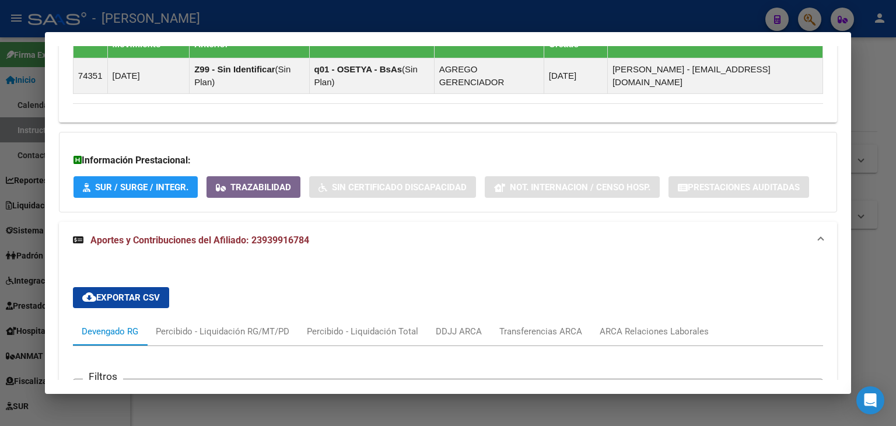
scroll to position [875, 0]
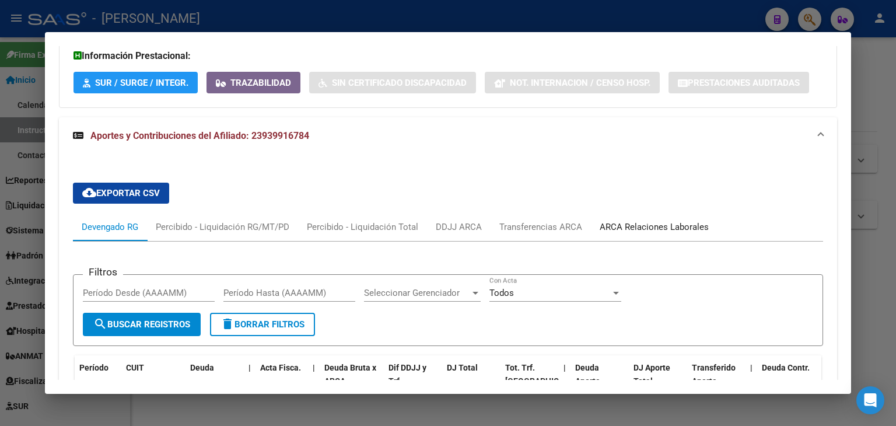
click at [657, 221] on div "ARCA Relaciones Laborales" at bounding box center [654, 227] width 109 height 13
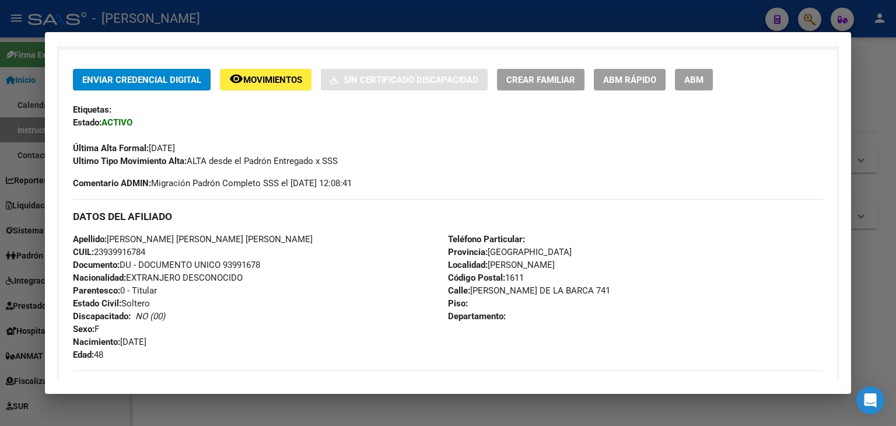
scroll to position [408, 0]
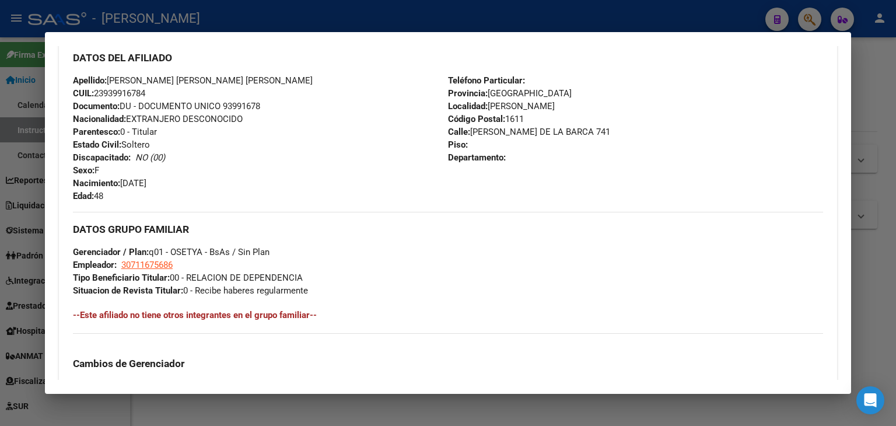
click at [191, 19] on div at bounding box center [448, 213] width 896 height 426
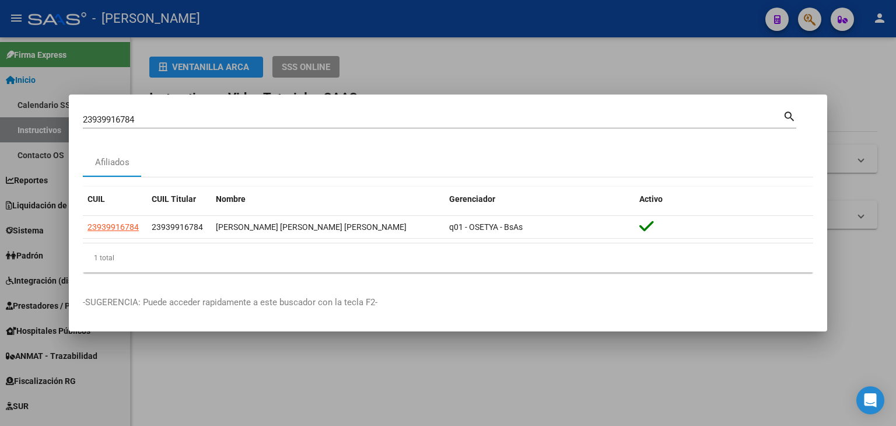
click at [176, 112] on div "23939916784 Buscar (apellido, dni, cuil, nro traspaso, cuit, obra social)" at bounding box center [433, 120] width 700 height 18
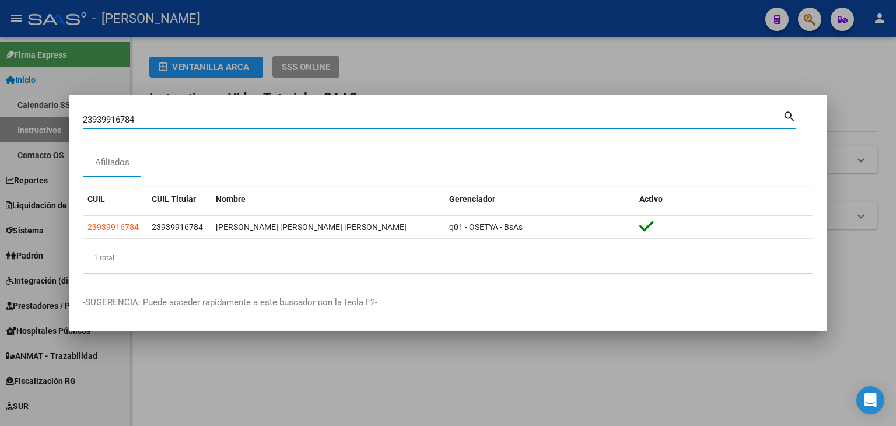
click at [174, 118] on input "23939916784" at bounding box center [433, 119] width 700 height 11
paste input "8353"
type input "23939918353"
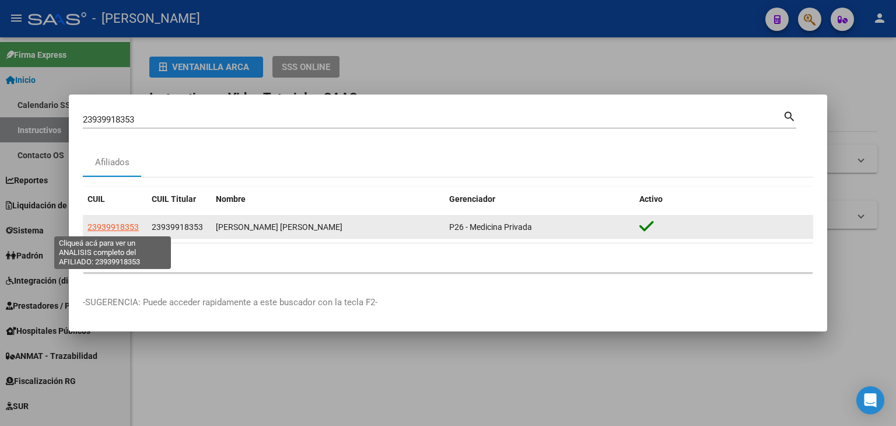
click at [107, 224] on span "23939918353" at bounding box center [113, 226] width 51 height 9
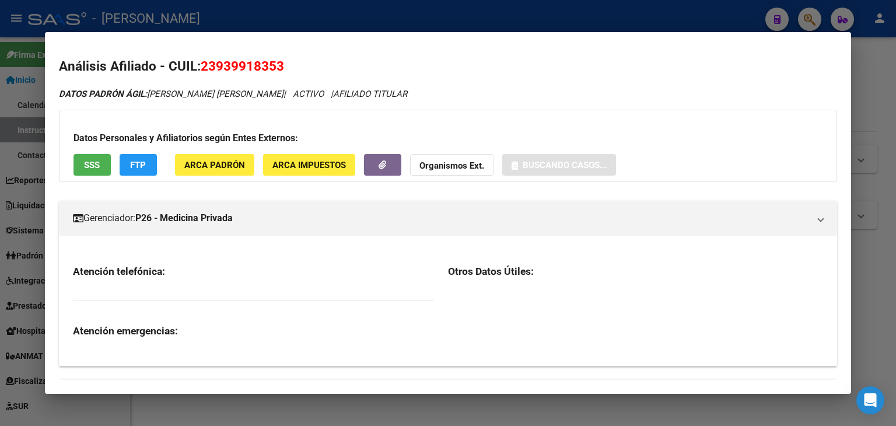
click at [213, 167] on span "ARCA Padrón" at bounding box center [214, 165] width 61 height 11
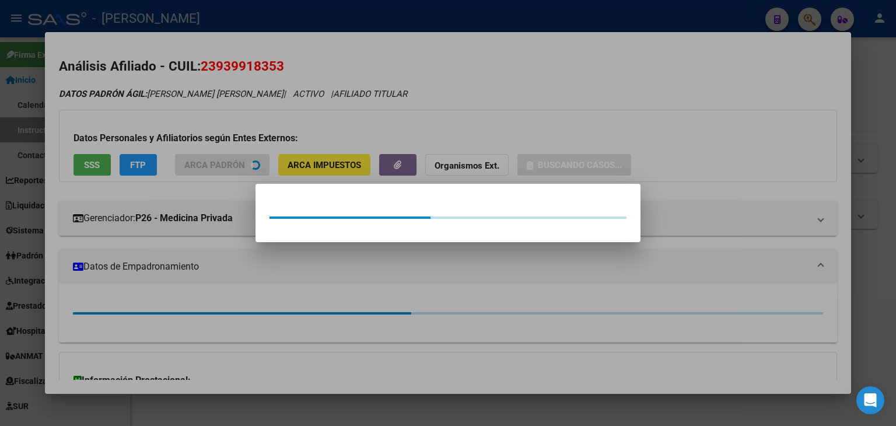
drag, startPoint x: 207, startPoint y: 124, endPoint x: 86, endPoint y: 163, distance: 127.0
click at [201, 124] on div at bounding box center [448, 213] width 896 height 426
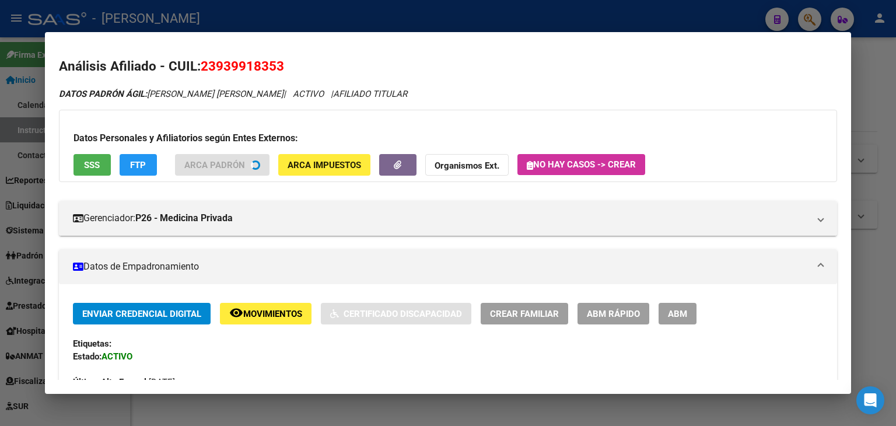
click at [72, 177] on div "Datos Personales y Afiliatorios según Entes Externos: SSS FTP ARCA Padrón ARCA …" at bounding box center [448, 146] width 778 height 72
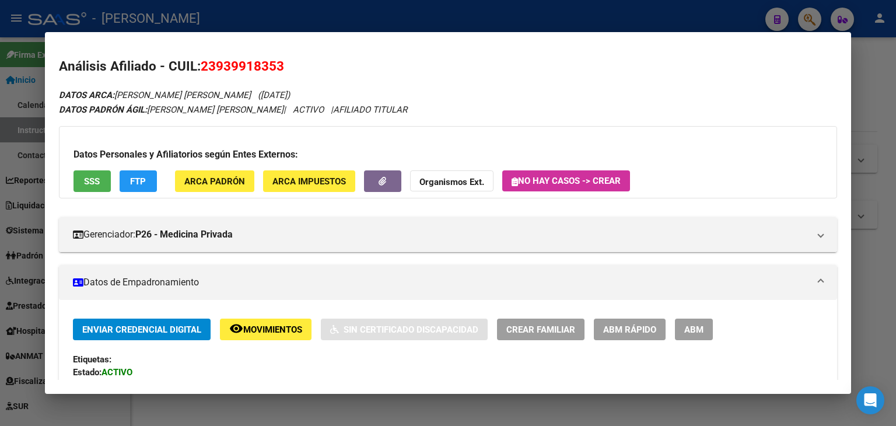
click at [81, 170] on button "SSS" at bounding box center [92, 181] width 37 height 22
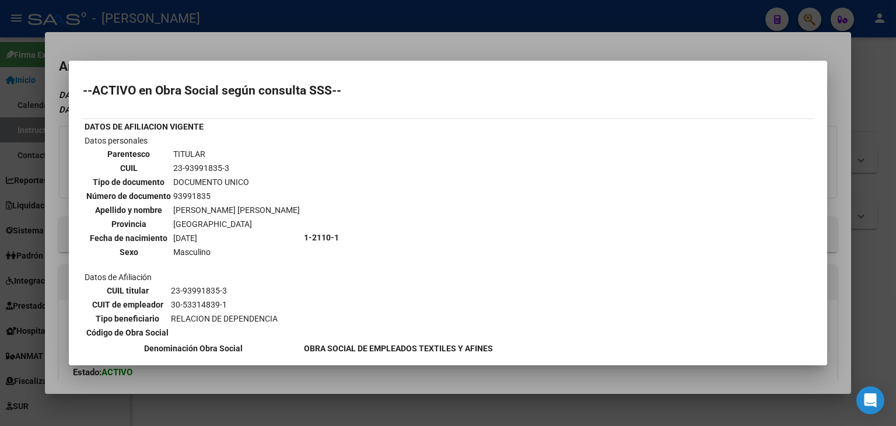
click at [218, 43] on div at bounding box center [448, 213] width 896 height 426
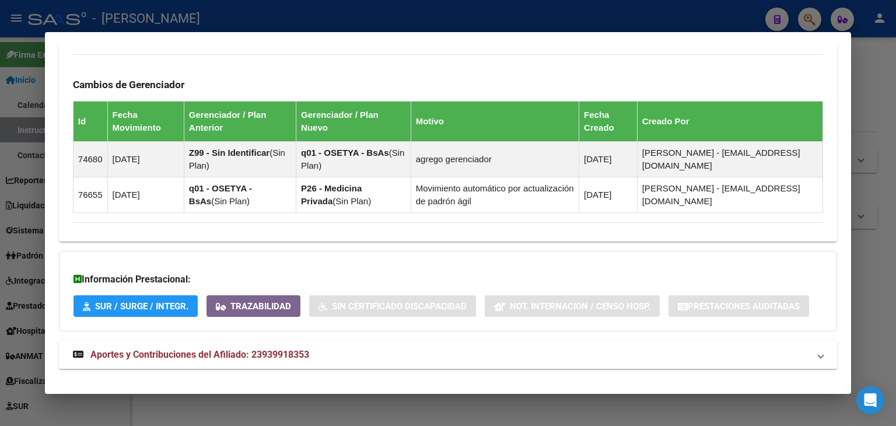
click at [287, 353] on span "Aportes y Contribuciones del Afiliado: 23939918353" at bounding box center [199, 354] width 219 height 11
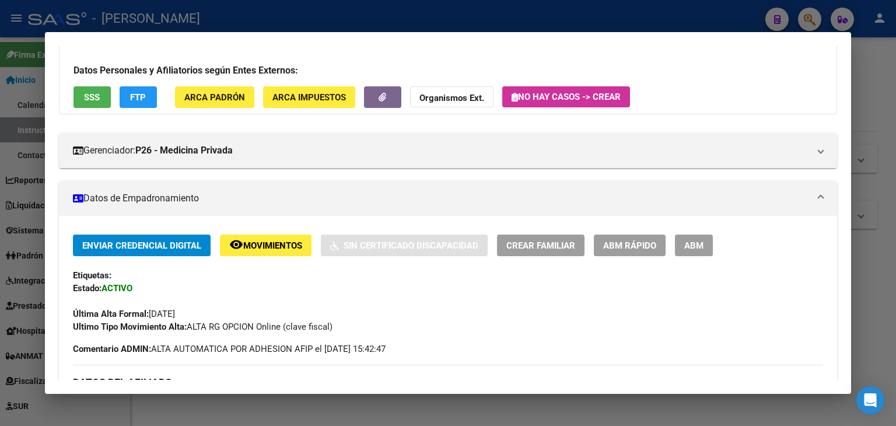
scroll to position [82, 0]
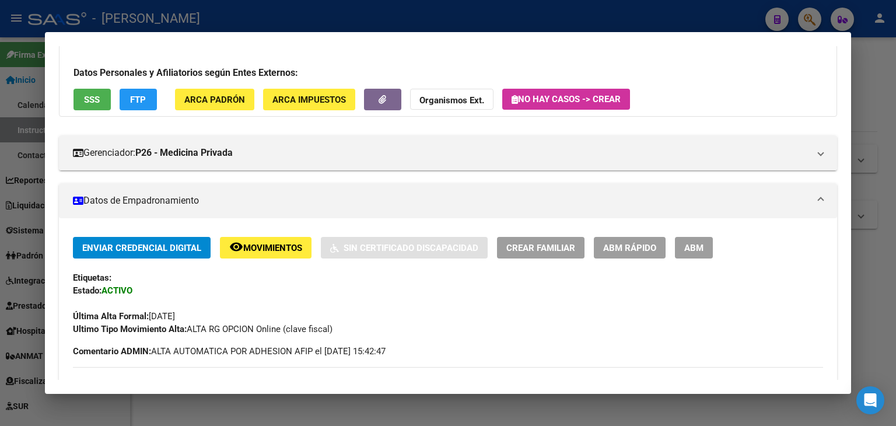
drag, startPoint x: 234, startPoint y: 113, endPoint x: 234, endPoint y: 106, distance: 7.0
click at [234, 111] on div "Datos Personales y Afiliatorios según Entes Externos: SSS FTP ARCA Padrón ARCA …" at bounding box center [448, 80] width 778 height 72
click at [233, 106] on button "ARCA Padrón" at bounding box center [214, 100] width 79 height 22
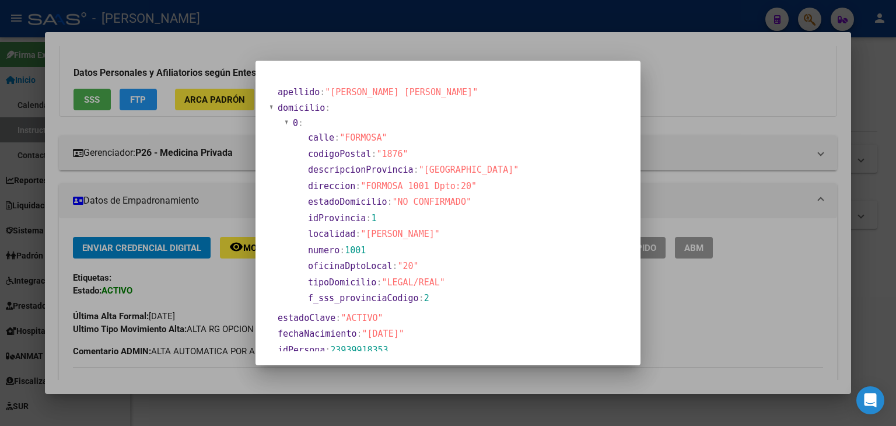
click at [199, 57] on div at bounding box center [448, 213] width 896 height 426
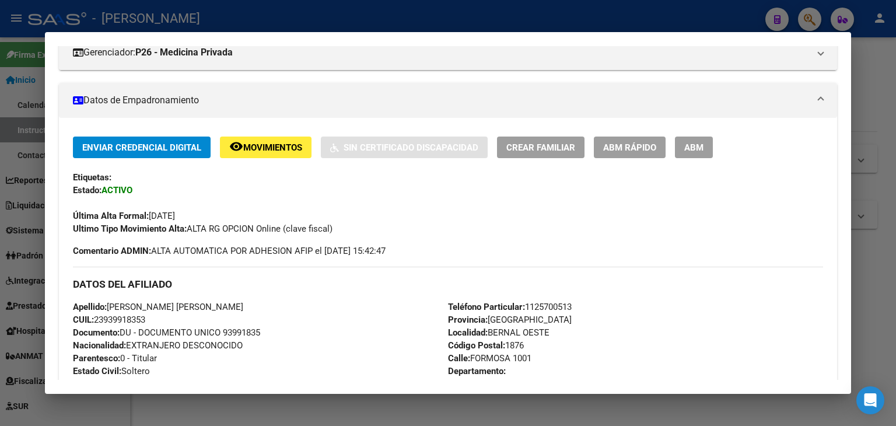
scroll to position [315, 0]
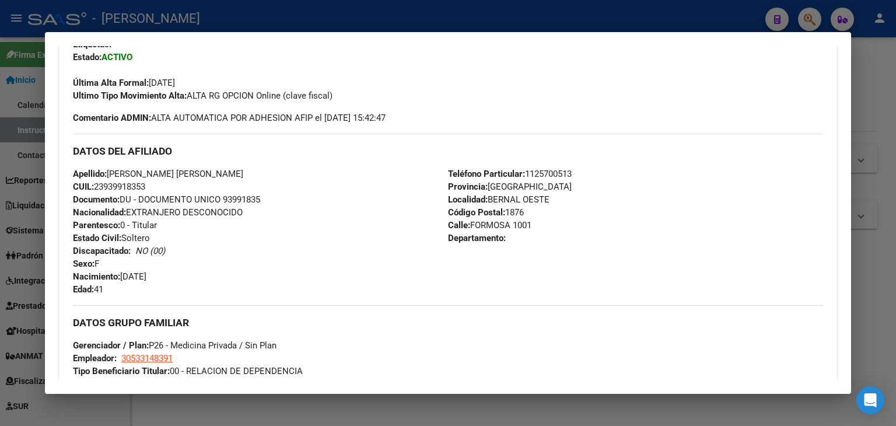
click at [238, 198] on span "Documento: DU - DOCUMENTO UNICO 93991835" at bounding box center [166, 199] width 187 height 11
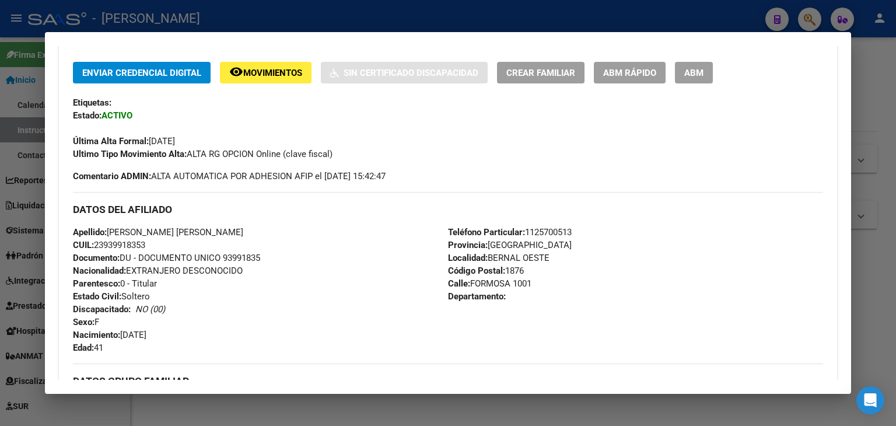
scroll to position [82, 0]
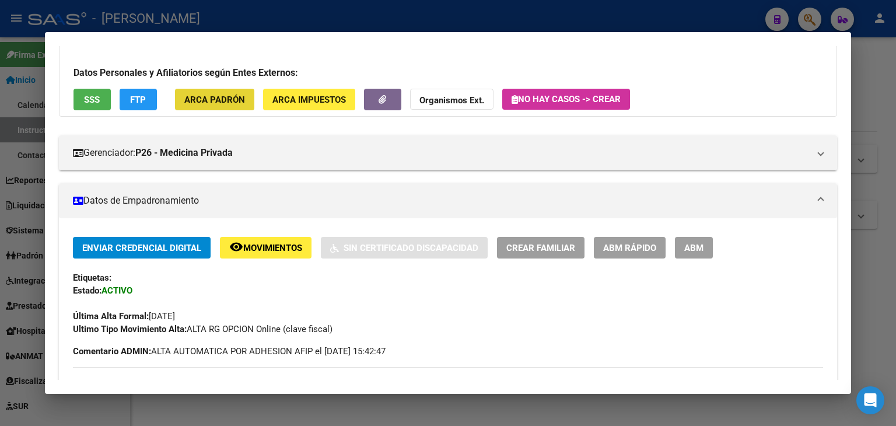
click at [229, 107] on button "ARCA Padrón" at bounding box center [214, 100] width 79 height 22
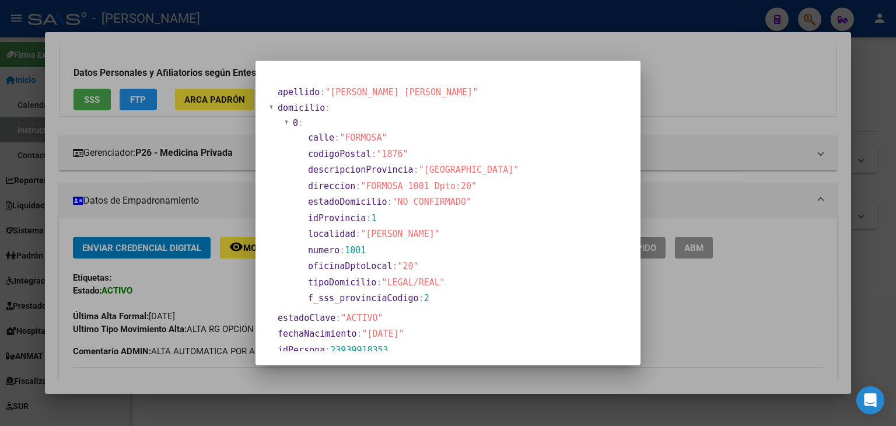
click at [182, 82] on div at bounding box center [448, 213] width 896 height 426
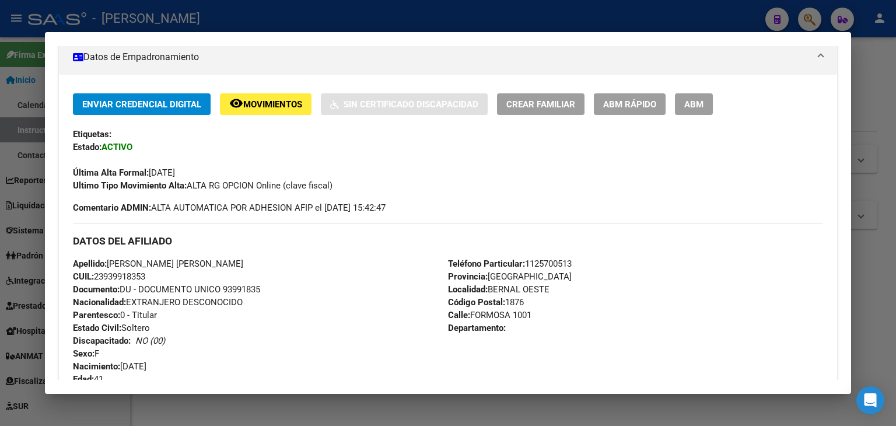
scroll to position [373, 0]
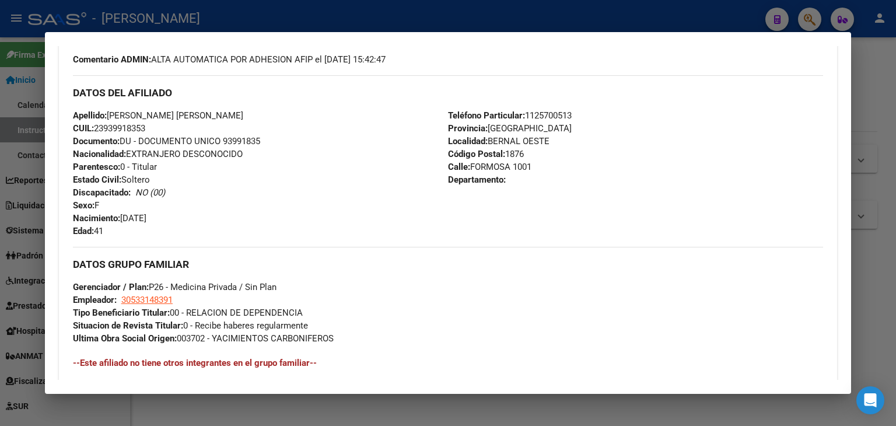
click at [548, 110] on span "Teléfono Particular: 1125700513" at bounding box center [510, 115] width 124 height 11
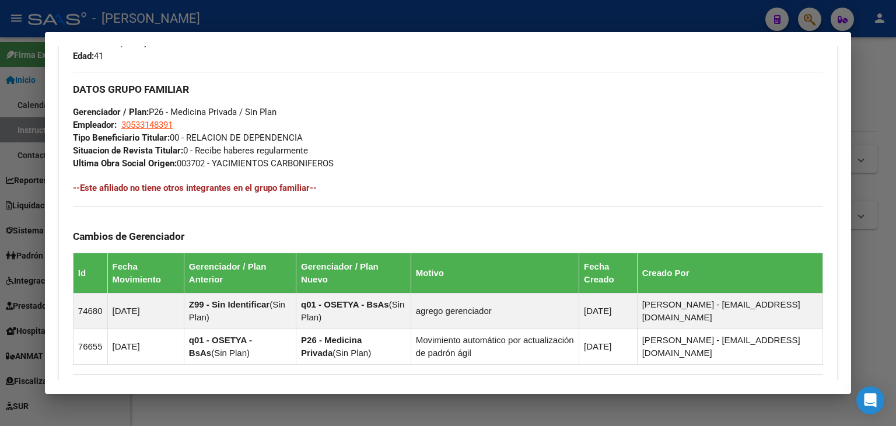
scroll to position [549, 0]
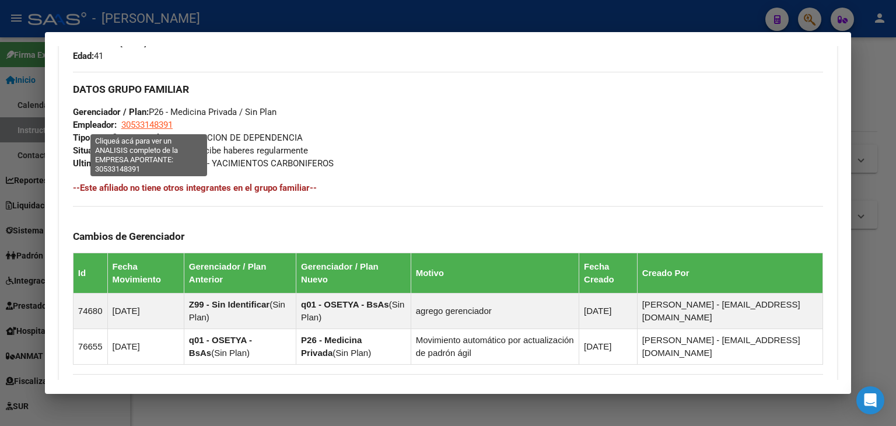
click at [145, 122] on span "30533148391" at bounding box center [146, 125] width 51 height 11
type textarea "30533148391"
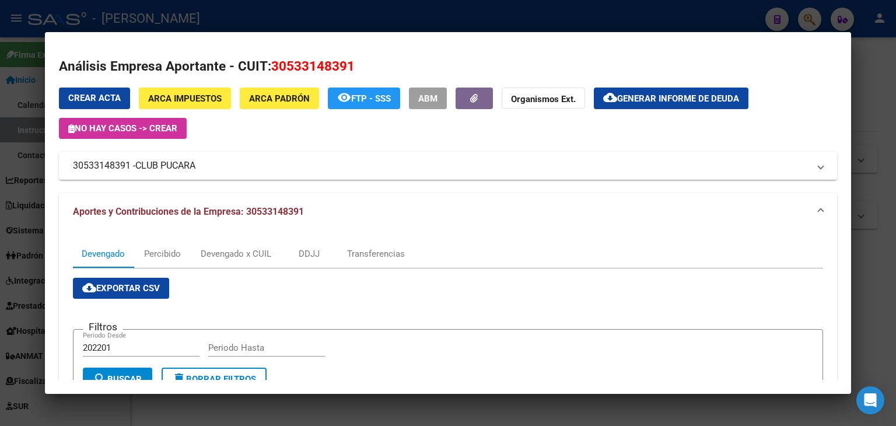
click at [160, 162] on span "CLUB PUCARA" at bounding box center [165, 166] width 60 height 14
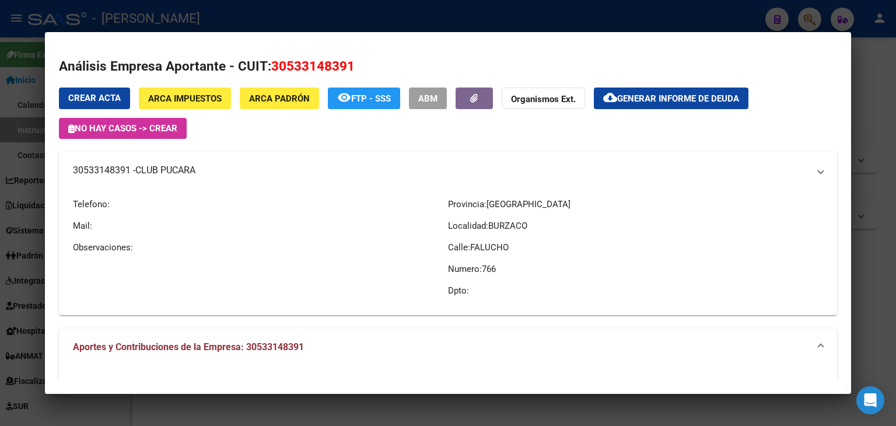
click at [160, 162] on mat-expansion-panel-header "30533148391 - CLUB PUCARA" at bounding box center [448, 170] width 778 height 37
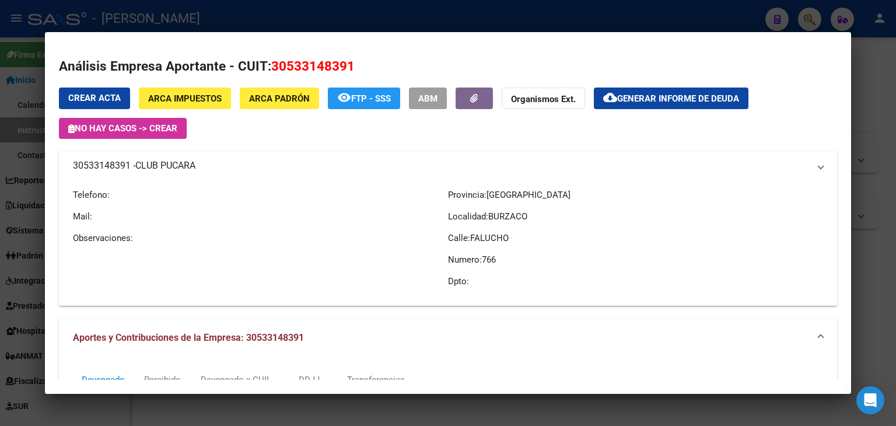
click at [160, 162] on span "CLUB PUCARA" at bounding box center [165, 166] width 60 height 14
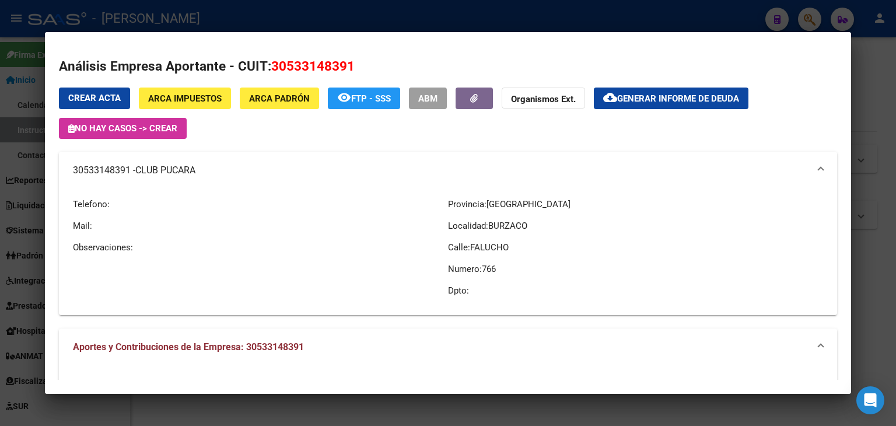
click at [226, 11] on div at bounding box center [448, 213] width 896 height 426
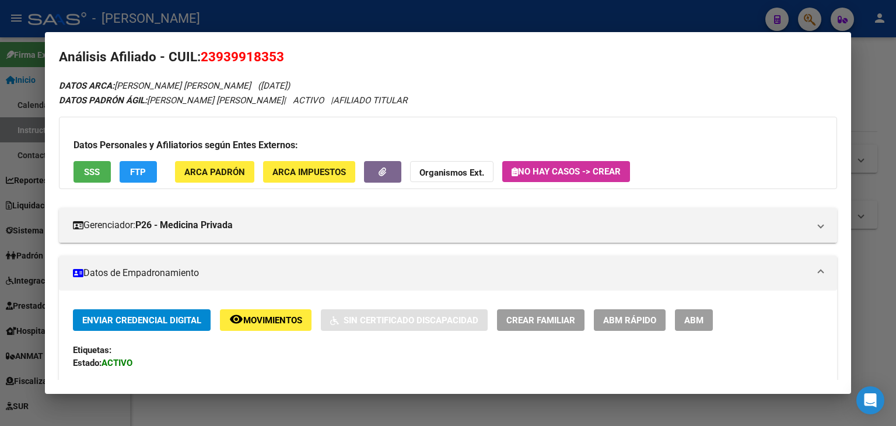
scroll to position [0, 0]
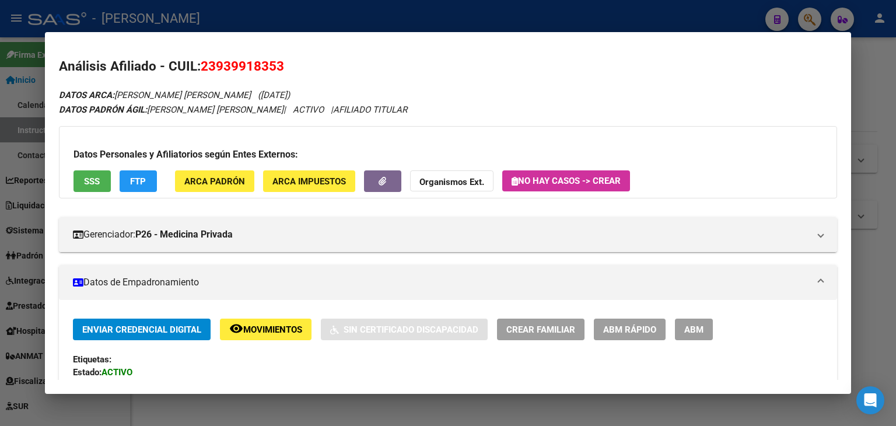
click at [210, 26] on div at bounding box center [448, 213] width 896 height 426
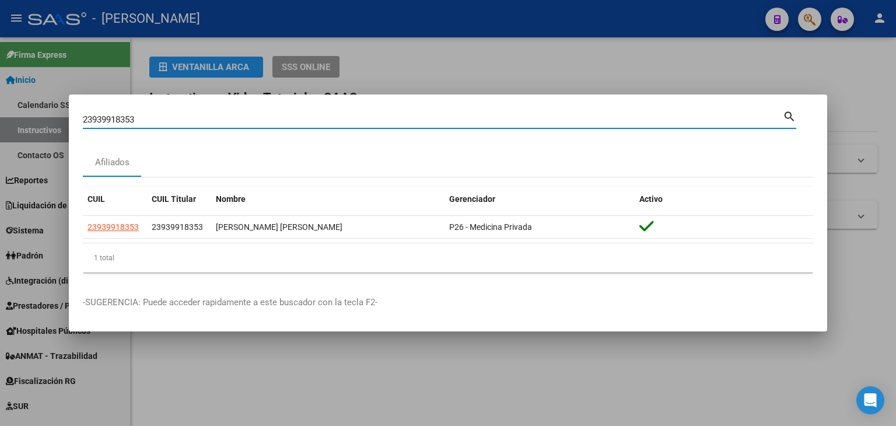
click at [170, 117] on input "23939918353" at bounding box center [433, 119] width 700 height 11
paste input "40546869"
type input "23940546869"
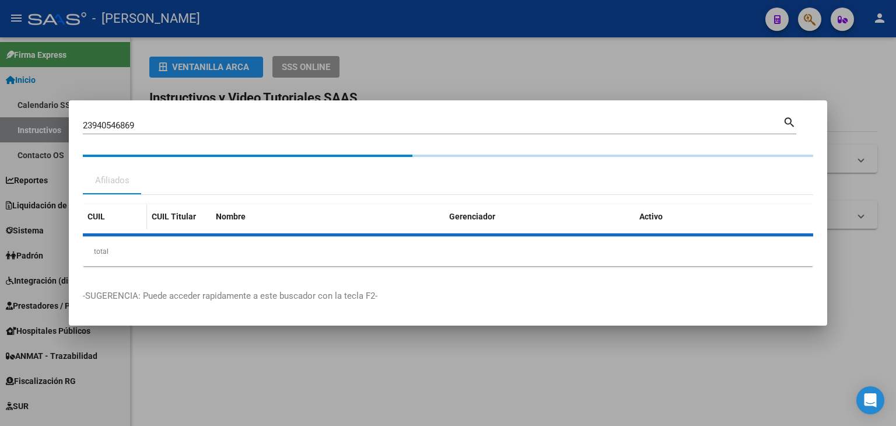
click at [107, 226] on datatable-header-cell "CUIL" at bounding box center [115, 216] width 64 height 25
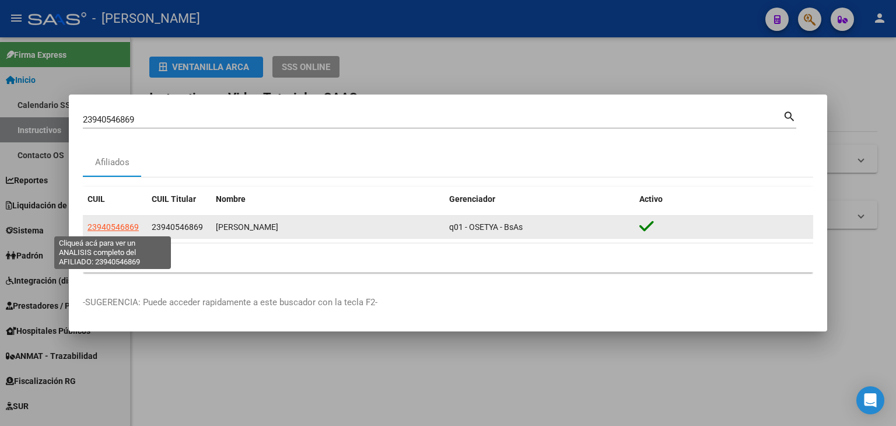
click at [109, 230] on span "23940546869" at bounding box center [113, 226] width 51 height 9
type textarea "23940546869"
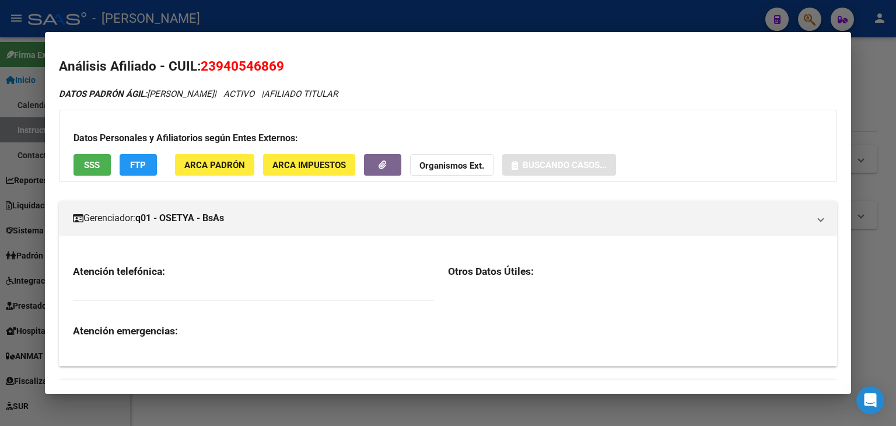
click at [217, 169] on span "ARCA Padrón" at bounding box center [214, 165] width 61 height 11
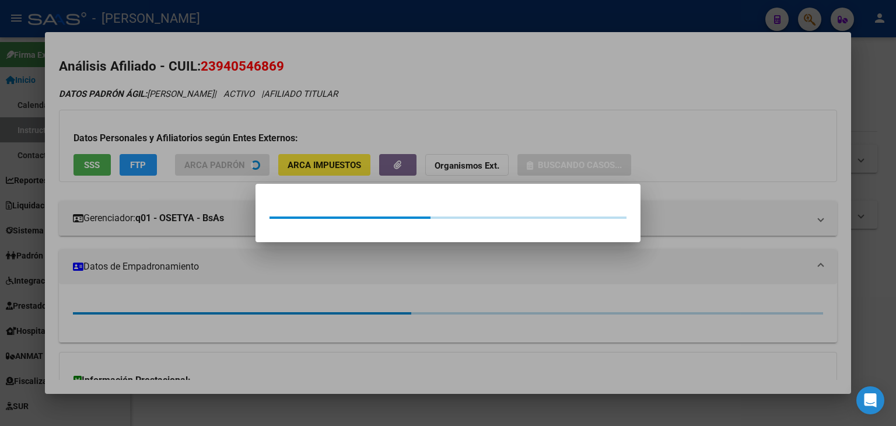
drag, startPoint x: 213, startPoint y: 139, endPoint x: 206, endPoint y: 139, distance: 7.0
click at [211, 139] on div at bounding box center [448, 213] width 896 height 426
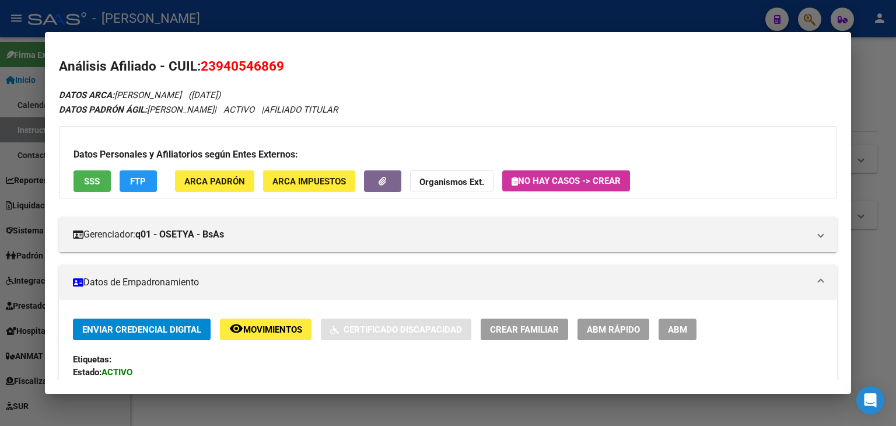
click at [79, 176] on button "SSS" at bounding box center [92, 181] width 37 height 22
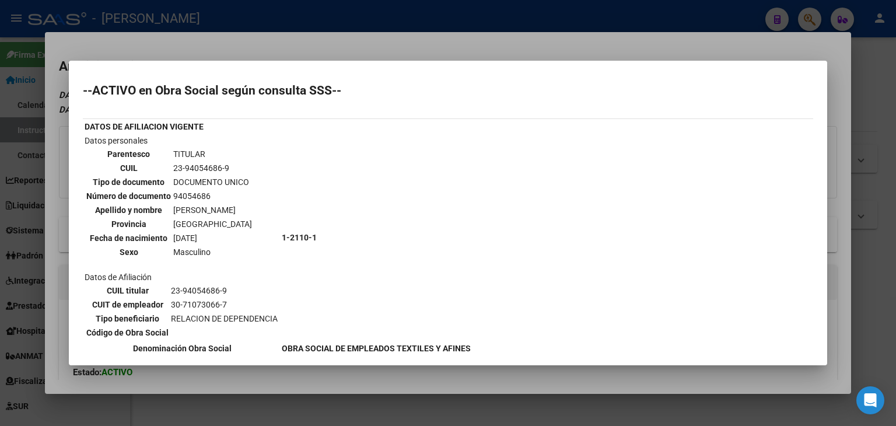
drag, startPoint x: 189, startPoint y: 39, endPoint x: 238, endPoint y: 238, distance: 205.5
click at [189, 39] on div at bounding box center [448, 213] width 896 height 426
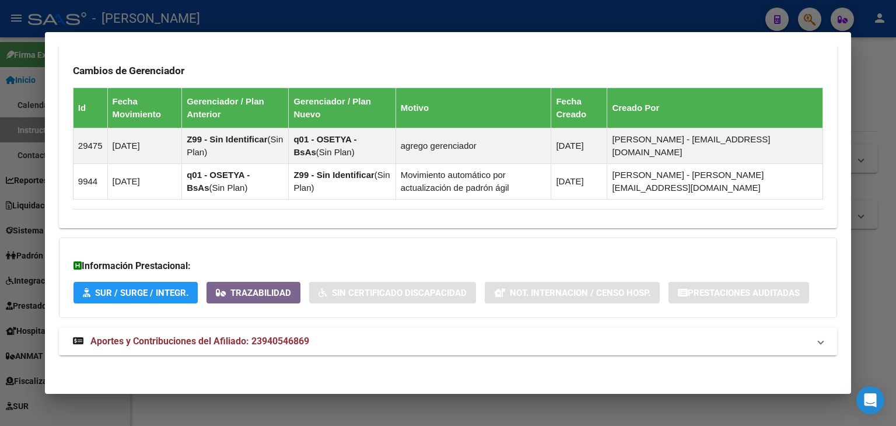
drag, startPoint x: 273, startPoint y: 348, endPoint x: 303, endPoint y: 292, distance: 63.2
click at [273, 347] on mat-expansion-panel-header "Aportes y Contribuciones del Afiliado: 23940546869" at bounding box center [448, 341] width 778 height 28
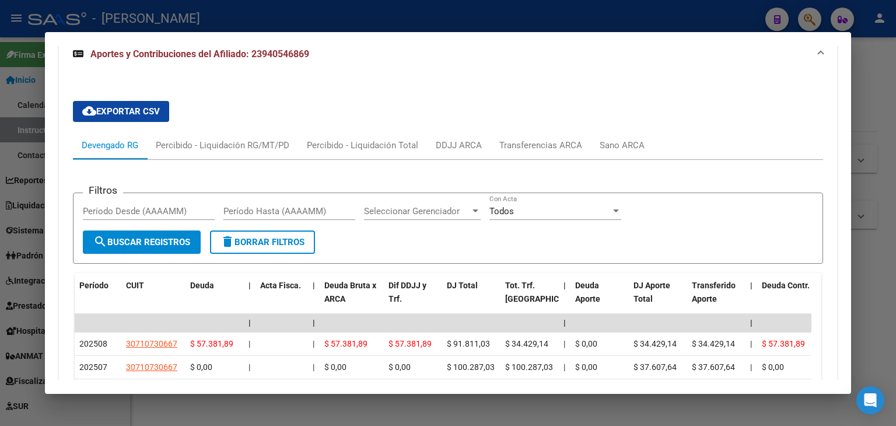
scroll to position [1258, 0]
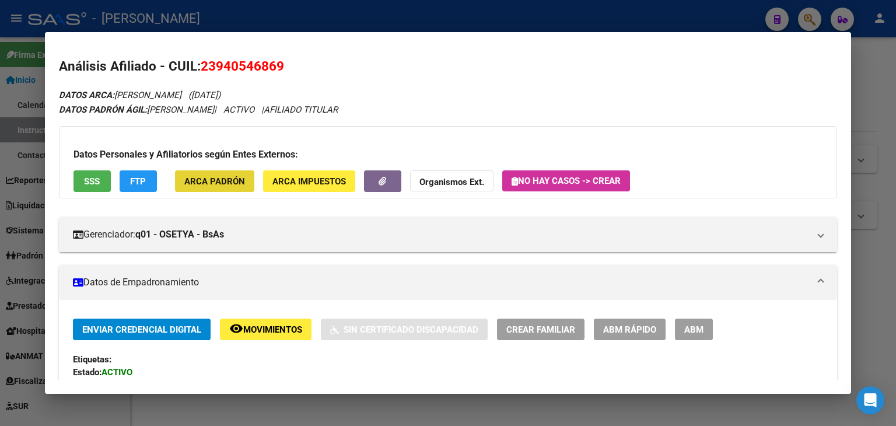
click at [233, 176] on span "ARCA Padrón" at bounding box center [214, 181] width 61 height 11
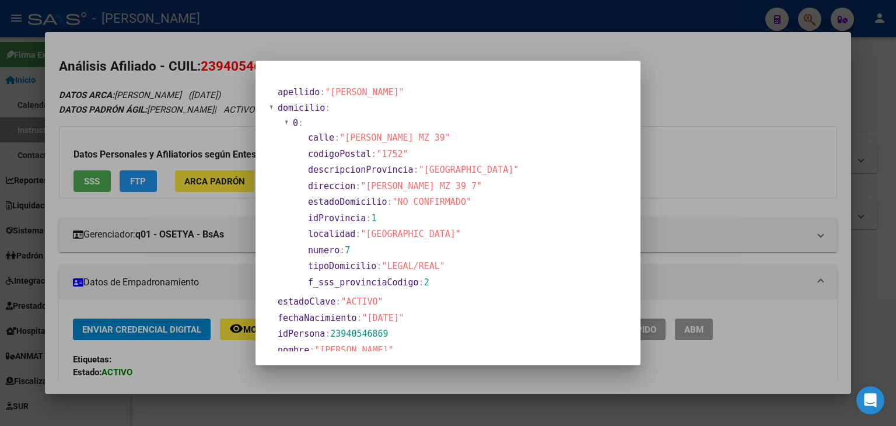
click at [184, 110] on div at bounding box center [448, 213] width 896 height 426
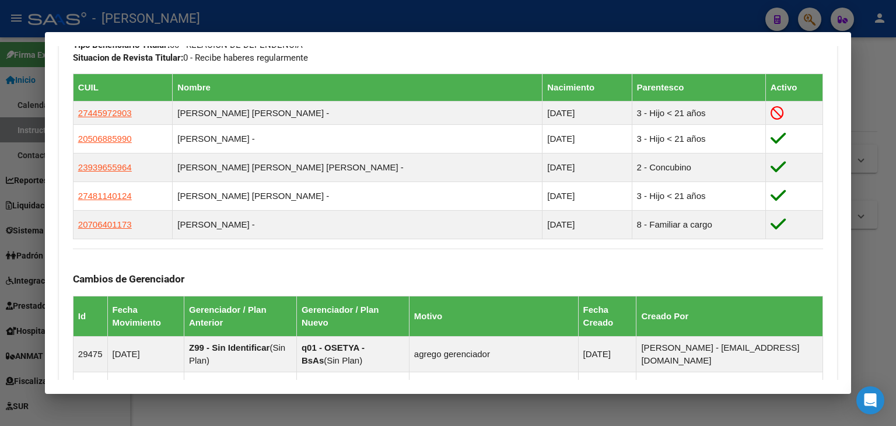
scroll to position [642, 0]
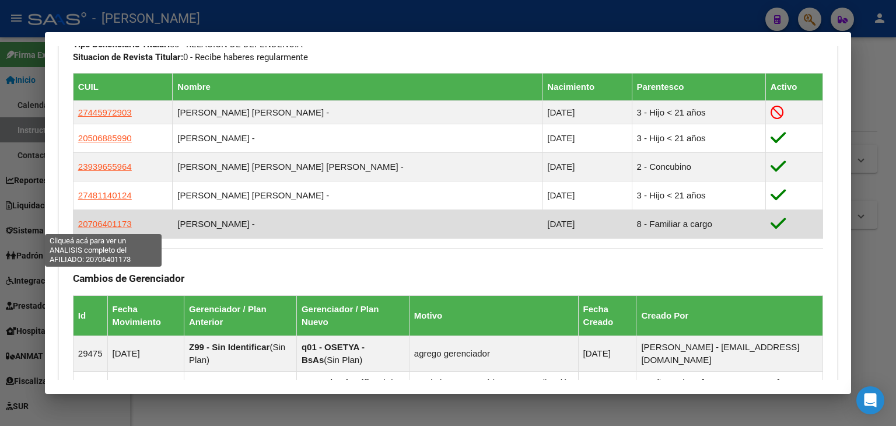
click at [98, 224] on span "20706401173" at bounding box center [105, 224] width 54 height 10
type textarea "20706401173"
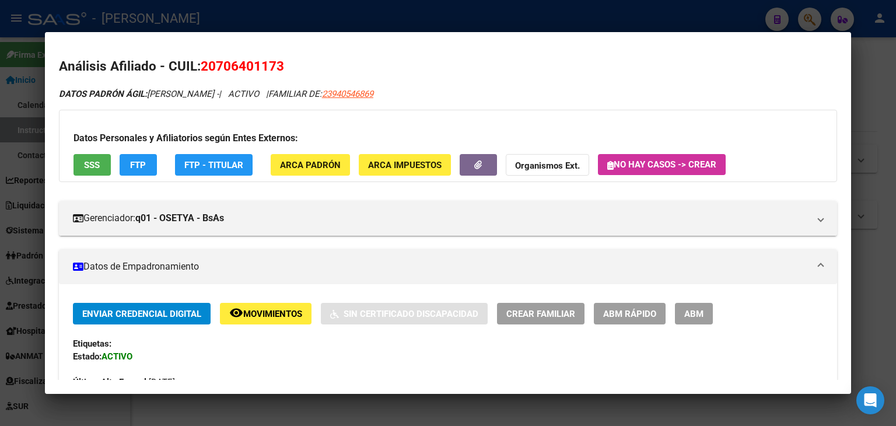
click at [280, 176] on div "Datos Personales y Afiliatorios según Entes Externos: SSS FTP FTP - Titular ARC…" at bounding box center [448, 146] width 778 height 72
click at [280, 155] on button "ARCA Padrón" at bounding box center [310, 165] width 79 height 22
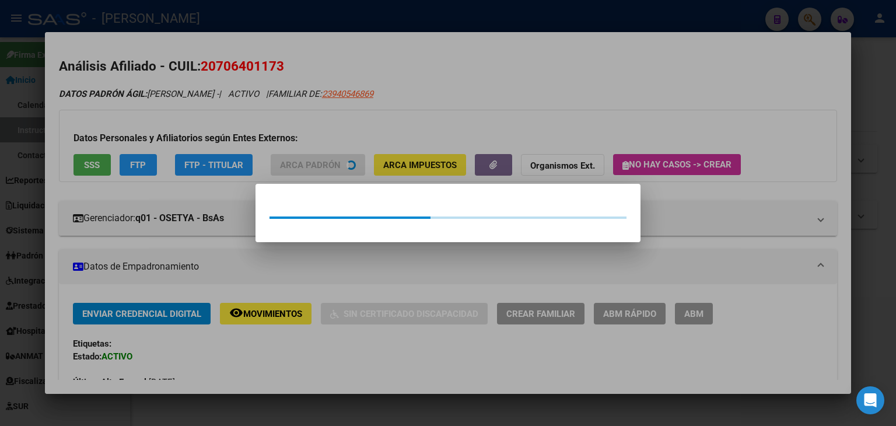
click at [238, 102] on div at bounding box center [448, 213] width 896 height 426
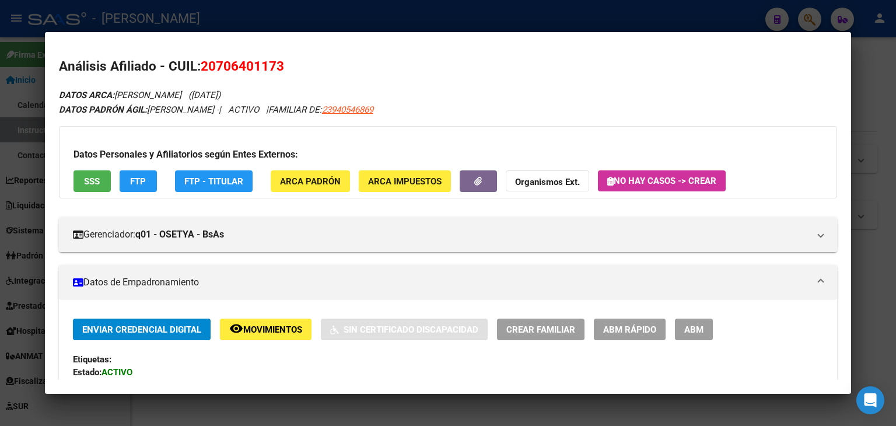
click at [89, 183] on span "SSS" at bounding box center [92, 181] width 16 height 11
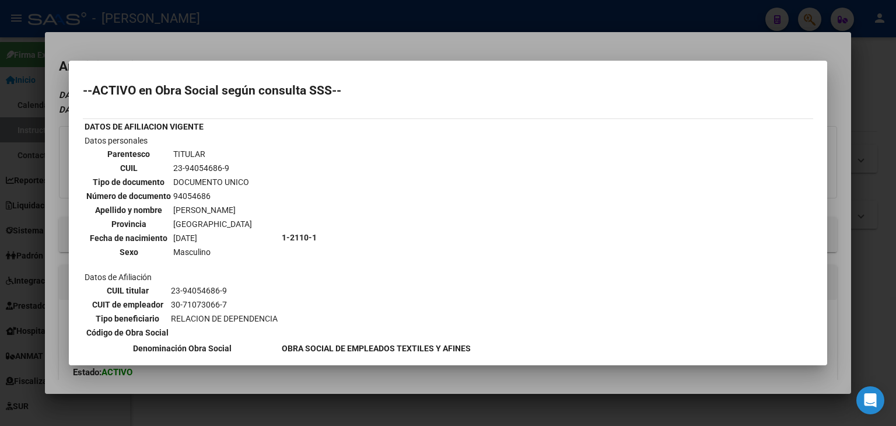
click at [205, 51] on div at bounding box center [448, 213] width 896 height 426
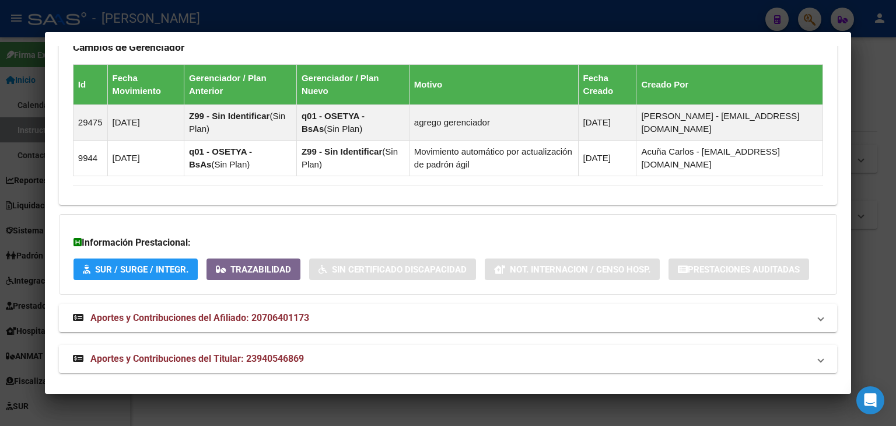
scroll to position [878, 0]
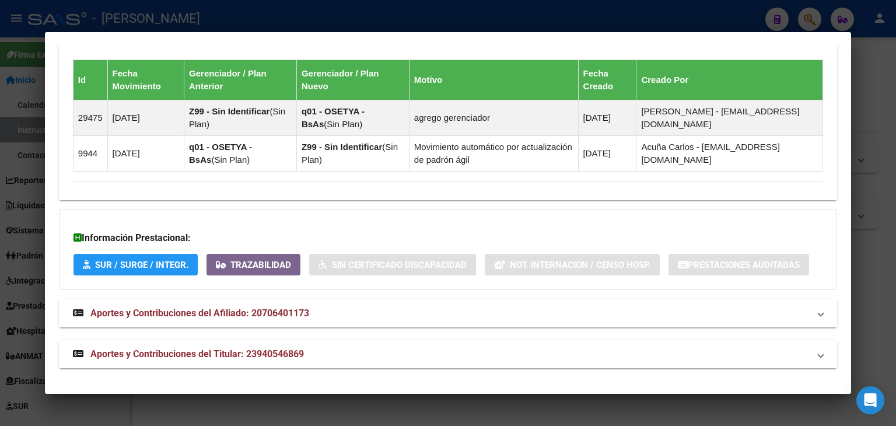
click at [312, 352] on mat-panel-title "Aportes y Contribuciones del Titular: 23940546869" at bounding box center [441, 354] width 736 height 14
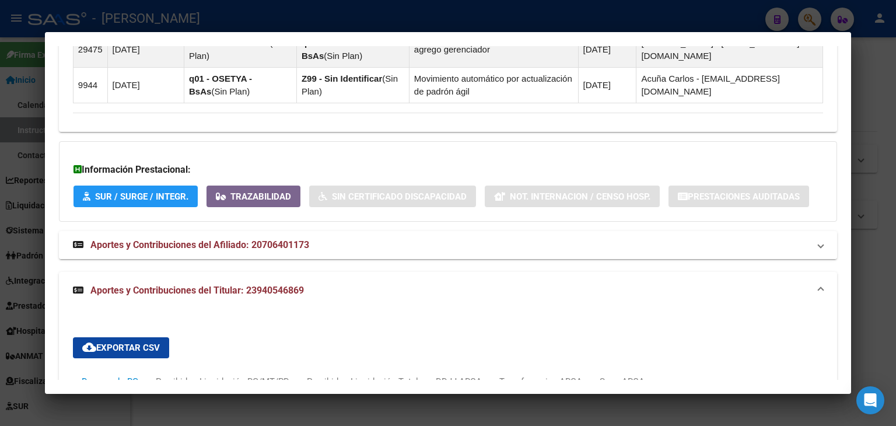
click at [264, 238] on strong "Aportes y Contribuciones del Afiliado: 20706401173" at bounding box center [191, 245] width 236 height 14
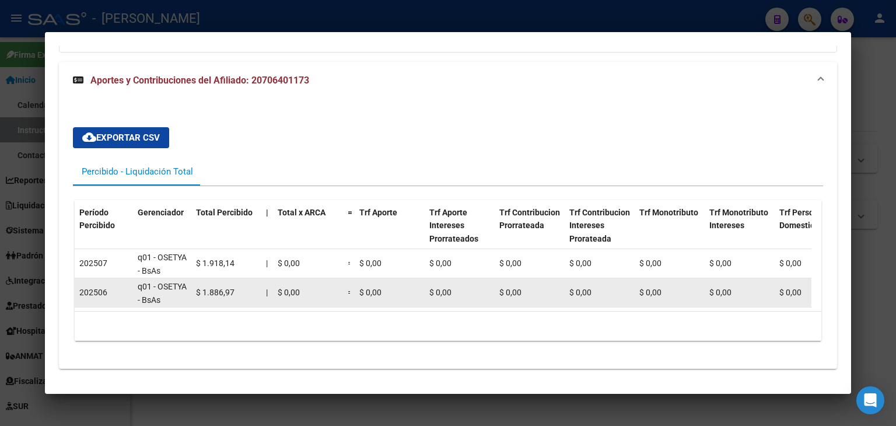
scroll to position [1108, 0]
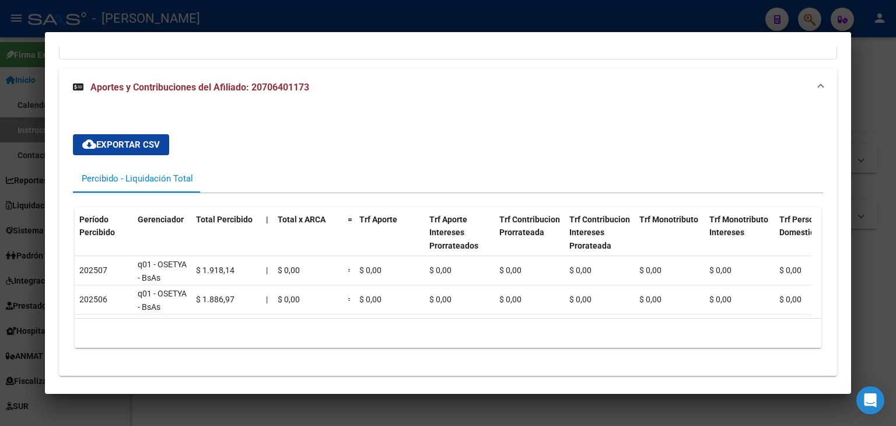
drag, startPoint x: 163, startPoint y: 20, endPoint x: 142, endPoint y: 4, distance: 25.8
click at [161, 18] on div at bounding box center [448, 213] width 896 height 426
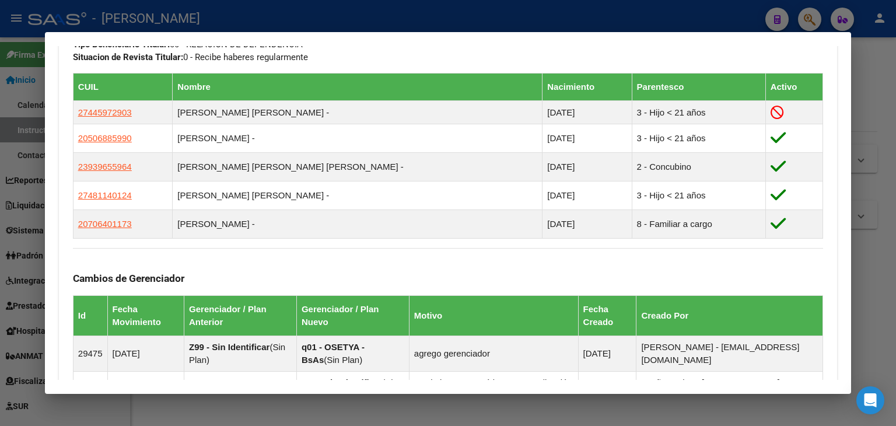
click at [154, 25] on div at bounding box center [448, 213] width 896 height 426
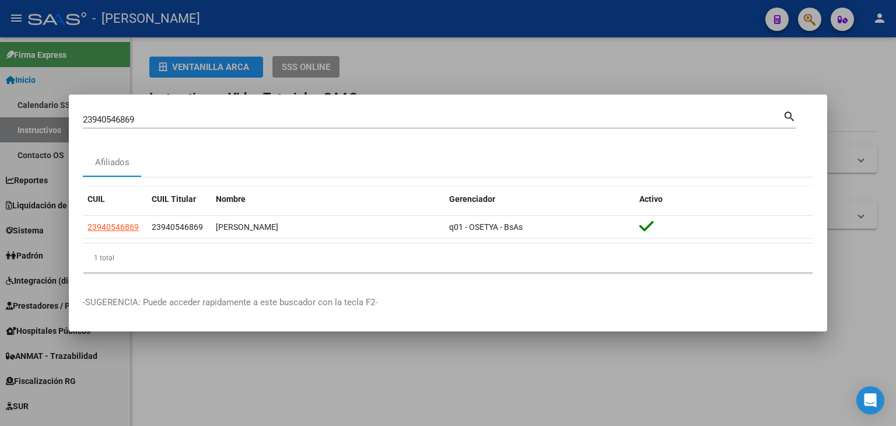
click at [151, 116] on input "23940546869" at bounding box center [433, 119] width 700 height 11
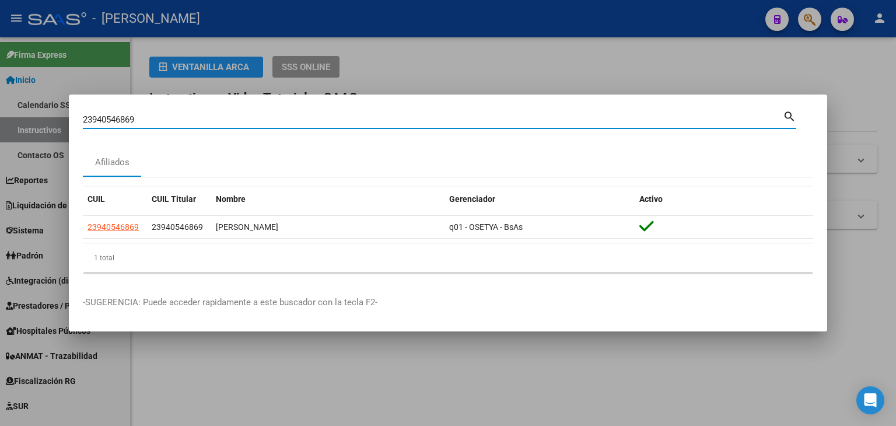
drag, startPoint x: 151, startPoint y: 116, endPoint x: 142, endPoint y: 82, distance: 34.8
click at [152, 116] on input "23940546869" at bounding box center [433, 119] width 700 height 11
paste input "200259"
type input "23942002599"
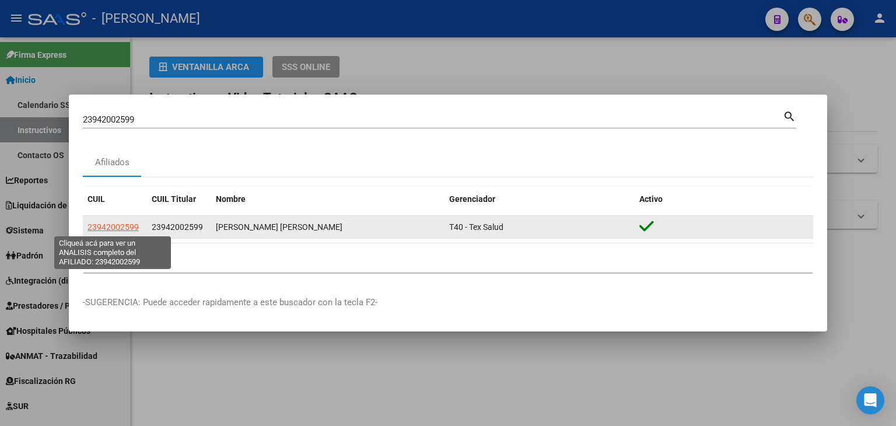
click at [121, 229] on span "23942002599" at bounding box center [113, 226] width 51 height 9
type textarea "23942002599"
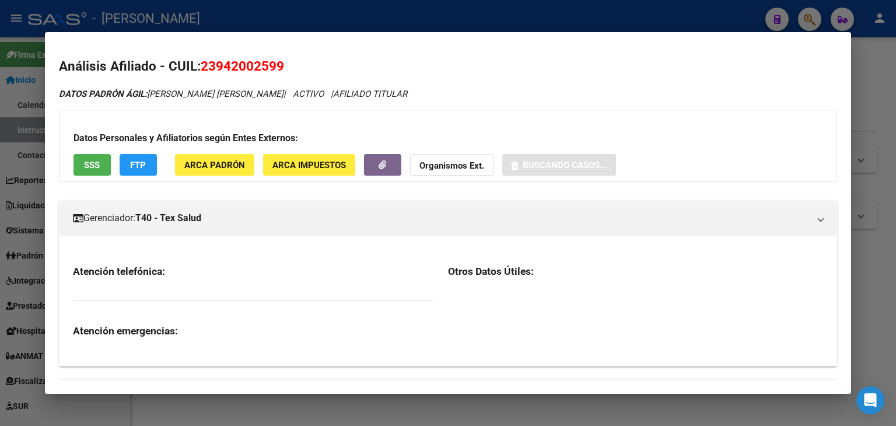
click at [217, 171] on button "ARCA Padrón" at bounding box center [214, 165] width 79 height 22
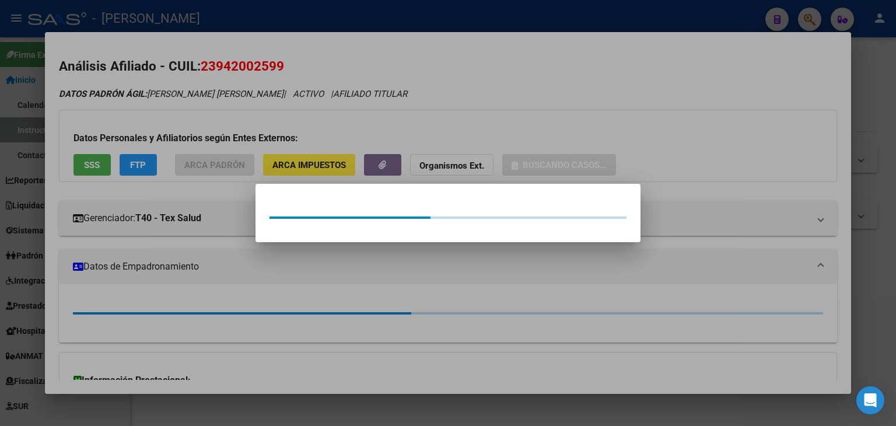
click at [207, 125] on div at bounding box center [448, 213] width 896 height 426
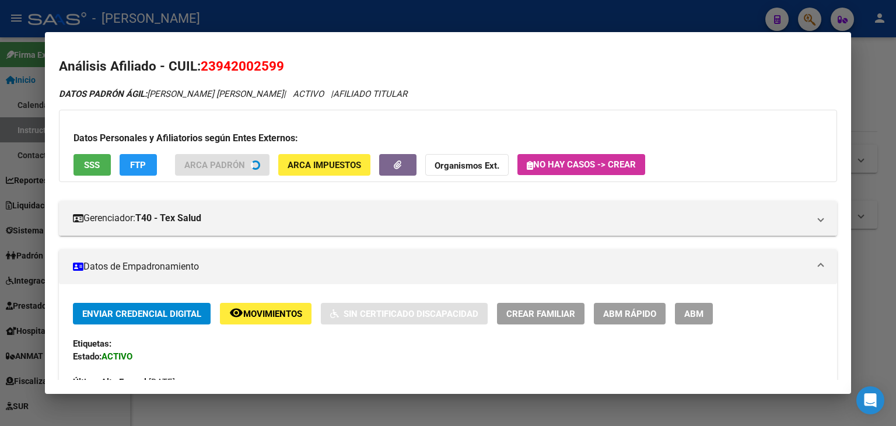
click at [103, 166] on button "SSS" at bounding box center [92, 165] width 37 height 22
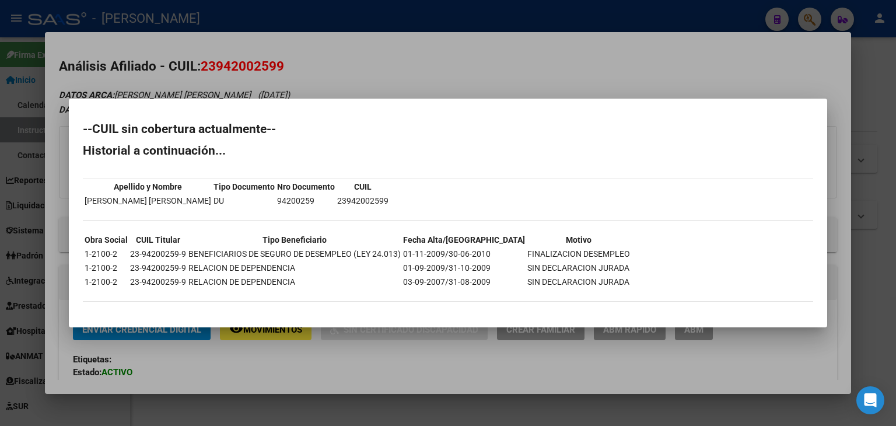
click at [138, 26] on div at bounding box center [448, 213] width 896 height 426
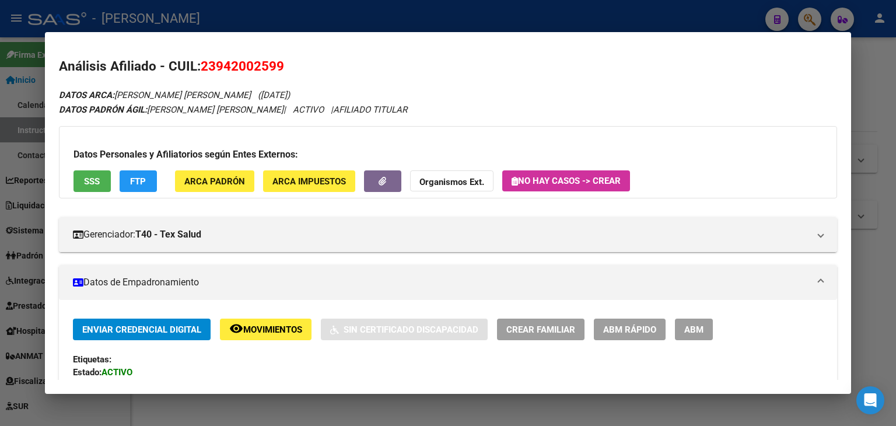
click at [153, 10] on div at bounding box center [448, 213] width 896 height 426
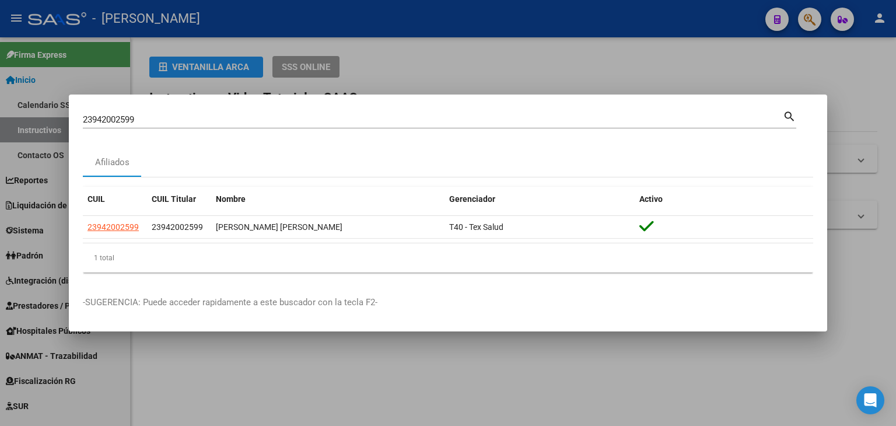
click at [179, 121] on input "23942002599" at bounding box center [433, 119] width 700 height 11
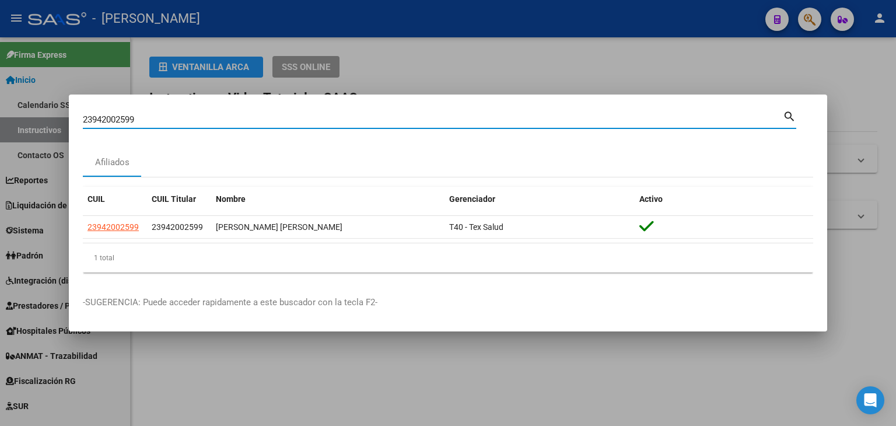
drag, startPoint x: 179, startPoint y: 121, endPoint x: 178, endPoint y: 107, distance: 14.1
click at [179, 122] on input "23942002599" at bounding box center [433, 119] width 700 height 11
paste input "5820"
type input "23942058209"
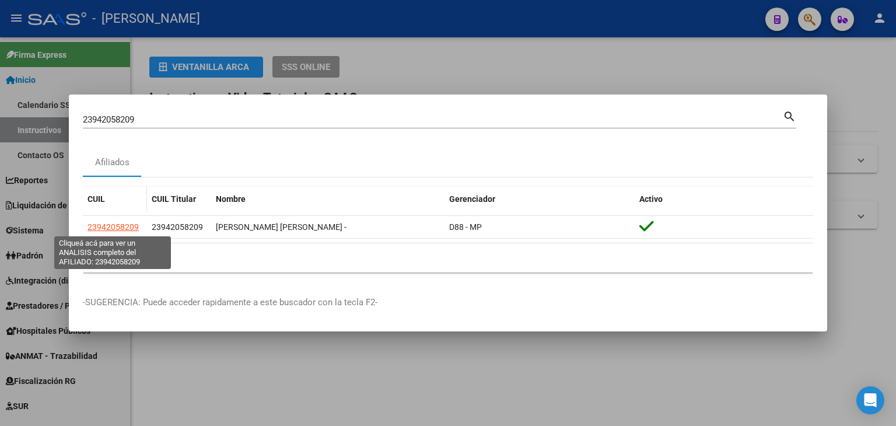
click at [124, 226] on span "23942058209" at bounding box center [113, 226] width 51 height 9
type textarea "23942058209"
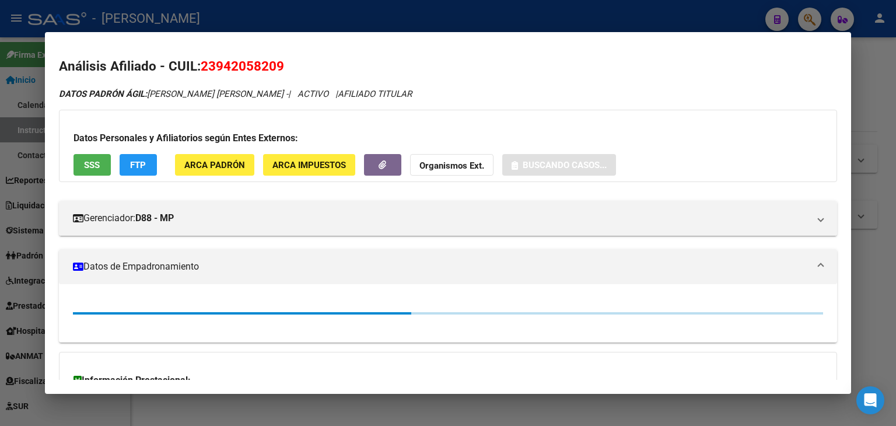
click at [230, 176] on div "Datos Personales y Afiliatorios según Entes Externos: SSS FTP ARCA Padrón ARCA …" at bounding box center [448, 146] width 778 height 72
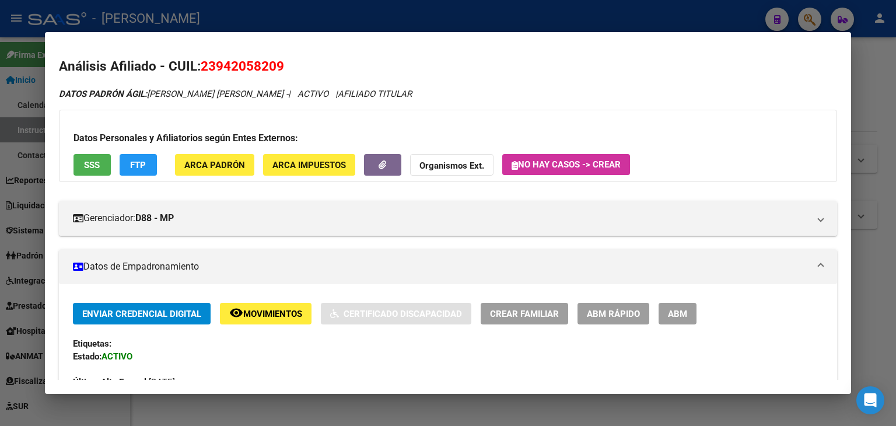
click at [229, 170] on span "ARCA Padrón" at bounding box center [214, 165] width 61 height 11
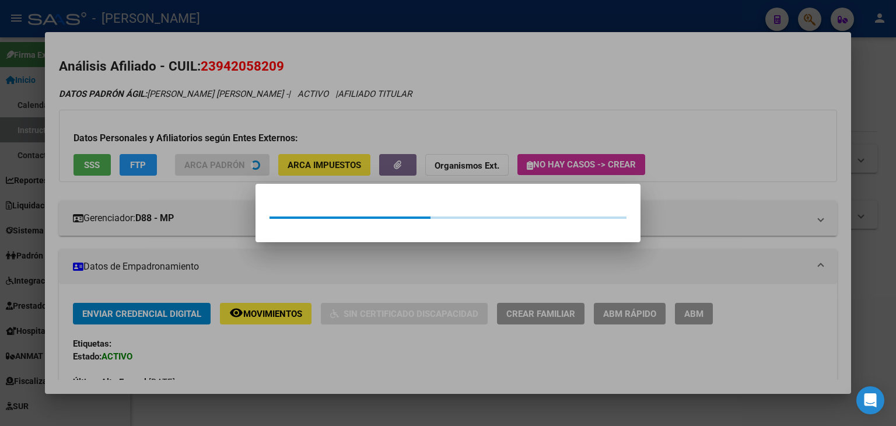
drag, startPoint x: 204, startPoint y: 121, endPoint x: 191, endPoint y: 125, distance: 13.5
click at [191, 125] on div at bounding box center [448, 213] width 896 height 426
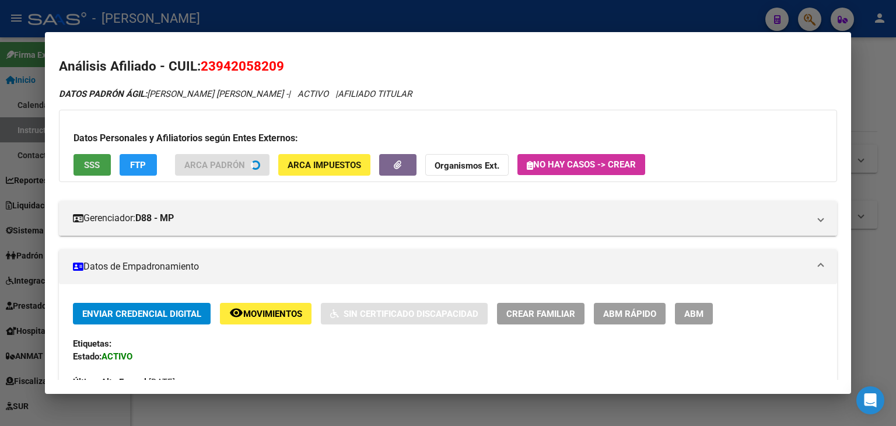
click at [88, 167] on span "SSS" at bounding box center [92, 165] width 16 height 11
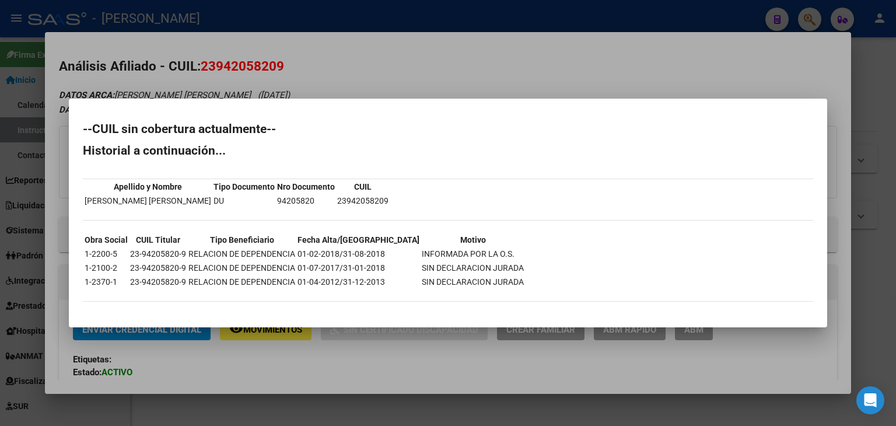
click at [162, 50] on div at bounding box center [448, 213] width 896 height 426
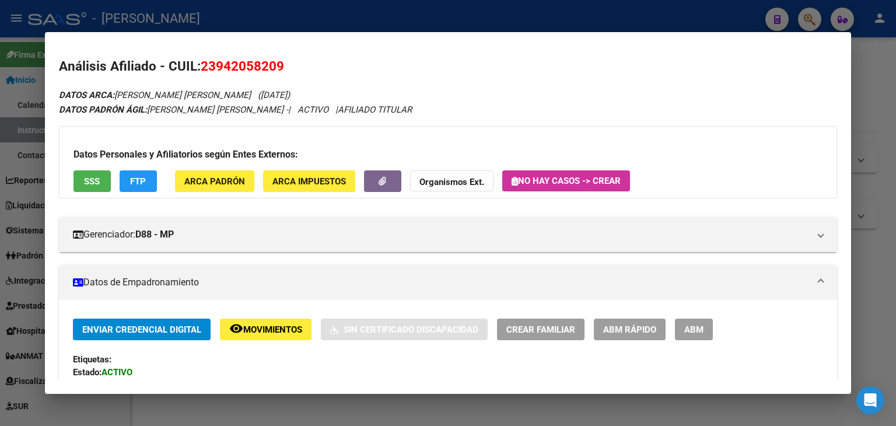
click at [194, 11] on div at bounding box center [448, 213] width 896 height 426
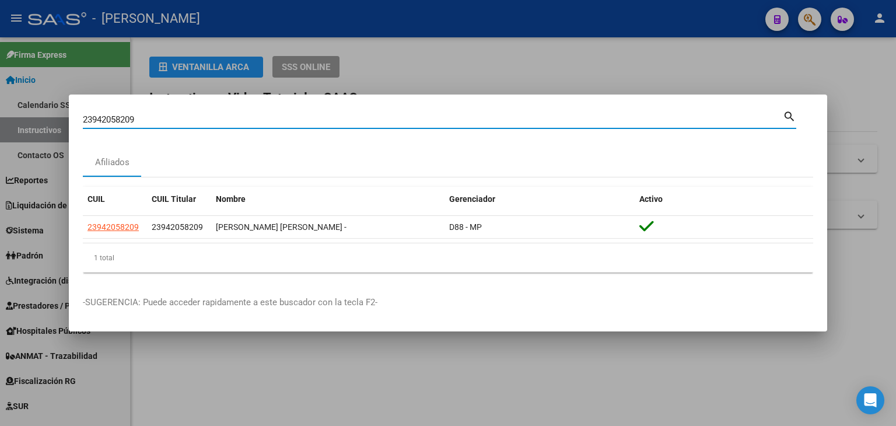
click at [156, 116] on input "23942058209" at bounding box center [433, 119] width 700 height 11
paste input "148704"
type input "23942148704"
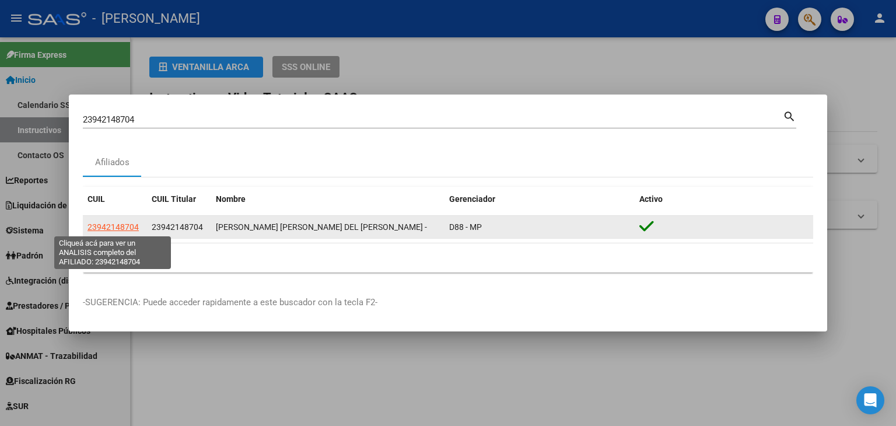
click at [133, 222] on span "23942148704" at bounding box center [113, 226] width 51 height 9
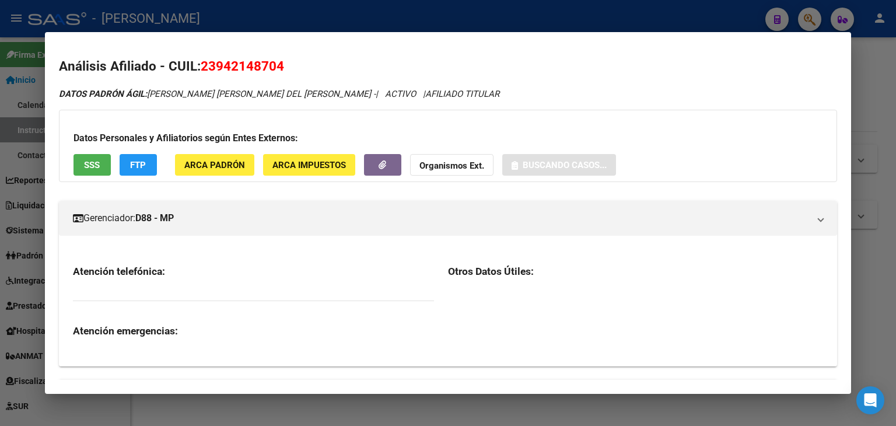
click at [204, 160] on span "ARCA Padrón" at bounding box center [214, 165] width 61 height 11
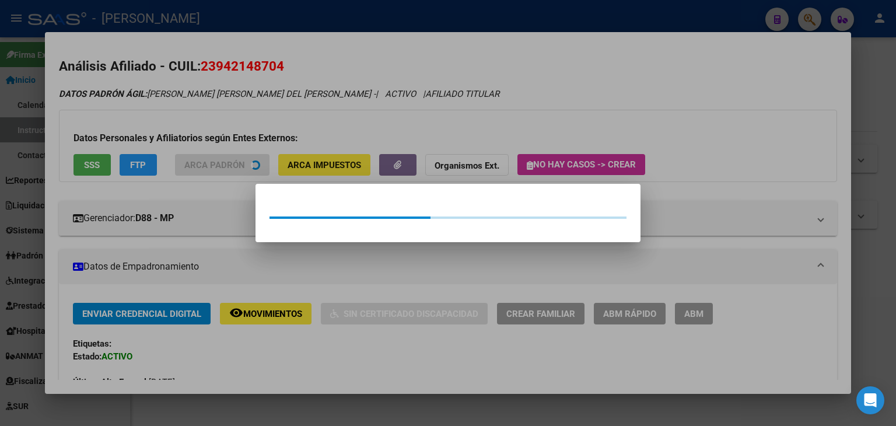
click at [199, 151] on div at bounding box center [448, 213] width 896 height 426
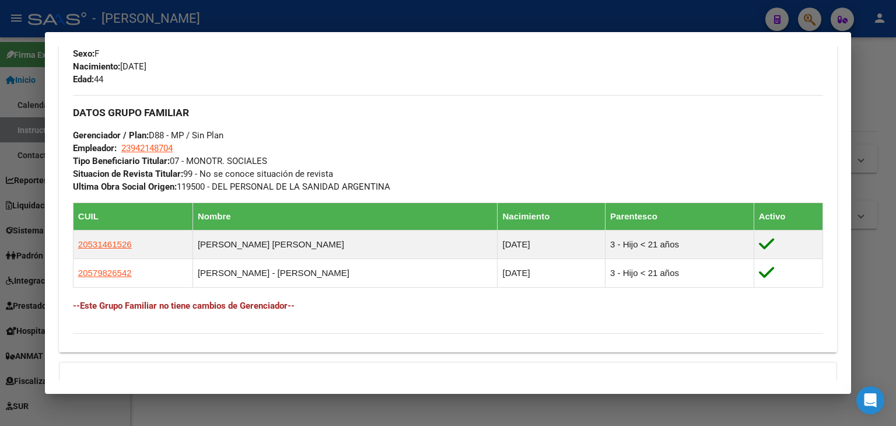
scroll to position [599, 0]
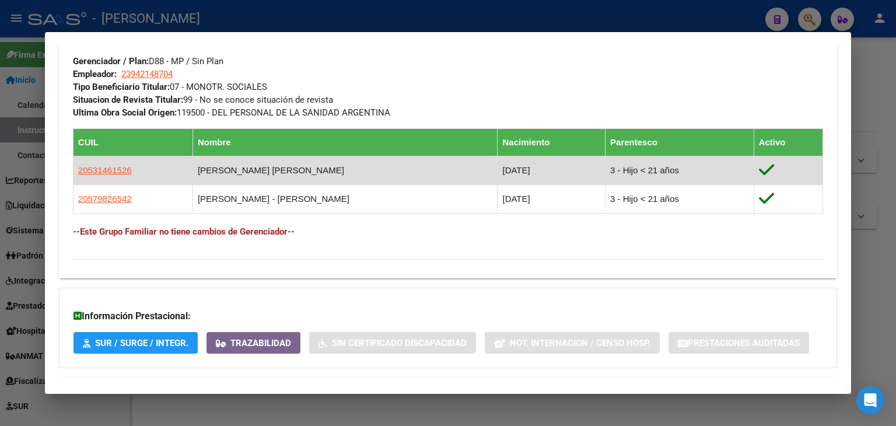
click at [122, 169] on span "20531461526" at bounding box center [105, 170] width 54 height 10
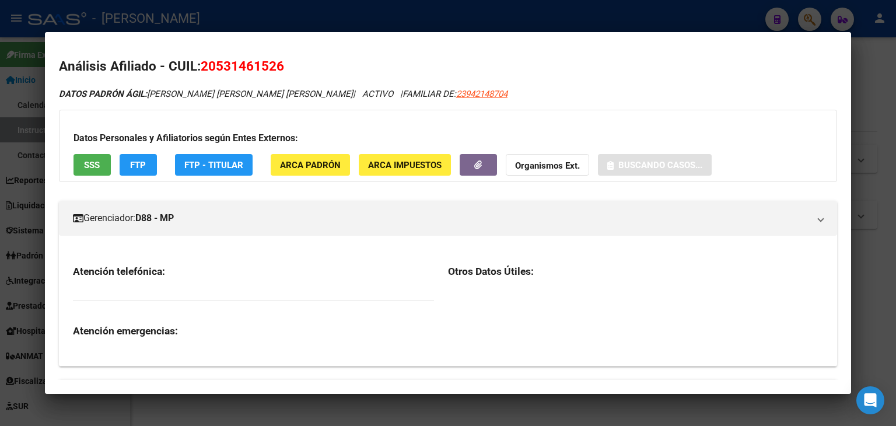
click at [217, 143] on h3 "Datos Personales y Afiliatorios según Entes Externos:" at bounding box center [448, 138] width 749 height 14
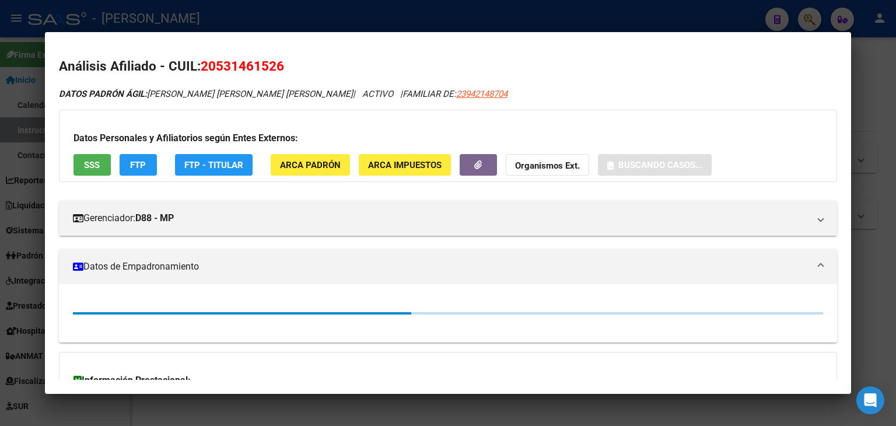
click at [211, 159] on span "FTP - Titular" at bounding box center [213, 164] width 59 height 11
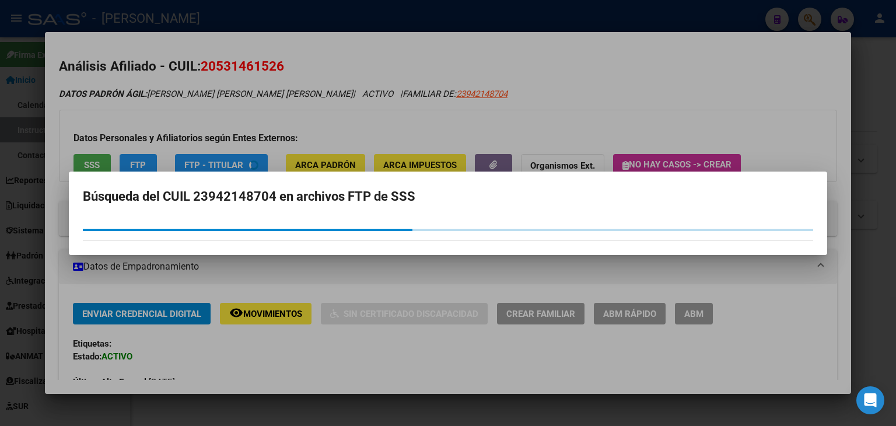
drag, startPoint x: 249, startPoint y: 120, endPoint x: 263, endPoint y: 128, distance: 17.0
click at [250, 120] on div at bounding box center [448, 213] width 896 height 426
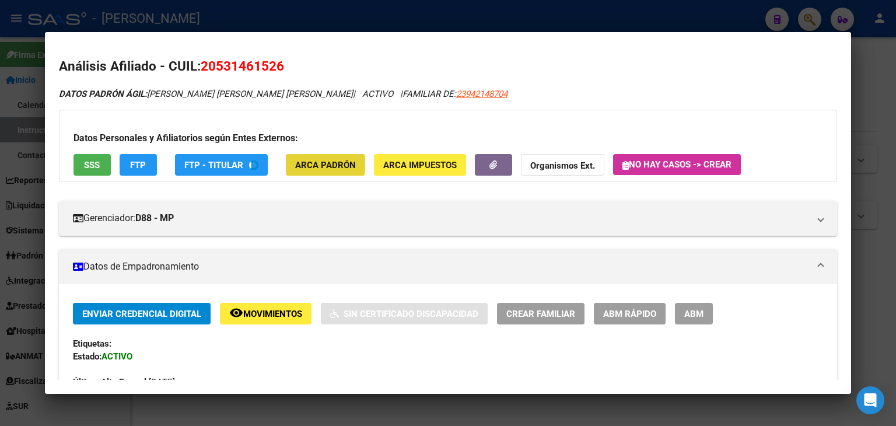
click at [320, 165] on span "ARCA Padrón" at bounding box center [325, 165] width 61 height 11
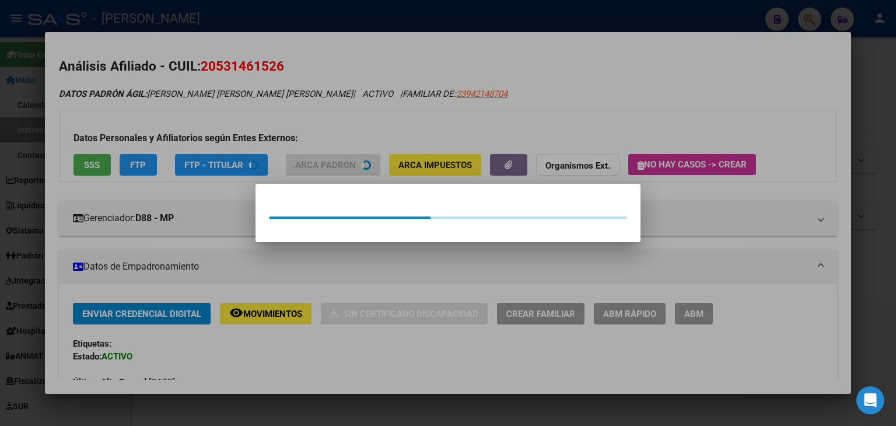
drag, startPoint x: 320, startPoint y: 165, endPoint x: 97, endPoint y: 123, distance: 226.8
click at [267, 85] on div at bounding box center [448, 213] width 896 height 426
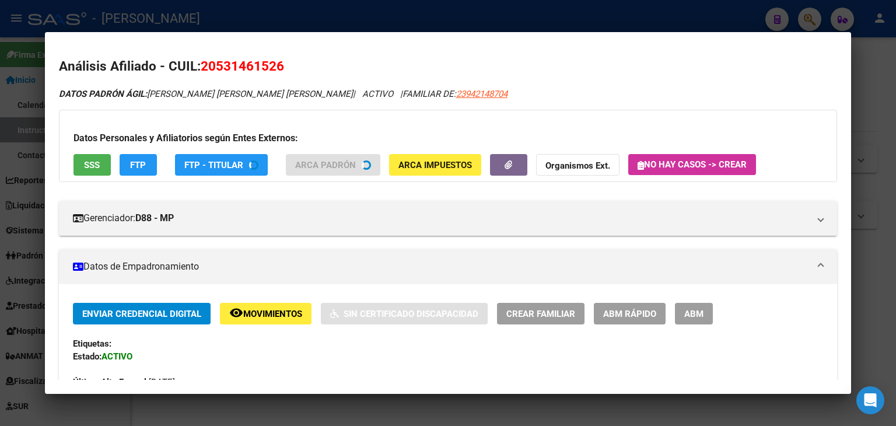
click at [95, 158] on button "SSS" at bounding box center [92, 165] width 37 height 22
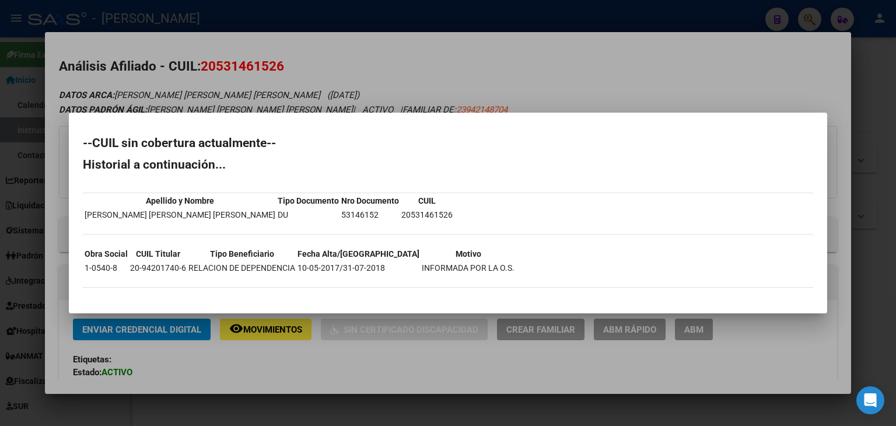
drag, startPoint x: 161, startPoint y: 60, endPoint x: 299, endPoint y: 3, distance: 149.1
click at [162, 60] on div at bounding box center [448, 213] width 896 height 426
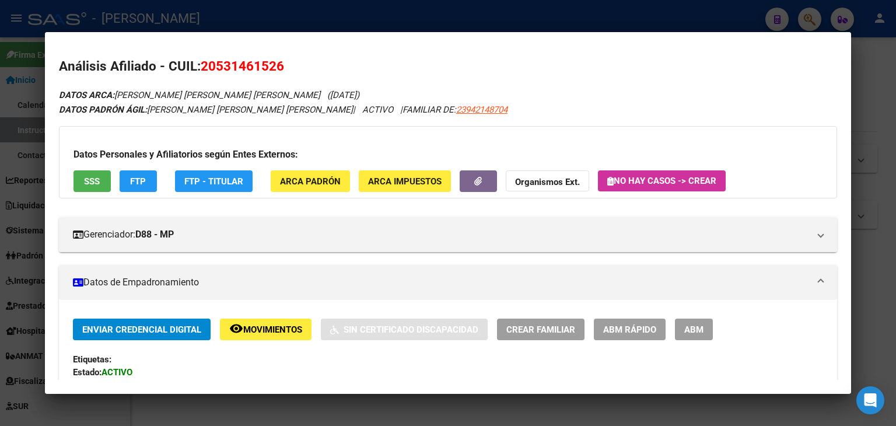
click at [206, 2] on div at bounding box center [448, 213] width 896 height 426
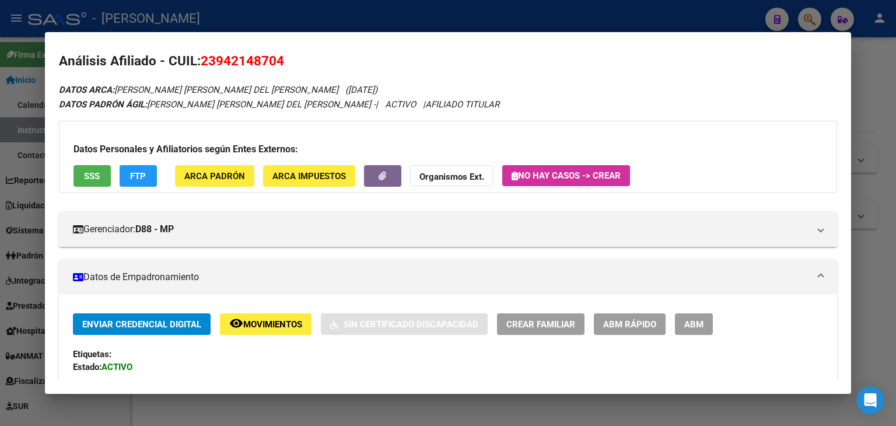
scroll to position [0, 0]
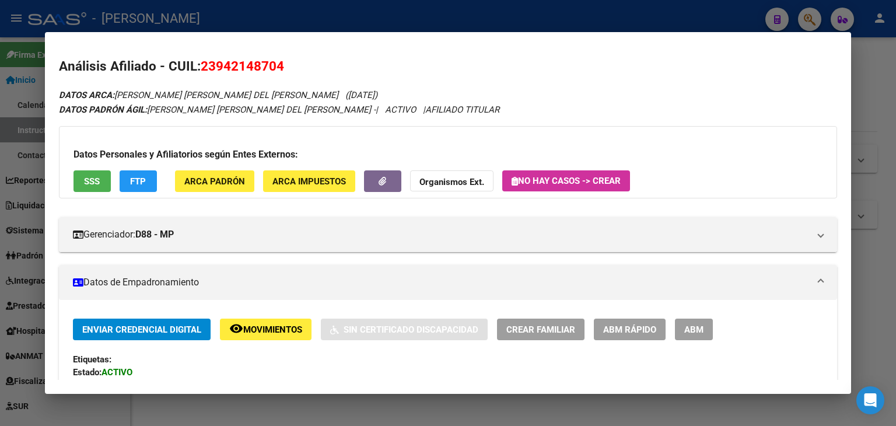
click at [85, 171] on button "SSS" at bounding box center [92, 181] width 37 height 22
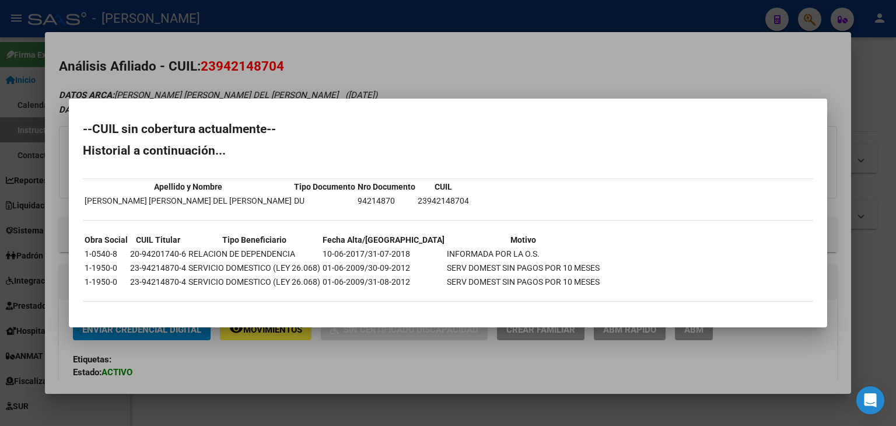
click at [158, 39] on div at bounding box center [448, 213] width 896 height 426
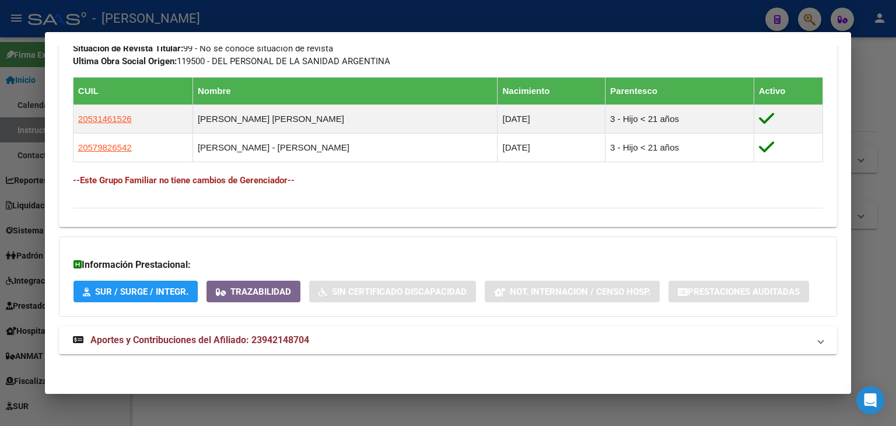
click at [266, 348] on mat-expansion-panel-header "Aportes y Contribuciones del Afiliado: 23942148704" at bounding box center [448, 340] width 778 height 28
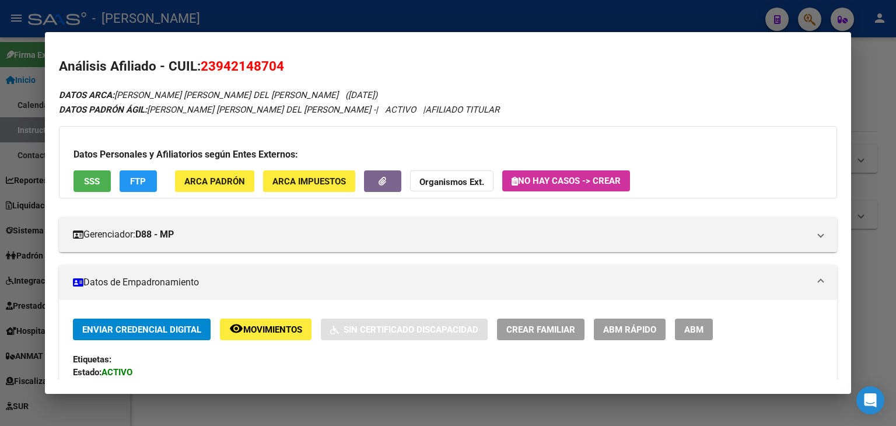
click at [240, 52] on mat-dialog-content "Análisis Afiliado - CUIL: 23942148704 DATOS ARCA: [PERSON_NAME] [PERSON_NAME] D…" at bounding box center [448, 213] width 806 height 334
click at [245, 70] on span "23942148704" at bounding box center [242, 65] width 83 height 15
copy span "23942148704"
click at [109, 190] on button "SSS" at bounding box center [92, 181] width 37 height 22
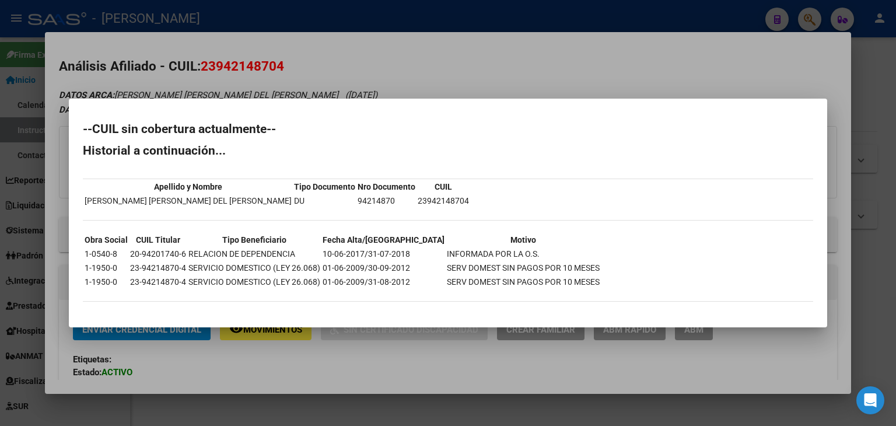
click at [279, 68] on div at bounding box center [448, 213] width 896 height 426
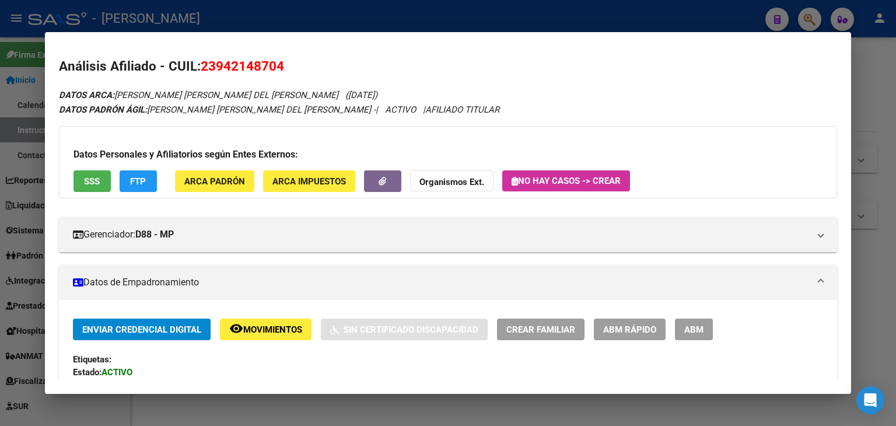
drag, startPoint x: 215, startPoint y: 68, endPoint x: 280, endPoint y: 68, distance: 65.4
click at [280, 68] on span "23942148704" at bounding box center [242, 65] width 83 height 15
copy span "94214870"
click at [177, 13] on div at bounding box center [448, 213] width 896 height 426
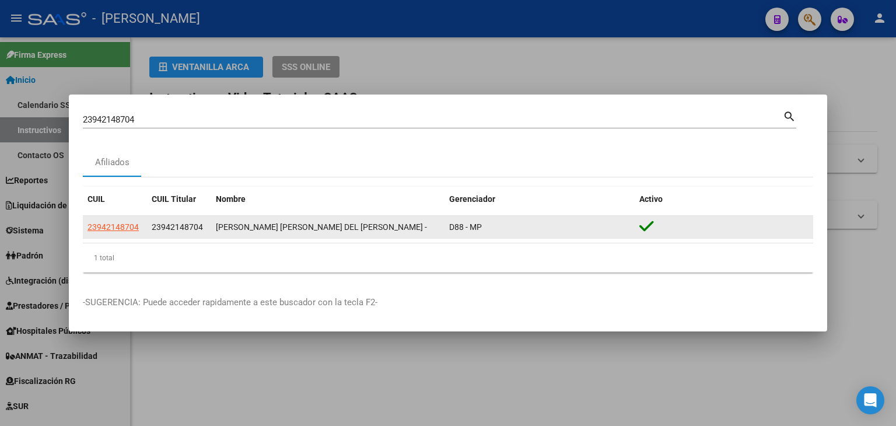
click at [130, 225] on span "23942148704" at bounding box center [113, 226] width 51 height 9
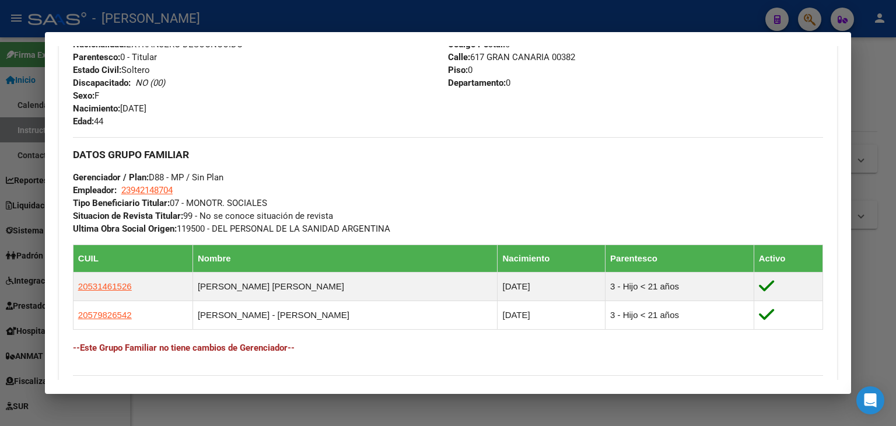
scroll to position [584, 0]
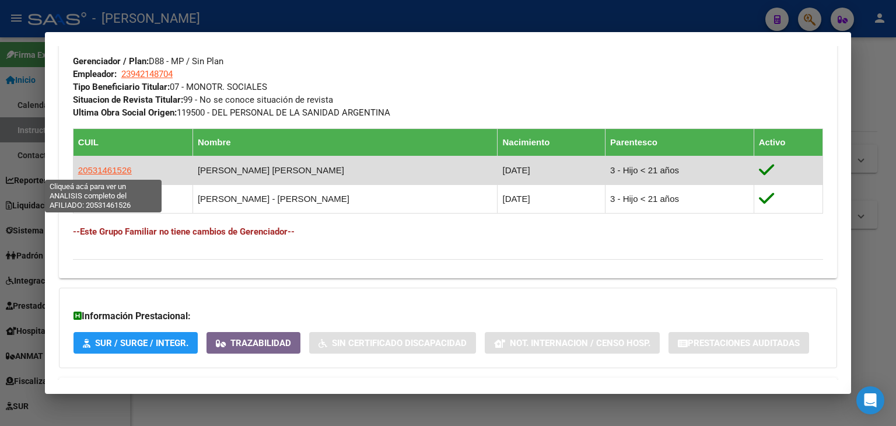
click at [121, 166] on span "20531461526" at bounding box center [105, 170] width 54 height 10
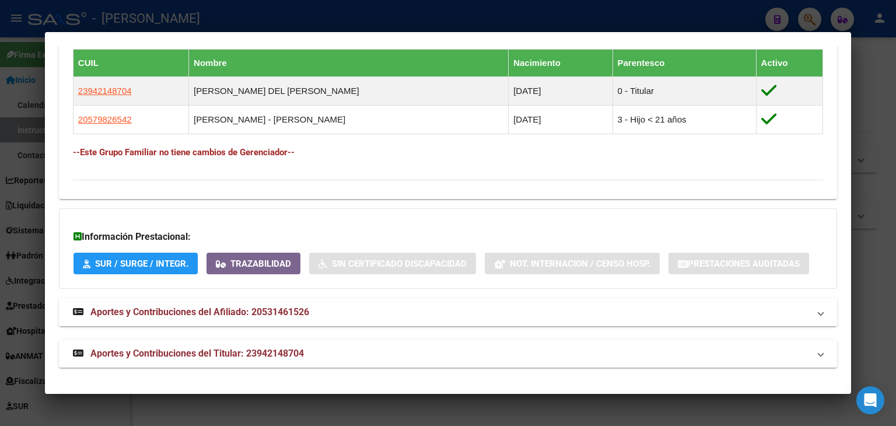
click at [229, 315] on span "Aportes y Contribuciones del Afiliado: 20531461526" at bounding box center [199, 311] width 219 height 11
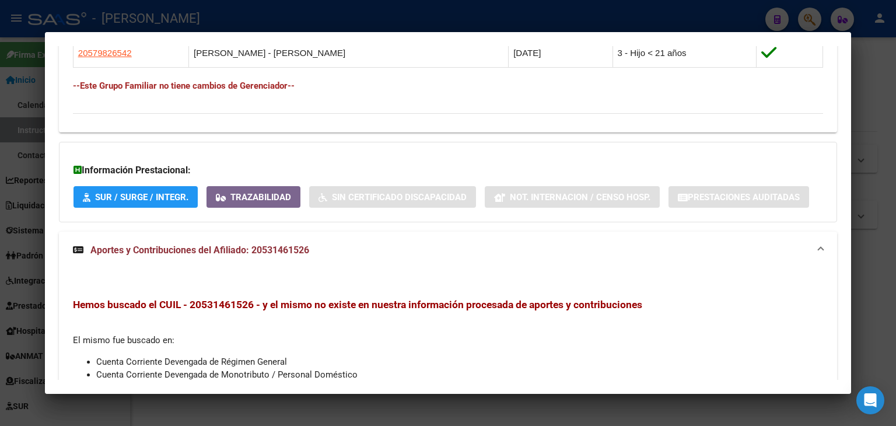
scroll to position [744, 0]
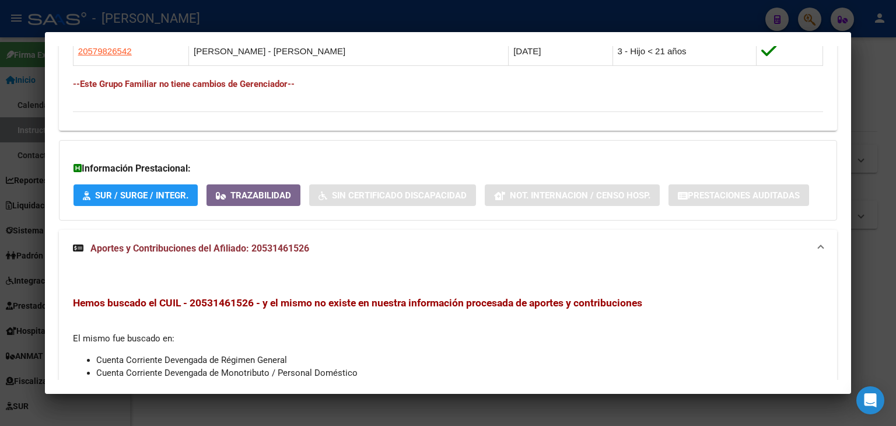
click at [247, 246] on span "Aportes y Contribuciones del Afiliado: 20531461526" at bounding box center [199, 248] width 219 height 11
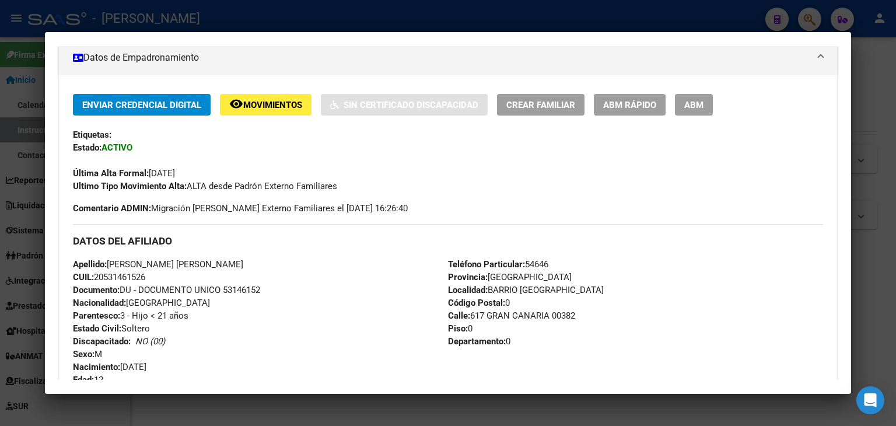
scroll to position [0, 0]
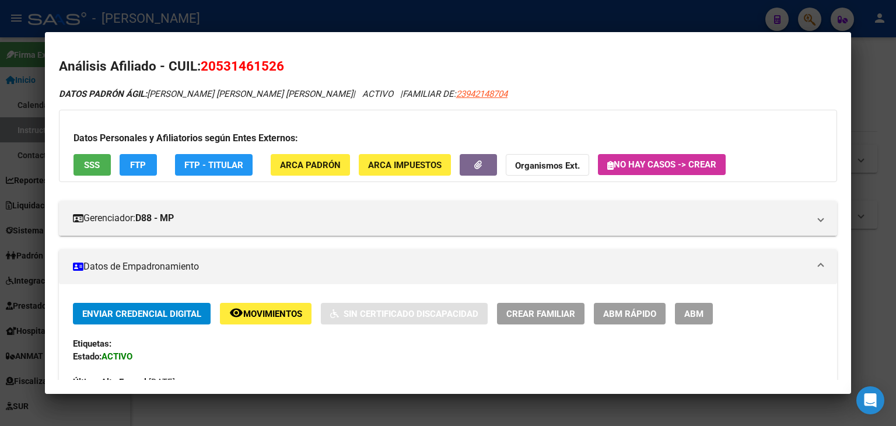
click at [278, 19] on div at bounding box center [448, 213] width 896 height 426
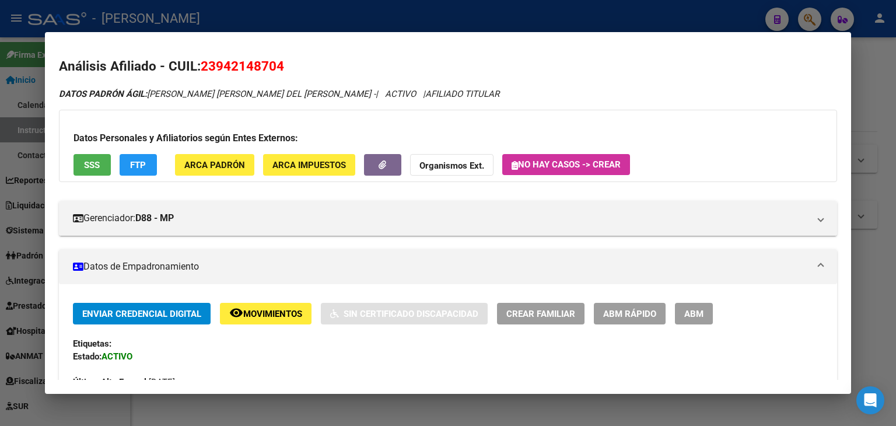
click at [239, 163] on span "ARCA Padrón" at bounding box center [214, 165] width 61 height 11
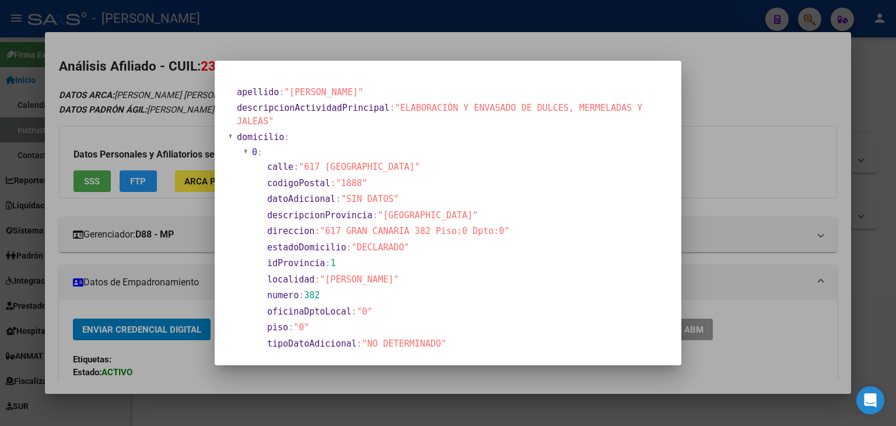
drag, startPoint x: 118, startPoint y: 88, endPoint x: 111, endPoint y: 52, distance: 36.3
click at [117, 85] on div at bounding box center [448, 213] width 896 height 426
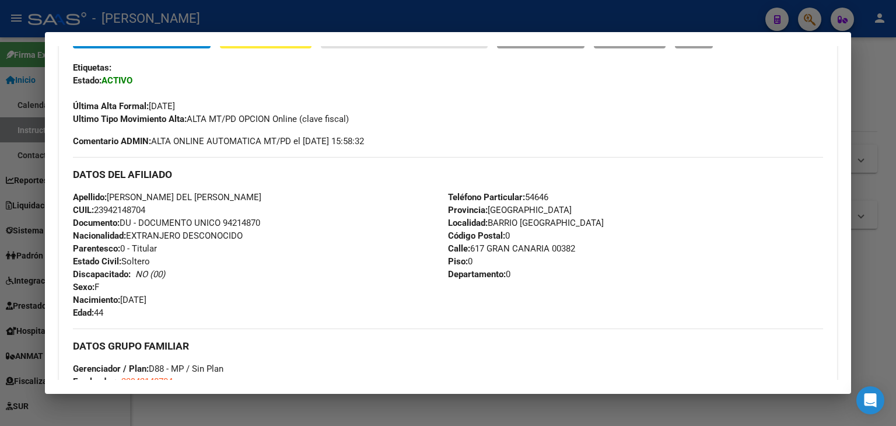
scroll to position [525, 0]
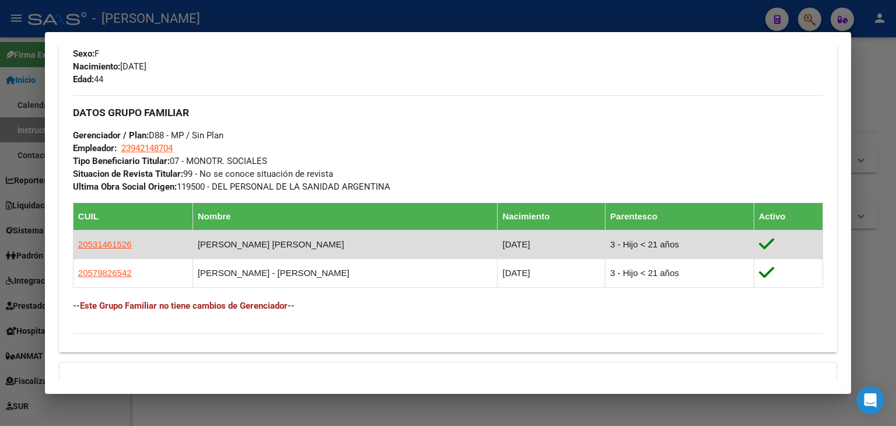
click at [104, 232] on td "20531461526" at bounding box center [133, 245] width 120 height 29
click at [104, 236] on td "20531461526" at bounding box center [133, 245] width 120 height 29
click at [104, 240] on span "20531461526" at bounding box center [105, 244] width 54 height 10
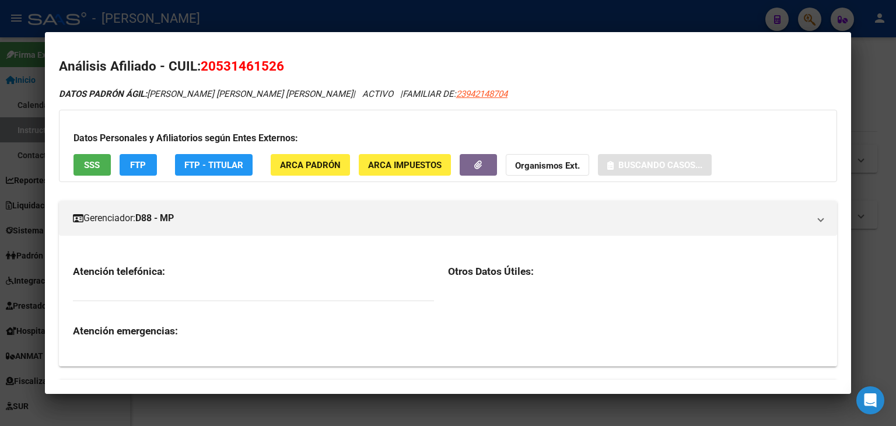
click at [275, 163] on button "ARCA Padrón" at bounding box center [310, 165] width 79 height 22
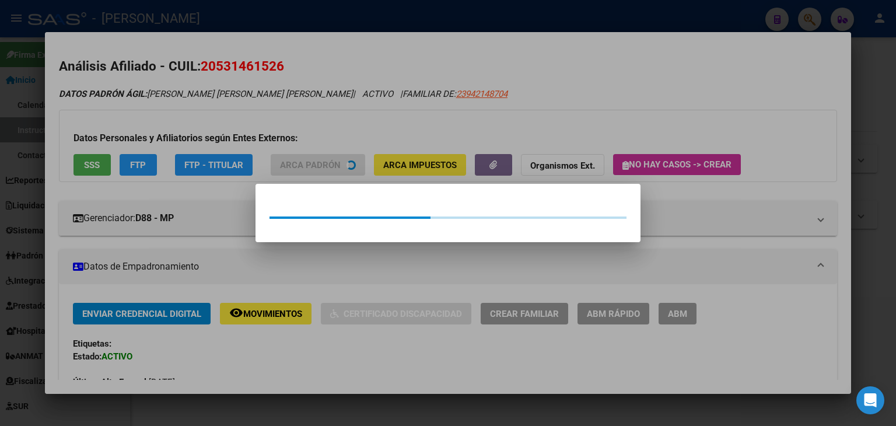
click at [277, 144] on div at bounding box center [448, 213] width 896 height 426
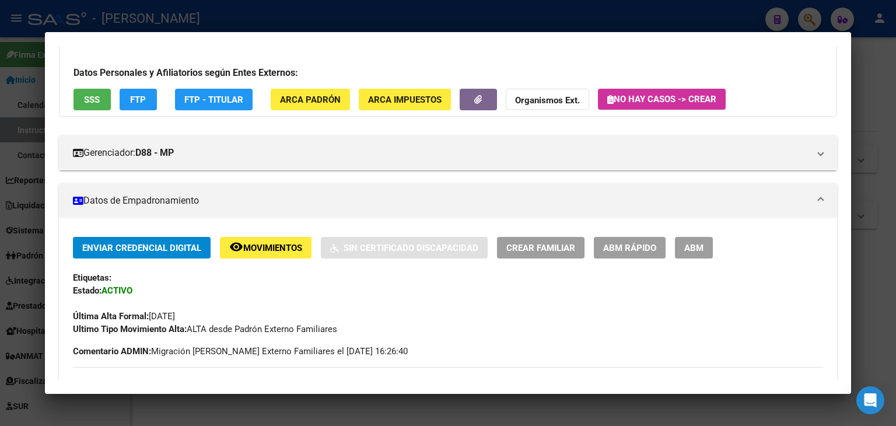
scroll to position [0, 0]
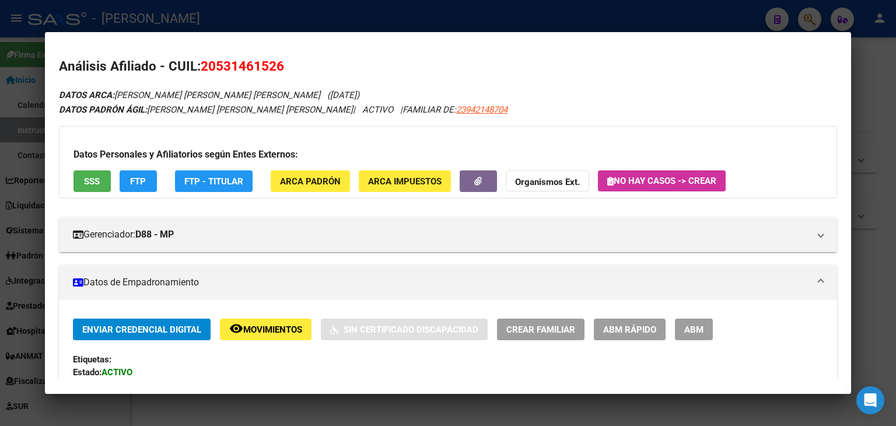
drag, startPoint x: 217, startPoint y: 60, endPoint x: 274, endPoint y: 60, distance: 57.8
click at [274, 60] on span "20531461526" at bounding box center [242, 65] width 83 height 15
copy span "53146152"
click at [291, 176] on span "ARCA Padrón" at bounding box center [310, 181] width 61 height 11
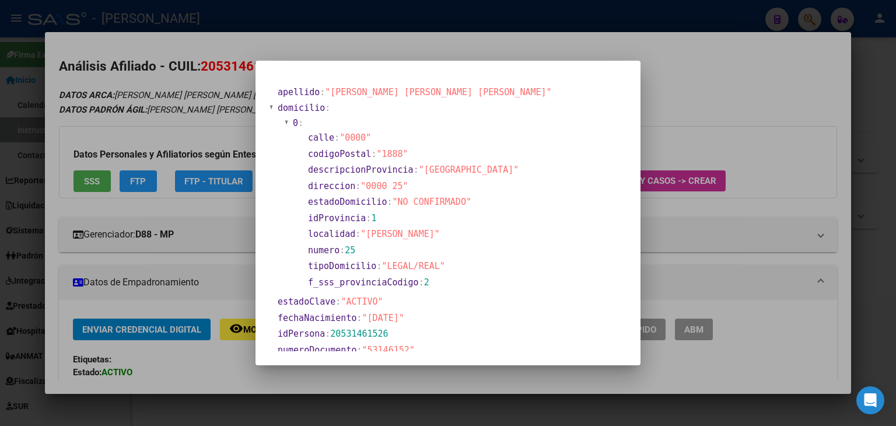
click at [148, 10] on div at bounding box center [448, 213] width 896 height 426
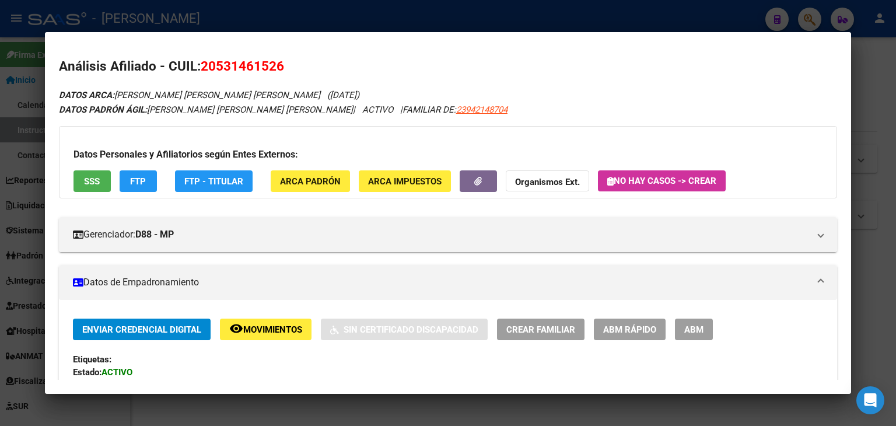
click at [149, 16] on div at bounding box center [448, 213] width 896 height 426
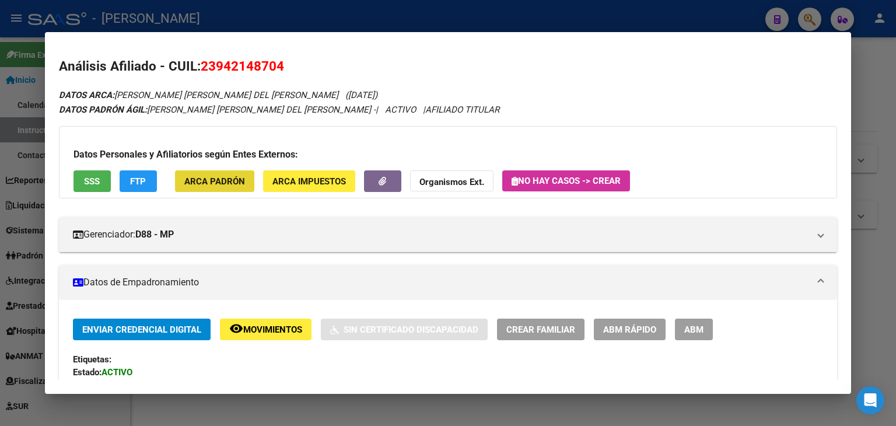
click at [228, 179] on span "ARCA Padrón" at bounding box center [214, 181] width 61 height 11
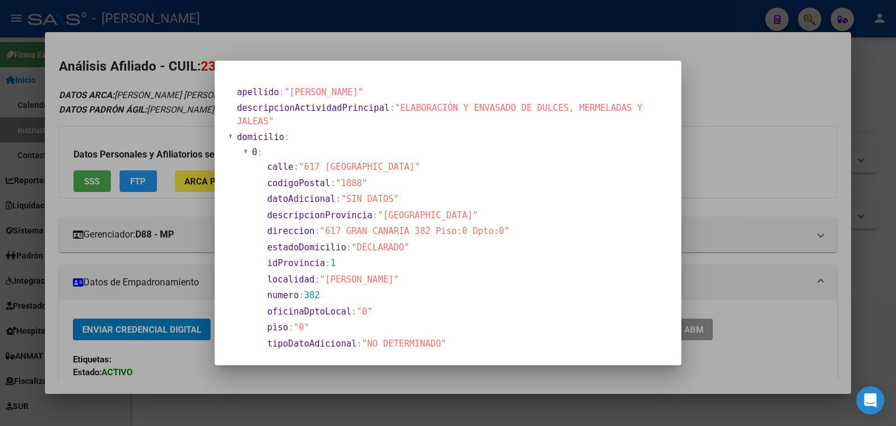
click at [168, 26] on div at bounding box center [448, 213] width 896 height 426
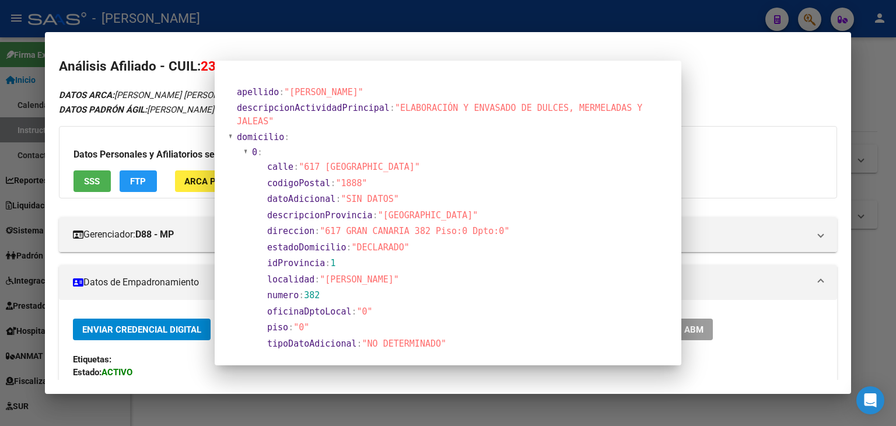
click at [175, 9] on div at bounding box center [448, 213] width 896 height 426
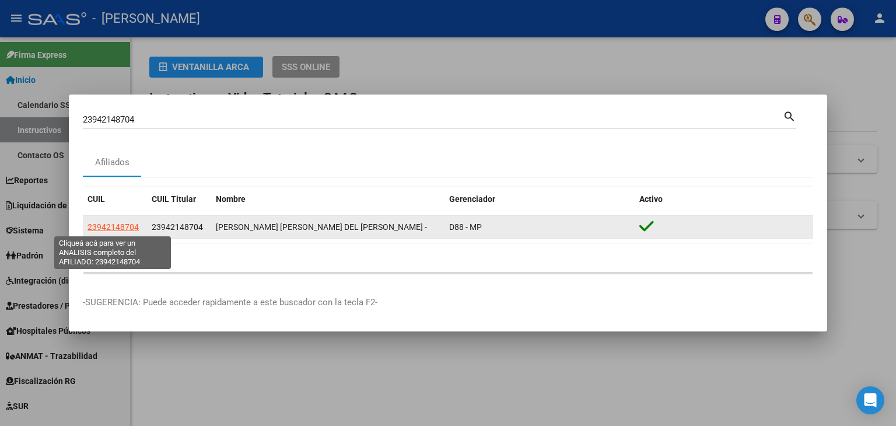
click at [133, 222] on span "23942148704" at bounding box center [113, 226] width 51 height 9
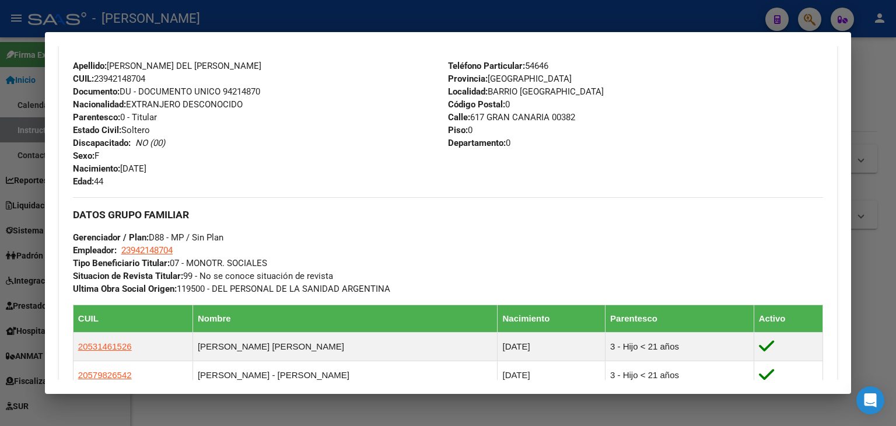
scroll to position [582, 0]
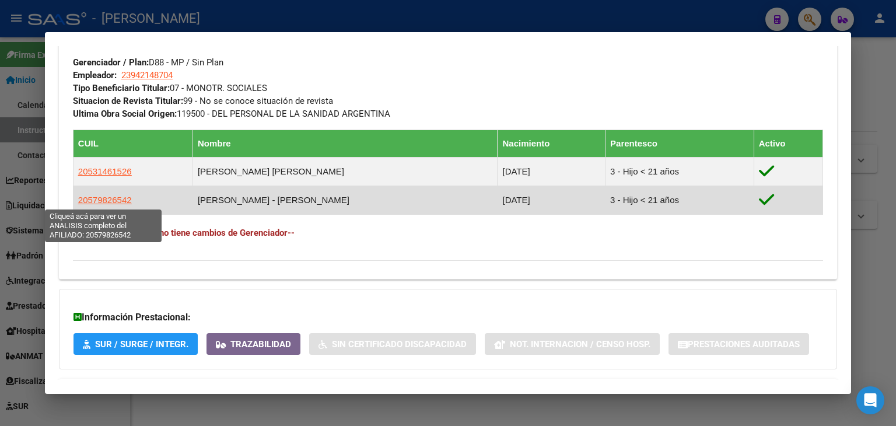
click at [109, 197] on span "20579826542" at bounding box center [105, 200] width 54 height 10
type textarea "20579826542"
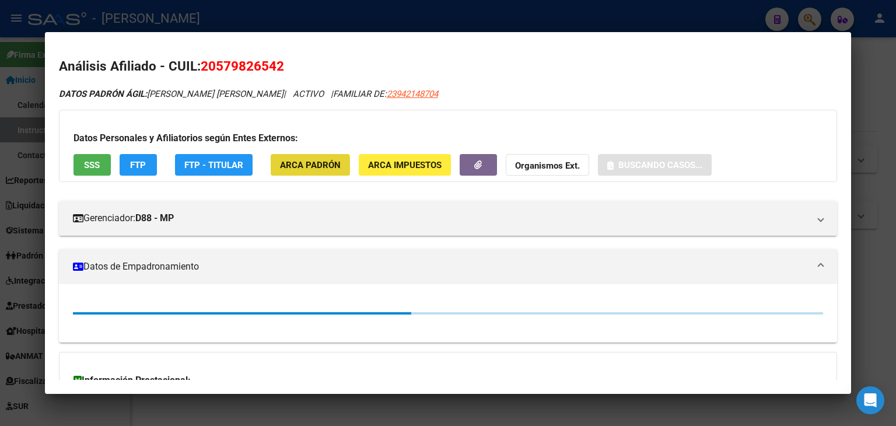
click at [286, 168] on span "ARCA Padrón" at bounding box center [310, 165] width 61 height 11
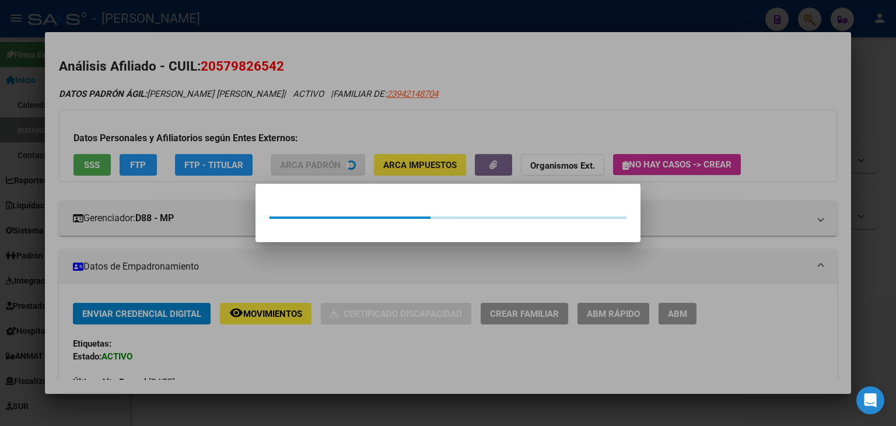
click at [264, 124] on div at bounding box center [448, 213] width 896 height 426
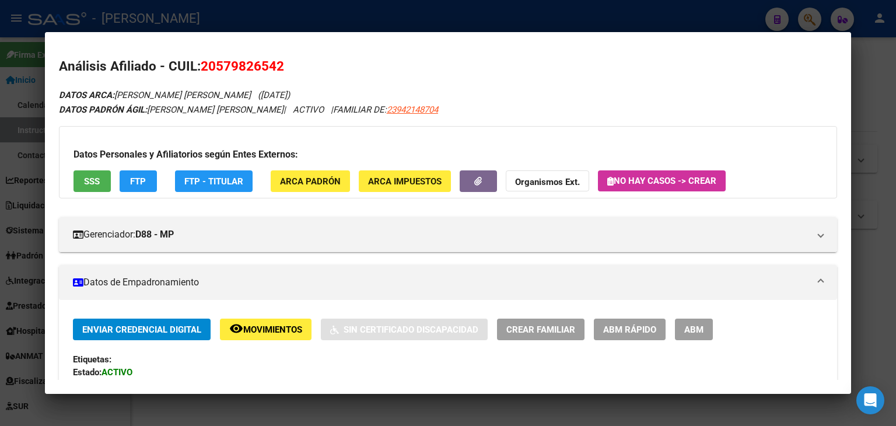
copy span "57982654"
drag, startPoint x: 215, startPoint y: 65, endPoint x: 280, endPoint y: 75, distance: 65.5
click at [280, 75] on h2 "Análisis Afiliado - CUIL: 20579826542" at bounding box center [448, 67] width 778 height 20
drag, startPoint x: 180, startPoint y: 10, endPoint x: 174, endPoint y: 37, distance: 27.9
click at [180, 9] on div at bounding box center [448, 213] width 896 height 426
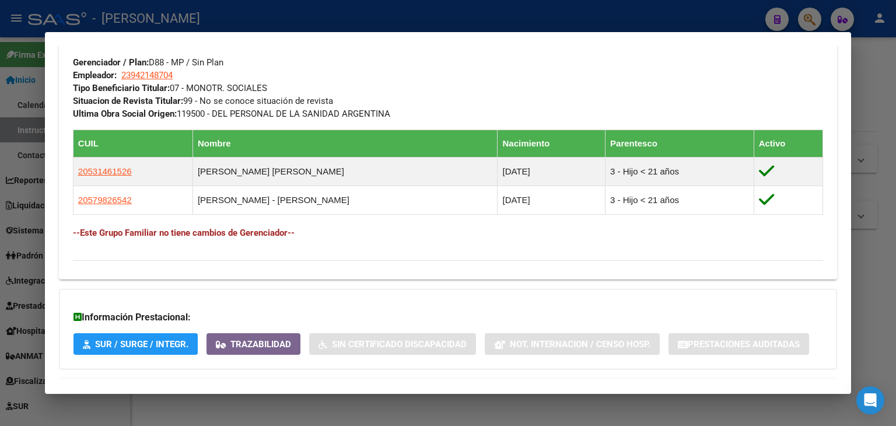
click at [166, 28] on div at bounding box center [448, 213] width 896 height 426
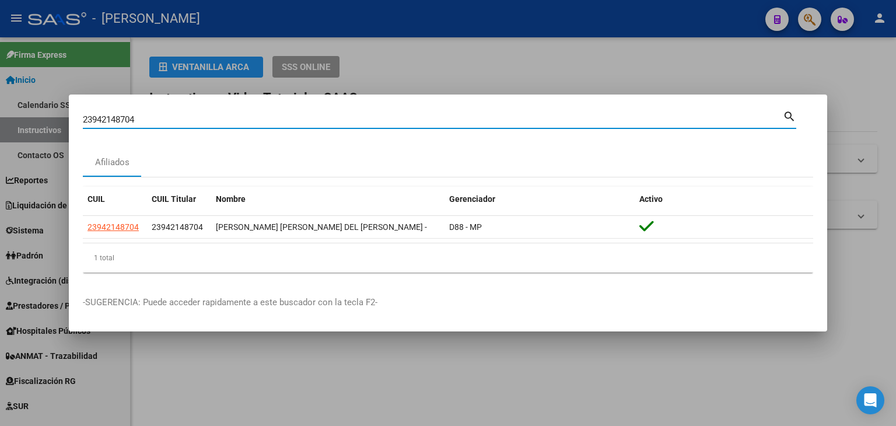
click at [163, 124] on input "23942148704" at bounding box center [433, 119] width 700 height 11
drag, startPoint x: 163, startPoint y: 124, endPoint x: 165, endPoint y: 117, distance: 7.7
click at [163, 124] on input "23942148704" at bounding box center [433, 119] width 700 height 11
paste input "294069"
type input "23942294069"
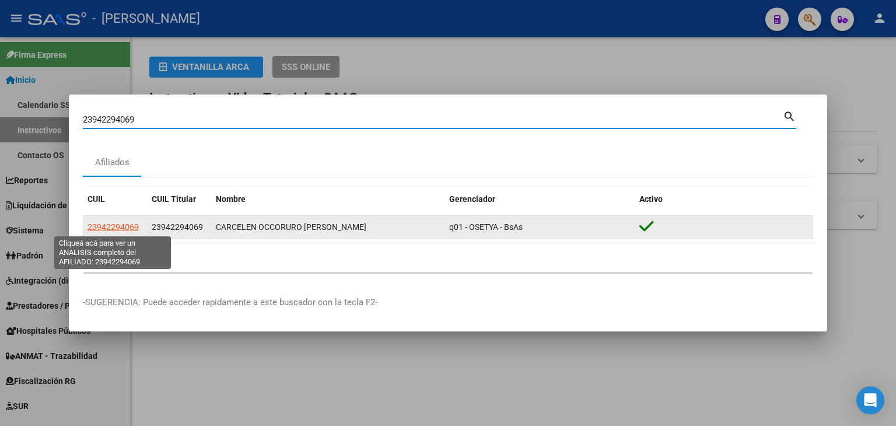
click at [116, 225] on span "23942294069" at bounding box center [113, 226] width 51 height 9
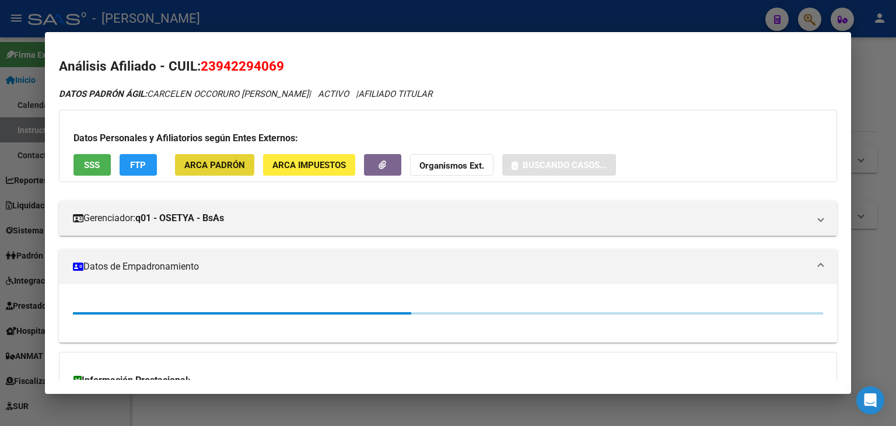
click at [198, 161] on span "ARCA Padrón" at bounding box center [214, 165] width 61 height 11
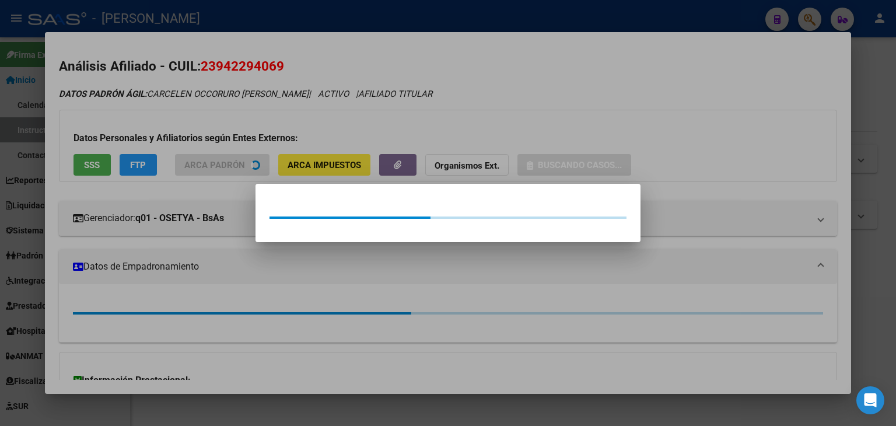
click at [195, 103] on div at bounding box center [448, 213] width 896 height 426
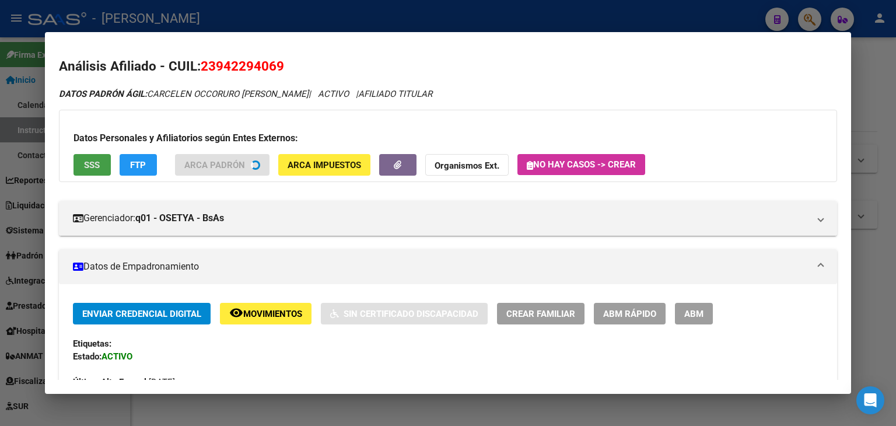
click at [93, 166] on span "SSS" at bounding box center [92, 165] width 16 height 11
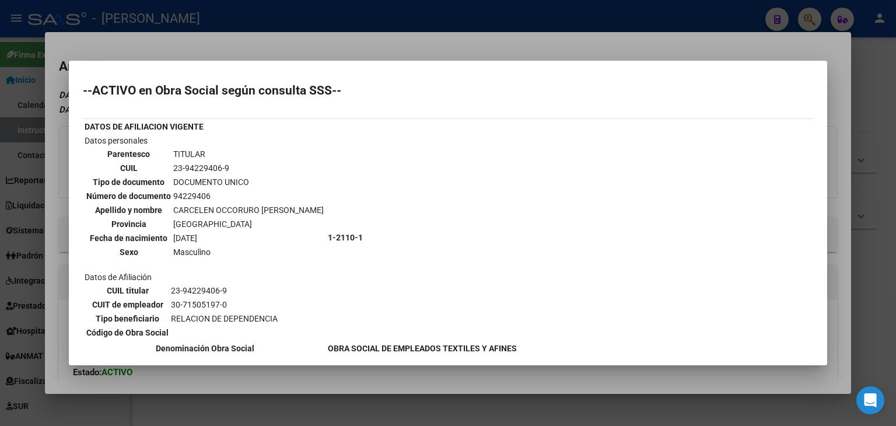
drag, startPoint x: 198, startPoint y: 32, endPoint x: 310, endPoint y: 175, distance: 182.5
click at [198, 33] on div at bounding box center [448, 213] width 896 height 426
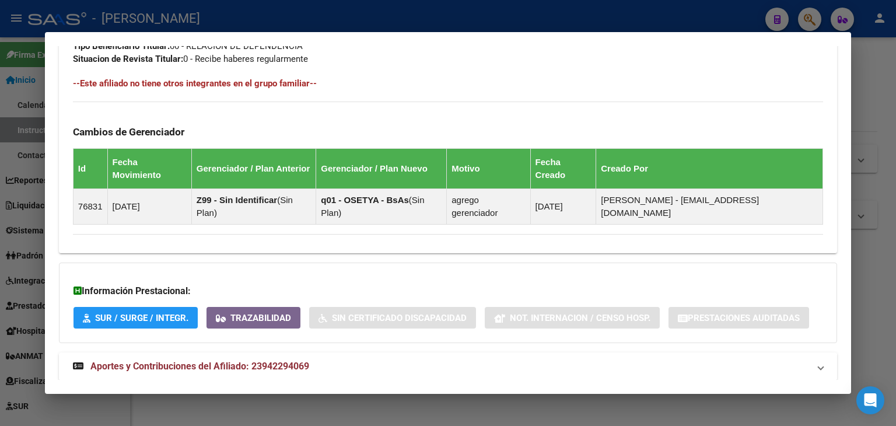
click at [271, 361] on span "Aportes y Contribuciones del Afiliado: 23942294069" at bounding box center [199, 366] width 219 height 11
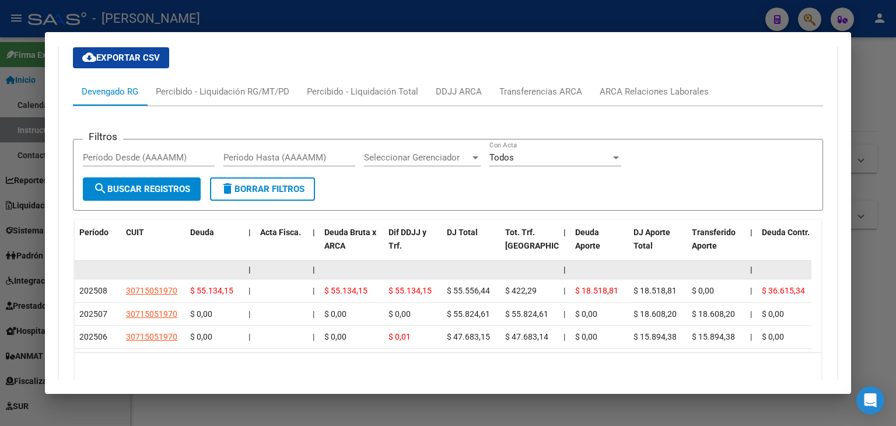
scroll to position [990, 0]
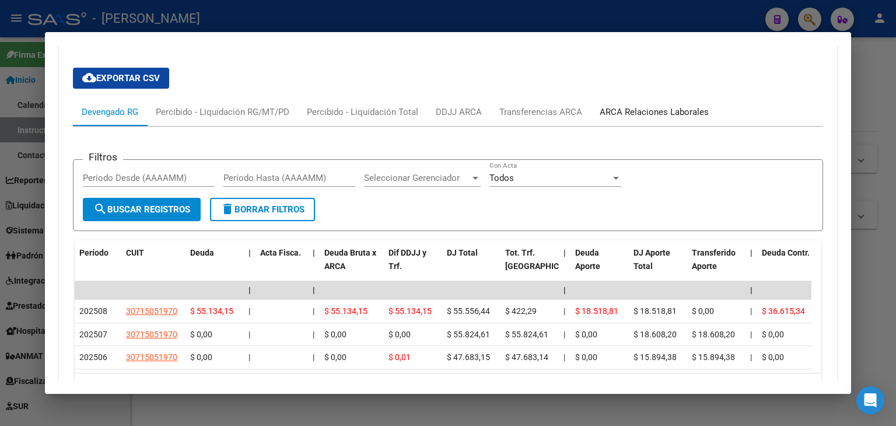
click at [617, 106] on div "ARCA Relaciones Laborales" at bounding box center [654, 112] width 109 height 13
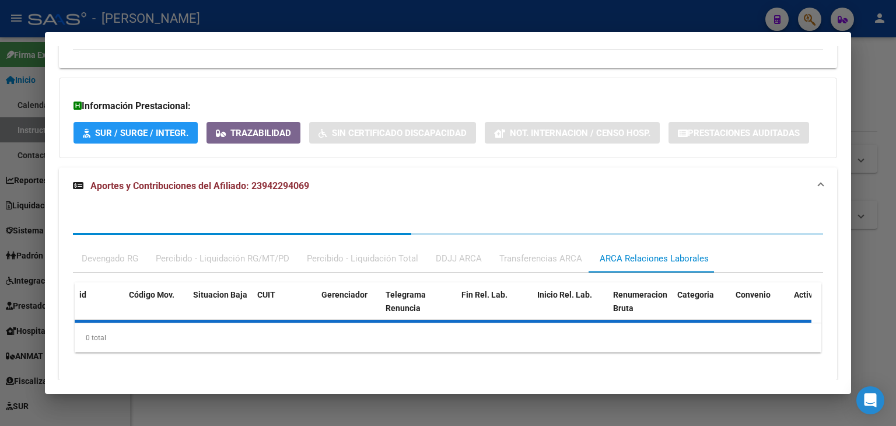
scroll to position [880, 0]
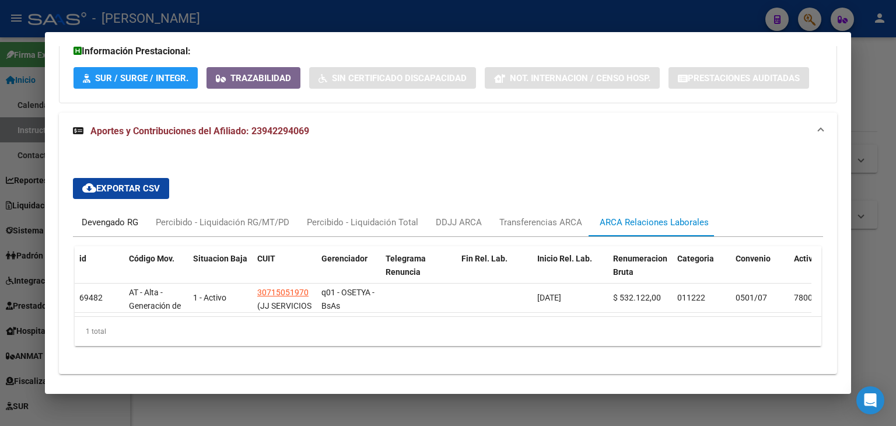
click at [138, 216] on div "Devengado RG" at bounding box center [110, 222] width 57 height 13
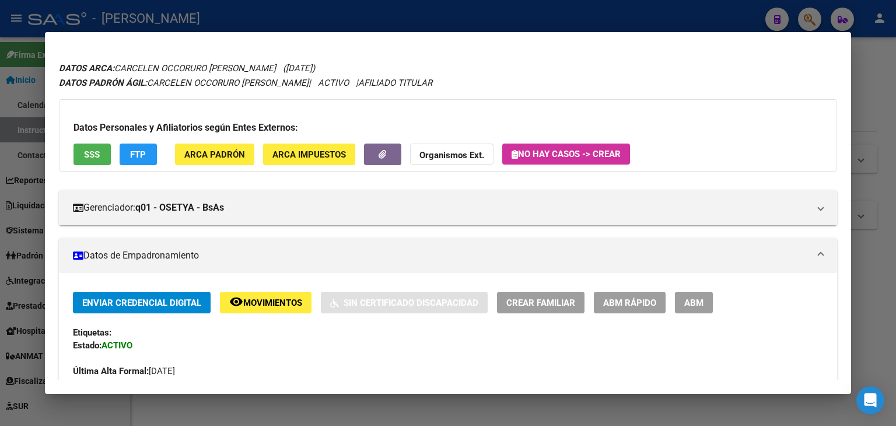
scroll to position [0, 0]
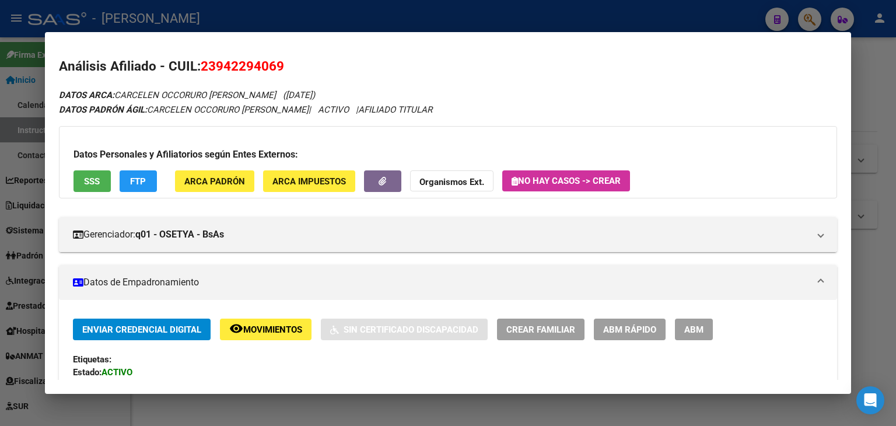
click at [218, 194] on div "Datos Personales y Afiliatorios según Entes Externos: SSS FTP ARCA Padrón ARCA …" at bounding box center [448, 162] width 778 height 72
click at [219, 182] on span "ARCA Padrón" at bounding box center [214, 181] width 61 height 11
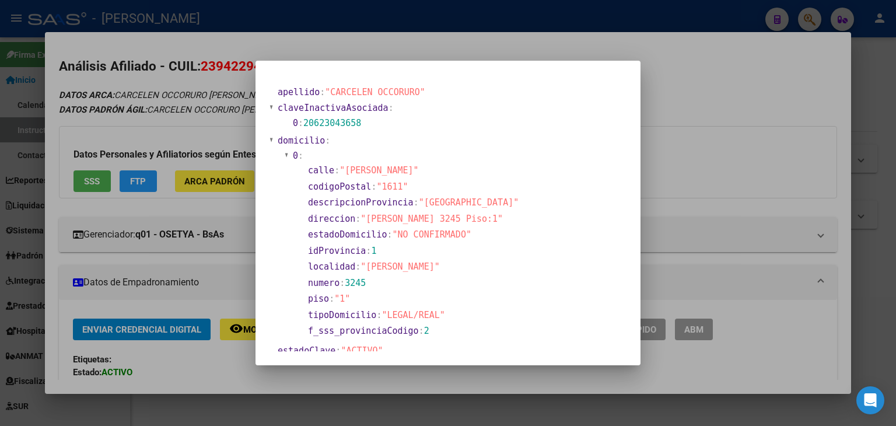
click at [202, 131] on div at bounding box center [448, 213] width 896 height 426
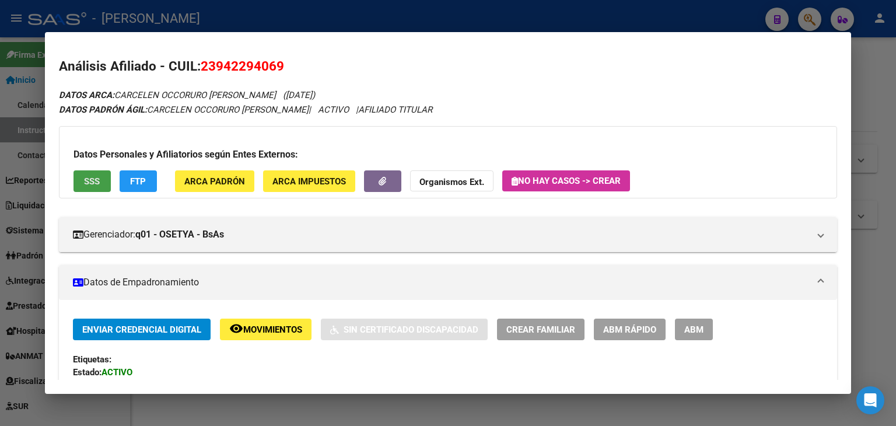
click at [86, 179] on span "SSS" at bounding box center [92, 181] width 16 height 11
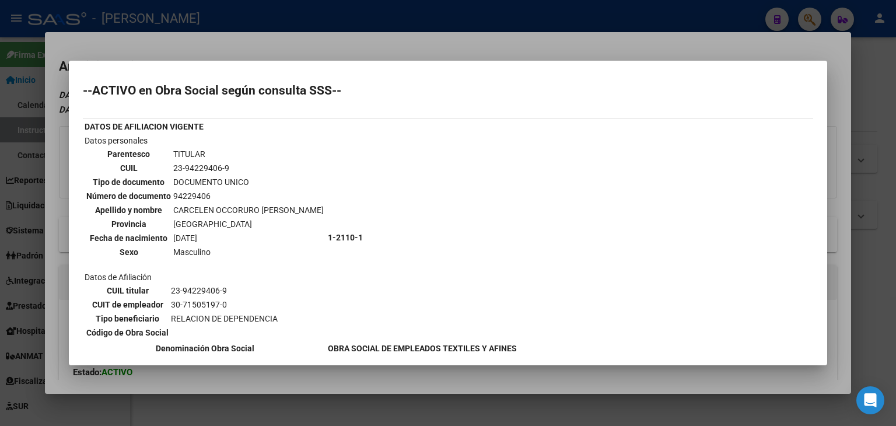
drag, startPoint x: 139, startPoint y: 24, endPoint x: 222, endPoint y: 245, distance: 236.0
click at [141, 30] on div at bounding box center [448, 213] width 896 height 426
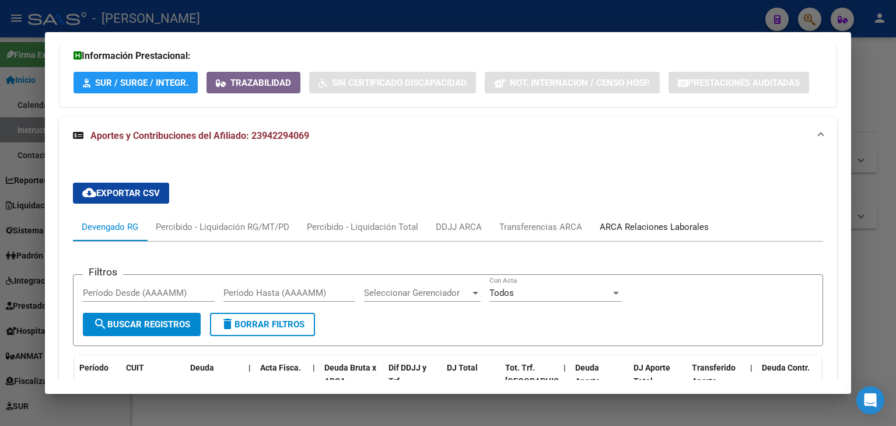
click at [648, 221] on div "ARCA Relaciones Laborales" at bounding box center [654, 227] width 109 height 13
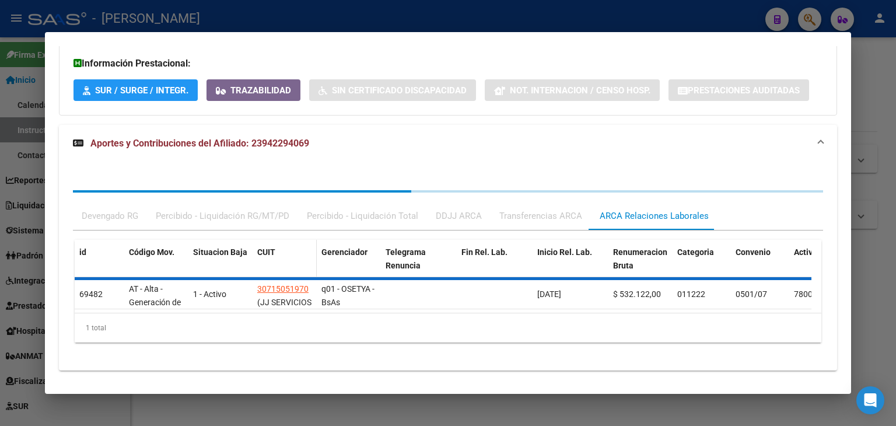
scroll to position [875, 0]
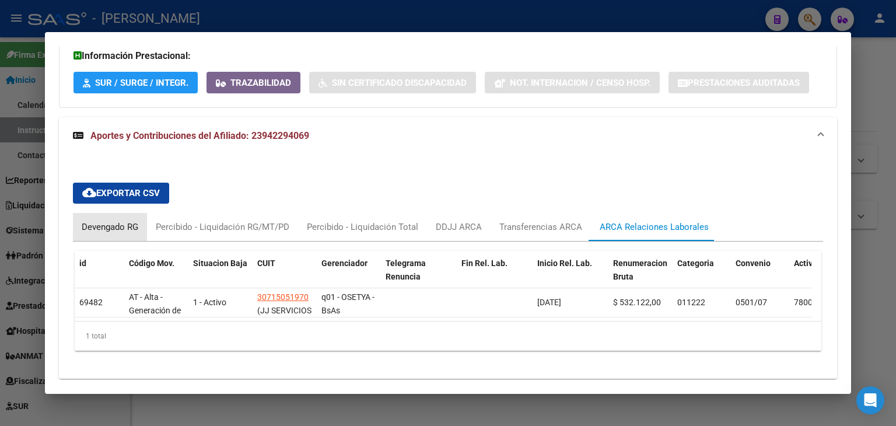
click at [131, 221] on div "Devengado RG" at bounding box center [110, 227] width 57 height 13
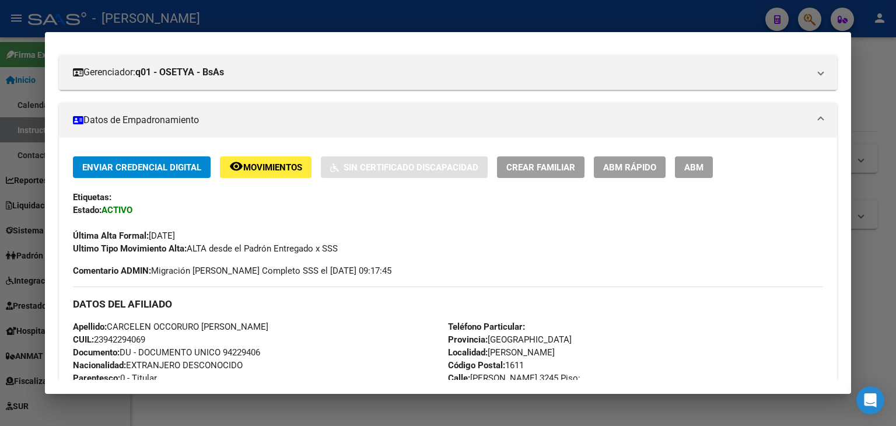
scroll to position [0, 0]
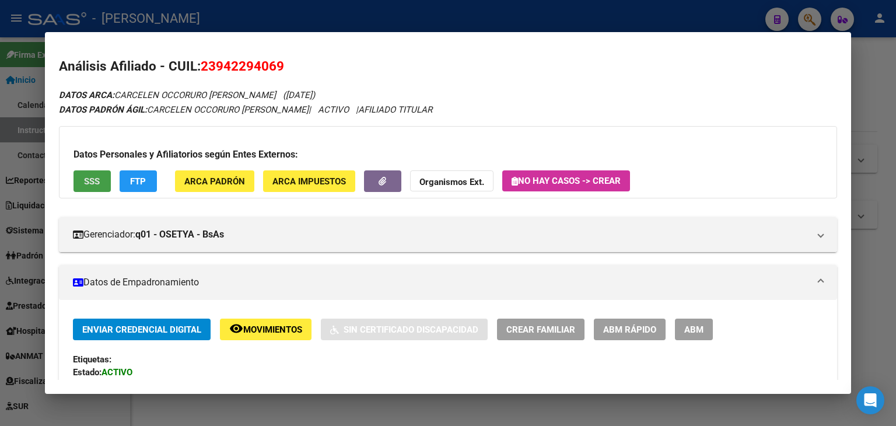
click at [103, 176] on button "SSS" at bounding box center [92, 181] width 37 height 22
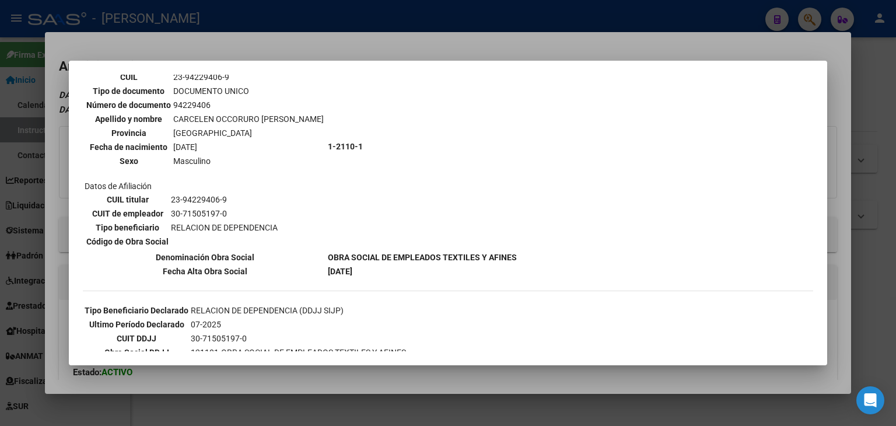
scroll to position [183, 0]
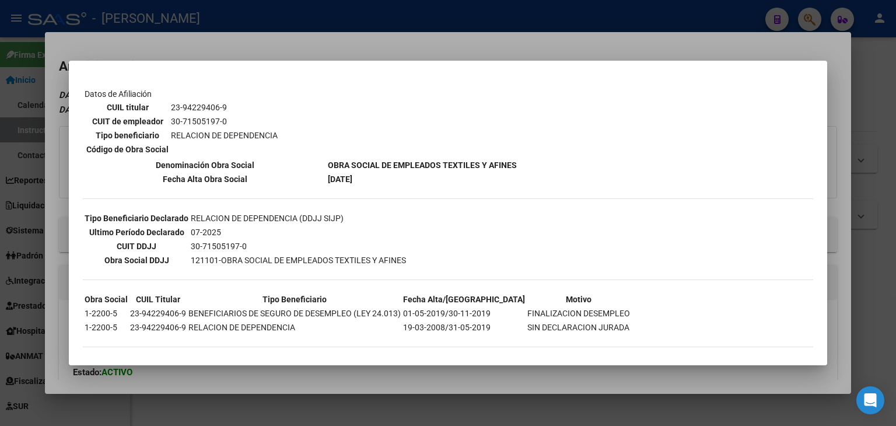
click at [173, 24] on div at bounding box center [448, 213] width 896 height 426
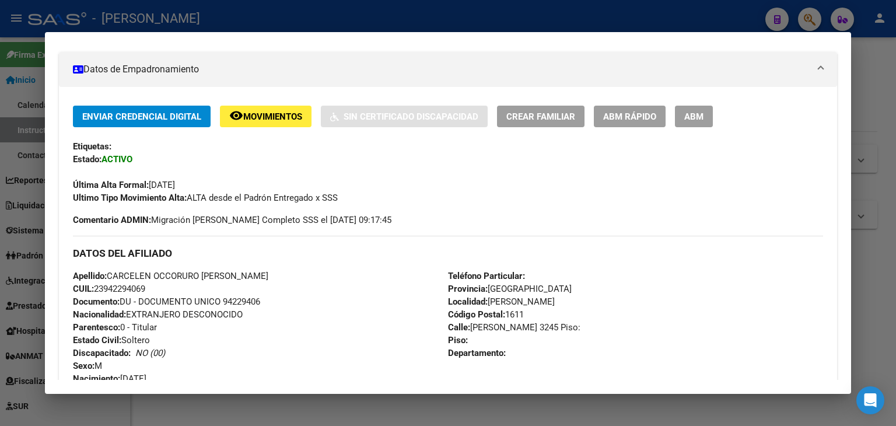
scroll to position [233, 0]
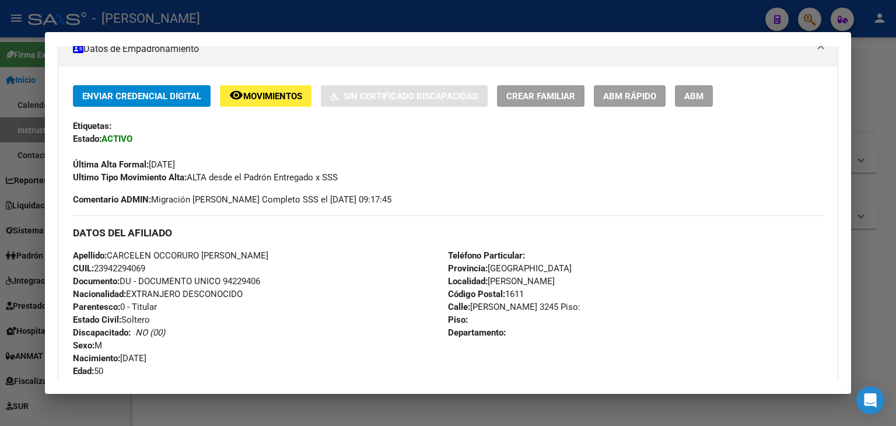
click at [248, 281] on span "Documento: DU - DOCUMENTO UNICO 94229406" at bounding box center [166, 281] width 187 height 11
copy span "94229406"
drag, startPoint x: 114, startPoint y: 252, endPoint x: 199, endPoint y: 249, distance: 84.7
click at [199, 249] on div "Apellido: CARCELEN OCCORURO [PERSON_NAME]: 23942294069 Documento: DU - DOCUMENT…" at bounding box center [260, 313] width 375 height 128
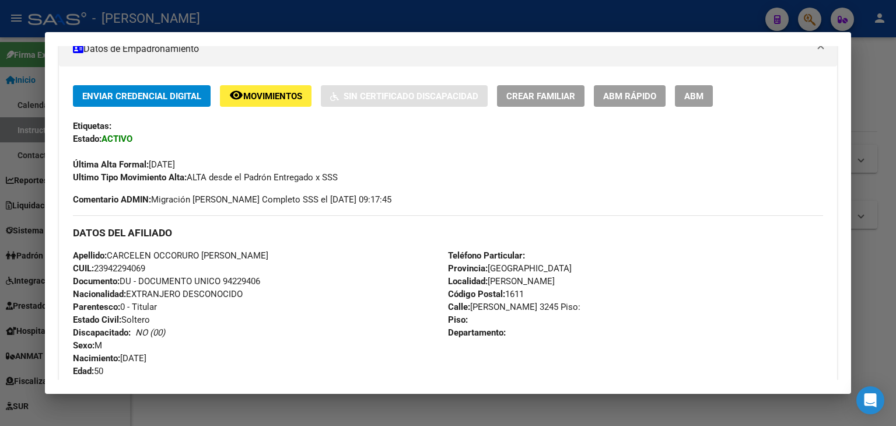
copy span "CARCELEN OCCORURO"
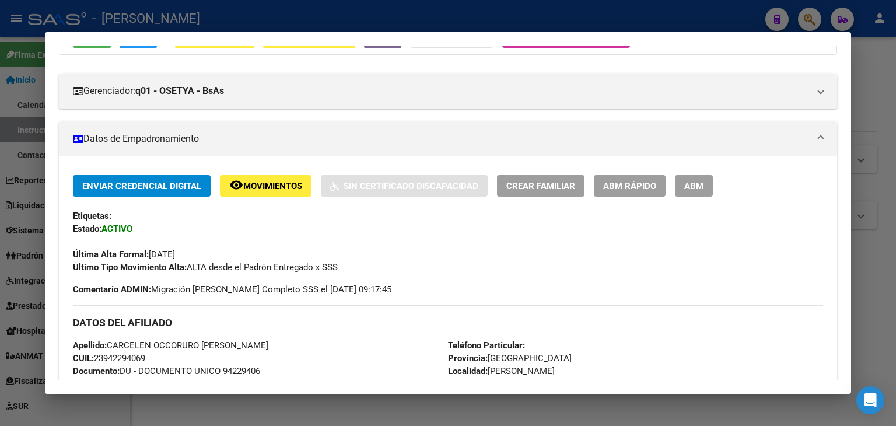
scroll to position [0, 0]
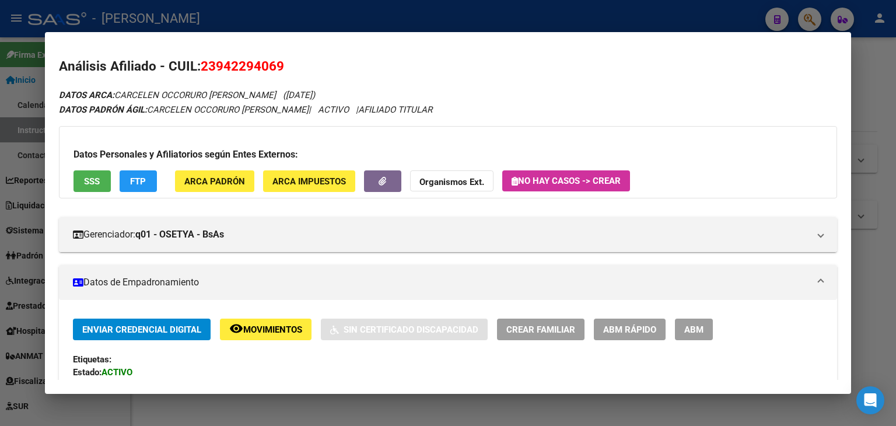
click at [215, 183] on span "ARCA Padrón" at bounding box center [214, 181] width 61 height 11
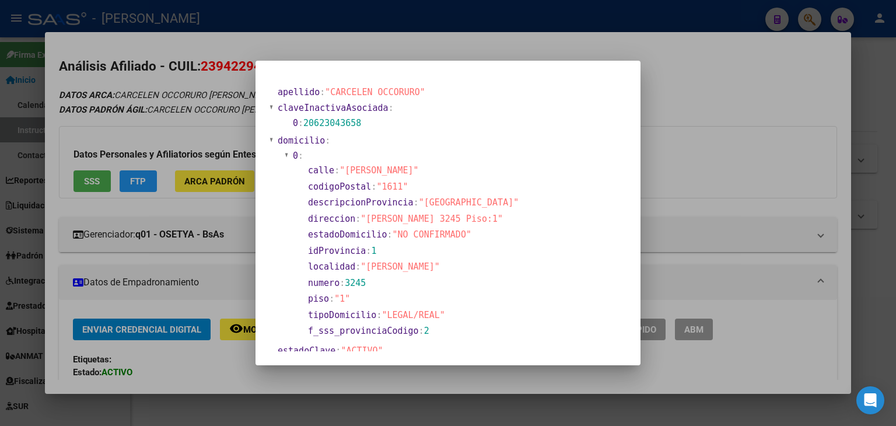
drag, startPoint x: 184, startPoint y: 47, endPoint x: 238, endPoint y: 83, distance: 64.7
click at [184, 48] on div at bounding box center [448, 213] width 896 height 426
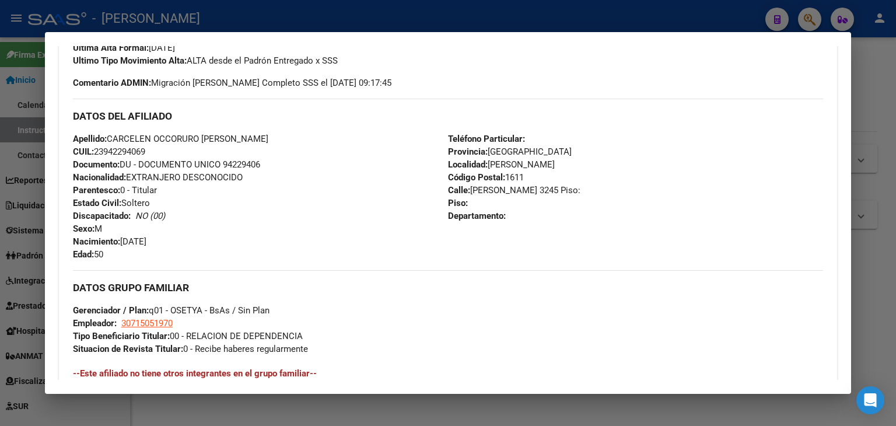
scroll to position [350, 0]
click at [135, 318] on span "30715051970" at bounding box center [146, 323] width 51 height 11
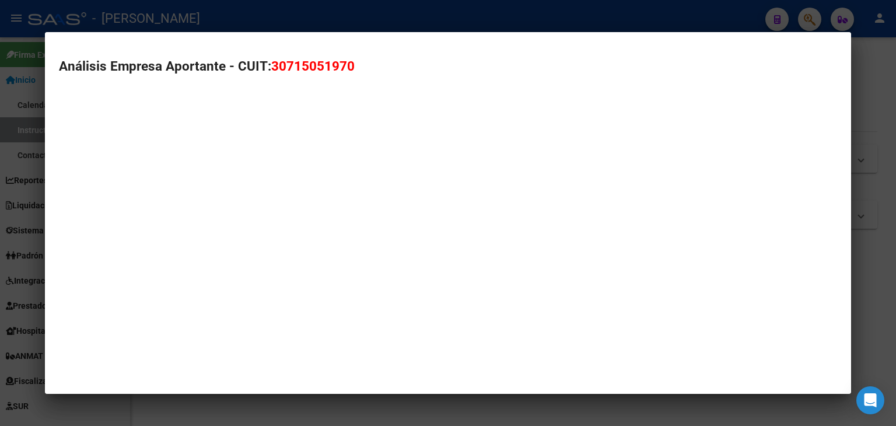
type textarea "30715051970"
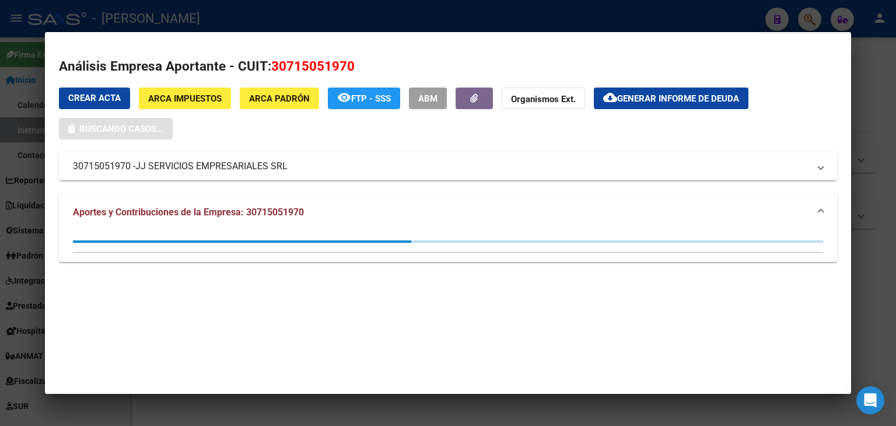
click at [203, 19] on div at bounding box center [448, 213] width 896 height 426
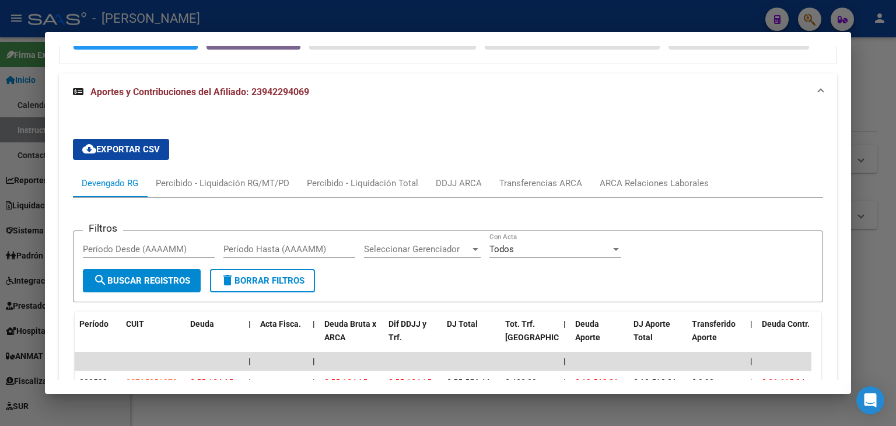
scroll to position [934, 0]
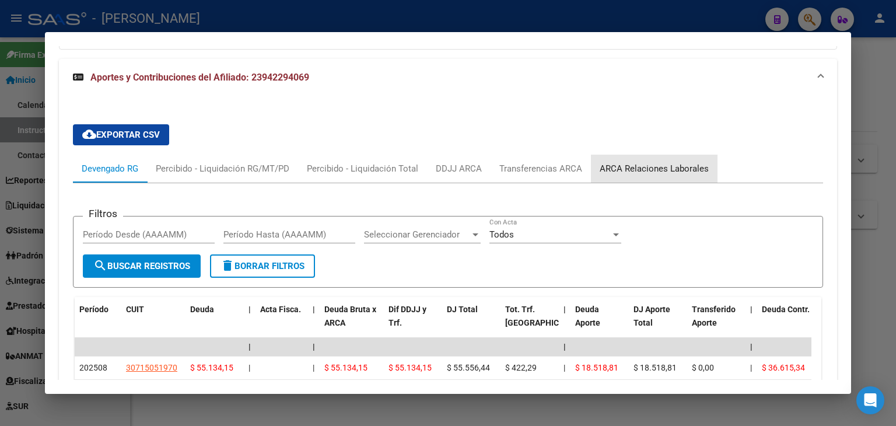
click at [679, 162] on div "ARCA Relaciones Laborales" at bounding box center [654, 168] width 109 height 13
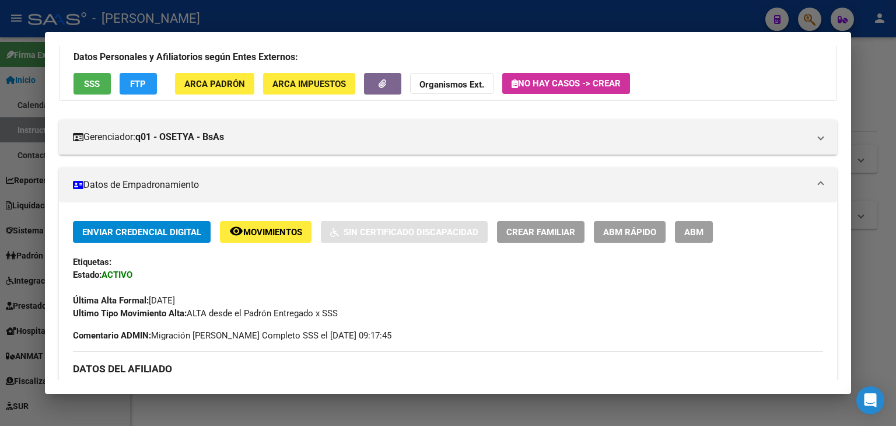
scroll to position [8, 0]
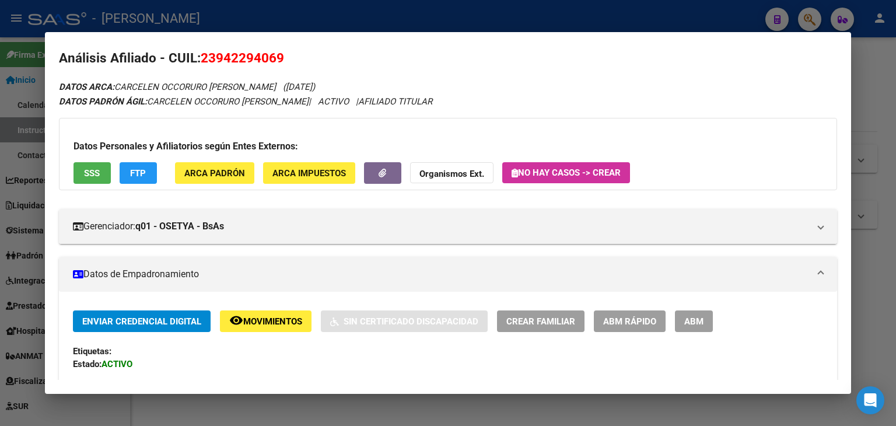
click at [183, 12] on div at bounding box center [448, 213] width 896 height 426
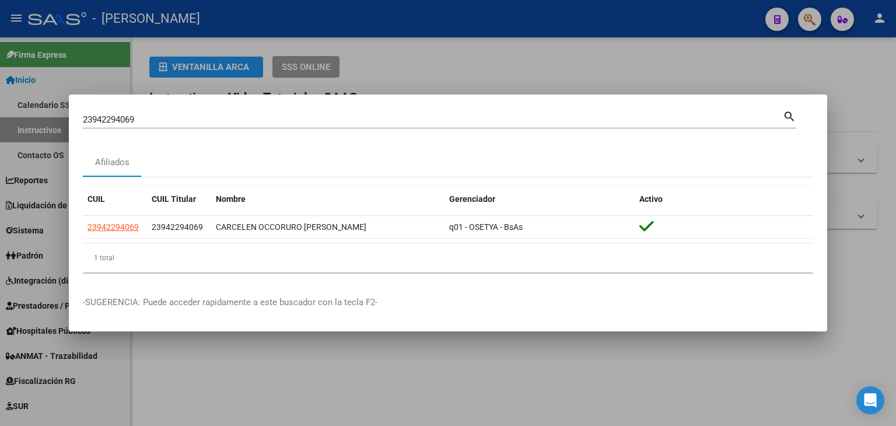
click at [142, 113] on div "23942294069 Buscar (apellido, dni, [PERSON_NAME], [PERSON_NAME], cuit, obra soc…" at bounding box center [433, 120] width 700 height 18
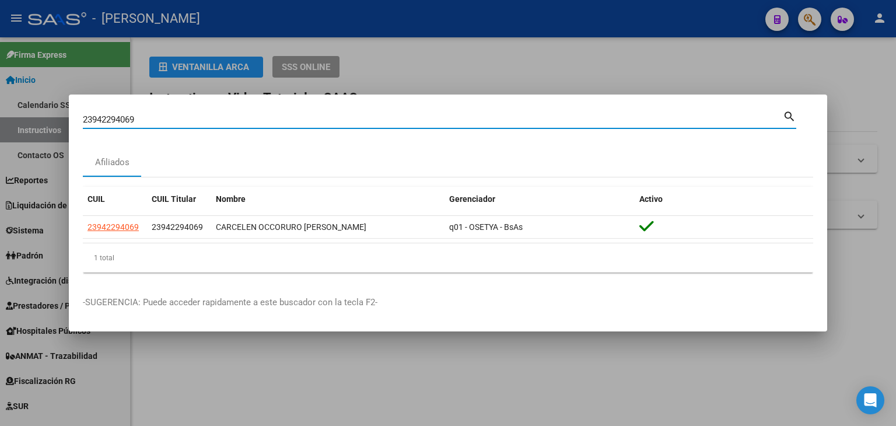
click at [142, 115] on input "23942294069" at bounding box center [433, 119] width 700 height 11
paste input "951744"
type input "23942951744"
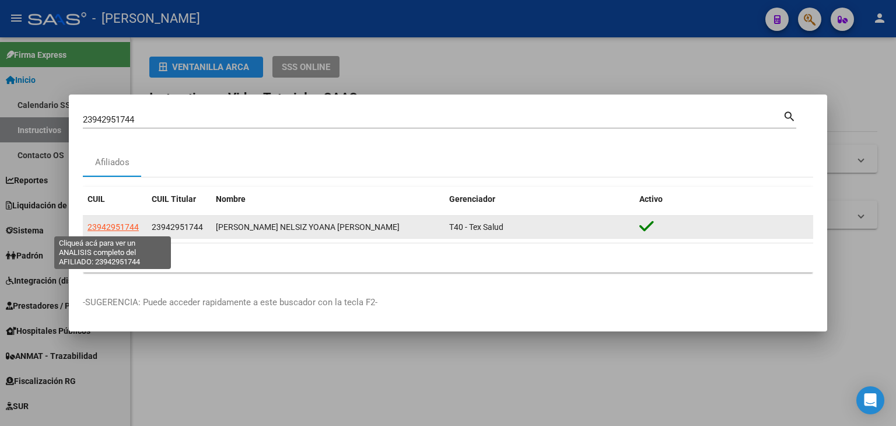
click at [102, 227] on span "23942951744" at bounding box center [113, 226] width 51 height 9
type textarea "23942951744"
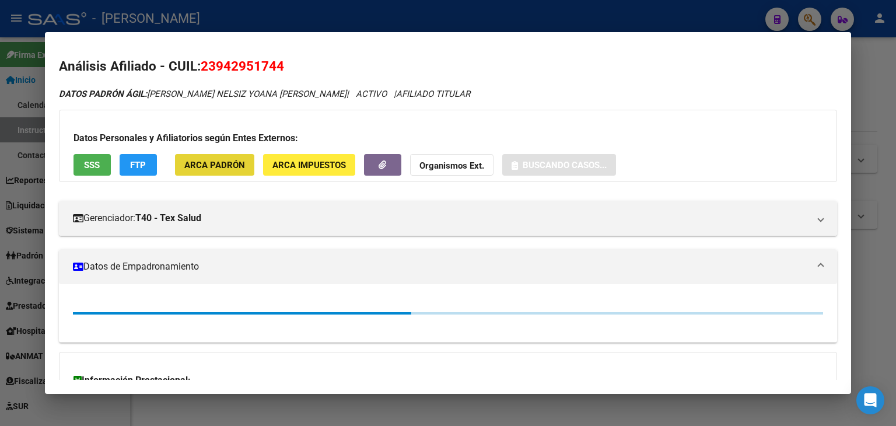
click at [238, 164] on span "ARCA Padrón" at bounding box center [214, 165] width 61 height 11
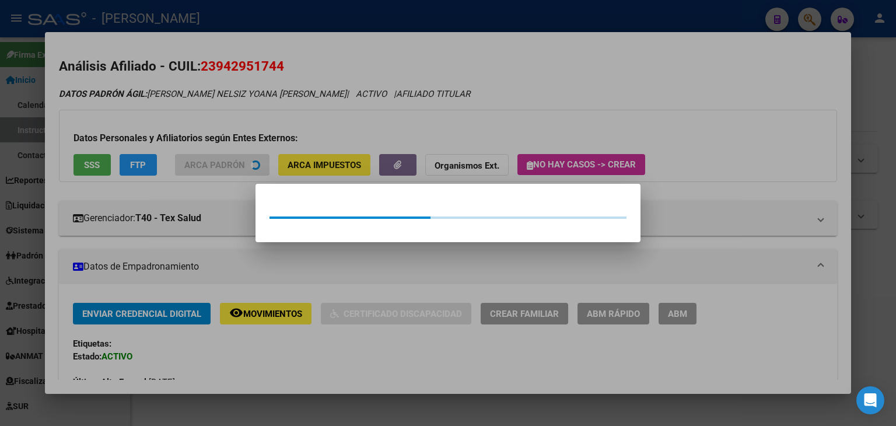
click at [219, 117] on div at bounding box center [448, 213] width 896 height 426
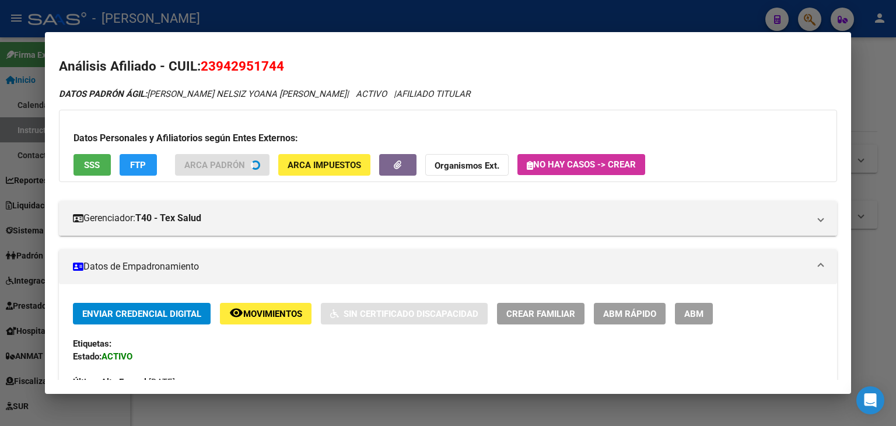
click at [103, 154] on div "Datos Personales y Afiliatorios según Entes Externos: SSS FTP ARCA Padrón ARCA …" at bounding box center [448, 146] width 778 height 72
click at [96, 167] on span "SSS" at bounding box center [92, 165] width 16 height 11
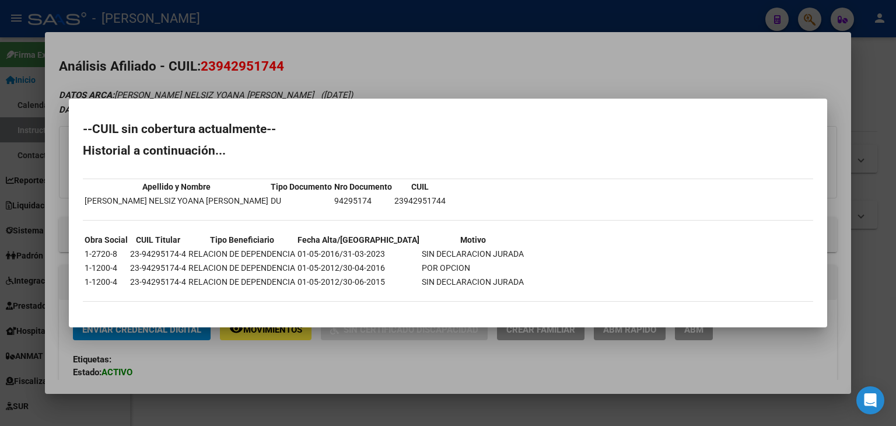
click at [159, 48] on div at bounding box center [448, 213] width 896 height 426
click at [159, 48] on mat-dialog-content "Análisis Afiliado - CUIL: 23942951744 DATOS ARCA: [PERSON_NAME] NELSIZ [PERSON_…" at bounding box center [448, 213] width 806 height 334
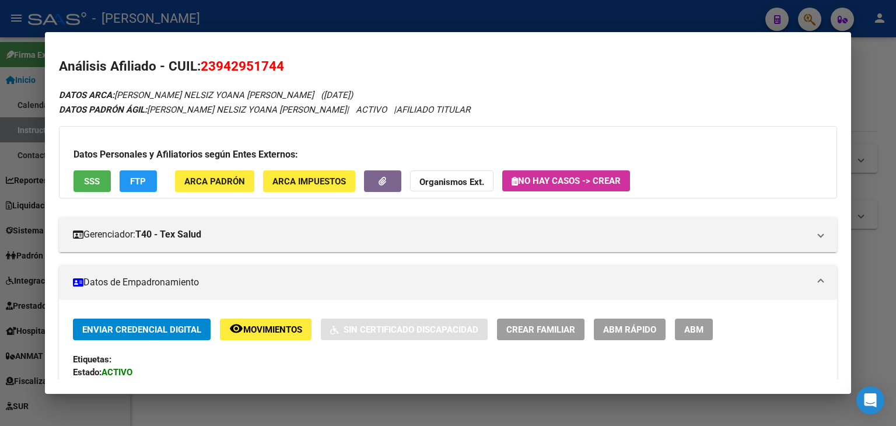
click at [152, 51] on mat-dialog-content "Análisis Afiliado - CUIL: 23942951744 DATOS ARCA: [PERSON_NAME] NELSIZ [PERSON_…" at bounding box center [448, 213] width 806 height 334
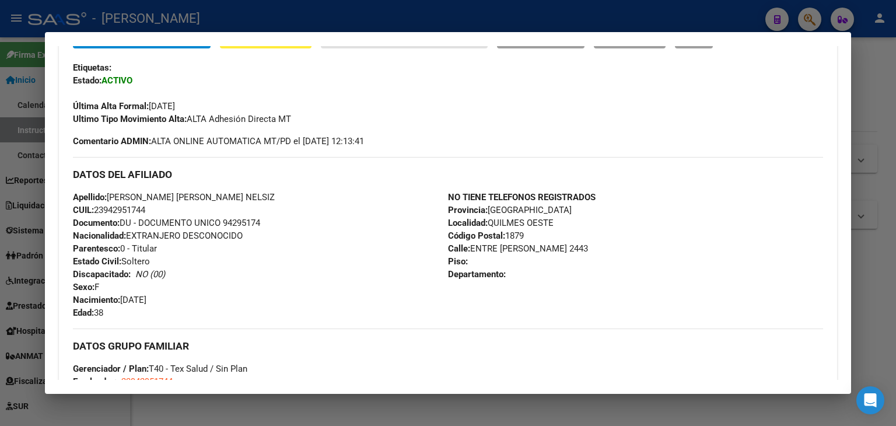
scroll to position [640, 0]
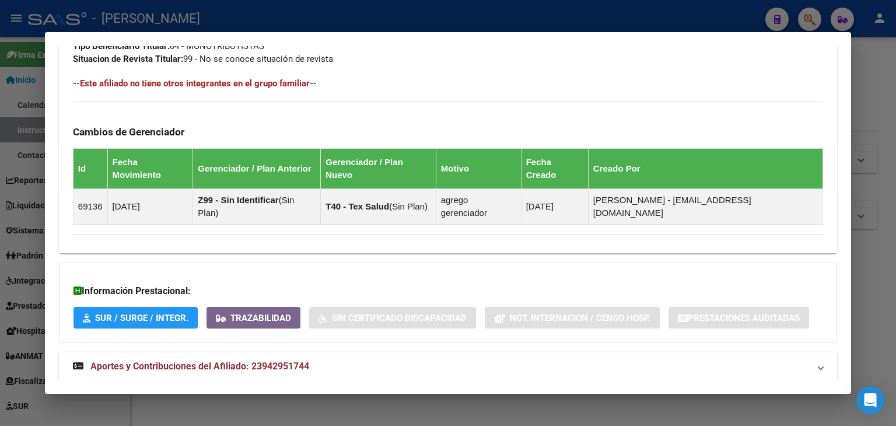
drag, startPoint x: 281, startPoint y: 348, endPoint x: 313, endPoint y: 264, distance: 89.2
click at [281, 352] on mat-expansion-panel-header "Aportes y Contribuciones del Afiliado: 23942951744" at bounding box center [448, 366] width 778 height 28
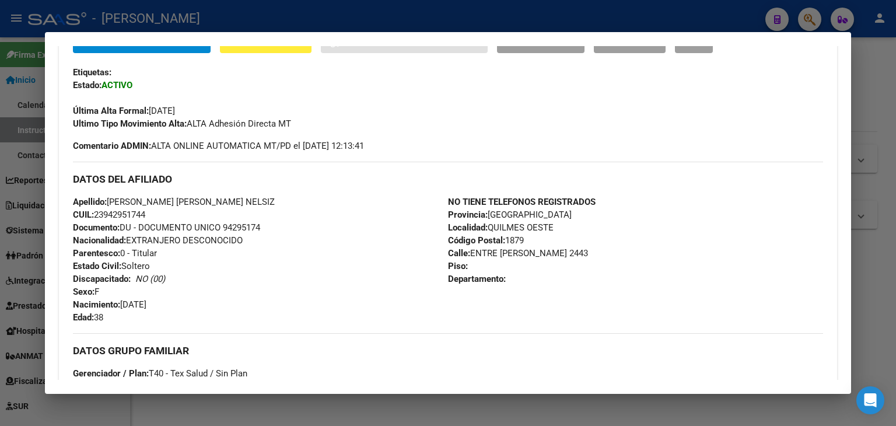
scroll to position [54, 0]
click at [213, 186] on div "DATOS DEL AFILIADO" at bounding box center [448, 179] width 750 height 34
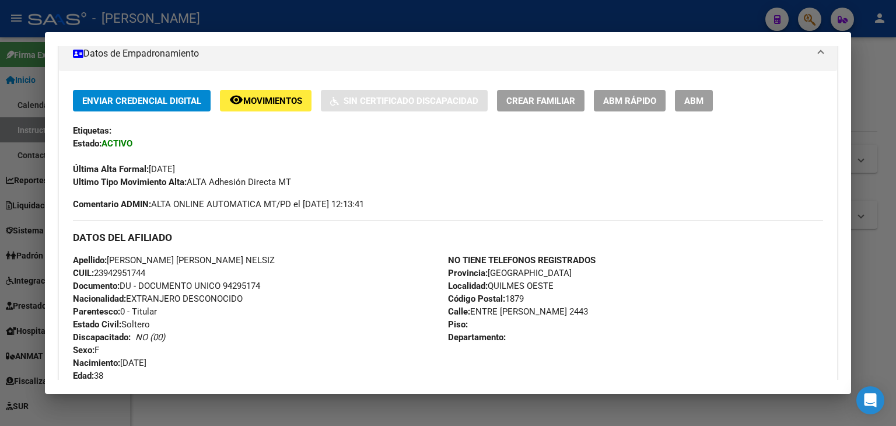
scroll to position [0, 0]
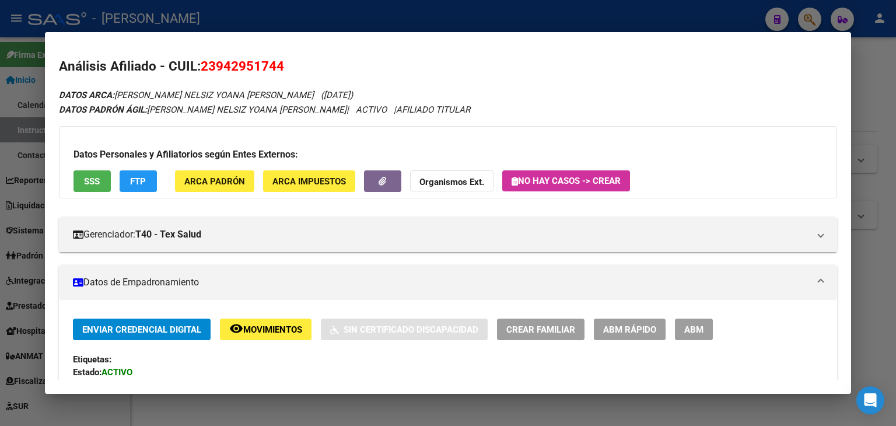
click at [250, 193] on div "Datos Personales y Afiliatorios según Entes Externos: SSS FTP ARCA Padrón ARCA …" at bounding box center [448, 162] width 778 height 72
click at [250, 183] on button "ARCA Padrón" at bounding box center [214, 181] width 79 height 22
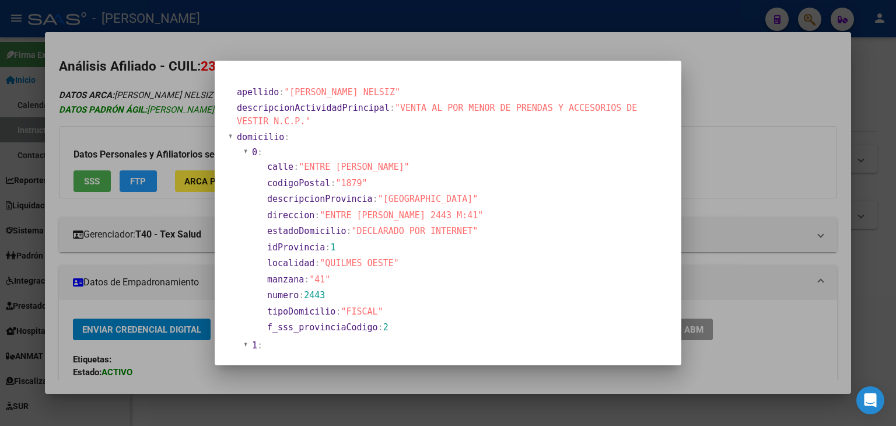
drag, startPoint x: 163, startPoint y: 71, endPoint x: 174, endPoint y: 113, distance: 43.6
click at [163, 72] on div at bounding box center [448, 213] width 896 height 426
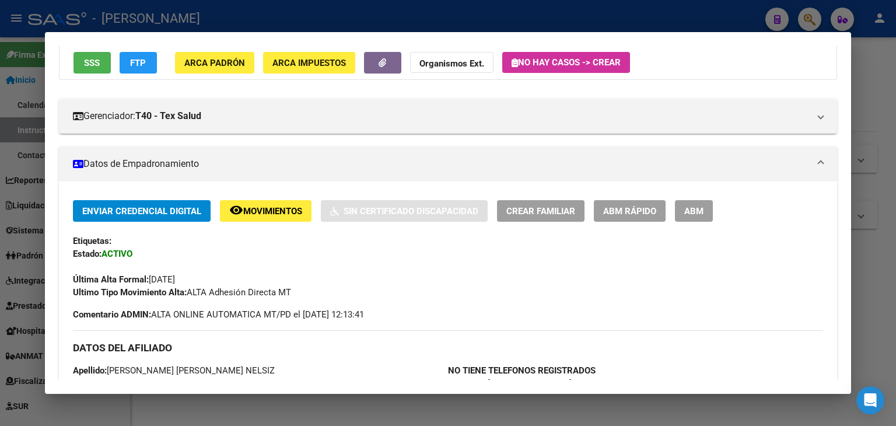
scroll to position [233, 0]
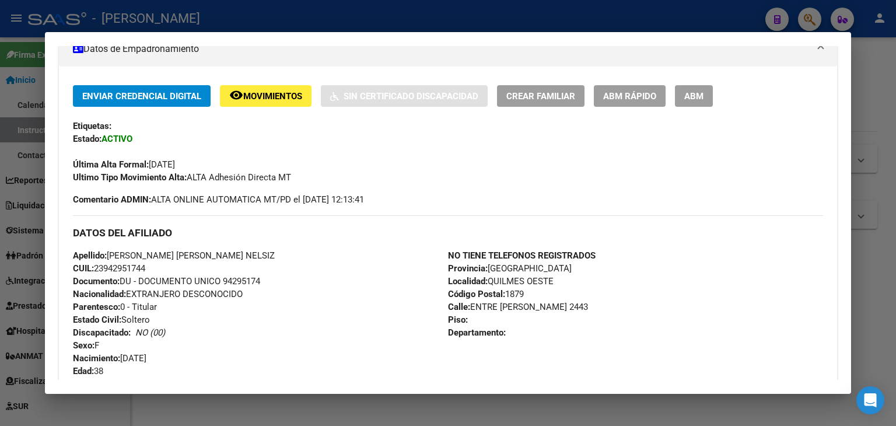
click at [240, 277] on span "Documento: DU - DOCUMENTO UNICO 94295174" at bounding box center [166, 281] width 187 height 11
copy span "94295174"
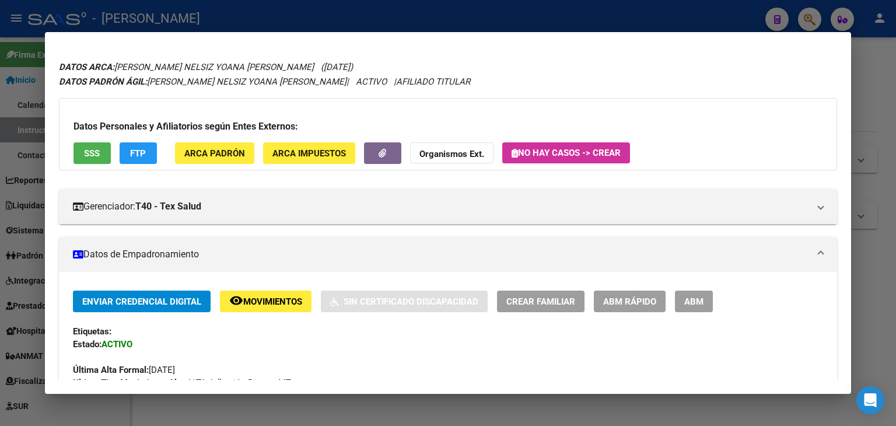
scroll to position [0, 0]
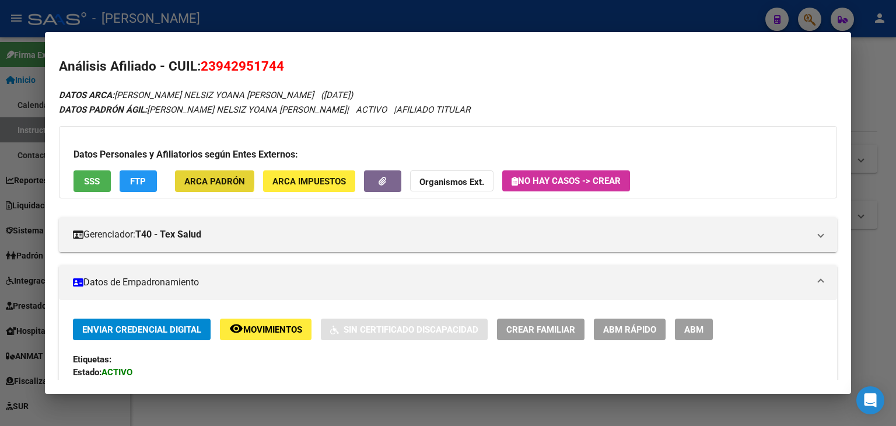
click at [204, 180] on span "ARCA Padrón" at bounding box center [214, 181] width 61 height 11
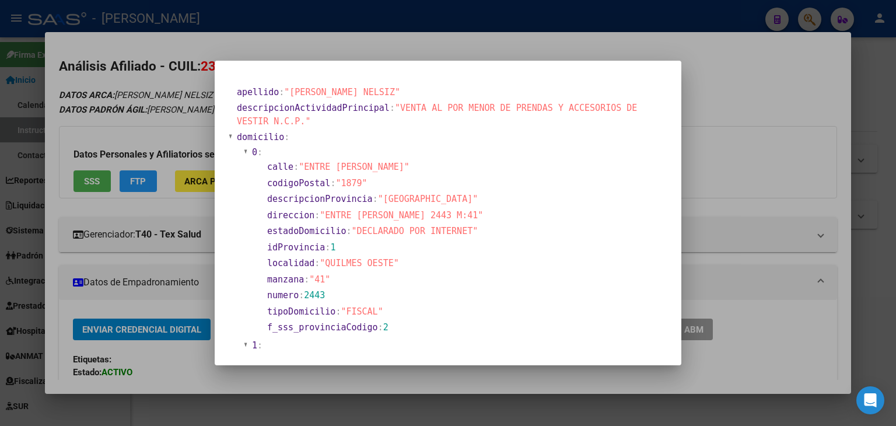
drag, startPoint x: 289, startPoint y: 93, endPoint x: 363, endPoint y: 93, distance: 74.1
click at [363, 93] on span ""[PERSON_NAME] NELSIZ"" at bounding box center [342, 92] width 116 height 11
copy span "[PERSON_NAME] NELSIZ"
click at [142, 103] on div at bounding box center [448, 213] width 896 height 426
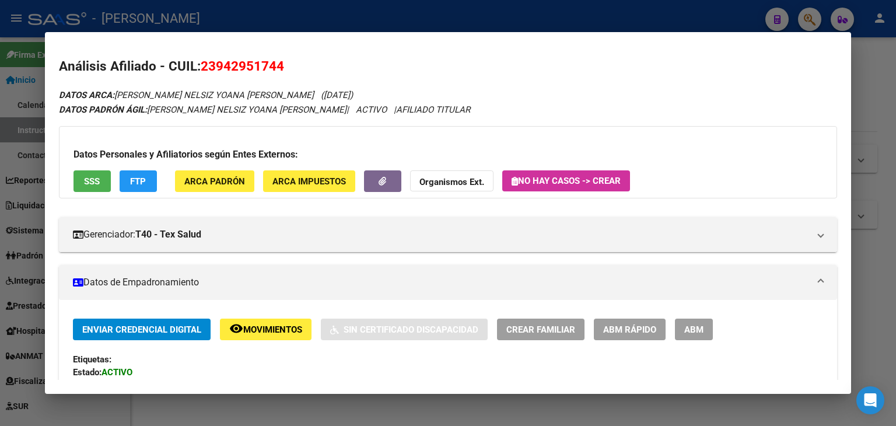
click at [203, 176] on span "ARCA Padrón" at bounding box center [214, 181] width 61 height 11
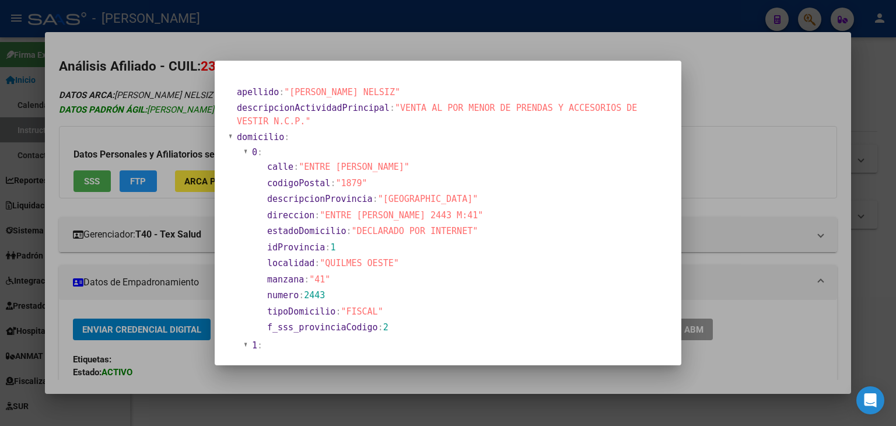
drag, startPoint x: 168, startPoint y: 118, endPoint x: 224, endPoint y: 106, distance: 57.5
click at [170, 117] on div at bounding box center [448, 213] width 896 height 426
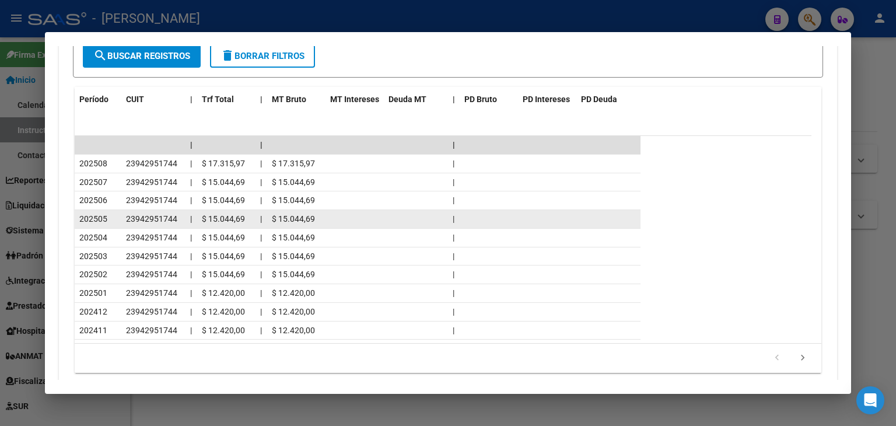
scroll to position [1162, 0]
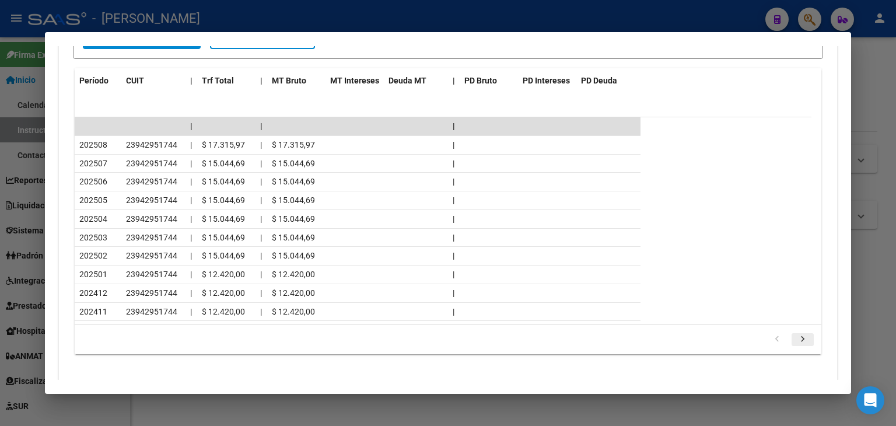
click at [802, 333] on link "go to next page" at bounding box center [803, 339] width 22 height 13
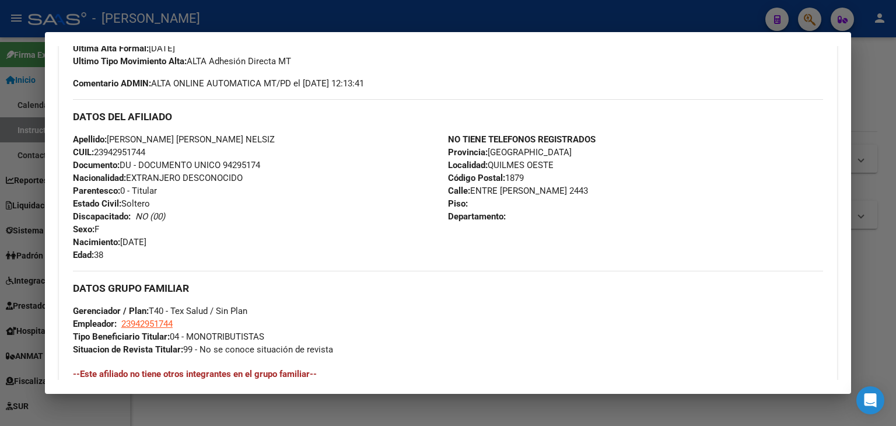
scroll to position [350, 0]
click at [169, 29] on div at bounding box center [448, 213] width 896 height 426
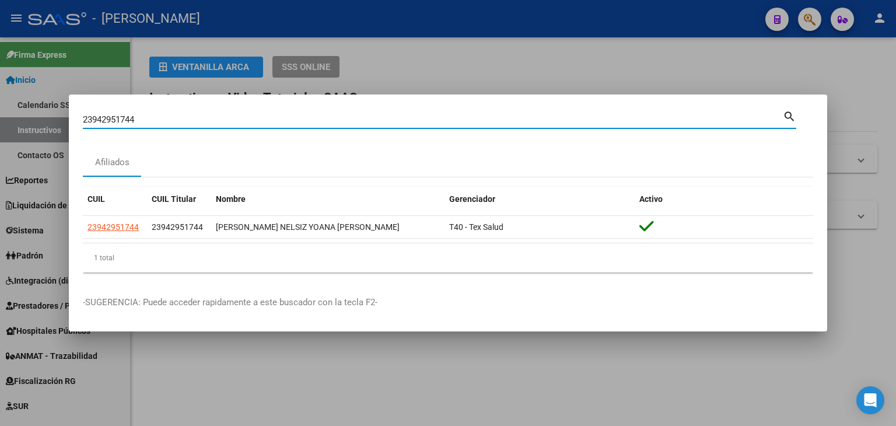
click at [157, 121] on input "23942951744" at bounding box center [433, 119] width 700 height 11
paste input "4453199"
type input "23944453199"
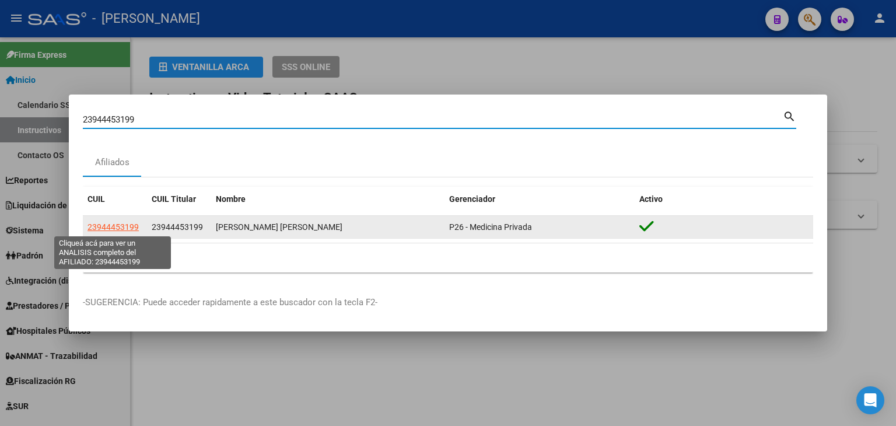
click at [118, 227] on span "23944453199" at bounding box center [113, 226] width 51 height 9
type textarea "23944453199"
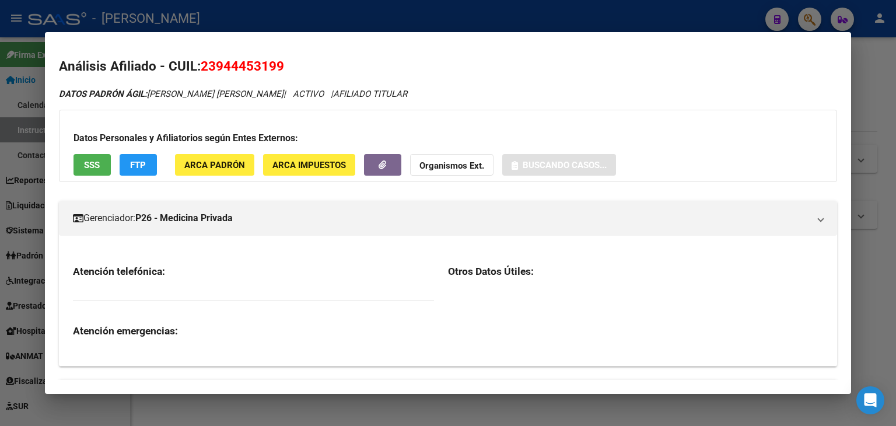
click at [213, 157] on button "ARCA Padrón" at bounding box center [214, 165] width 79 height 22
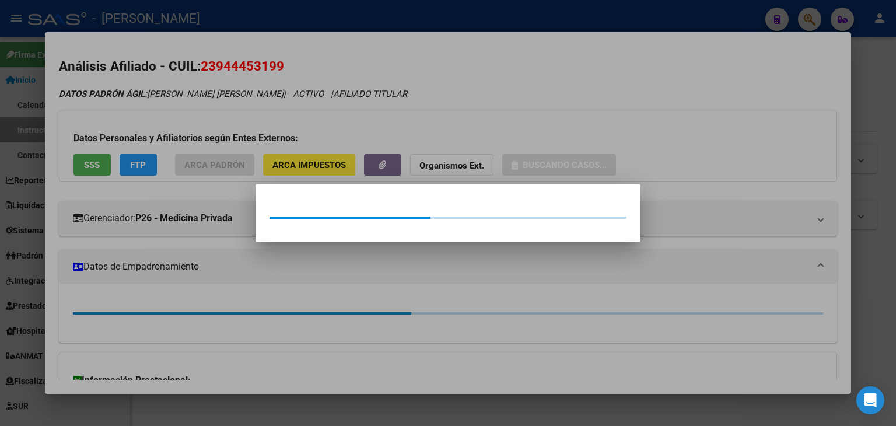
click at [211, 133] on div at bounding box center [448, 213] width 896 height 426
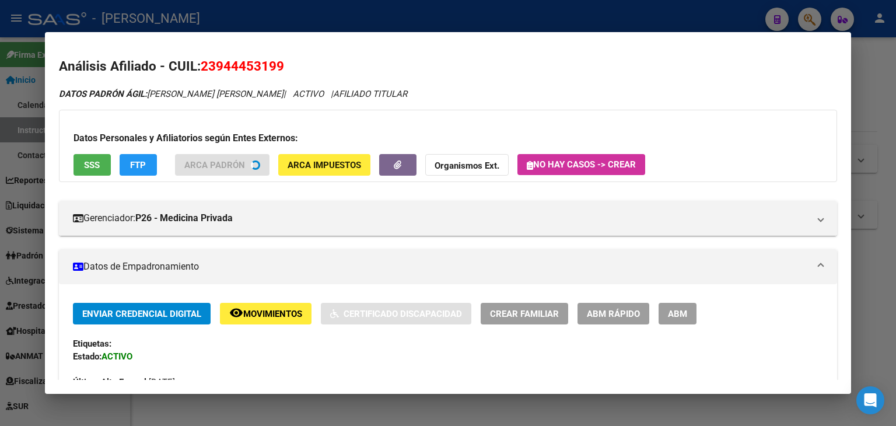
click at [105, 159] on button "SSS" at bounding box center [92, 165] width 37 height 22
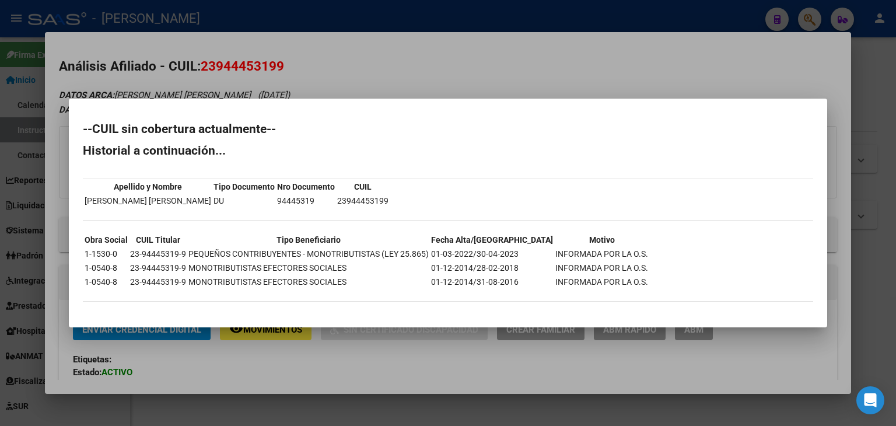
click at [203, 44] on div at bounding box center [448, 213] width 896 height 426
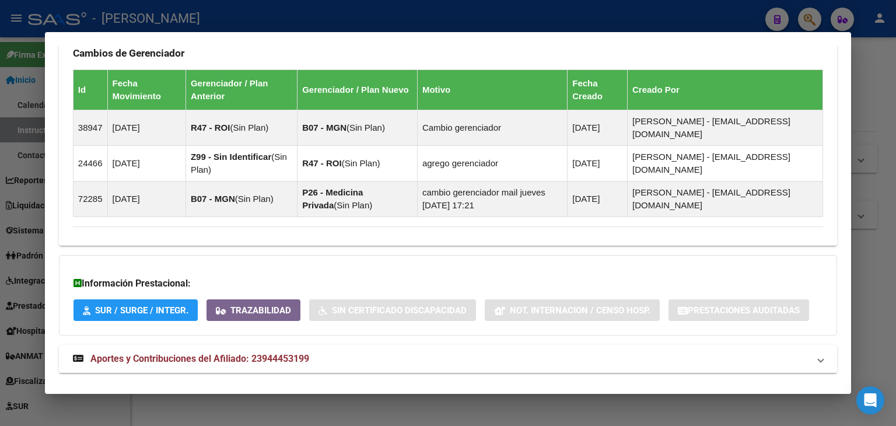
scroll to position [749, 0]
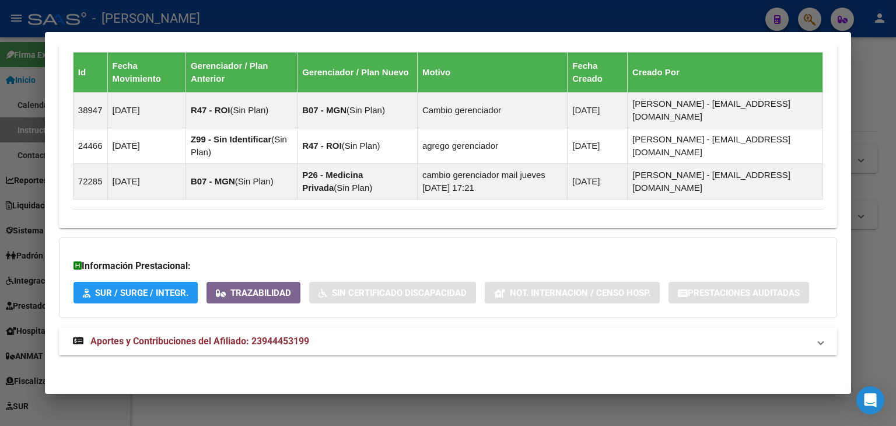
click at [337, 334] on mat-panel-title "Aportes y Contribuciones del Afiliado: 23944453199" at bounding box center [441, 341] width 736 height 14
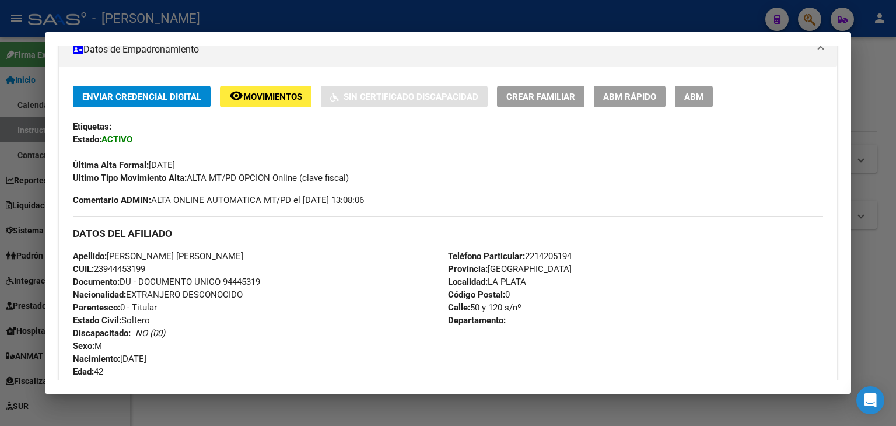
scroll to position [0, 0]
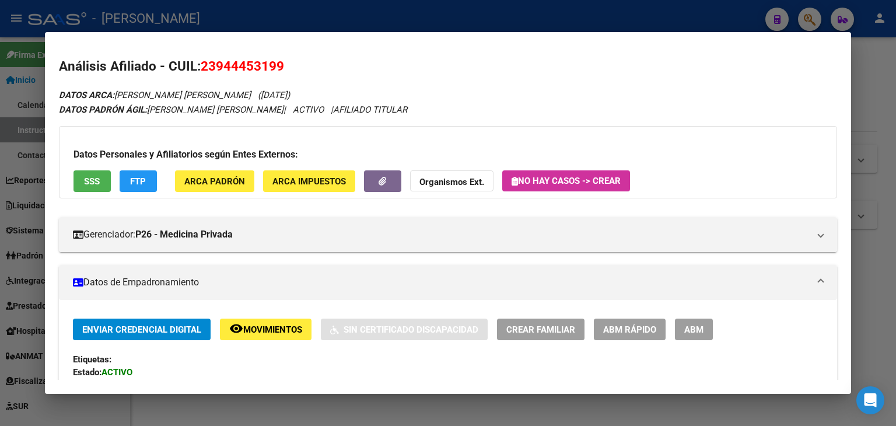
click at [209, 177] on span "ARCA Padrón" at bounding box center [214, 181] width 61 height 11
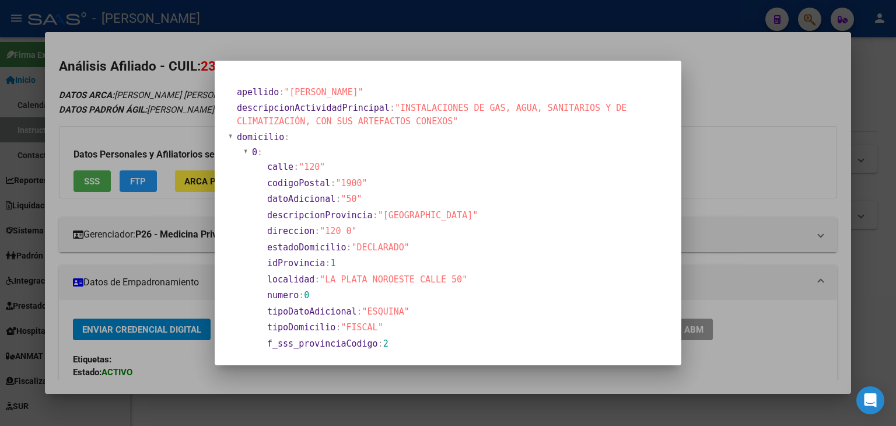
drag, startPoint x: 155, startPoint y: 108, endPoint x: 137, endPoint y: 75, distance: 37.6
click at [155, 108] on div at bounding box center [448, 213] width 896 height 426
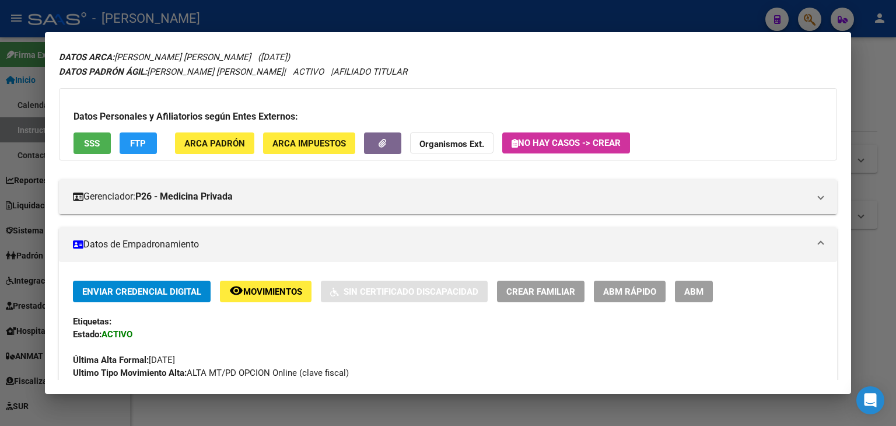
scroll to position [58, 0]
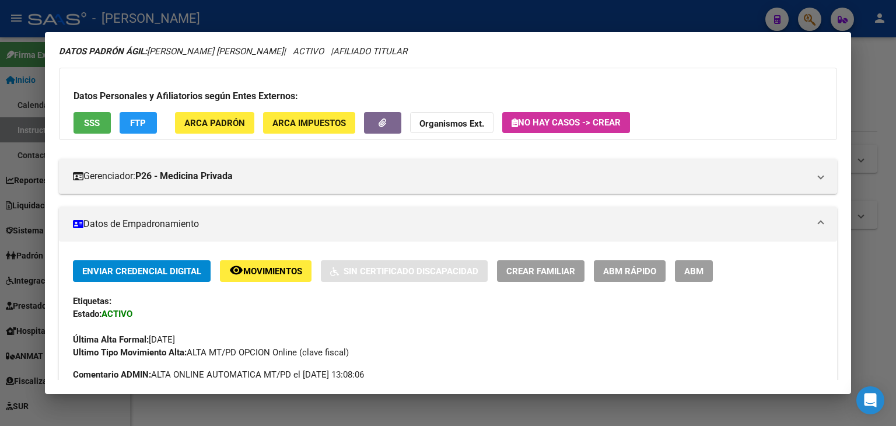
click at [236, 115] on button "ARCA Padrón" at bounding box center [214, 123] width 79 height 22
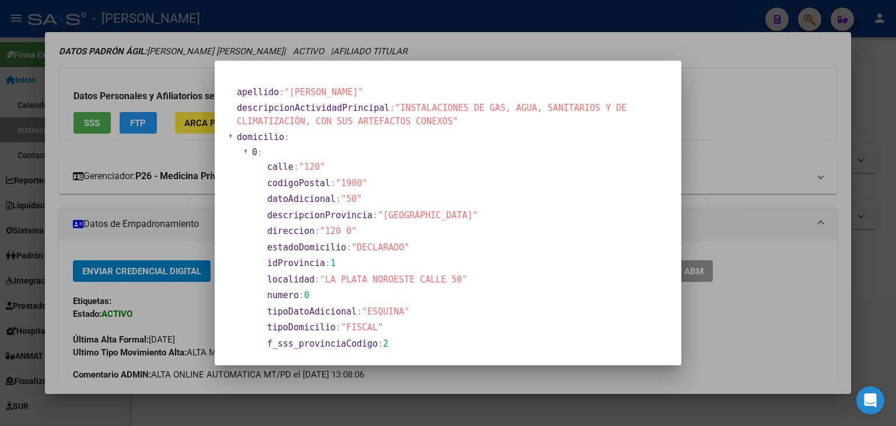
click at [197, 156] on div at bounding box center [448, 213] width 896 height 426
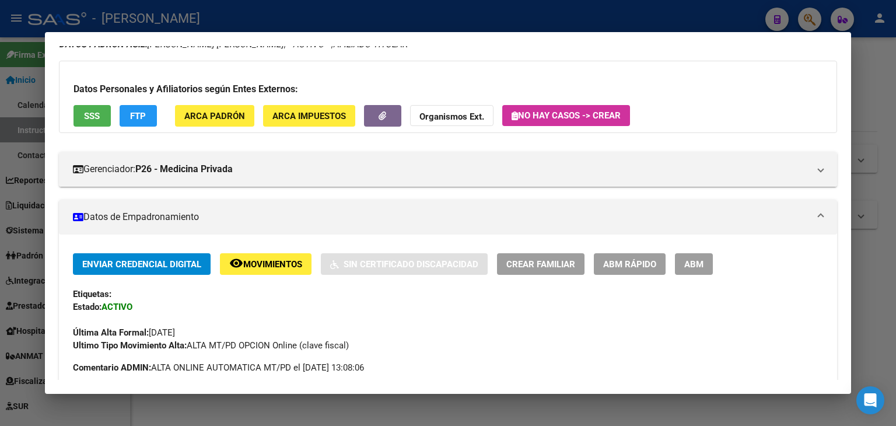
scroll to position [233, 0]
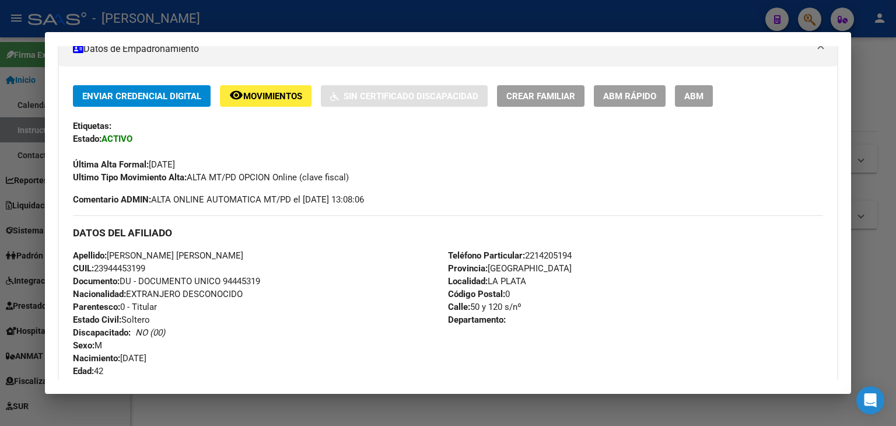
click at [181, 36] on mat-dialog-container "Análisis Afiliado - CUIL: 23944453199 DATOS ARCA: [PERSON_NAME] [PERSON_NAME] (…" at bounding box center [448, 213] width 806 height 362
click at [184, 23] on div at bounding box center [448, 213] width 896 height 426
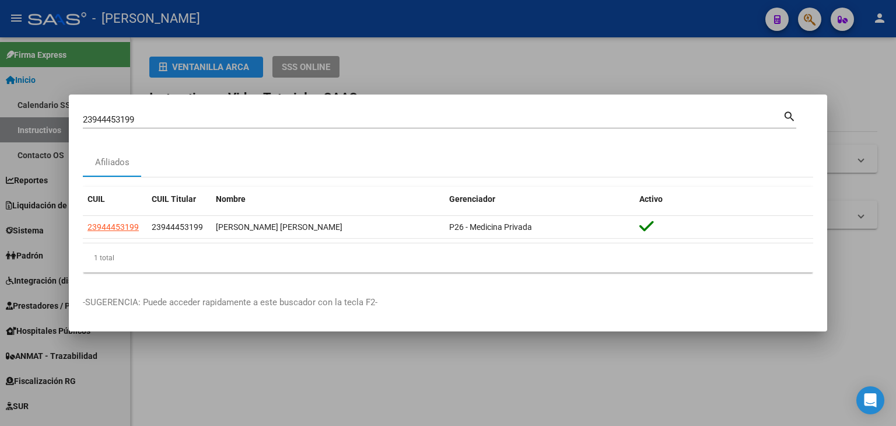
click at [155, 122] on input "23944453199" at bounding box center [433, 119] width 700 height 11
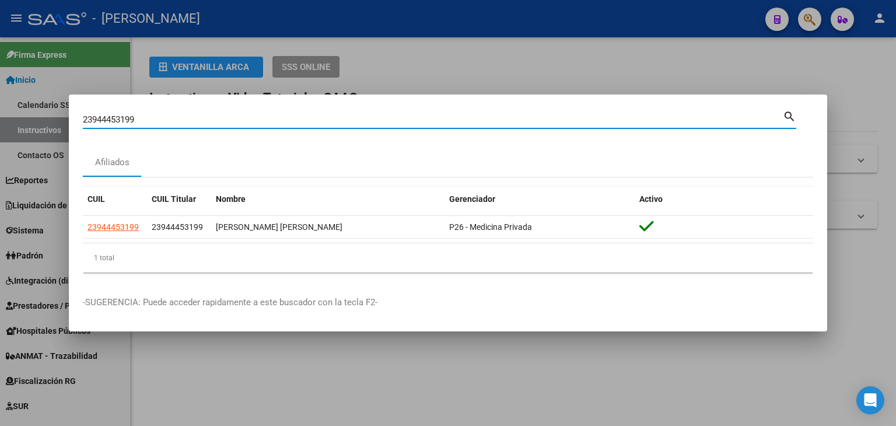
click at [155, 120] on input "23944453199" at bounding box center [433, 119] width 700 height 11
paste input "5707"
type input "23944570799"
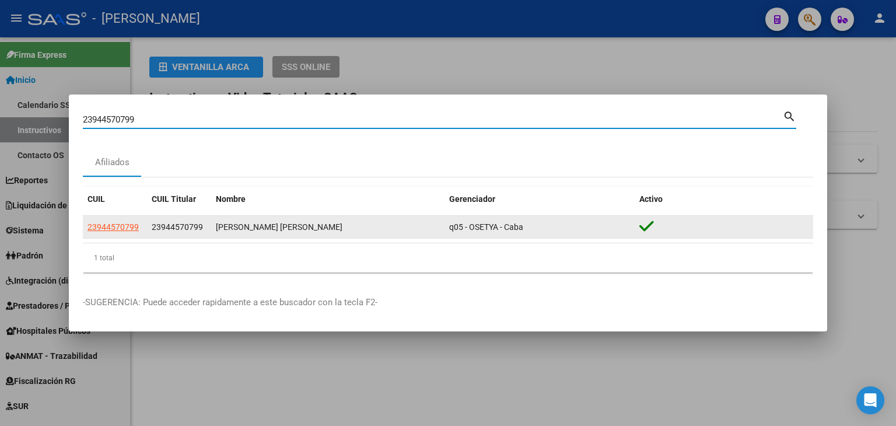
click at [124, 227] on span "23944570799" at bounding box center [113, 226] width 51 height 9
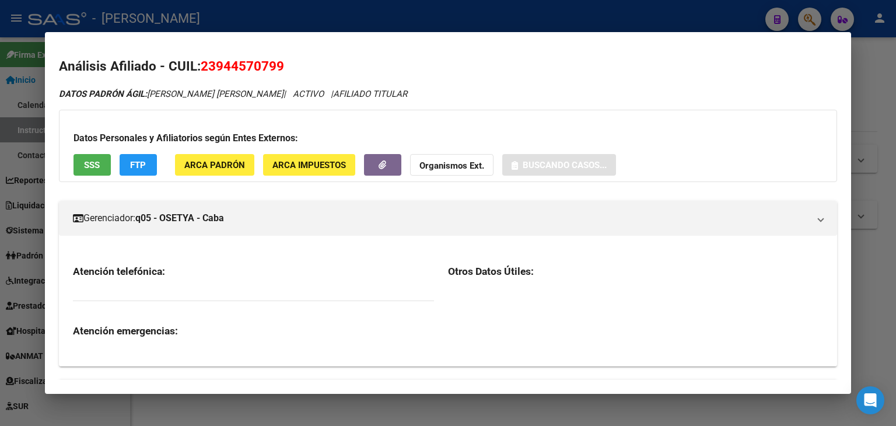
click at [215, 159] on span "ARCA Padrón" at bounding box center [214, 164] width 61 height 11
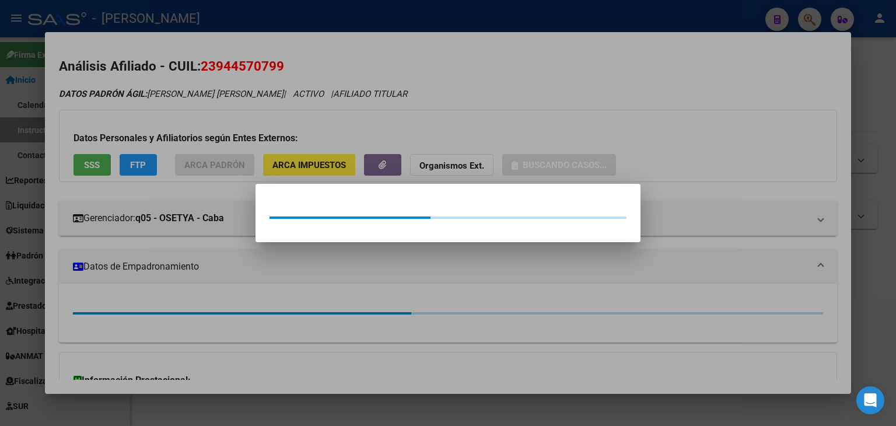
click at [210, 127] on div at bounding box center [448, 213] width 896 height 426
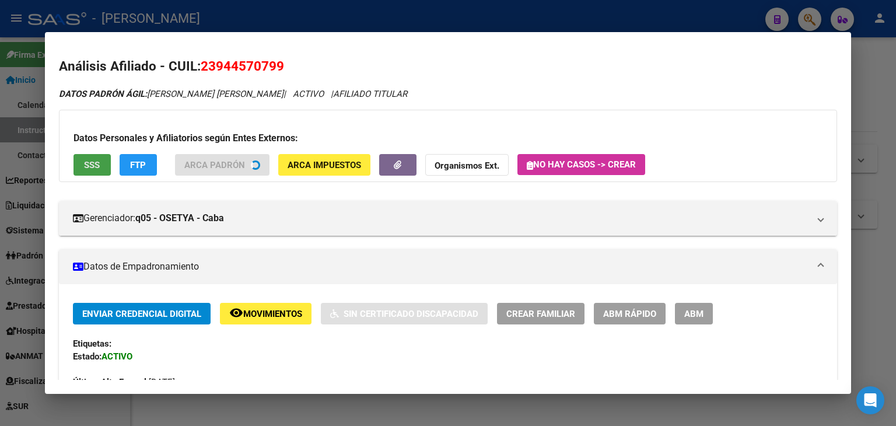
click at [106, 165] on button "SSS" at bounding box center [92, 165] width 37 height 22
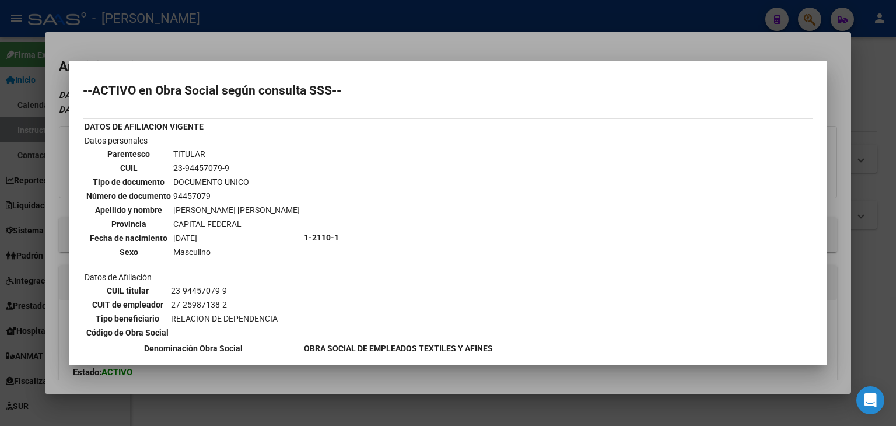
drag, startPoint x: 184, startPoint y: 47, endPoint x: 343, endPoint y: 269, distance: 272.4
click at [184, 48] on div at bounding box center [448, 213] width 896 height 426
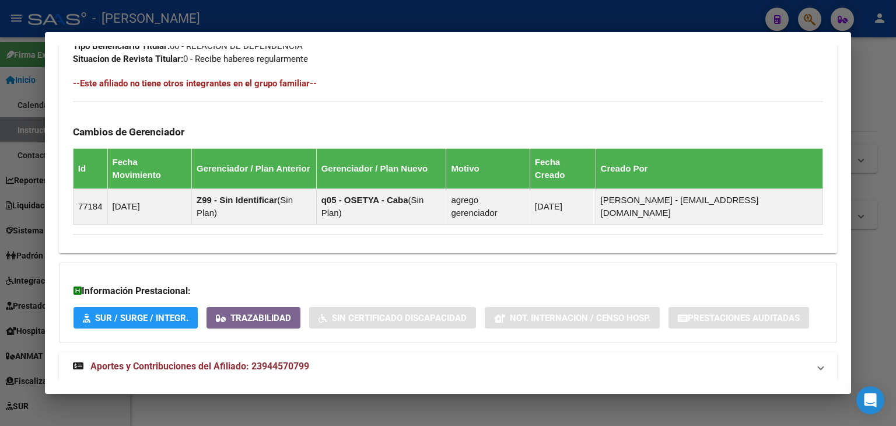
click at [333, 359] on mat-panel-title "Aportes y Contribuciones del Afiliado: 23944570799" at bounding box center [441, 366] width 736 height 14
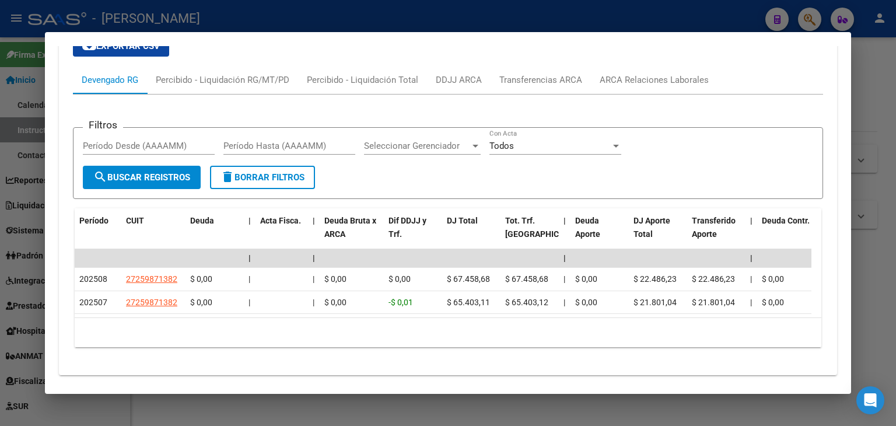
scroll to position [1026, 0]
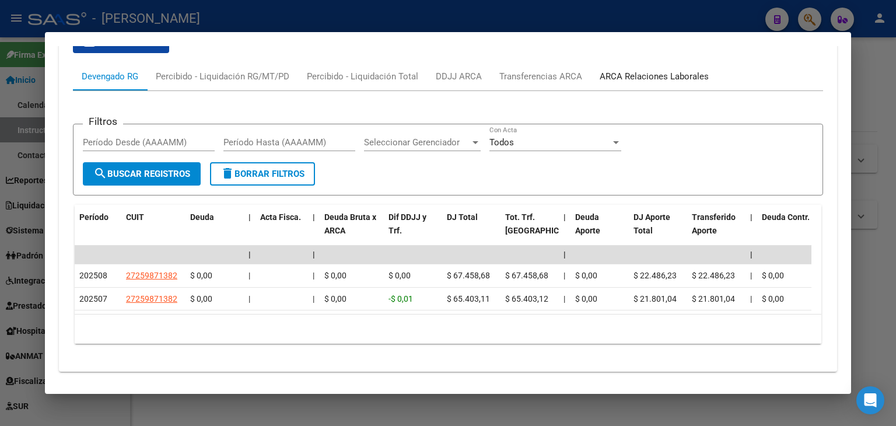
click at [621, 70] on div "ARCA Relaciones Laborales" at bounding box center [654, 76] width 109 height 13
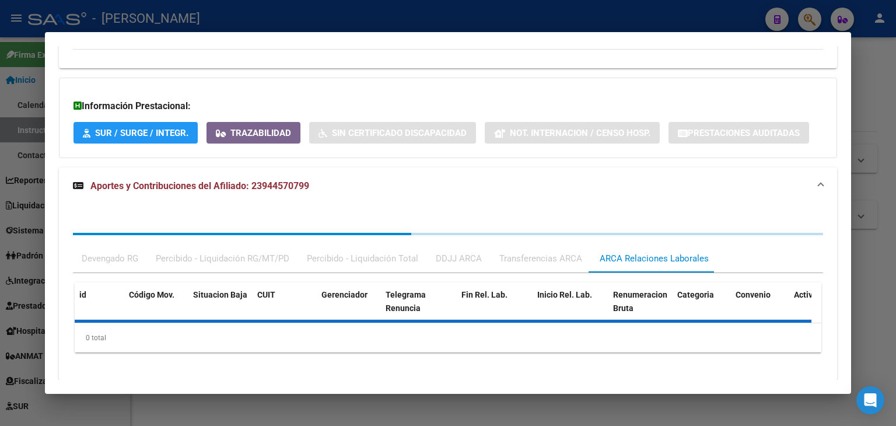
scroll to position [884, 0]
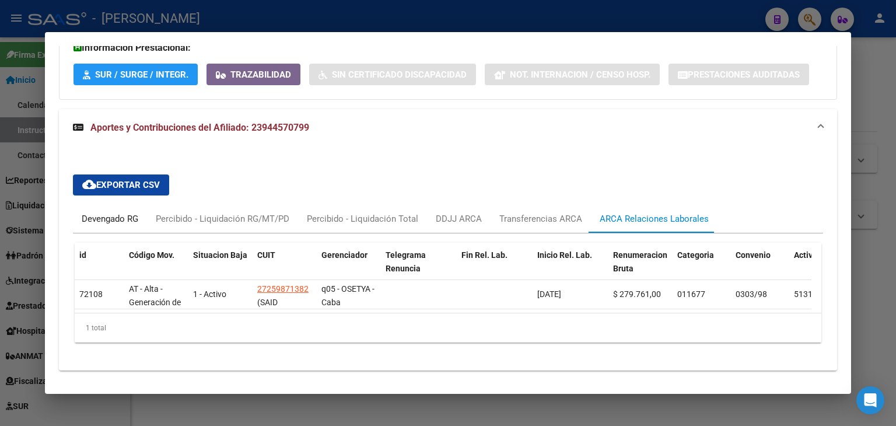
click at [103, 205] on div "Devengado RG" at bounding box center [110, 219] width 74 height 28
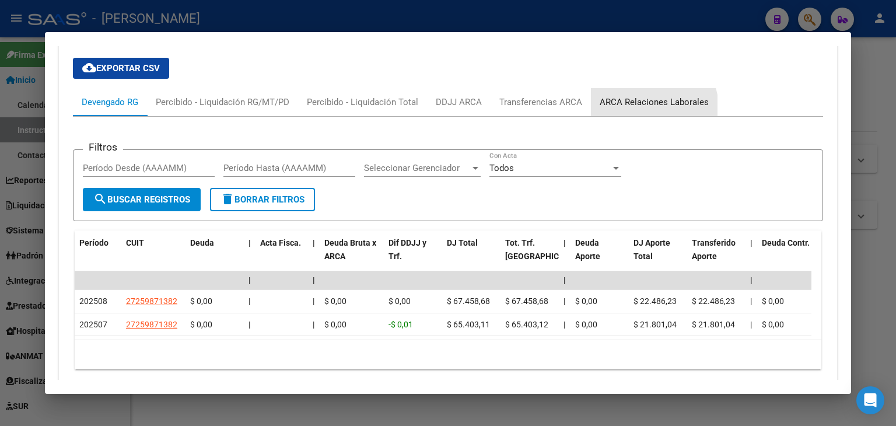
click at [633, 88] on div "ARCA Relaciones Laborales" at bounding box center [654, 102] width 127 height 28
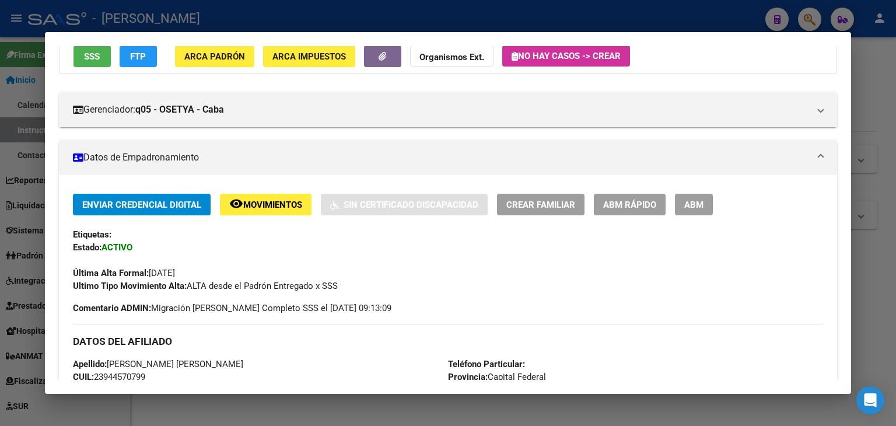
scroll to position [0, 0]
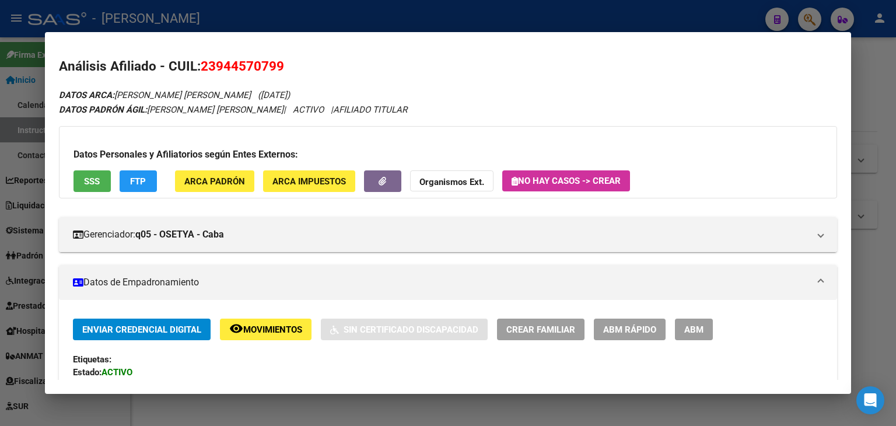
click at [201, 180] on span "ARCA Padrón" at bounding box center [214, 181] width 61 height 11
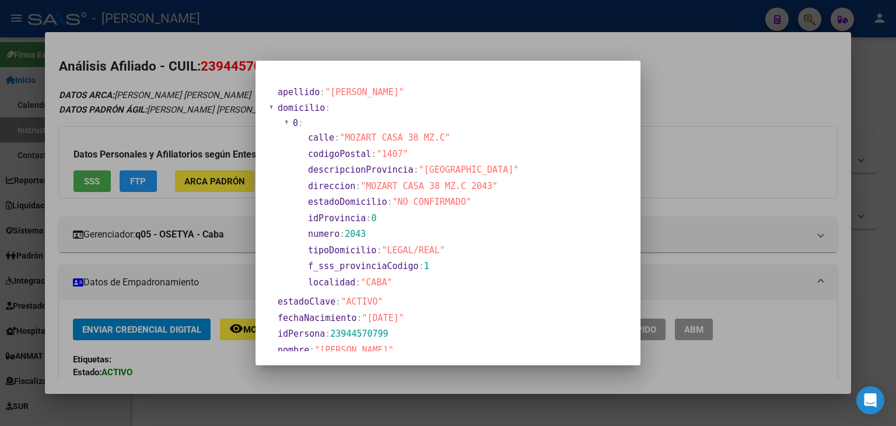
click at [171, 99] on div at bounding box center [448, 213] width 896 height 426
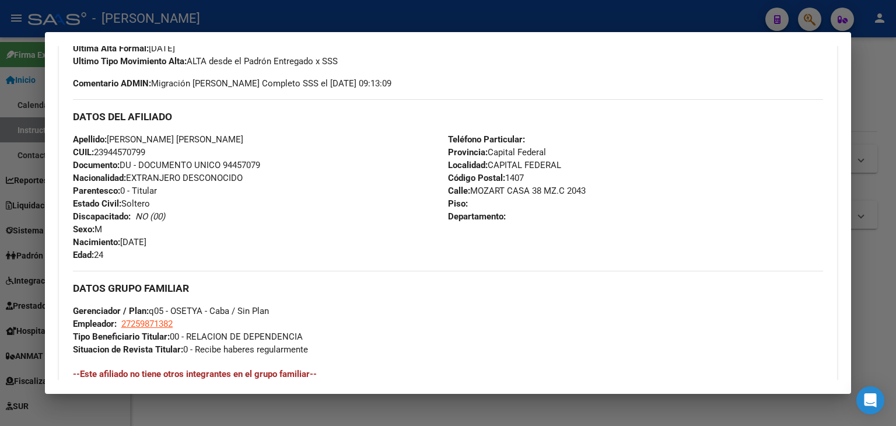
scroll to position [350, 0]
click at [201, 127] on div "DATOS DEL AFILIADO" at bounding box center [448, 116] width 750 height 34
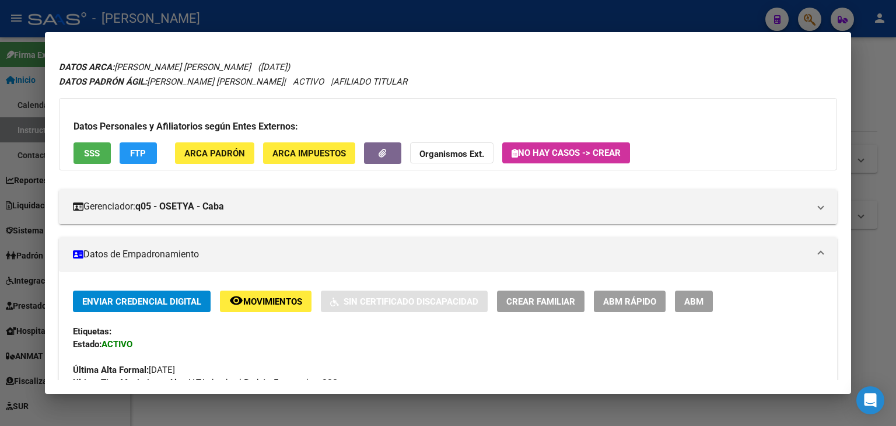
scroll to position [0, 0]
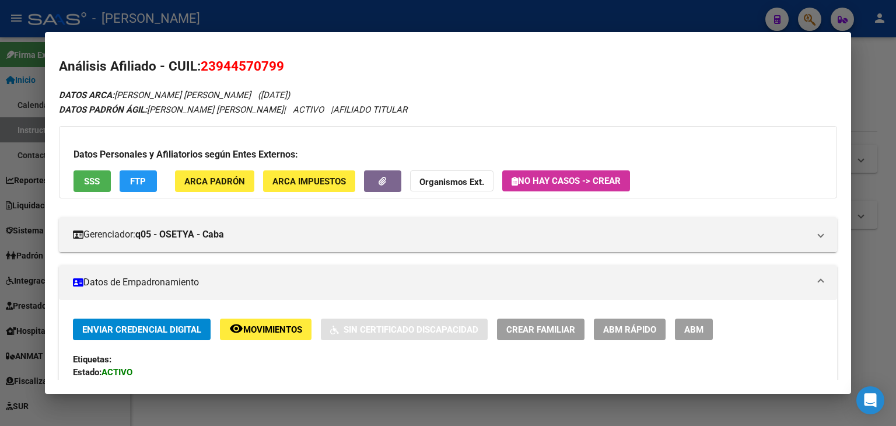
click at [70, 176] on div "Datos Personales y Afiliatorios según Entes Externos: SSS FTP ARCA Padrón ARCA …" at bounding box center [448, 162] width 778 height 72
click at [77, 178] on button "SSS" at bounding box center [92, 181] width 37 height 22
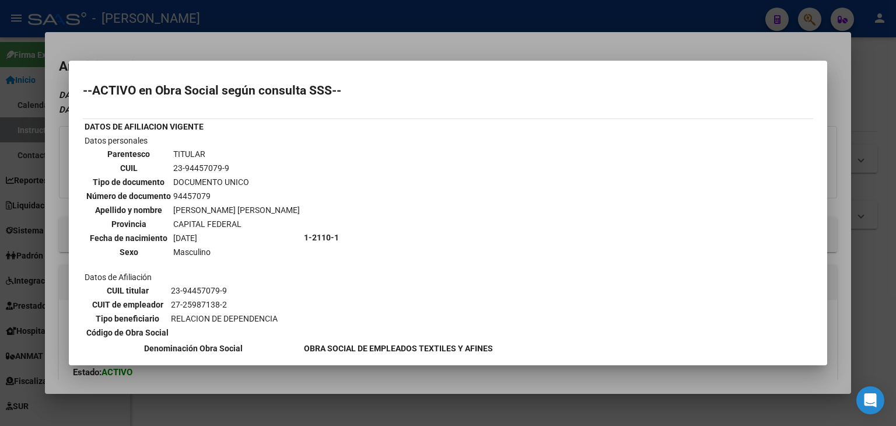
drag, startPoint x: 128, startPoint y: 152, endPoint x: 119, endPoint y: 150, distance: 9.1
click at [119, 151] on th "Parentesco" at bounding box center [129, 154] width 86 height 13
click at [191, 176] on td "DOCUMENTO UNICO" at bounding box center [237, 182] width 128 height 13
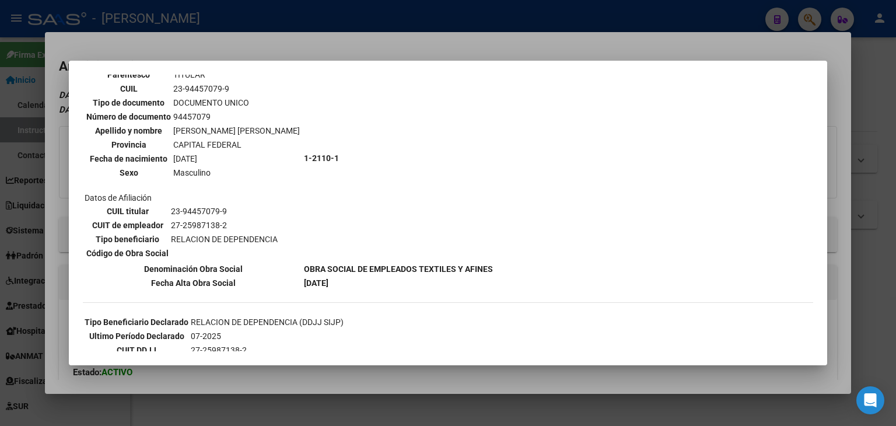
scroll to position [197, 0]
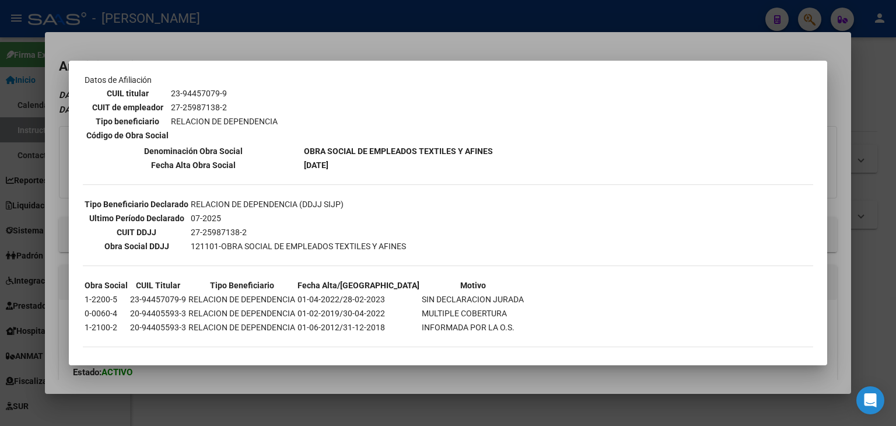
click at [217, 41] on div at bounding box center [448, 213] width 896 height 426
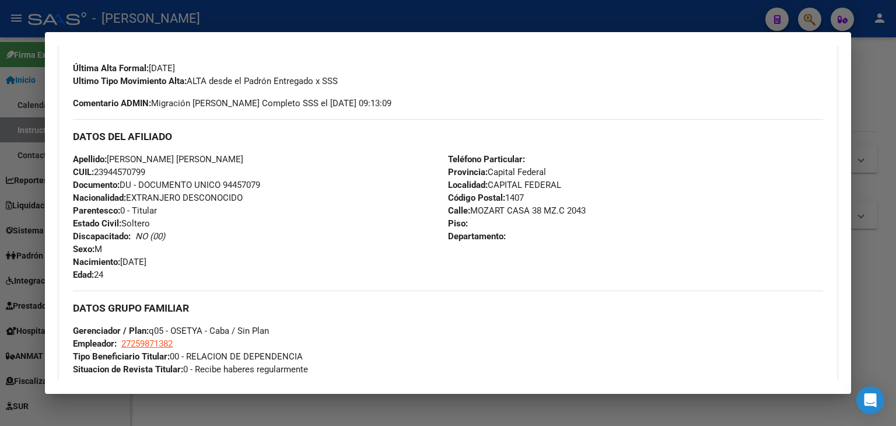
scroll to position [350, 0]
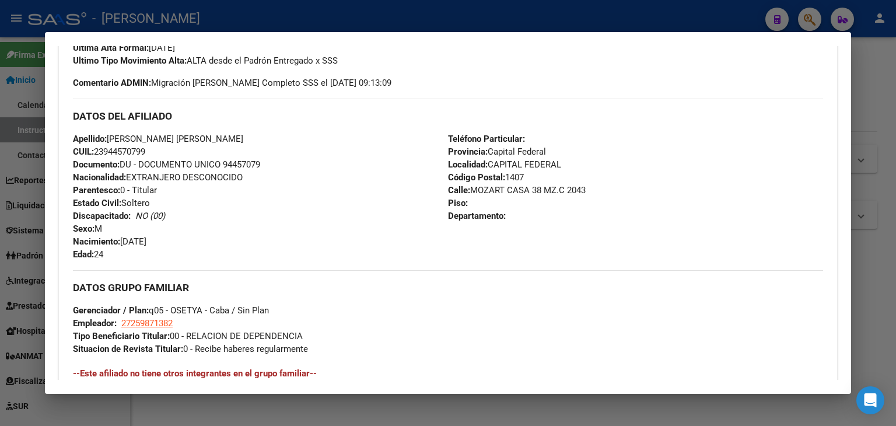
click at [231, 169] on span "Documento: DU - DOCUMENTO UNICO 94457079" at bounding box center [166, 164] width 187 height 11
copy span "94457079"
click at [190, 117] on h3 "DATOS DEL AFILIADO" at bounding box center [448, 116] width 750 height 13
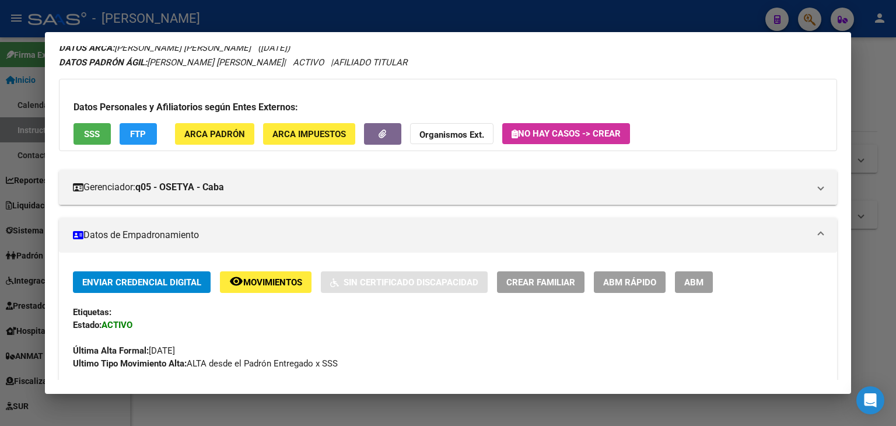
scroll to position [0, 0]
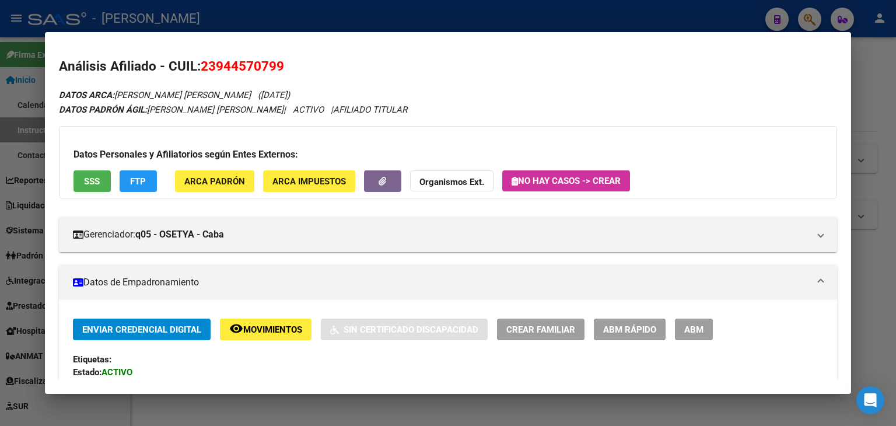
click at [211, 194] on div "Datos Personales y Afiliatorios según Entes Externos: SSS FTP ARCA Padrón ARCA …" at bounding box center [448, 162] width 778 height 72
click at [210, 176] on span "ARCA Padrón" at bounding box center [214, 181] width 61 height 11
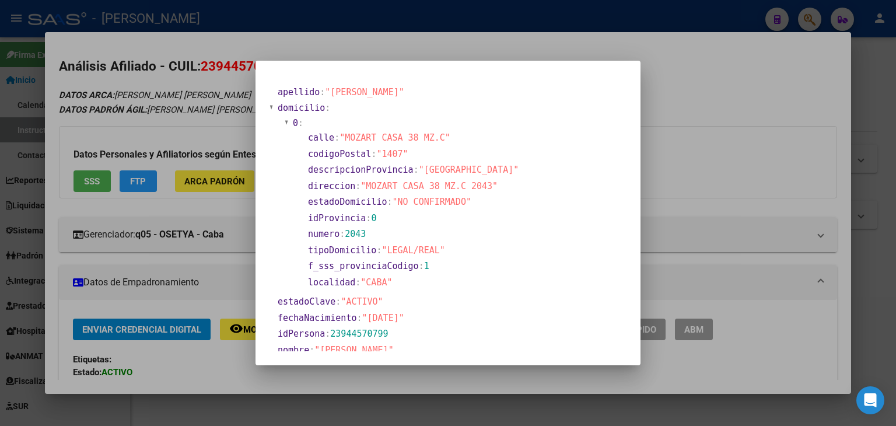
drag, startPoint x: 346, startPoint y: 137, endPoint x: 439, endPoint y: 139, distance: 92.8
click at [439, 139] on span ""MOZART CASA 38 MZ.C"" at bounding box center [395, 137] width 111 height 11
copy span "MOZART CASA 38 MZ.C"
drag, startPoint x: 190, startPoint y: 46, endPoint x: 191, endPoint y: 52, distance: 6.4
click at [190, 47] on div at bounding box center [448, 213] width 896 height 426
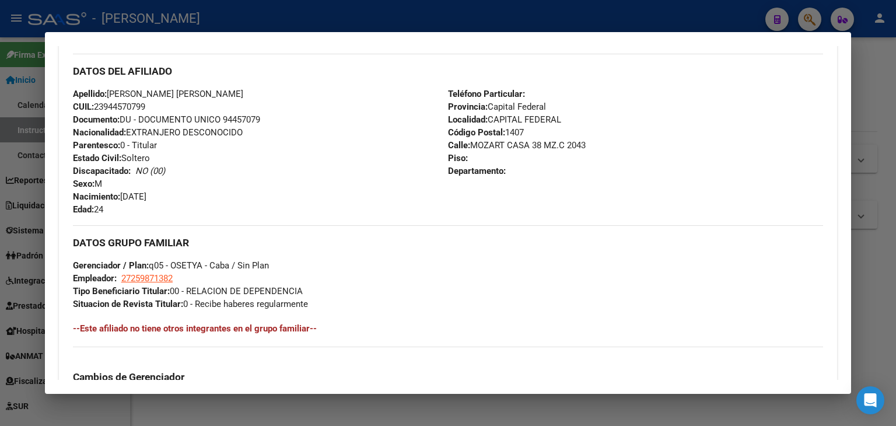
scroll to position [467, 0]
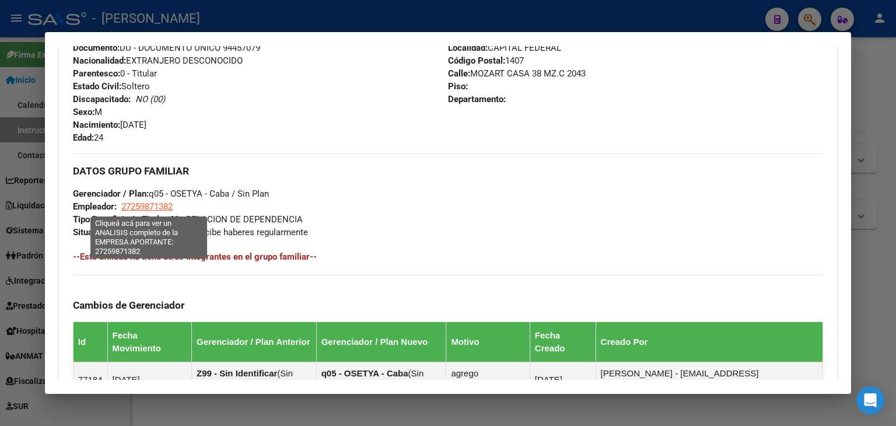
click at [148, 201] on span "27259871382" at bounding box center [146, 206] width 51 height 11
type textarea "27259871382"
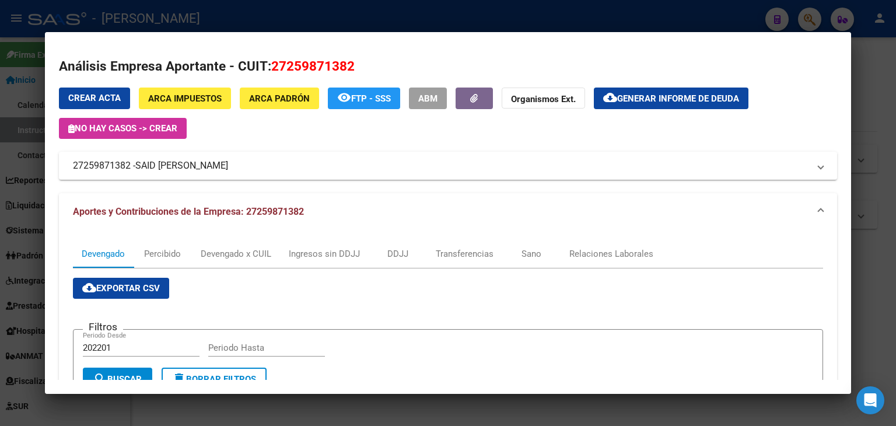
click at [210, 8] on div at bounding box center [448, 213] width 896 height 426
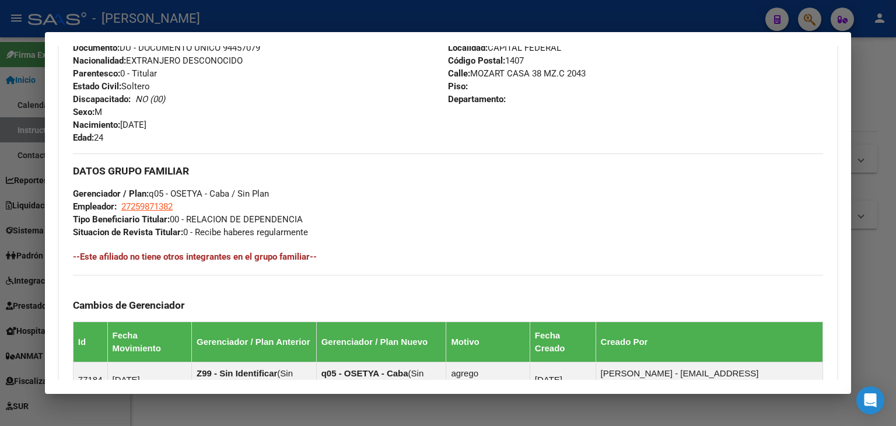
click at [191, 9] on div at bounding box center [448, 213] width 896 height 426
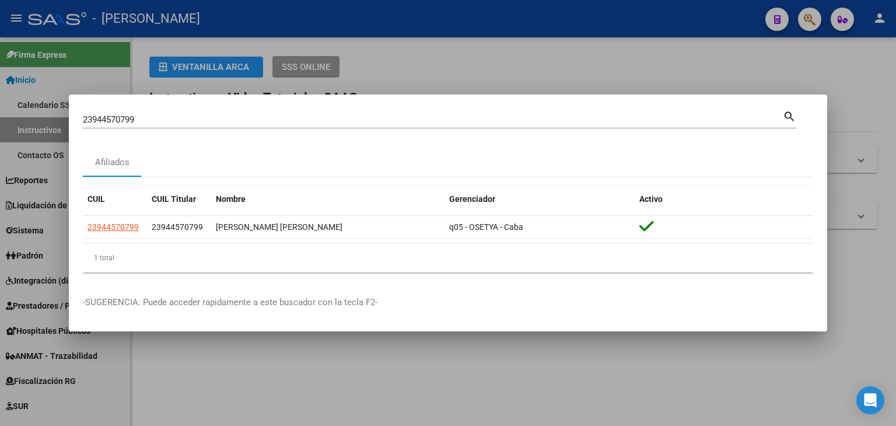
click at [189, 115] on input "23944570799" at bounding box center [433, 119] width 700 height 11
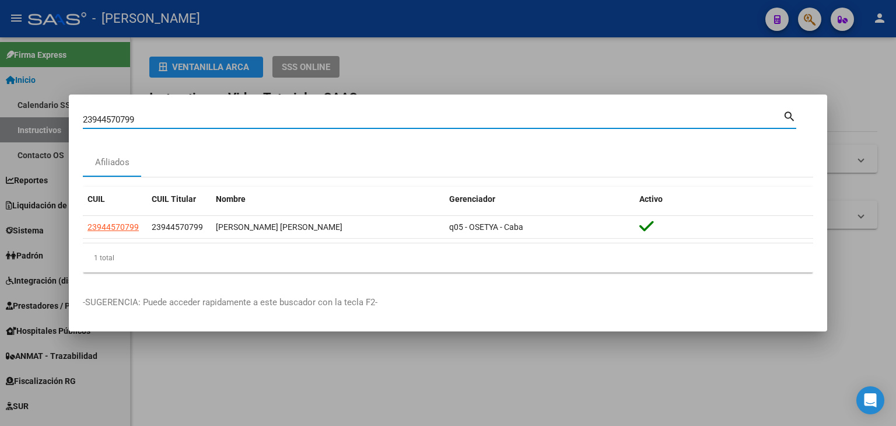
click at [189, 115] on input "23944570799" at bounding box center [433, 119] width 700 height 11
paste input "620664"
type input "23944620664"
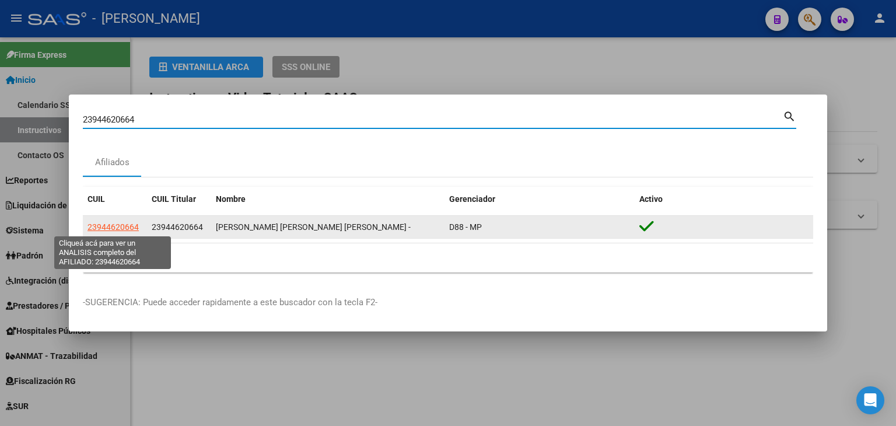
click at [119, 228] on span "23944620664" at bounding box center [113, 226] width 51 height 9
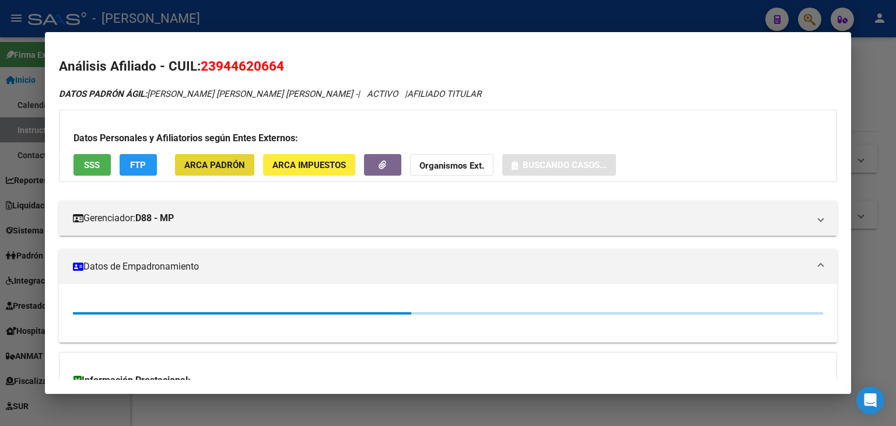
click at [220, 157] on button "ARCA Padrón" at bounding box center [214, 165] width 79 height 22
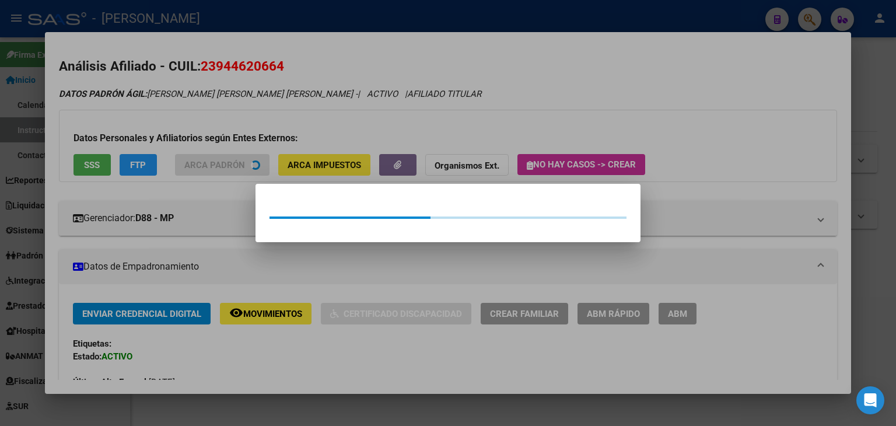
click at [231, 123] on div at bounding box center [448, 213] width 896 height 426
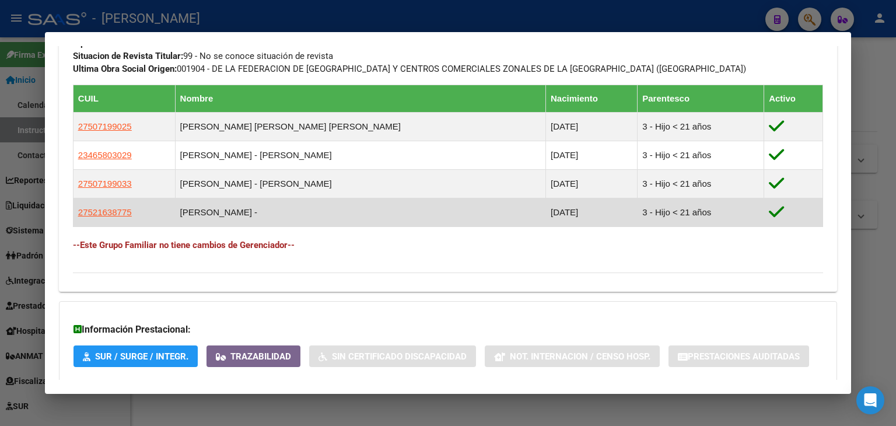
scroll to position [658, 0]
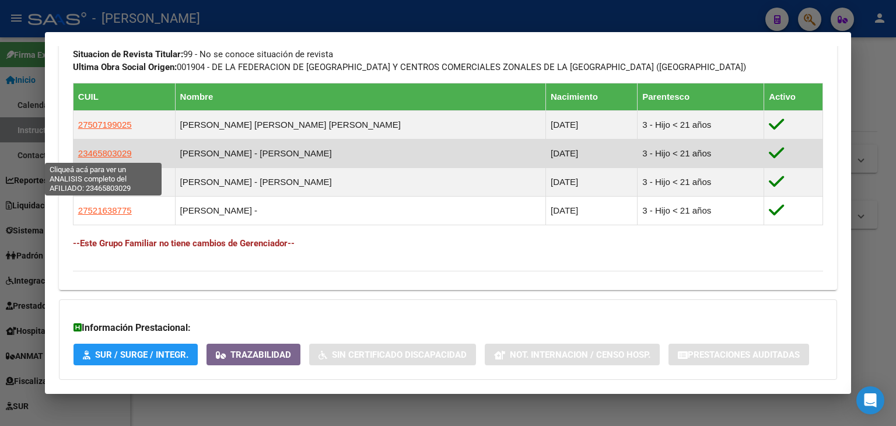
click at [121, 151] on span "23465803029" at bounding box center [105, 153] width 54 height 10
type textarea "23465803029"
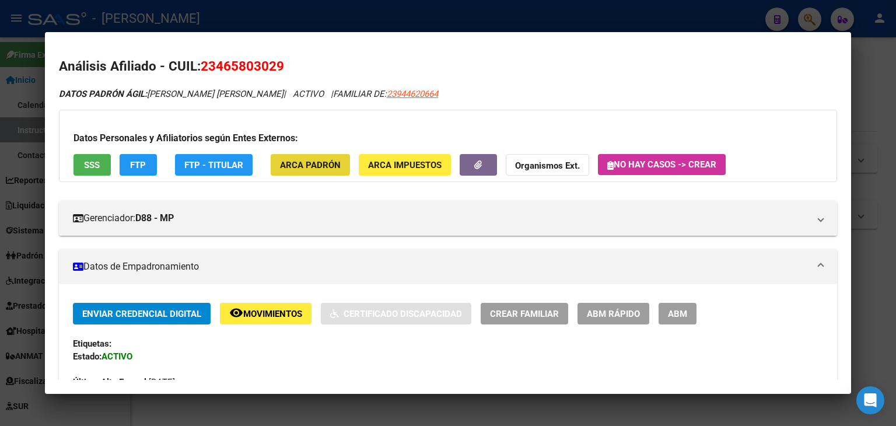
click at [303, 158] on button "ARCA Padrón" at bounding box center [310, 165] width 79 height 22
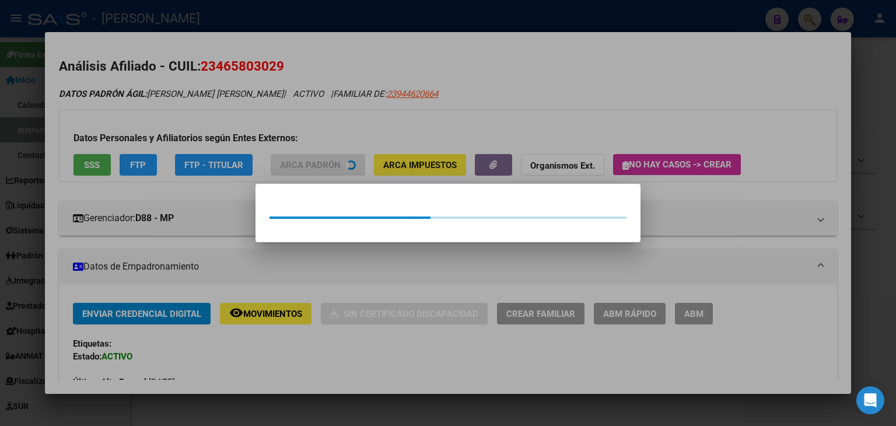
click at [240, 111] on div at bounding box center [448, 213] width 896 height 426
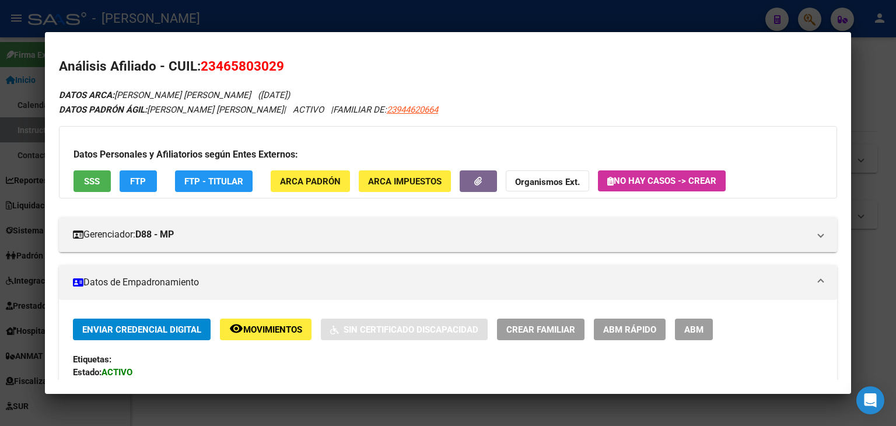
click at [79, 189] on button "SSS" at bounding box center [92, 181] width 37 height 22
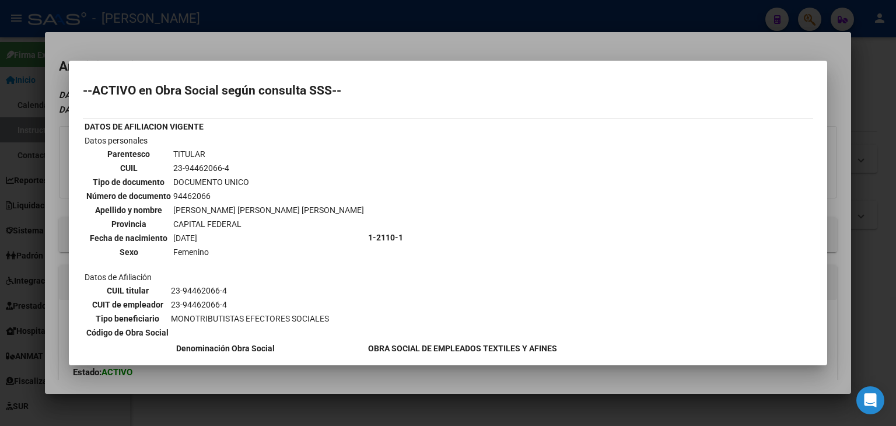
drag, startPoint x: 141, startPoint y: 45, endPoint x: 255, endPoint y: 122, distance: 137.9
click at [148, 51] on div at bounding box center [448, 213] width 896 height 426
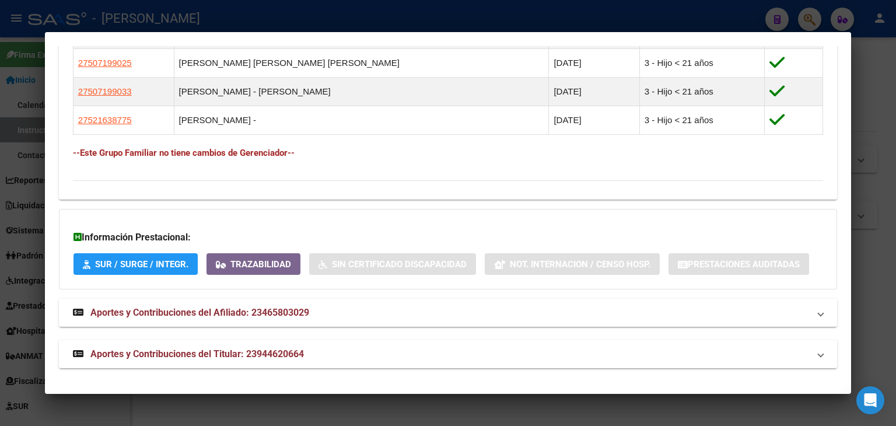
scroll to position [762, 0]
click at [292, 343] on mat-expansion-panel-header "Aportes y Contribuciones del Titular: 23944620664" at bounding box center [448, 354] width 778 height 28
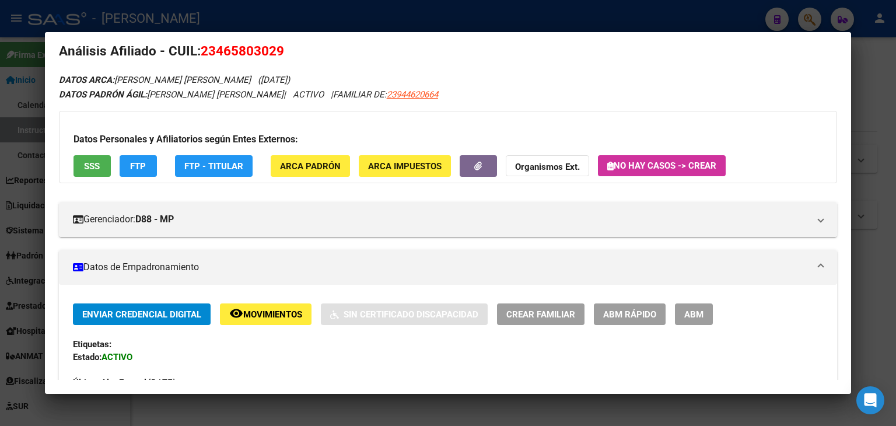
scroll to position [12, 0]
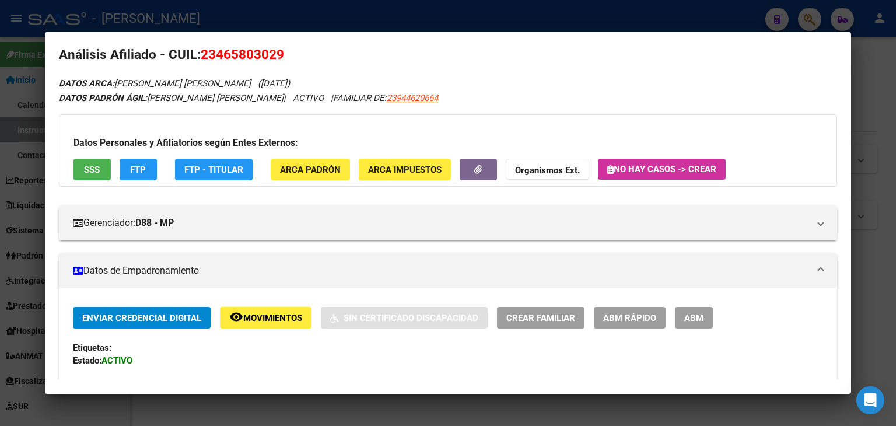
click at [212, 15] on div at bounding box center [448, 213] width 896 height 426
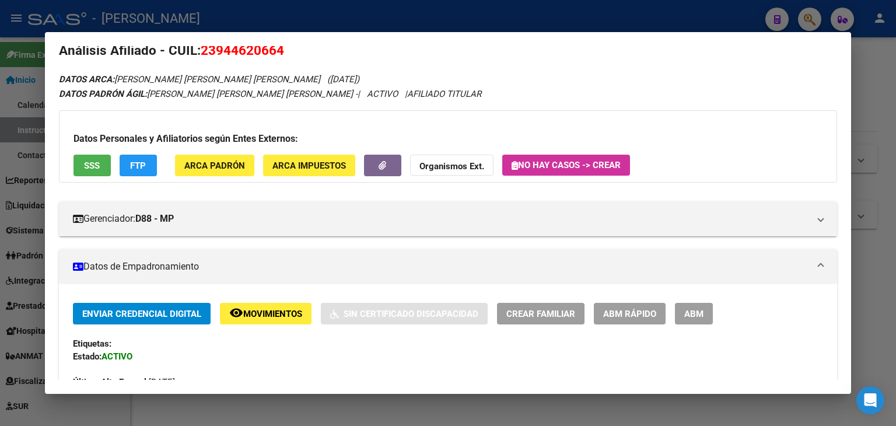
scroll to position [0, 0]
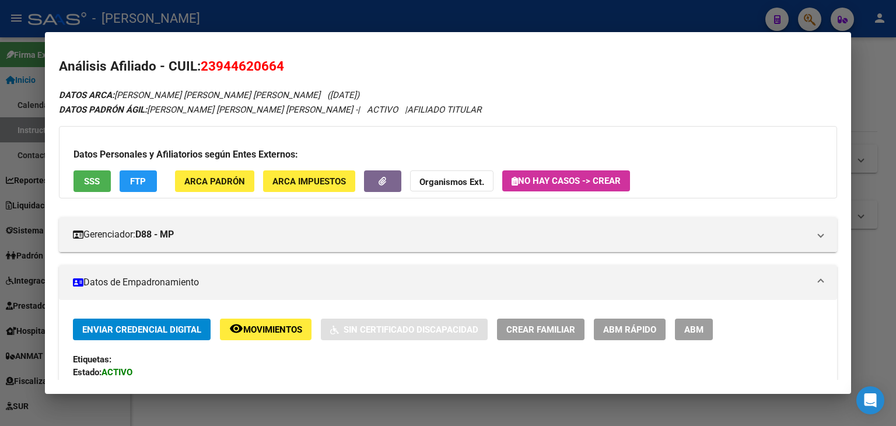
click at [86, 190] on button "SSS" at bounding box center [92, 181] width 37 height 22
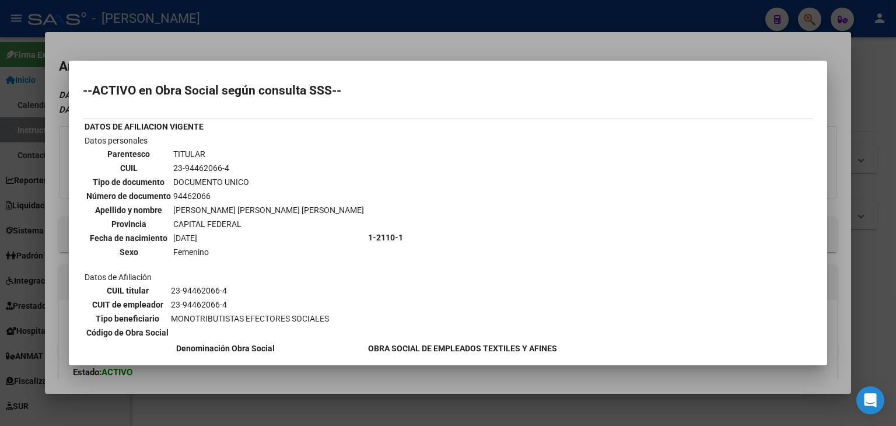
drag, startPoint x: 137, startPoint y: 40, endPoint x: 211, endPoint y: 170, distance: 149.5
click at [137, 42] on div at bounding box center [448, 213] width 896 height 426
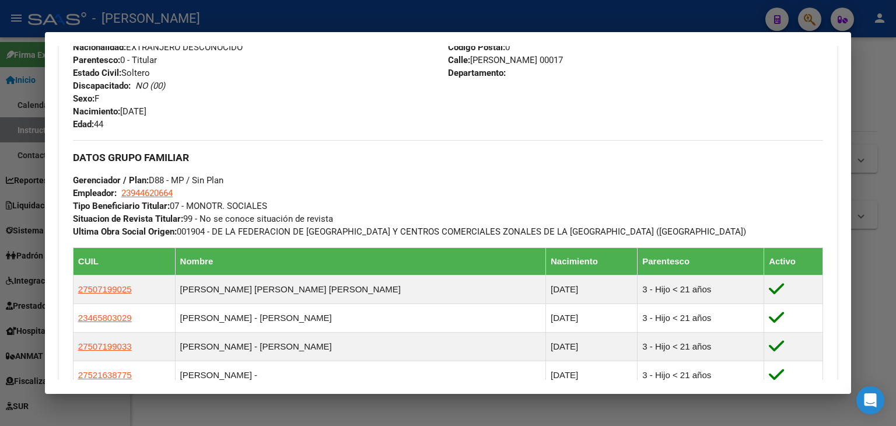
scroll to position [584, 0]
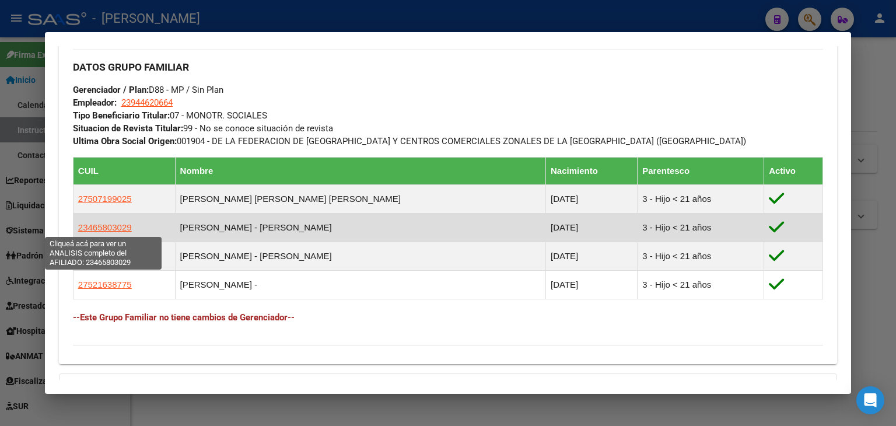
click at [126, 229] on span "23465803029" at bounding box center [105, 227] width 54 height 10
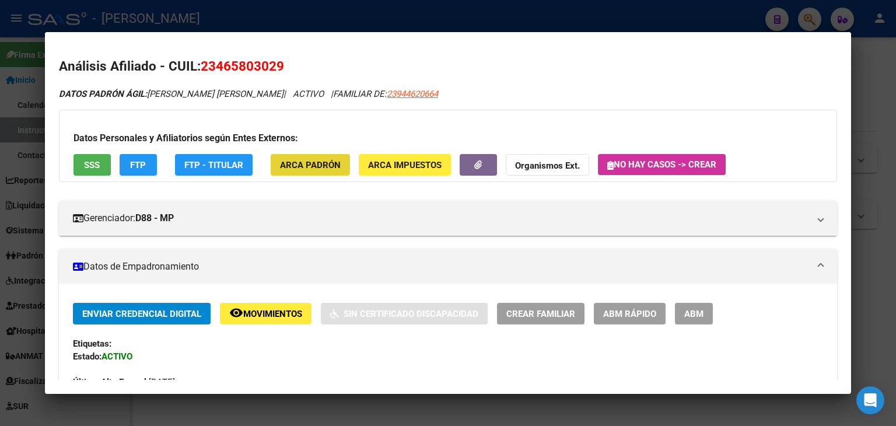
click at [301, 163] on span "ARCA Padrón" at bounding box center [310, 165] width 61 height 11
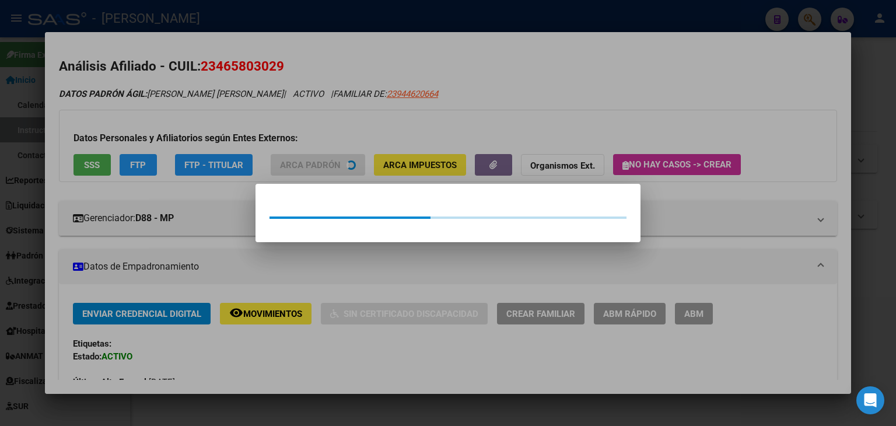
click at [243, 124] on div at bounding box center [448, 213] width 896 height 426
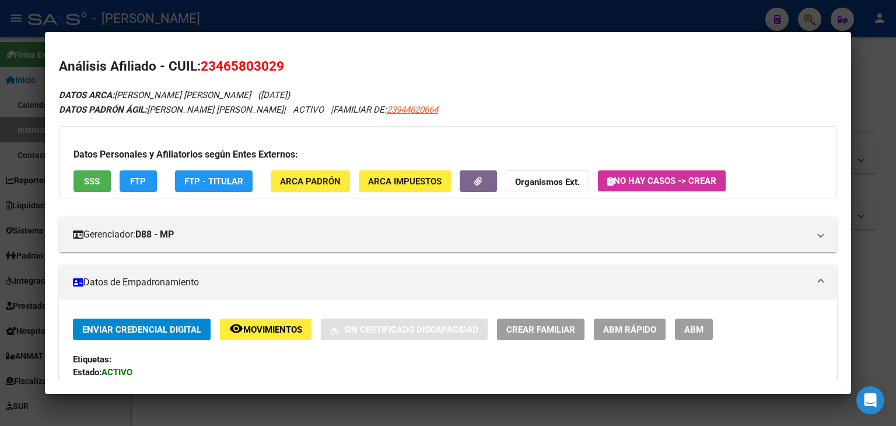
drag, startPoint x: 232, startPoint y: 11, endPoint x: 215, endPoint y: 84, distance: 75.6
click at [232, 11] on div at bounding box center [448, 213] width 896 height 426
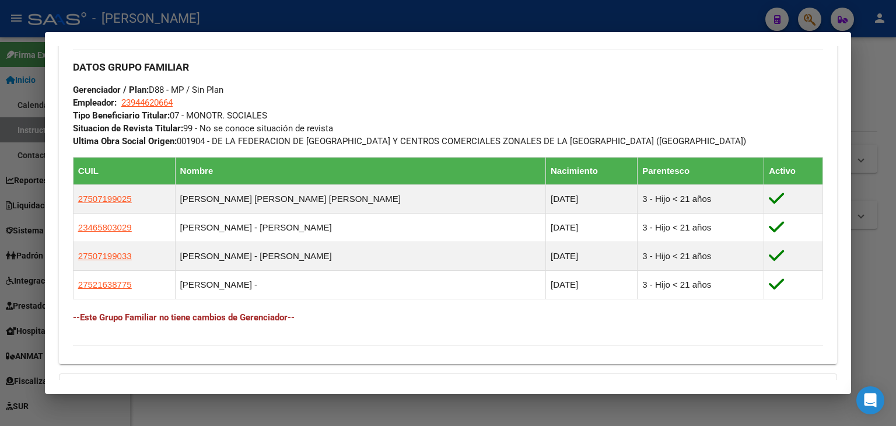
click at [231, 8] on div at bounding box center [448, 213] width 896 height 426
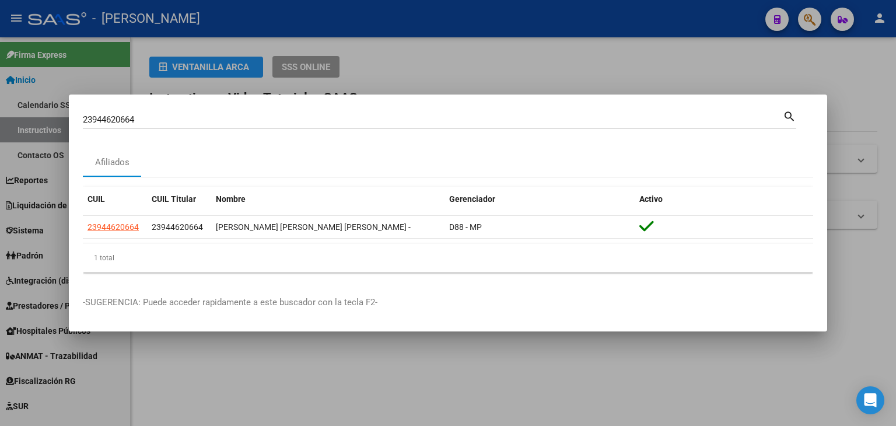
click at [185, 124] on input "23944620664" at bounding box center [433, 119] width 700 height 11
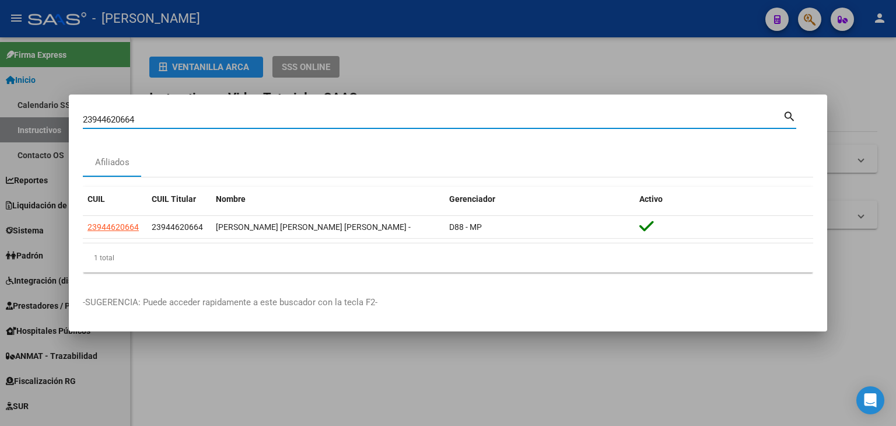
paste input "536750"
click at [186, 124] on input "23945367504" at bounding box center [433, 119] width 700 height 11
type input "23945367504"
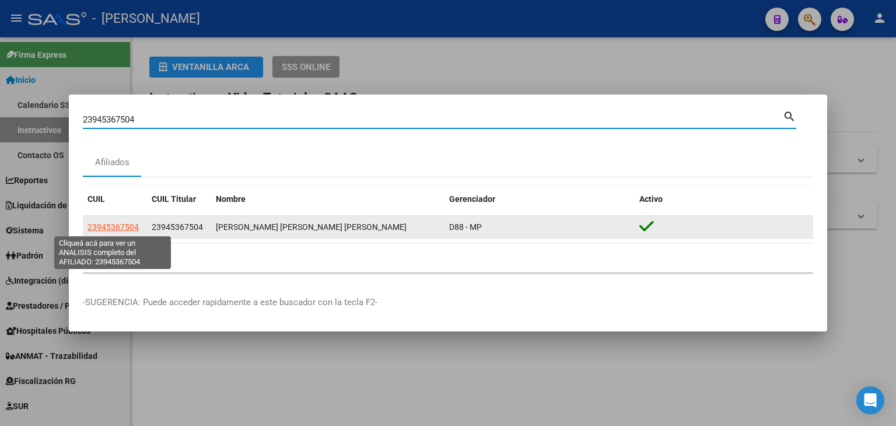
click at [125, 226] on span "23945367504" at bounding box center [113, 226] width 51 height 9
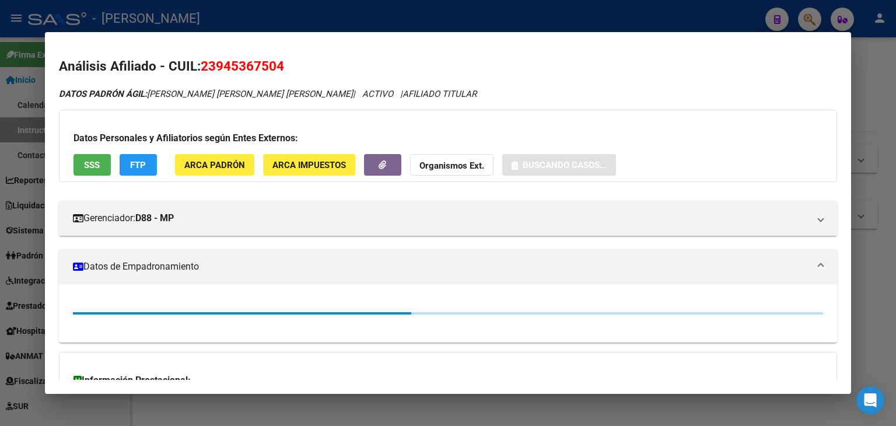
click at [192, 186] on div "DATOS [PERSON_NAME] ÁGIL: [PERSON_NAME] [PERSON_NAME] [PERSON_NAME] | ACTIVO | …" at bounding box center [448, 286] width 778 height 396
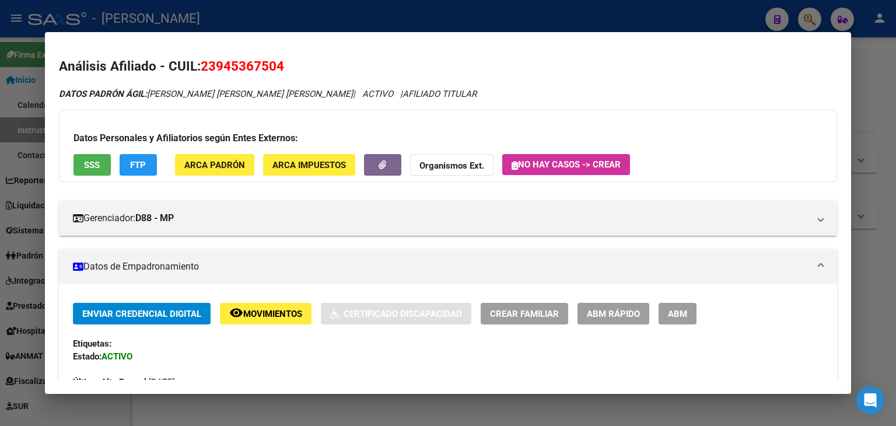
click at [195, 176] on button "ARCA Padrón" at bounding box center [214, 165] width 79 height 22
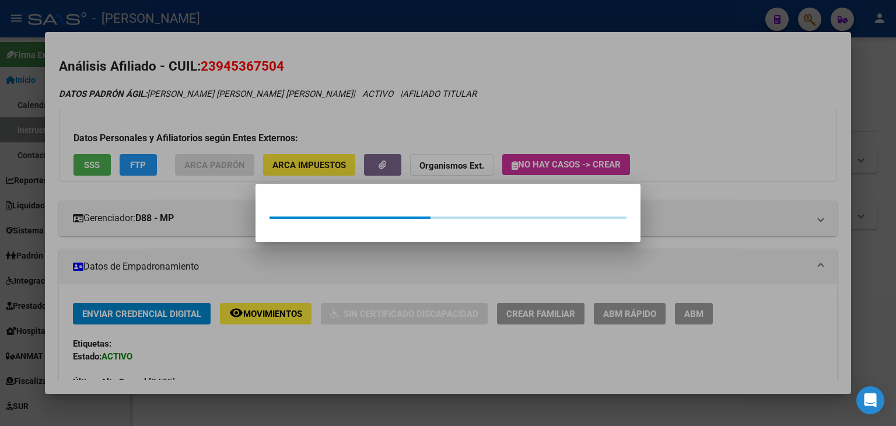
drag, startPoint x: 167, startPoint y: 132, endPoint x: 159, endPoint y: 134, distance: 8.4
click at [162, 132] on div at bounding box center [448, 213] width 896 height 426
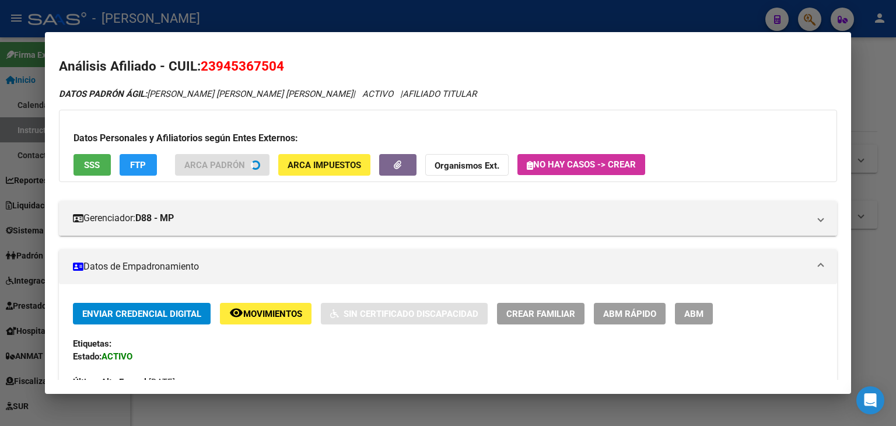
click at [85, 169] on span "SSS" at bounding box center [92, 165] width 16 height 11
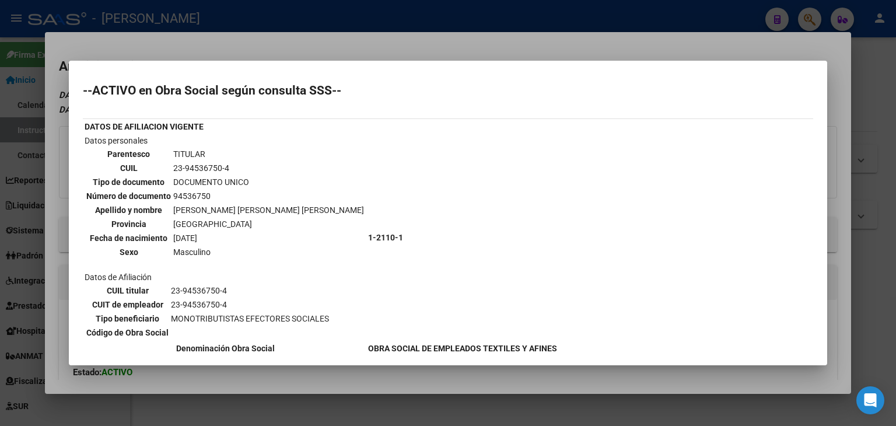
click at [159, 31] on div at bounding box center [448, 213] width 896 height 426
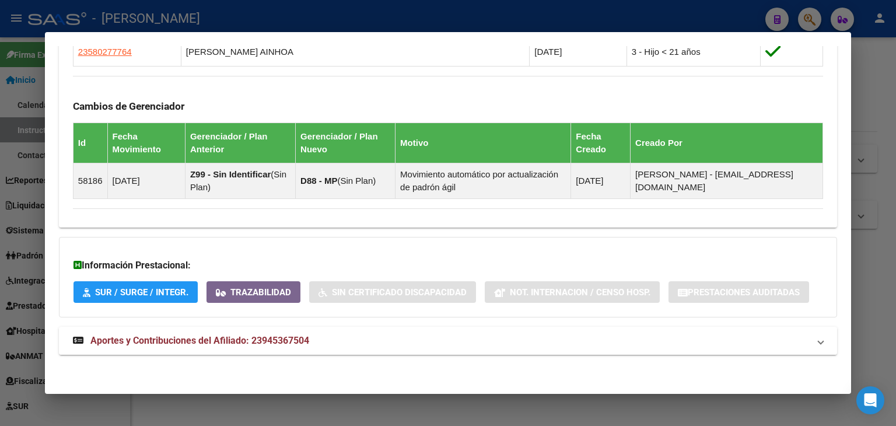
click at [340, 339] on mat-panel-title "Aportes y Contribuciones del Afiliado: 23945367504" at bounding box center [441, 341] width 736 height 14
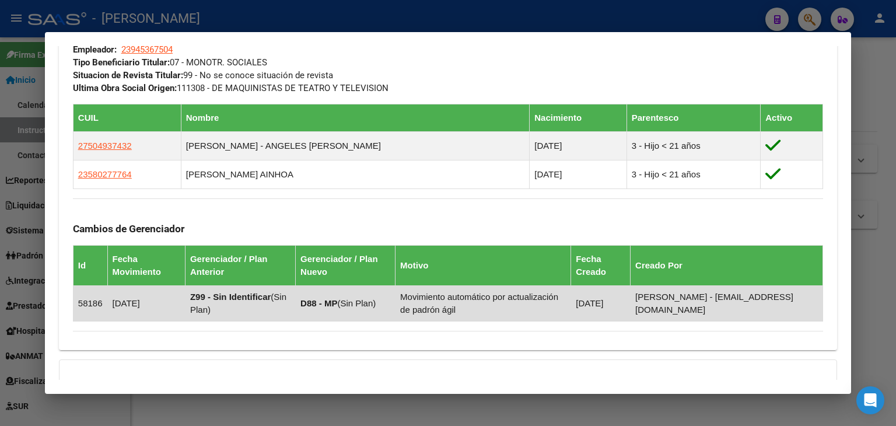
scroll to position [477, 0]
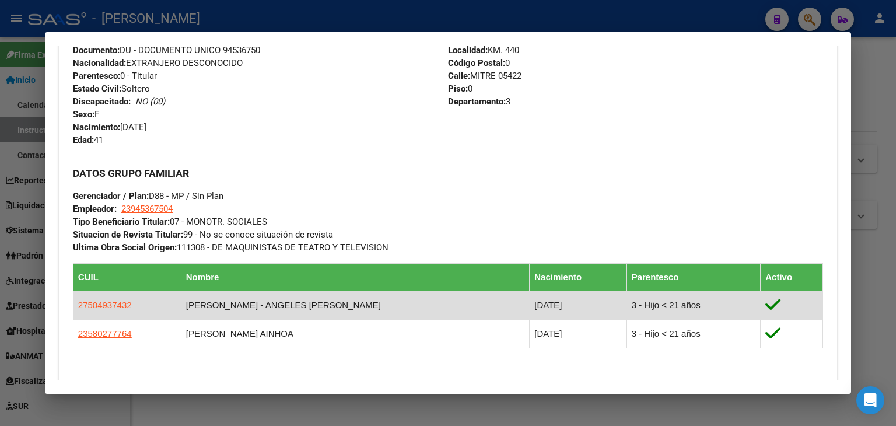
click at [100, 293] on td "27504937432" at bounding box center [127, 305] width 108 height 29
click at [100, 296] on td "27504937432" at bounding box center [127, 305] width 108 height 29
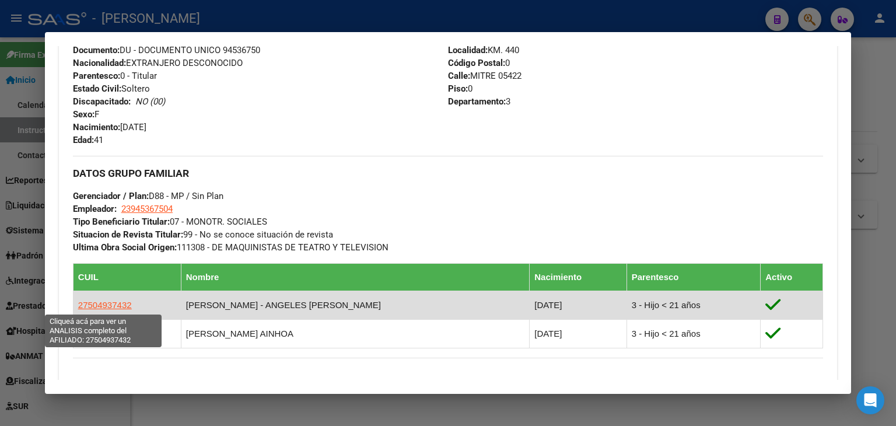
click at [100, 303] on span "27504937432" at bounding box center [105, 305] width 54 height 10
type textarea "27504937432"
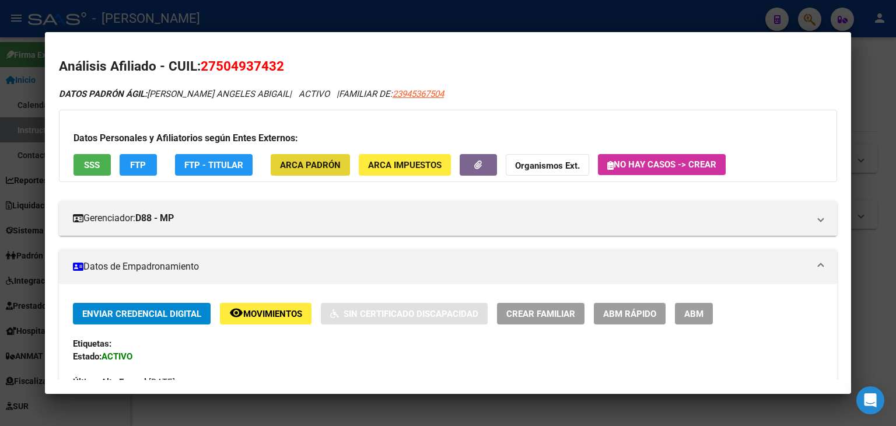
click at [307, 158] on button "ARCA Padrón" at bounding box center [310, 165] width 79 height 22
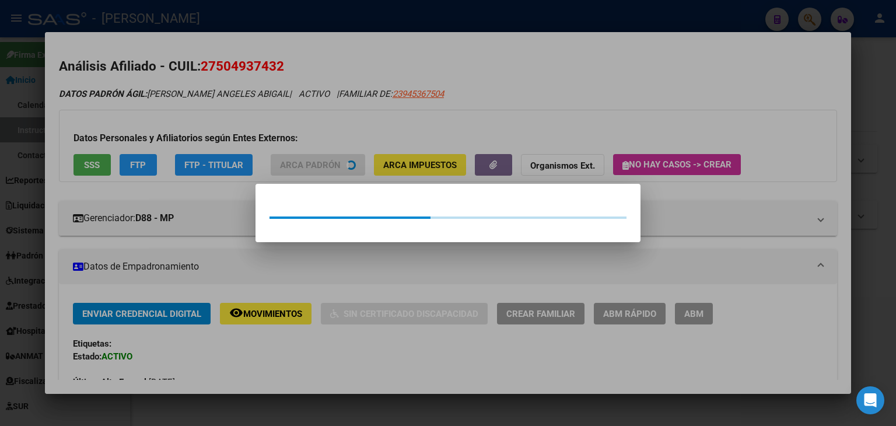
drag, startPoint x: 307, startPoint y: 158, endPoint x: 159, endPoint y: 145, distance: 148.7
click at [256, 120] on div at bounding box center [448, 213] width 896 height 426
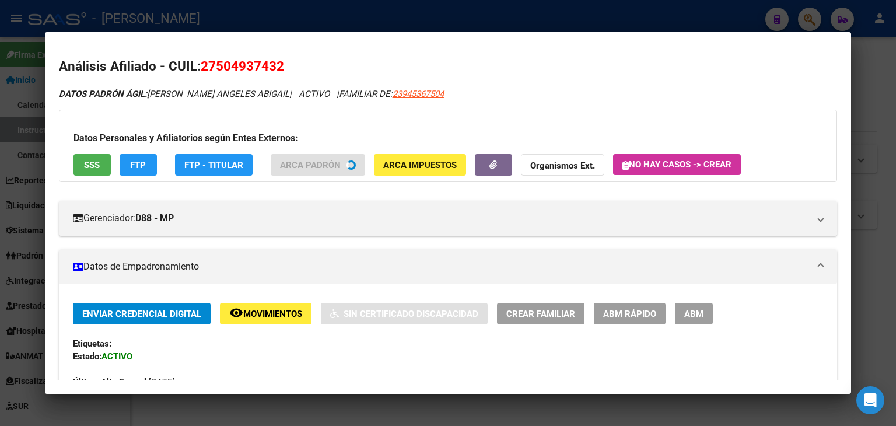
click at [95, 173] on button "SSS" at bounding box center [92, 165] width 37 height 22
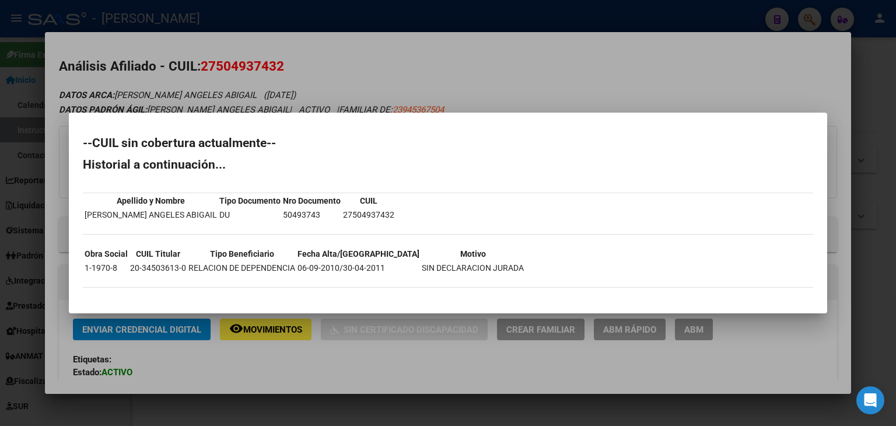
click at [198, 55] on div at bounding box center [448, 213] width 896 height 426
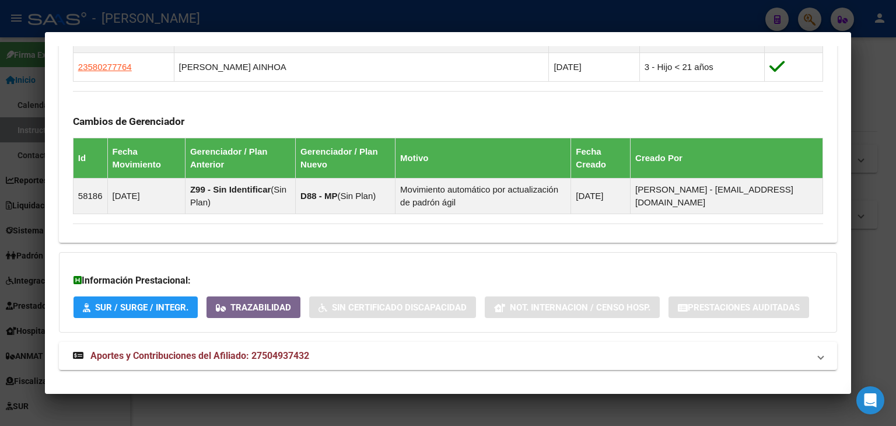
scroll to position [801, 0]
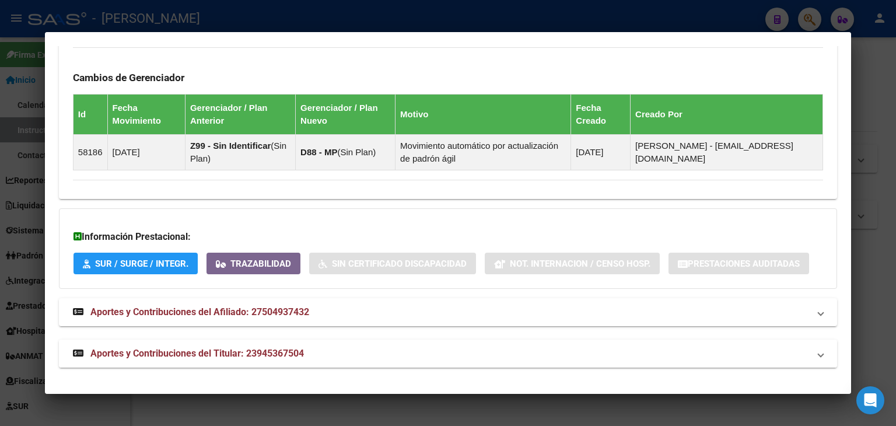
click at [270, 359] on strong "Aportes y Contribuciones del Titular: 23945367504" at bounding box center [188, 354] width 231 height 14
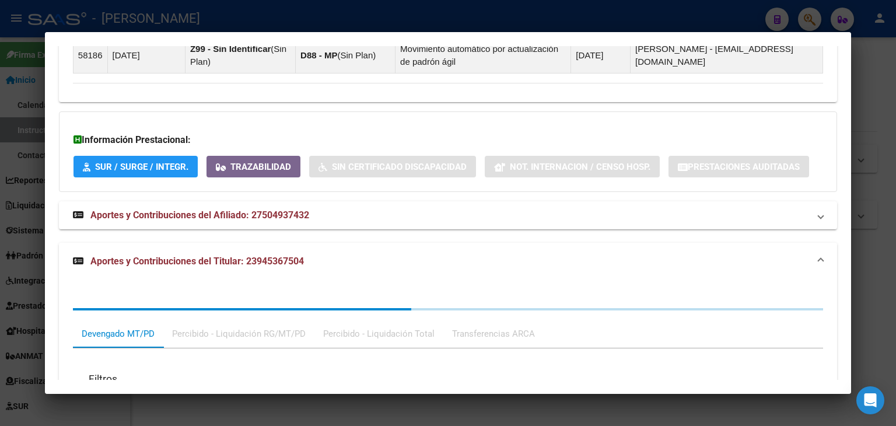
scroll to position [927, 0]
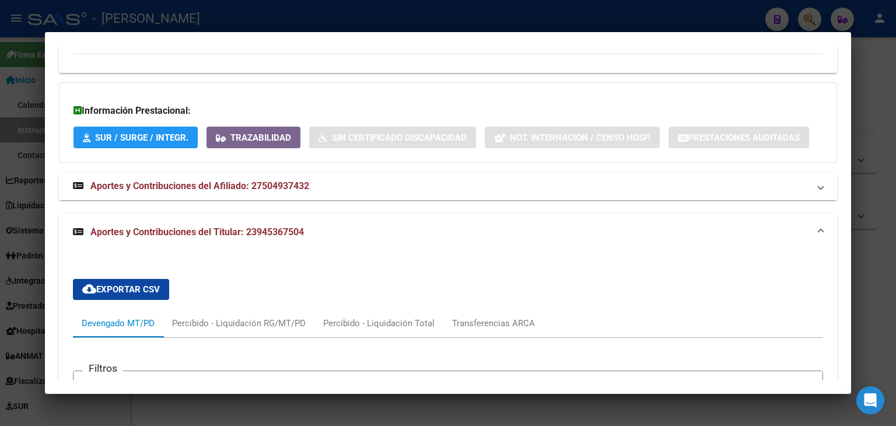
click at [296, 188] on span "Aportes y Contribuciones del Afiliado: 27504937432" at bounding box center [199, 185] width 219 height 11
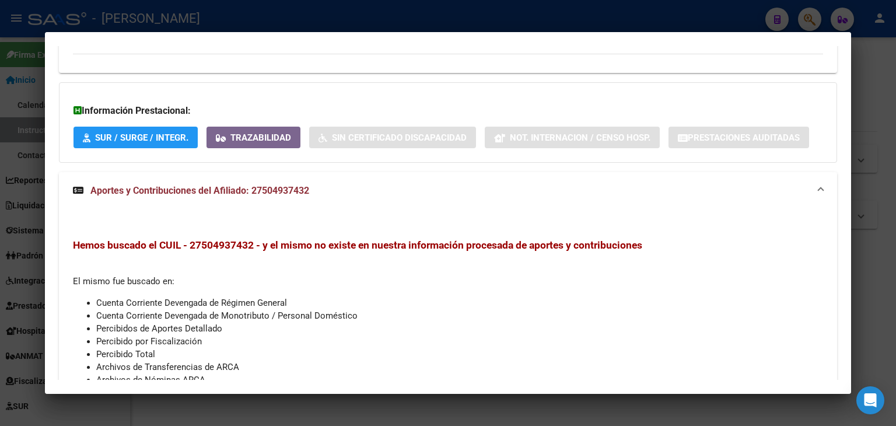
click at [296, 188] on span "Aportes y Contribuciones del Afiliado: 27504937432" at bounding box center [199, 190] width 219 height 11
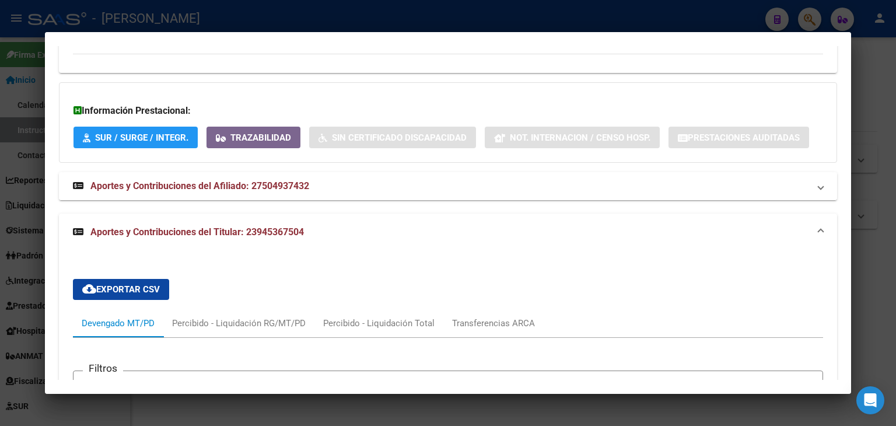
click at [292, 180] on span "Aportes y Contribuciones del Afiliado: 27504937432" at bounding box center [199, 185] width 219 height 11
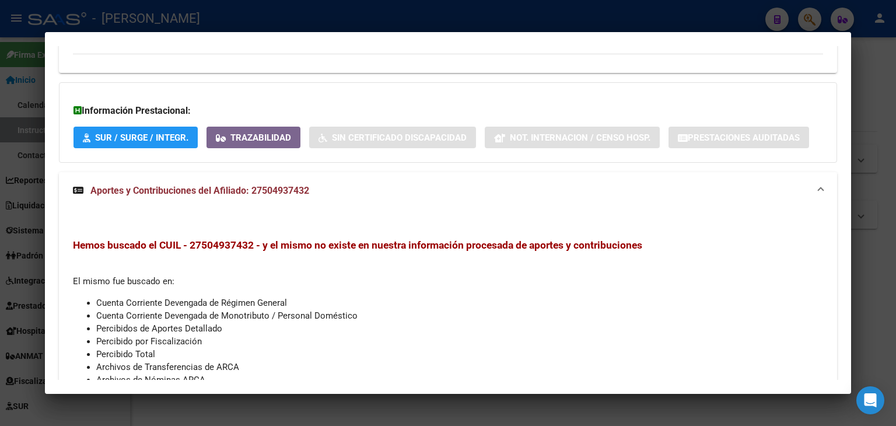
click at [303, 198] on mat-expansion-panel-header "Aportes y Contribuciones del Afiliado: 27504937432" at bounding box center [448, 190] width 778 height 37
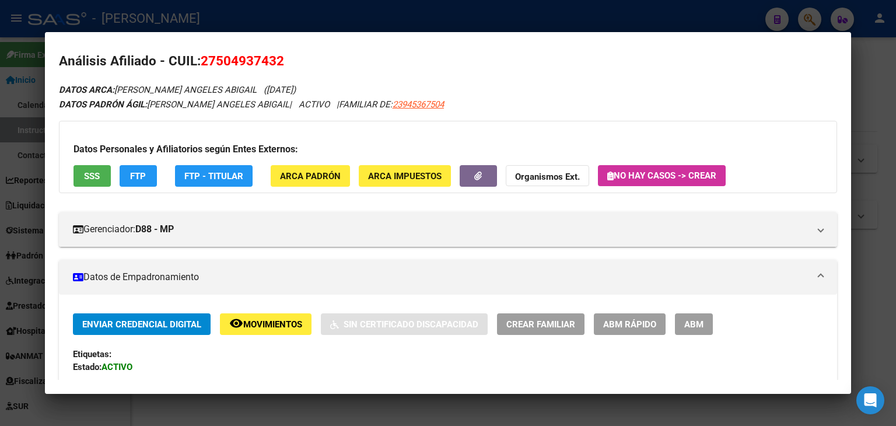
scroll to position [0, 0]
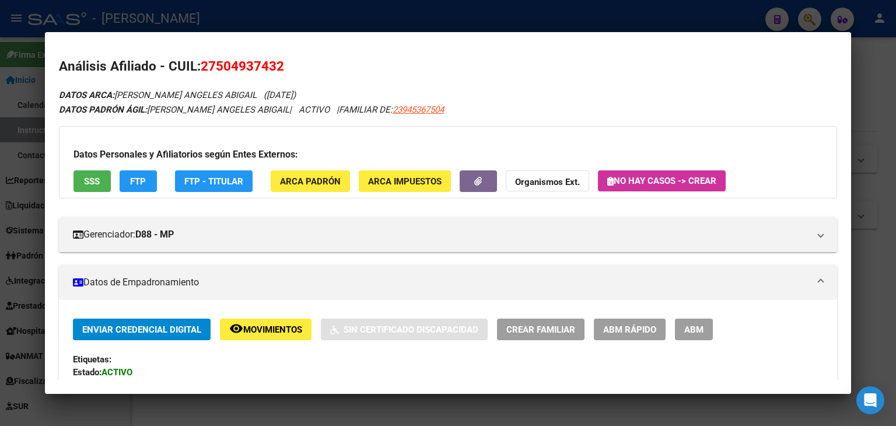
click at [72, 174] on div "Datos Personales y Afiliatorios según Entes Externos: SSS FTP FTP - Titular ARC…" at bounding box center [448, 162] width 778 height 72
click at [82, 176] on button "SSS" at bounding box center [92, 181] width 37 height 22
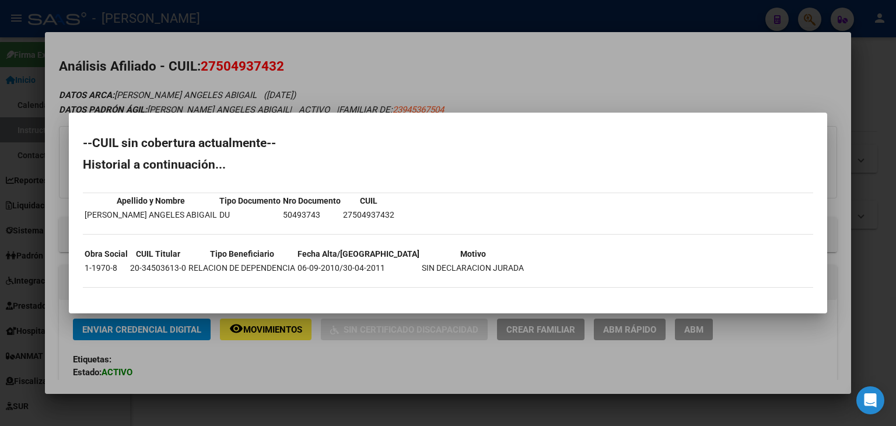
click at [213, 89] on div at bounding box center [448, 213] width 896 height 426
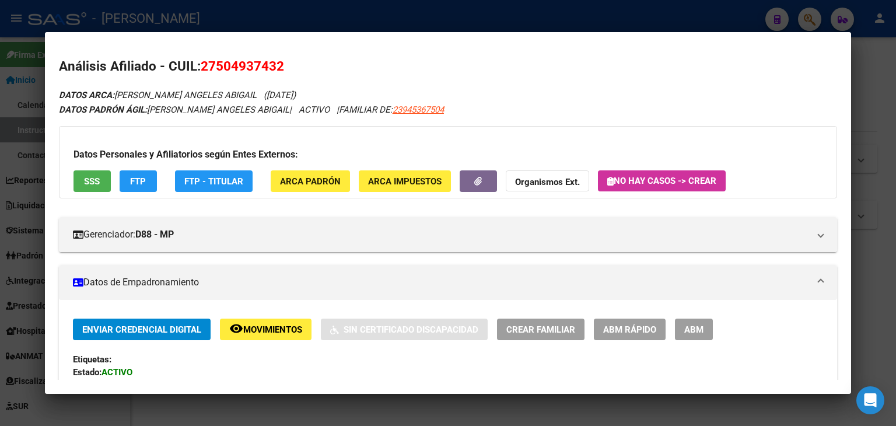
click at [203, 13] on div at bounding box center [448, 213] width 896 height 426
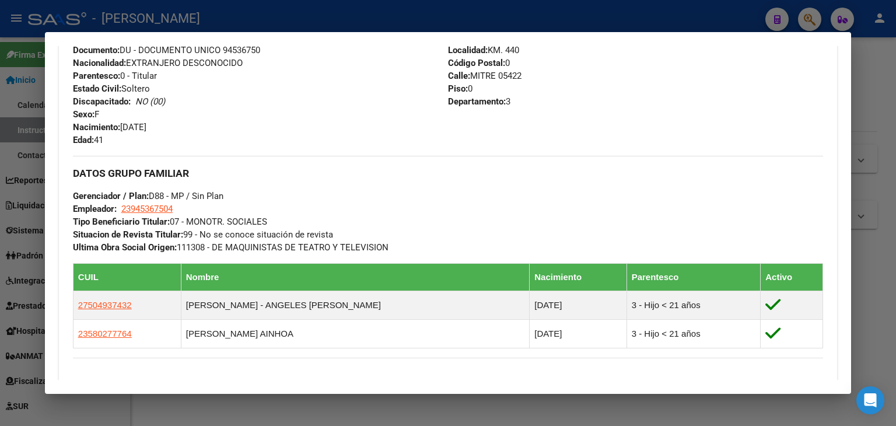
click at [203, 13] on div at bounding box center [448, 213] width 896 height 426
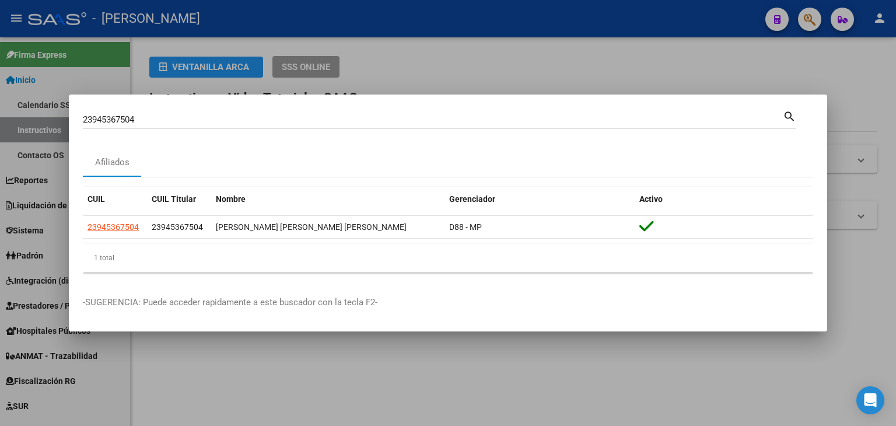
click at [166, 120] on input "23945367504" at bounding box center [433, 119] width 700 height 11
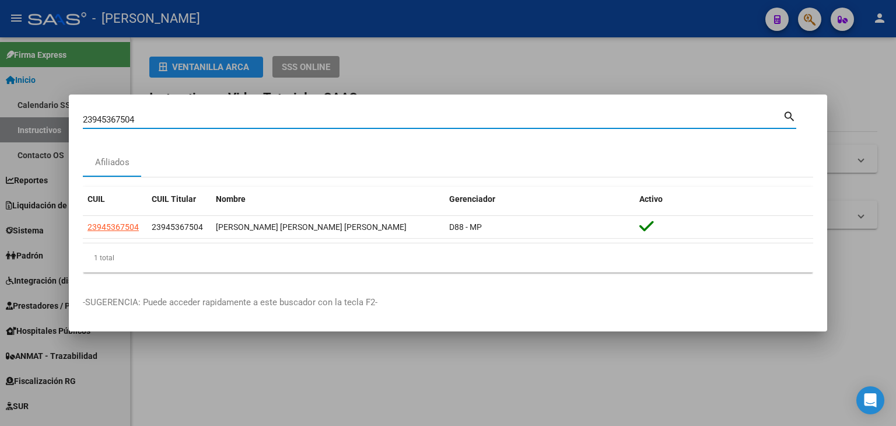
click at [166, 120] on input "23945367504" at bounding box center [433, 119] width 700 height 11
paste input "82305"
type input "23945823054"
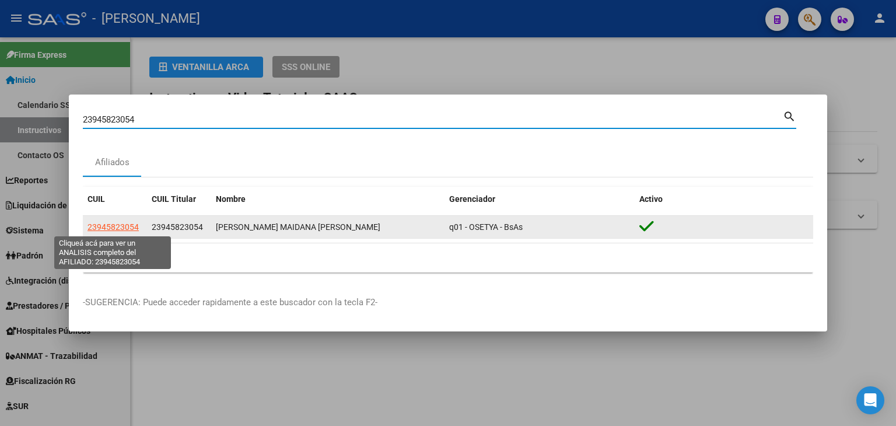
click at [109, 224] on span "23945823054" at bounding box center [113, 226] width 51 height 9
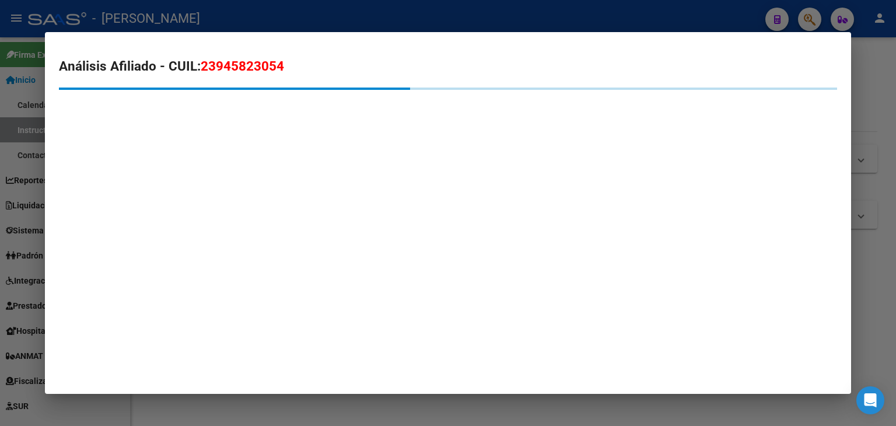
click at [204, 149] on mat-dialog-container "Análisis Afiliado - CUIL: 23945823054" at bounding box center [448, 213] width 806 height 362
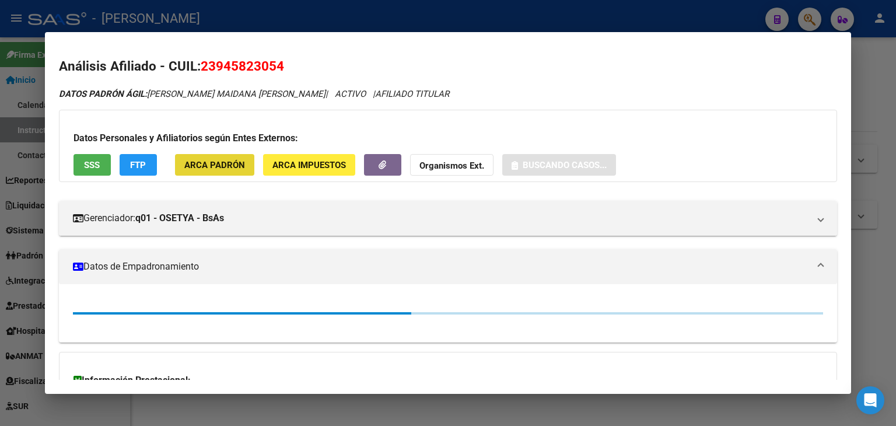
click at [225, 163] on span "ARCA Padrón" at bounding box center [214, 165] width 61 height 11
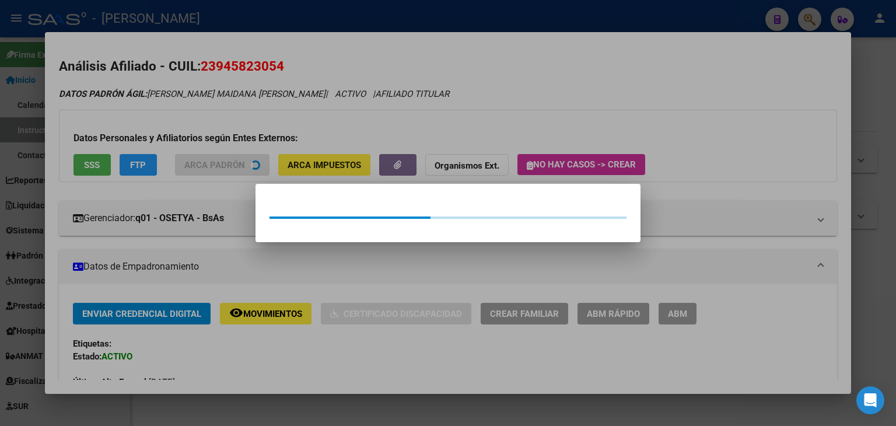
click at [212, 94] on div at bounding box center [448, 213] width 896 height 426
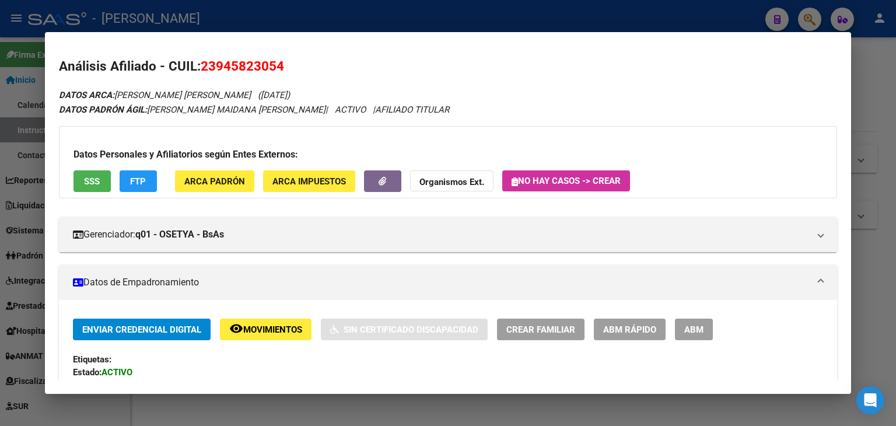
click at [83, 167] on div "Datos Personales y Afiliatorios según Entes Externos: SSS FTP ARCA Padrón ARCA …" at bounding box center [448, 162] width 778 height 72
click at [88, 171] on button "SSS" at bounding box center [92, 181] width 37 height 22
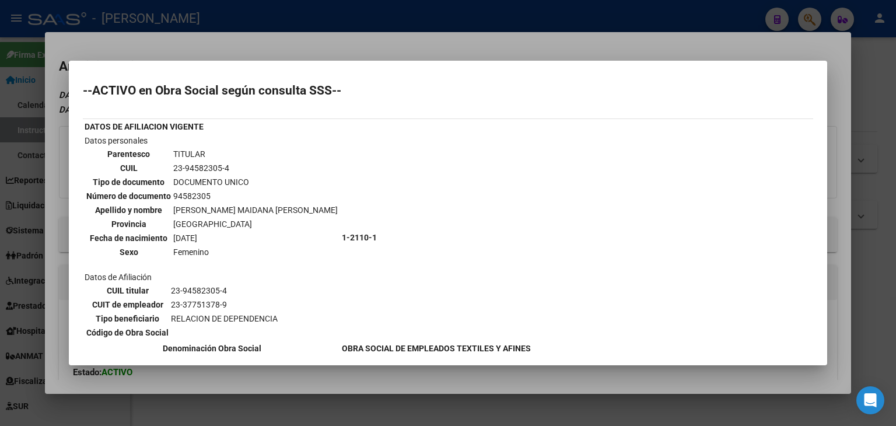
click at [251, 48] on div at bounding box center [448, 213] width 896 height 426
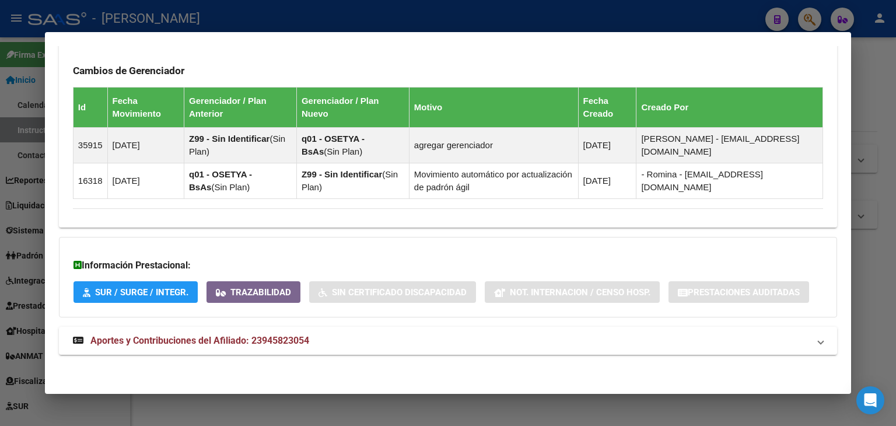
drag, startPoint x: 296, startPoint y: 330, endPoint x: 298, endPoint y: 322, distance: 7.7
click at [296, 328] on mat-expansion-panel-header "Aportes y Contribuciones del Afiliado: 23945823054" at bounding box center [448, 341] width 778 height 28
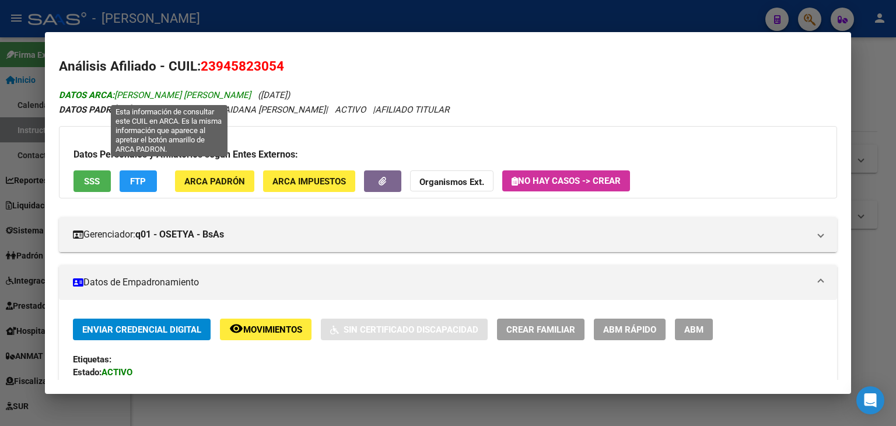
click at [235, 90] on span "DATOS ARCA: [PERSON_NAME] MAIDANA ESTANISLAA [PERSON_NAME]" at bounding box center [155, 95] width 192 height 11
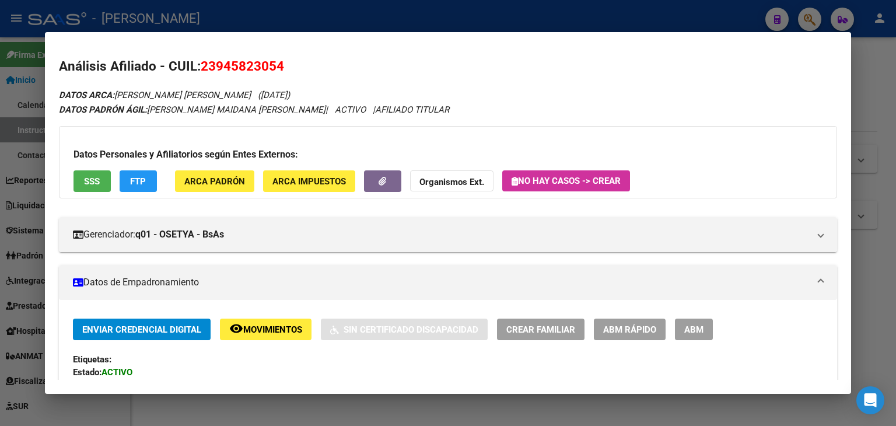
click at [180, 28] on div at bounding box center [448, 213] width 896 height 426
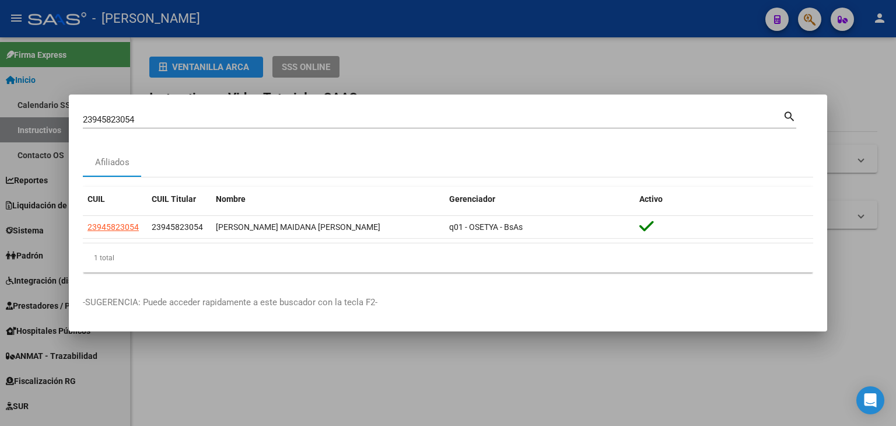
click at [130, 134] on div "23945823054 Buscar (apellido, dni, [PERSON_NAME], [PERSON_NAME], cuit, obra soc…" at bounding box center [440, 124] width 714 height 31
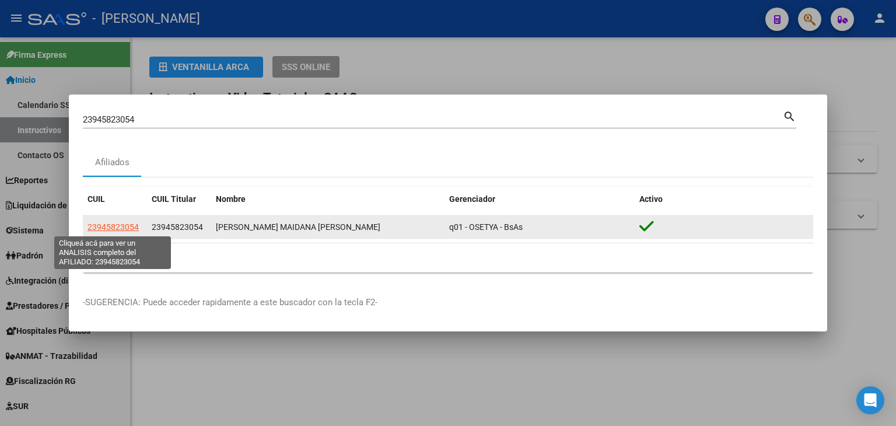
click at [119, 230] on span "23945823054" at bounding box center [113, 226] width 51 height 9
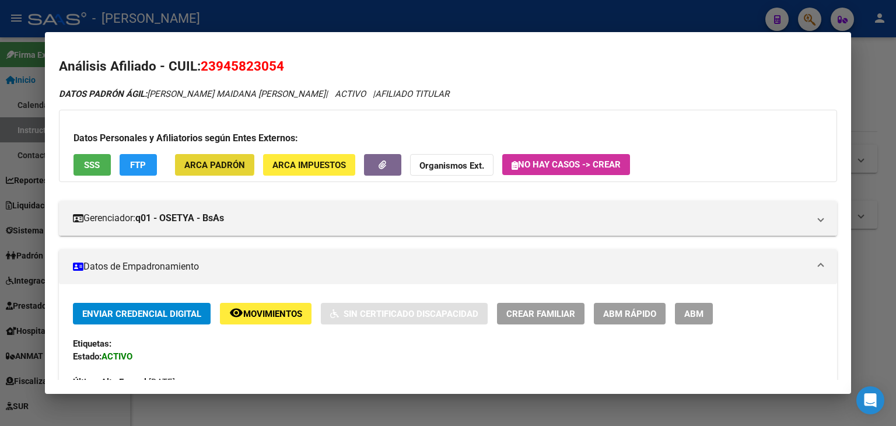
click at [190, 160] on span "ARCA Padrón" at bounding box center [214, 165] width 61 height 11
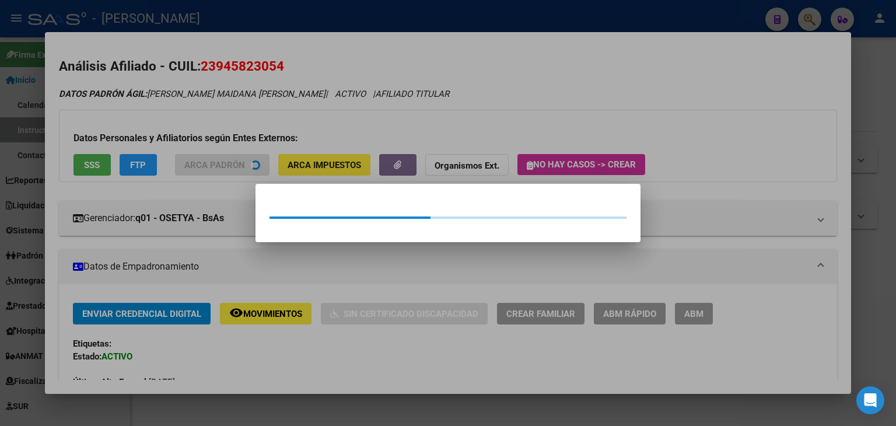
click at [186, 127] on div at bounding box center [448, 213] width 896 height 426
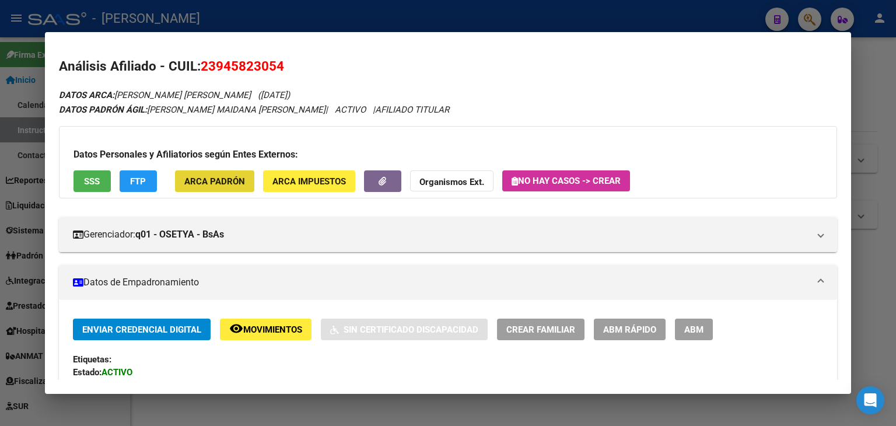
click at [229, 190] on button "ARCA Padrón" at bounding box center [214, 181] width 79 height 22
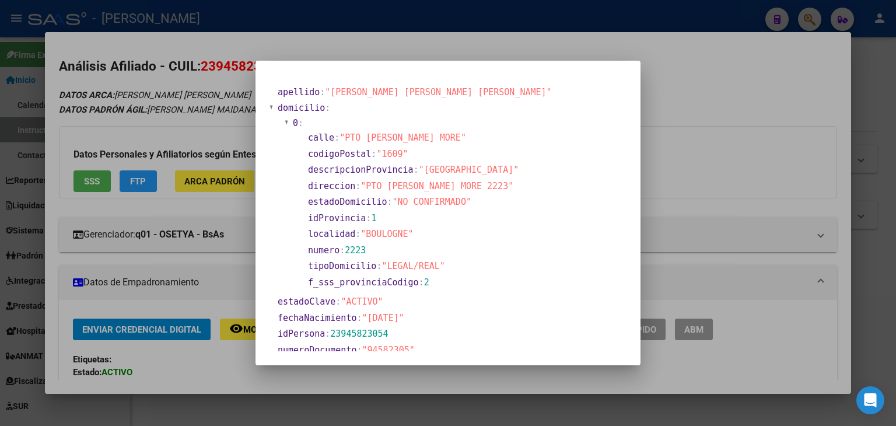
scroll to position [58, 0]
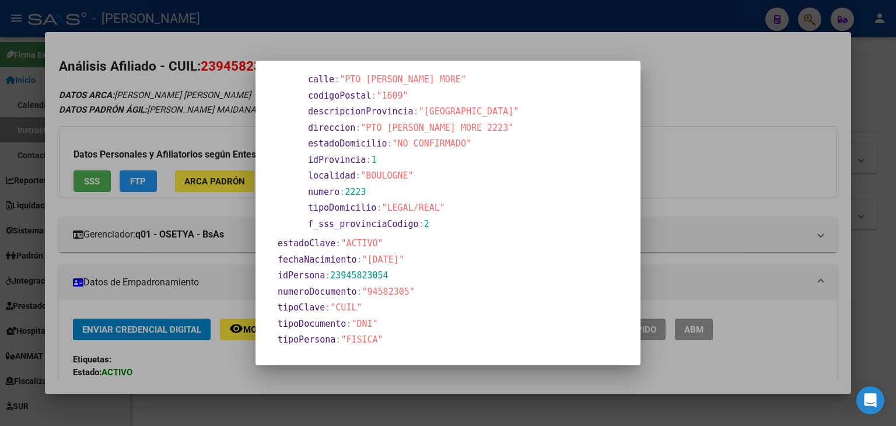
click at [227, 204] on div at bounding box center [448, 213] width 896 height 426
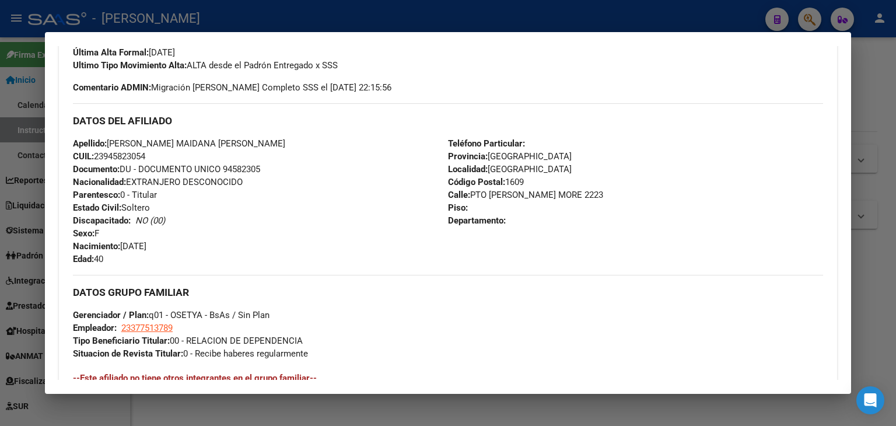
scroll to position [467, 0]
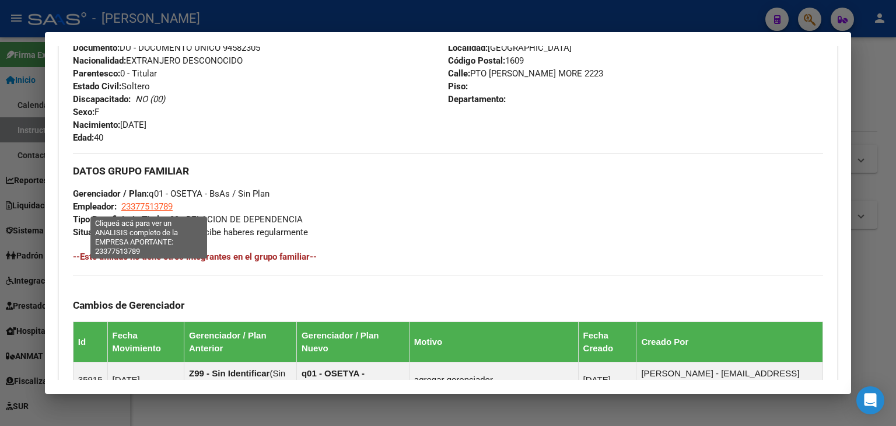
click at [163, 204] on span "23377513789" at bounding box center [146, 206] width 51 height 11
type textarea "23377513789"
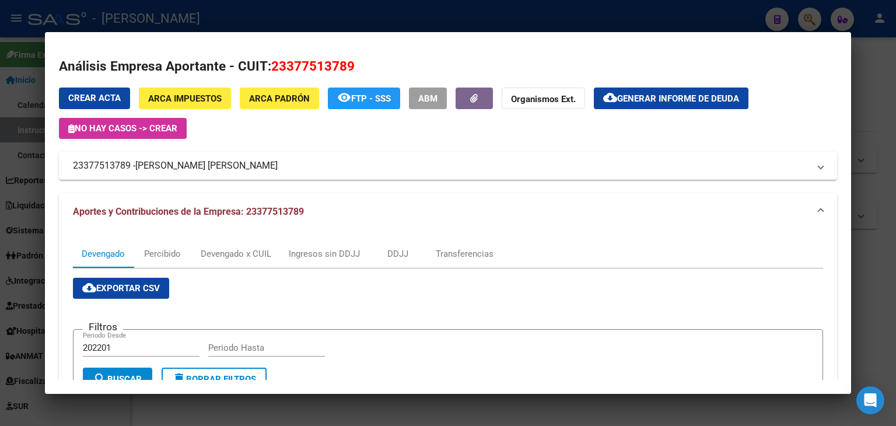
click at [246, 8] on div at bounding box center [448, 213] width 896 height 426
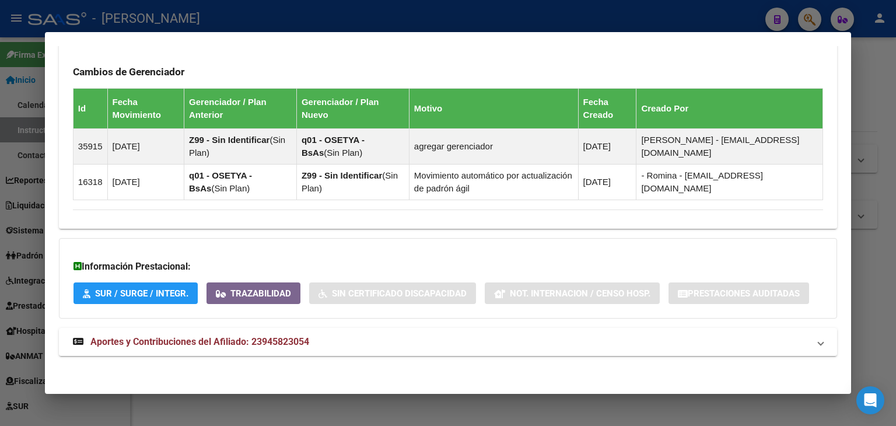
scroll to position [701, 0]
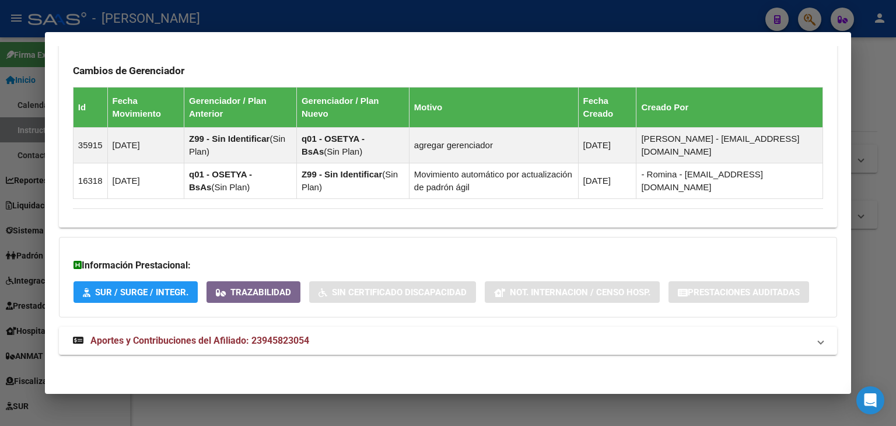
drag, startPoint x: 329, startPoint y: 348, endPoint x: 344, endPoint y: 323, distance: 29.3
click at [329, 347] on mat-expansion-panel-header "Aportes y Contribuciones del Afiliado: 23945823054" at bounding box center [448, 341] width 778 height 28
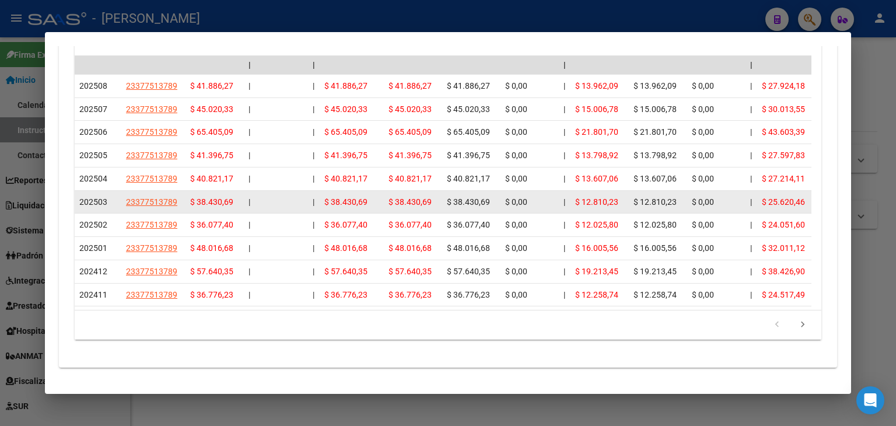
scroll to position [1272, 0]
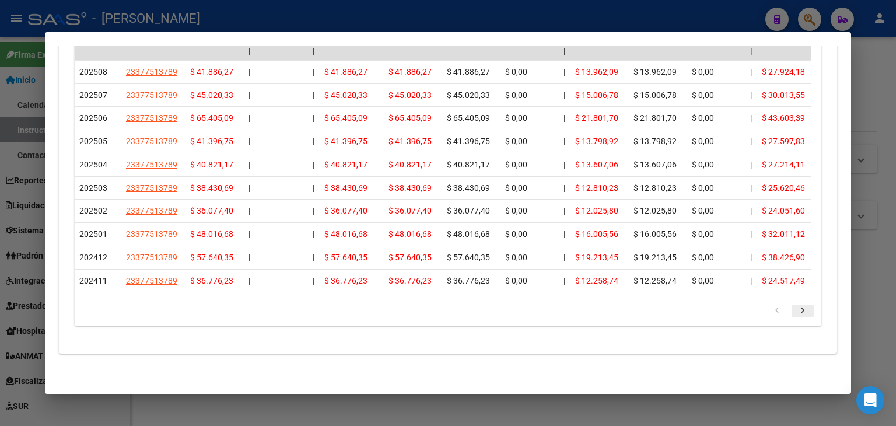
click at [795, 311] on icon "go to next page" at bounding box center [802, 312] width 15 height 14
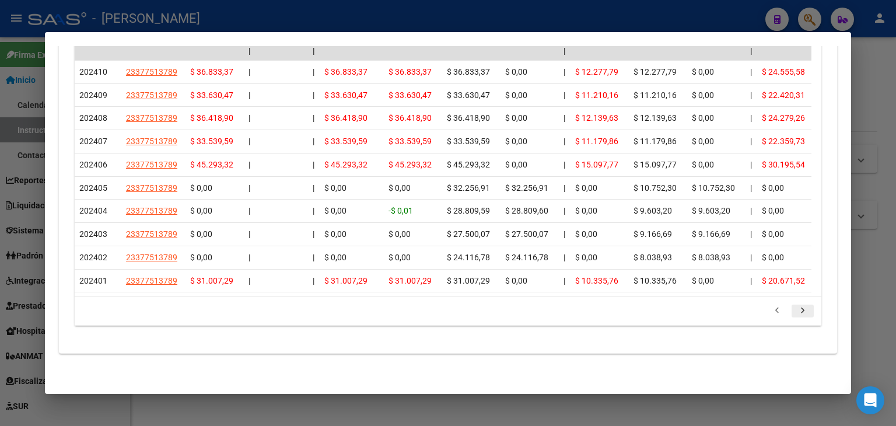
click at [795, 311] on icon "go to next page" at bounding box center [802, 312] width 15 height 14
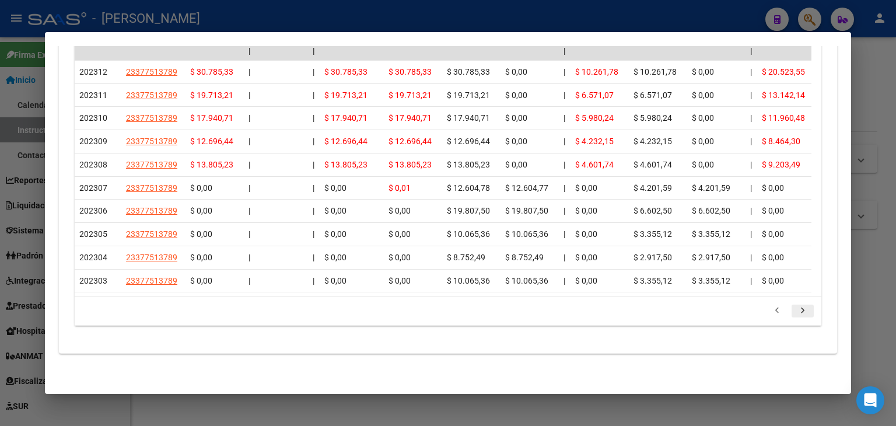
click at [795, 311] on icon "go to next page" at bounding box center [802, 312] width 15 height 14
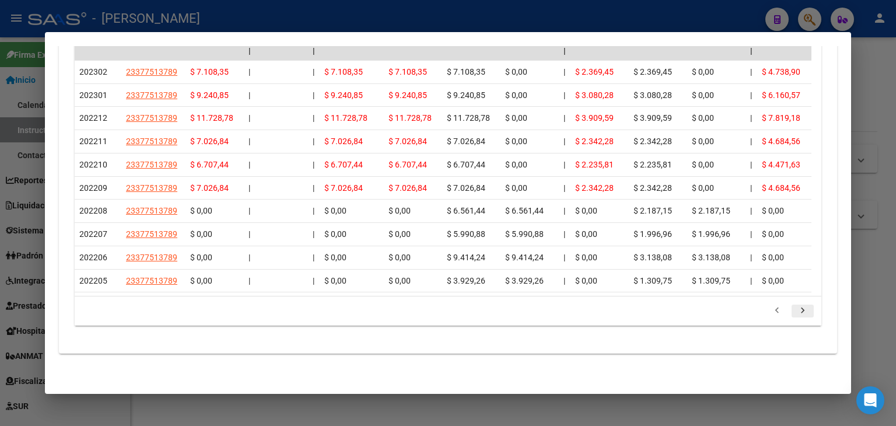
click at [795, 311] on icon "go to next page" at bounding box center [802, 312] width 15 height 14
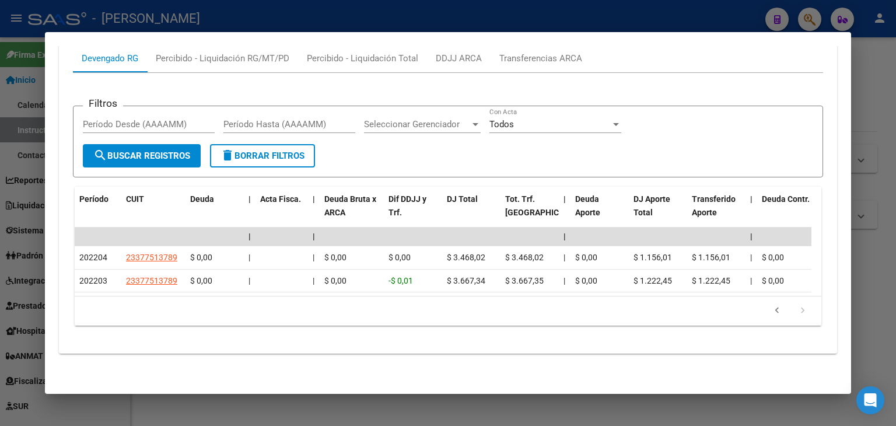
scroll to position [1087, 0]
click at [795, 311] on icon "go to next page" at bounding box center [802, 312] width 15 height 14
click at [773, 309] on icon "go to previous page" at bounding box center [777, 312] width 15 height 14
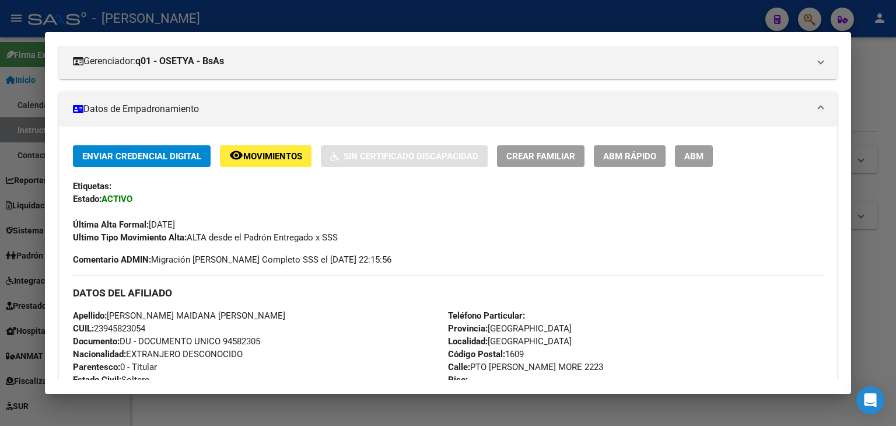
scroll to position [153, 0]
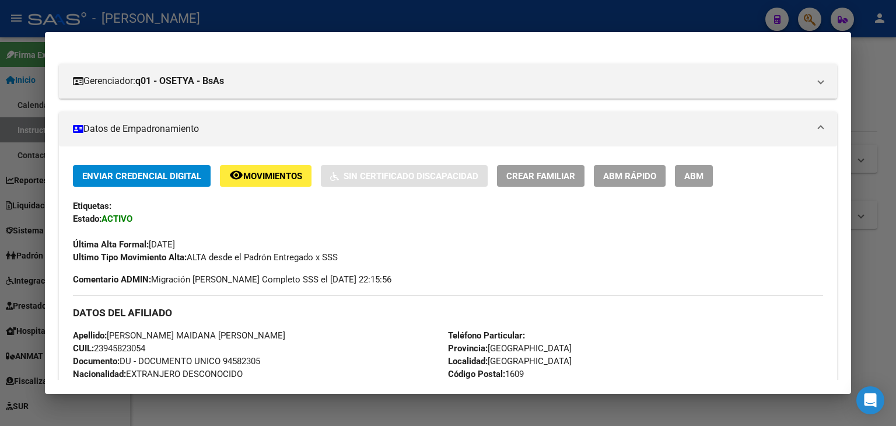
drag, startPoint x: 194, startPoint y: 26, endPoint x: 191, endPoint y: 32, distance: 6.5
click at [194, 25] on div at bounding box center [448, 213] width 896 height 426
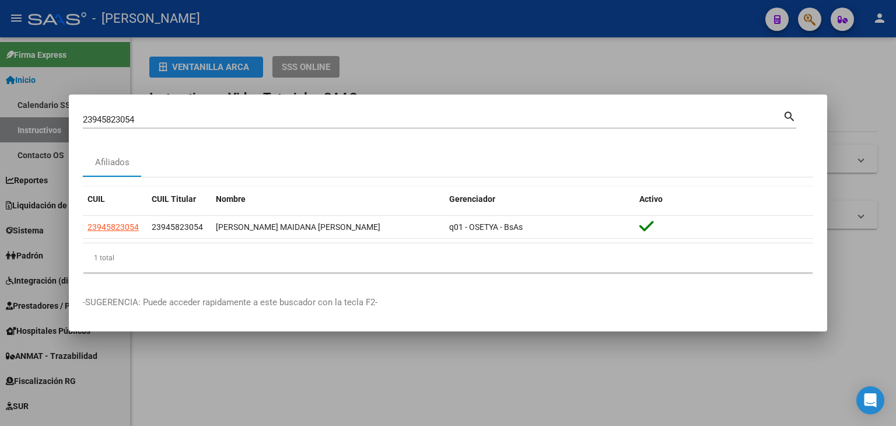
click at [168, 117] on input "23945823054" at bounding box center [433, 119] width 700 height 11
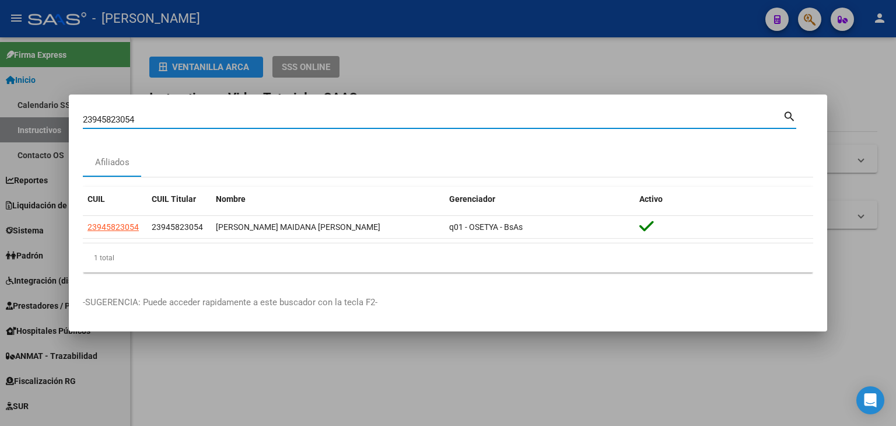
click at [169, 117] on input "23945823054" at bounding box center [433, 119] width 700 height 11
paste input "639473"
type input "23946394734"
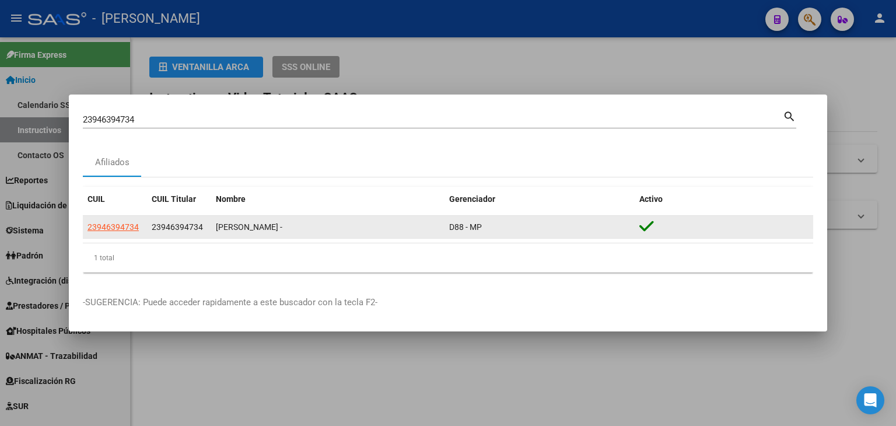
click at [118, 217] on datatable-body-cell "23946394734" at bounding box center [115, 227] width 64 height 23
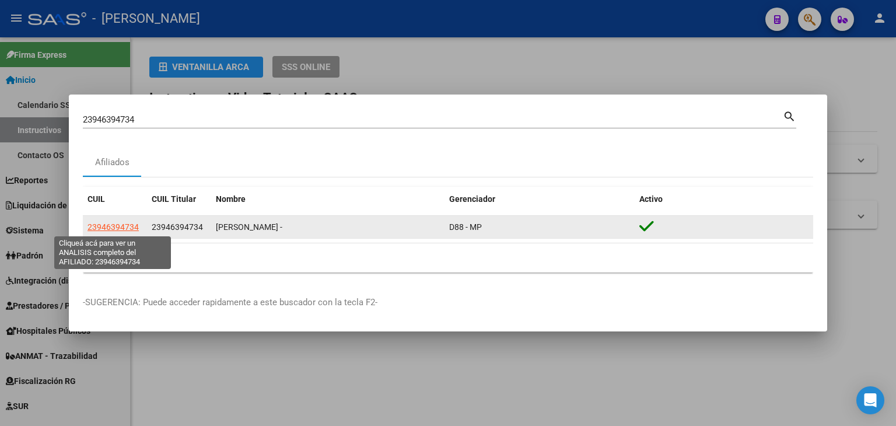
click at [117, 228] on span "23946394734" at bounding box center [113, 226] width 51 height 9
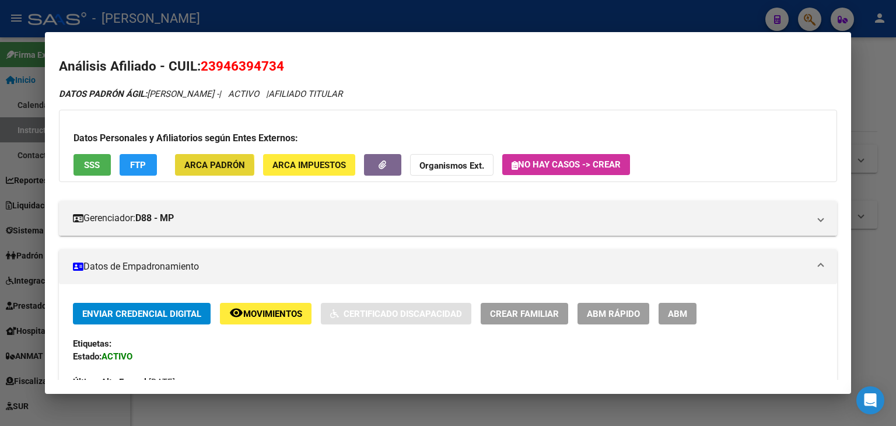
click at [190, 167] on span "ARCA Padrón" at bounding box center [214, 165] width 61 height 11
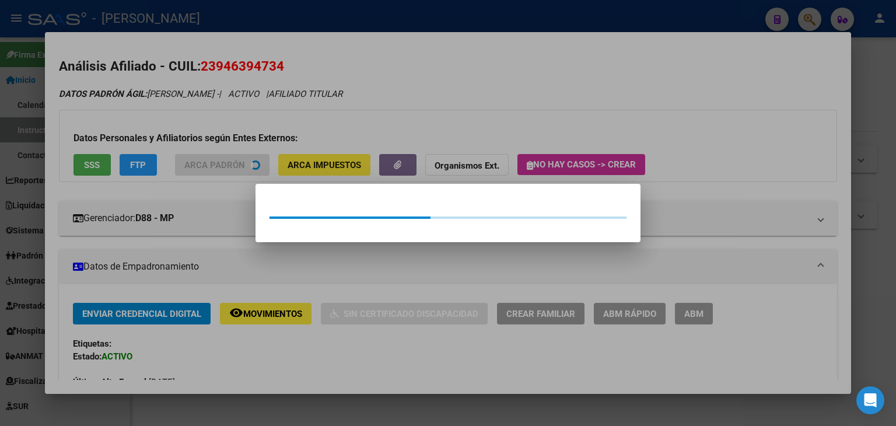
click at [170, 133] on div at bounding box center [448, 213] width 896 height 426
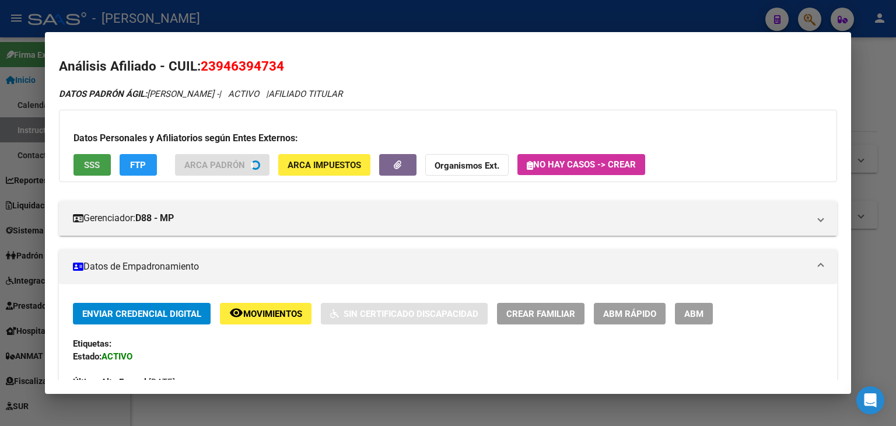
click at [88, 173] on button "SSS" at bounding box center [92, 165] width 37 height 22
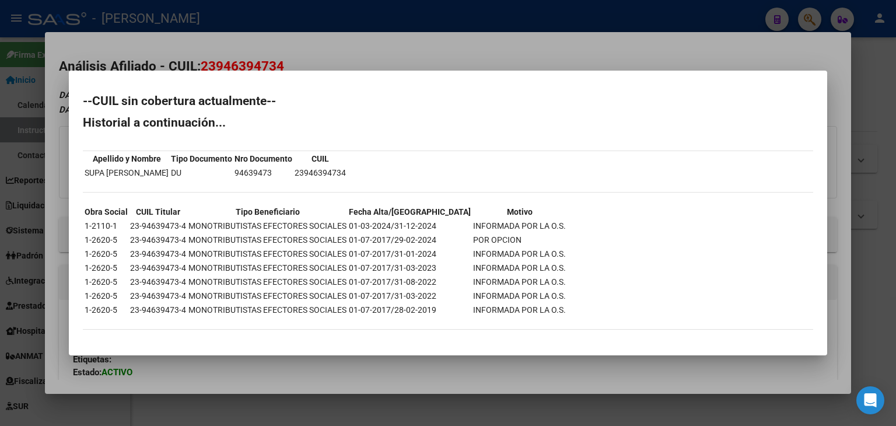
click at [210, 50] on div at bounding box center [448, 213] width 896 height 426
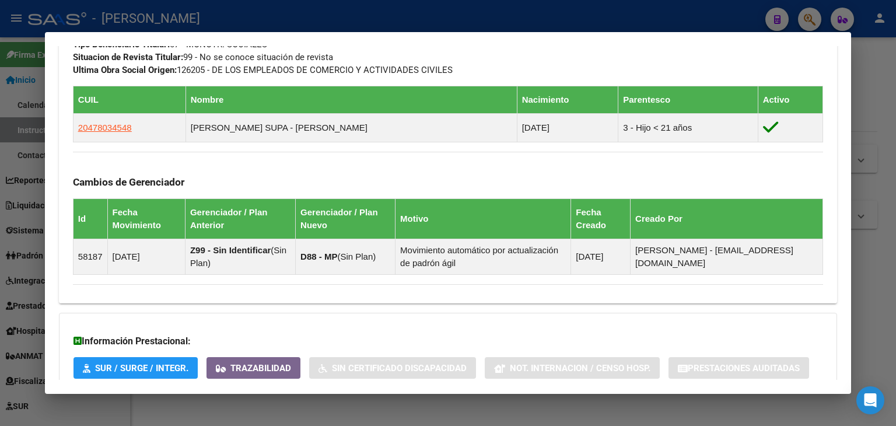
scroll to position [718, 0]
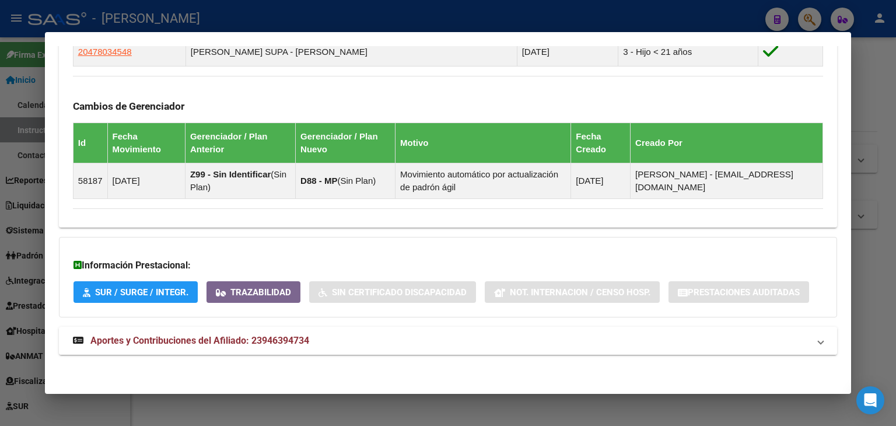
drag, startPoint x: 271, startPoint y: 332, endPoint x: 270, endPoint y: 326, distance: 6.4
click at [270, 330] on mat-expansion-panel-header "Aportes y Contribuciones del Afiliado: 23946394734" at bounding box center [448, 341] width 778 height 28
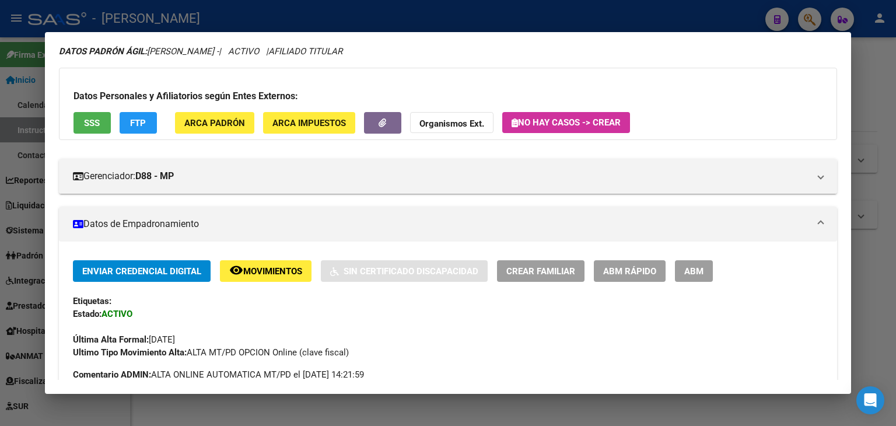
scroll to position [0, 0]
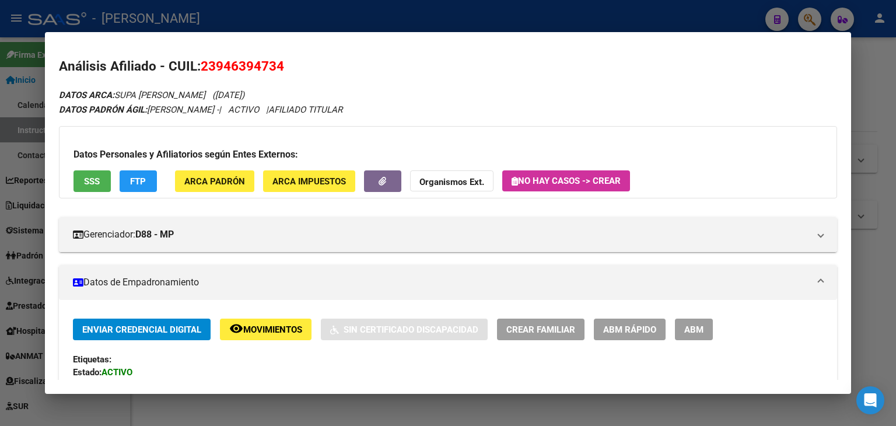
click at [229, 170] on button "ARCA Padrón" at bounding box center [214, 181] width 79 height 22
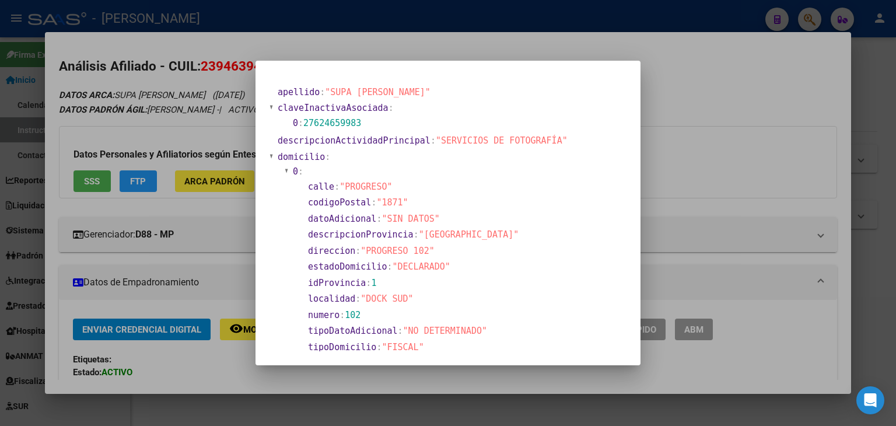
click at [166, 117] on div at bounding box center [448, 213] width 896 height 426
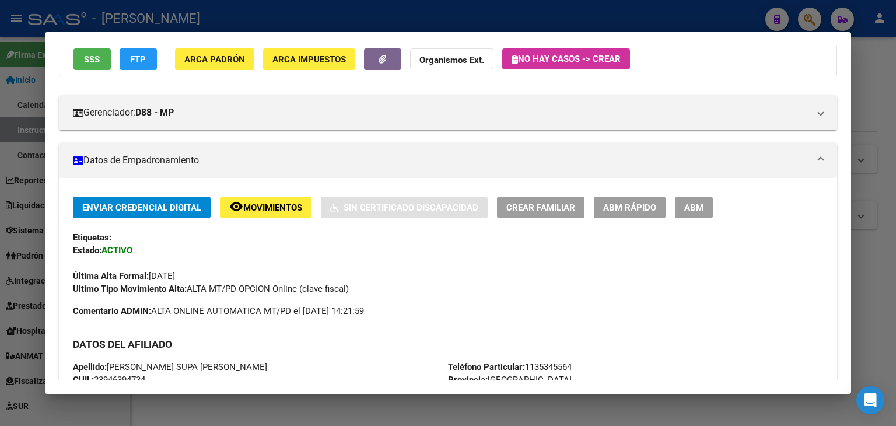
scroll to position [117, 0]
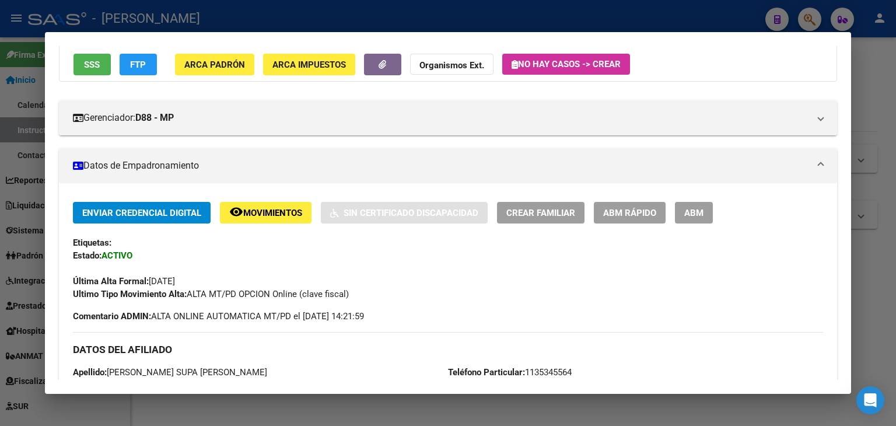
click at [229, 76] on div "Datos Personales y Afiliatorios según Entes Externos: SSS FTP ARCA Padrón ARCA …" at bounding box center [448, 45] width 778 height 72
click at [229, 74] on button "ARCA Padrón" at bounding box center [214, 65] width 79 height 22
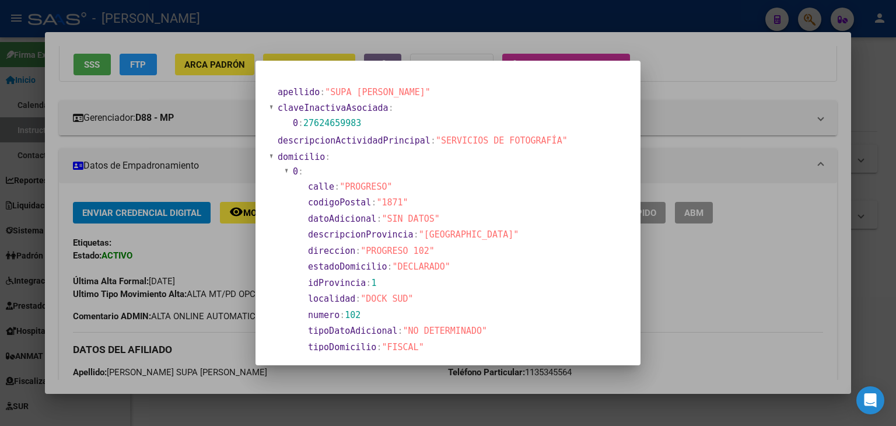
click at [167, 88] on div at bounding box center [448, 213] width 896 height 426
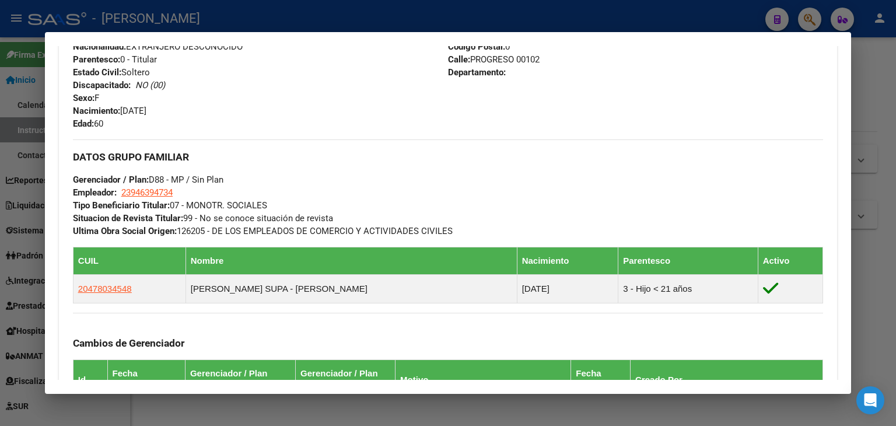
scroll to position [584, 0]
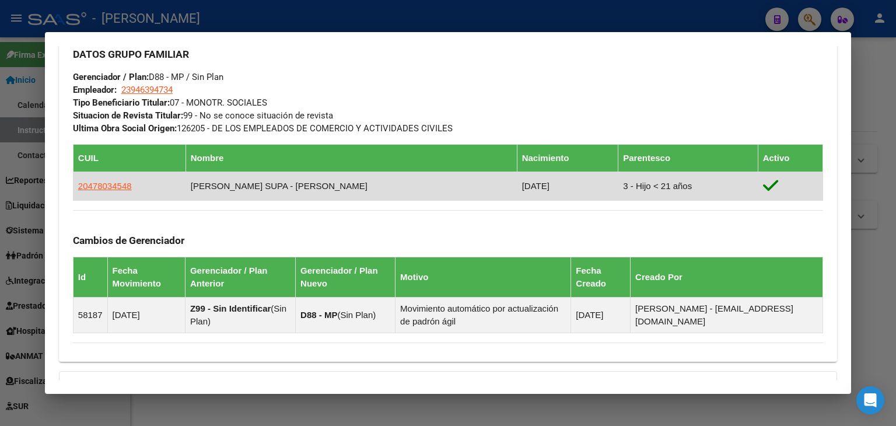
click at [104, 192] on td "20478034548" at bounding box center [129, 186] width 113 height 29
drag, startPoint x: 106, startPoint y: 174, endPoint x: 108, endPoint y: 182, distance: 7.8
click at [106, 175] on td "20478034548" at bounding box center [129, 186] width 113 height 29
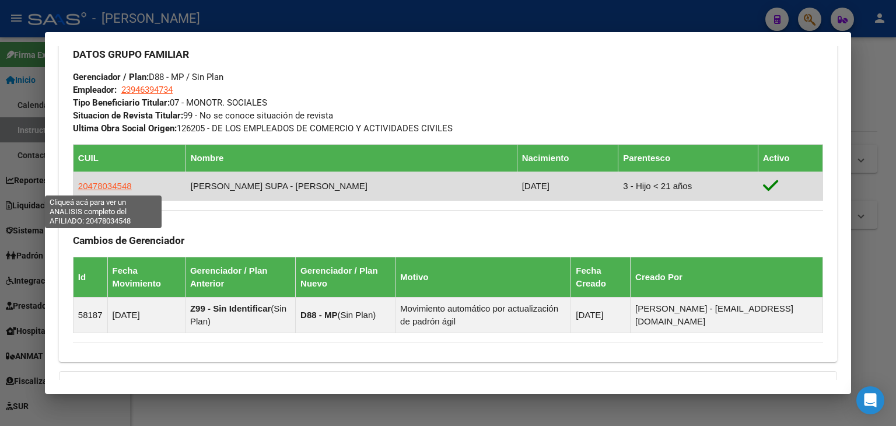
click at [109, 183] on span "20478034548" at bounding box center [105, 186] width 54 height 10
type textarea "20478034548"
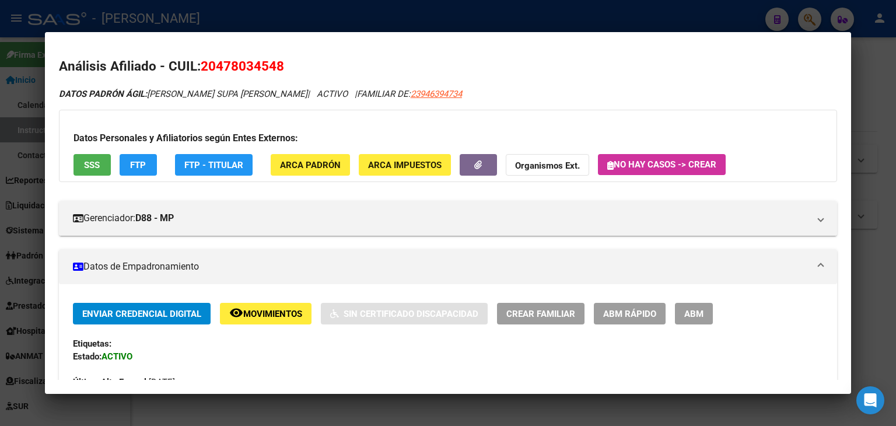
click at [105, 176] on div "Datos Personales y Afiliatorios según Entes Externos: SSS FTP FTP - Titular ARC…" at bounding box center [448, 146] width 778 height 72
click at [98, 168] on span "SSS" at bounding box center [92, 165] width 16 height 11
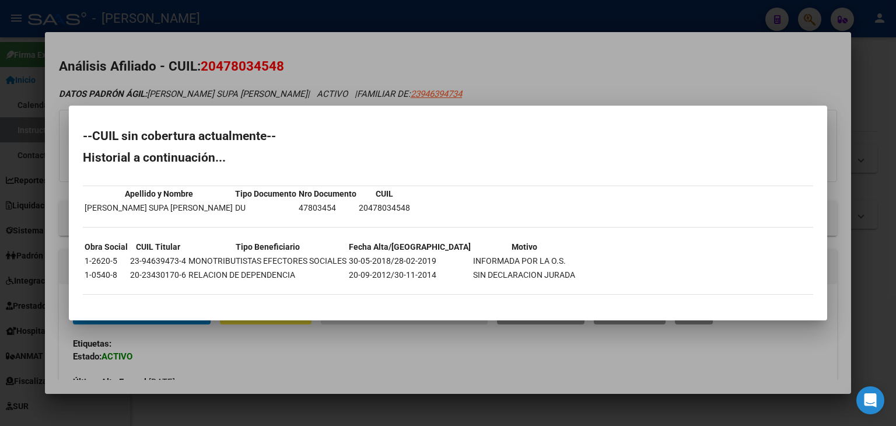
drag, startPoint x: 159, startPoint y: 59, endPoint x: 327, endPoint y: 145, distance: 189.0
click at [158, 63] on div at bounding box center [448, 213] width 896 height 426
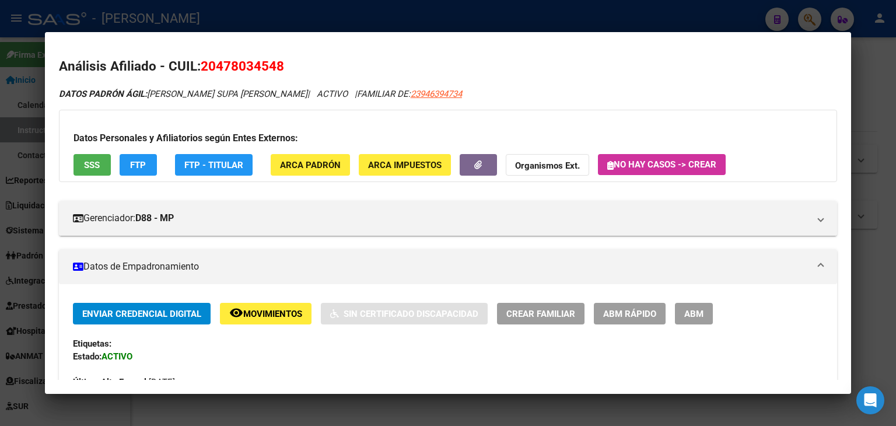
click at [334, 164] on span "ARCA Padrón" at bounding box center [310, 165] width 61 height 11
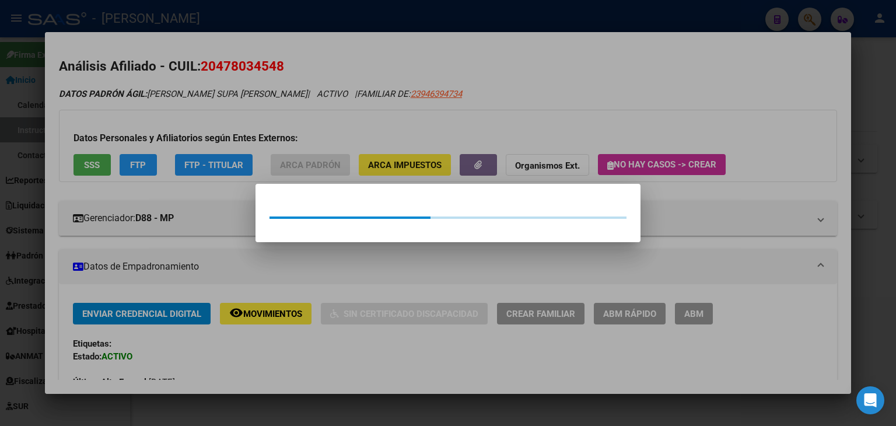
drag, startPoint x: 324, startPoint y: 119, endPoint x: 319, endPoint y: 131, distance: 12.8
click at [323, 117] on div at bounding box center [448, 213] width 896 height 426
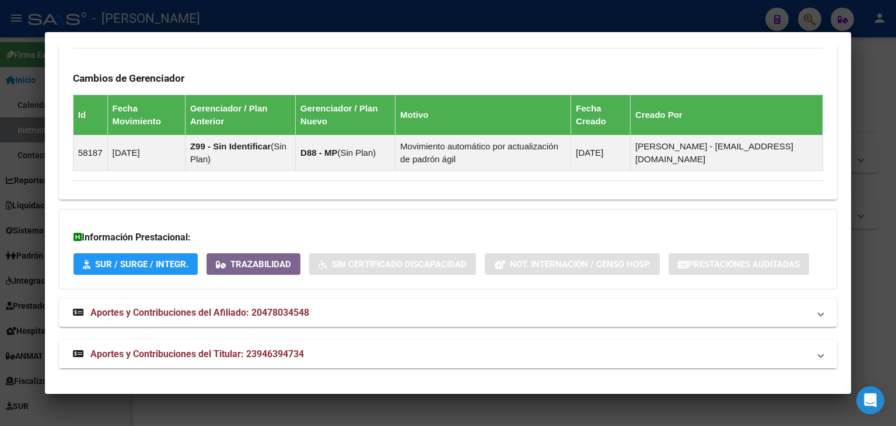
scroll to position [759, 0]
click at [322, 319] on mat-expansion-panel-header "Aportes y Contribuciones del Afiliado: 20478034548" at bounding box center [448, 313] width 778 height 28
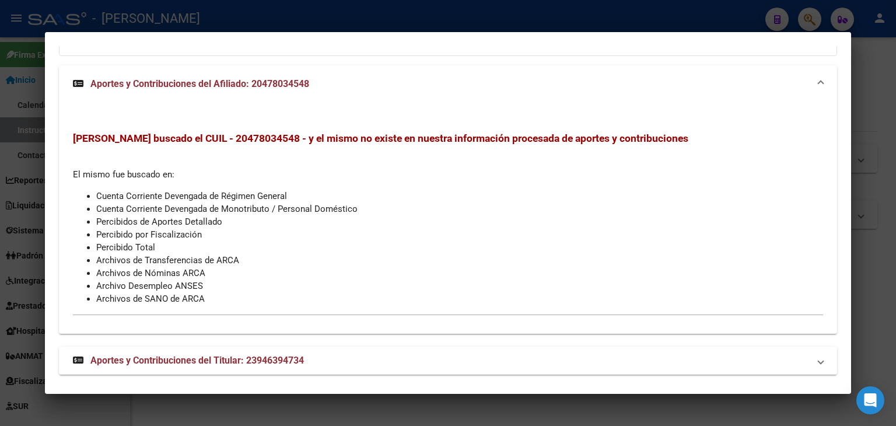
click at [231, 85] on span "Aportes y Contribuciones del Afiliado: 20478034548" at bounding box center [199, 83] width 219 height 11
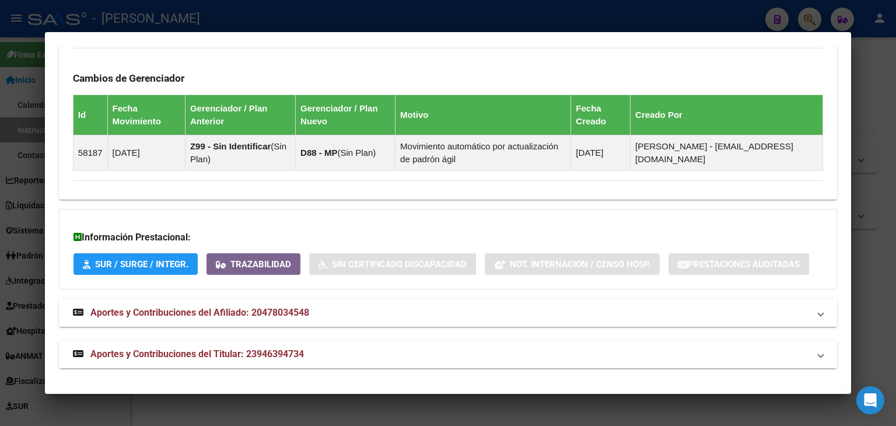
click at [291, 348] on span "Aportes y Contribuciones del Titular: 23946394734" at bounding box center [197, 353] width 214 height 11
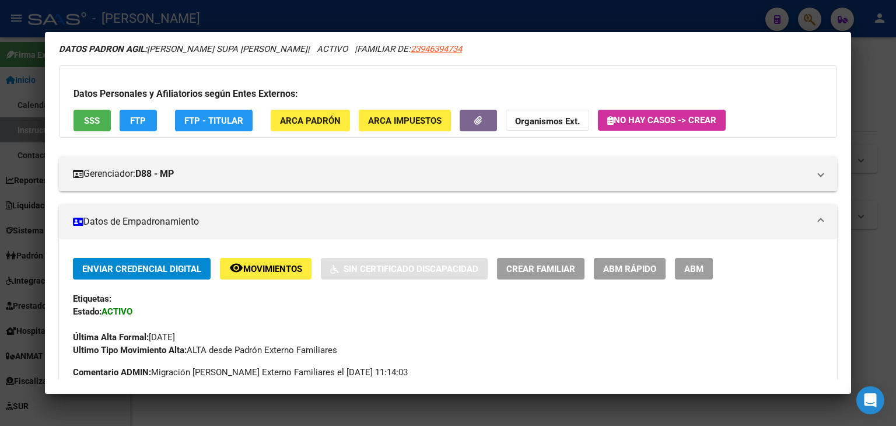
scroll to position [0, 0]
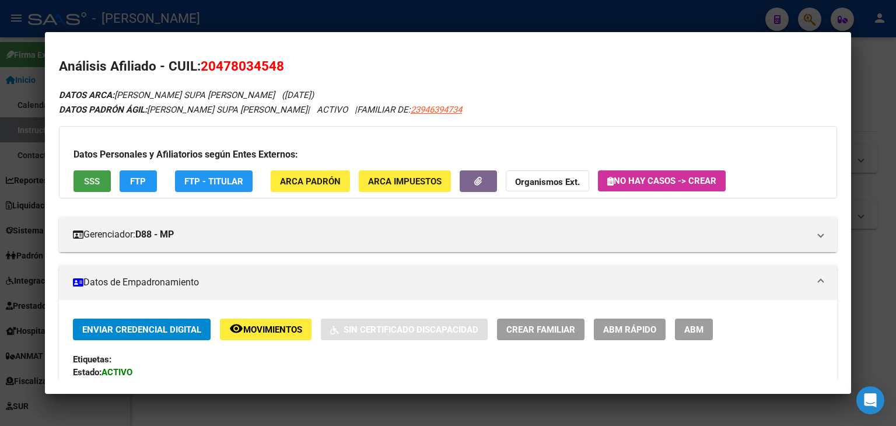
click at [90, 173] on button "SSS" at bounding box center [92, 181] width 37 height 22
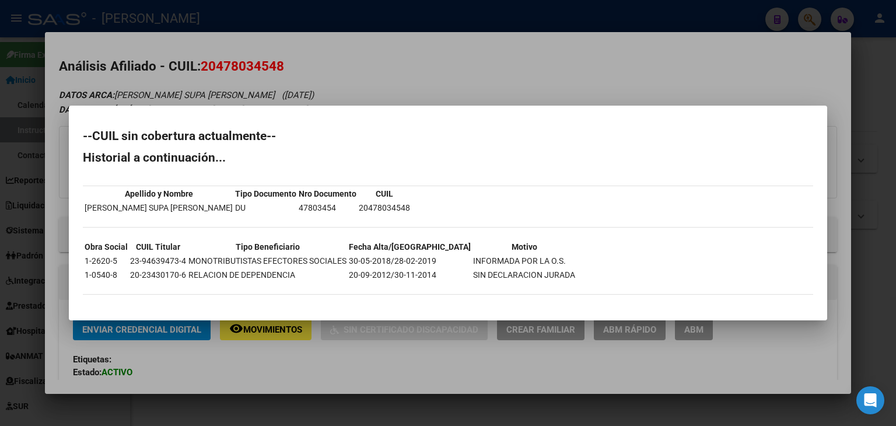
drag, startPoint x: 208, startPoint y: 144, endPoint x: 235, endPoint y: 144, distance: 27.4
click at [235, 144] on div "--CUIL sin cobertura actualmente-- Historial a continuación... Apellido y Nombr…" at bounding box center [448, 218] width 731 height 176
click at [246, 139] on h2 "--CUIL sin cobertura actualmente--" at bounding box center [448, 136] width 731 height 12
click at [280, 67] on div at bounding box center [448, 213] width 896 height 426
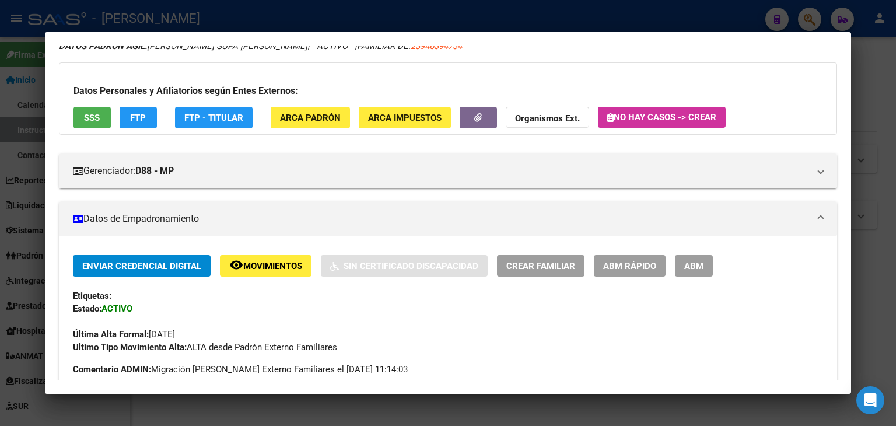
scroll to position [175, 0]
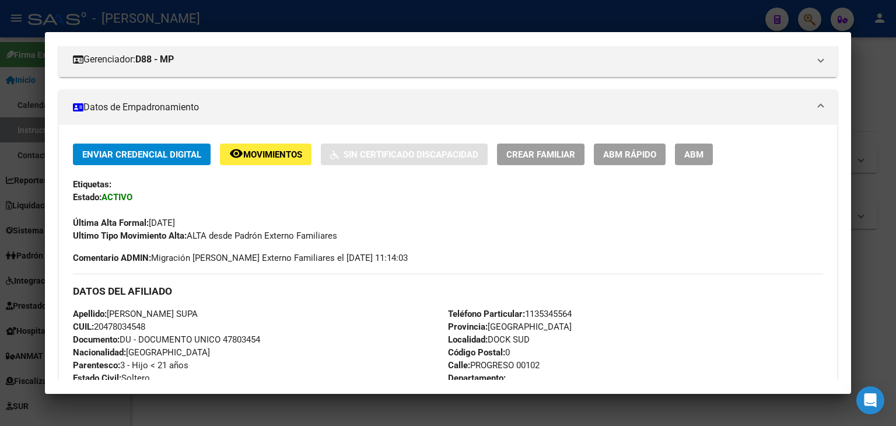
click at [213, 17] on div at bounding box center [448, 213] width 896 height 426
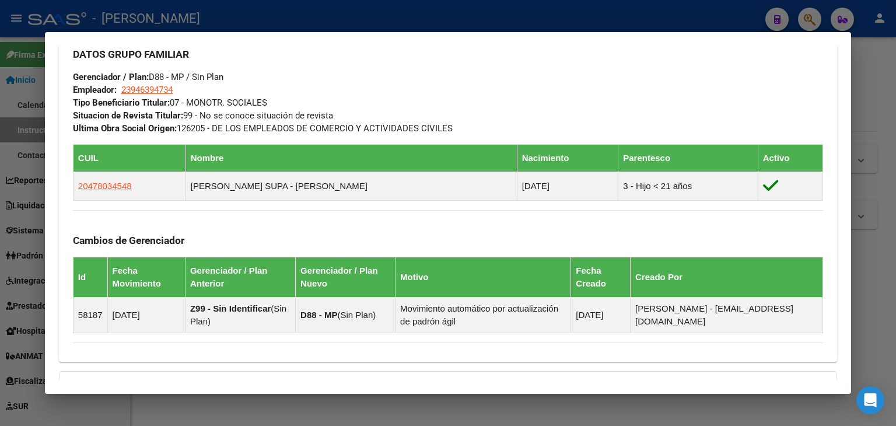
click at [202, 27] on div at bounding box center [448, 213] width 896 height 426
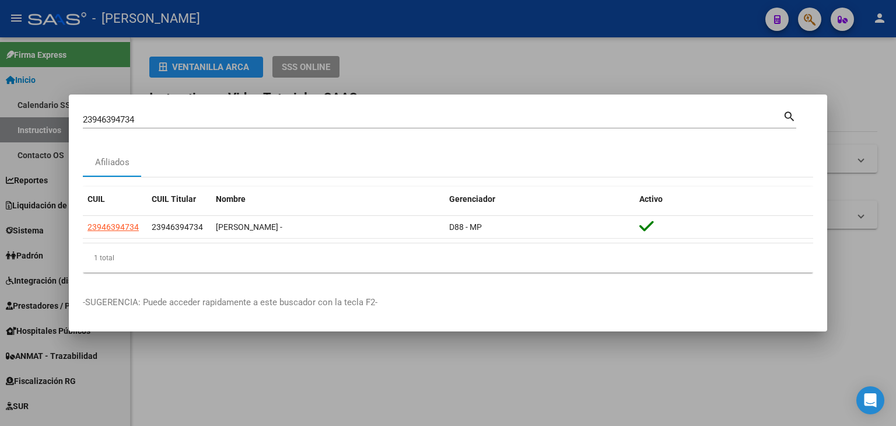
click at [182, 123] on input "23946394734" at bounding box center [433, 119] width 700 height 11
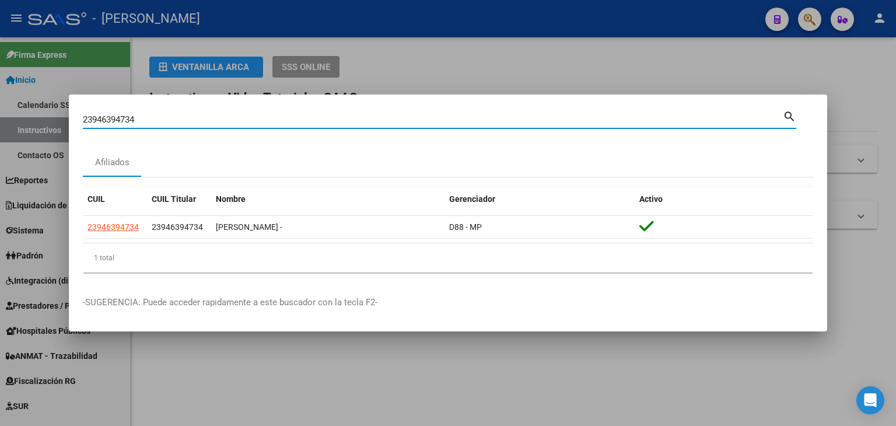
paste input "527459"
drag, startPoint x: 182, startPoint y: 123, endPoint x: 175, endPoint y: 107, distance: 17.8
click at [182, 122] on input "23946394734" at bounding box center [433, 119] width 700 height 11
type input "23946527459"
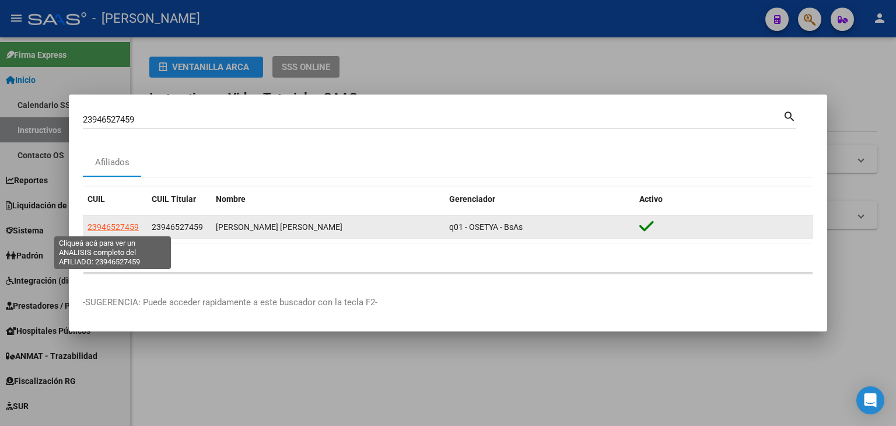
click at [99, 229] on span "23946527459" at bounding box center [113, 226] width 51 height 9
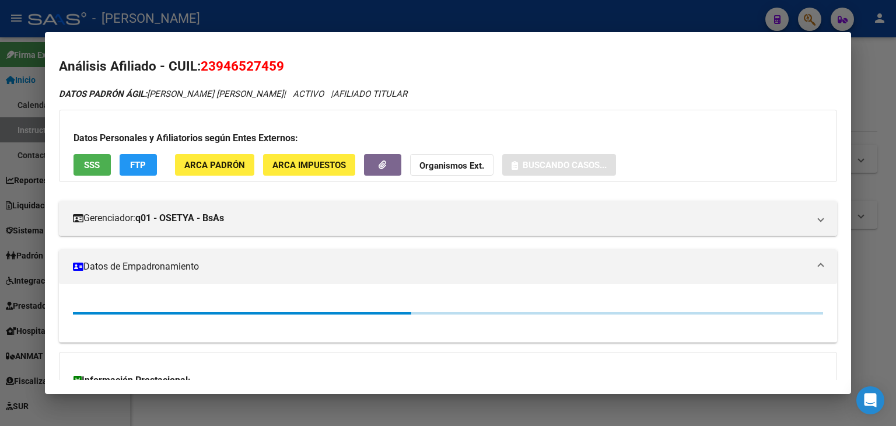
click at [247, 162] on button "ARCA Padrón" at bounding box center [214, 165] width 79 height 22
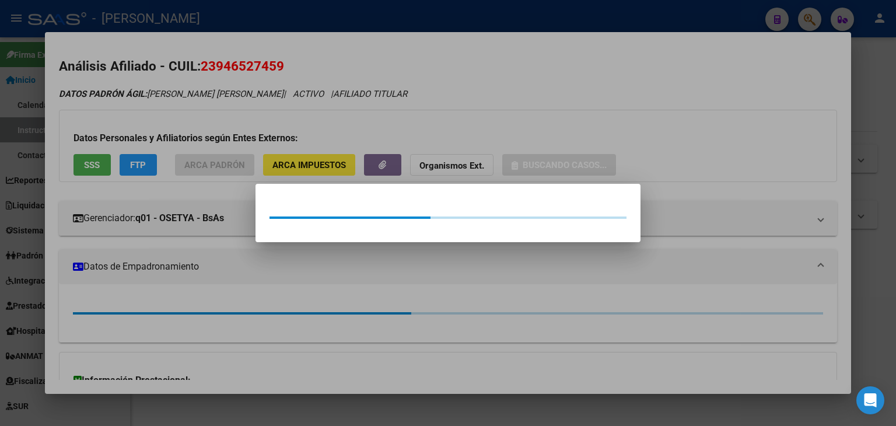
drag, startPoint x: 247, startPoint y: 121, endPoint x: 182, endPoint y: 134, distance: 66.5
click at [243, 121] on div at bounding box center [448, 213] width 896 height 426
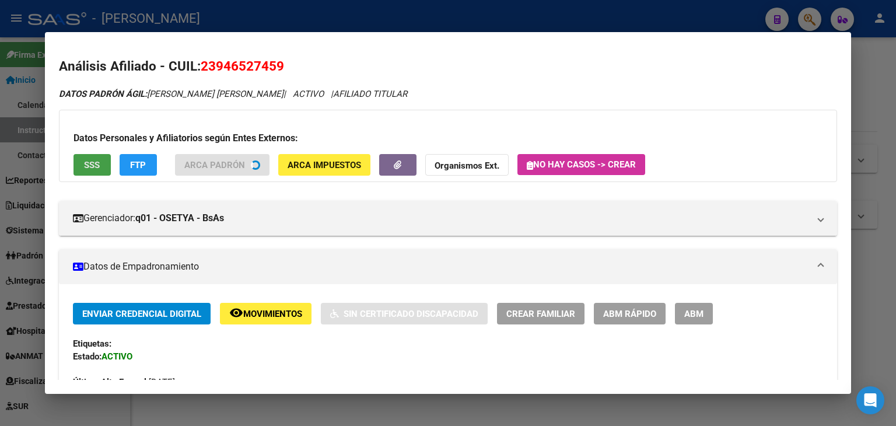
click at [81, 163] on button "SSS" at bounding box center [92, 165] width 37 height 22
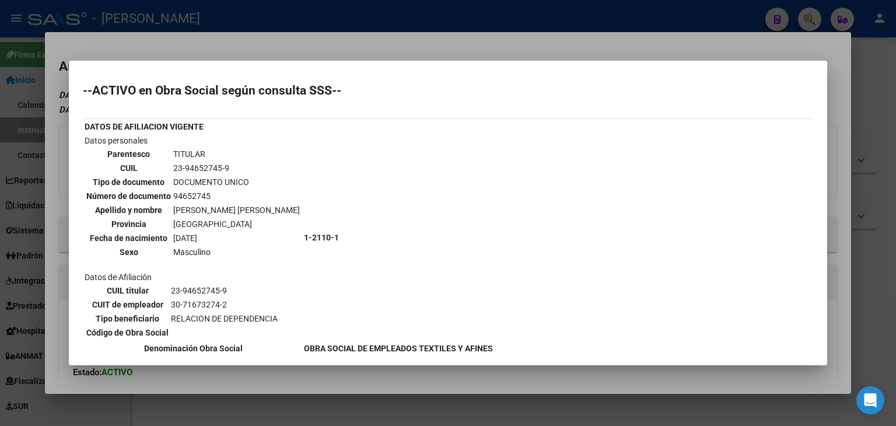
click at [180, 56] on div at bounding box center [448, 213] width 896 height 426
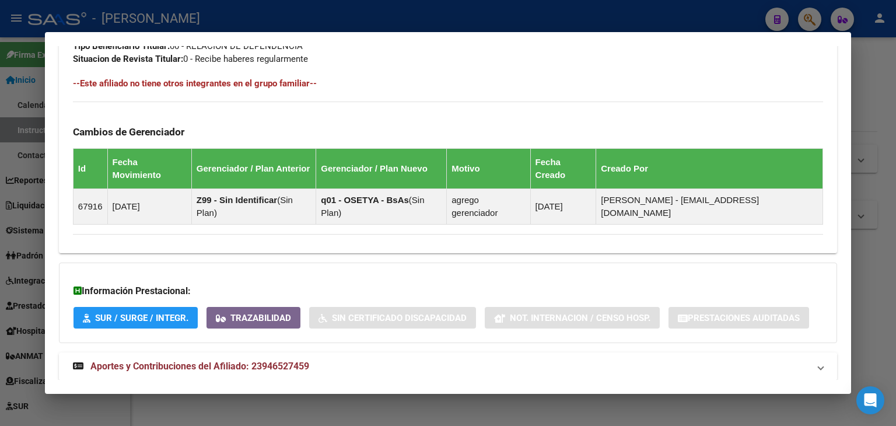
click at [295, 352] on mat-expansion-panel-header "Aportes y Contribuciones del Afiliado: 23946527459" at bounding box center [448, 366] width 778 height 28
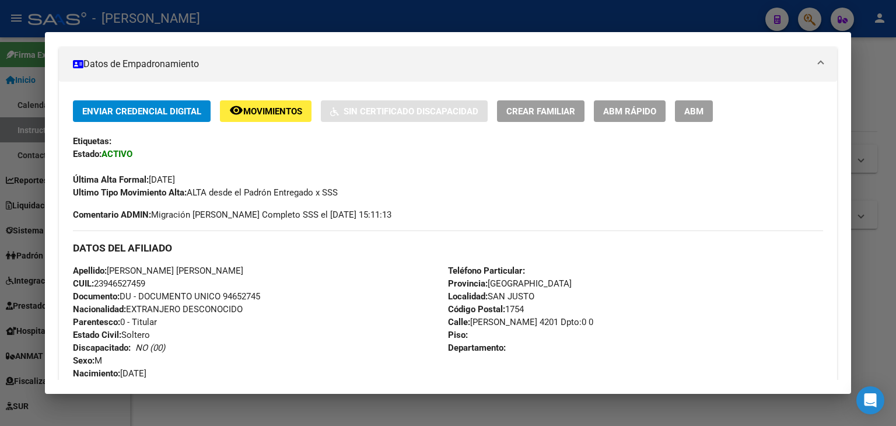
scroll to position [0, 0]
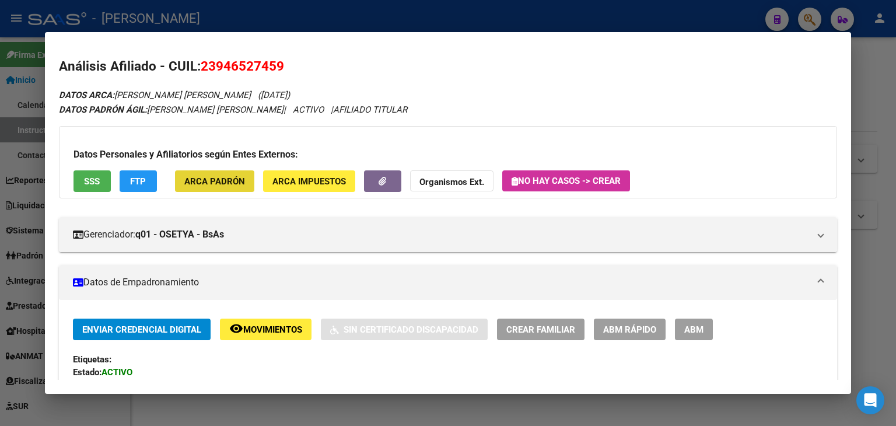
click at [228, 174] on button "ARCA Padrón" at bounding box center [214, 181] width 79 height 22
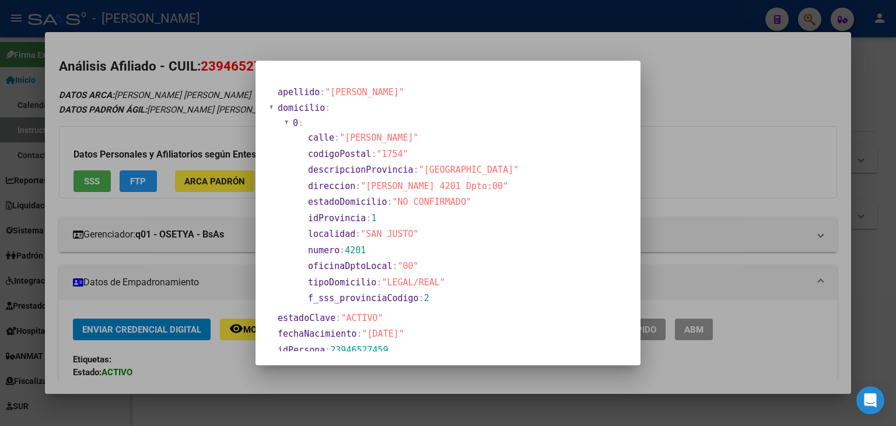
click at [182, 113] on div at bounding box center [448, 213] width 896 height 426
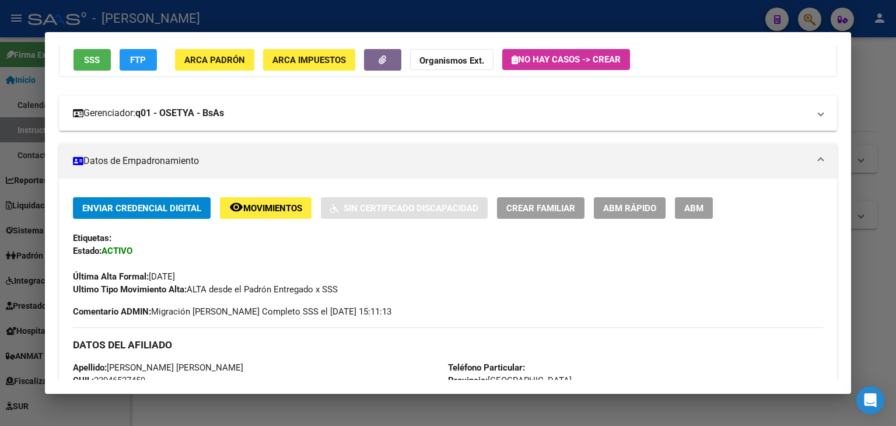
scroll to position [117, 0]
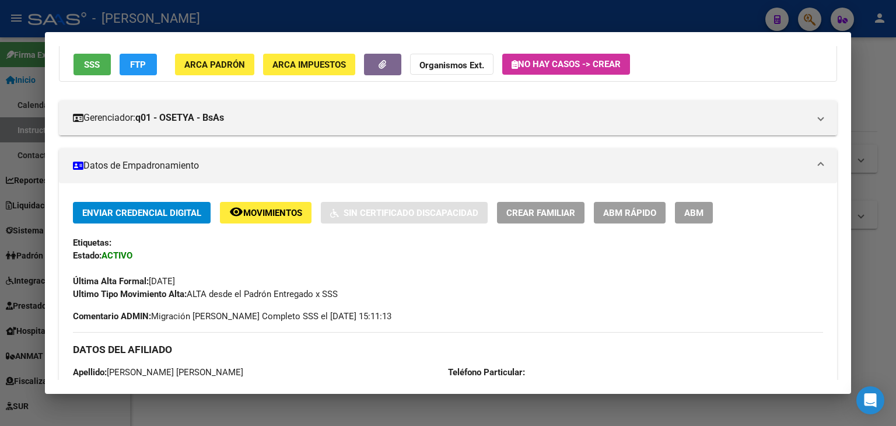
click at [79, 67] on button "SSS" at bounding box center [92, 65] width 37 height 22
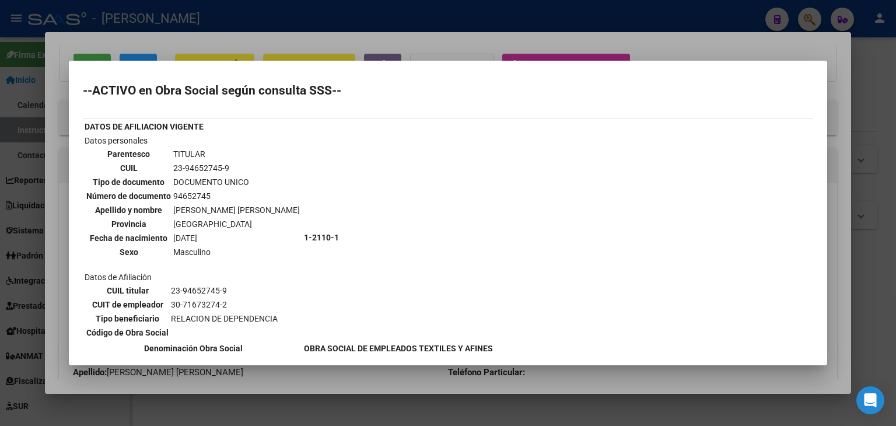
click at [174, 46] on div at bounding box center [448, 213] width 896 height 426
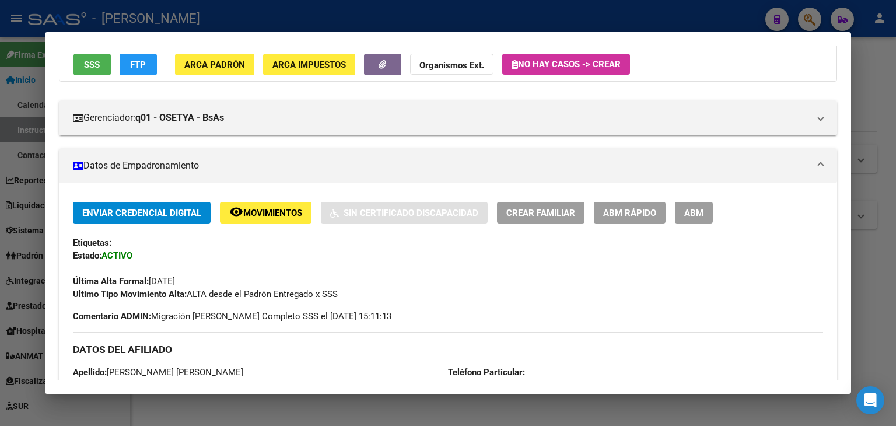
click at [96, 68] on span "SSS" at bounding box center [92, 65] width 16 height 11
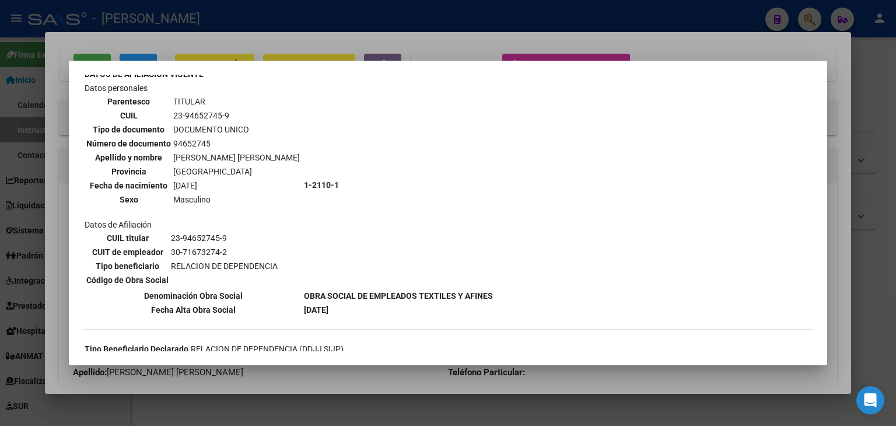
scroll to position [117, 0]
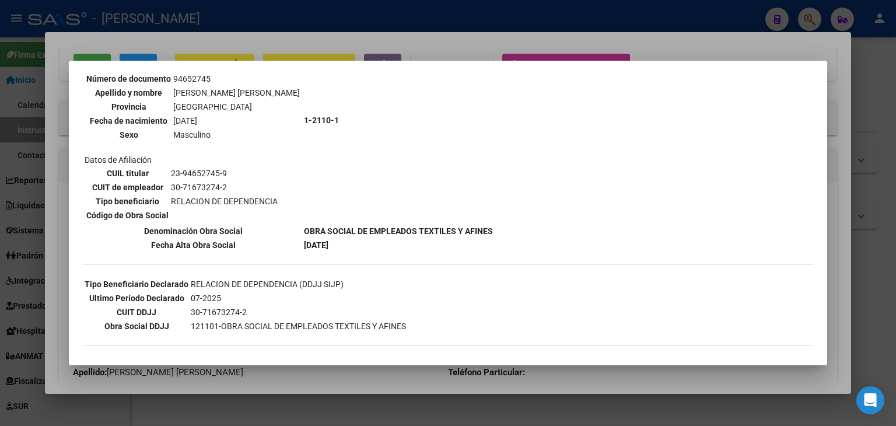
click at [179, 47] on div at bounding box center [448, 213] width 896 height 426
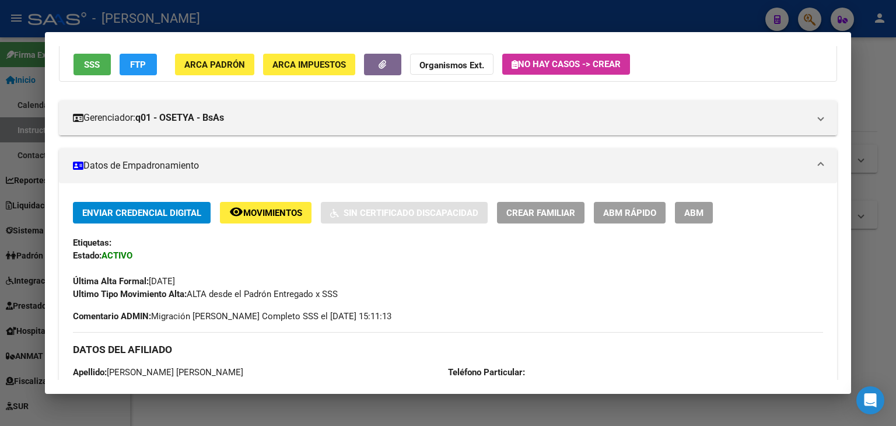
click at [170, 79] on div "Datos Personales y Afiliatorios según Entes Externos: SSS FTP ARCA Padrón ARCA …" at bounding box center [448, 45] width 778 height 72
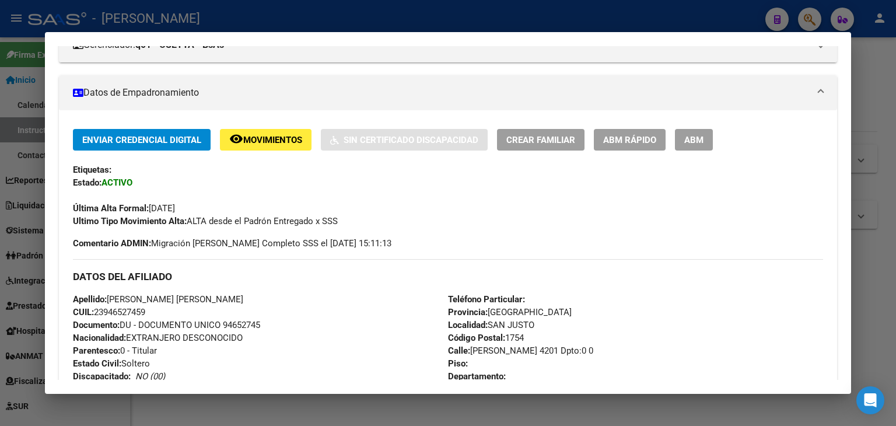
scroll to position [408, 0]
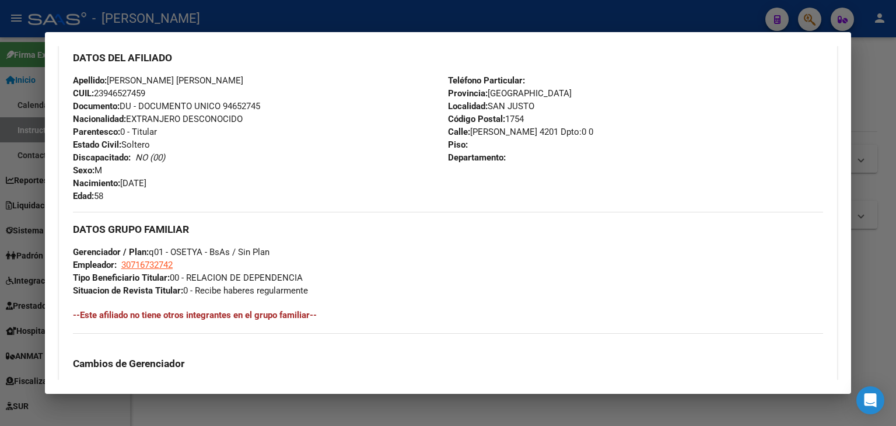
drag, startPoint x: 240, startPoint y: 113, endPoint x: 244, endPoint y: 103, distance: 10.0
click at [240, 111] on div "Apellido: [PERSON_NAME] [PERSON_NAME] CUIL: 23946527459 Documento: DU - DOCUMEN…" at bounding box center [260, 138] width 375 height 128
click at [244, 103] on span "Documento: DU - DOCUMENTO UNICO 94652745" at bounding box center [166, 106] width 187 height 11
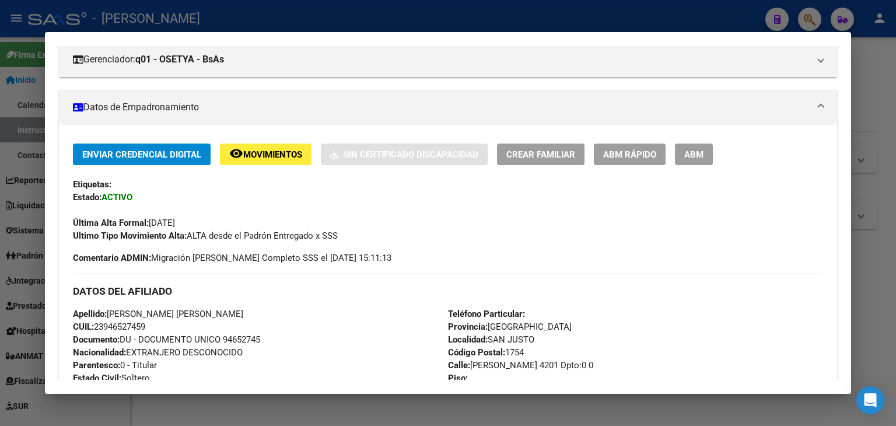
scroll to position [0, 0]
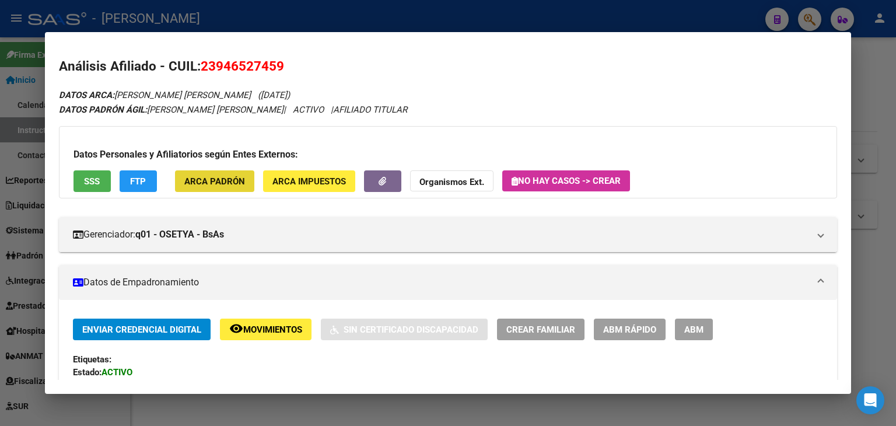
click at [222, 173] on button "ARCA Padrón" at bounding box center [214, 181] width 79 height 22
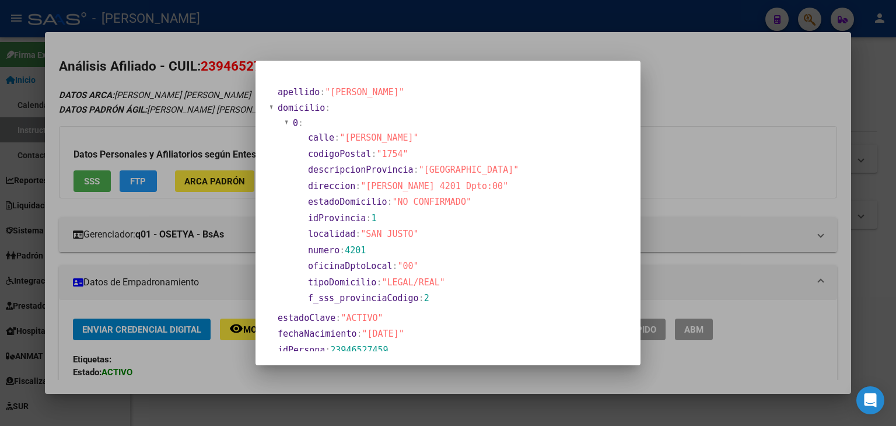
click at [161, 96] on div at bounding box center [448, 213] width 896 height 426
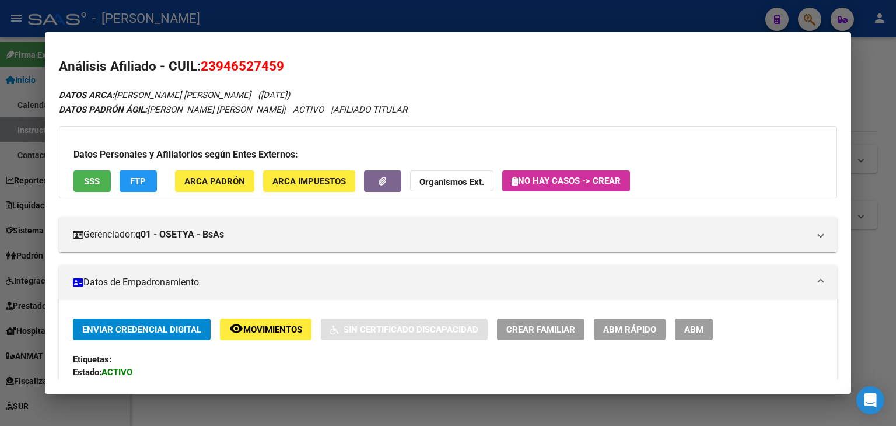
click at [232, 185] on span "ARCA Padrón" at bounding box center [214, 181] width 61 height 11
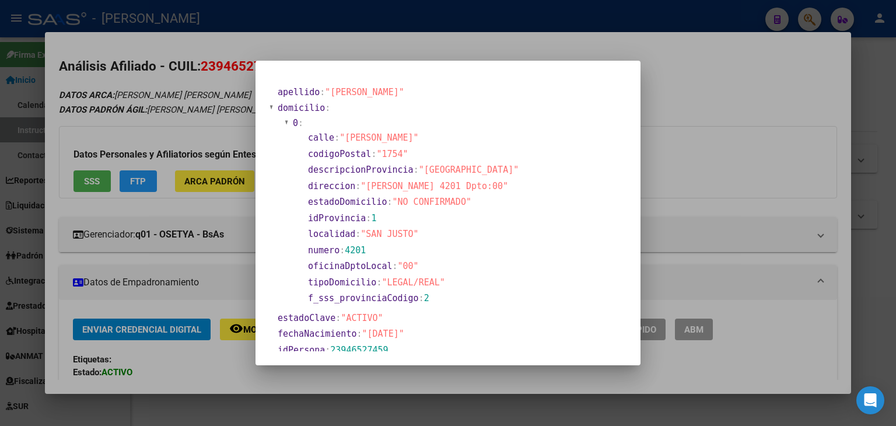
drag, startPoint x: 212, startPoint y: 100, endPoint x: 277, endPoint y: 141, distance: 76.1
click at [212, 100] on div at bounding box center [448, 213] width 896 height 426
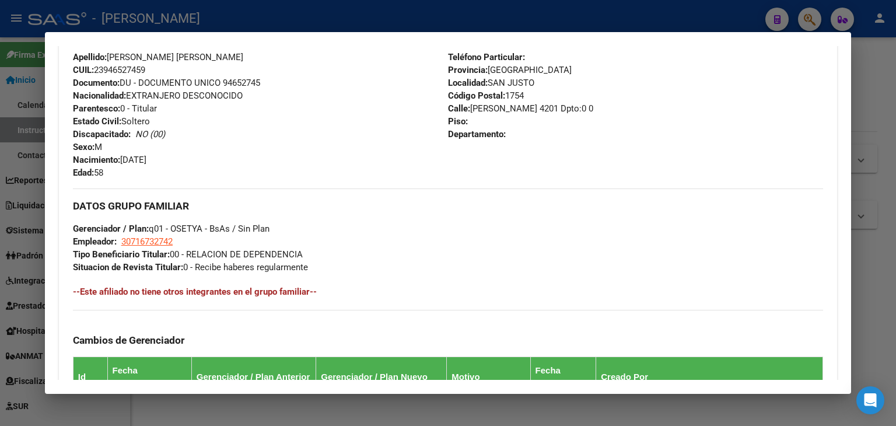
scroll to position [467, 0]
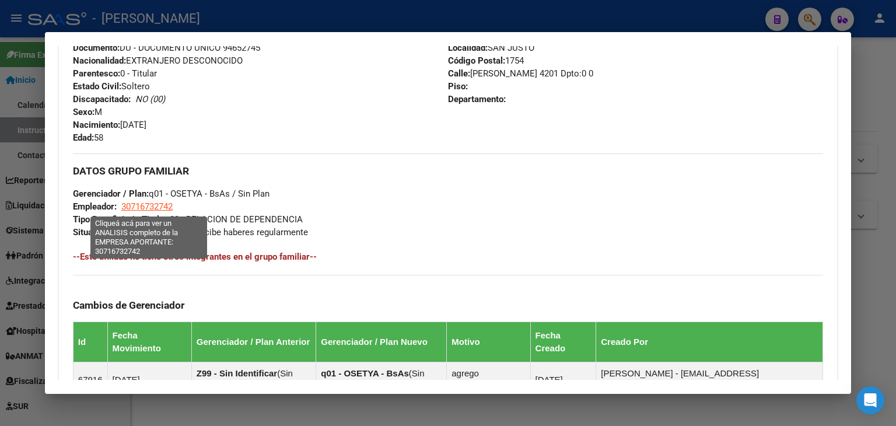
click at [139, 207] on span "30716732742" at bounding box center [146, 206] width 51 height 11
type textarea "30716732742"
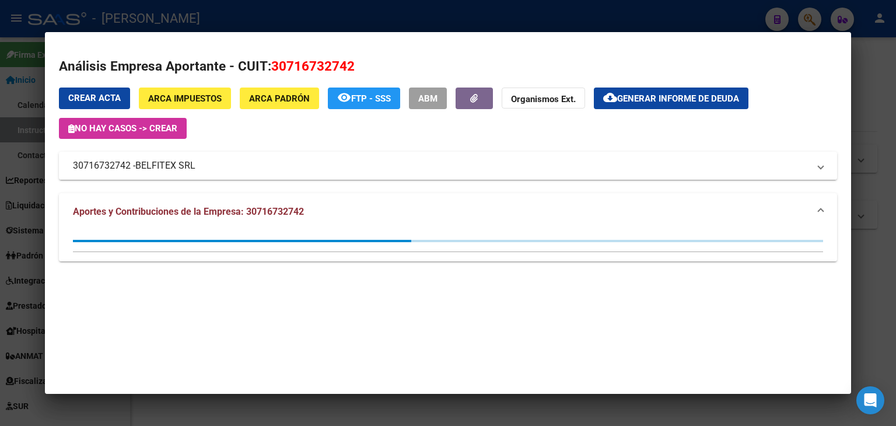
click at [170, 162] on span "BELFITEX SRL" at bounding box center [165, 166] width 60 height 14
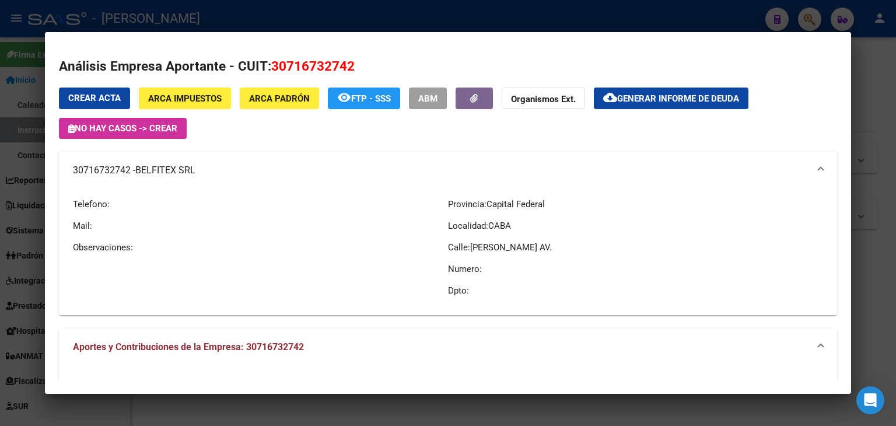
click at [210, 10] on div at bounding box center [448, 213] width 896 height 426
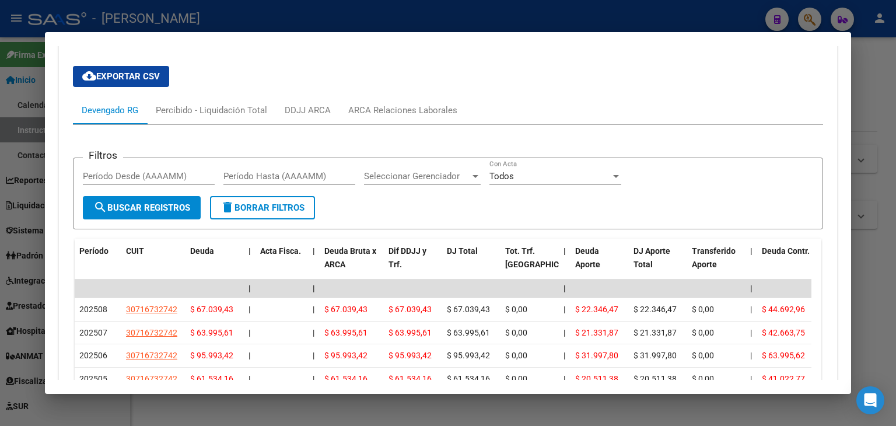
click at [392, 125] on div "Filtros Período Desde (AAAAMM) Período Hasta (AAAAMM) Seleccionar Gerenciador S…" at bounding box center [448, 349] width 750 height 448
click at [394, 96] on div "ARCA Relaciones Laborales" at bounding box center [403, 110] width 127 height 28
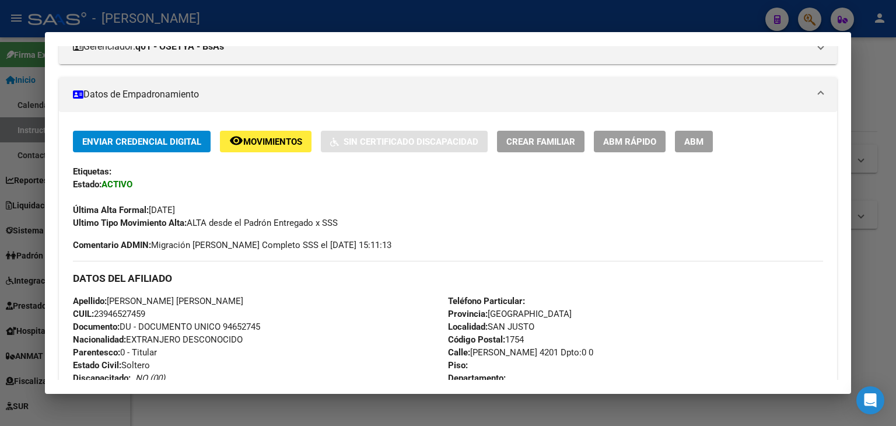
scroll to position [180, 0]
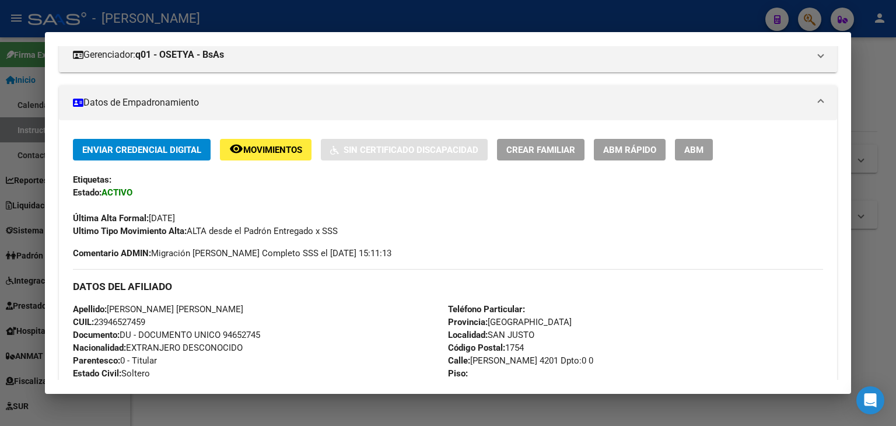
click at [236, 32] on mat-dialog-container "Análisis Afiliado - CUIL: 23946527459 DATOS ARCA: [PERSON_NAME] [PERSON_NAME] (…" at bounding box center [448, 213] width 806 height 362
click at [214, 11] on div at bounding box center [448, 213] width 896 height 426
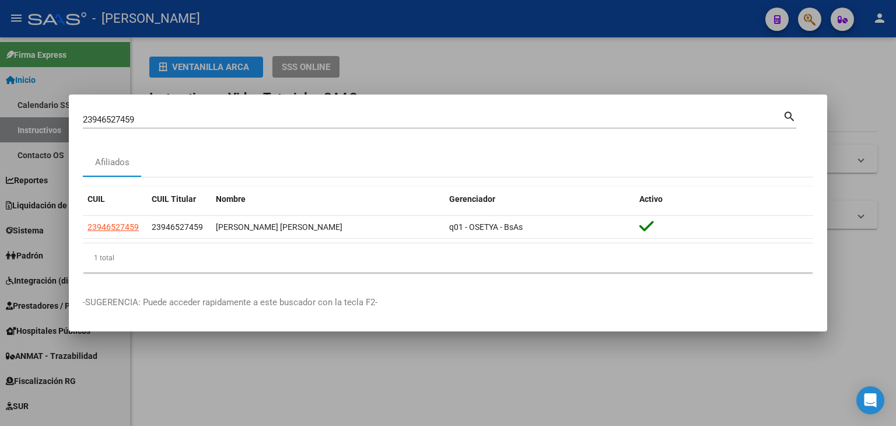
click at [184, 124] on input "23946527459" at bounding box center [433, 119] width 700 height 11
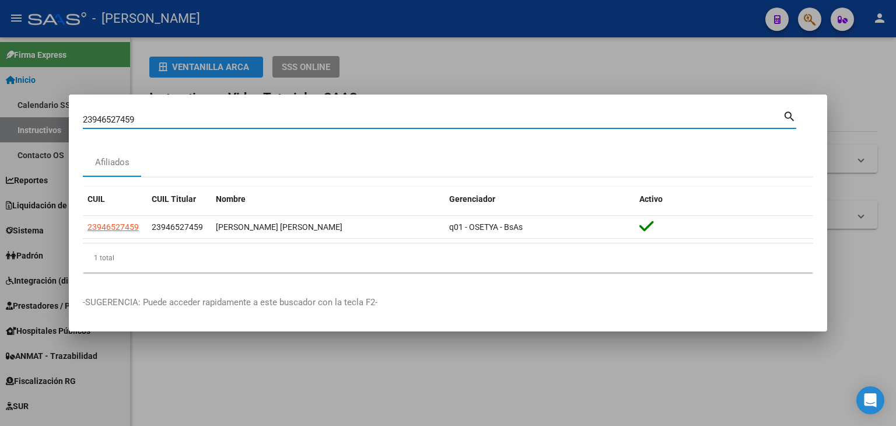
click at [184, 124] on input "23946527459" at bounding box center [433, 119] width 700 height 11
paste input "835994"
type input "23946835994"
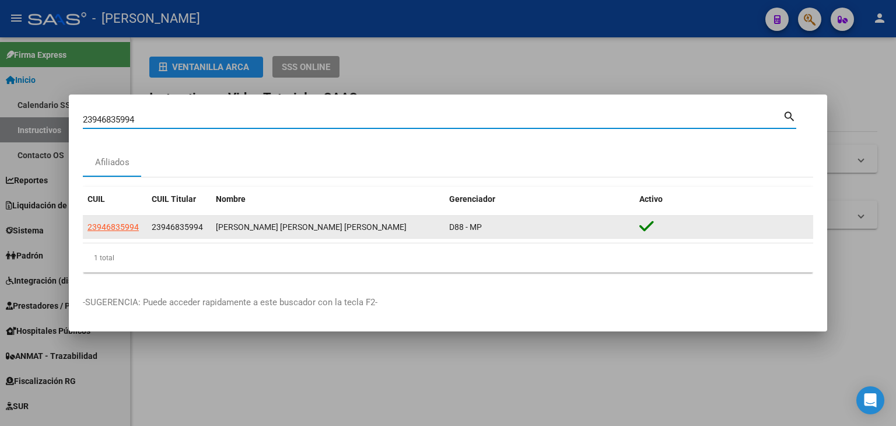
click at [108, 217] on datatable-body-cell "23946835994" at bounding box center [115, 227] width 64 height 23
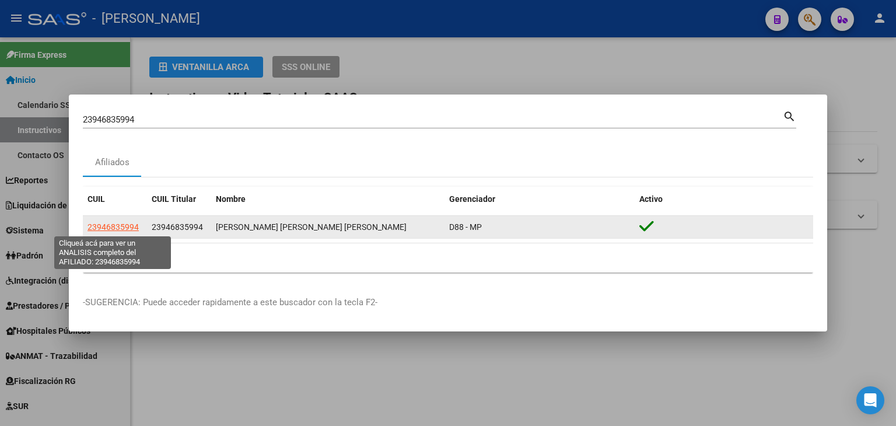
click at [107, 224] on span "23946835994" at bounding box center [113, 226] width 51 height 9
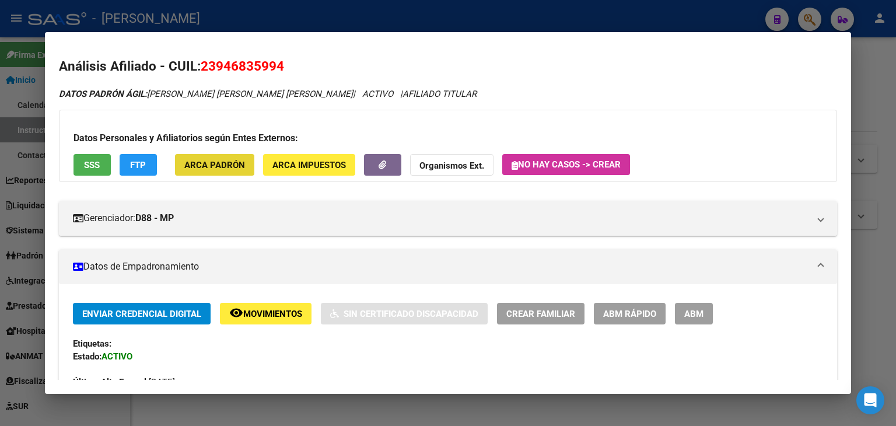
click at [224, 155] on button "ARCA Padrón" at bounding box center [214, 165] width 79 height 22
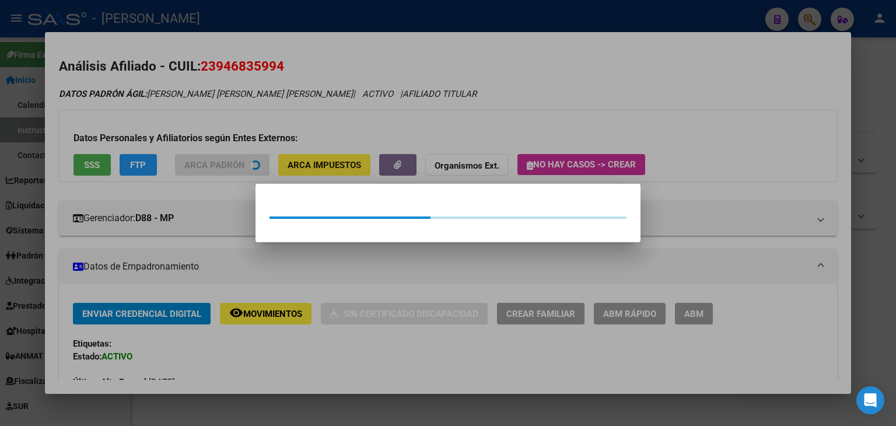
drag, startPoint x: 224, startPoint y: 155, endPoint x: 91, endPoint y: 158, distance: 132.5
click at [178, 134] on div at bounding box center [448, 213] width 896 height 426
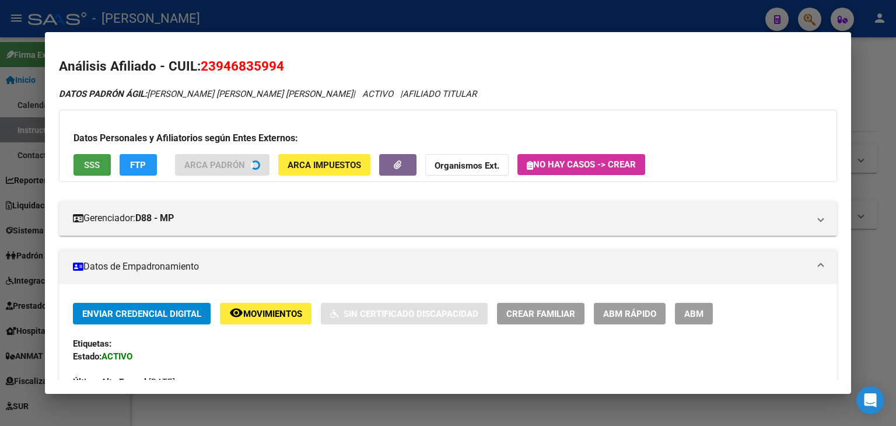
click at [90, 163] on span "SSS" at bounding box center [92, 165] width 16 height 11
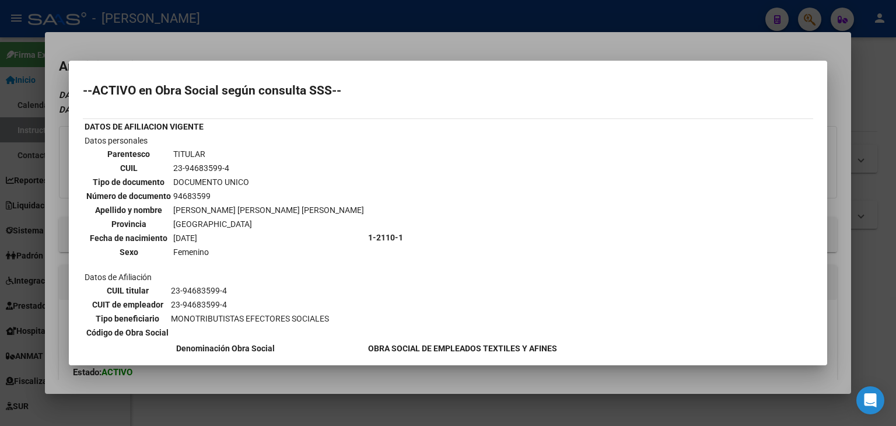
click at [124, 55] on div at bounding box center [448, 213] width 896 height 426
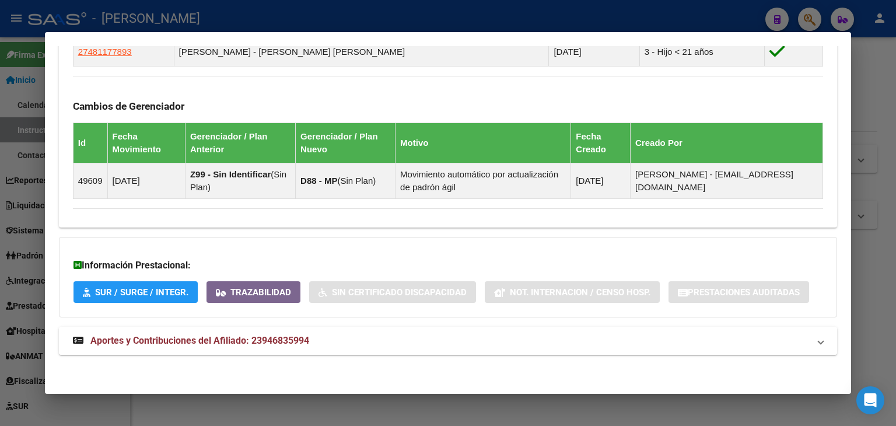
click at [237, 342] on span "Aportes y Contribuciones del Afiliado: 23946835994" at bounding box center [199, 340] width 219 height 11
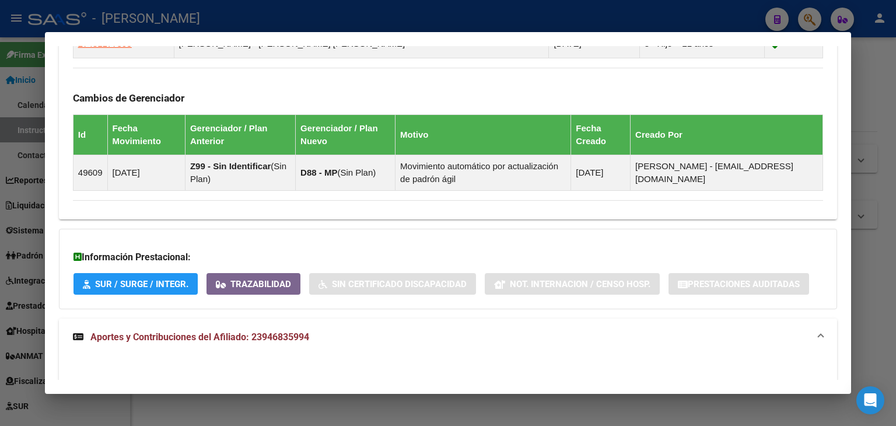
scroll to position [622, 0]
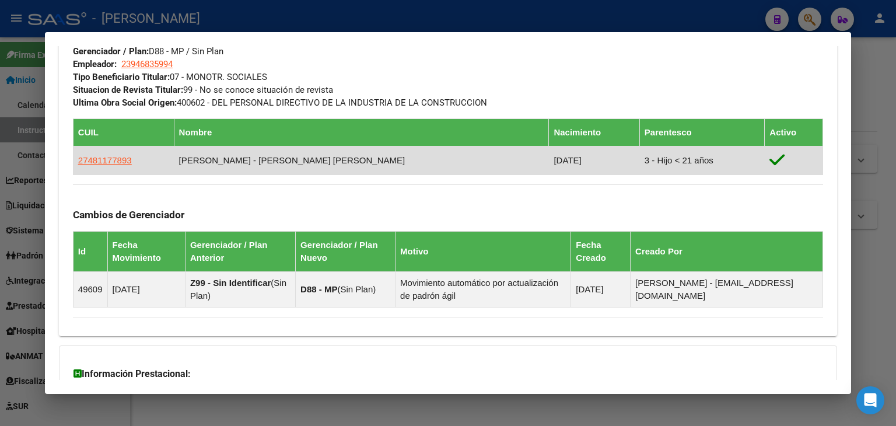
click at [125, 154] on app-link-go-to "27481177893" at bounding box center [105, 160] width 54 height 13
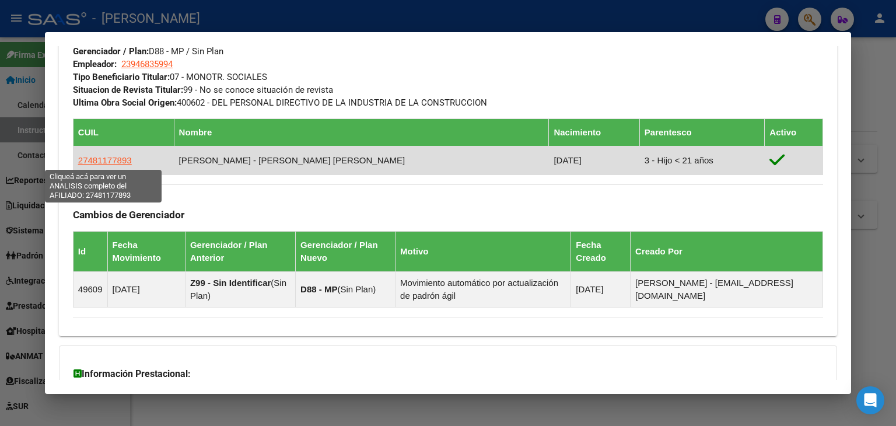
click at [124, 158] on span "27481177893" at bounding box center [105, 160] width 54 height 10
type textarea "27481177893"
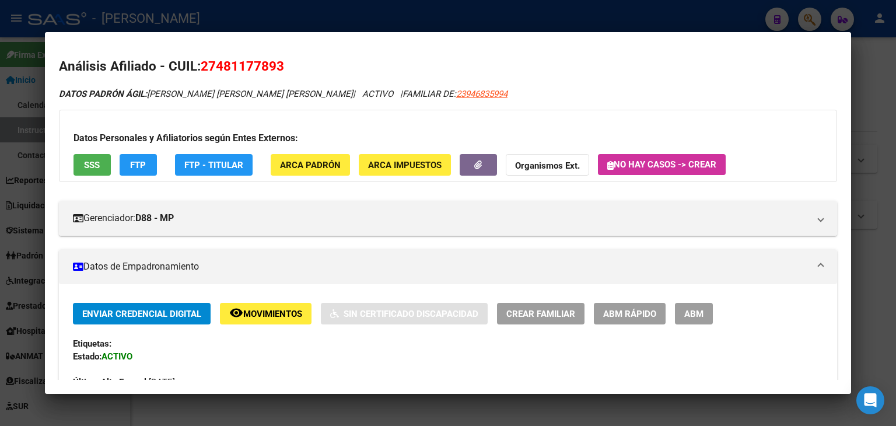
click at [261, 151] on div "Datos Personales y Afiliatorios según Entes Externos: SSS FTP FTP - Titular ARC…" at bounding box center [448, 146] width 778 height 72
click at [88, 158] on button "SSS" at bounding box center [92, 165] width 37 height 22
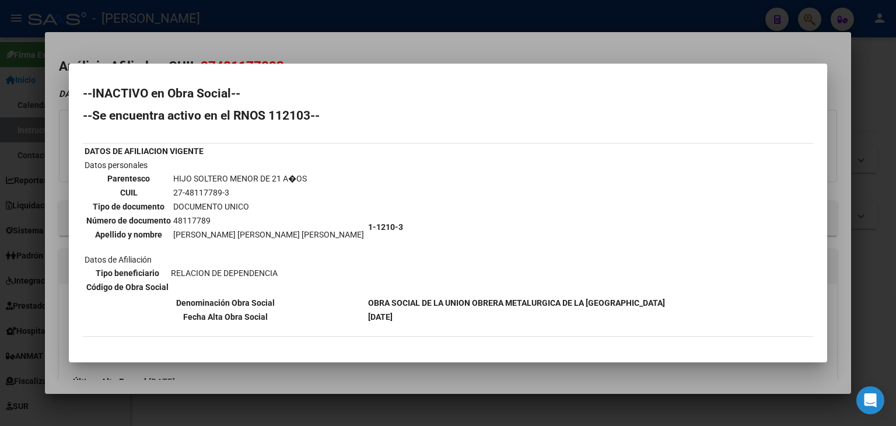
click at [162, 43] on div at bounding box center [448, 213] width 896 height 426
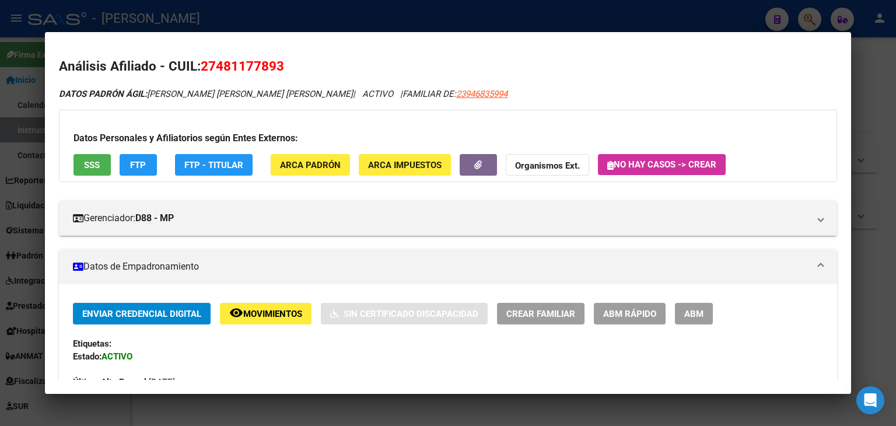
click at [180, 10] on div at bounding box center [448, 213] width 896 height 426
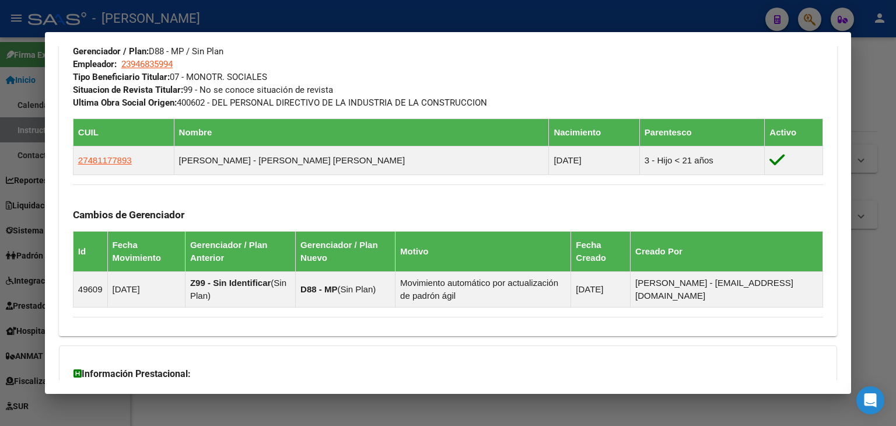
click at [194, 29] on div at bounding box center [448, 213] width 896 height 426
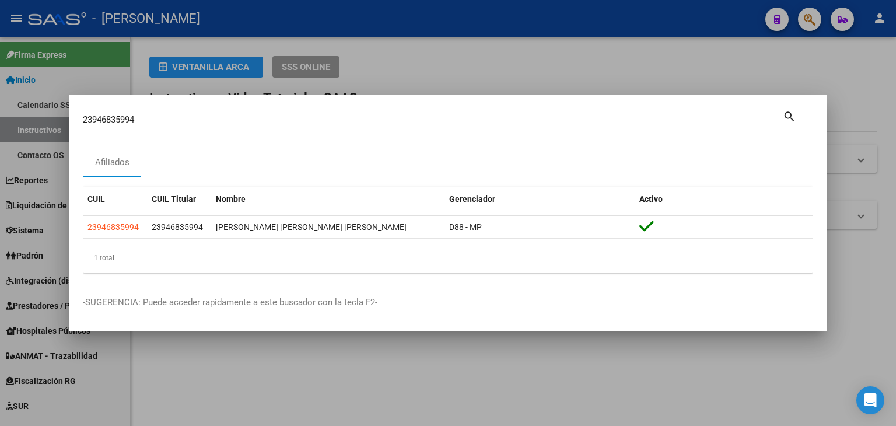
click at [160, 118] on input "23946835994" at bounding box center [433, 119] width 700 height 11
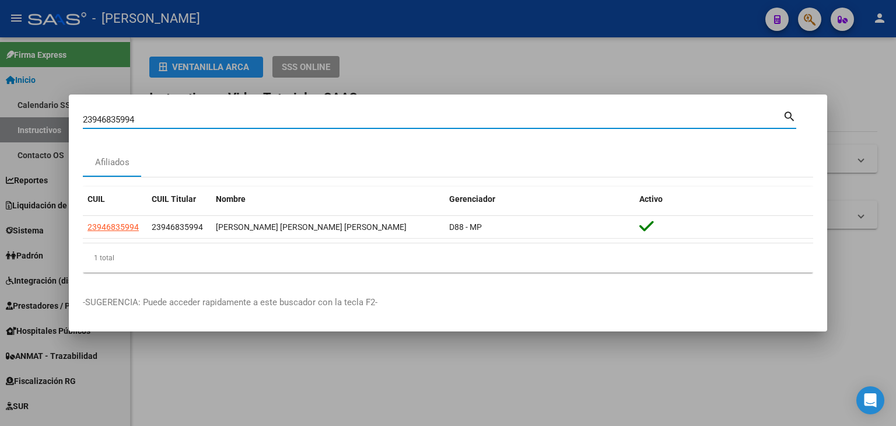
paste input "7456199"
click at [161, 118] on input "23947456199" at bounding box center [433, 119] width 700 height 11
type input "23947456199"
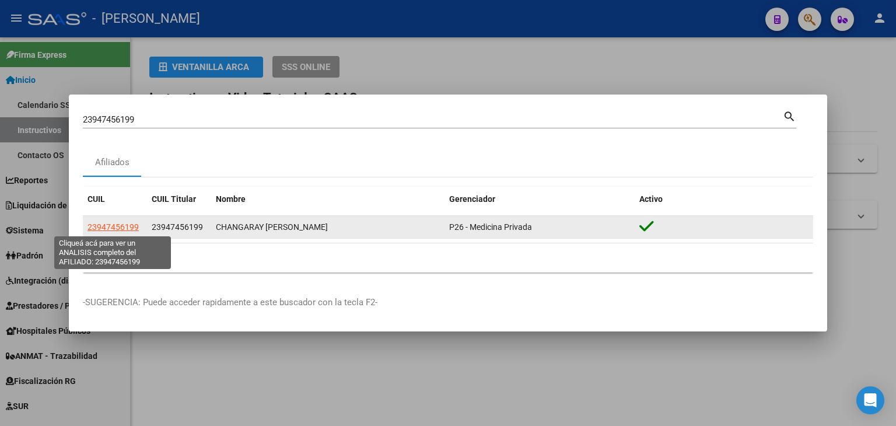
click at [106, 231] on span "23947456199" at bounding box center [113, 226] width 51 height 9
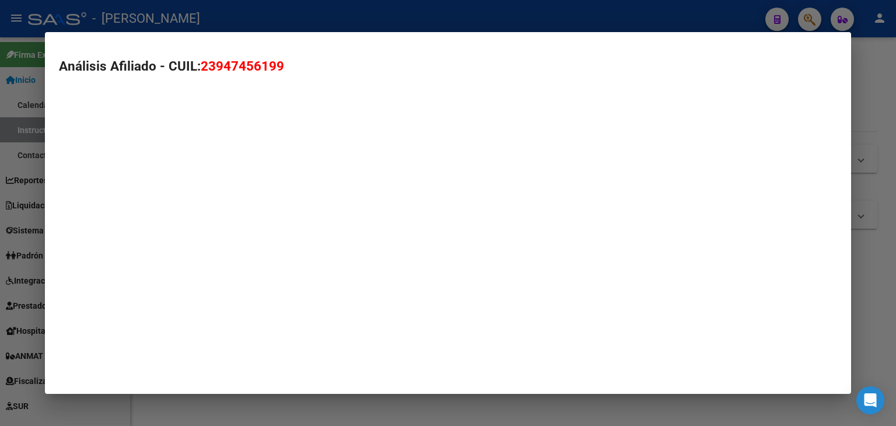
click at [107, 226] on mat-dialog-container "Análisis Afiliado - CUIL: 23947456199" at bounding box center [448, 213] width 806 height 362
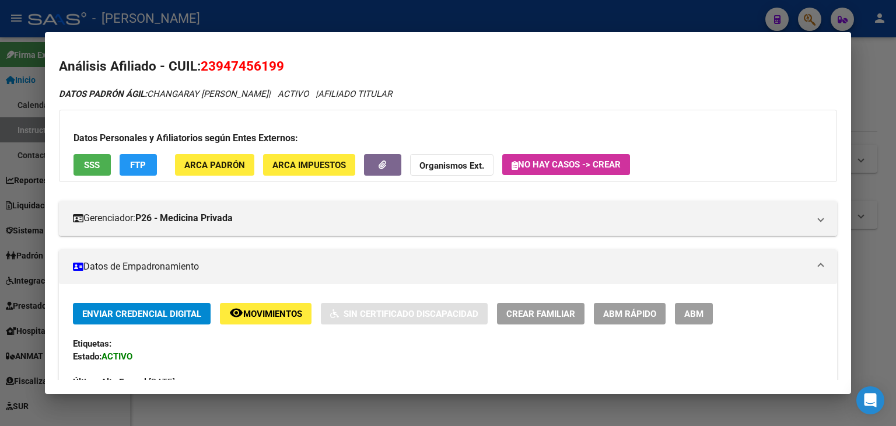
click at [206, 164] on span "ARCA Padrón" at bounding box center [214, 165] width 61 height 11
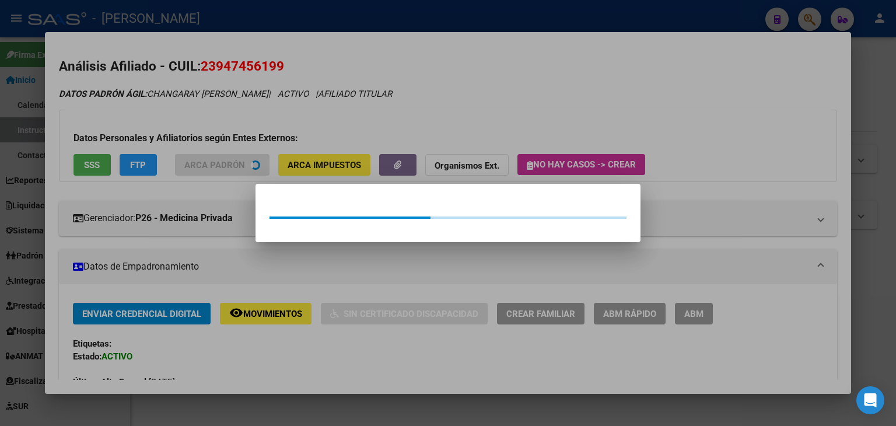
drag, startPoint x: 204, startPoint y: 147, endPoint x: 127, endPoint y: 151, distance: 76.5
click at [184, 147] on div at bounding box center [448, 213] width 896 height 426
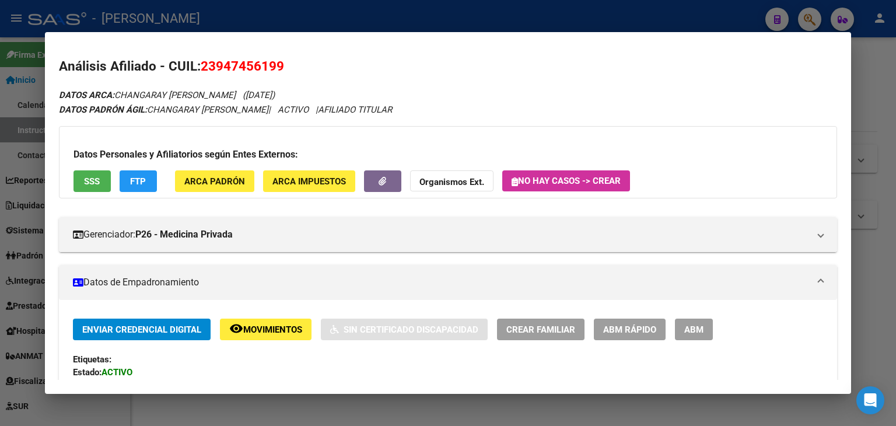
click at [92, 169] on div "Datos Personales y Afiliatorios según Entes Externos: SSS FTP ARCA Padrón ARCA …" at bounding box center [448, 162] width 778 height 72
click at [94, 180] on span "SSS" at bounding box center [92, 181] width 16 height 11
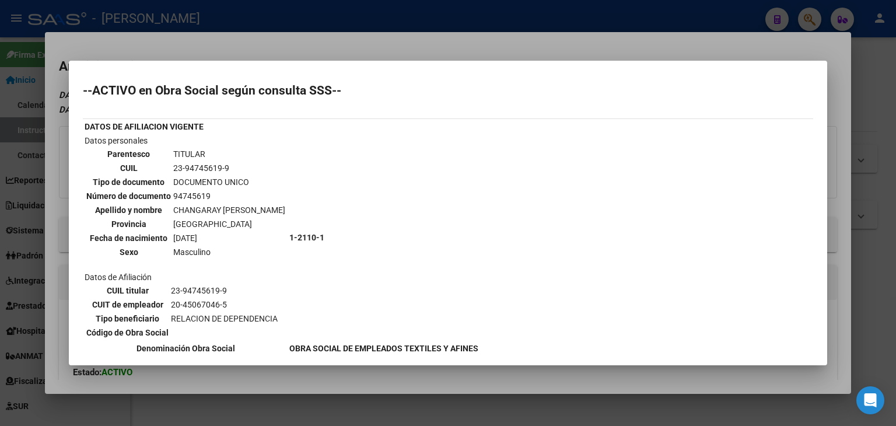
click at [167, 33] on div at bounding box center [448, 213] width 896 height 426
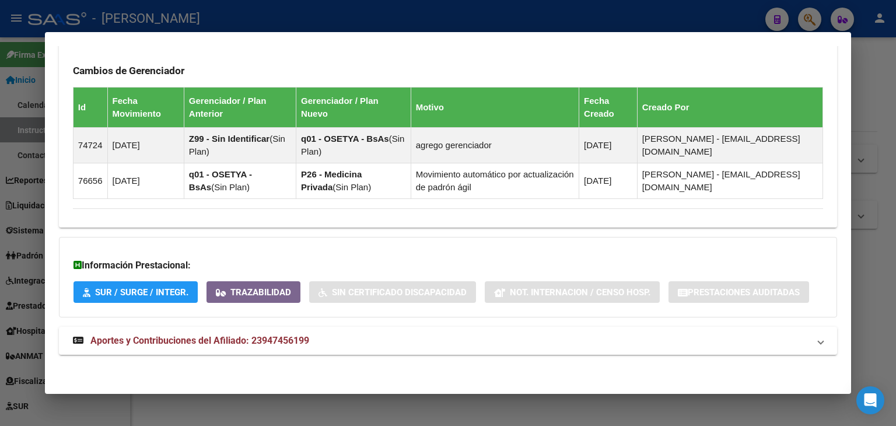
drag, startPoint x: 352, startPoint y: 329, endPoint x: 357, endPoint y: 323, distance: 7.5
click at [352, 329] on mat-expansion-panel-header "Aportes y Contribuciones del Afiliado: 23947456199" at bounding box center [448, 341] width 778 height 28
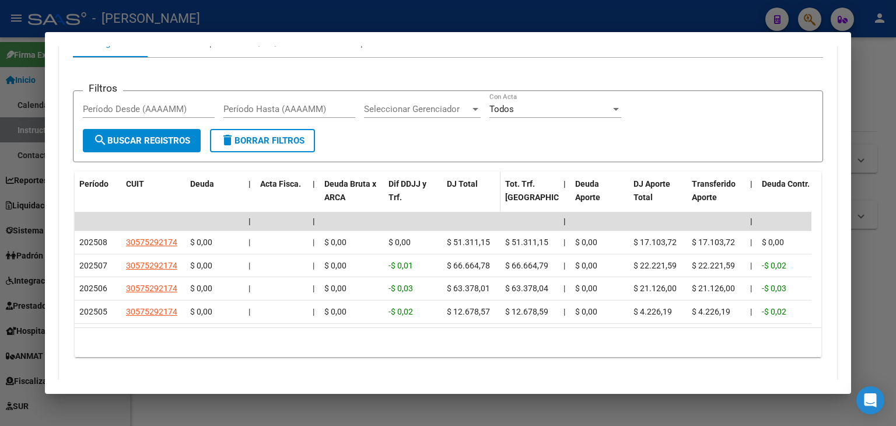
scroll to position [1088, 0]
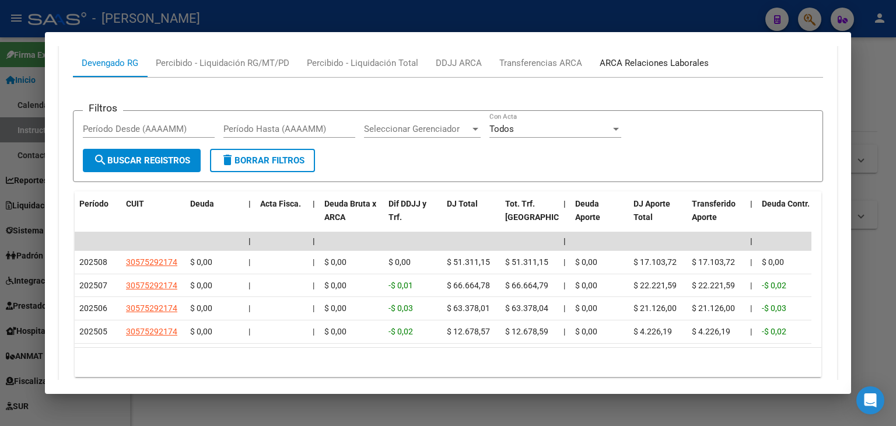
click at [621, 73] on div "ARCA Relaciones Laborales" at bounding box center [654, 63] width 127 height 28
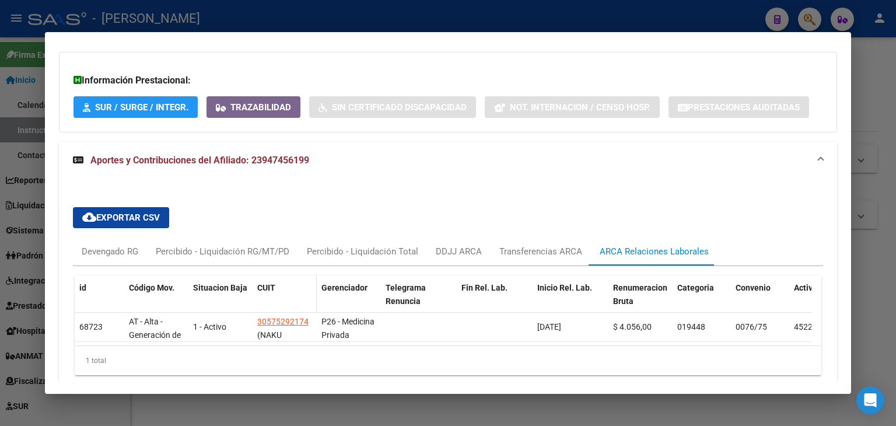
scroll to position [958, 0]
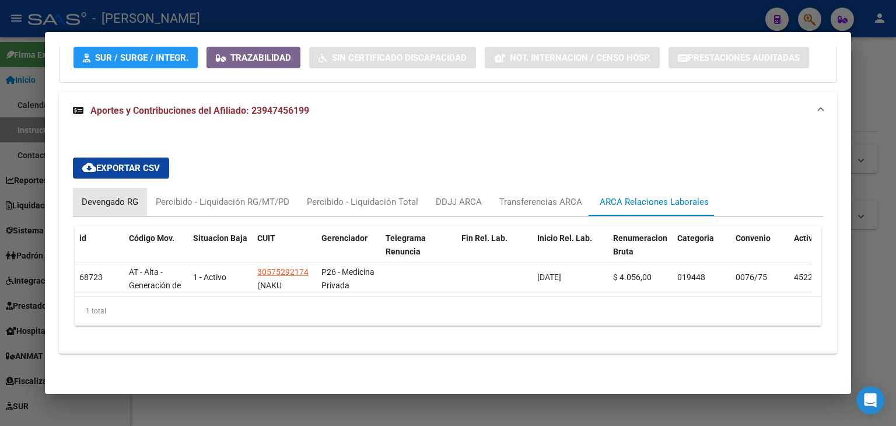
click at [123, 198] on div "Devengado RG" at bounding box center [110, 201] width 57 height 13
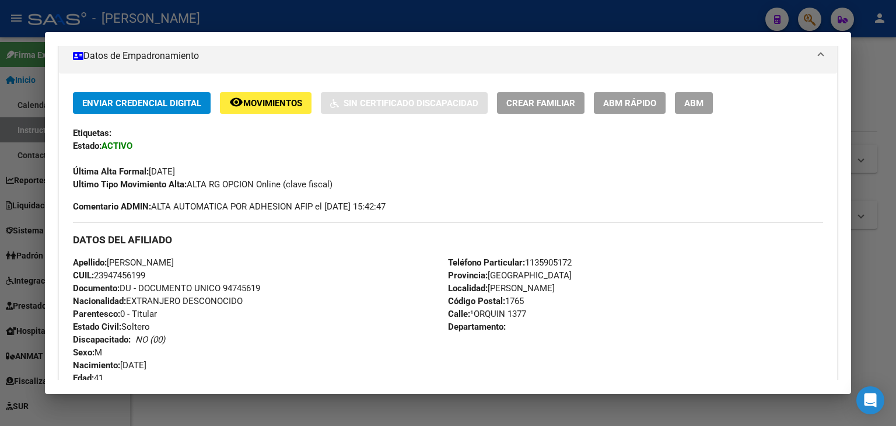
scroll to position [82, 0]
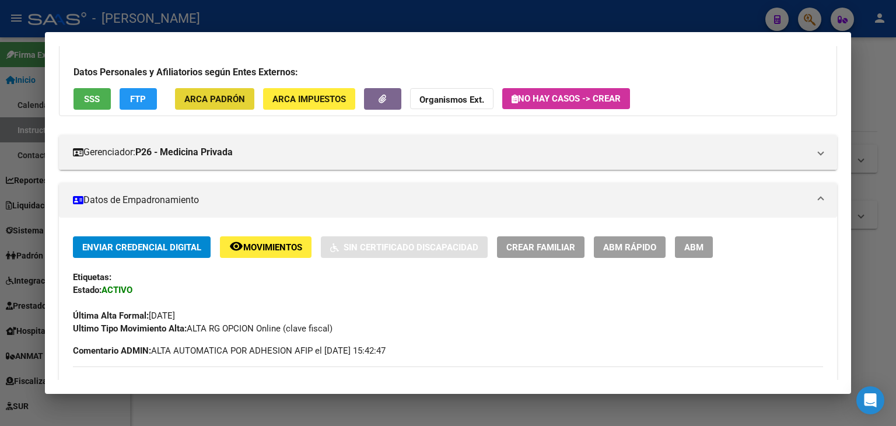
click at [247, 104] on button "ARCA Padrón" at bounding box center [214, 99] width 79 height 22
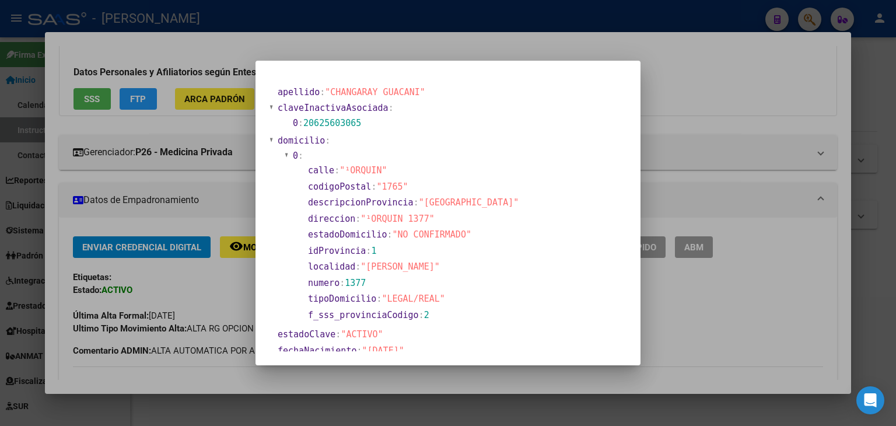
drag, startPoint x: 173, startPoint y: 66, endPoint x: 191, endPoint y: 110, distance: 48.1
click at [173, 67] on div at bounding box center [448, 213] width 896 height 426
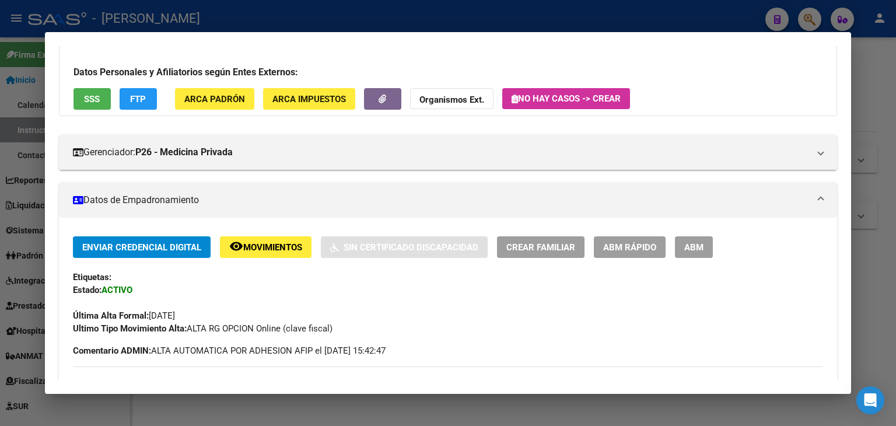
scroll to position [316, 0]
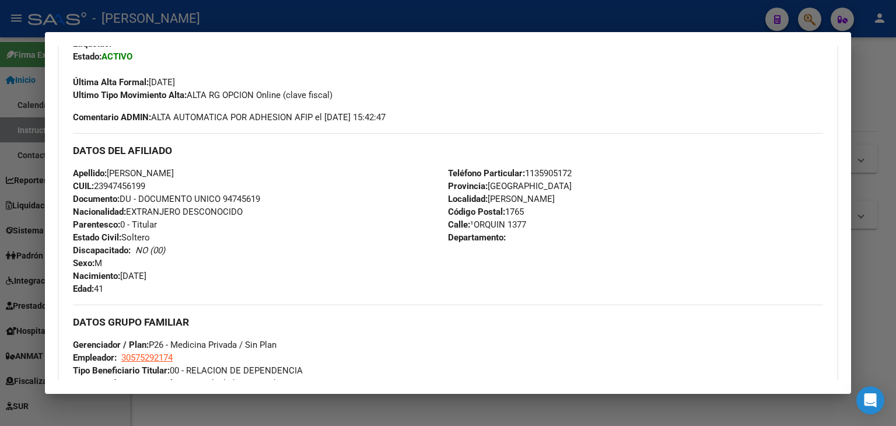
click at [231, 194] on span "Documento: DU - DOCUMENTO UNICO 94745619" at bounding box center [166, 199] width 187 height 11
drag, startPoint x: 151, startPoint y: 172, endPoint x: 140, endPoint y: 78, distance: 95.2
click at [240, 169] on div "Apellido: [PERSON_NAME] GUACANI CUIL: 23947456199 Documento: DU - DOCUMENTO UNI…" at bounding box center [260, 231] width 375 height 128
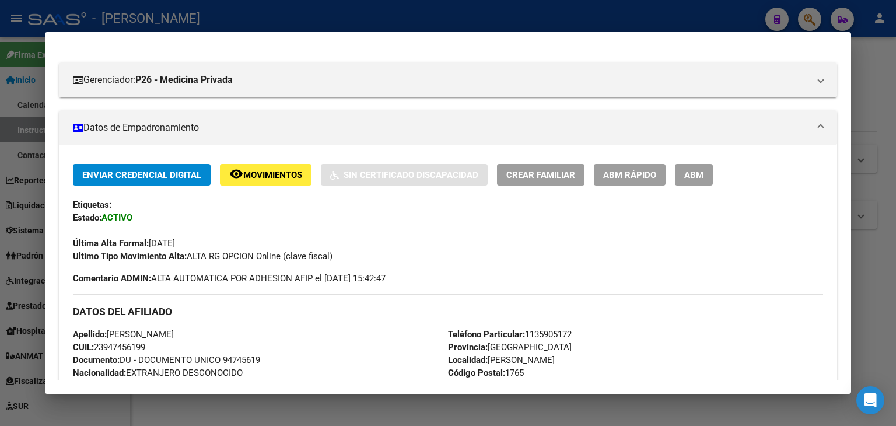
scroll to position [24, 0]
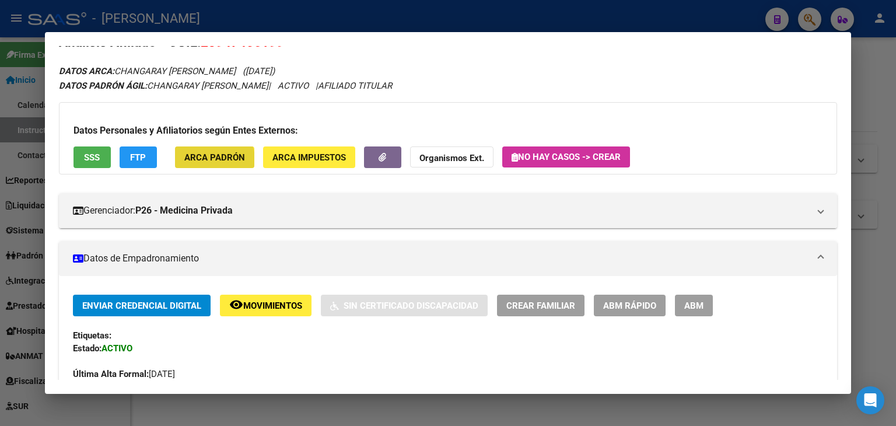
click at [206, 159] on span "ARCA Padrón" at bounding box center [214, 157] width 61 height 11
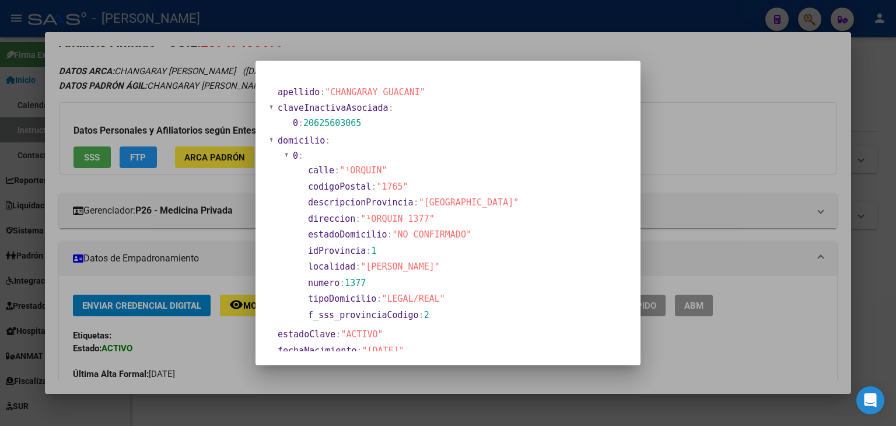
click at [181, 101] on div at bounding box center [448, 213] width 896 height 426
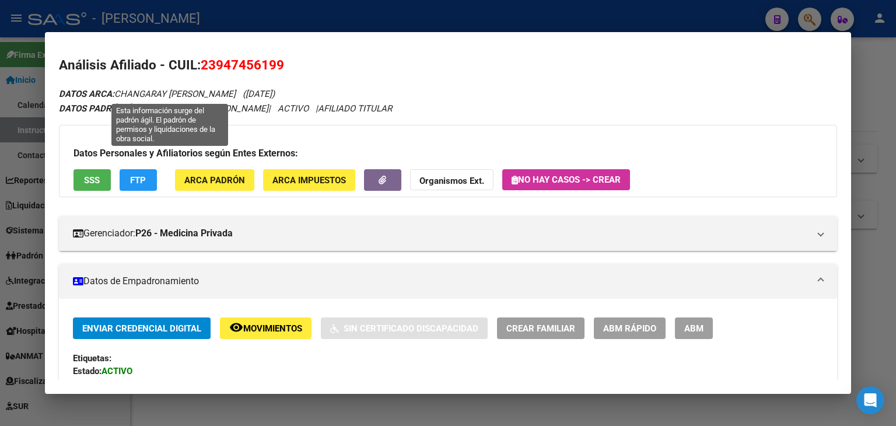
scroll to position [0, 0]
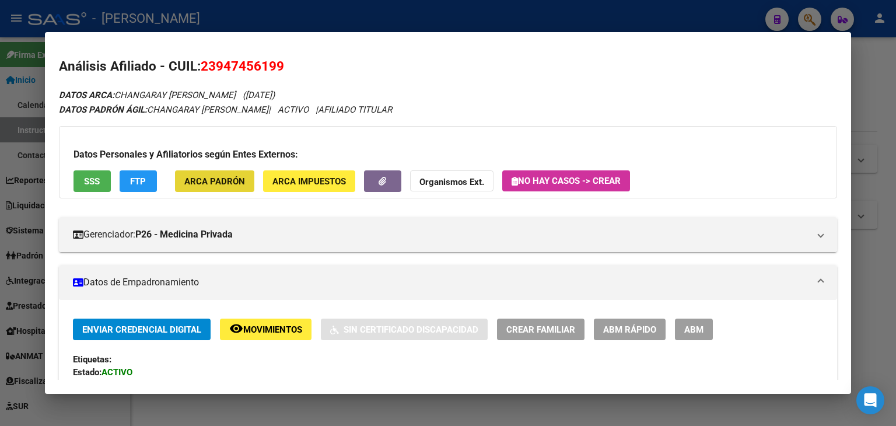
click at [202, 173] on button "ARCA Padrón" at bounding box center [214, 181] width 79 height 22
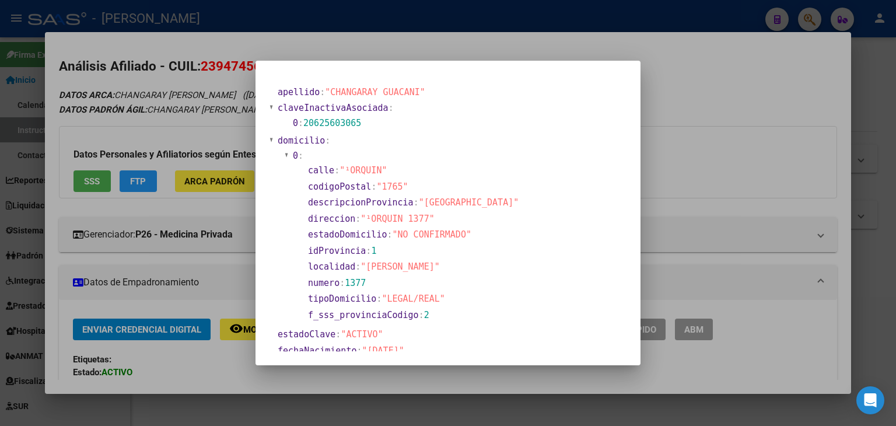
click at [202, 177] on div at bounding box center [448, 213] width 896 height 426
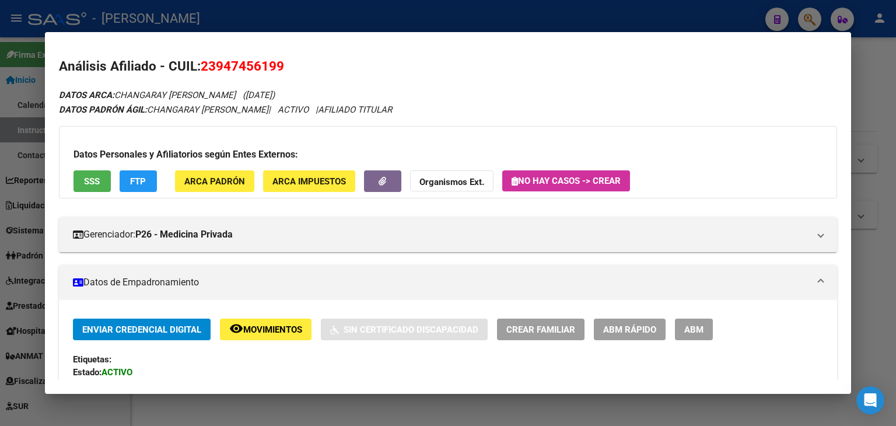
click at [202, 178] on span "ARCA Padrón" at bounding box center [214, 181] width 61 height 11
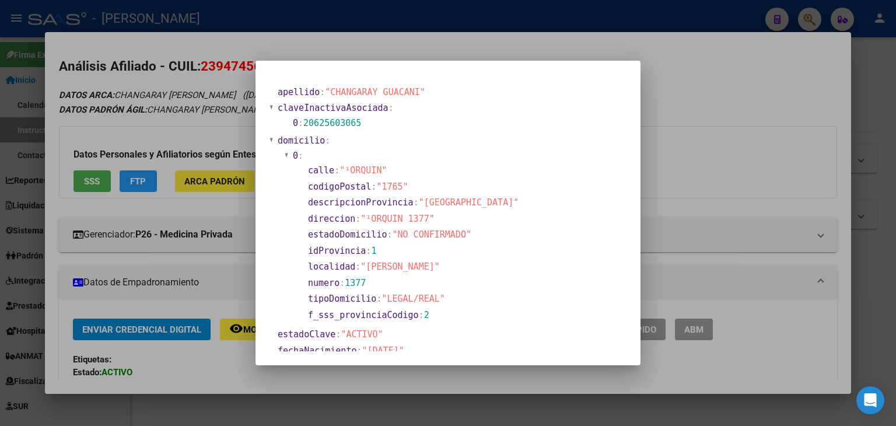
click at [178, 76] on div at bounding box center [448, 213] width 896 height 426
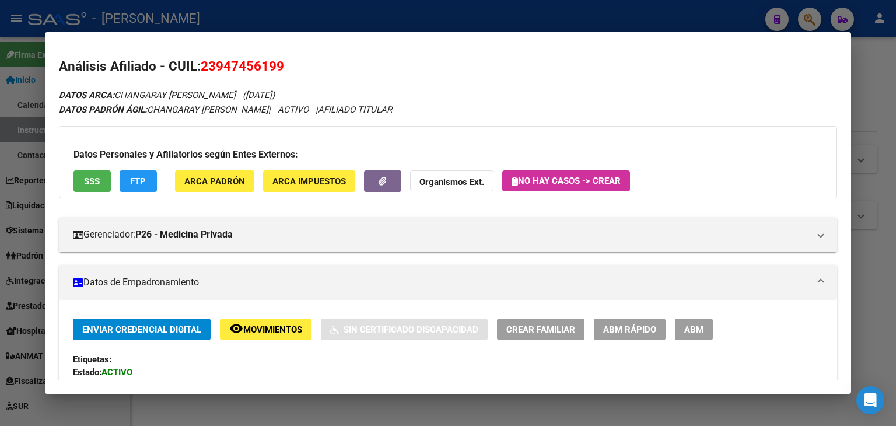
scroll to position [292, 0]
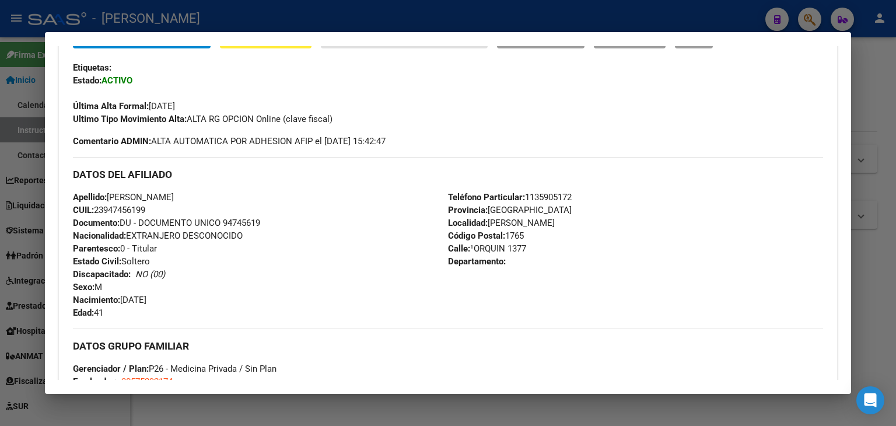
click at [554, 198] on span "Teléfono Particular: [PHONE_NUMBER]" at bounding box center [510, 197] width 124 height 11
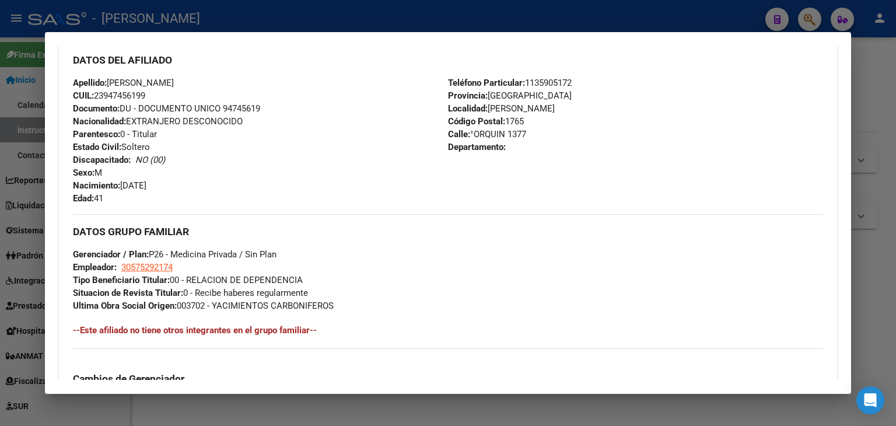
scroll to position [408, 0]
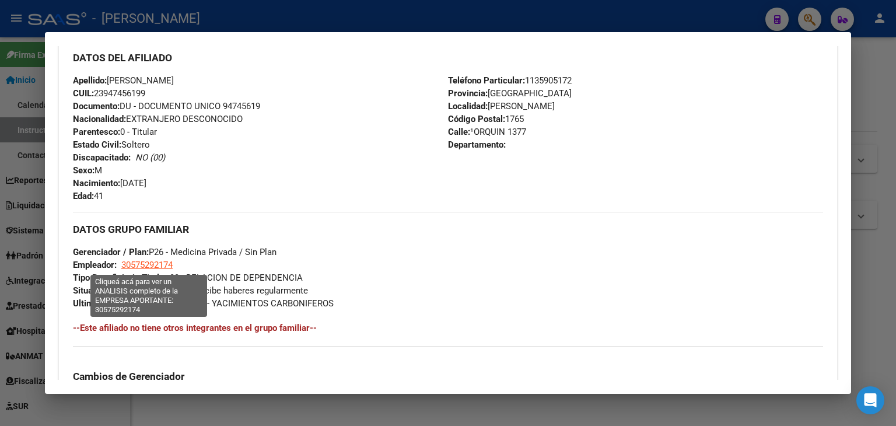
click at [153, 267] on span "30575292174" at bounding box center [146, 265] width 51 height 11
type textarea "30575292174"
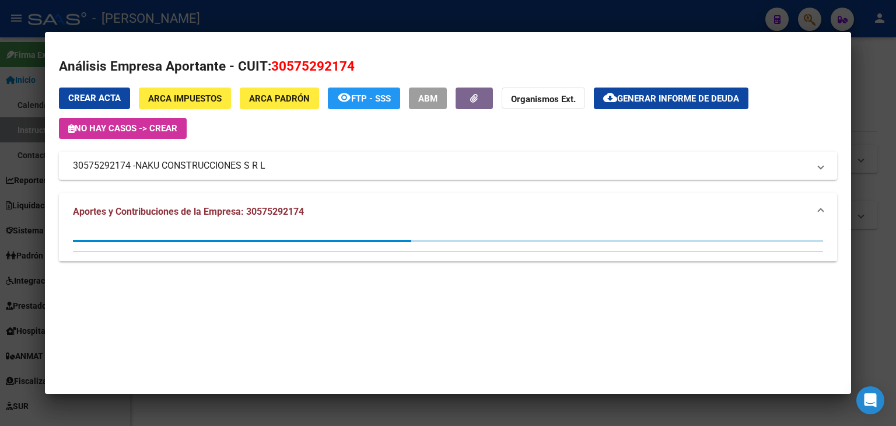
click at [182, 163] on span "NAKU CONSTRUCCIONES S R L" at bounding box center [200, 166] width 130 height 14
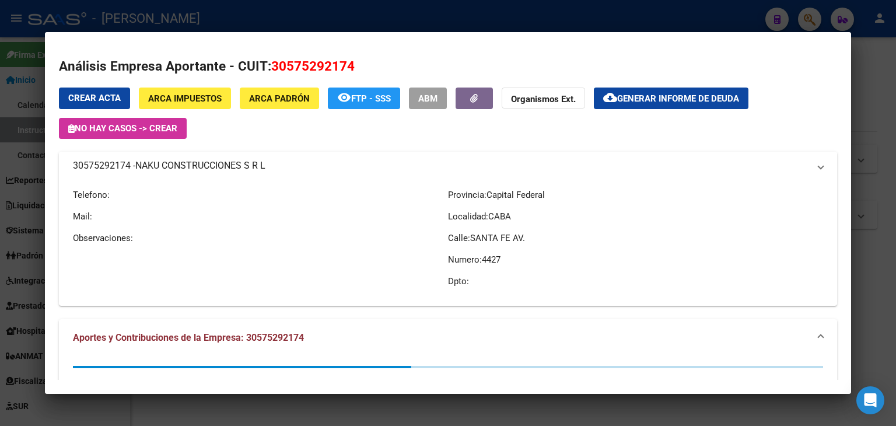
click at [182, 163] on span "NAKU CONSTRUCCIONES S R L" at bounding box center [200, 166] width 130 height 14
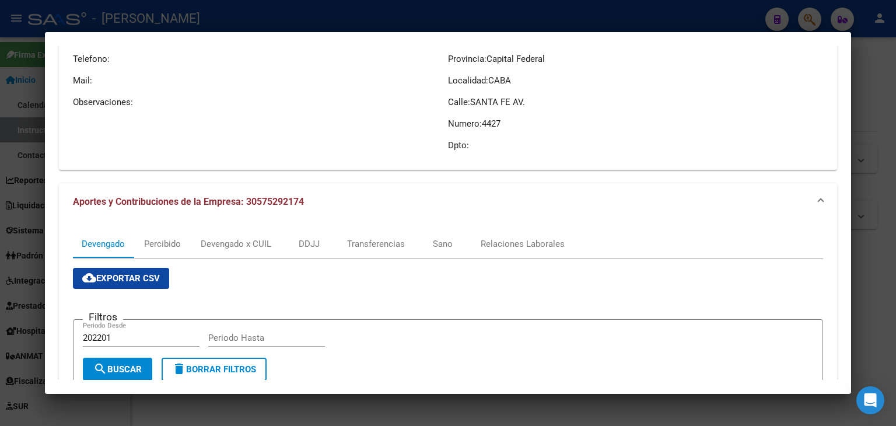
scroll to position [292, 0]
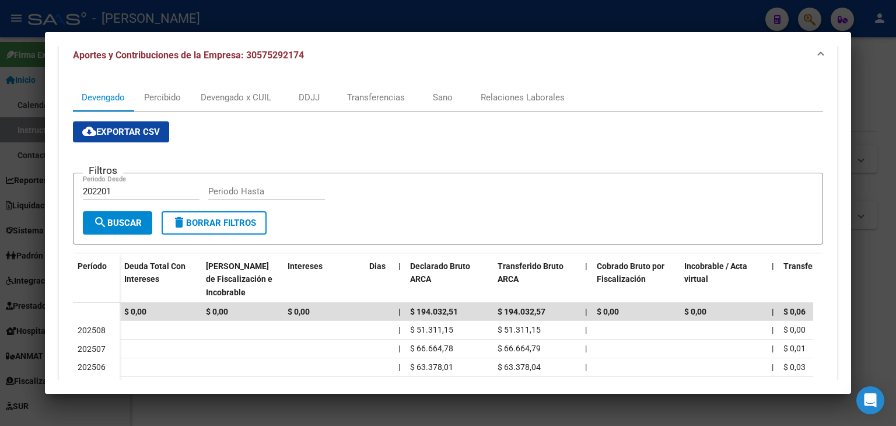
click at [197, 19] on div at bounding box center [448, 213] width 896 height 426
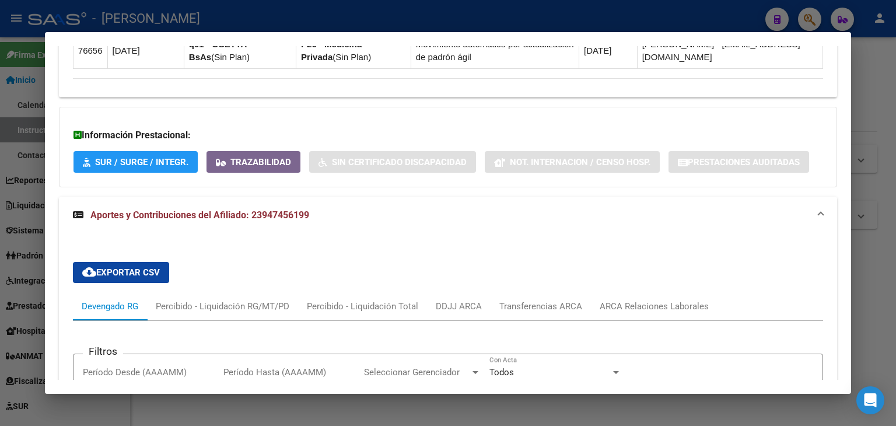
scroll to position [934, 0]
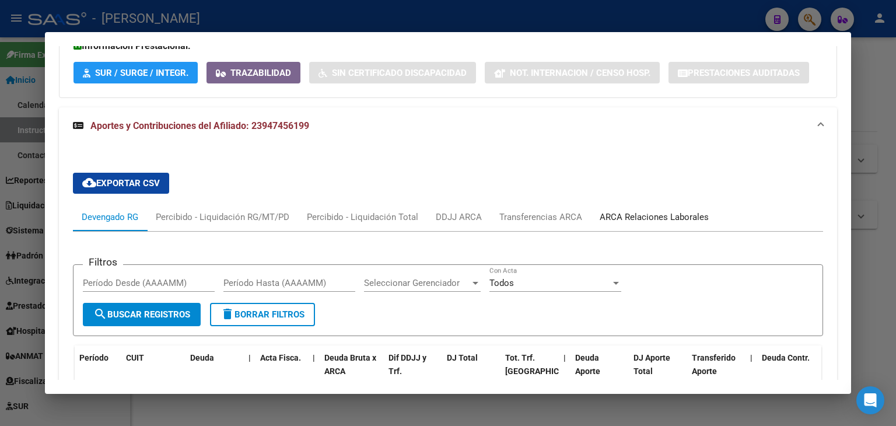
click at [634, 215] on div "ARCA Relaciones Laborales" at bounding box center [654, 217] width 109 height 13
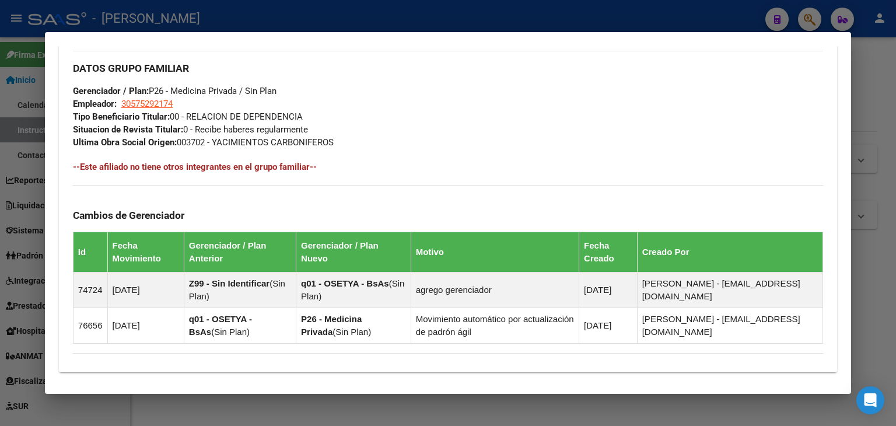
scroll to position [584, 0]
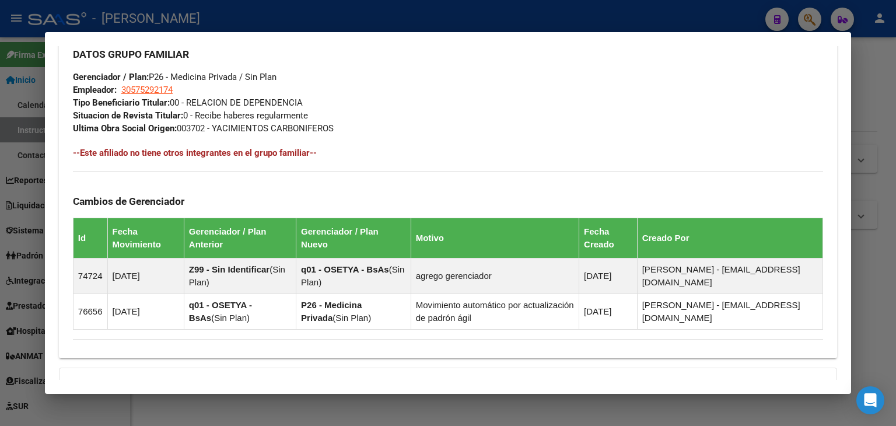
click at [177, 13] on div at bounding box center [448, 213] width 896 height 426
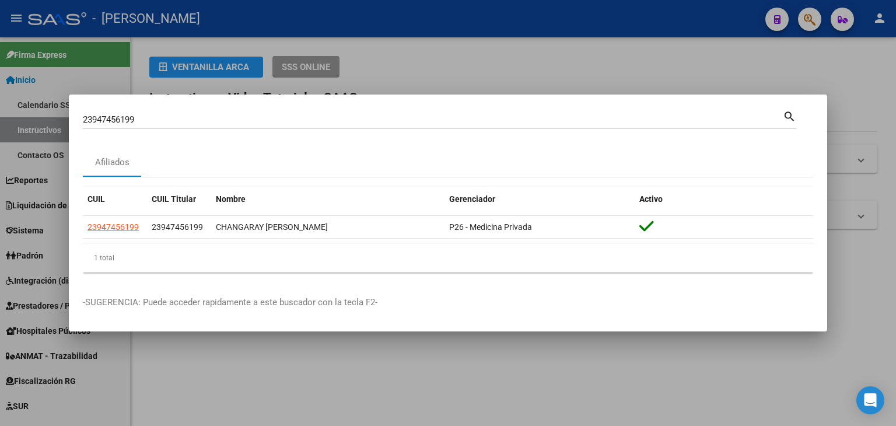
click at [172, 118] on input "23947456199" at bounding box center [433, 119] width 700 height 11
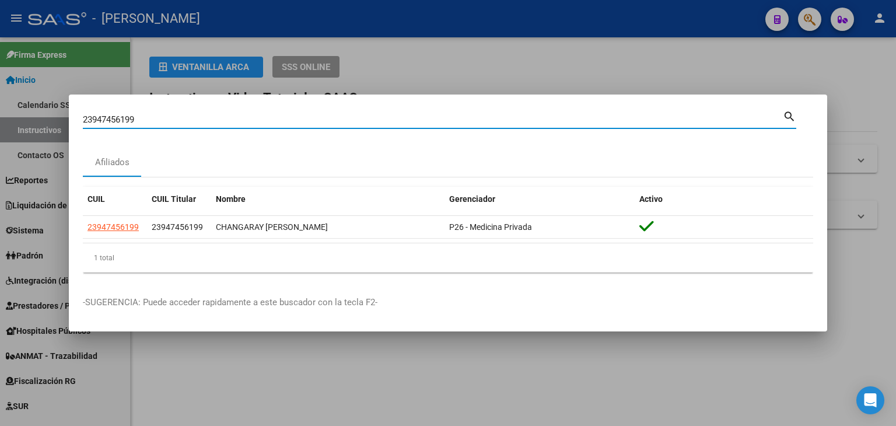
click at [172, 118] on input "23947456199" at bounding box center [433, 119] width 700 height 11
paste input "886237"
type input "23948862379"
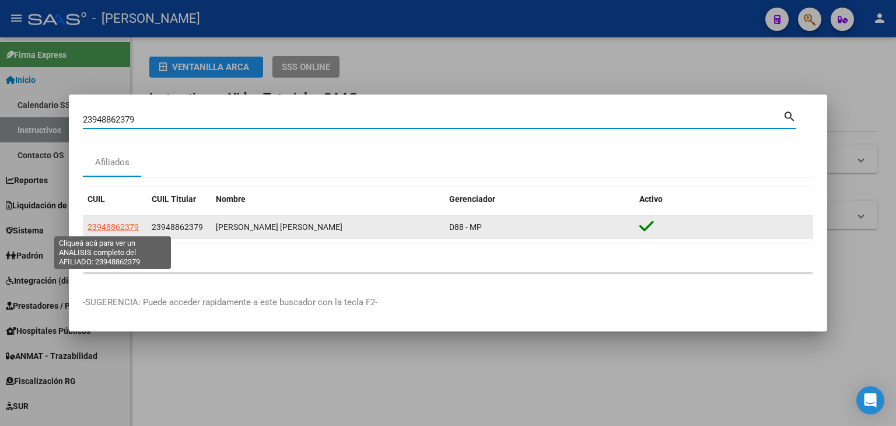
click at [133, 229] on span "23948862379" at bounding box center [113, 226] width 51 height 9
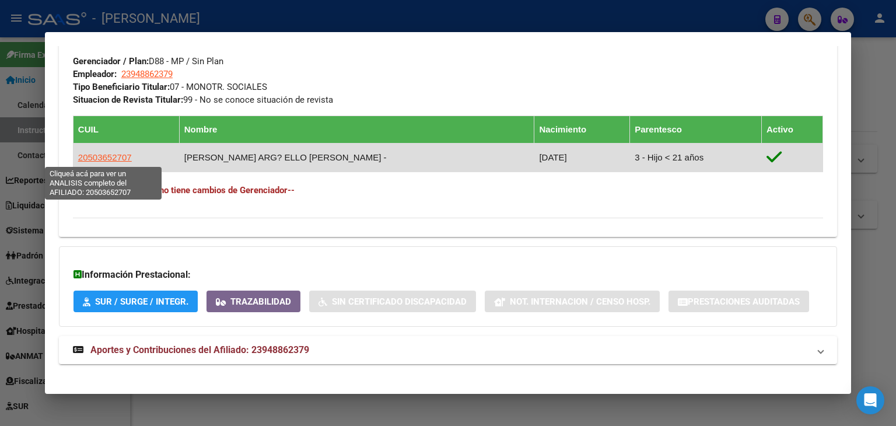
click at [92, 157] on span "20503652707" at bounding box center [105, 157] width 54 height 10
type textarea "20503652707"
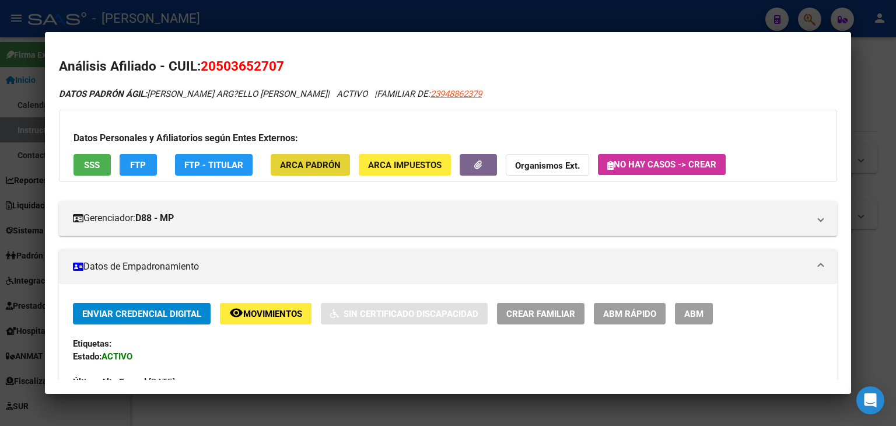
click at [345, 160] on button "ARCA Padrón" at bounding box center [310, 165] width 79 height 22
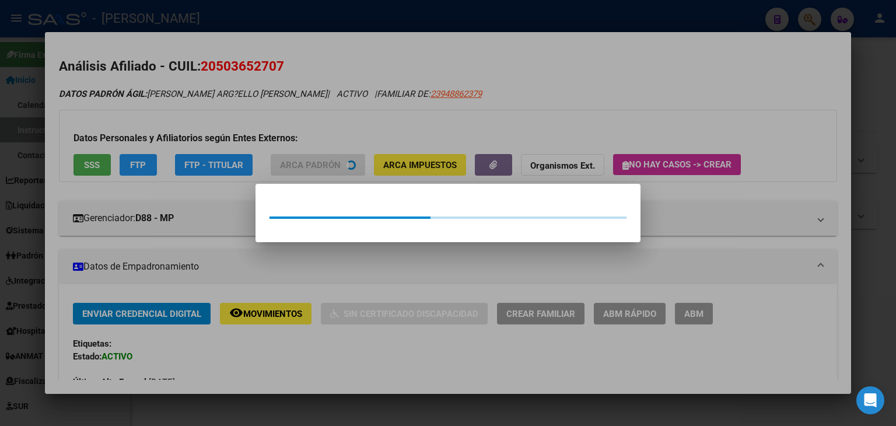
click at [280, 135] on div at bounding box center [448, 213] width 896 height 426
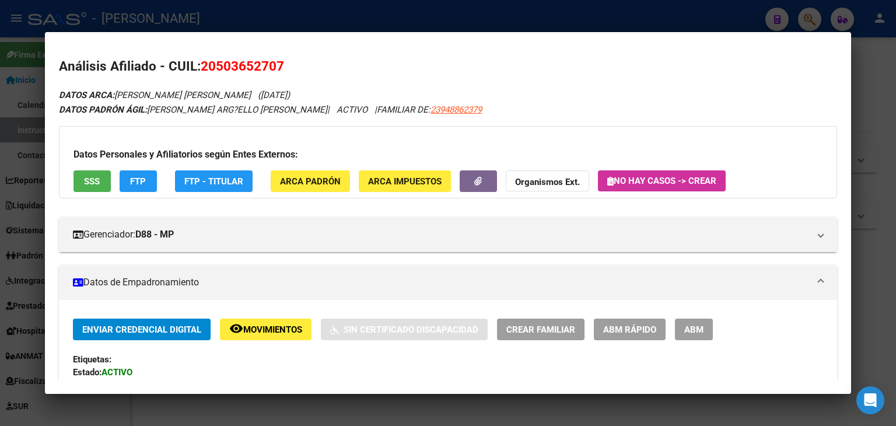
click at [88, 175] on button "SSS" at bounding box center [92, 181] width 37 height 22
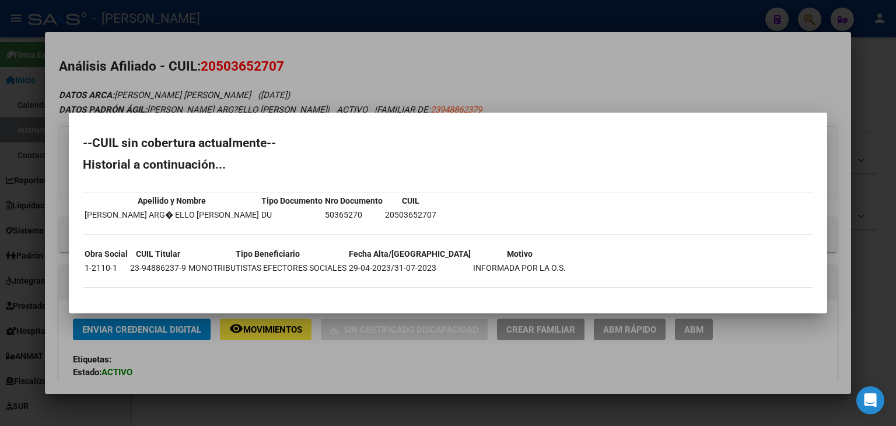
click at [171, 41] on div at bounding box center [448, 213] width 896 height 426
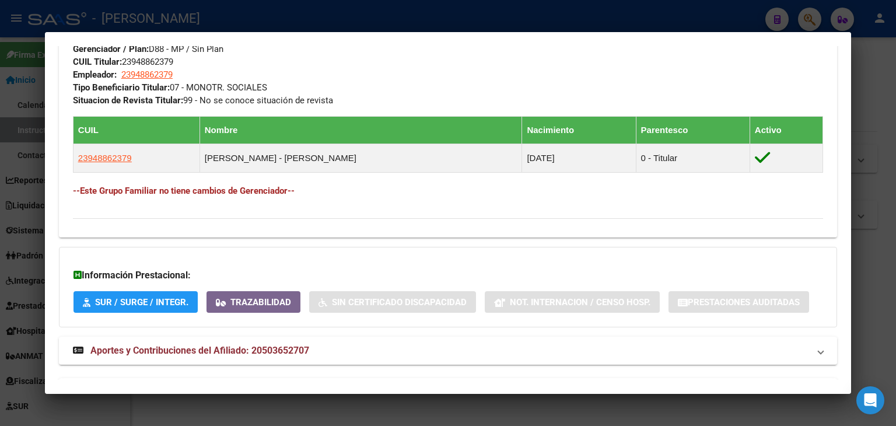
scroll to position [579, 0]
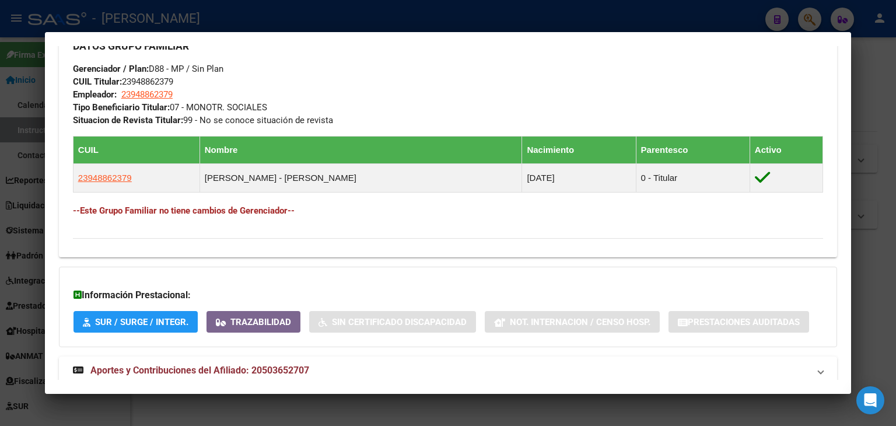
click at [174, 31] on div at bounding box center [448, 213] width 896 height 426
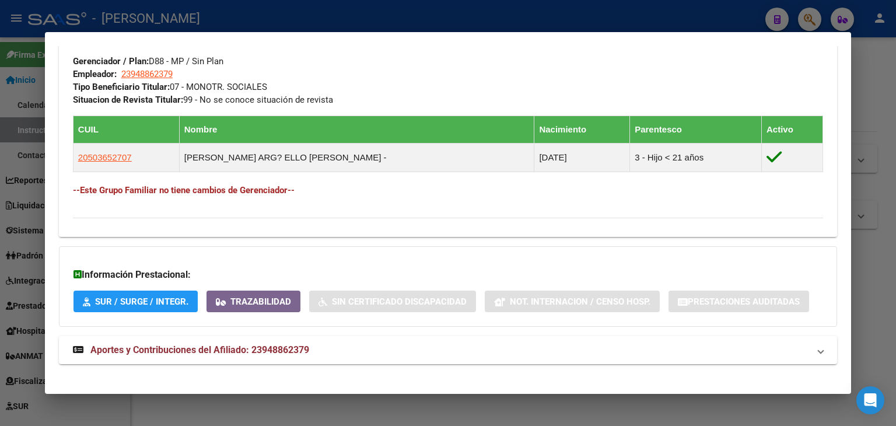
click at [154, 8] on div at bounding box center [448, 213] width 896 height 426
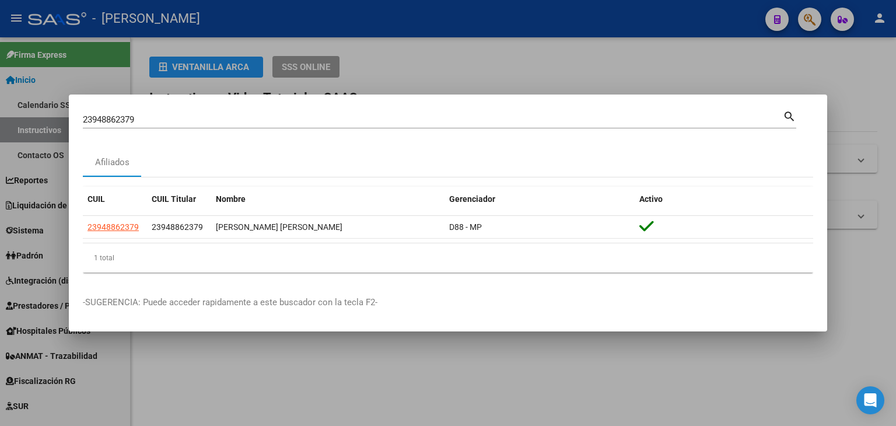
click at [144, 117] on input "23948862379" at bounding box center [433, 119] width 700 height 11
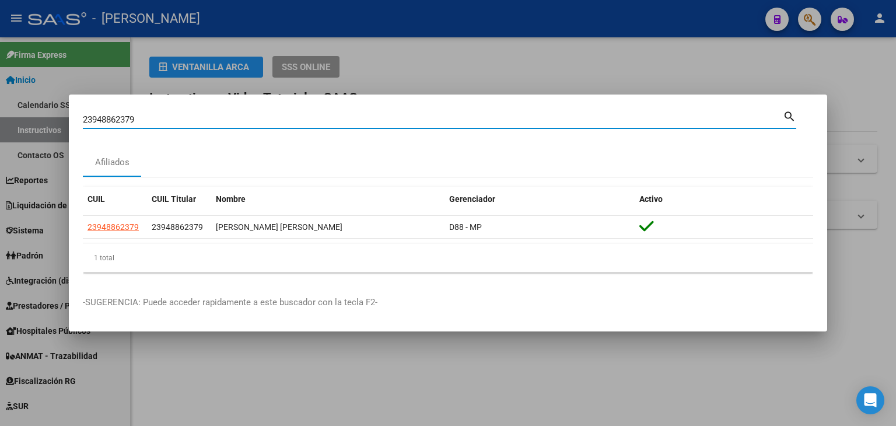
drag, startPoint x: 144, startPoint y: 117, endPoint x: 147, endPoint y: 112, distance: 6.3
click at [146, 116] on input "23948862379" at bounding box center [433, 119] width 700 height 11
paste input "51526924"
type input "23951526924"
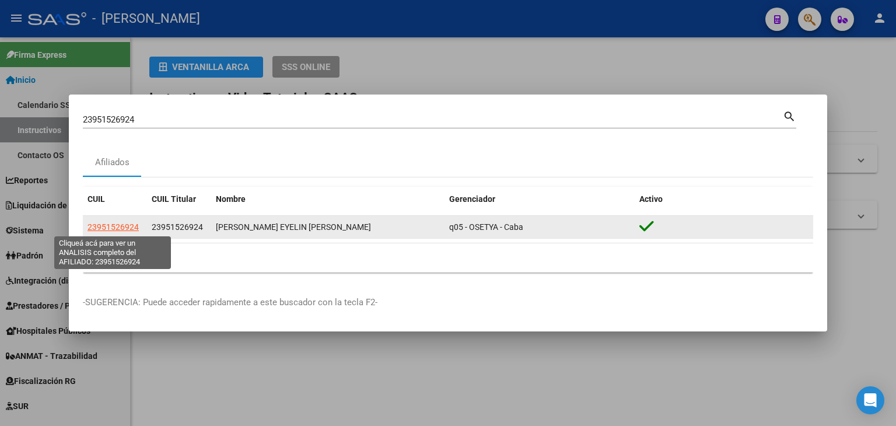
click at [118, 227] on span "23951526924" at bounding box center [113, 226] width 51 height 9
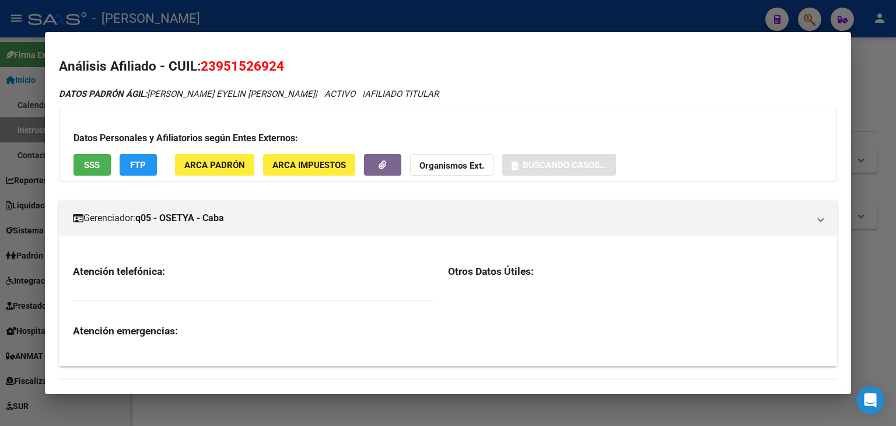
click at [229, 170] on span "ARCA Padrón" at bounding box center [214, 165] width 61 height 11
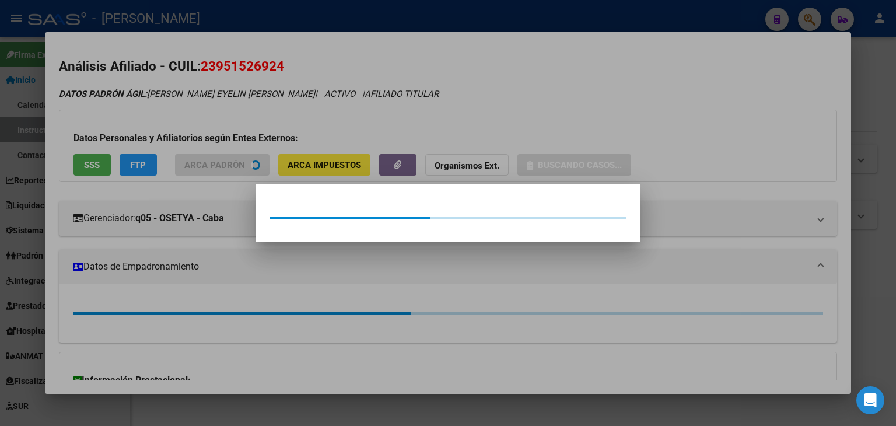
click at [223, 106] on div at bounding box center [448, 213] width 896 height 426
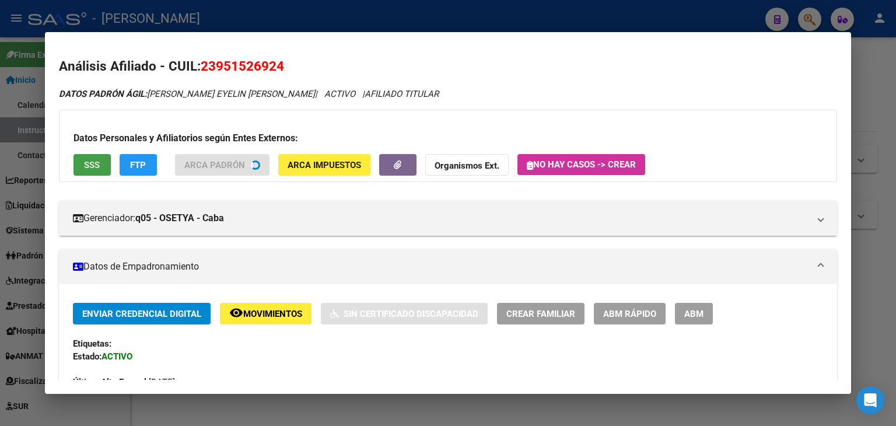
click at [91, 167] on span "SSS" at bounding box center [92, 165] width 16 height 11
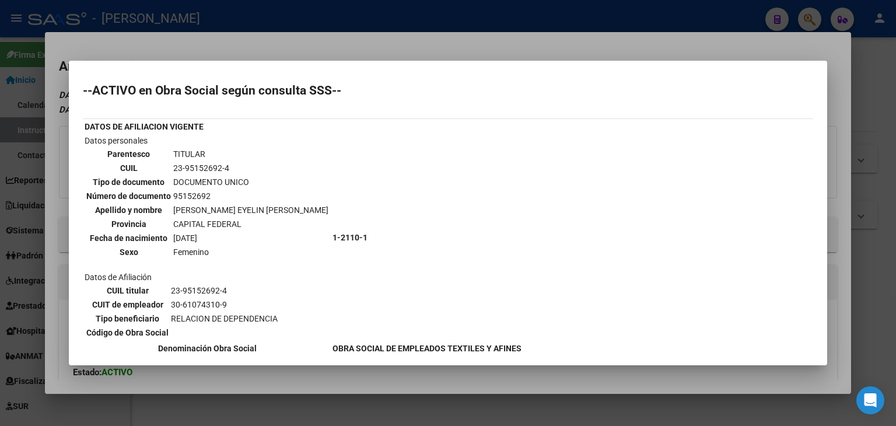
click at [119, 25] on div at bounding box center [448, 213] width 896 height 426
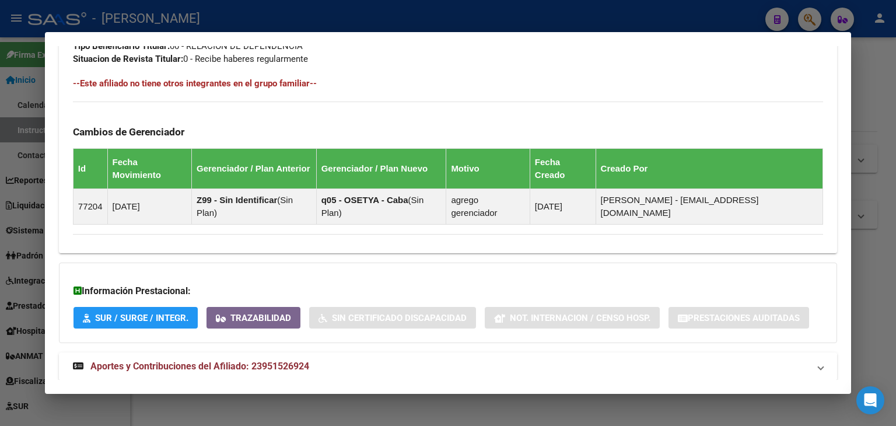
click at [260, 361] on span "Aportes y Contribuciones del Afiliado: 23951526924" at bounding box center [199, 366] width 219 height 11
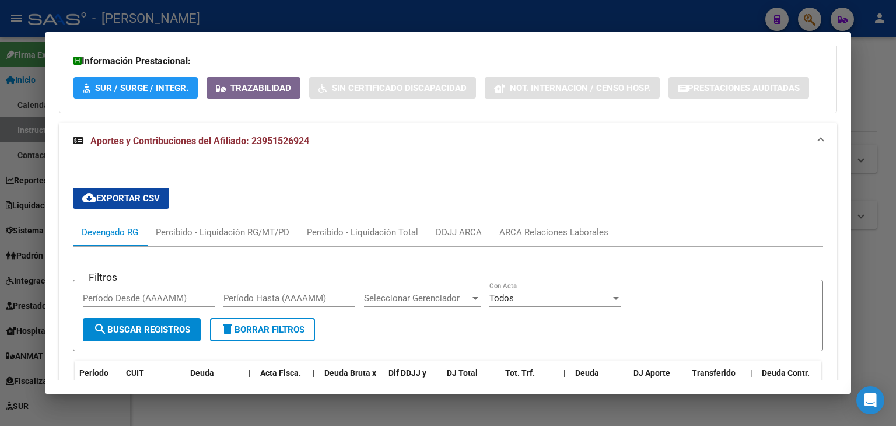
scroll to position [1026, 0]
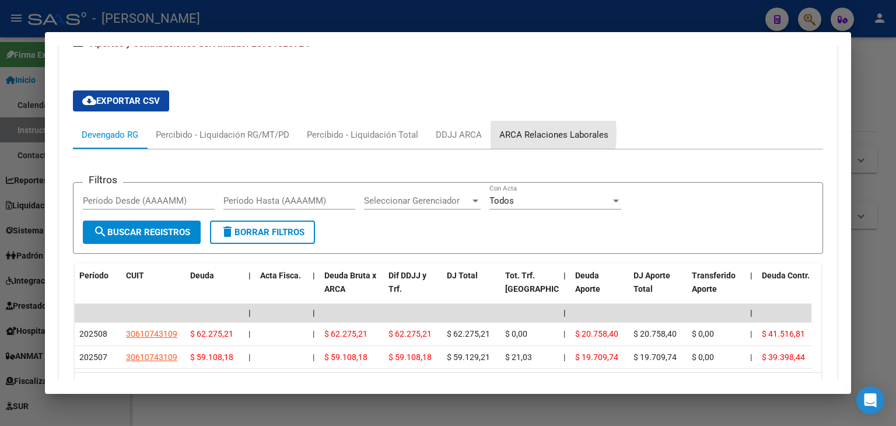
click at [513, 128] on div "ARCA Relaciones Laborales" at bounding box center [554, 134] width 109 height 13
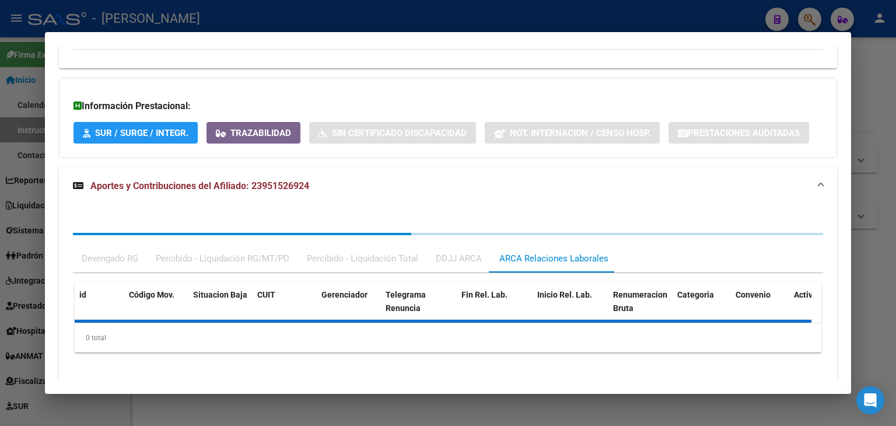
scroll to position [880, 0]
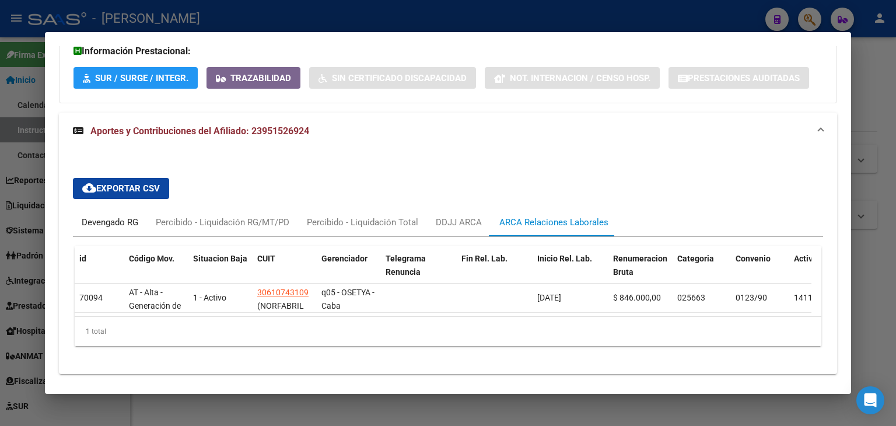
click at [88, 216] on div "Devengado RG" at bounding box center [110, 222] width 57 height 13
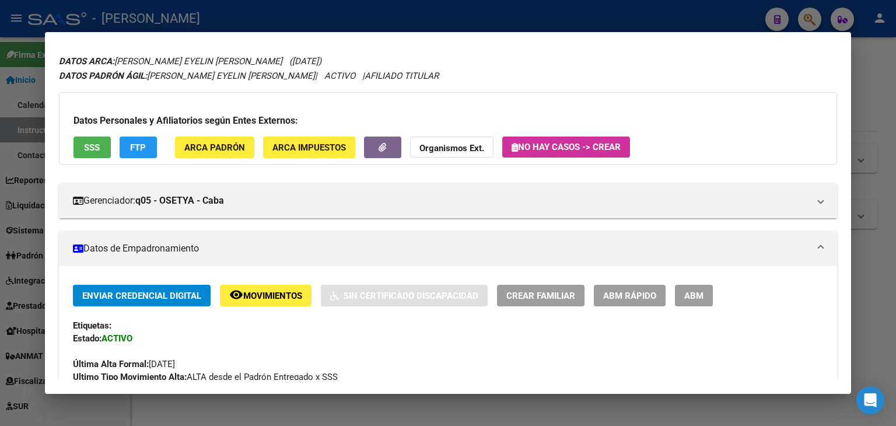
scroll to position [0, 0]
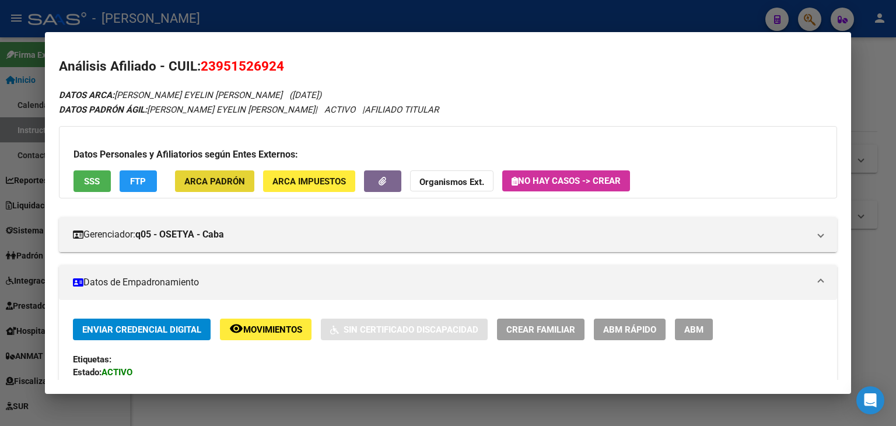
click at [236, 178] on span "ARCA Padrón" at bounding box center [214, 181] width 61 height 11
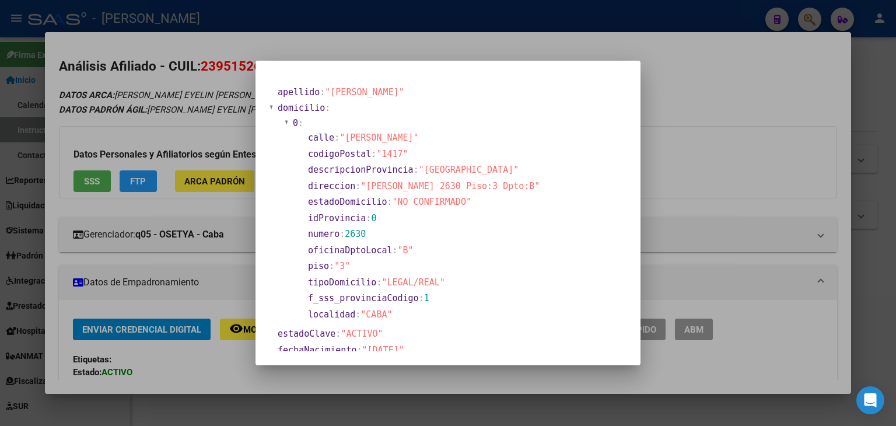
drag, startPoint x: 147, startPoint y: 110, endPoint x: 152, endPoint y: 118, distance: 9.2
click at [147, 111] on div at bounding box center [448, 213] width 896 height 426
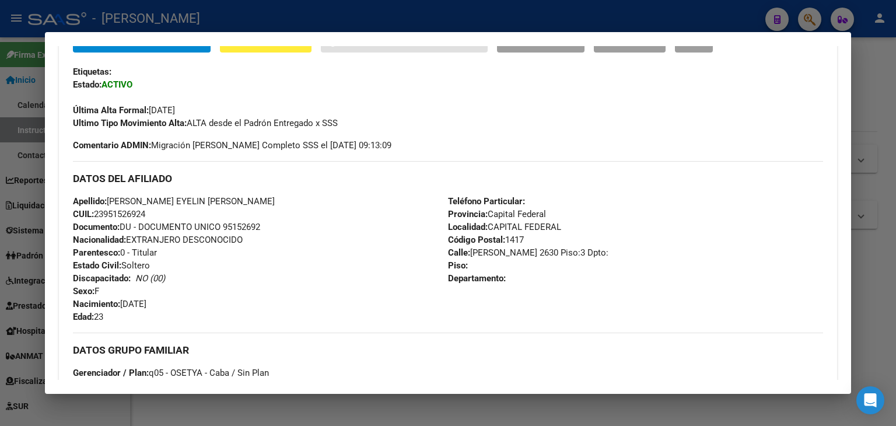
scroll to position [58, 0]
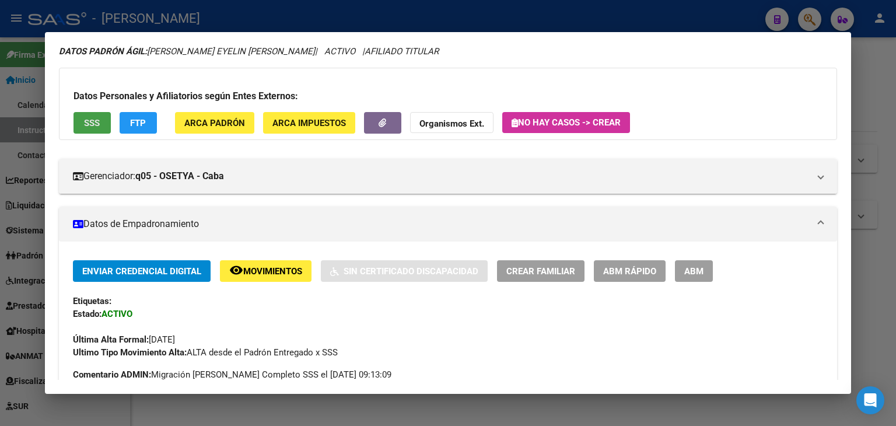
click at [89, 125] on span "SSS" at bounding box center [92, 123] width 16 height 11
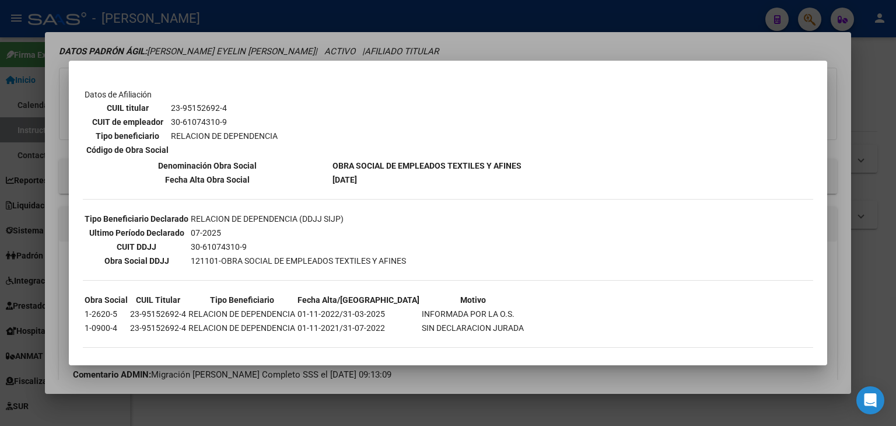
scroll to position [183, 0]
drag, startPoint x: 193, startPoint y: 47, endPoint x: 208, endPoint y: 92, distance: 46.7
click at [193, 47] on div at bounding box center [448, 213] width 896 height 426
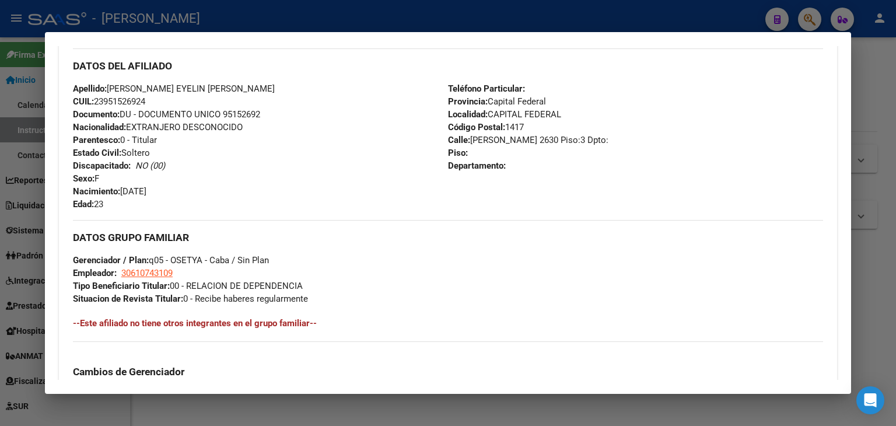
scroll to position [408, 0]
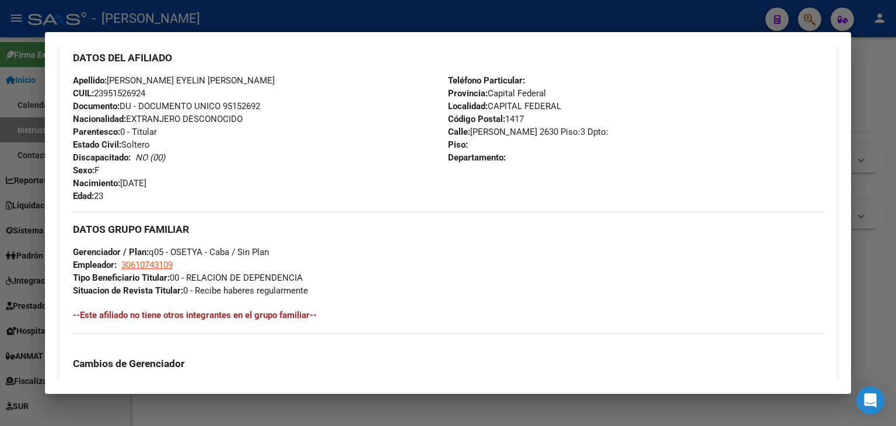
click at [246, 107] on span "Documento: DU - DOCUMENTO UNICO 95152692" at bounding box center [166, 106] width 187 height 11
drag, startPoint x: 177, startPoint y: 79, endPoint x: 146, endPoint y: 5, distance: 79.8
click at [262, 79] on div "Apellido: [PERSON_NAME] EYELIN [PERSON_NAME] CUIL: 23951526924 Documento: DU - …" at bounding box center [260, 138] width 375 height 128
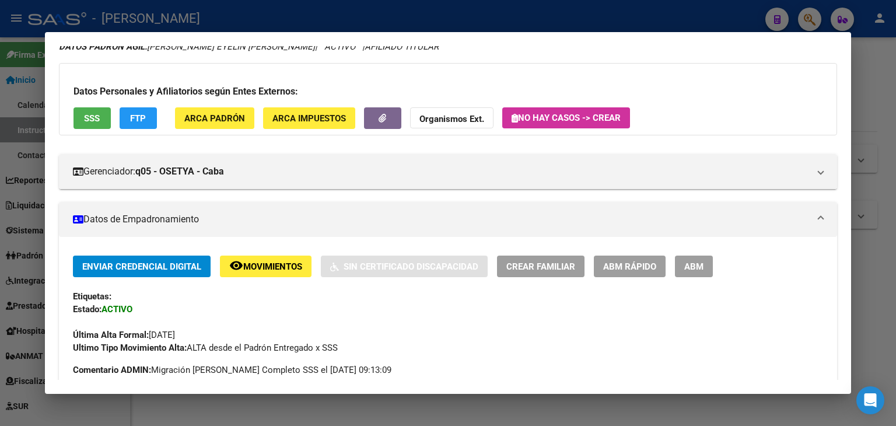
scroll to position [0, 0]
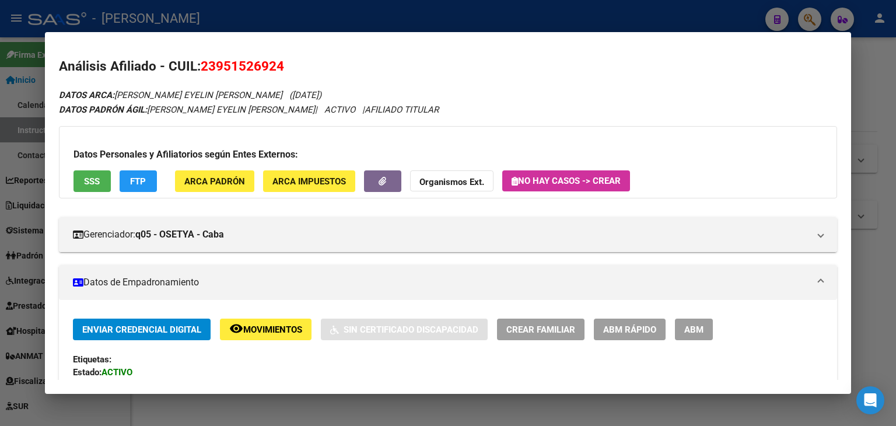
click at [207, 170] on button "ARCA Padrón" at bounding box center [214, 181] width 79 height 22
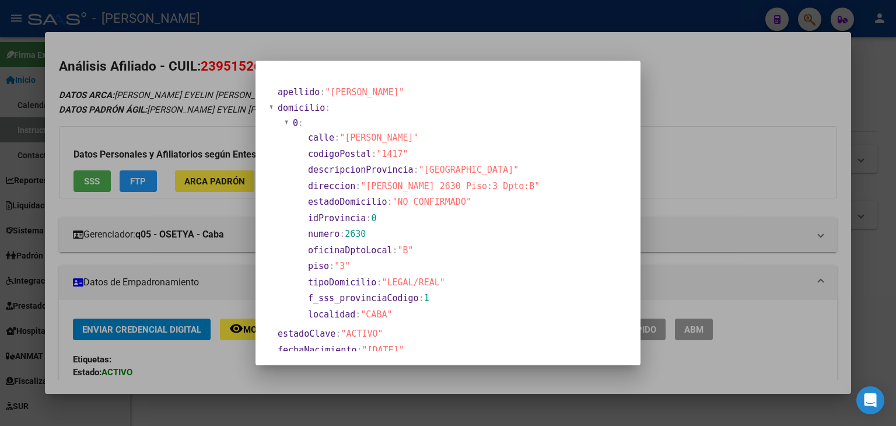
drag, startPoint x: 183, startPoint y: 37, endPoint x: 191, endPoint y: 43, distance: 10.2
click at [184, 38] on div at bounding box center [448, 213] width 896 height 426
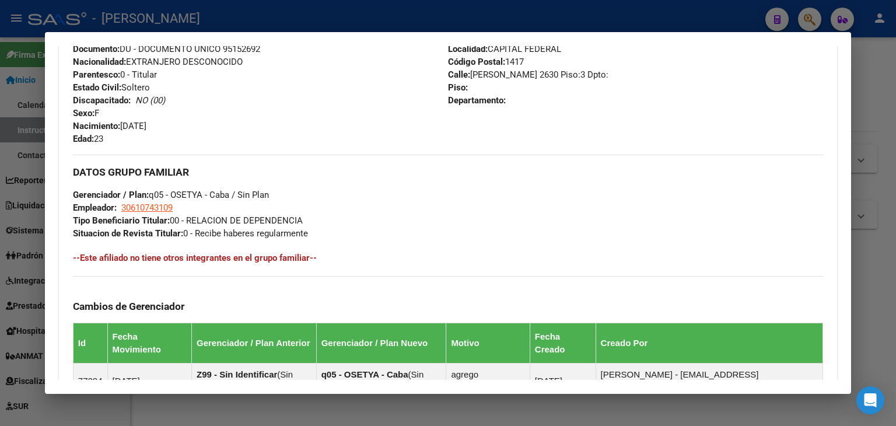
scroll to position [467, 0]
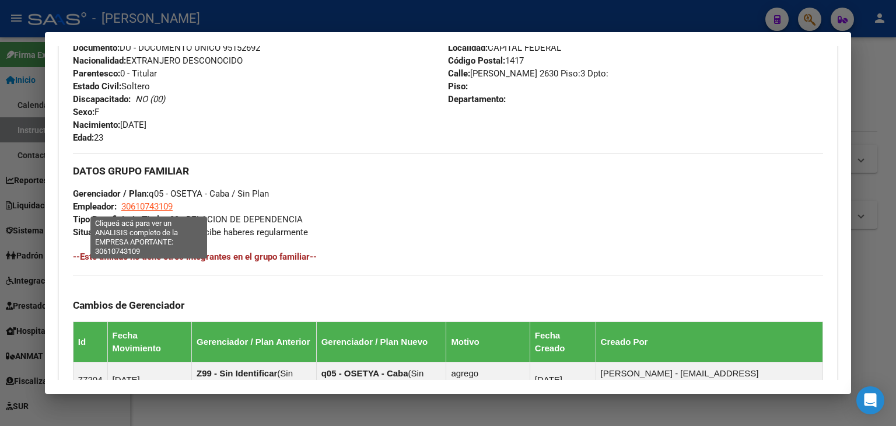
click at [156, 209] on span "30610743109" at bounding box center [146, 206] width 51 height 11
type textarea "30610743109"
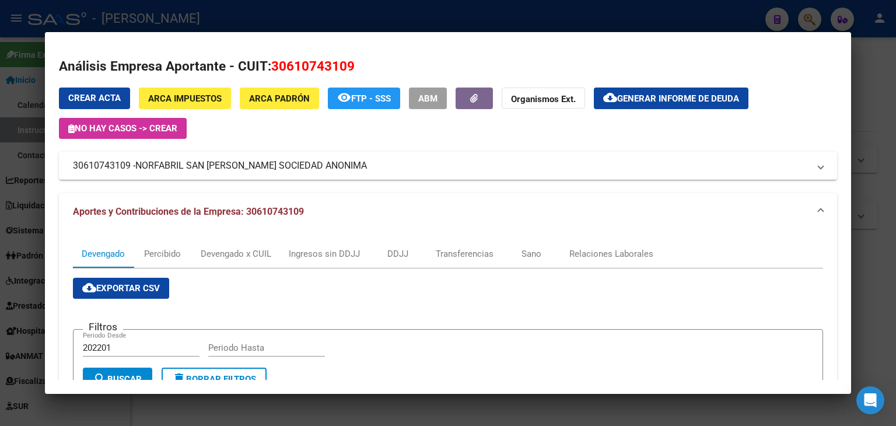
click at [197, 16] on div at bounding box center [448, 213] width 896 height 426
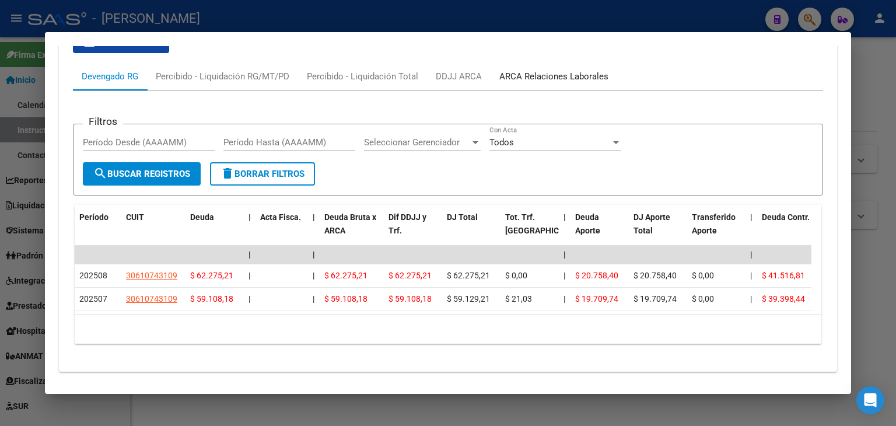
click at [560, 62] on div "ARCA Relaciones Laborales" at bounding box center [554, 76] width 127 height 28
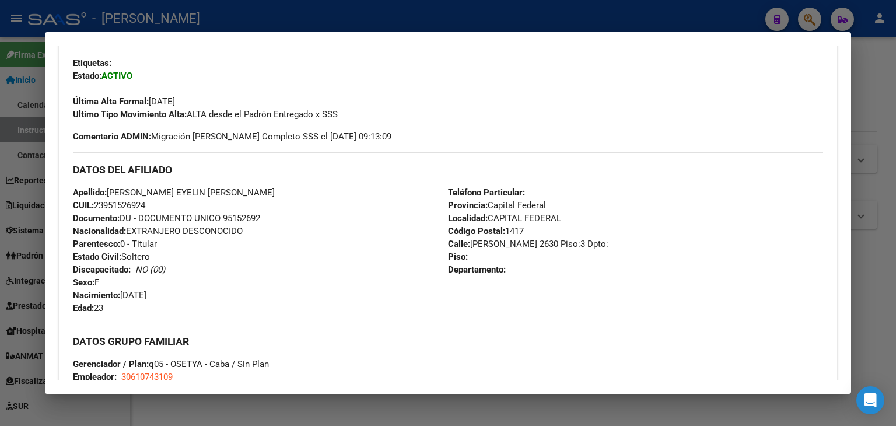
scroll to position [292, 0]
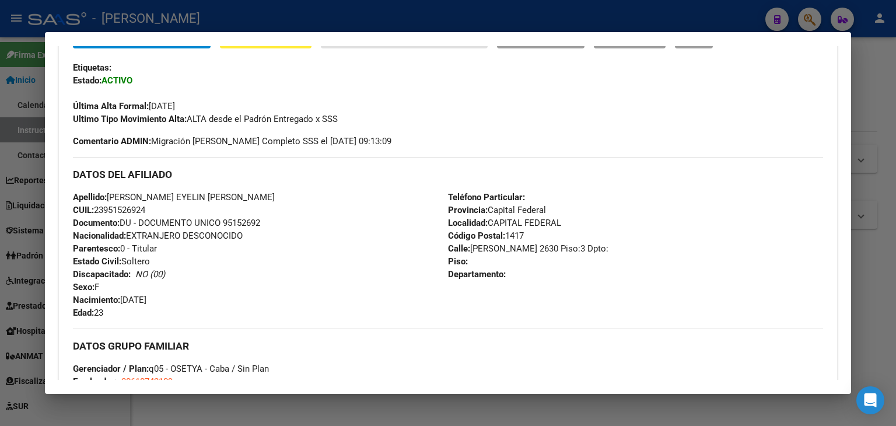
click at [201, 16] on div at bounding box center [448, 213] width 896 height 426
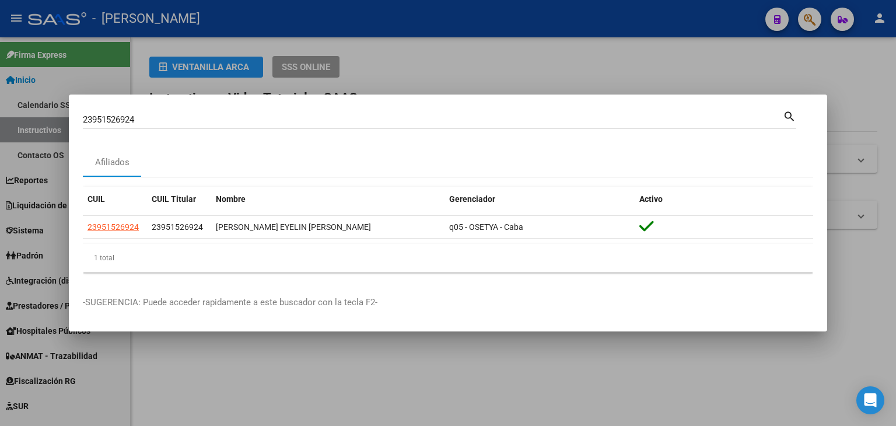
click at [148, 118] on input "23951526924" at bounding box center [433, 119] width 700 height 11
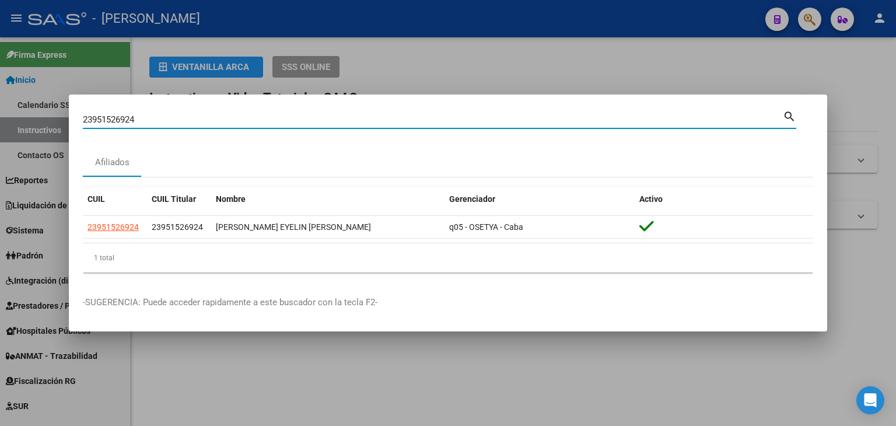
click at [148, 118] on input "23951526924" at bounding box center [433, 119] width 700 height 11
paste input "619299"
type input "23951619299"
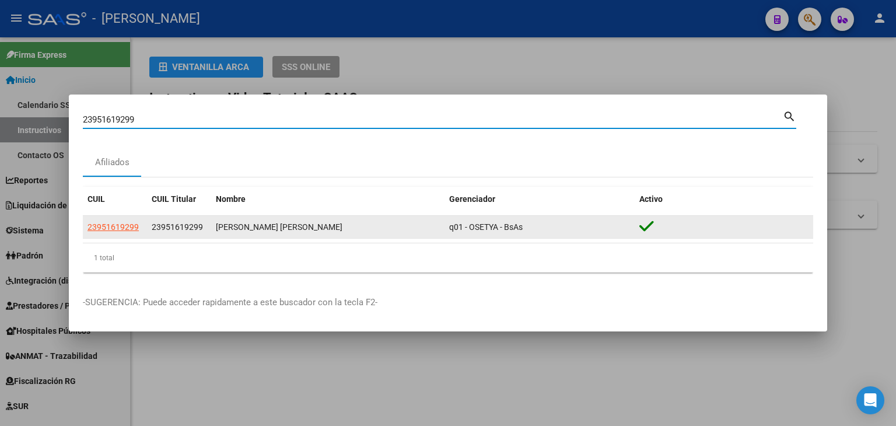
click at [114, 219] on datatable-body-cell "23951619299" at bounding box center [115, 227] width 64 height 23
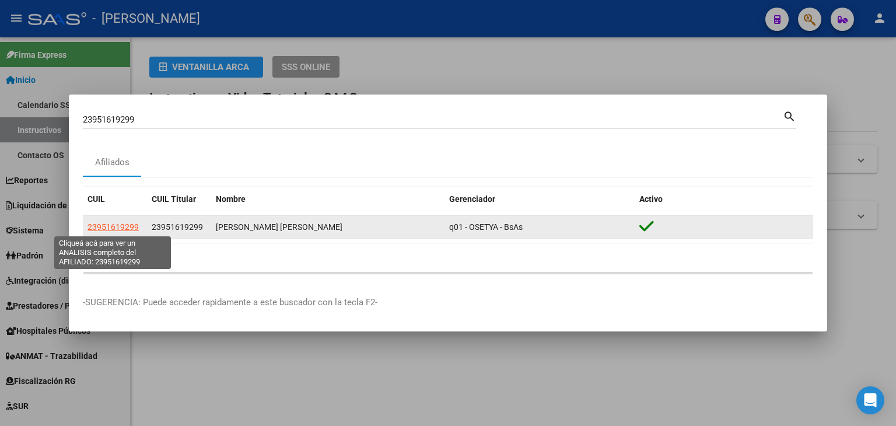
click at [114, 223] on span "23951619299" at bounding box center [113, 226] width 51 height 9
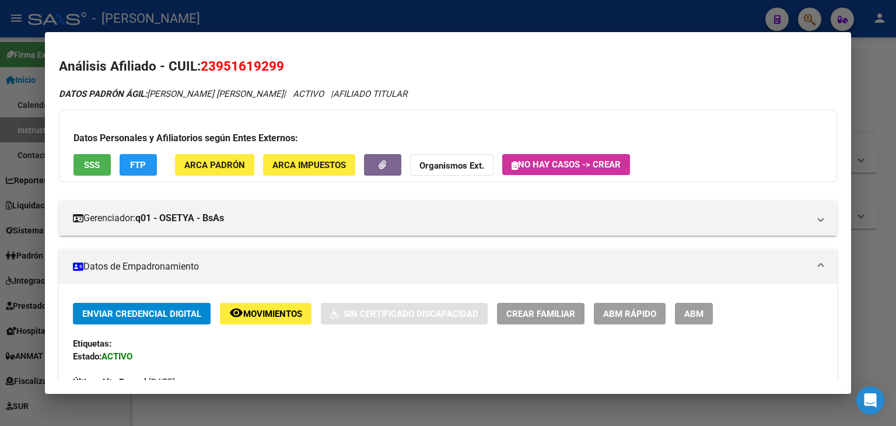
click at [233, 160] on span "ARCA Padrón" at bounding box center [214, 165] width 61 height 11
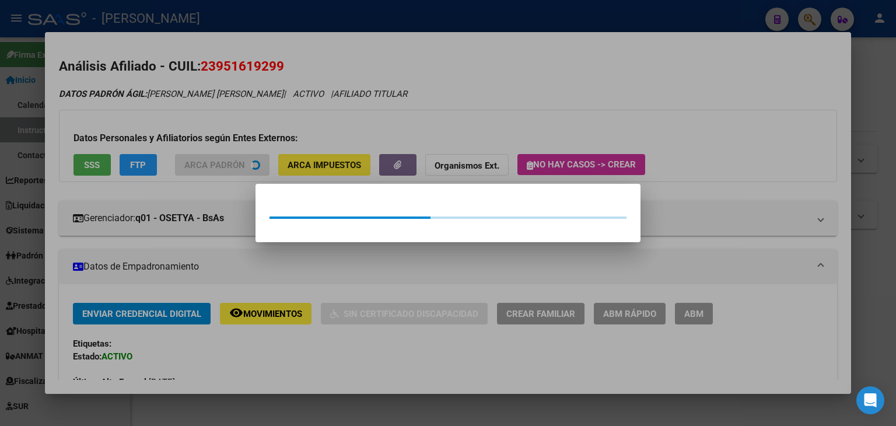
drag, startPoint x: 217, startPoint y: 130, endPoint x: 61, endPoint y: 153, distance: 158.1
click at [204, 130] on div at bounding box center [448, 213] width 896 height 426
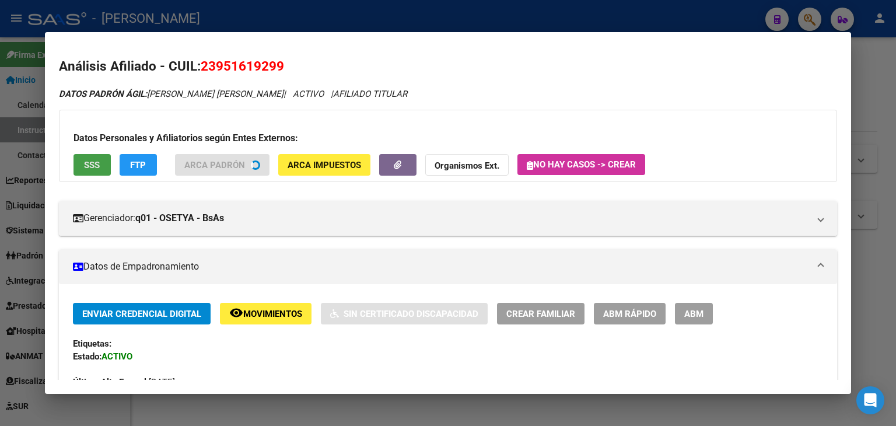
click at [92, 170] on span "SSS" at bounding box center [92, 165] width 16 height 11
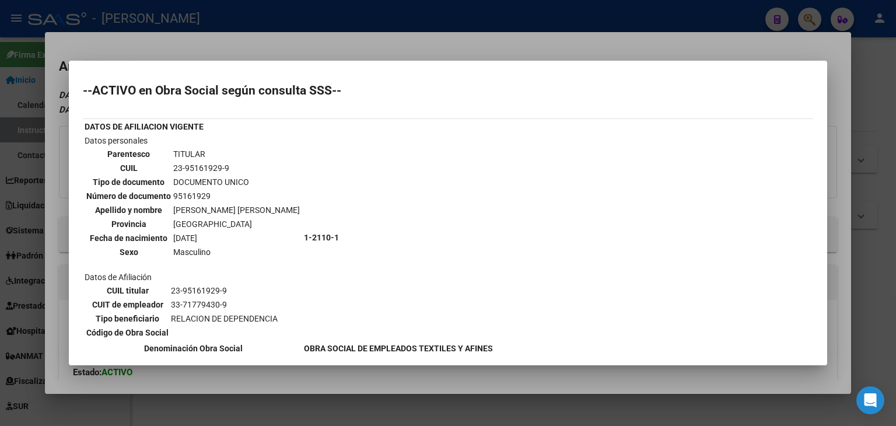
drag, startPoint x: 133, startPoint y: 43, endPoint x: 231, endPoint y: 198, distance: 183.6
click at [134, 43] on div at bounding box center [448, 213] width 896 height 426
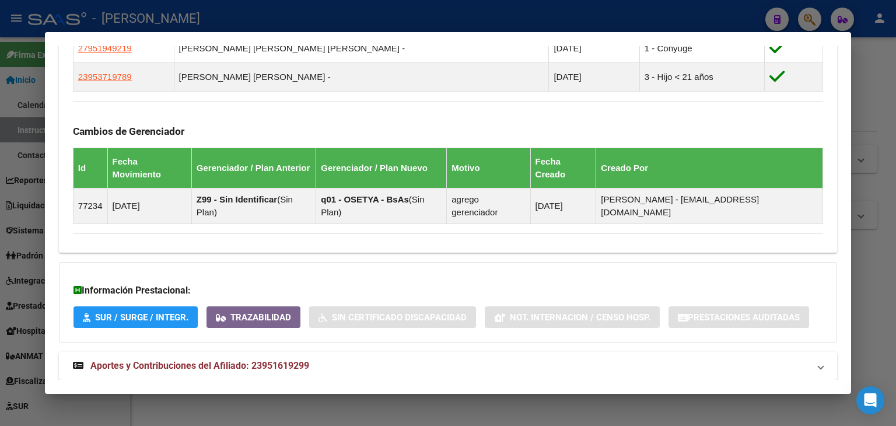
click at [282, 352] on mat-expansion-panel-header "Aportes y Contribuciones del Afiliado: 23951619299" at bounding box center [448, 366] width 778 height 28
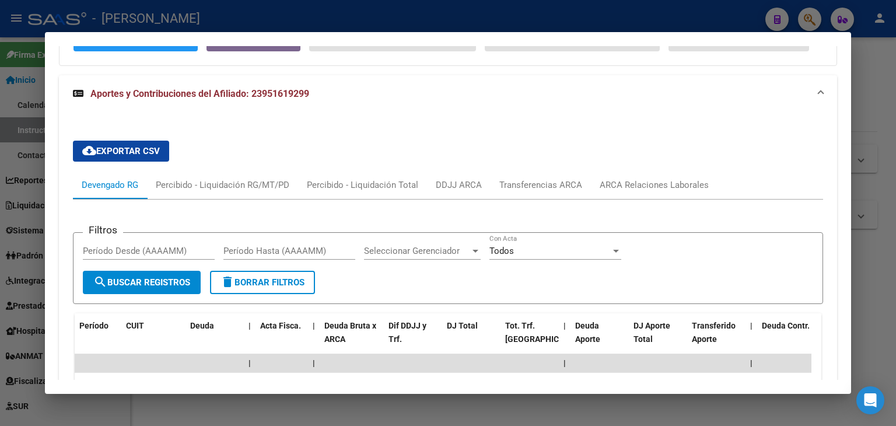
scroll to position [1039, 0]
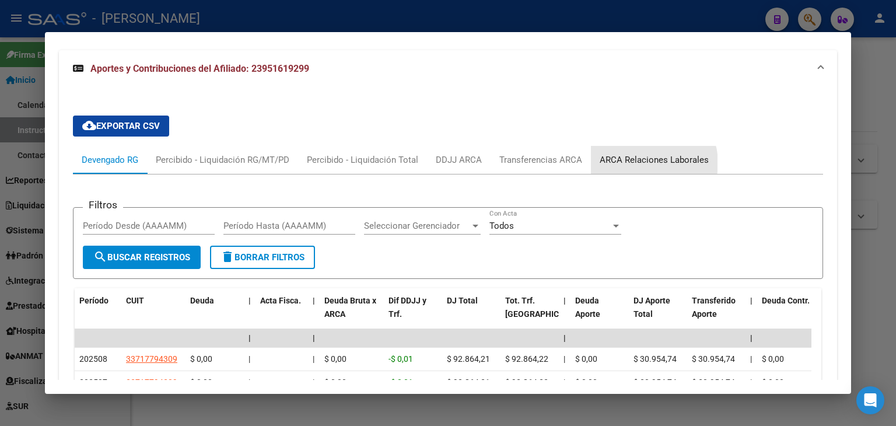
click at [644, 153] on div "ARCA Relaciones Laborales" at bounding box center [654, 159] width 109 height 13
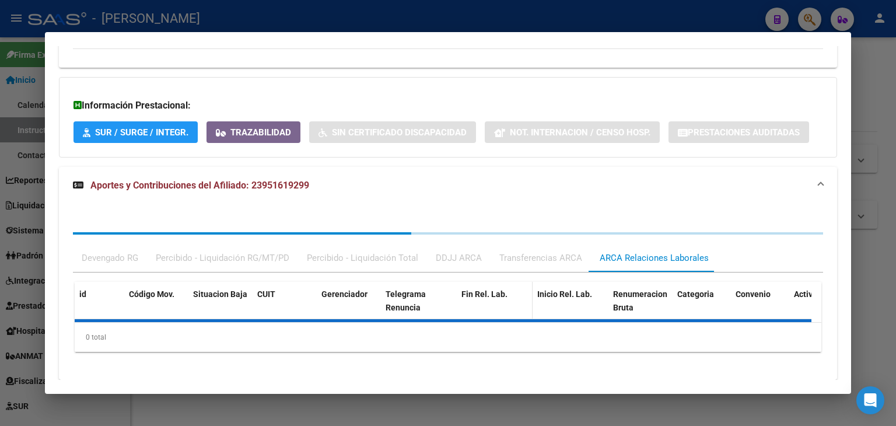
scroll to position [980, 0]
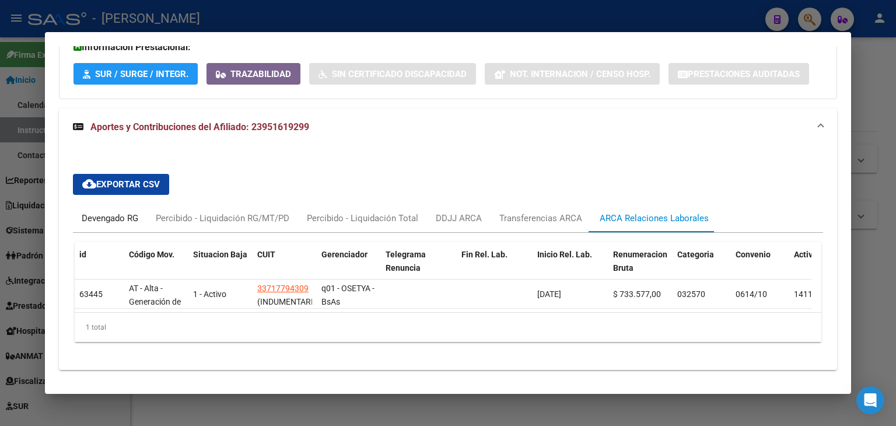
click at [108, 204] on div "Devengado RG" at bounding box center [110, 218] width 74 height 28
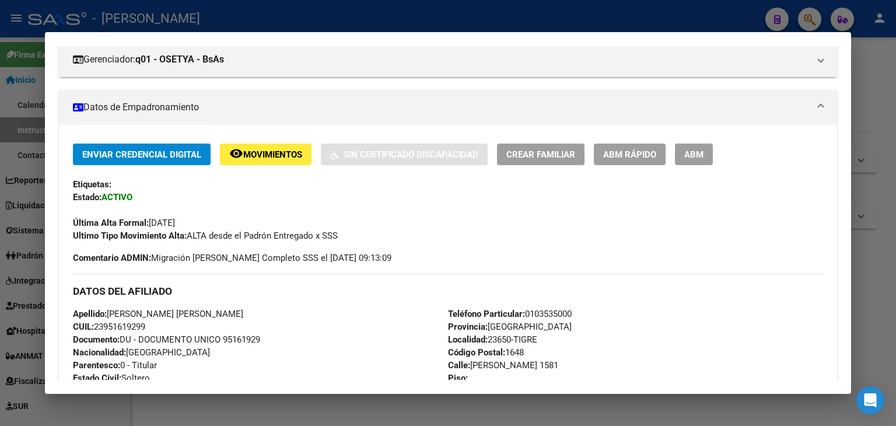
scroll to position [0, 0]
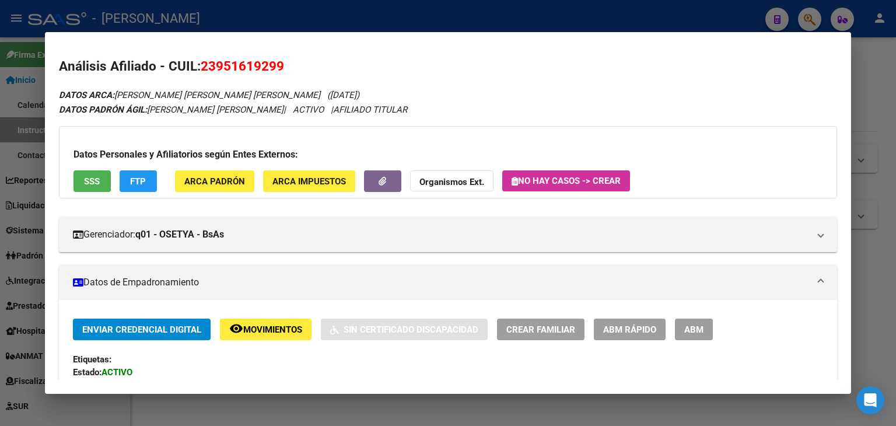
click at [226, 178] on span "ARCA Padrón" at bounding box center [214, 181] width 61 height 11
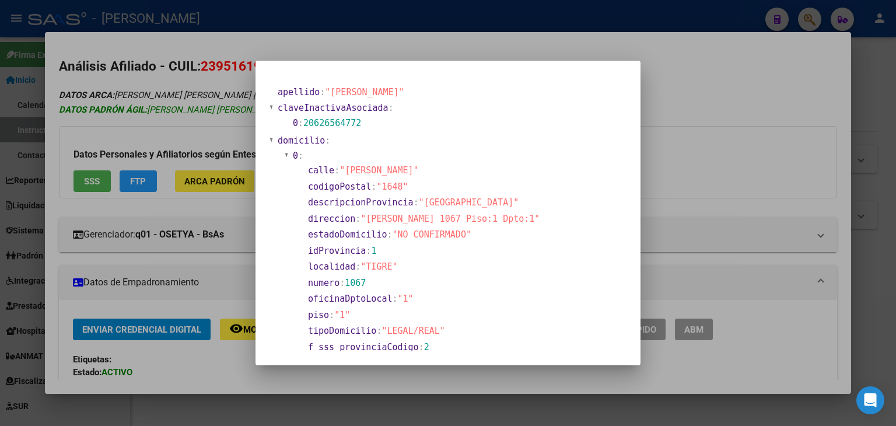
drag, startPoint x: 177, startPoint y: 72, endPoint x: 194, endPoint y: 104, distance: 36.5
click at [177, 74] on div at bounding box center [448, 213] width 896 height 426
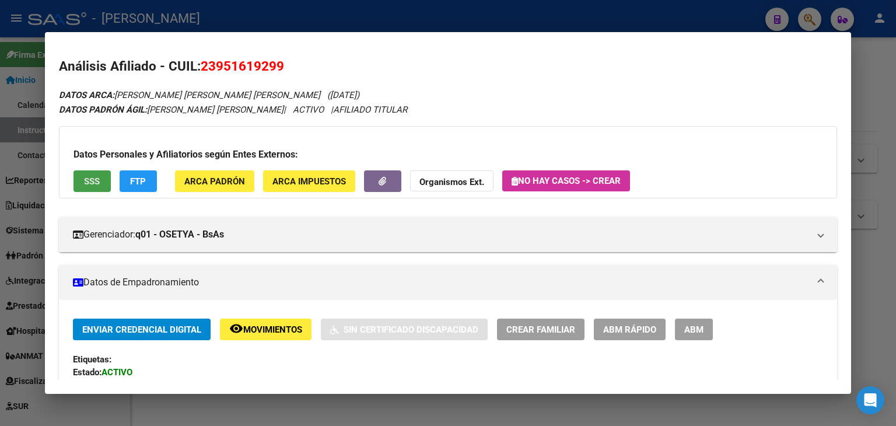
click at [87, 174] on button "SSS" at bounding box center [92, 181] width 37 height 22
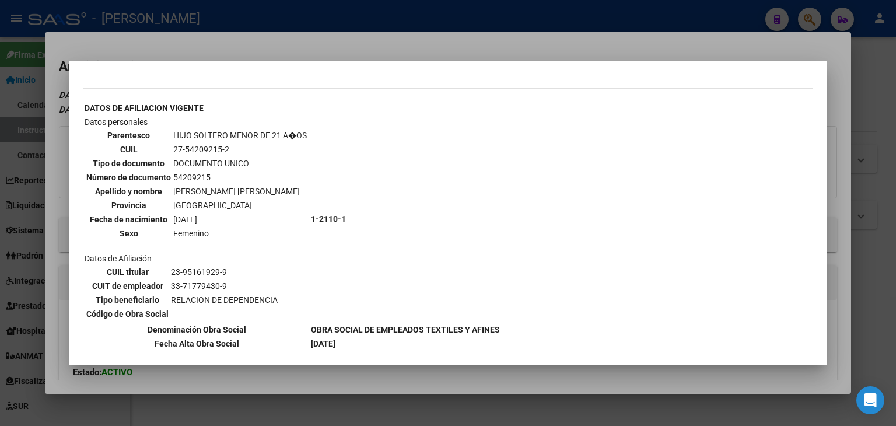
scroll to position [980, 0]
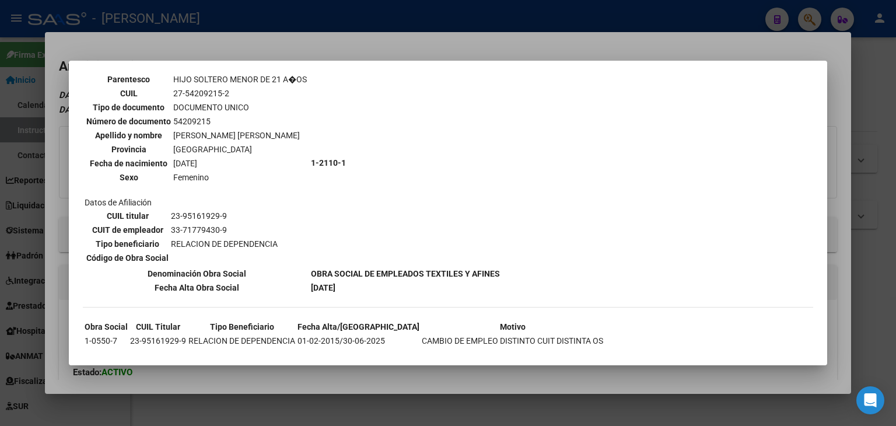
click at [184, 43] on div at bounding box center [448, 213] width 896 height 426
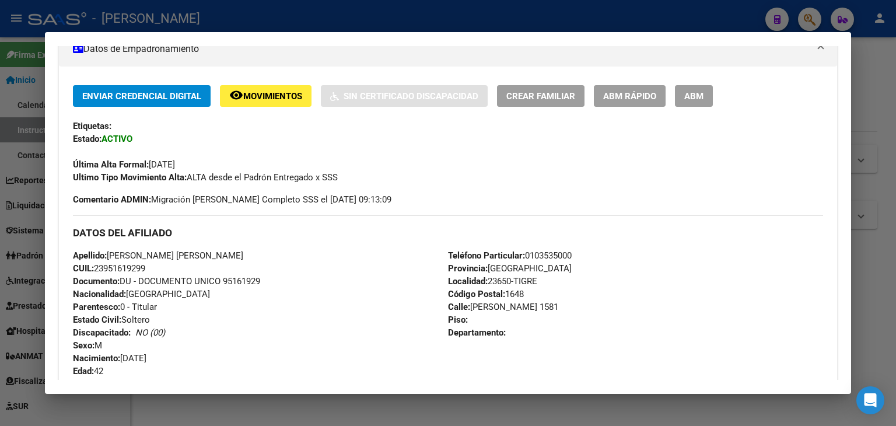
scroll to position [292, 0]
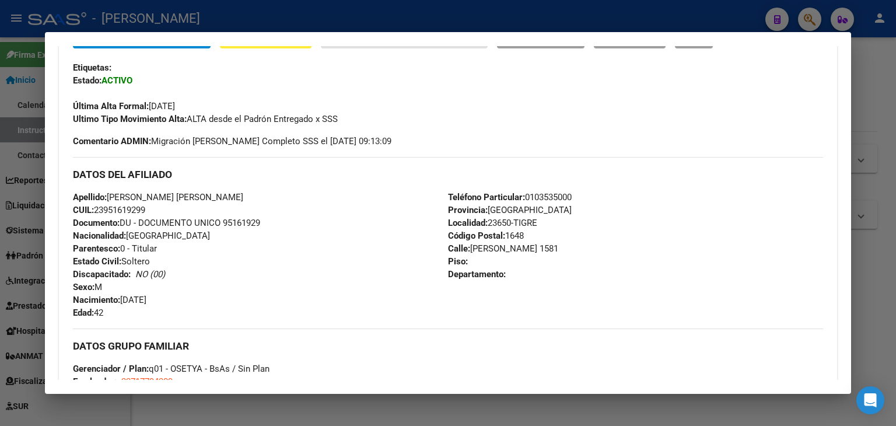
click at [254, 218] on span "Documento: DU - DOCUMENTO UNICO 95161929" at bounding box center [166, 223] width 187 height 11
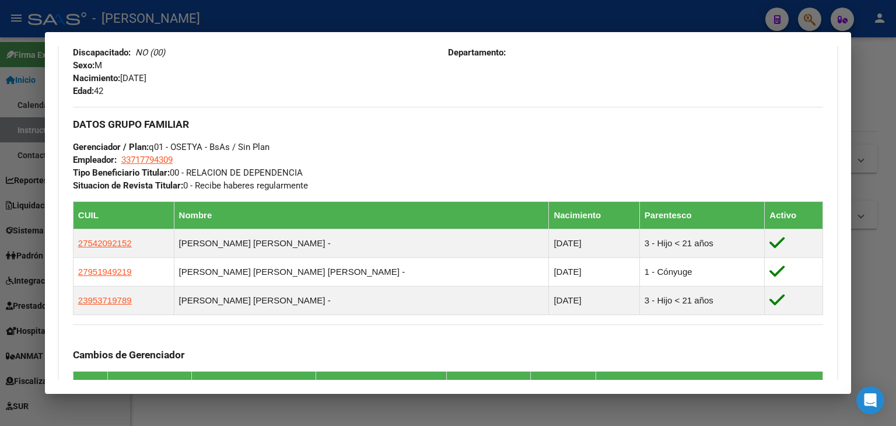
scroll to position [584, 0]
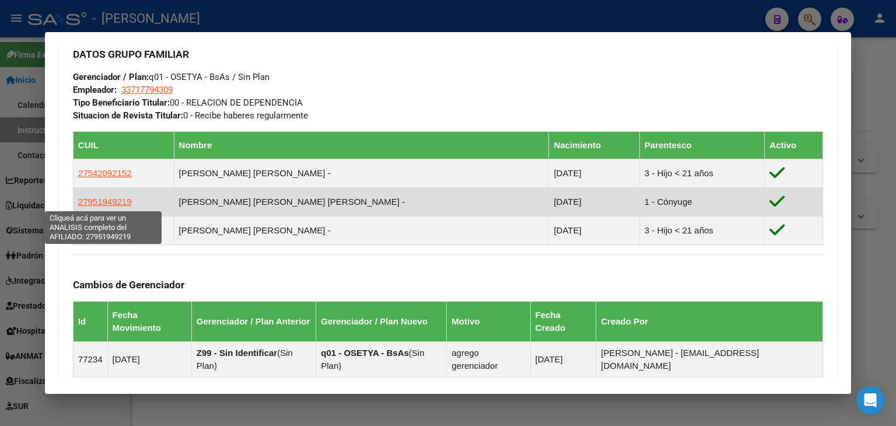
click at [125, 197] on span "27951949219" at bounding box center [105, 202] width 54 height 10
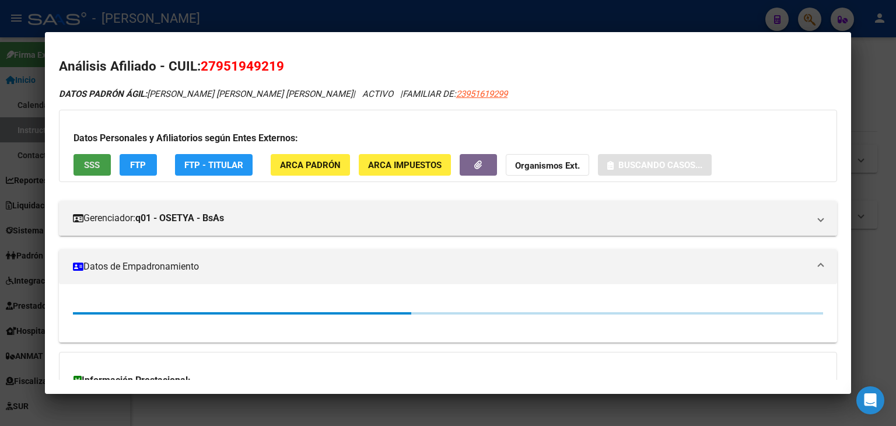
click at [89, 159] on span "SSS" at bounding box center [92, 164] width 16 height 11
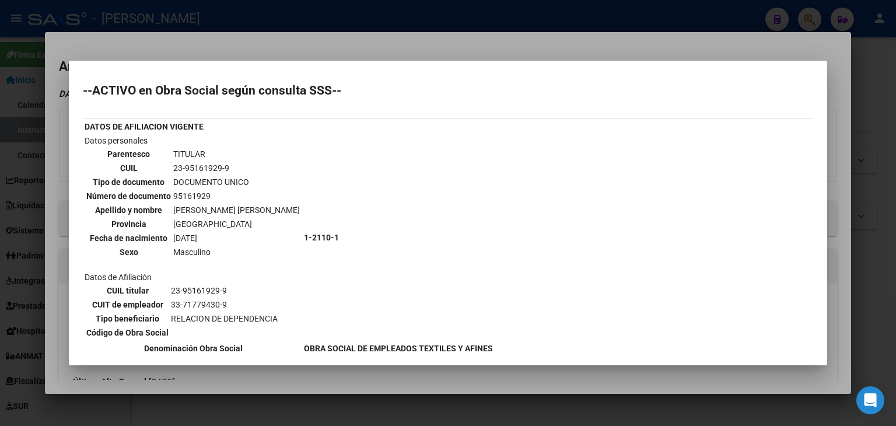
click at [99, 52] on div at bounding box center [448, 213] width 896 height 426
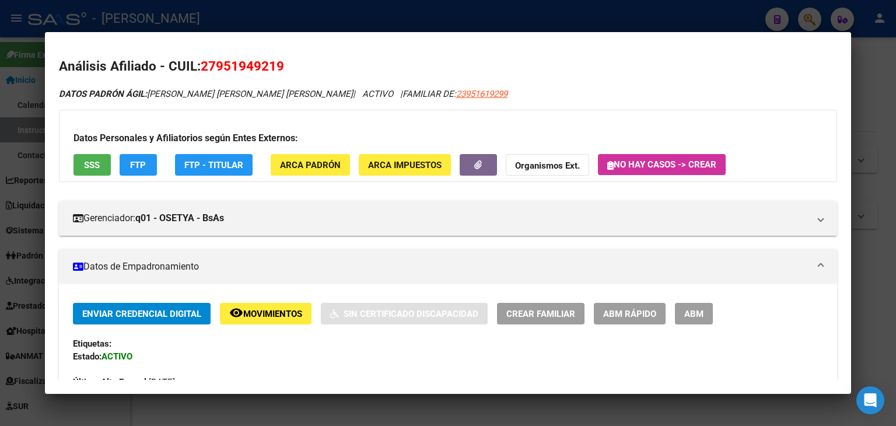
click at [114, 26] on div at bounding box center [448, 213] width 896 height 426
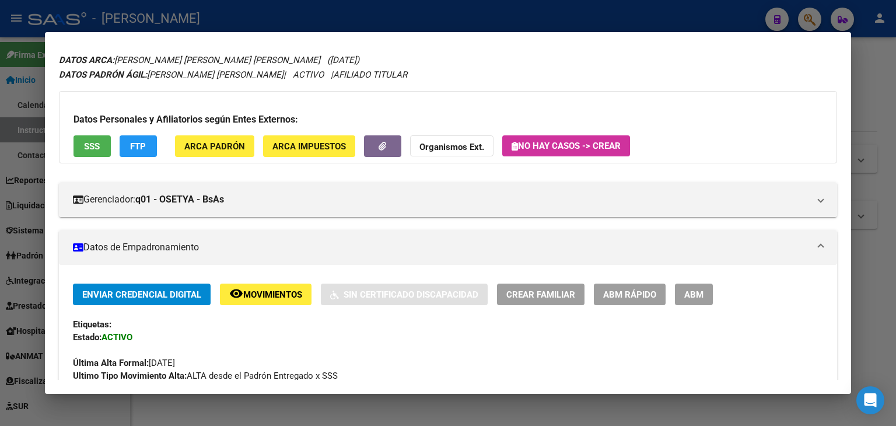
scroll to position [0, 0]
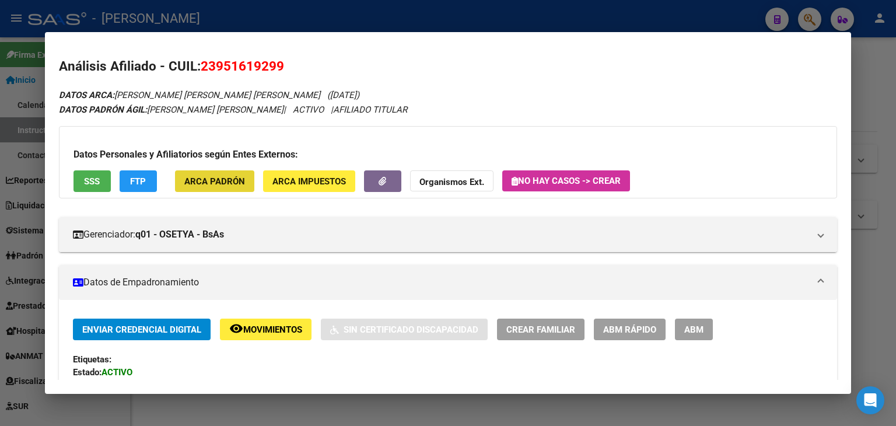
click at [236, 187] on button "ARCA Padrón" at bounding box center [214, 181] width 79 height 22
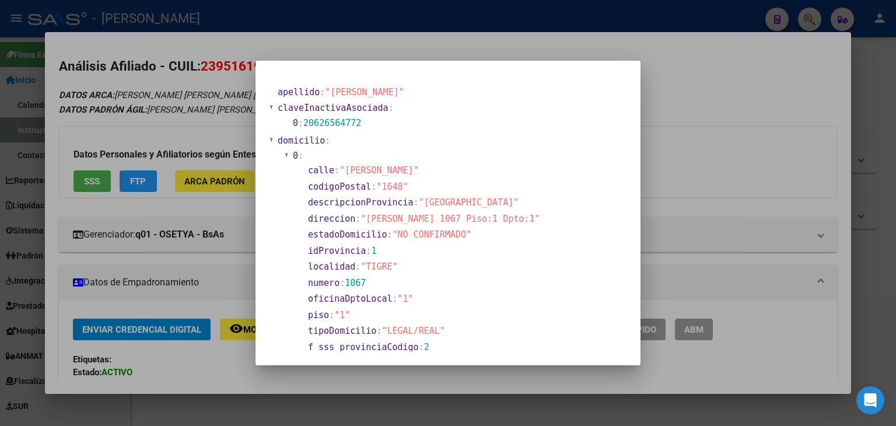
click at [169, 76] on div at bounding box center [448, 213] width 896 height 426
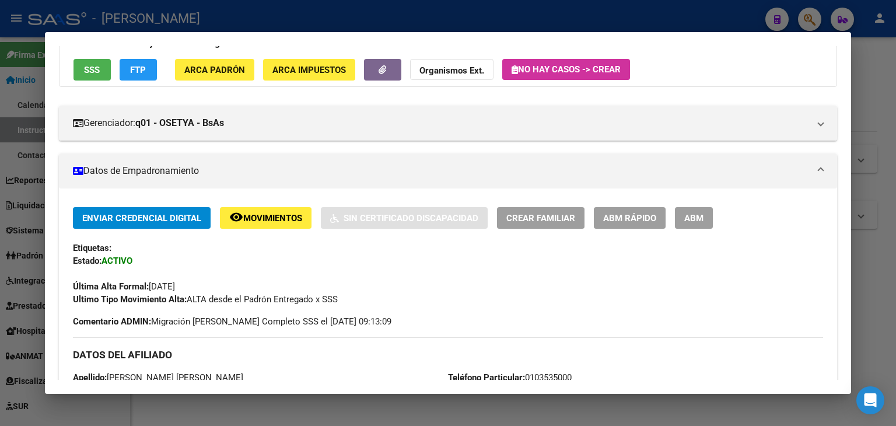
scroll to position [292, 0]
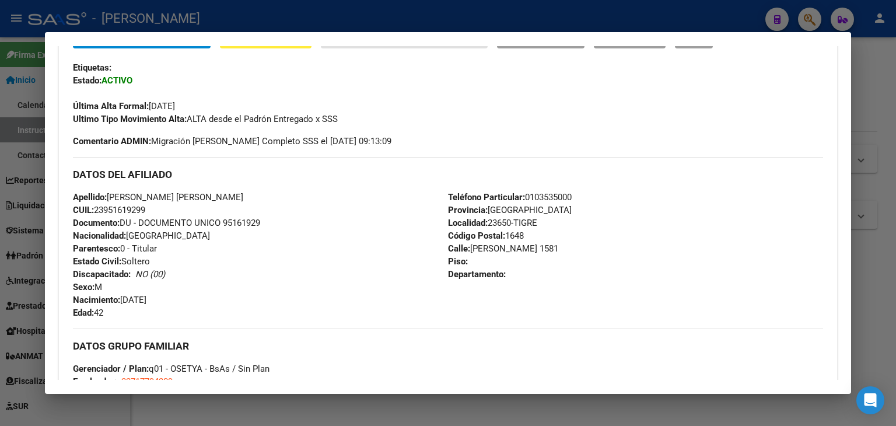
click at [544, 194] on span "Teléfono Particular: [PHONE_NUMBER]" at bounding box center [510, 197] width 124 height 11
click at [326, 162] on div "DATOS DEL AFILIADO" at bounding box center [448, 174] width 750 height 34
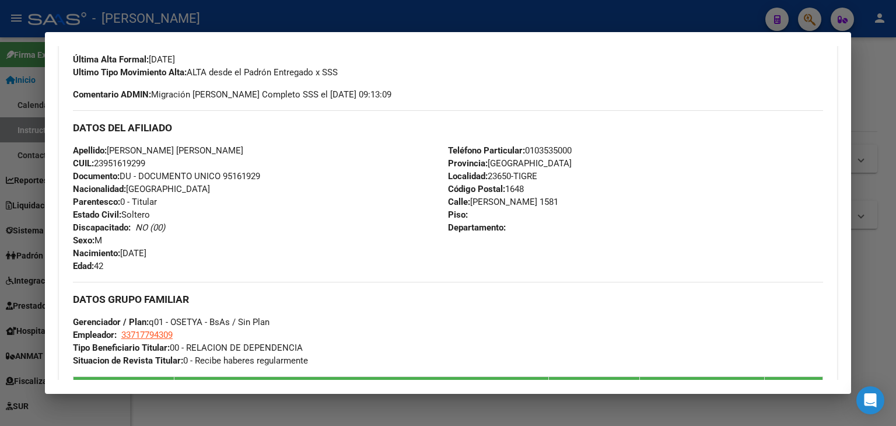
scroll to position [467, 0]
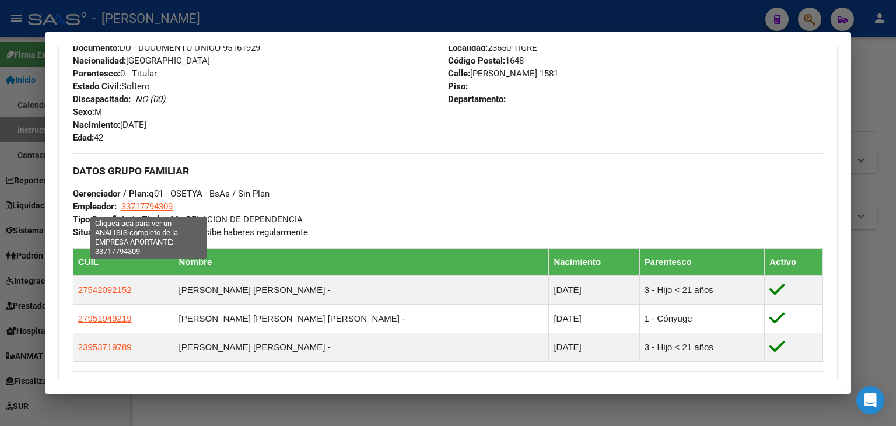
click at [159, 208] on span "33717794309" at bounding box center [146, 206] width 51 height 11
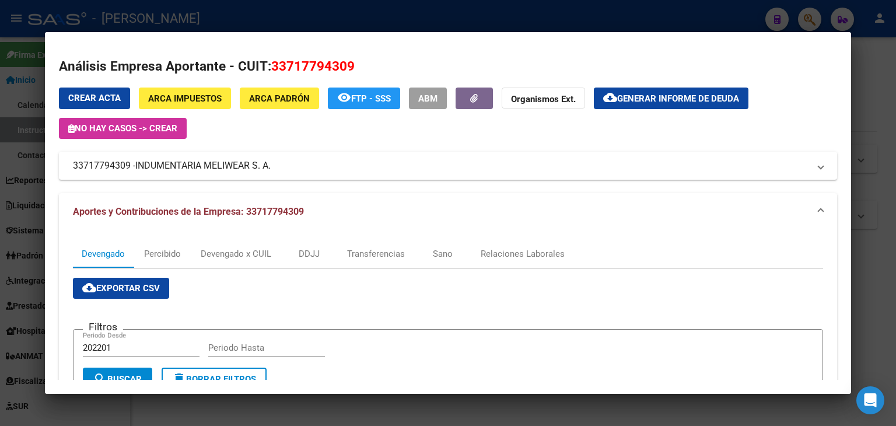
click at [225, 8] on div at bounding box center [448, 213] width 896 height 426
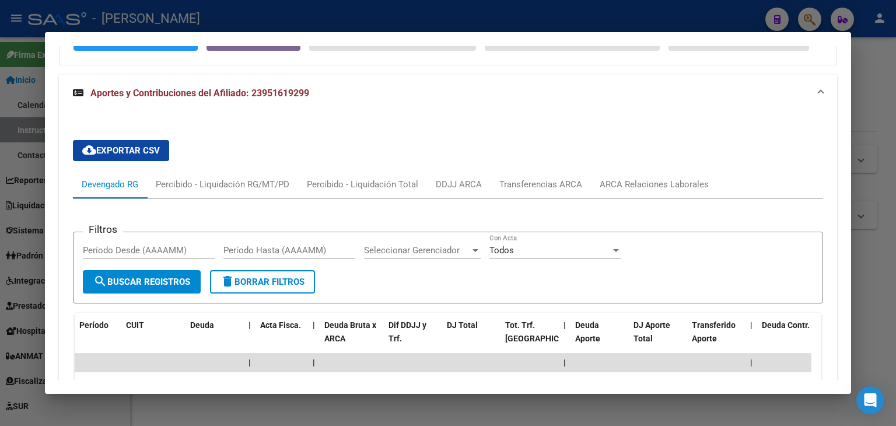
scroll to position [1050, 0]
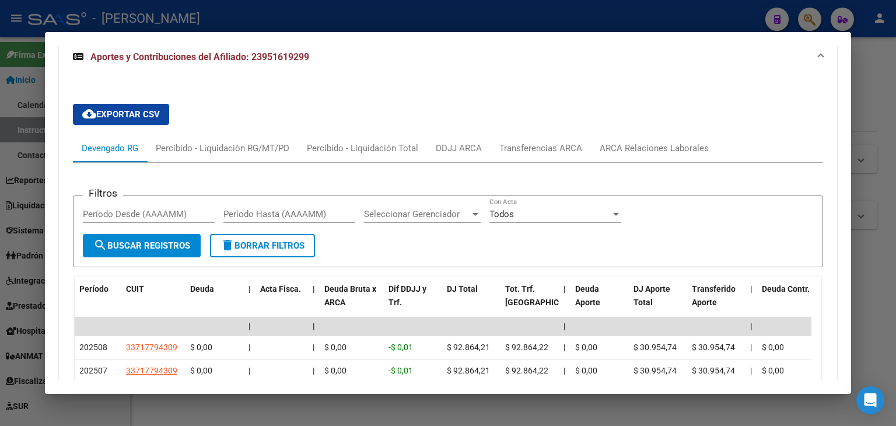
click at [644, 163] on div "Filtros Período Desde (AAAAMM) Período Hasta (AAAAMM) Seleccionar Gerenciador S…" at bounding box center [448, 340] width 750 height 355
click at [640, 134] on div "ARCA Relaciones Laborales" at bounding box center [654, 148] width 127 height 28
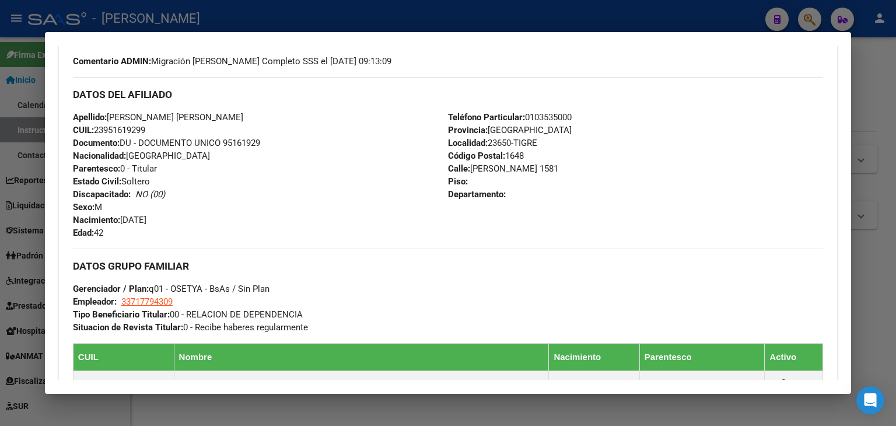
scroll to position [525, 0]
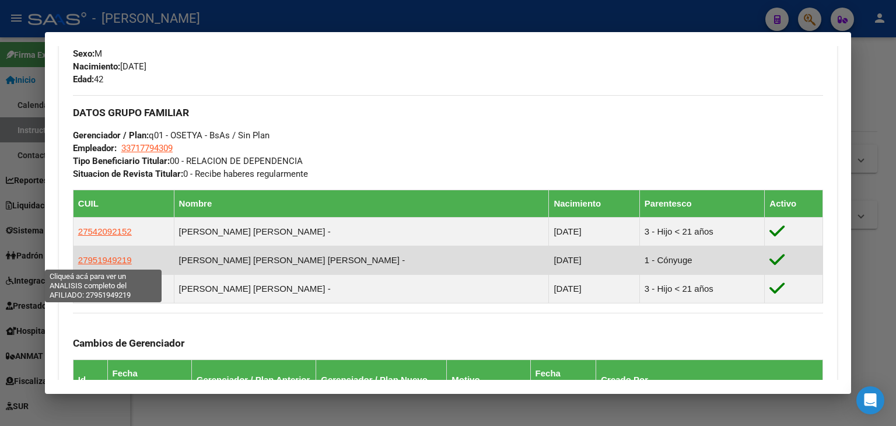
click at [123, 264] on span "27951949219" at bounding box center [105, 260] width 54 height 10
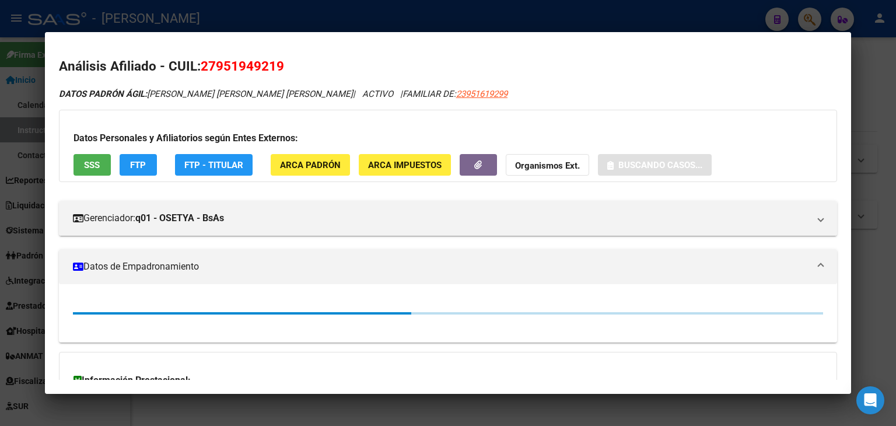
click at [294, 166] on span "ARCA Padrón" at bounding box center [310, 165] width 61 height 11
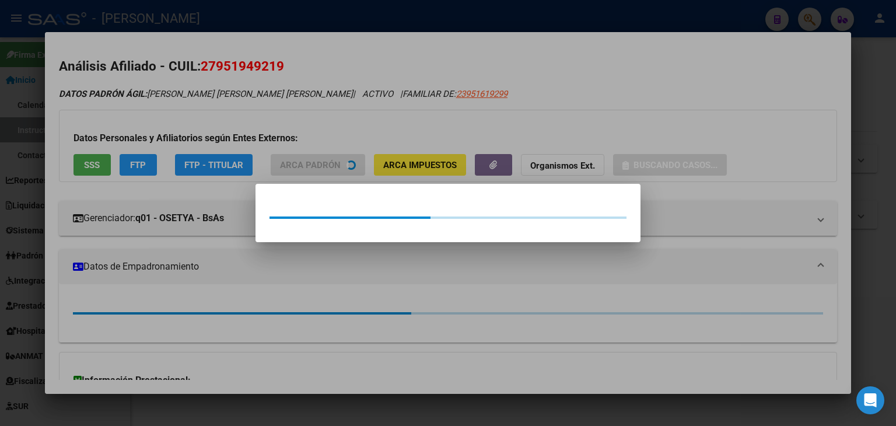
drag, startPoint x: 242, startPoint y: 138, endPoint x: 73, endPoint y: 38, distance: 196.5
click at [236, 135] on div at bounding box center [448, 213] width 896 height 426
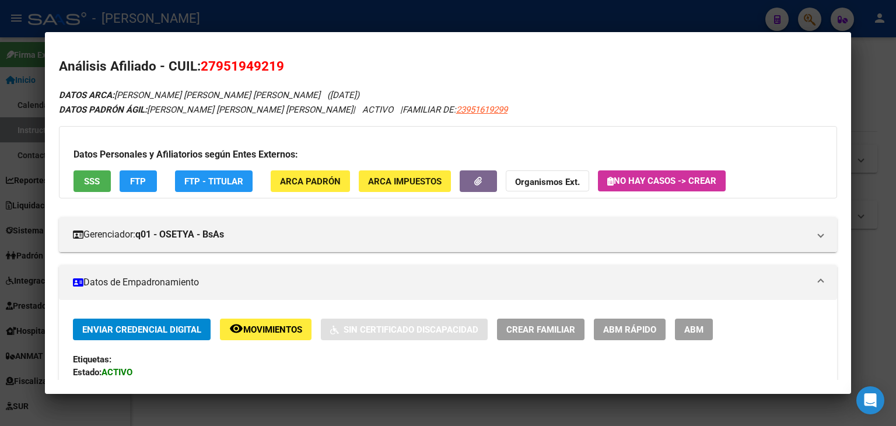
drag, startPoint x: 219, startPoint y: 67, endPoint x: 278, endPoint y: 69, distance: 58.4
click at [278, 69] on span "27951949219" at bounding box center [242, 65] width 83 height 15
click at [186, 20] on div at bounding box center [448, 213] width 896 height 426
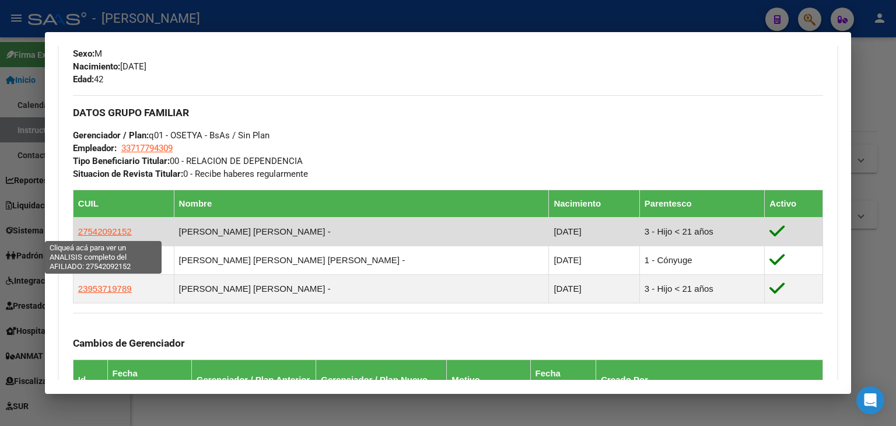
click at [123, 226] on span "27542092152" at bounding box center [105, 231] width 54 height 10
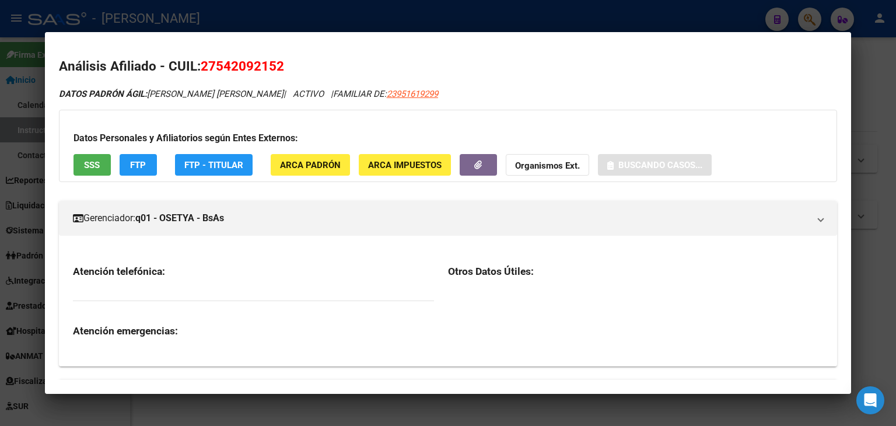
click at [245, 171] on button "FTP - Titular" at bounding box center [214, 165] width 78 height 22
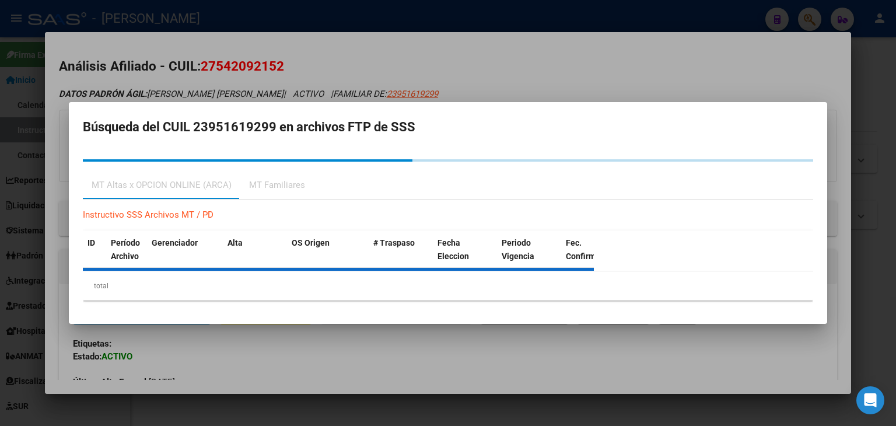
click at [297, 160] on div at bounding box center [47, 160] width 731 height 2
click at [308, 92] on div at bounding box center [448, 213] width 896 height 426
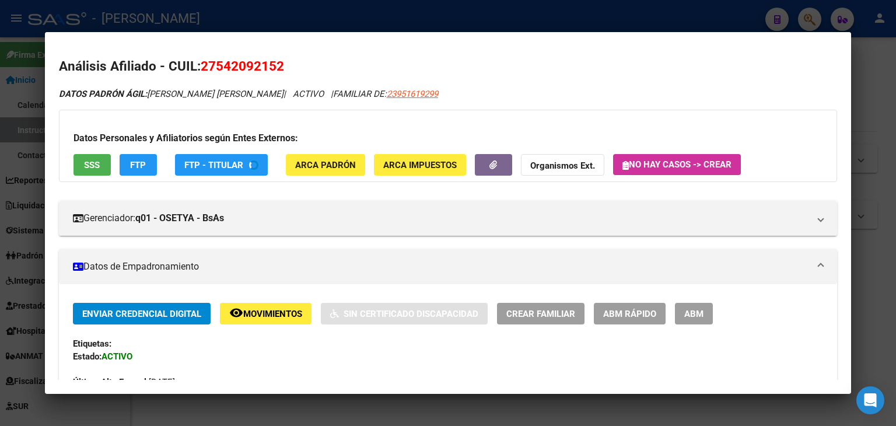
click at [304, 175] on button "ARCA Padrón" at bounding box center [325, 165] width 79 height 22
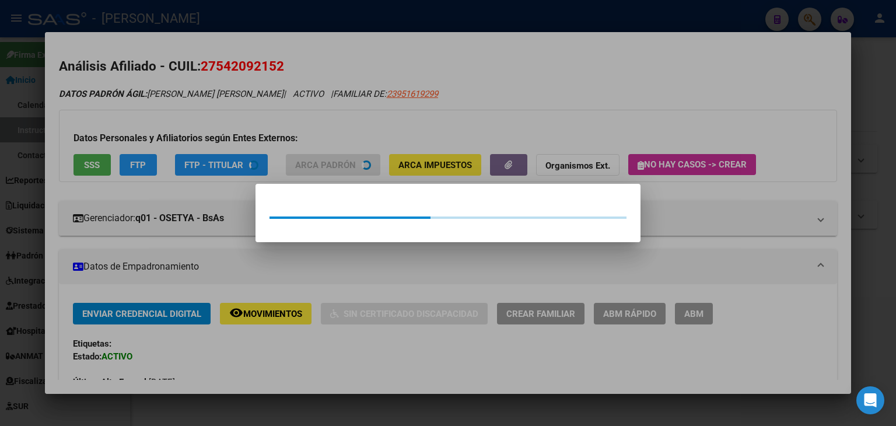
drag, startPoint x: 288, startPoint y: 134, endPoint x: 112, endPoint y: 145, distance: 176.6
click at [277, 137] on div at bounding box center [448, 213] width 896 height 426
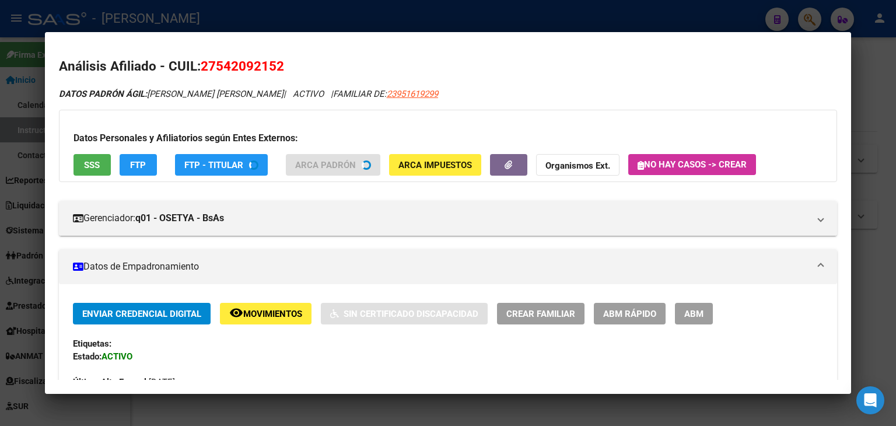
click at [100, 160] on button "SSS" at bounding box center [92, 165] width 37 height 22
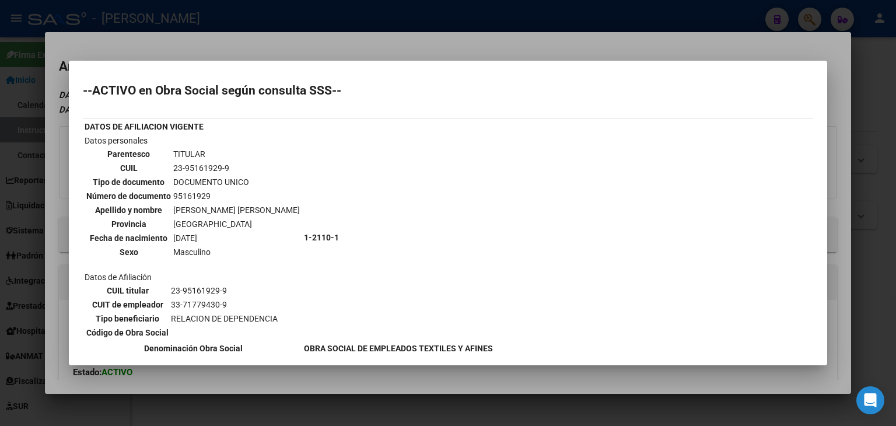
drag, startPoint x: 185, startPoint y: 50, endPoint x: 224, endPoint y: 142, distance: 100.2
click at [185, 50] on div at bounding box center [448, 213] width 896 height 426
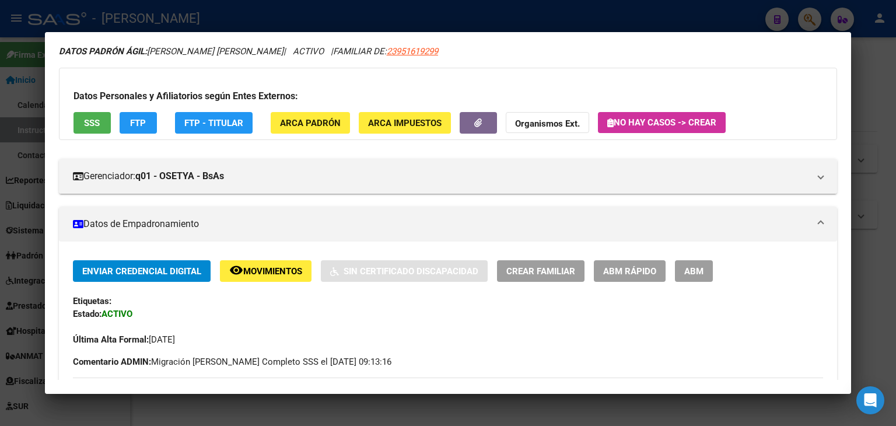
scroll to position [6, 0]
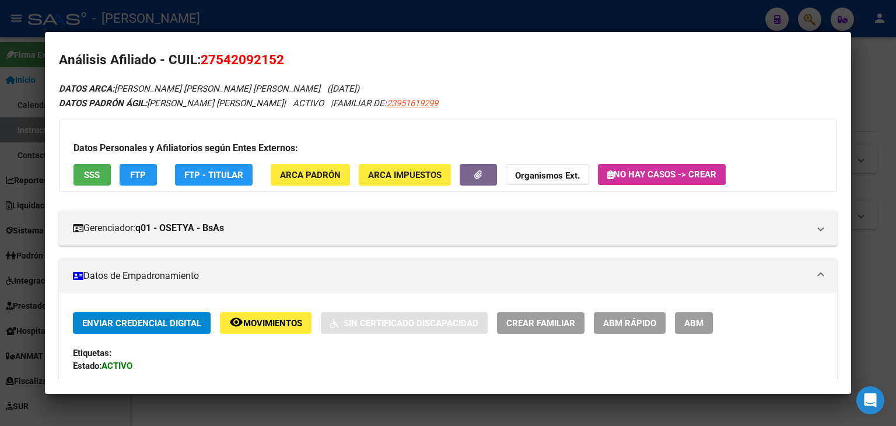
drag, startPoint x: 217, startPoint y: 58, endPoint x: 278, endPoint y: 57, distance: 61.3
click at [278, 57] on span "27542092152" at bounding box center [242, 59] width 83 height 15
click at [209, 16] on div at bounding box center [448, 213] width 896 height 426
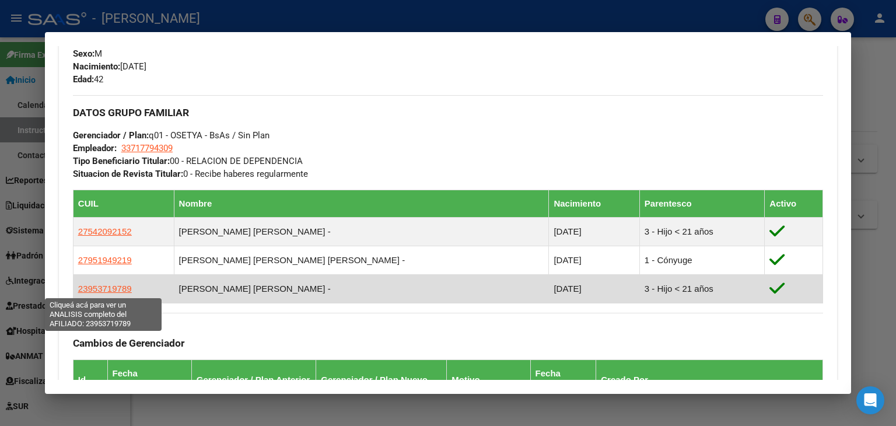
click at [116, 290] on span "23953719789" at bounding box center [105, 289] width 54 height 10
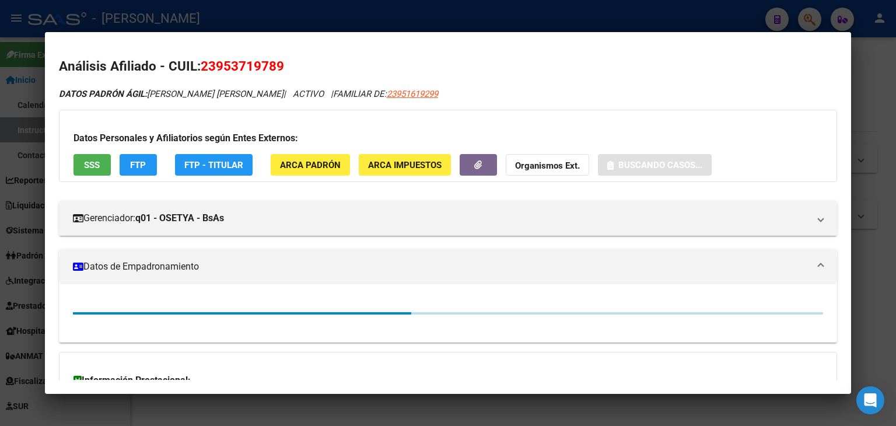
click at [285, 173] on button "ARCA Padrón" at bounding box center [310, 165] width 79 height 22
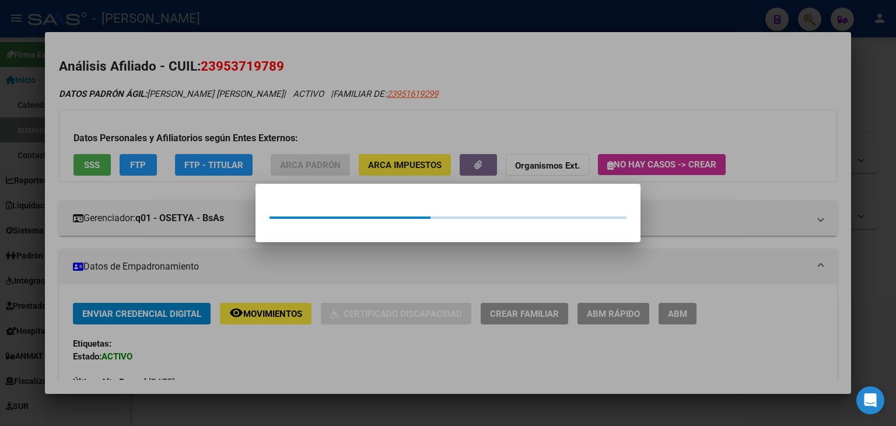
drag, startPoint x: 222, startPoint y: 124, endPoint x: 196, endPoint y: 111, distance: 28.5
click at [201, 115] on div at bounding box center [448, 213] width 896 height 426
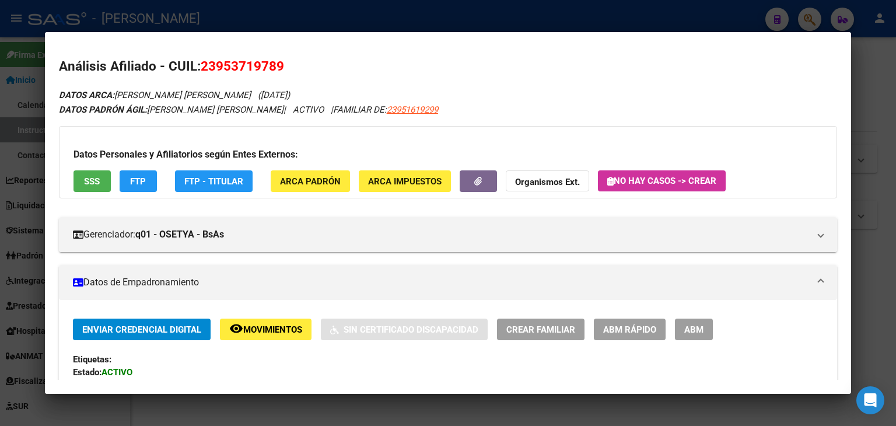
drag, startPoint x: 217, startPoint y: 63, endPoint x: 274, endPoint y: 68, distance: 56.8
click at [274, 68] on span "23953719789" at bounding box center [242, 65] width 83 height 15
drag, startPoint x: 191, startPoint y: 3, endPoint x: 181, endPoint y: 0, distance: 9.8
click at [190, 3] on div at bounding box center [448, 213] width 896 height 426
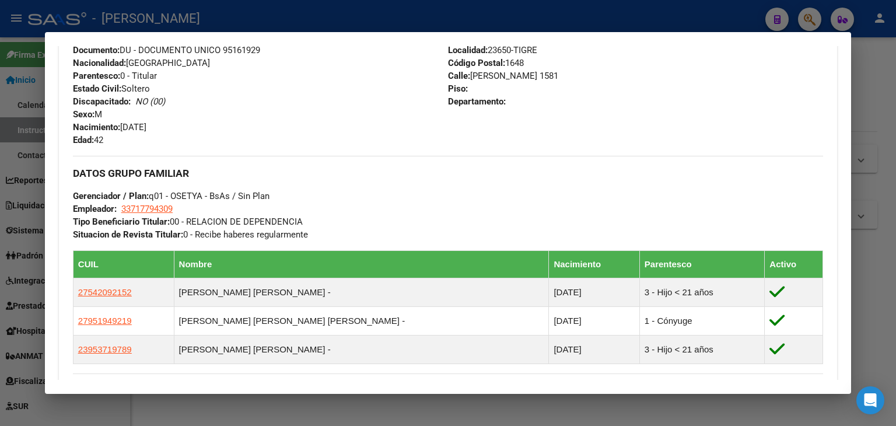
scroll to position [467, 0]
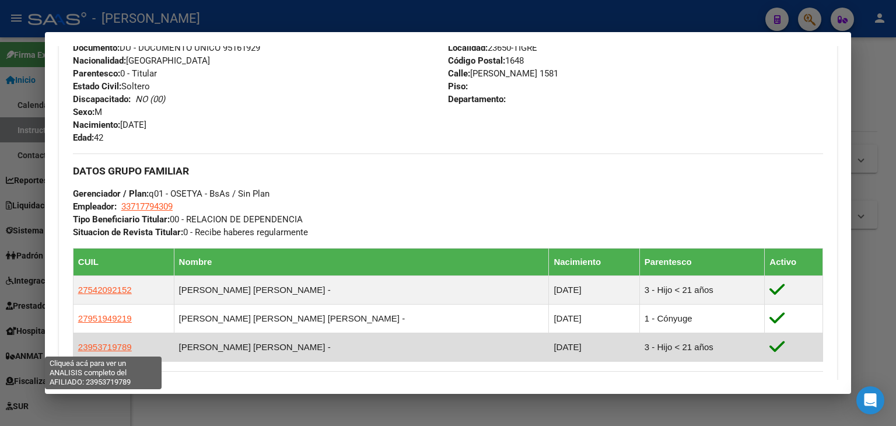
click at [111, 344] on span "23953719789" at bounding box center [105, 347] width 54 height 10
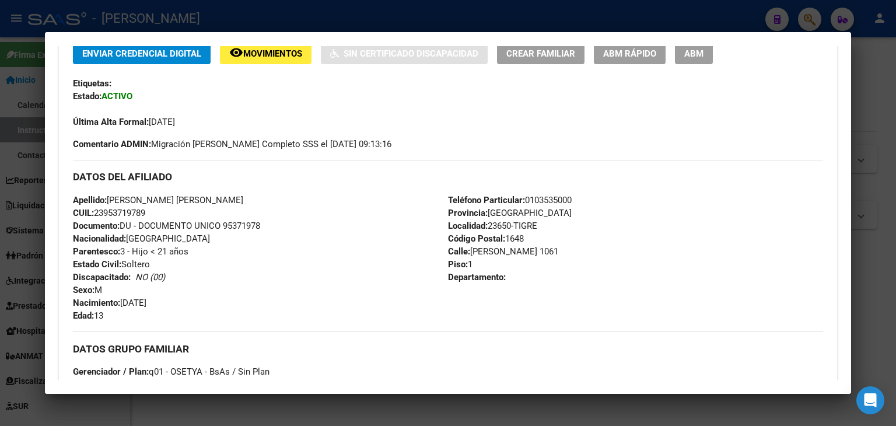
scroll to position [669, 0]
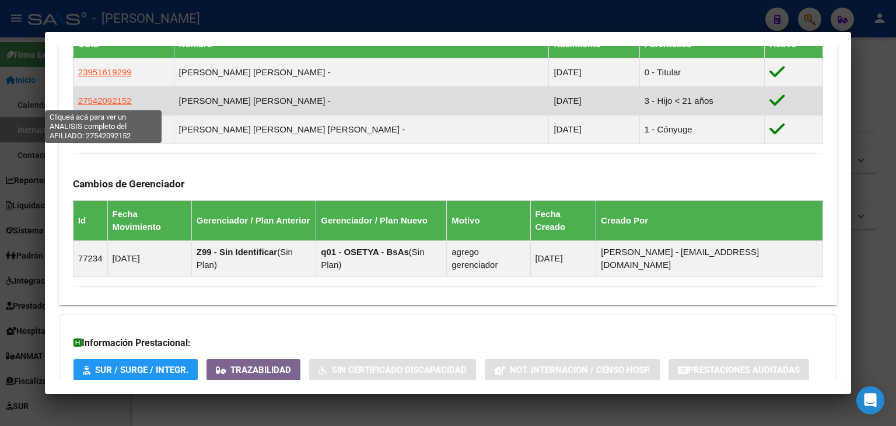
click at [121, 104] on span "27542092152" at bounding box center [105, 101] width 54 height 10
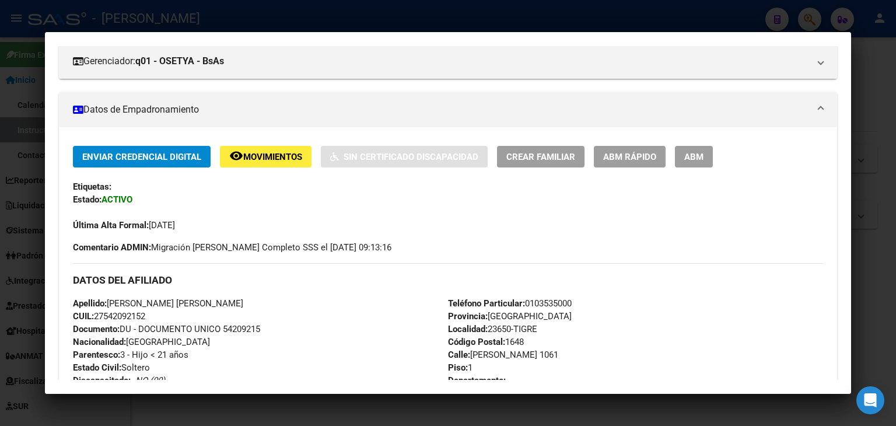
scroll to position [292, 0]
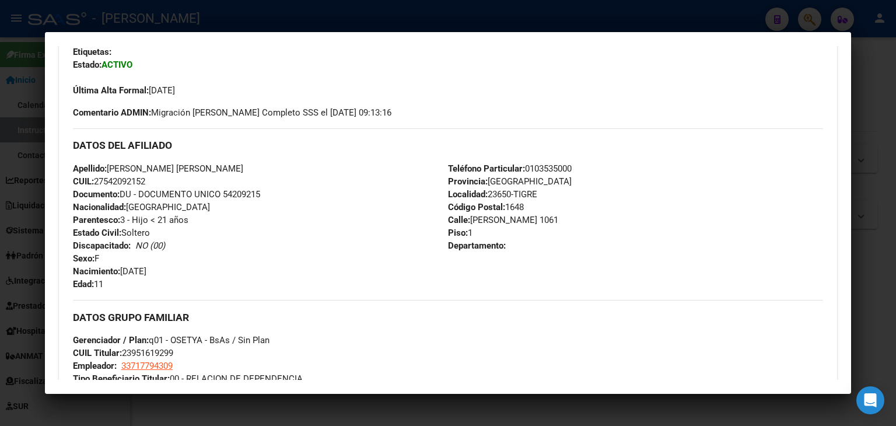
click at [192, 12] on div at bounding box center [448, 213] width 896 height 426
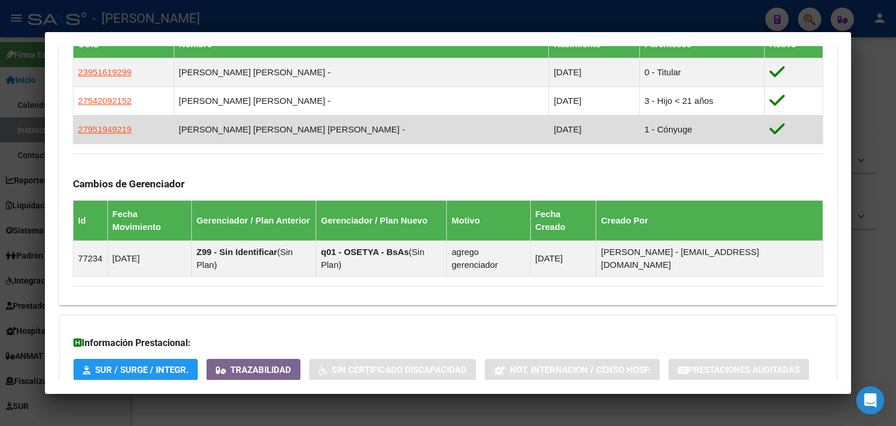
click at [107, 139] on td "27951949219" at bounding box center [123, 130] width 101 height 29
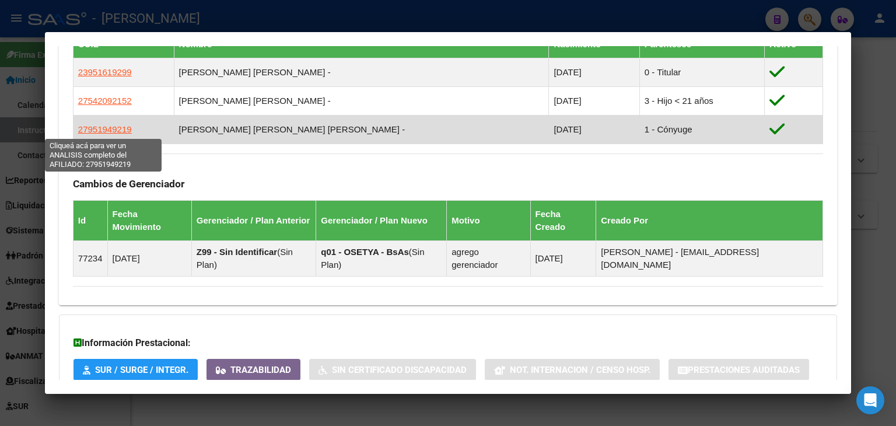
click at [107, 133] on span "27951949219" at bounding box center [105, 129] width 54 height 10
type textarea "27951949219"
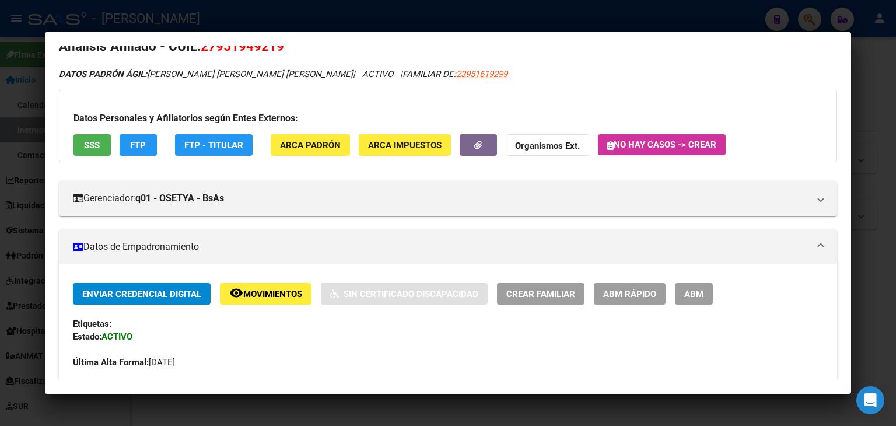
scroll to position [0, 0]
